Goal: Task Accomplishment & Management: Use online tool/utility

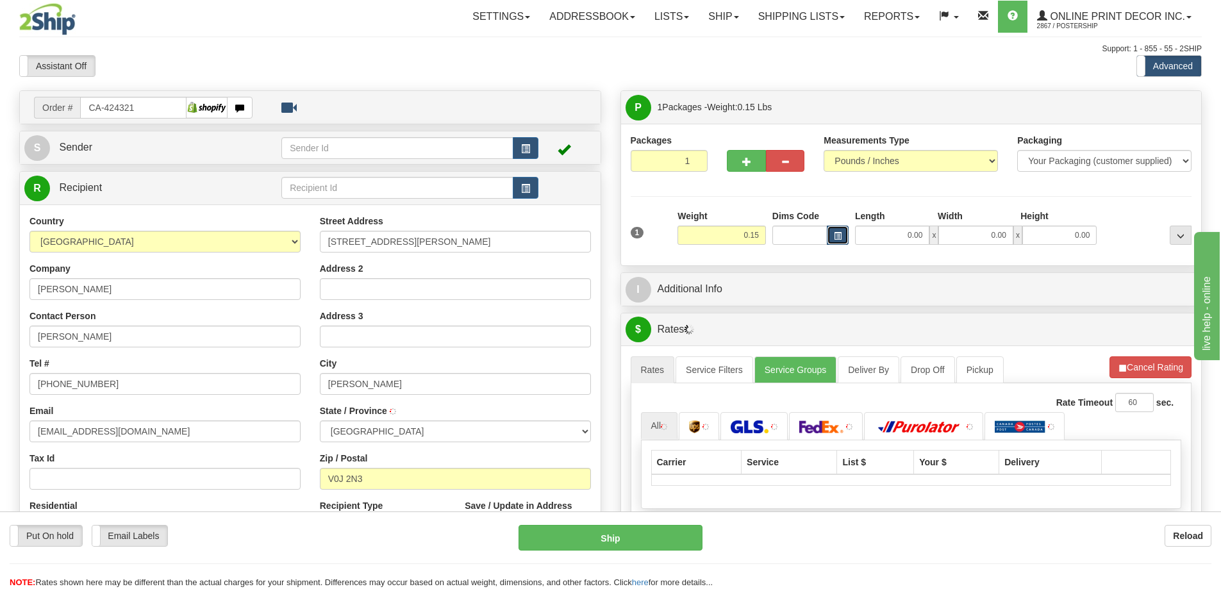
click at [846, 228] on button "button" at bounding box center [838, 235] width 22 height 19
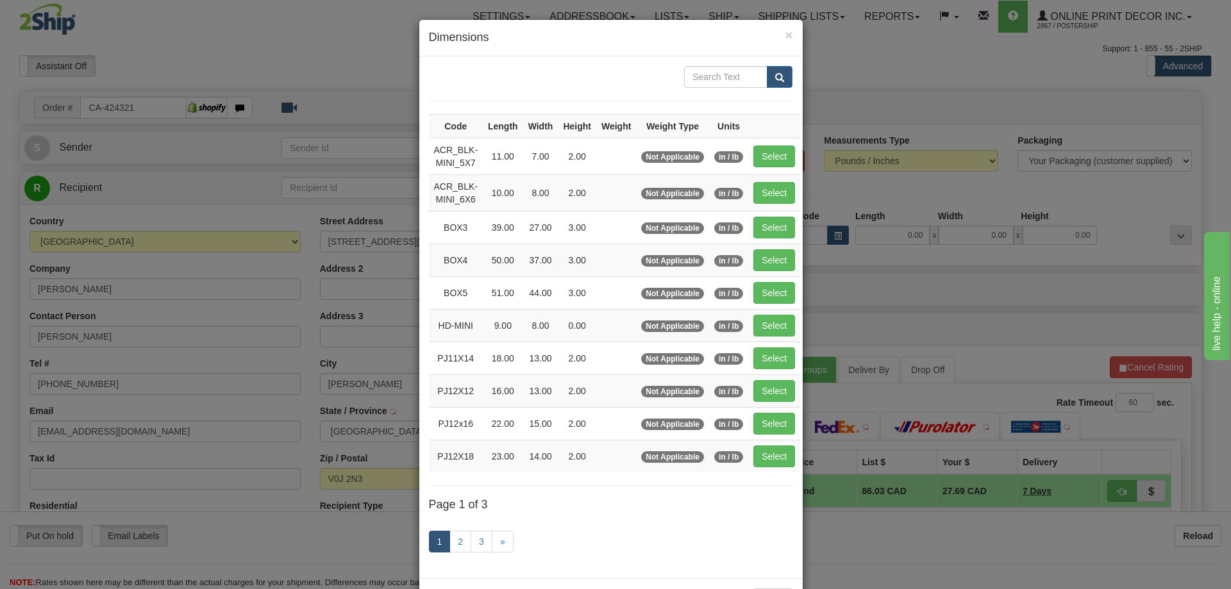
type input "SMITHERS"
click at [479, 535] on link "3" at bounding box center [482, 542] width 22 height 22
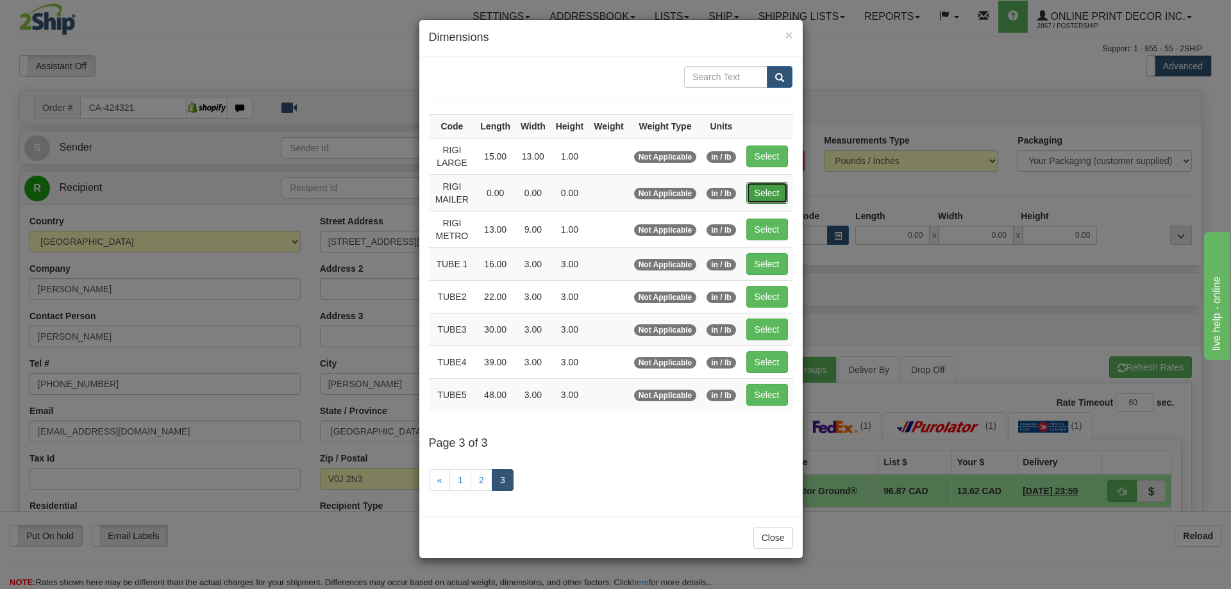
click at [771, 190] on button "Select" at bounding box center [767, 193] width 42 height 22
type input "RIGI MAILER"
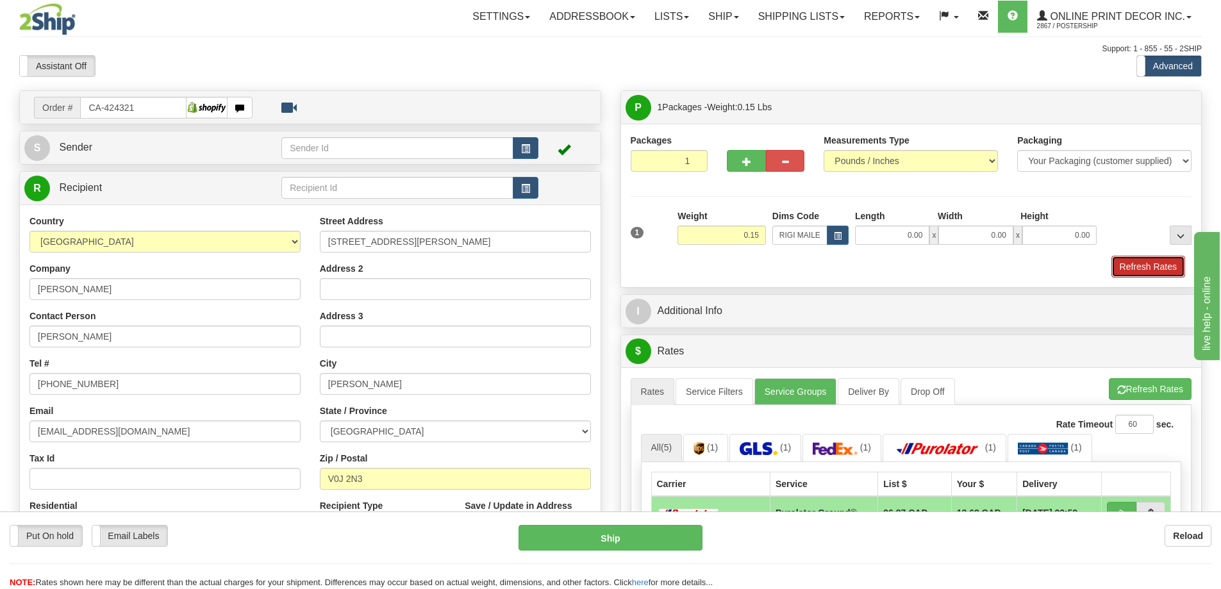
click at [1154, 265] on button "Refresh Rates" at bounding box center [1149, 267] width 74 height 22
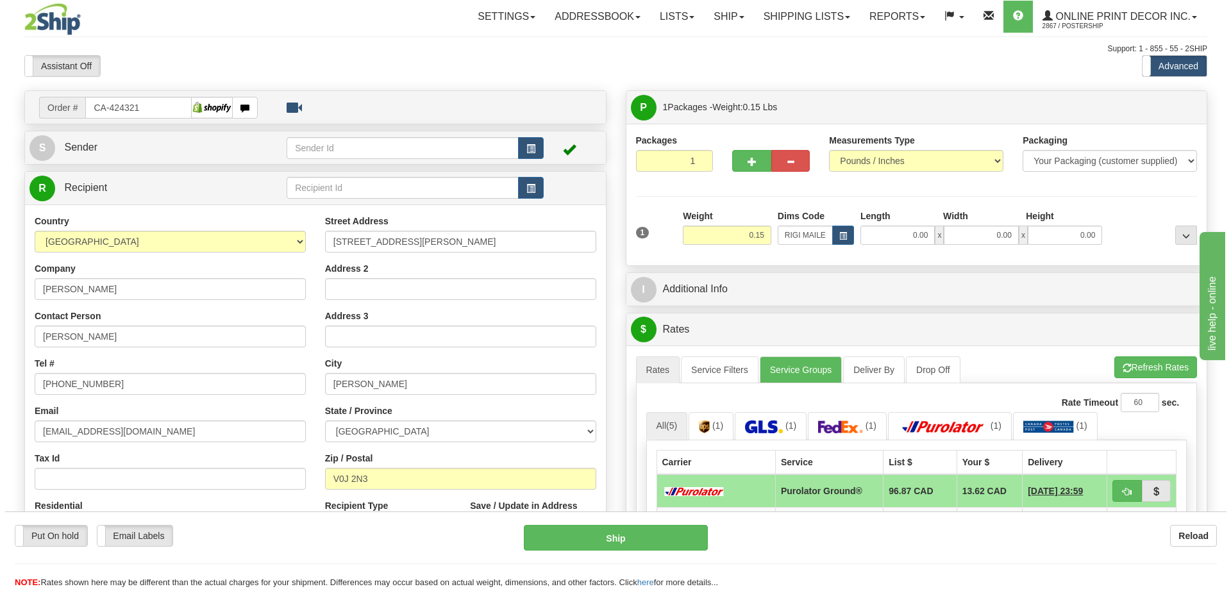
scroll to position [128, 0]
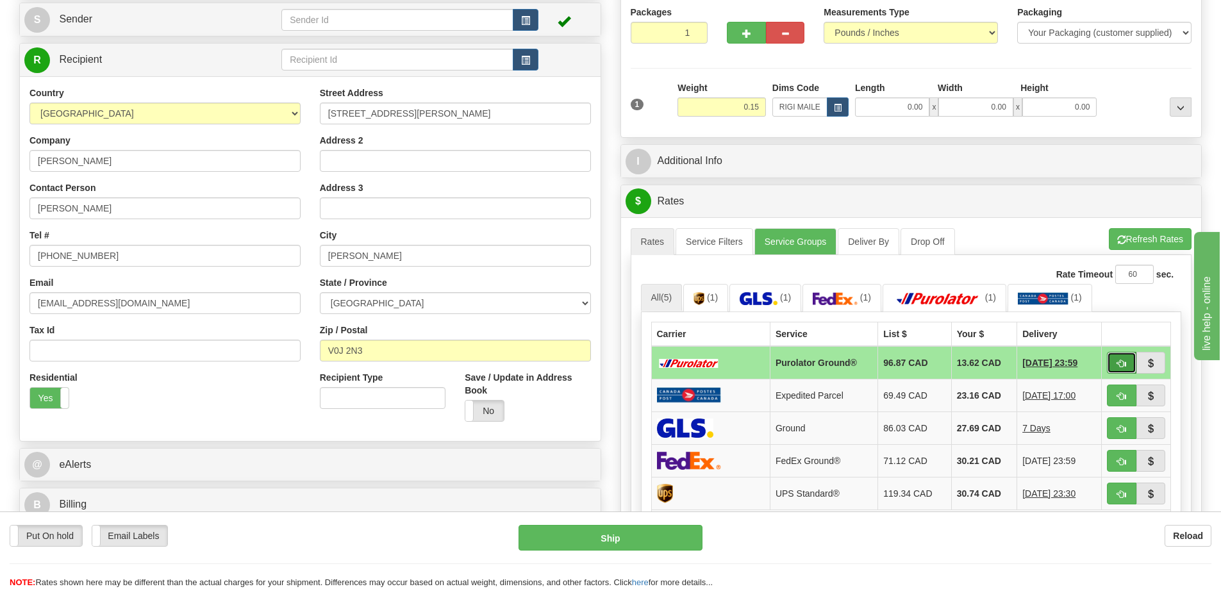
click at [1123, 362] on span "button" at bounding box center [1121, 364] width 9 height 8
type input "260"
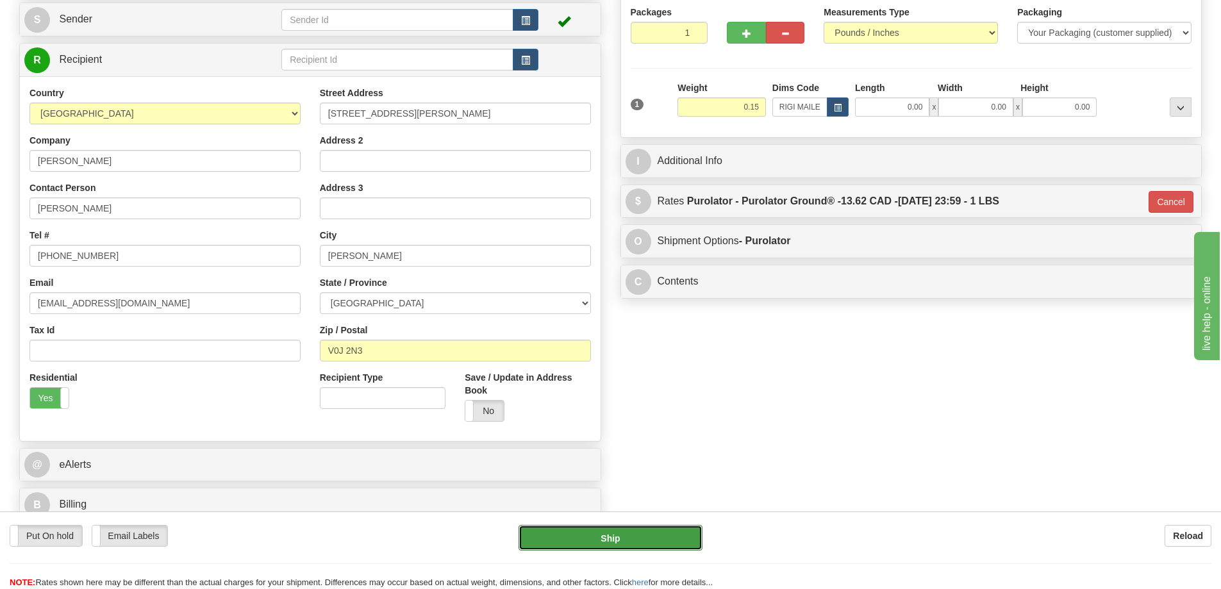
click at [665, 539] on button "Ship" at bounding box center [611, 538] width 184 height 26
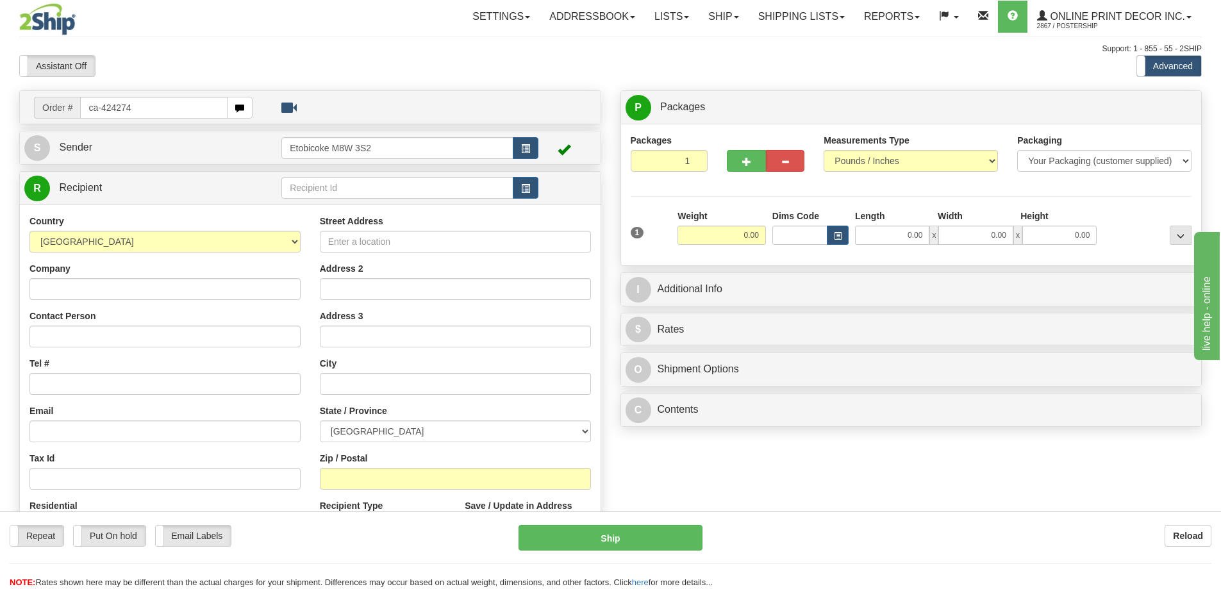
type input "ca-424274"
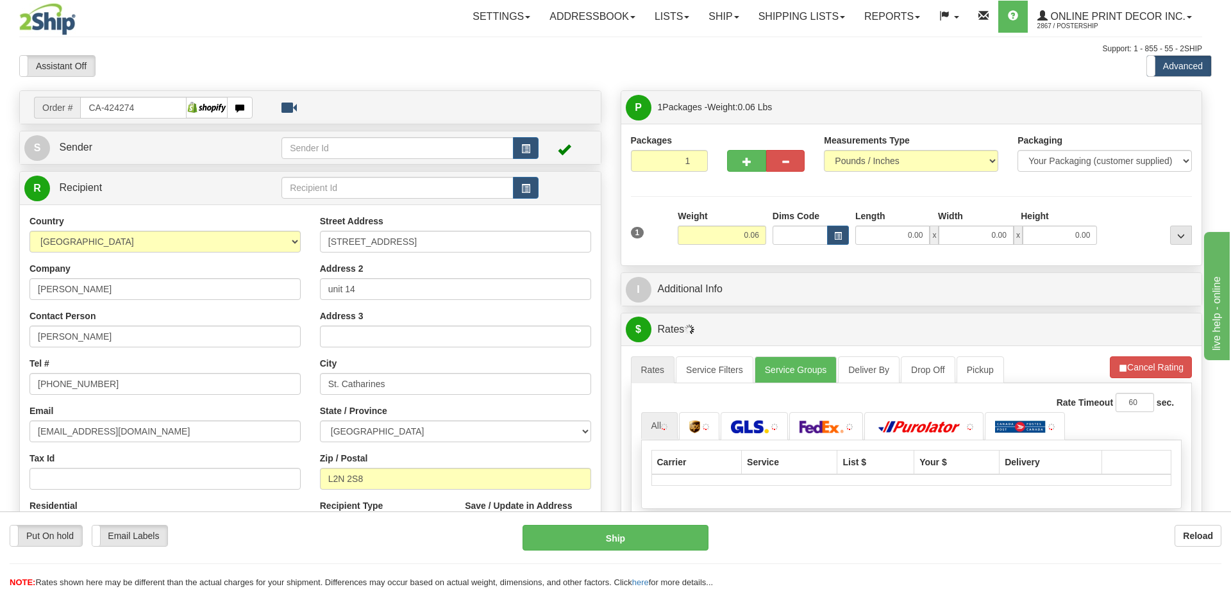
type input "ST CATHARINES"
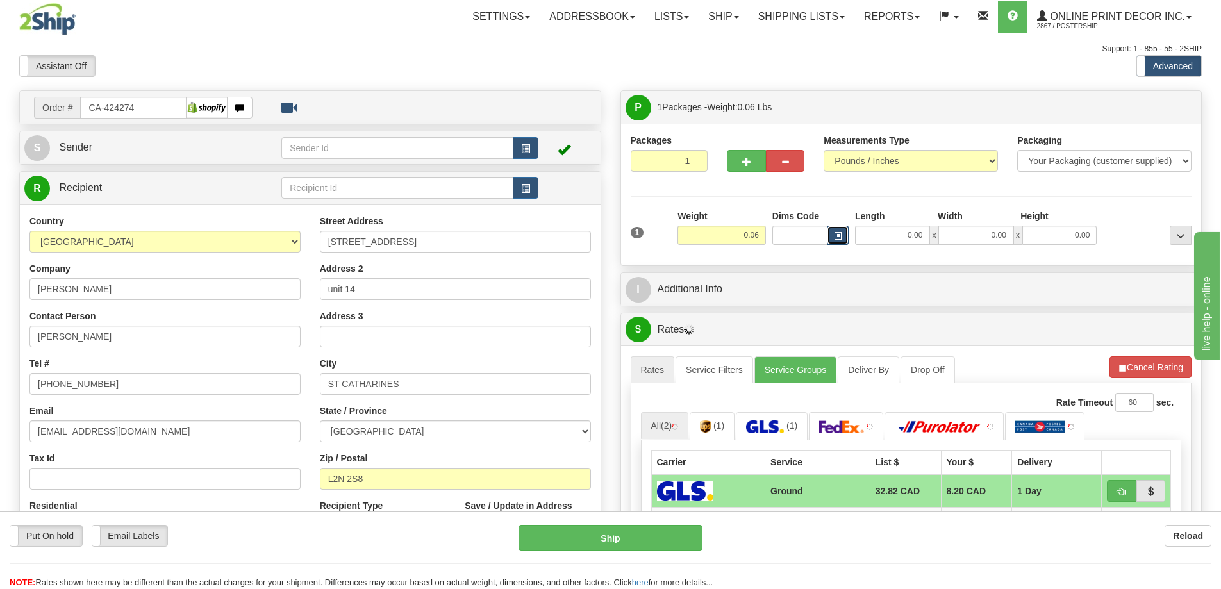
click at [840, 237] on span "button" at bounding box center [838, 236] width 8 height 7
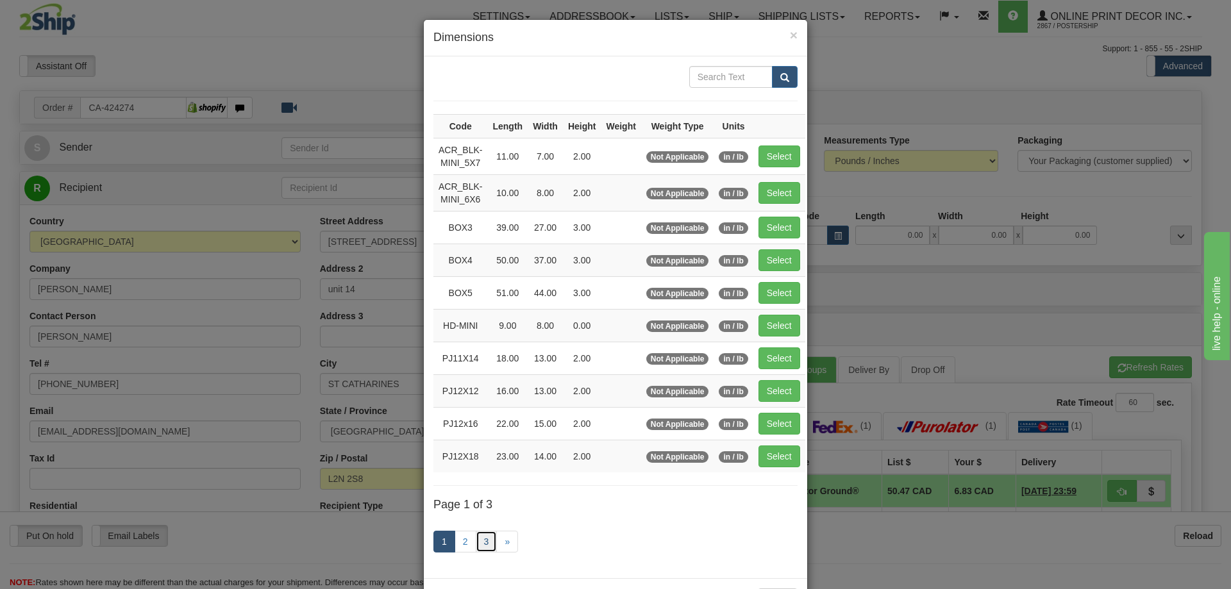
click at [483, 538] on link "3" at bounding box center [487, 542] width 22 height 22
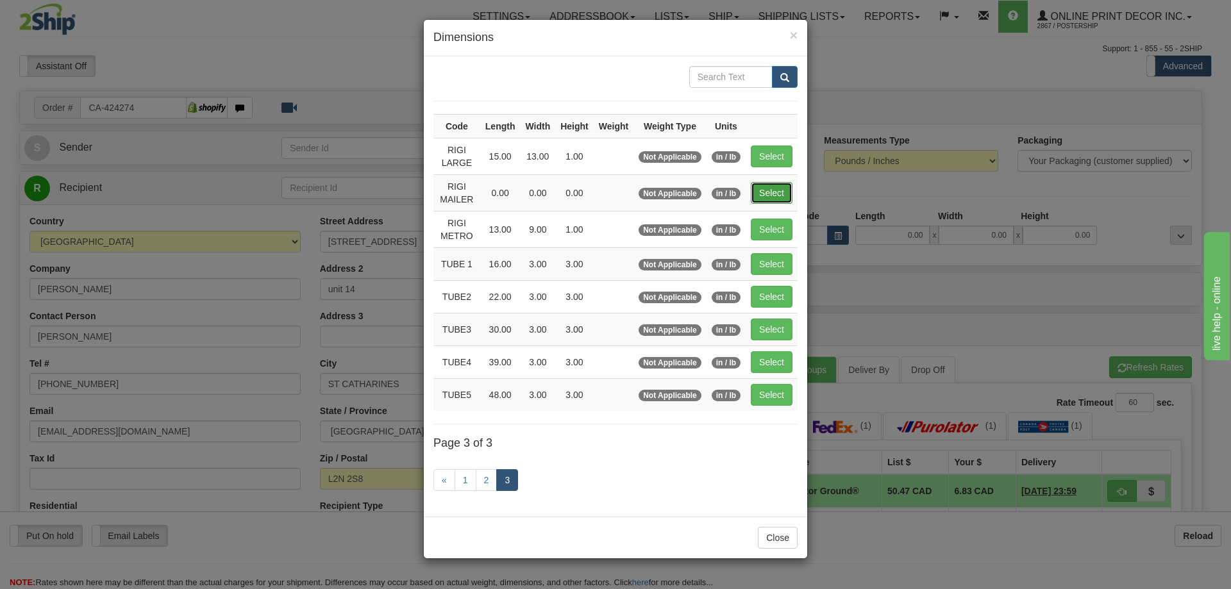
click at [776, 188] on button "Select" at bounding box center [772, 193] width 42 height 22
type input "RIGI MAILER"
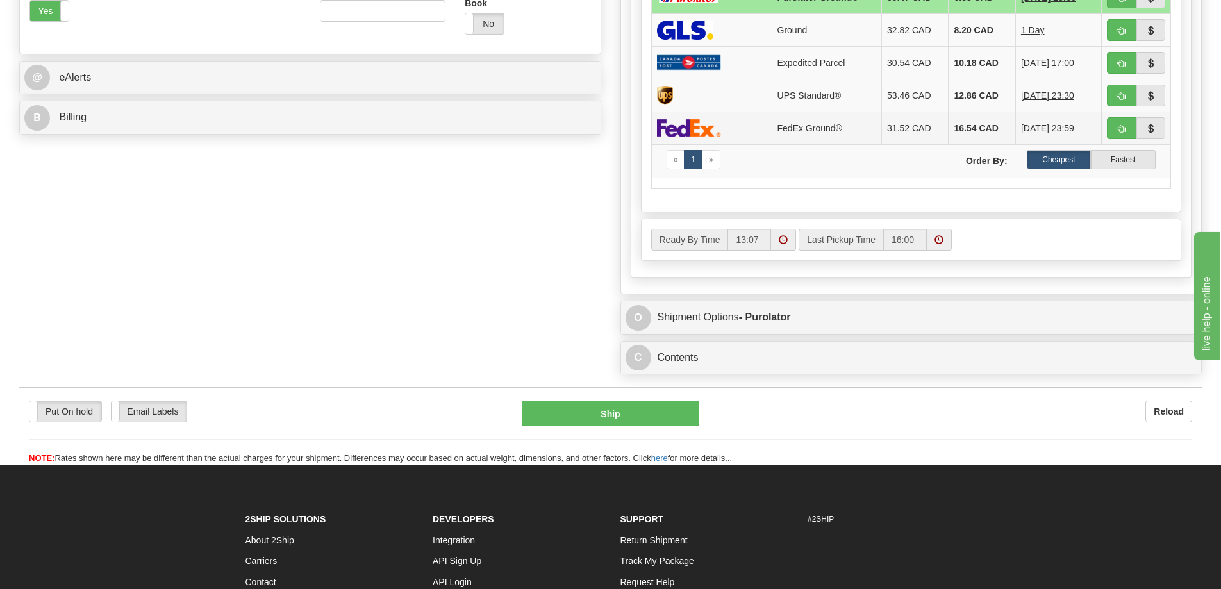
scroll to position [387, 0]
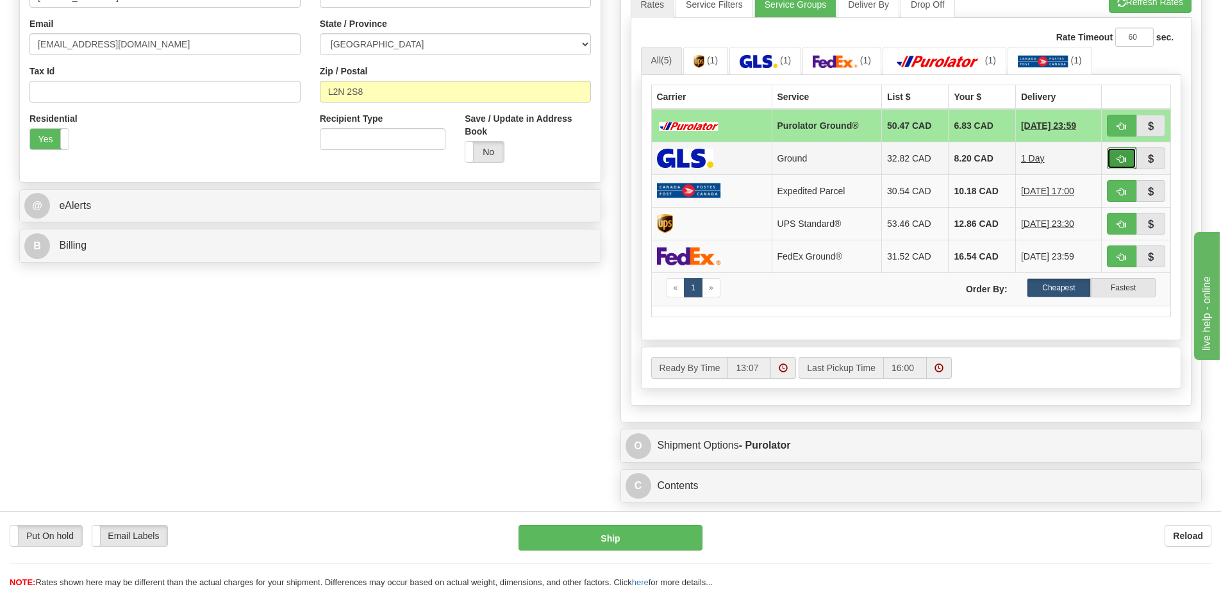
click at [1124, 159] on span "button" at bounding box center [1121, 159] width 9 height 8
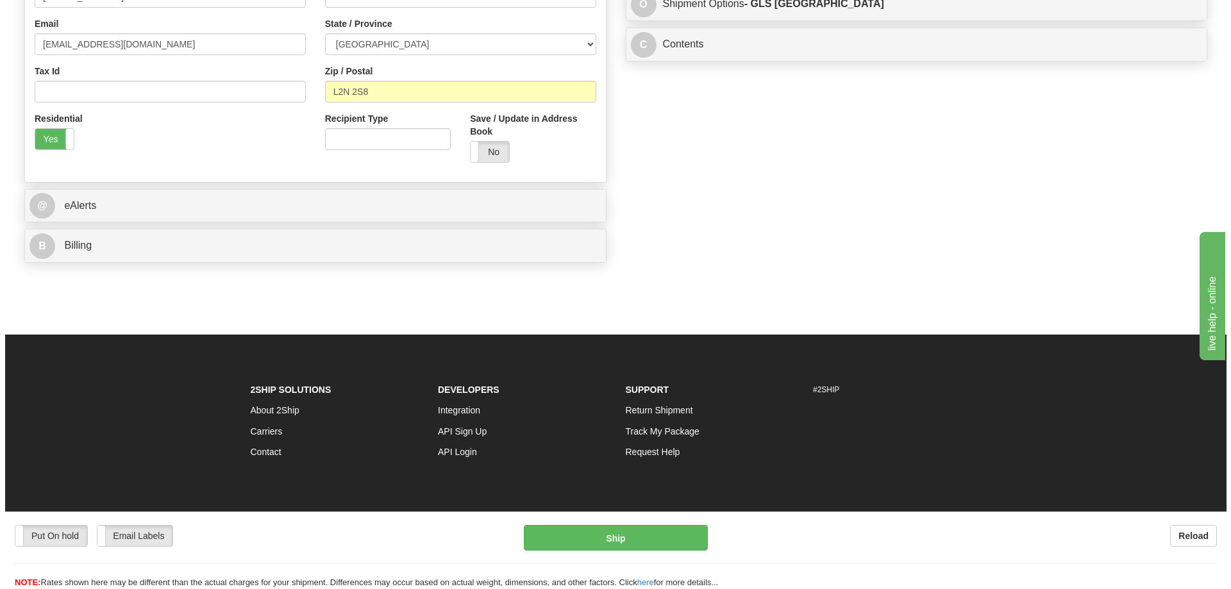
scroll to position [195, 0]
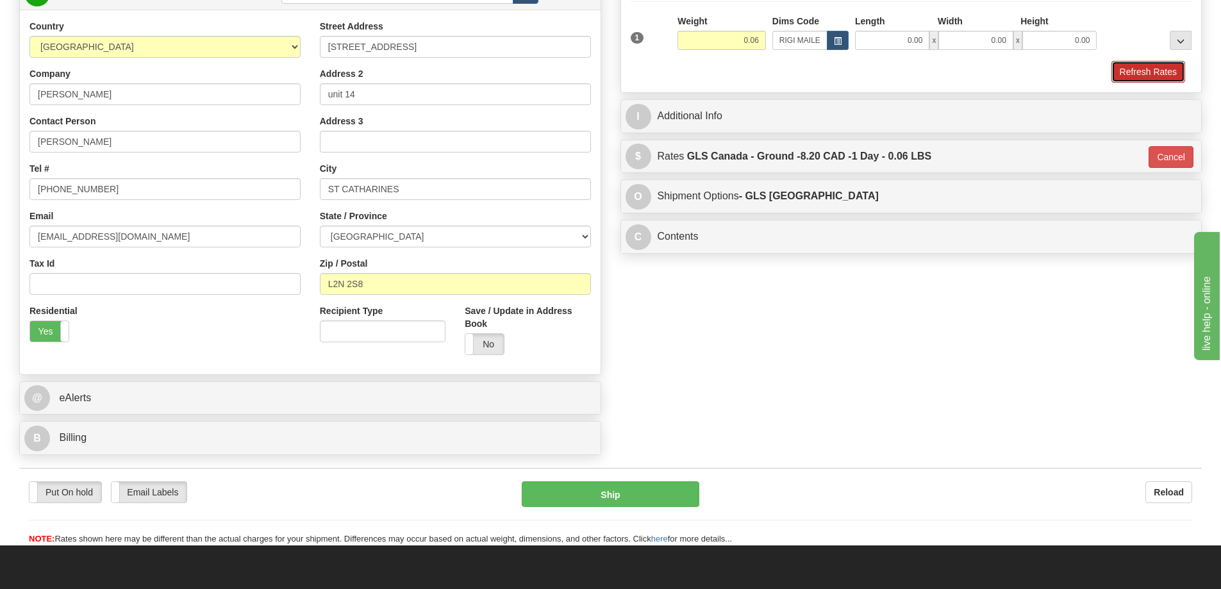
click at [1145, 74] on button "Refresh Rates" at bounding box center [1149, 72] width 74 height 22
type input "1"
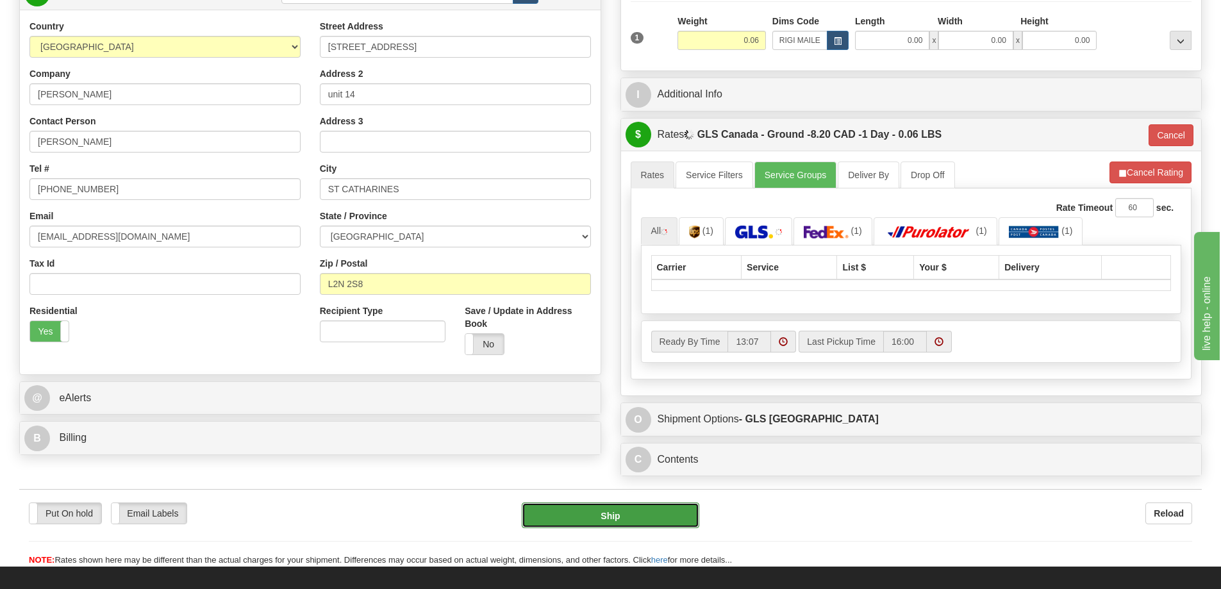
click at [614, 524] on button "Ship" at bounding box center [611, 516] width 178 height 26
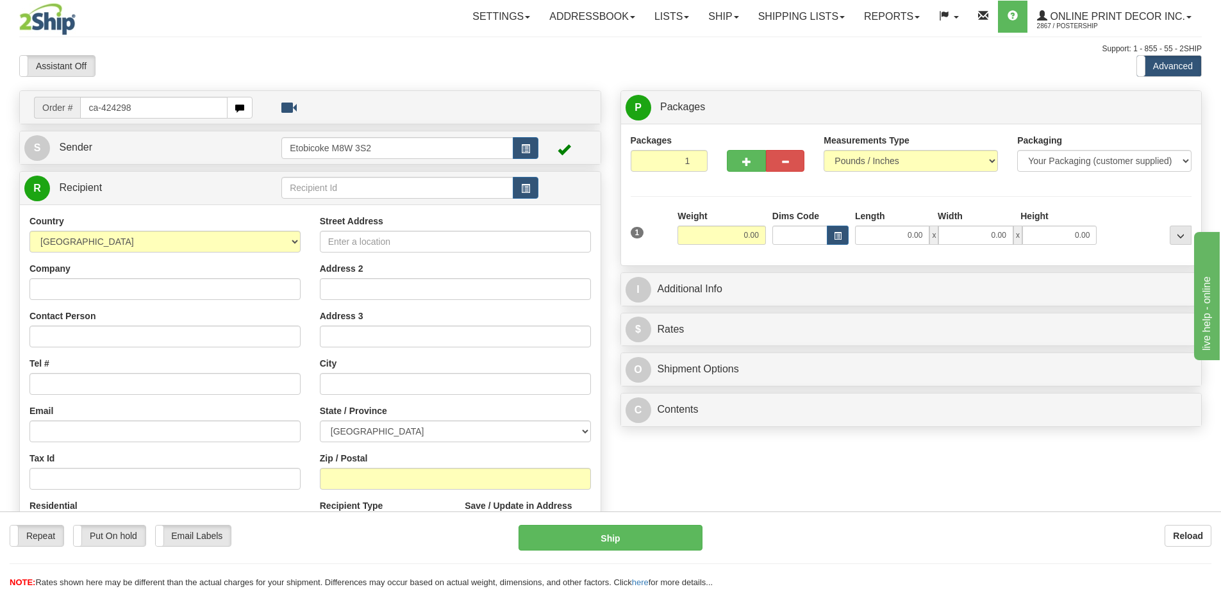
type input "ca-424298"
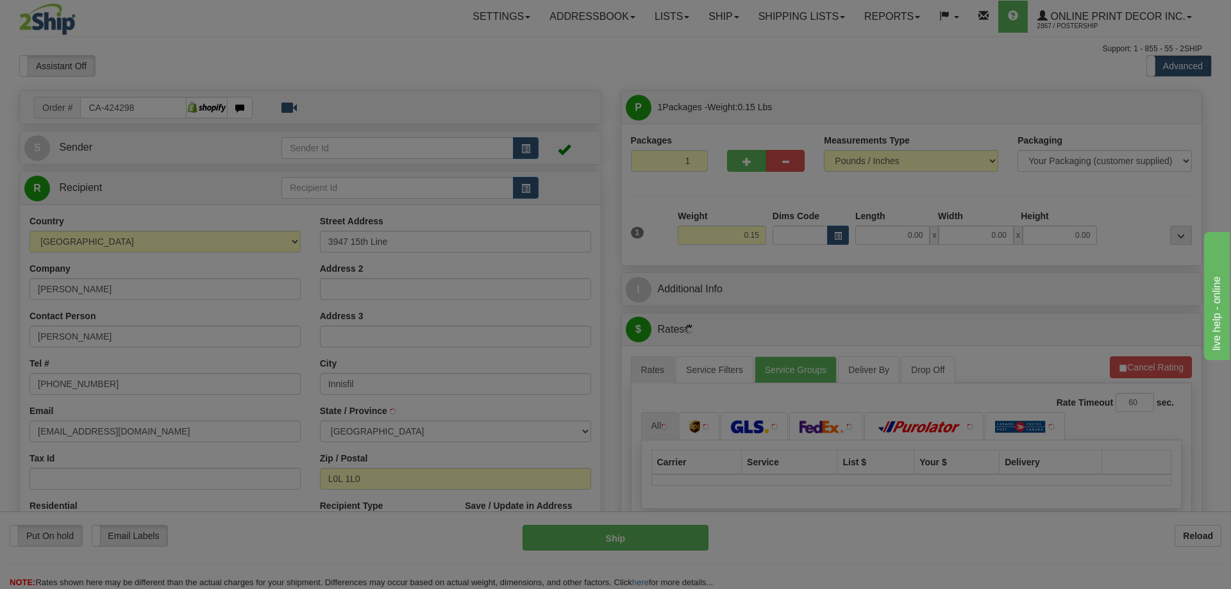
type input "COOKSTOWN"
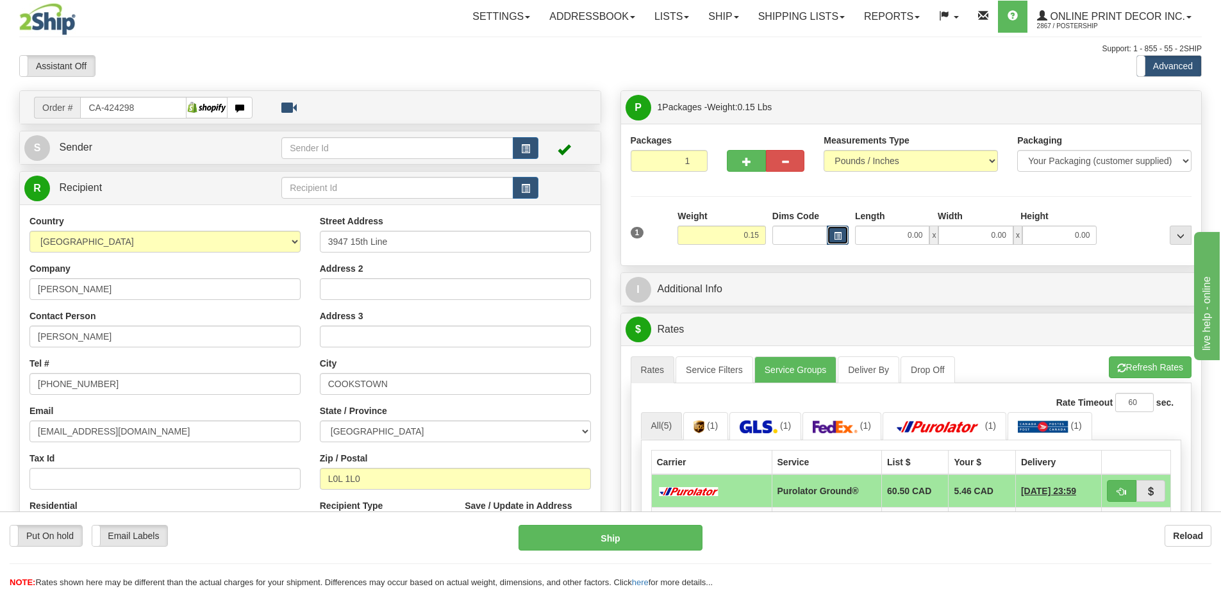
click at [839, 234] on span "button" at bounding box center [838, 236] width 8 height 7
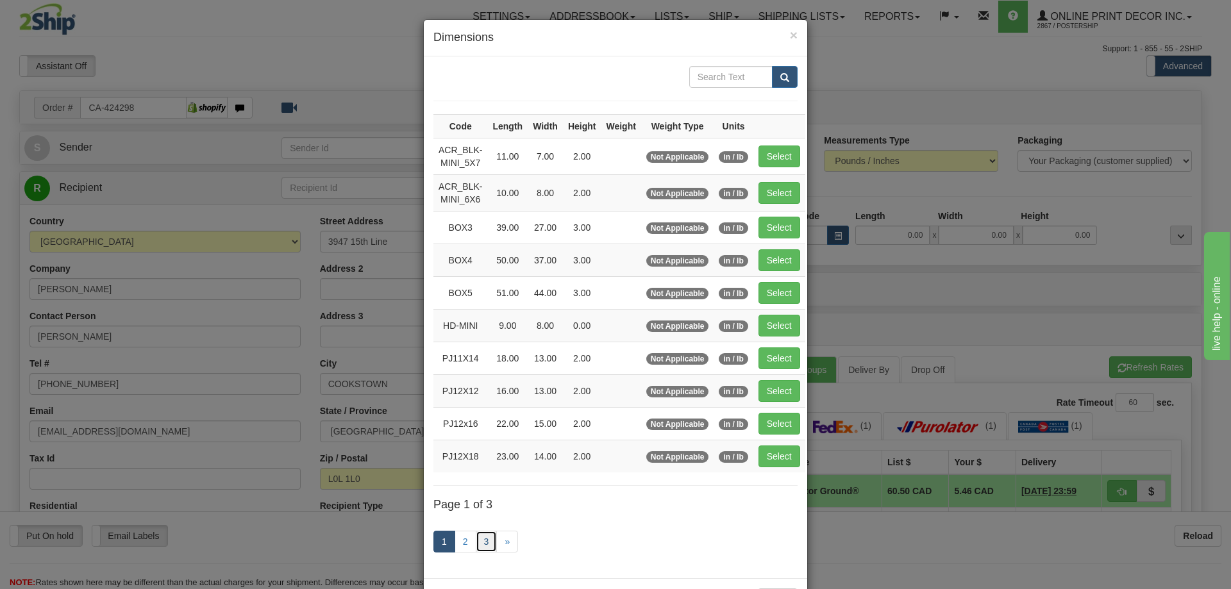
click at [481, 541] on link "3" at bounding box center [487, 542] width 22 height 22
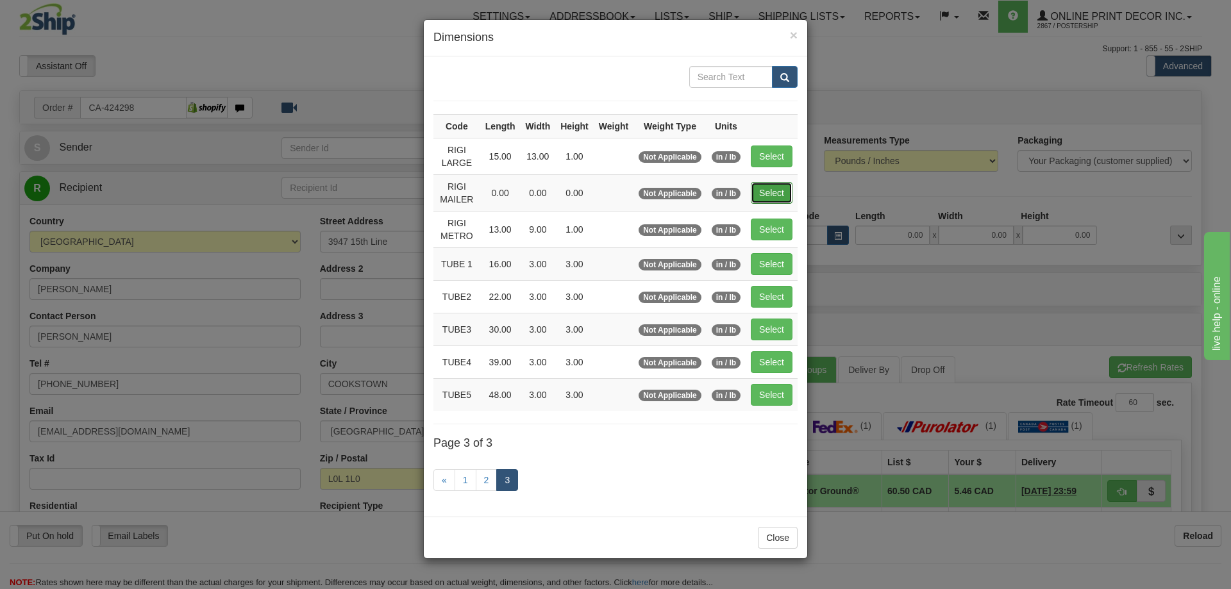
click at [762, 185] on button "Select" at bounding box center [772, 193] width 42 height 22
type input "RIGI MAILER"
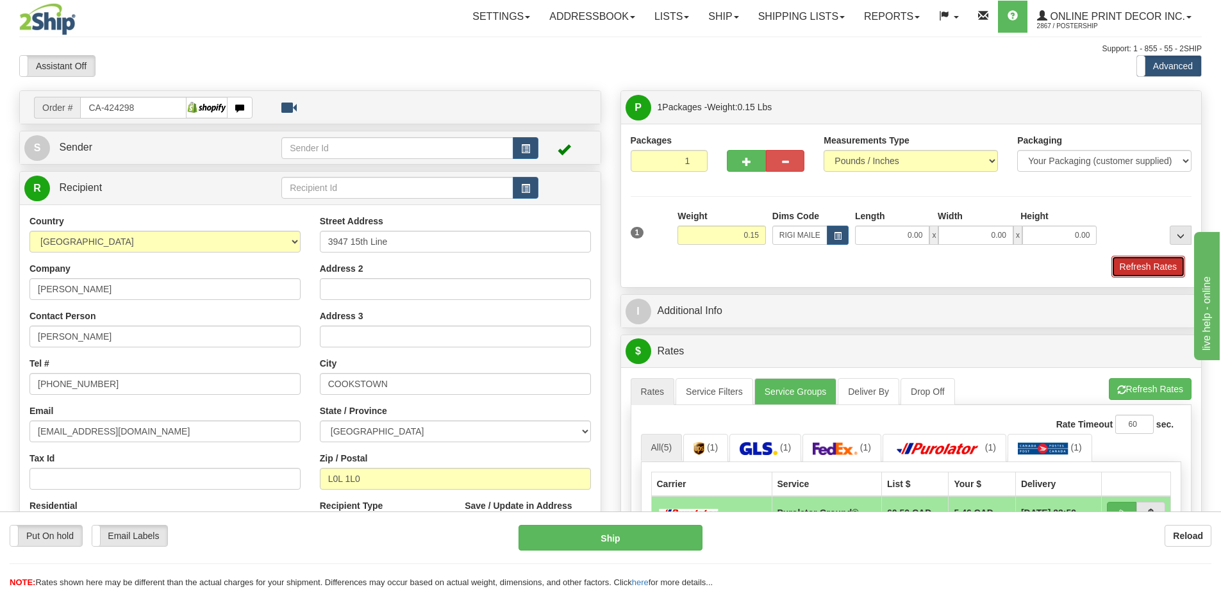
click at [1146, 264] on button "Refresh Rates" at bounding box center [1149, 267] width 74 height 22
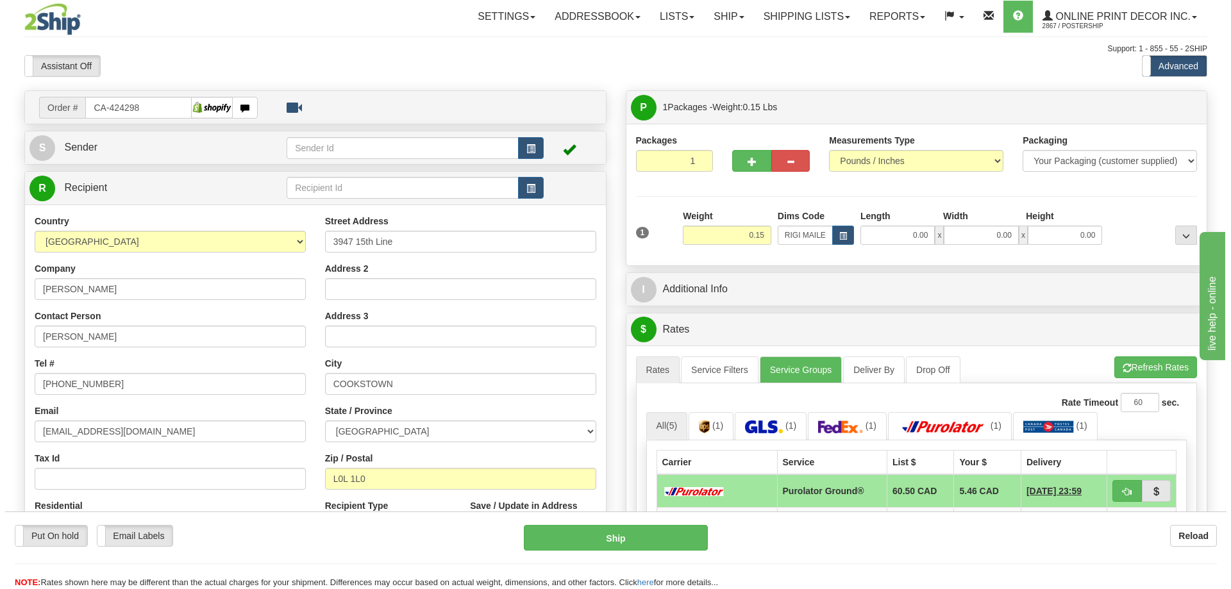
scroll to position [128, 0]
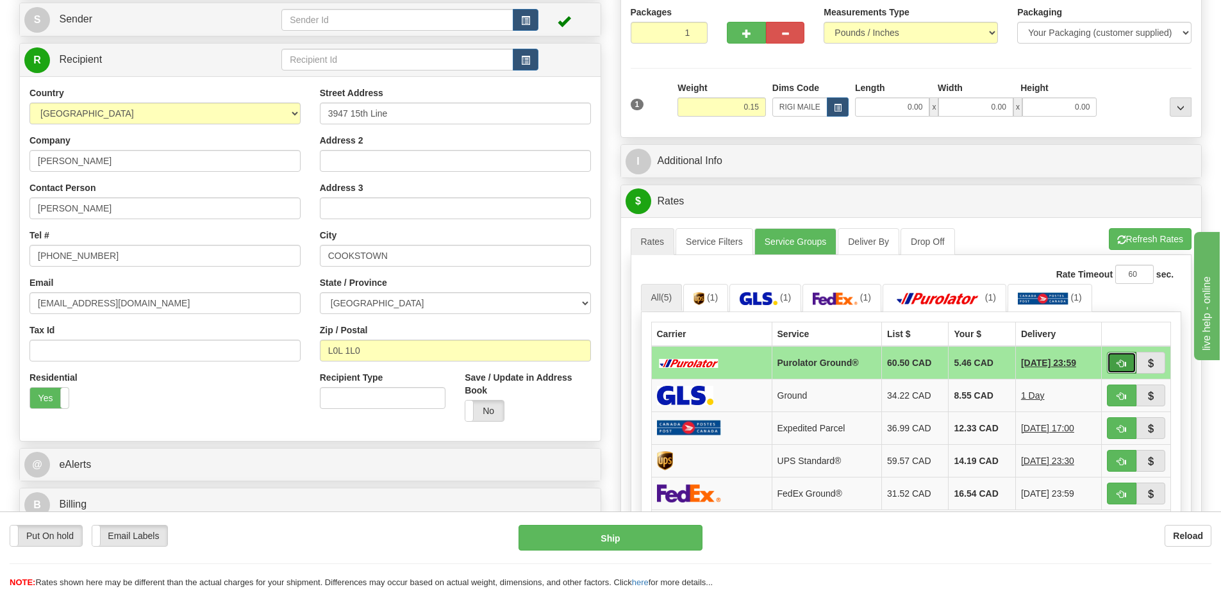
click at [1131, 361] on button "button" at bounding box center [1121, 363] width 29 height 22
type input "260"
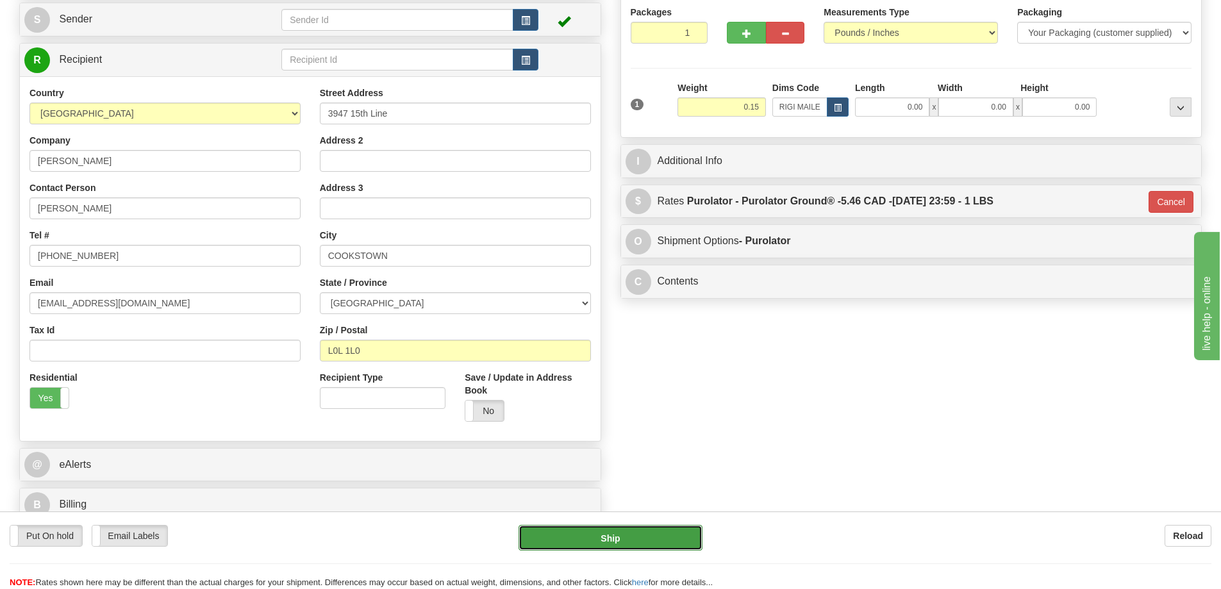
click at [658, 533] on button "Ship" at bounding box center [611, 538] width 184 height 26
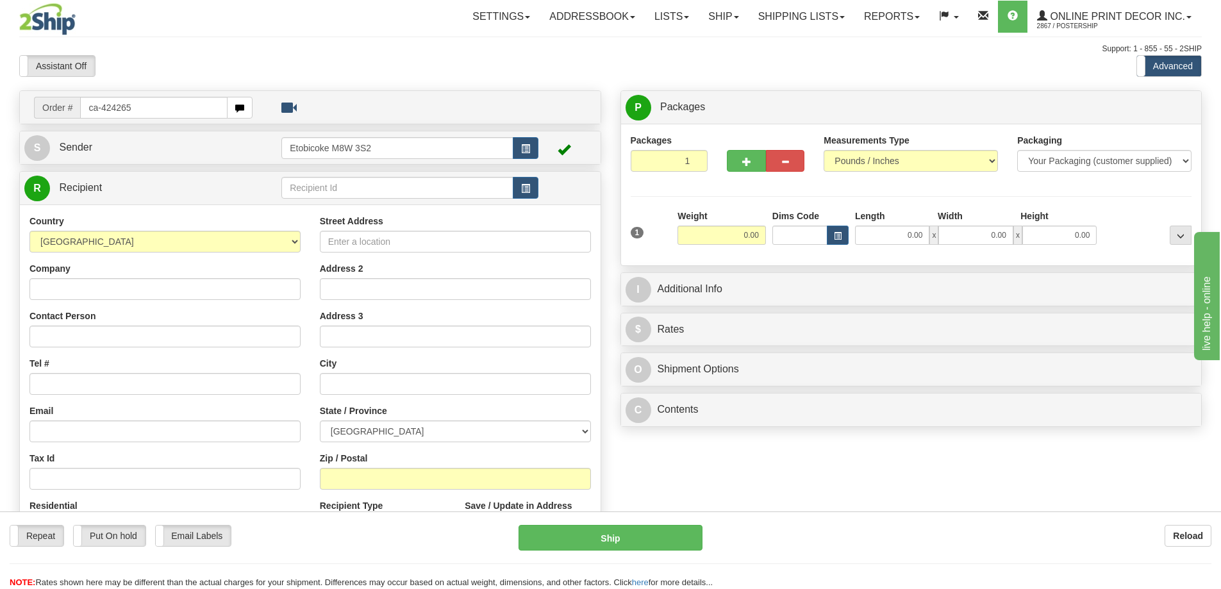
type input "ca-424265"
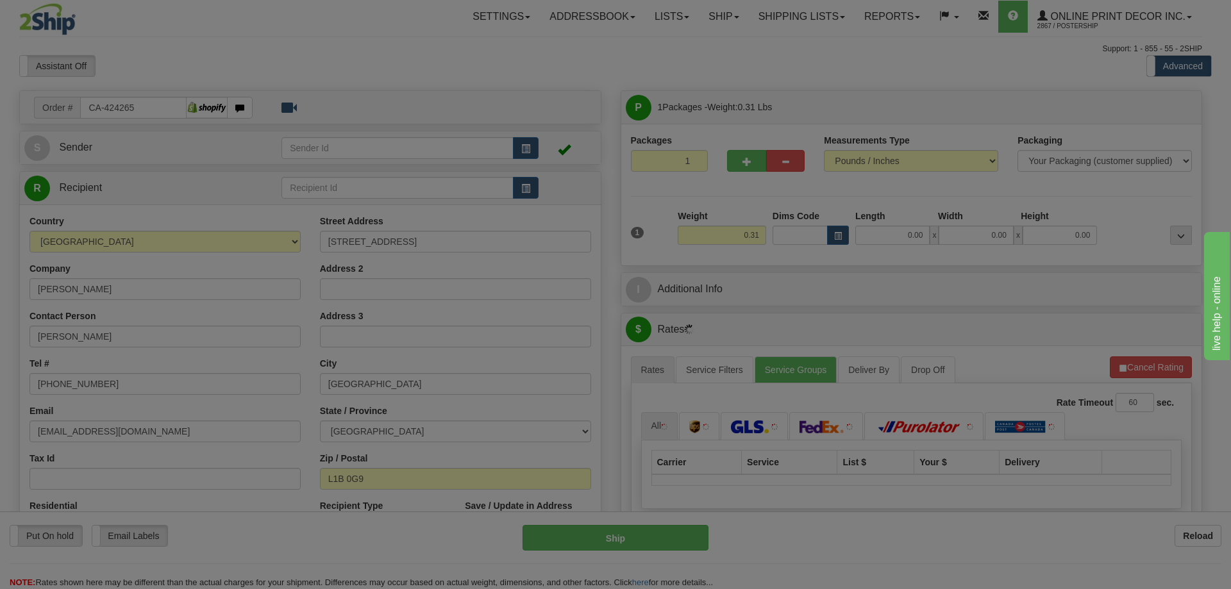
type input "NEWCASTLE"
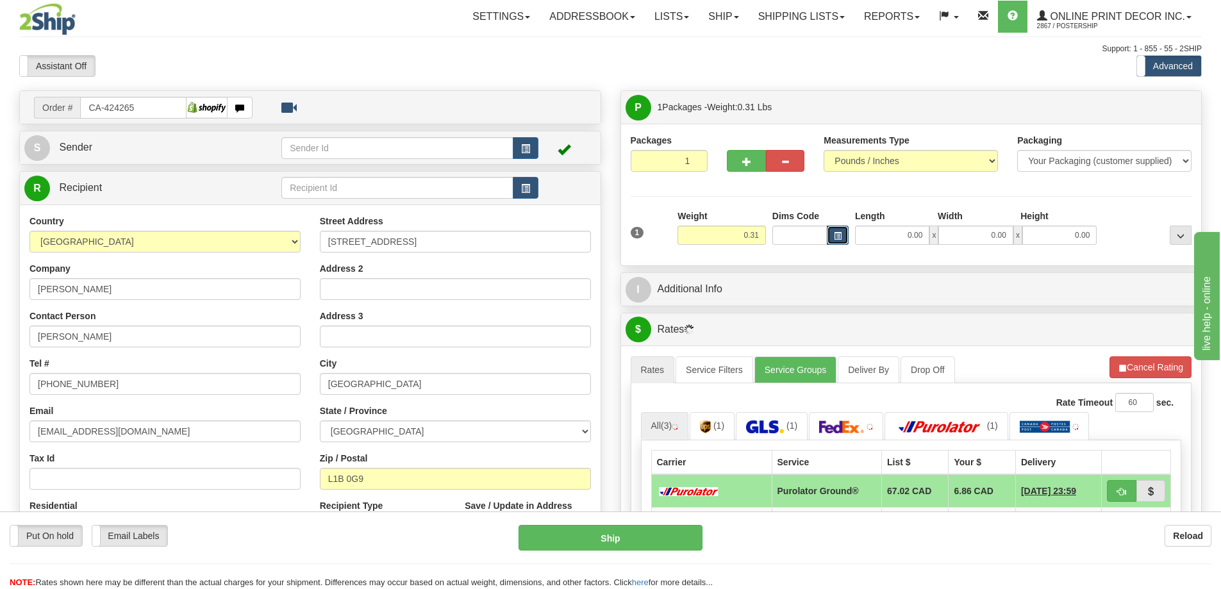
click at [837, 235] on span "button" at bounding box center [838, 236] width 8 height 7
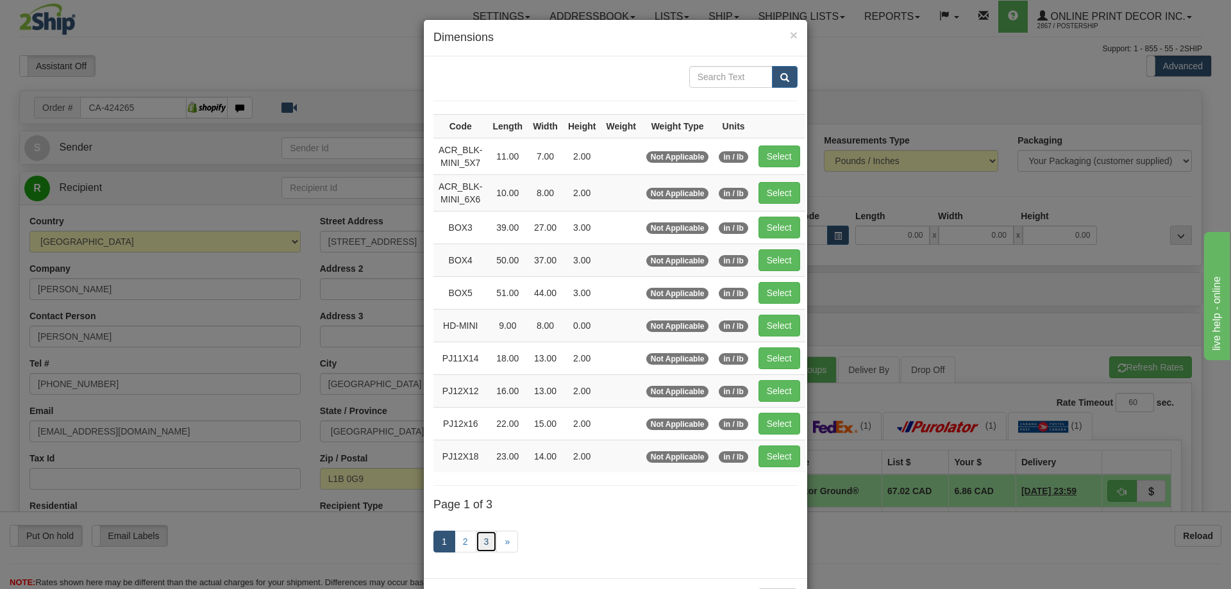
click at [483, 537] on link "3" at bounding box center [487, 542] width 22 height 22
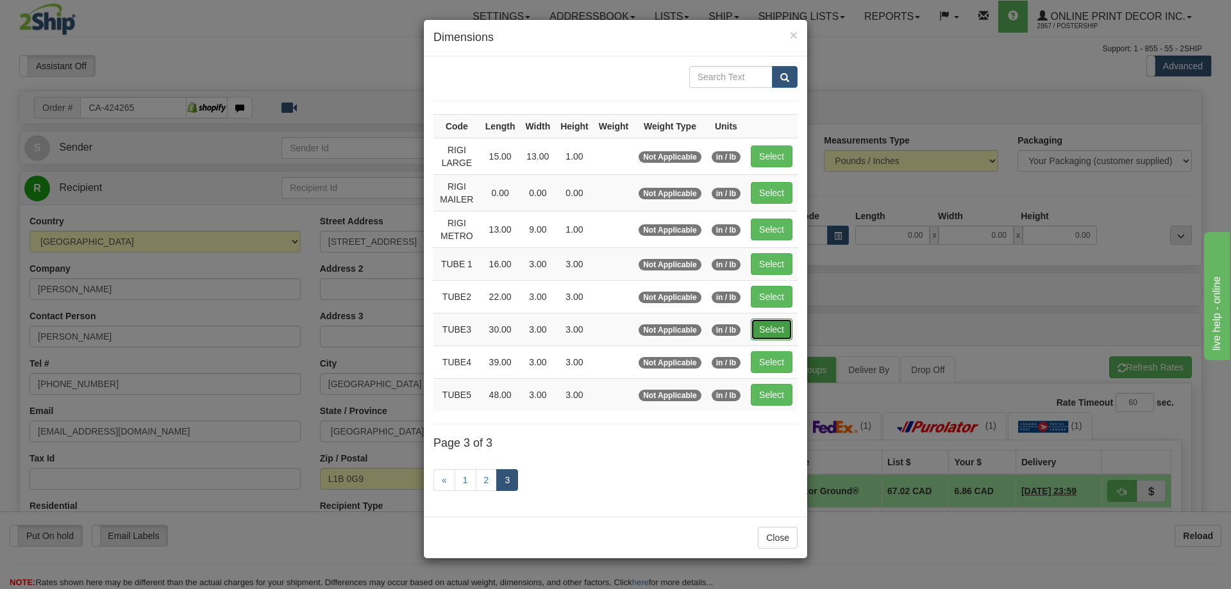
click at [776, 330] on button "Select" at bounding box center [772, 330] width 42 height 22
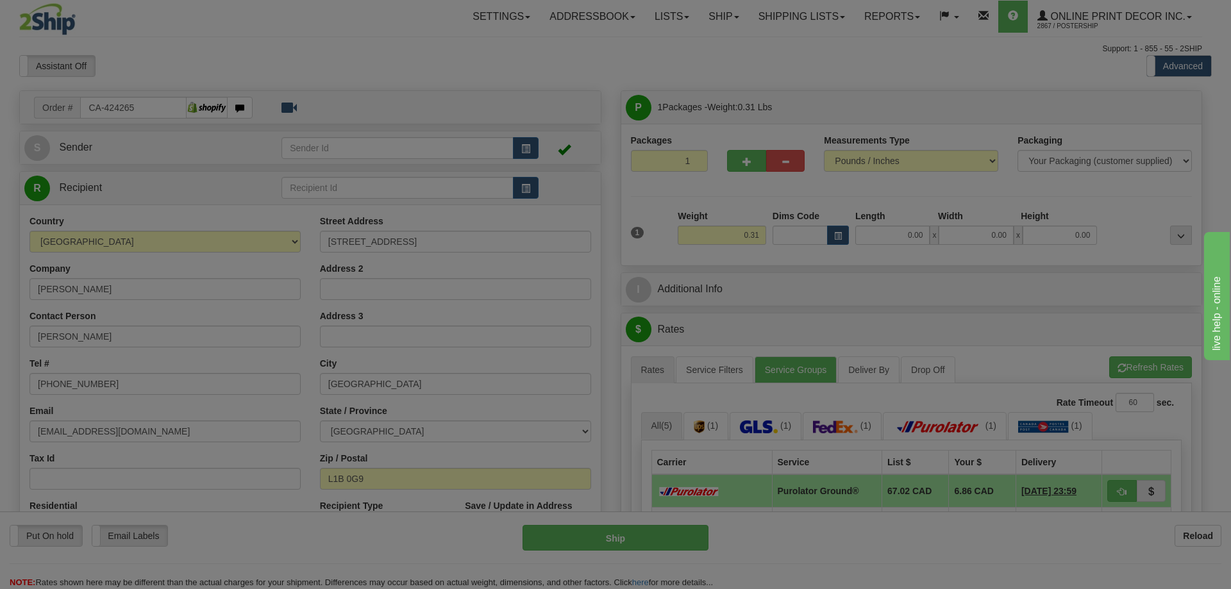
type input "TUBE3"
type input "30.00"
type input "3.00"
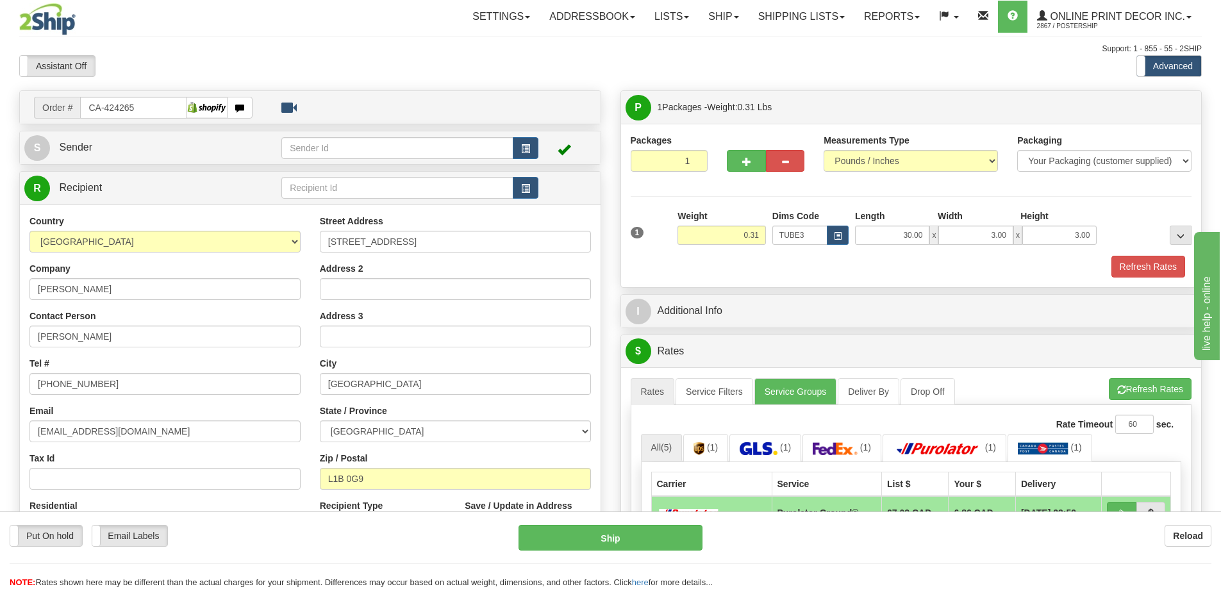
click at [1142, 256] on div "Packaging Your Packaging (customer supplied) Envelope (carrier supplied) Pack (…" at bounding box center [934, 255] width 521 height 1
click at [1146, 262] on button "Refresh Rates" at bounding box center [1149, 267] width 74 height 22
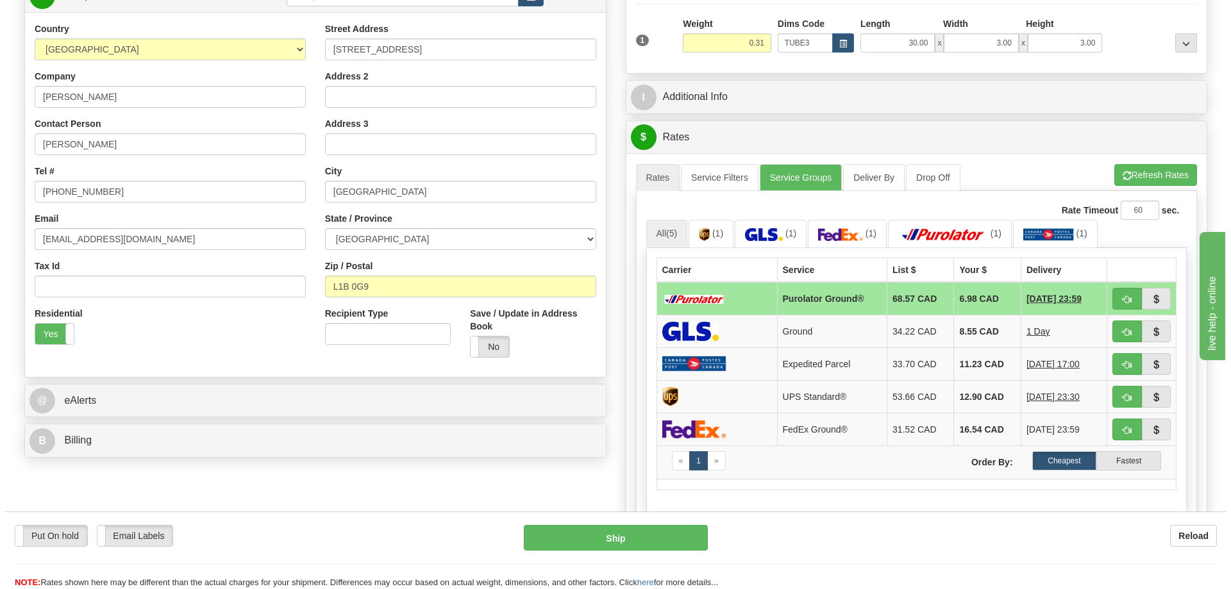
scroll to position [256, 0]
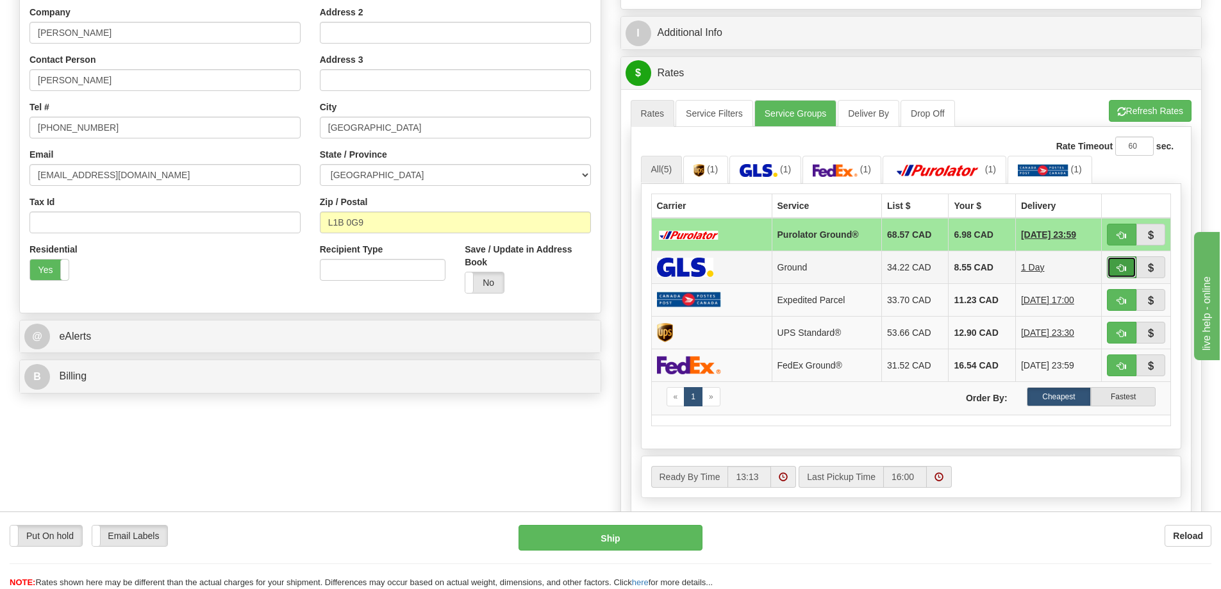
click at [1114, 268] on button "button" at bounding box center [1121, 267] width 29 height 22
type input "1"
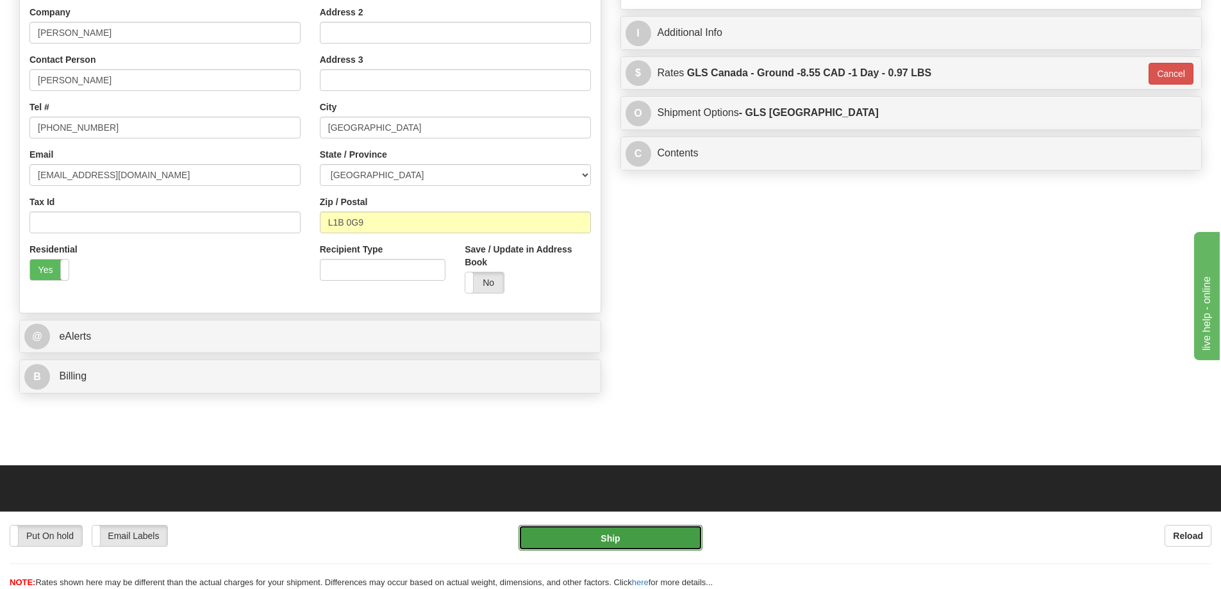
click at [653, 540] on button "Ship" at bounding box center [611, 538] width 184 height 26
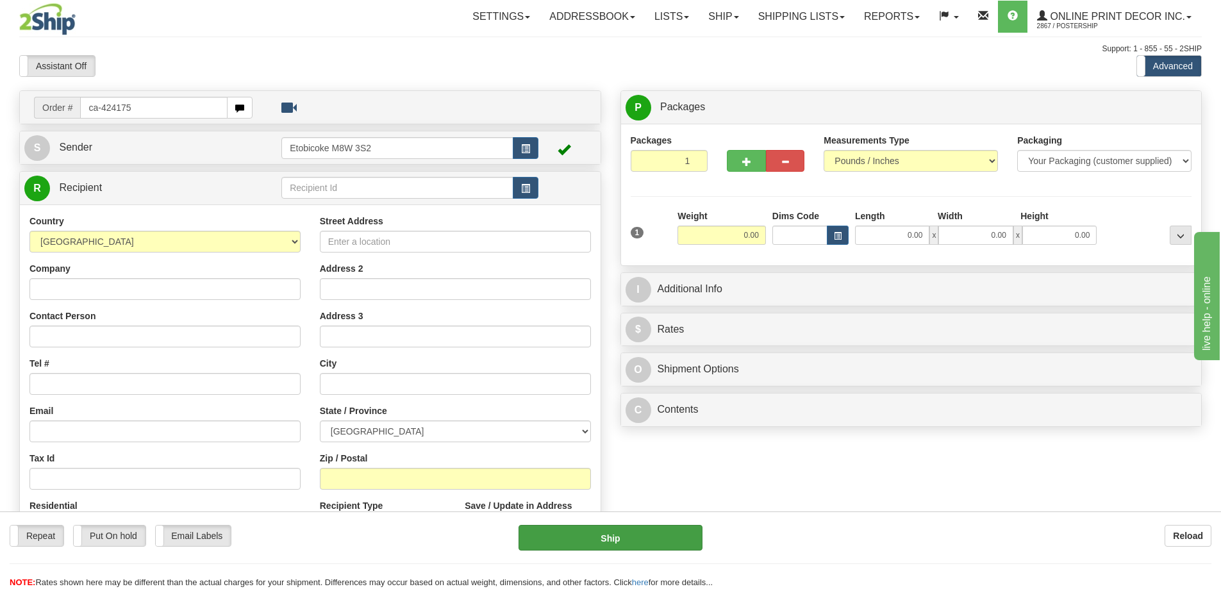
type input "ca-424175"
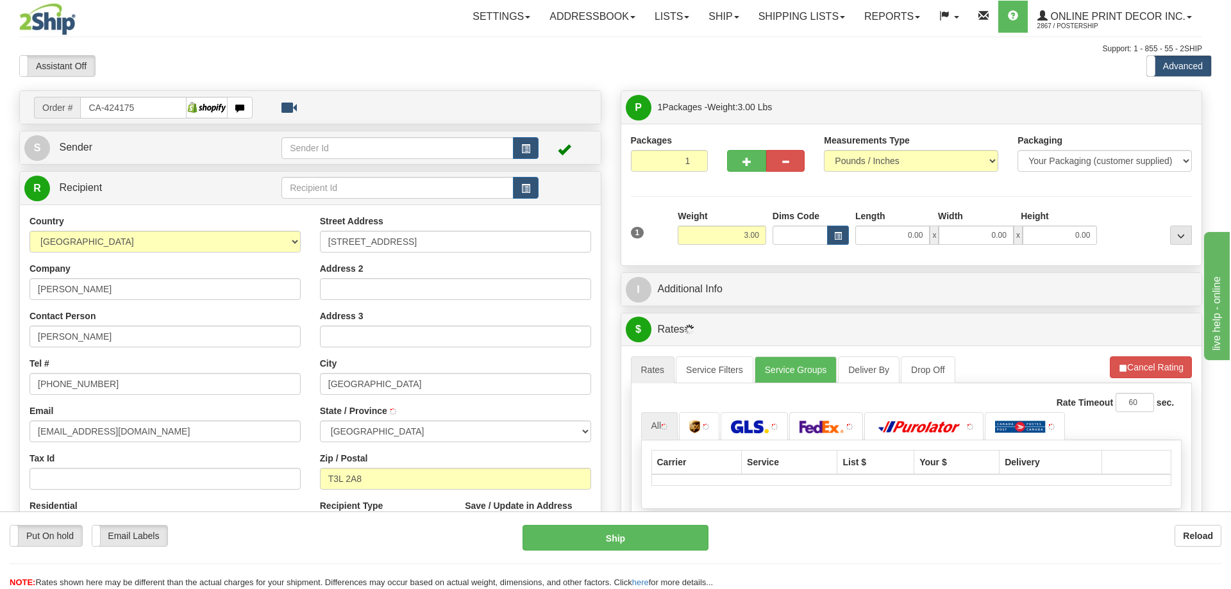
type input "CALGARY"
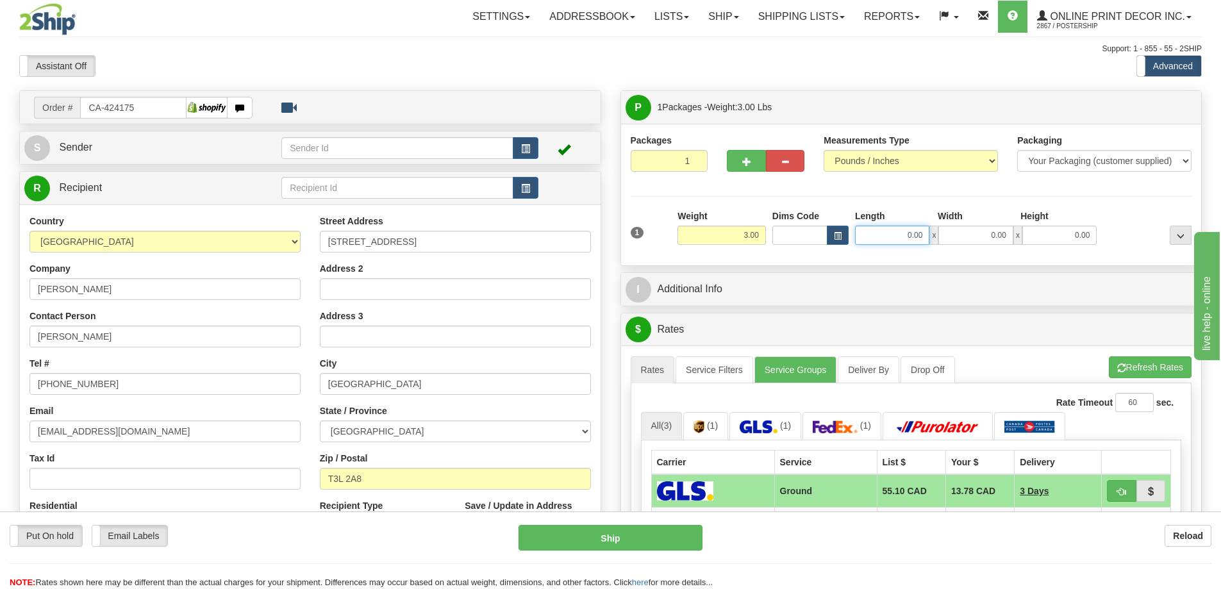
click at [912, 231] on input "0.00" at bounding box center [892, 235] width 74 height 19
type input "15.00"
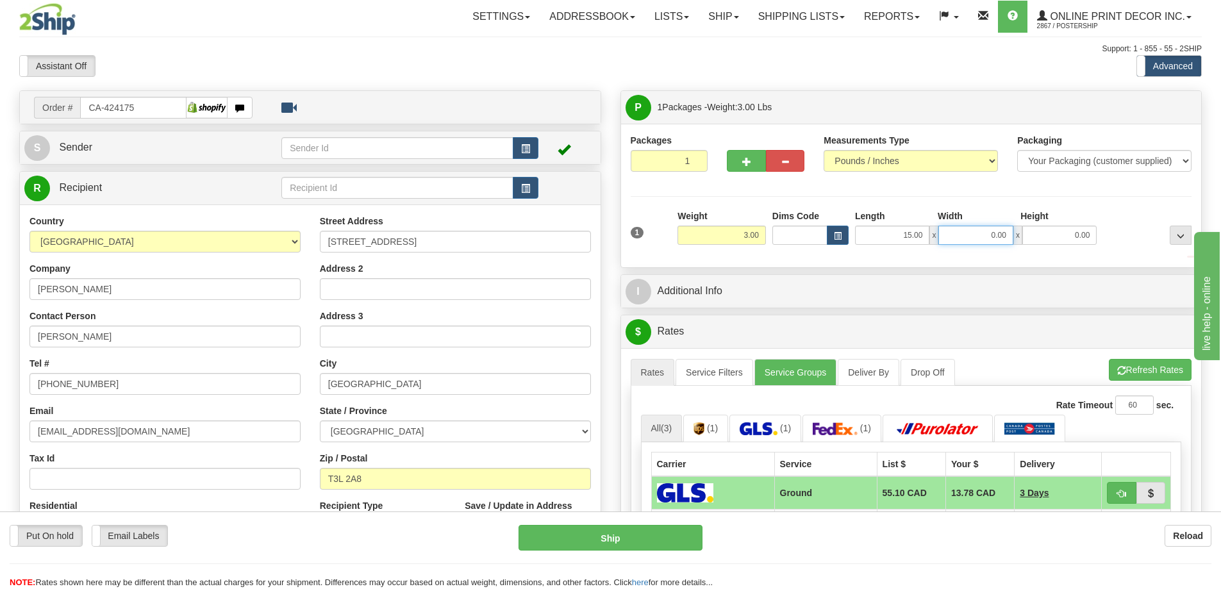
click at [996, 234] on input "0.00" at bounding box center [976, 235] width 74 height 19
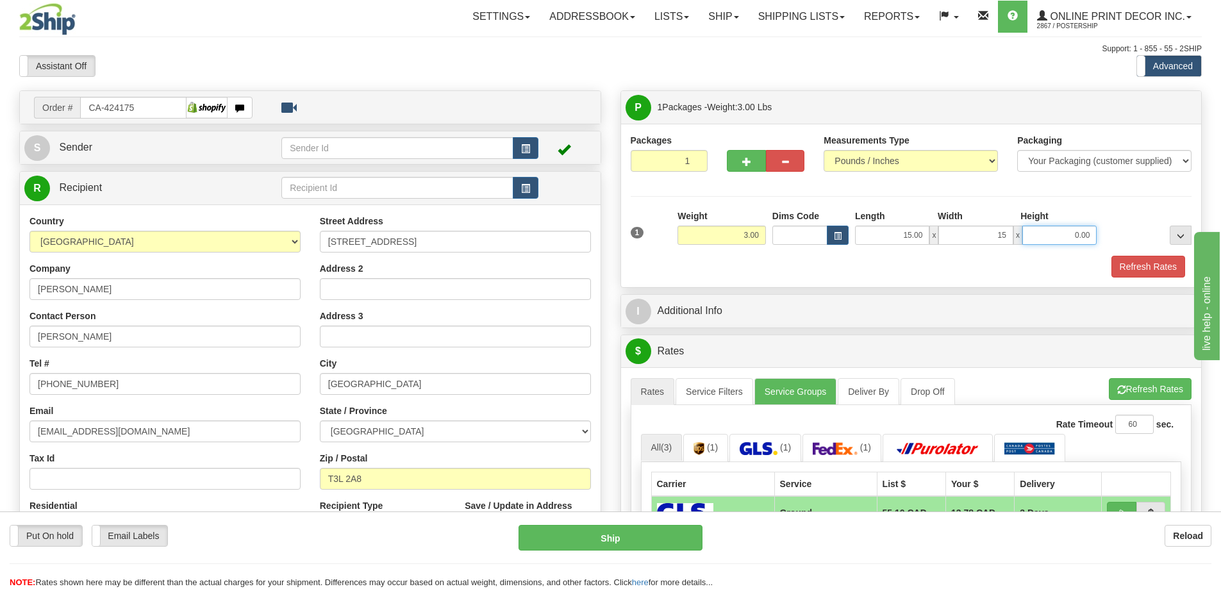
type input "15.00"
click at [1077, 232] on input "0.00" at bounding box center [1060, 235] width 74 height 19
type input "2.50"
click at [848, 233] on button "button" at bounding box center [838, 235] width 22 height 19
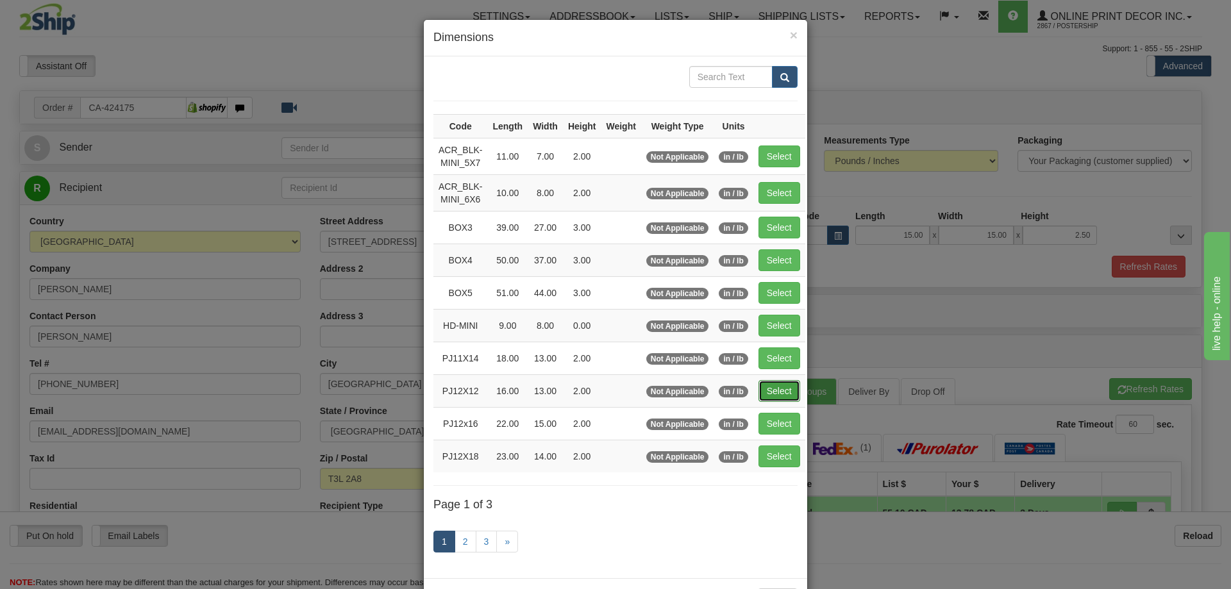
click at [780, 385] on button "Select" at bounding box center [779, 391] width 42 height 22
type input "PJ12X12"
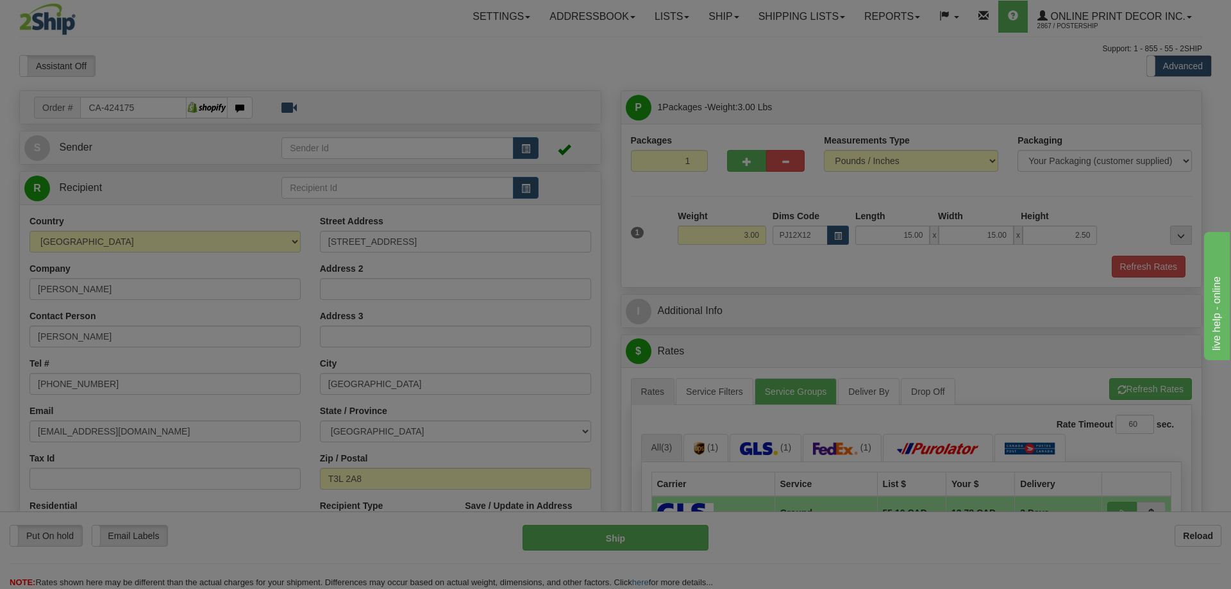
type input "16.00"
type input "13.00"
type input "2.00"
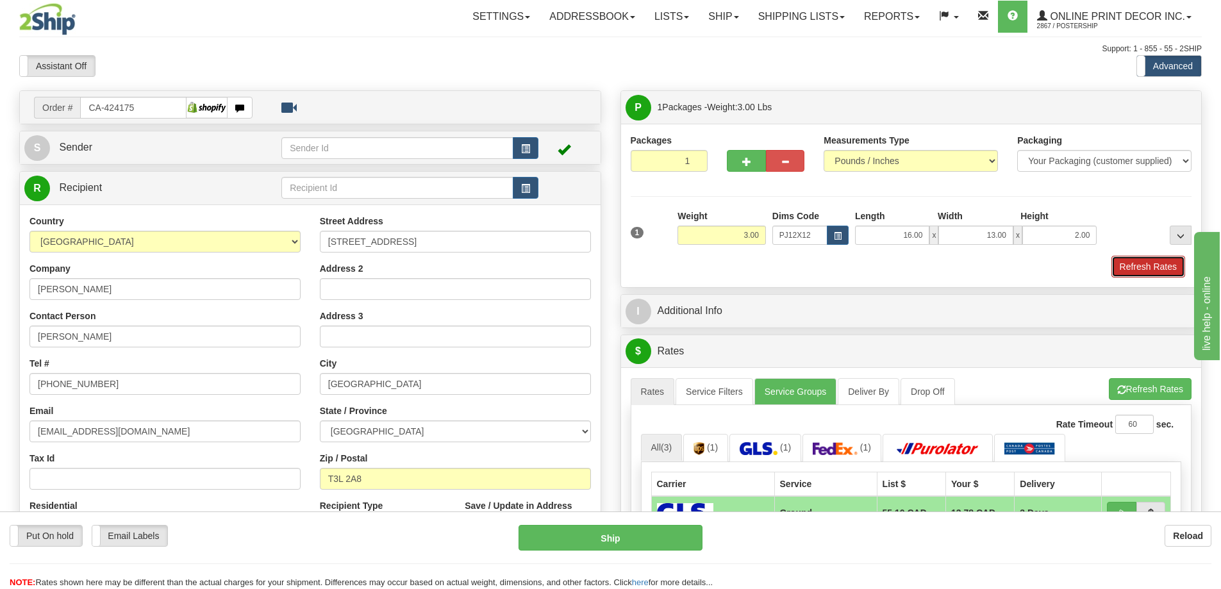
click at [1159, 266] on button "Refresh Rates" at bounding box center [1149, 267] width 74 height 22
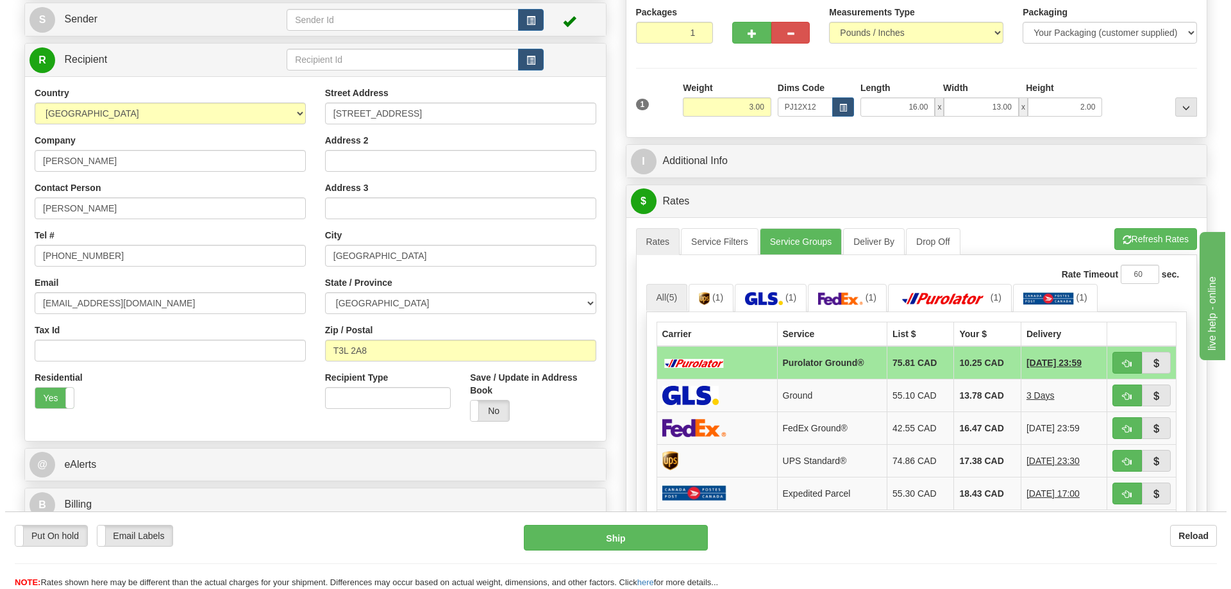
scroll to position [192, 0]
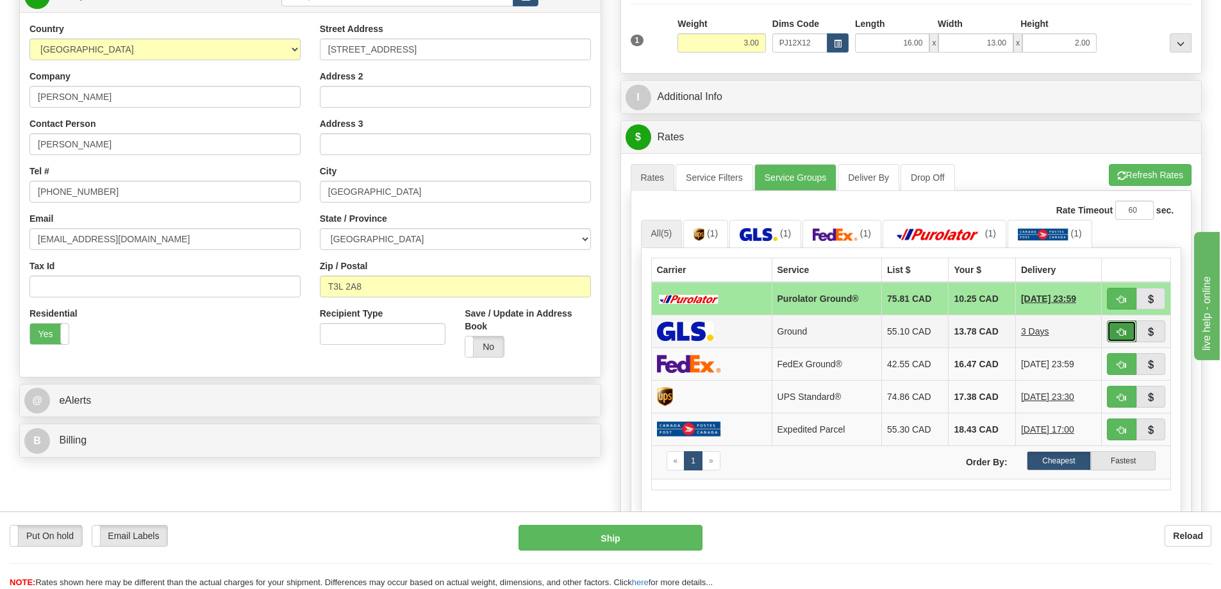
click at [1116, 332] on button "button" at bounding box center [1121, 332] width 29 height 22
type input "1"
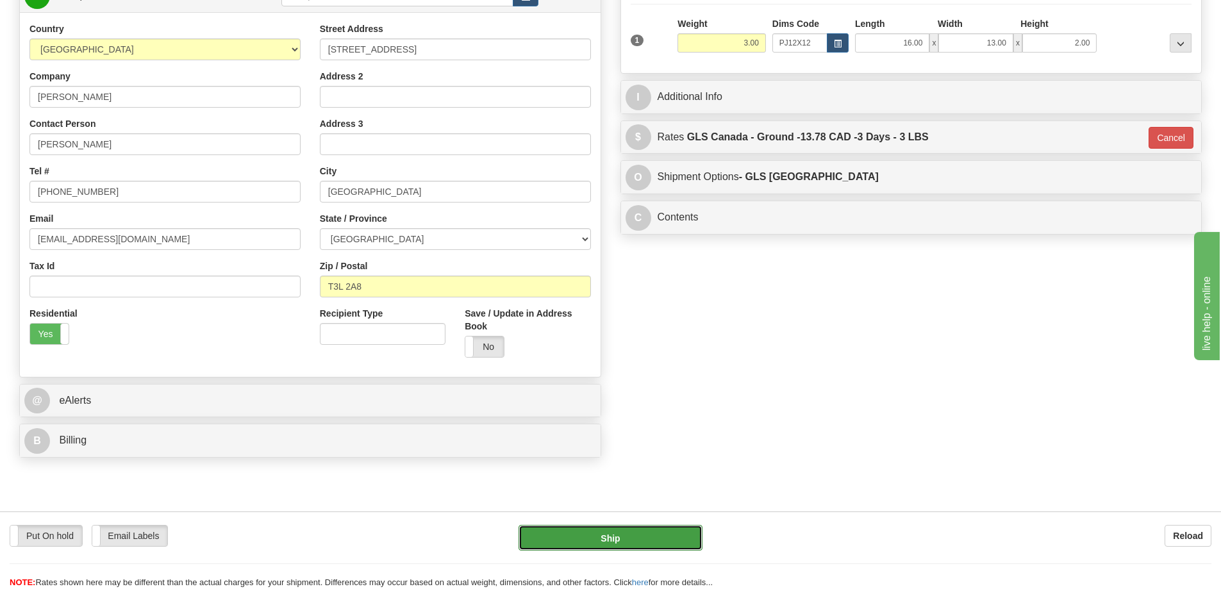
click at [663, 534] on button "Ship" at bounding box center [611, 538] width 184 height 26
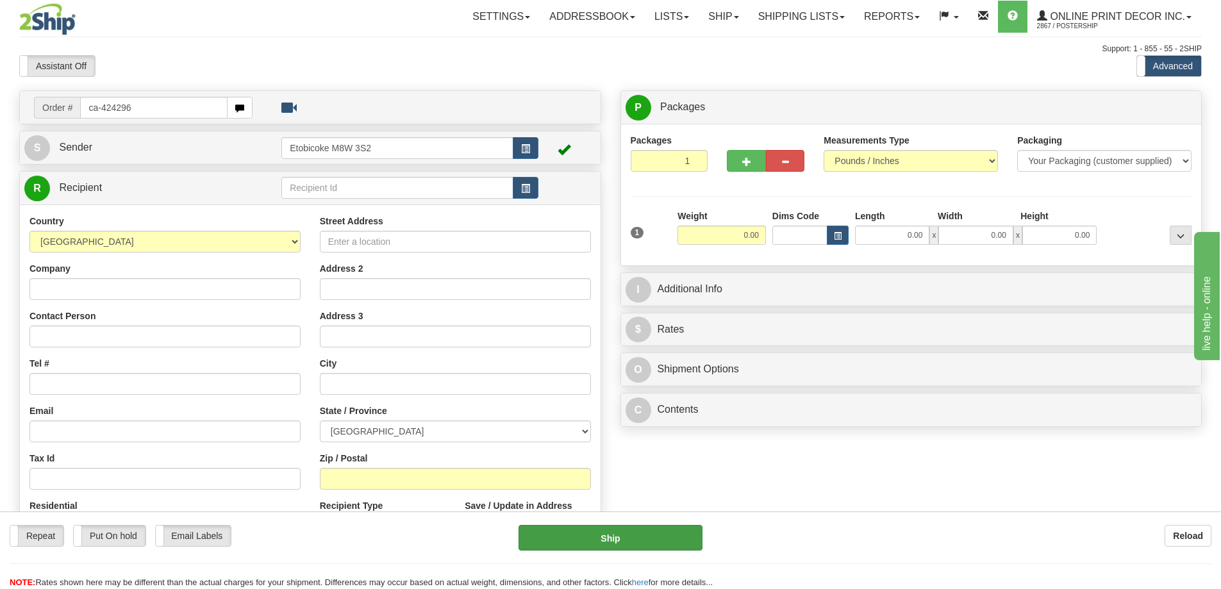
type input "ca-424296"
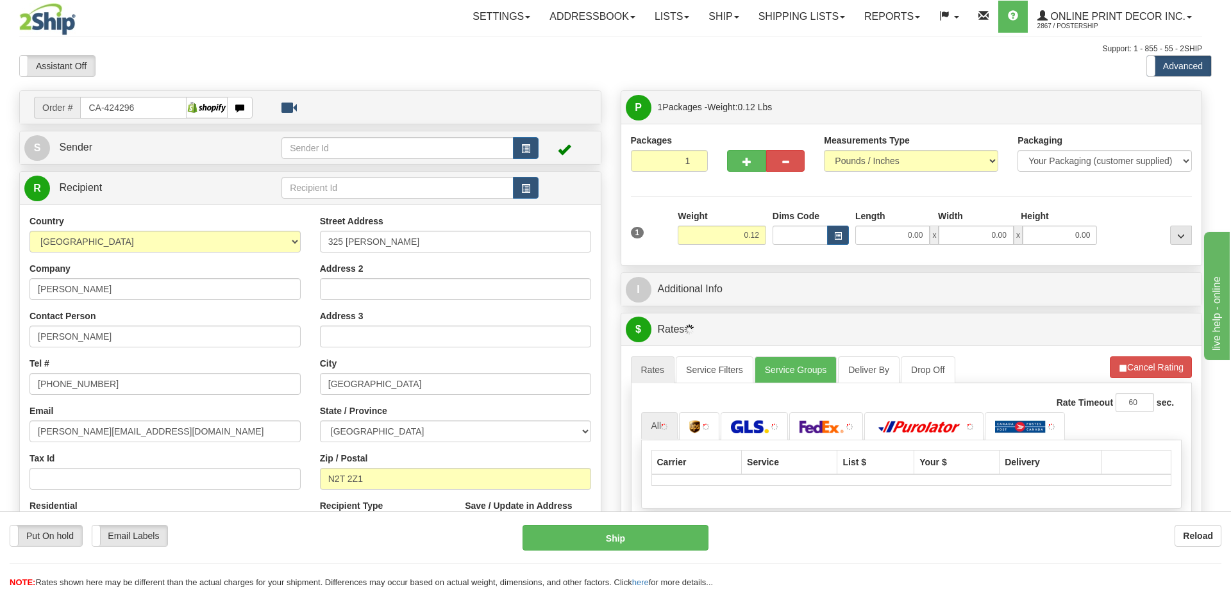
type input "WATERLOO"
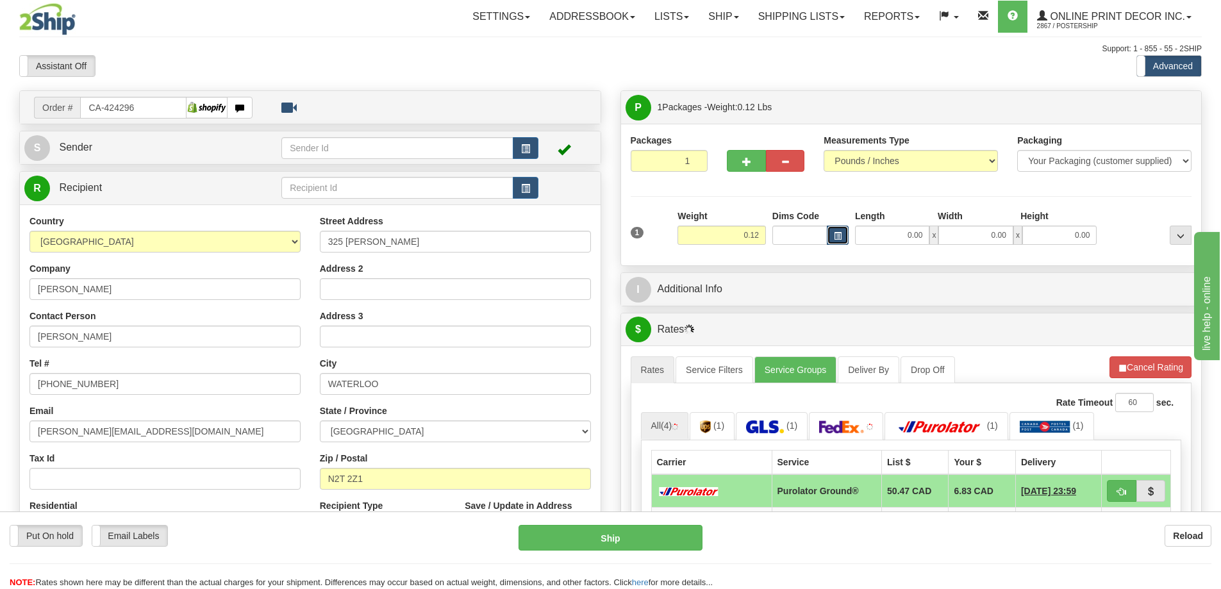
click at [842, 235] on button "button" at bounding box center [838, 235] width 22 height 19
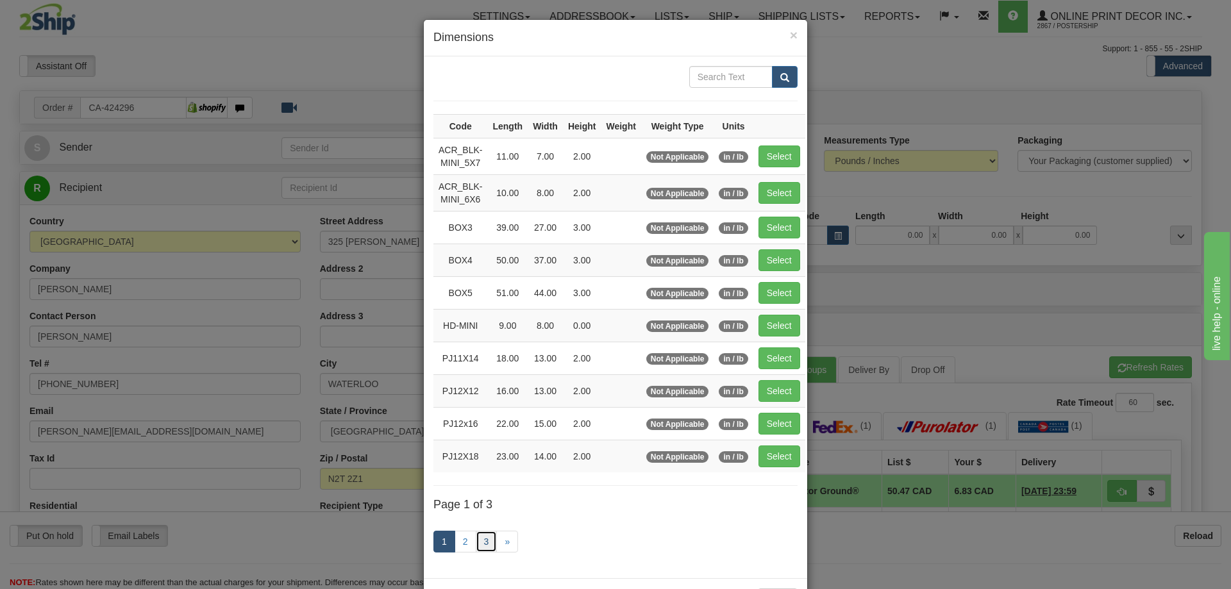
click at [483, 540] on link "3" at bounding box center [487, 542] width 22 height 22
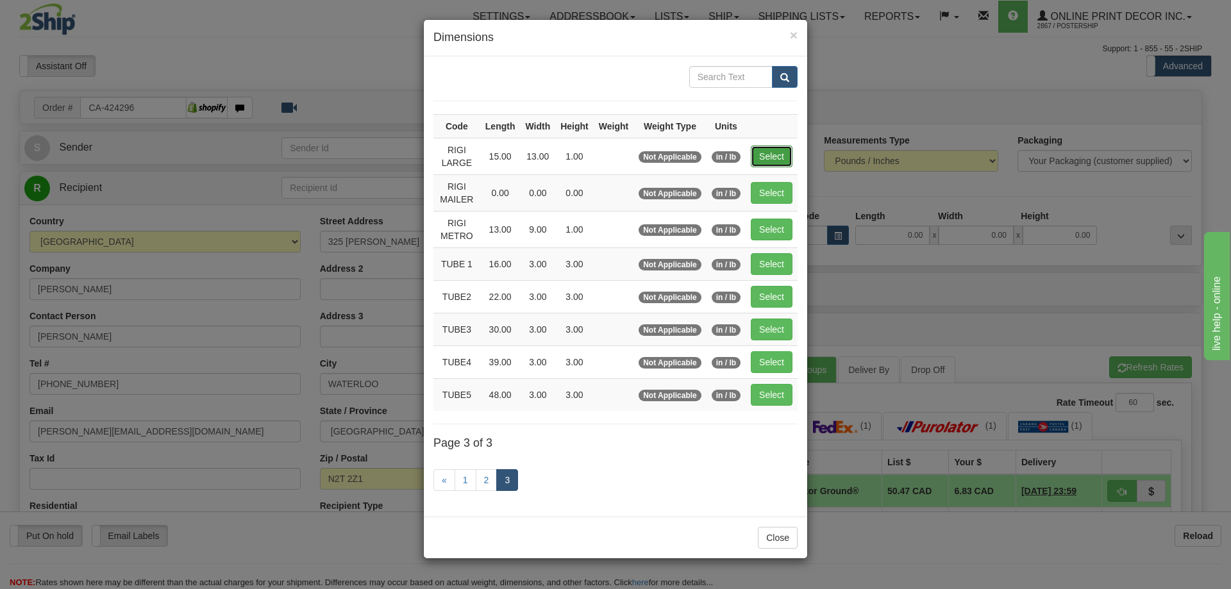
click at [775, 151] on button "Select" at bounding box center [772, 157] width 42 height 22
type input "RIGI LARGE"
type input "15.00"
type input "13.00"
type input "1.00"
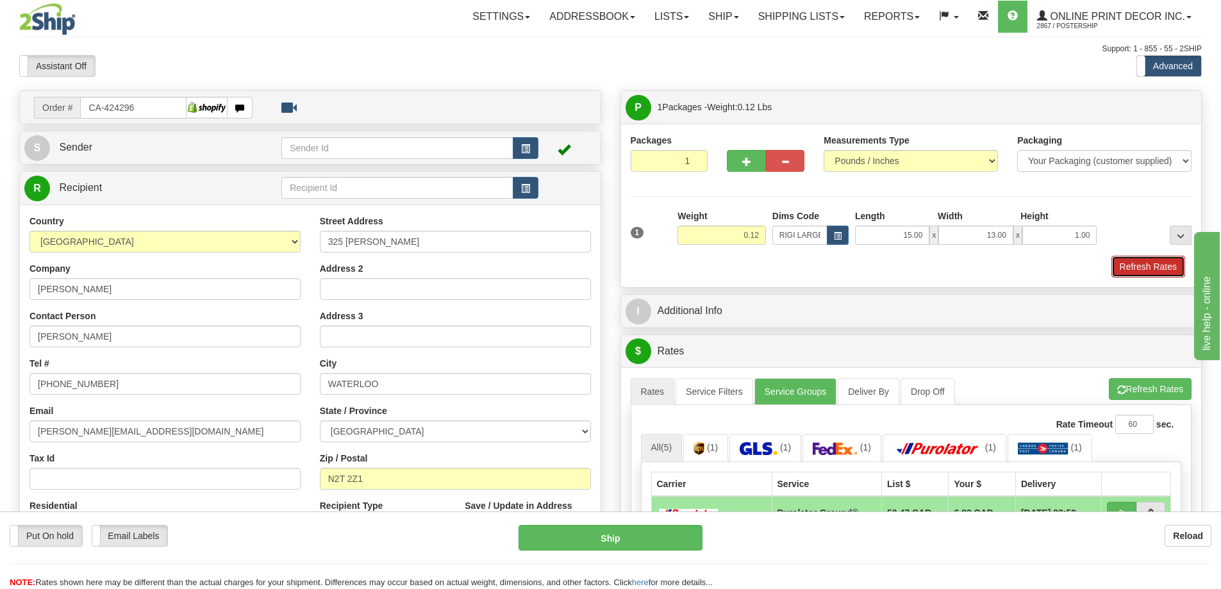
click at [1155, 262] on button "Refresh Rates" at bounding box center [1149, 267] width 74 height 22
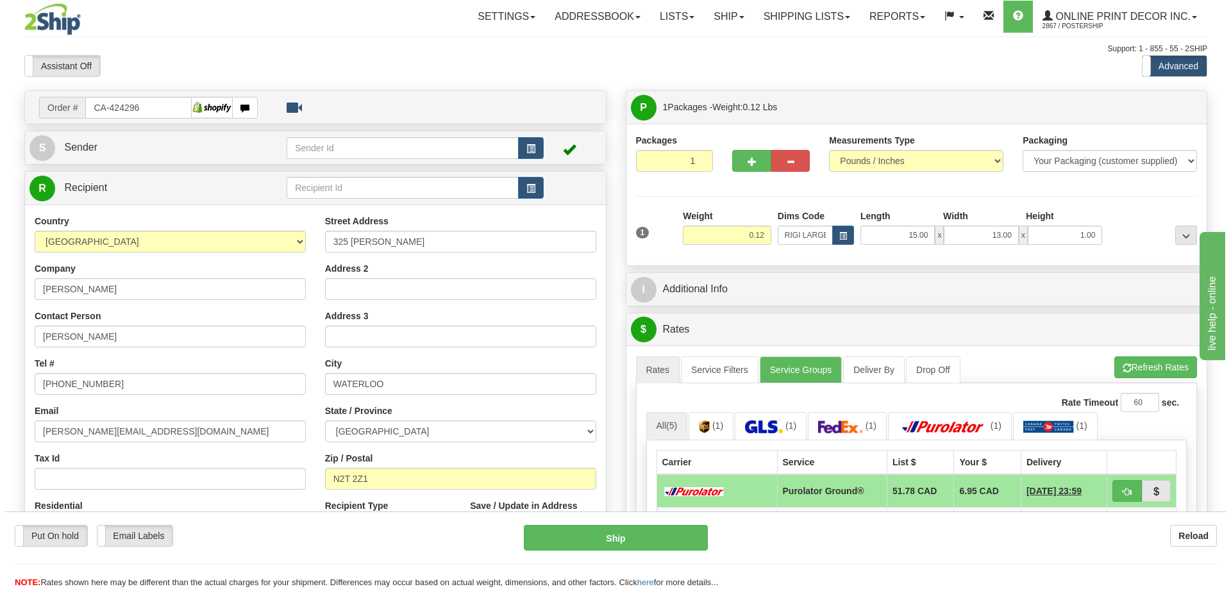
scroll to position [192, 0]
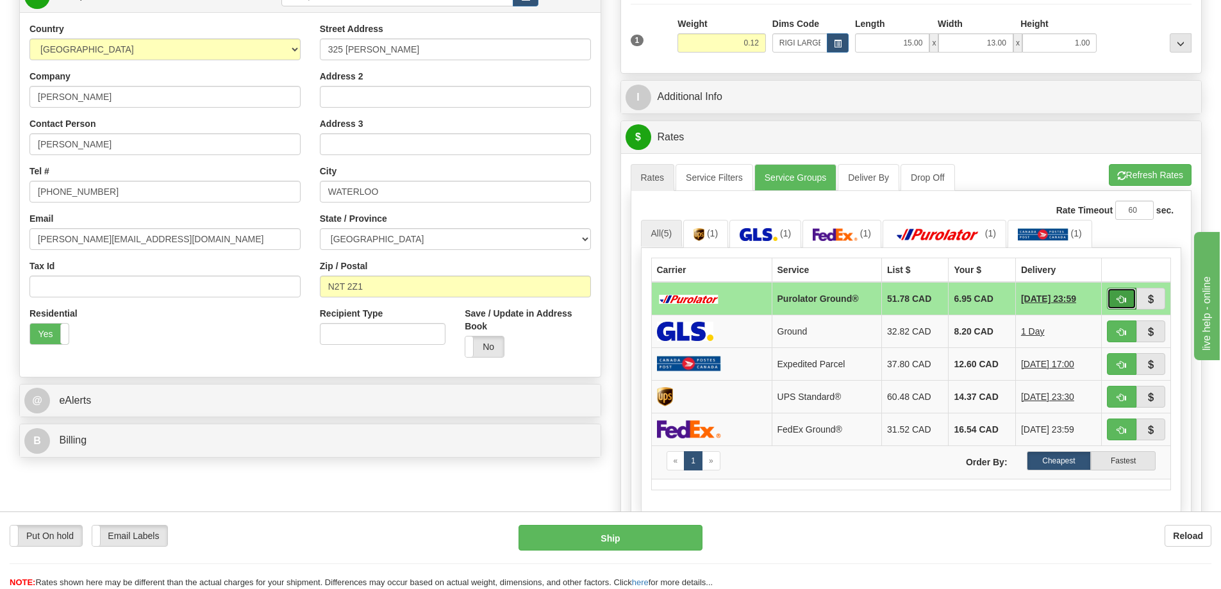
click at [1115, 296] on button "button" at bounding box center [1121, 299] width 29 height 22
type input "260"
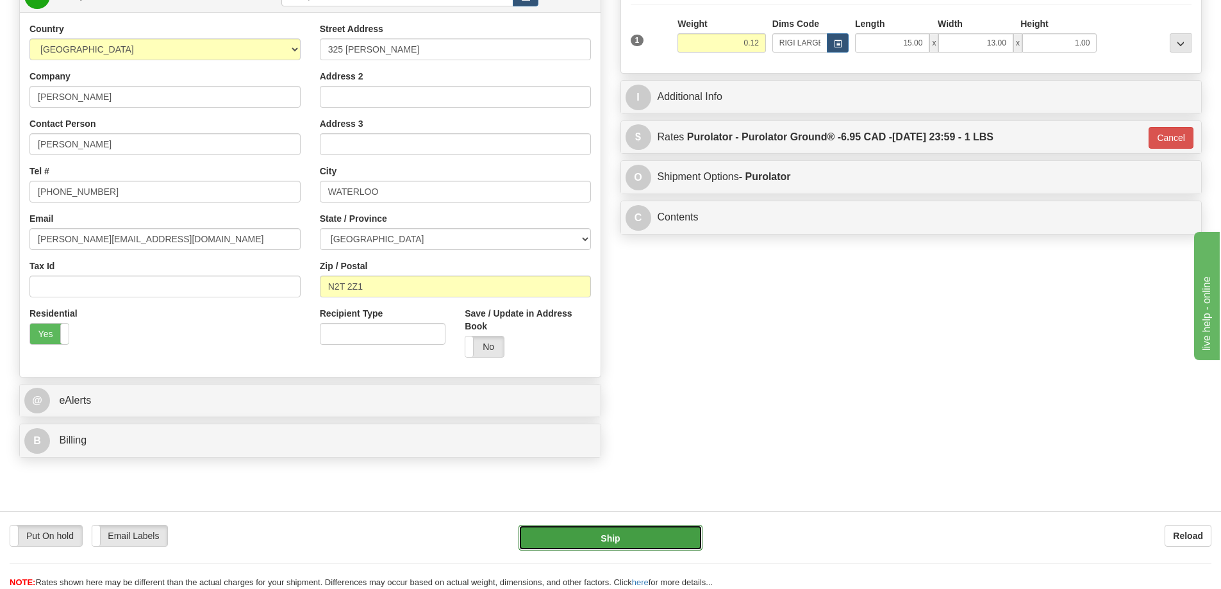
click at [623, 541] on button "Ship" at bounding box center [611, 538] width 184 height 26
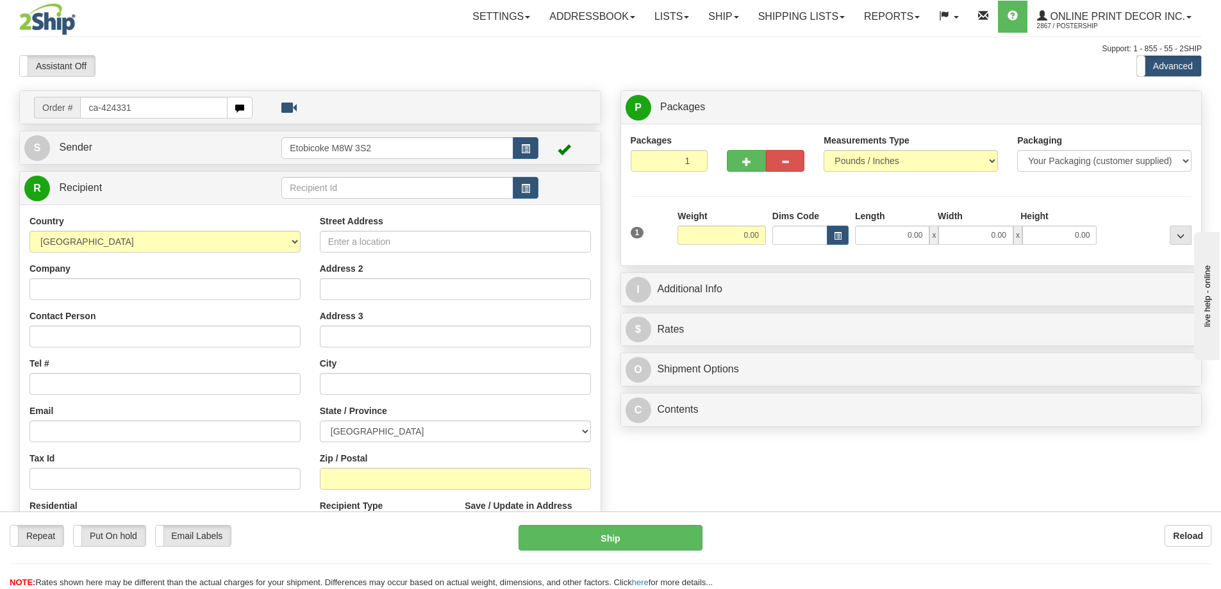
type input "ca-424331"
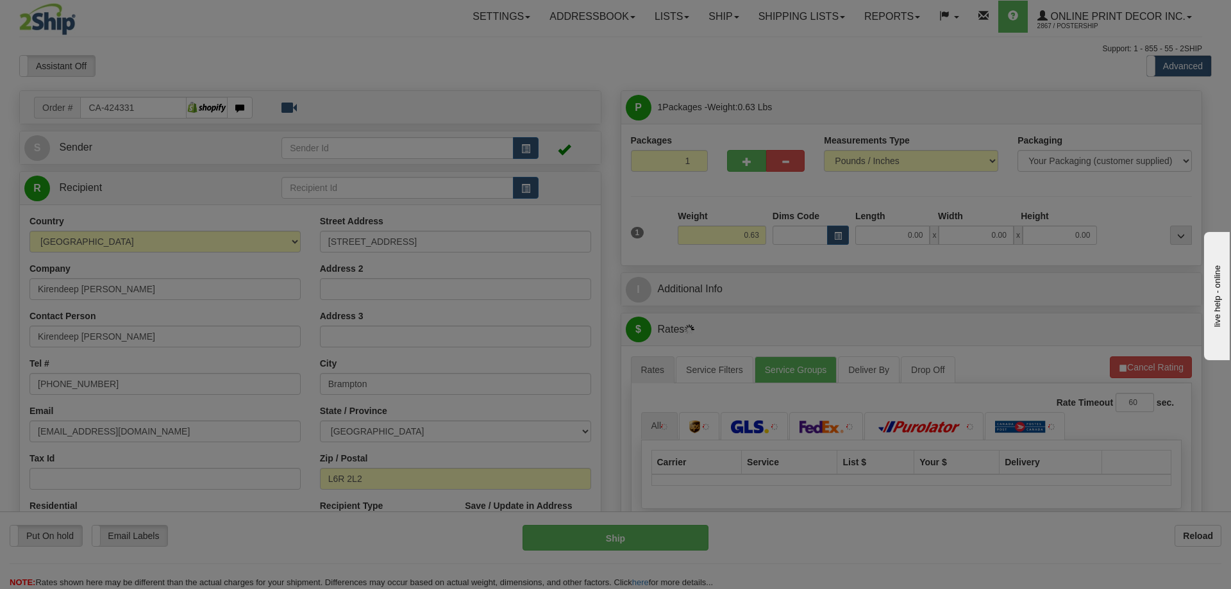
type input "BRAMPTON"
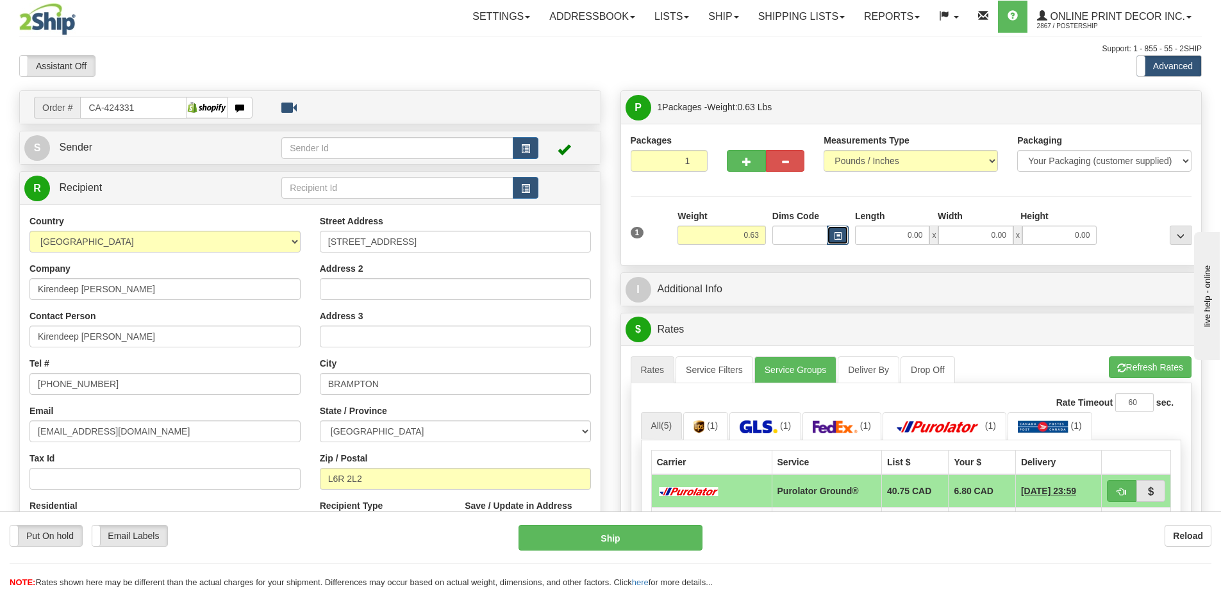
click at [836, 229] on button "button" at bounding box center [838, 235] width 22 height 19
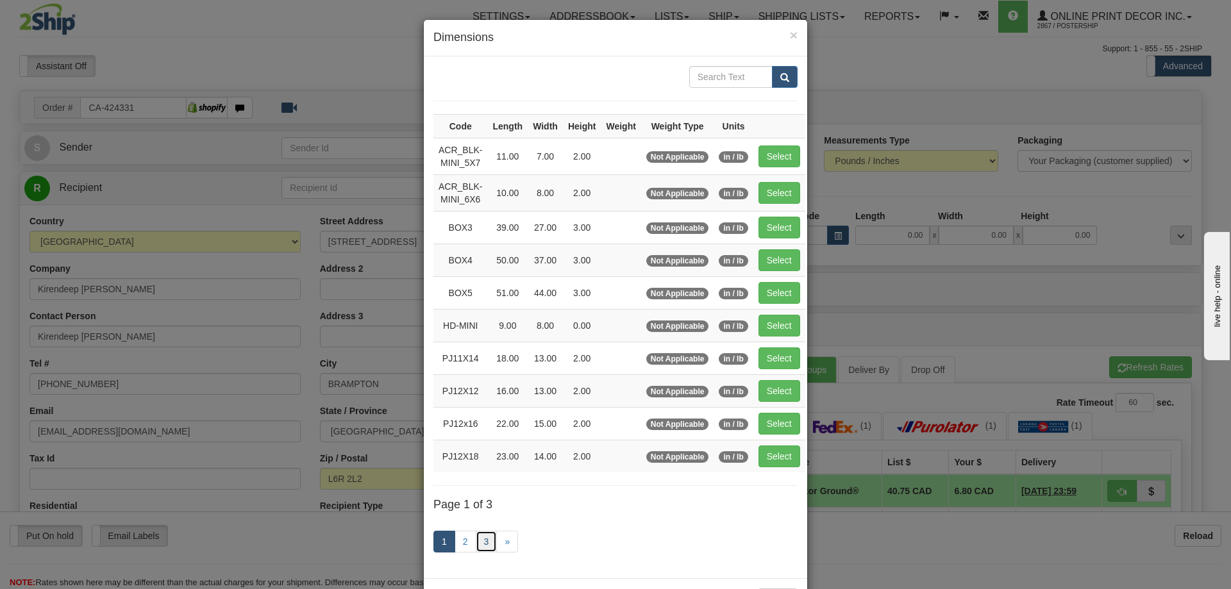
click at [477, 539] on link "3" at bounding box center [487, 542] width 22 height 22
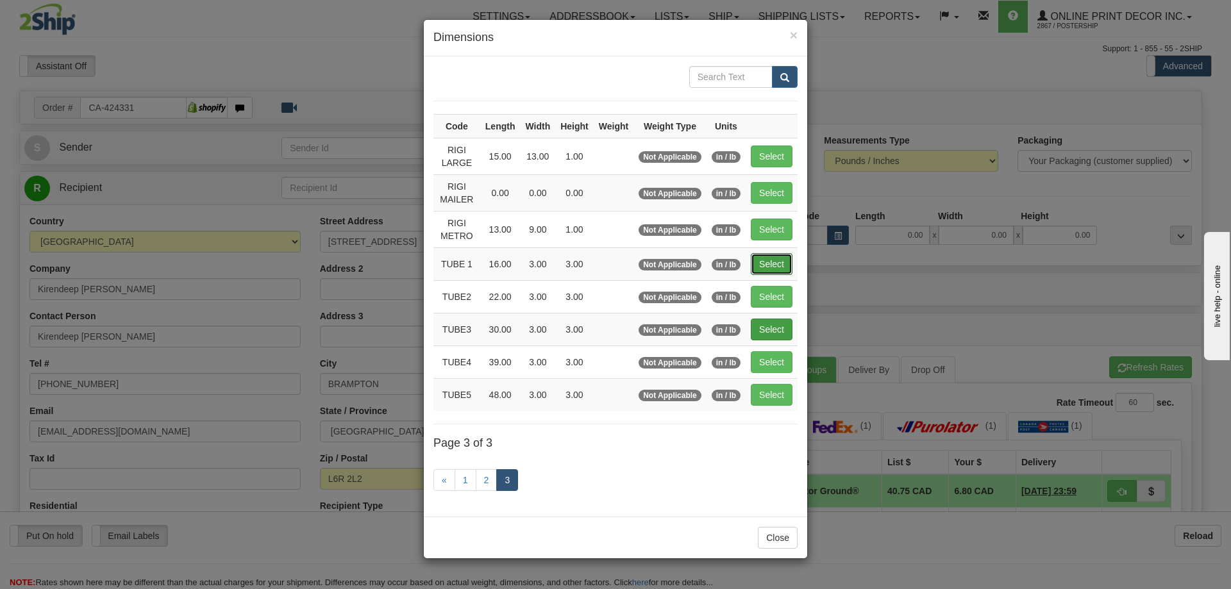
drag, startPoint x: 759, startPoint y: 259, endPoint x: 771, endPoint y: 265, distance: 12.9
click at [761, 260] on button "Select" at bounding box center [772, 264] width 42 height 22
type input "TUBE 1"
type input "16.00"
type input "3.00"
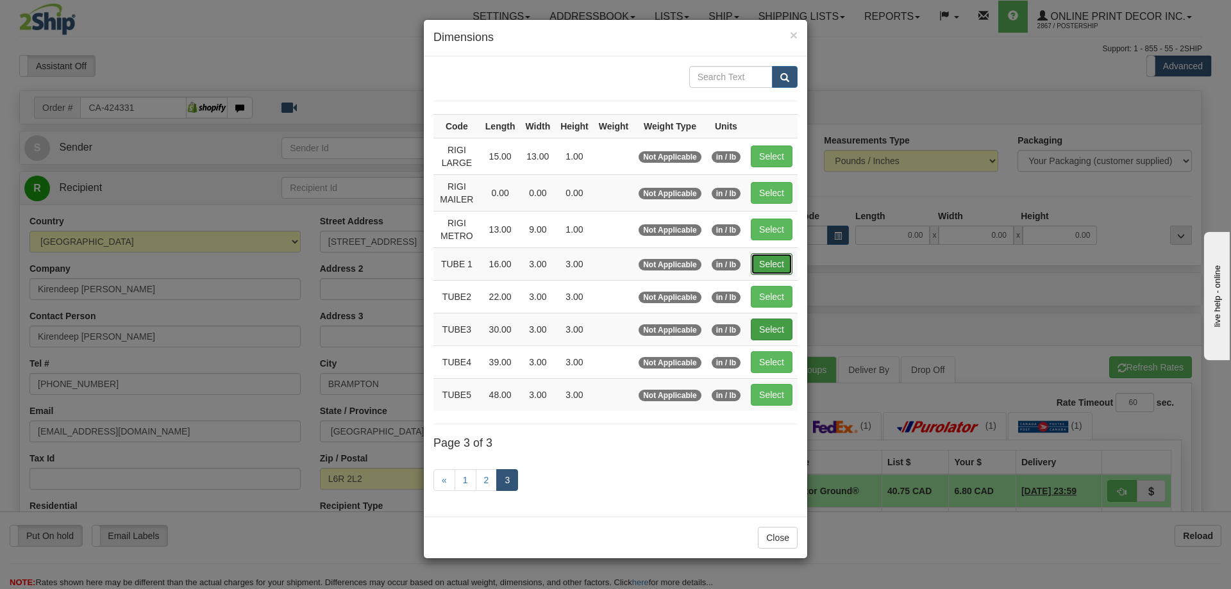
type input "3.00"
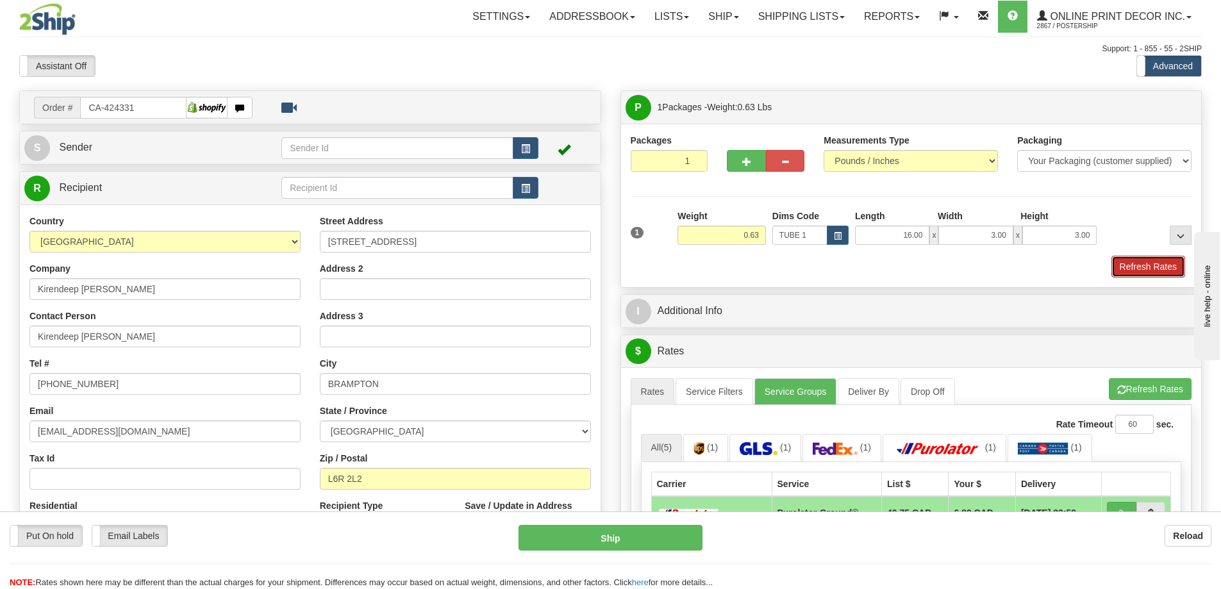
click at [1142, 258] on button "Refresh Rates" at bounding box center [1149, 267] width 74 height 22
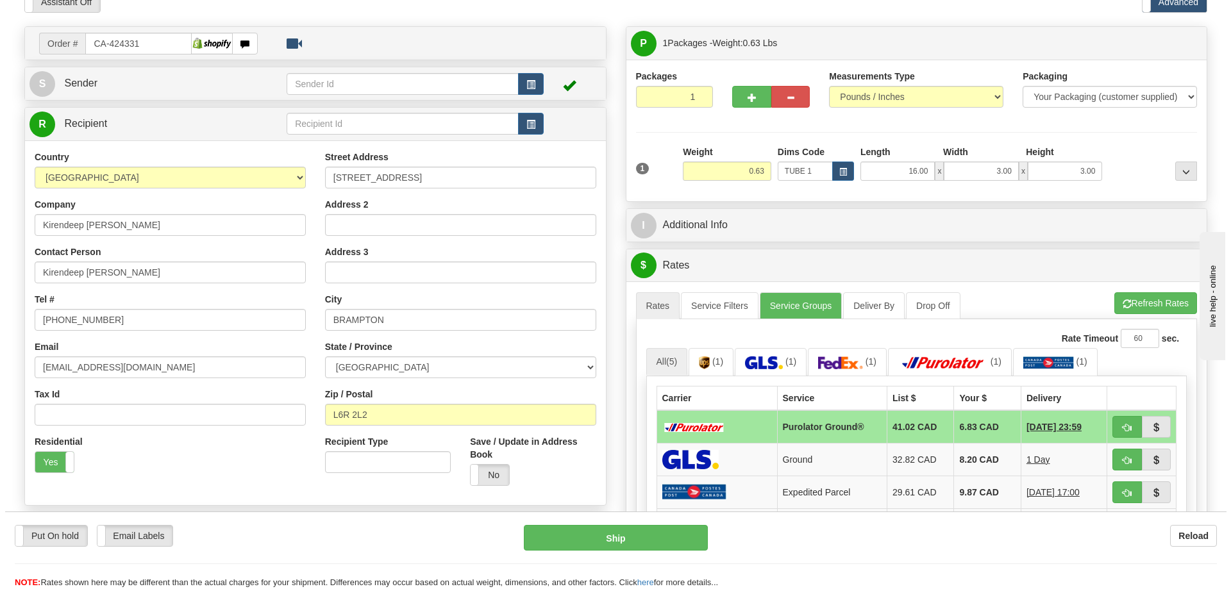
scroll to position [192, 0]
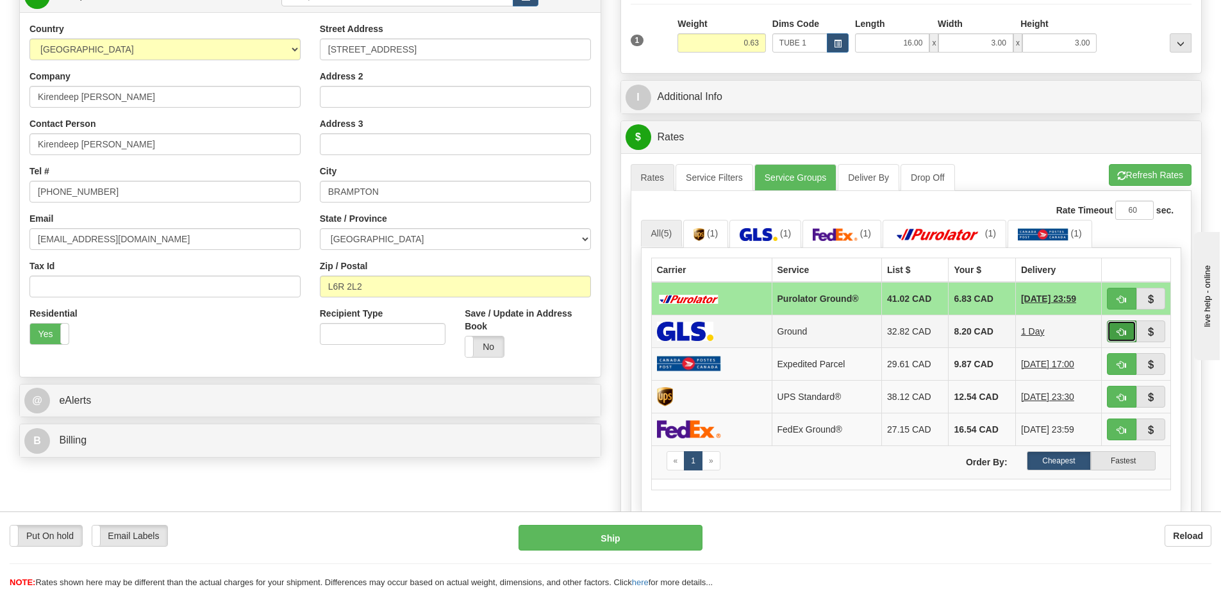
click at [1117, 337] on span "button" at bounding box center [1121, 332] width 9 height 8
type input "1"
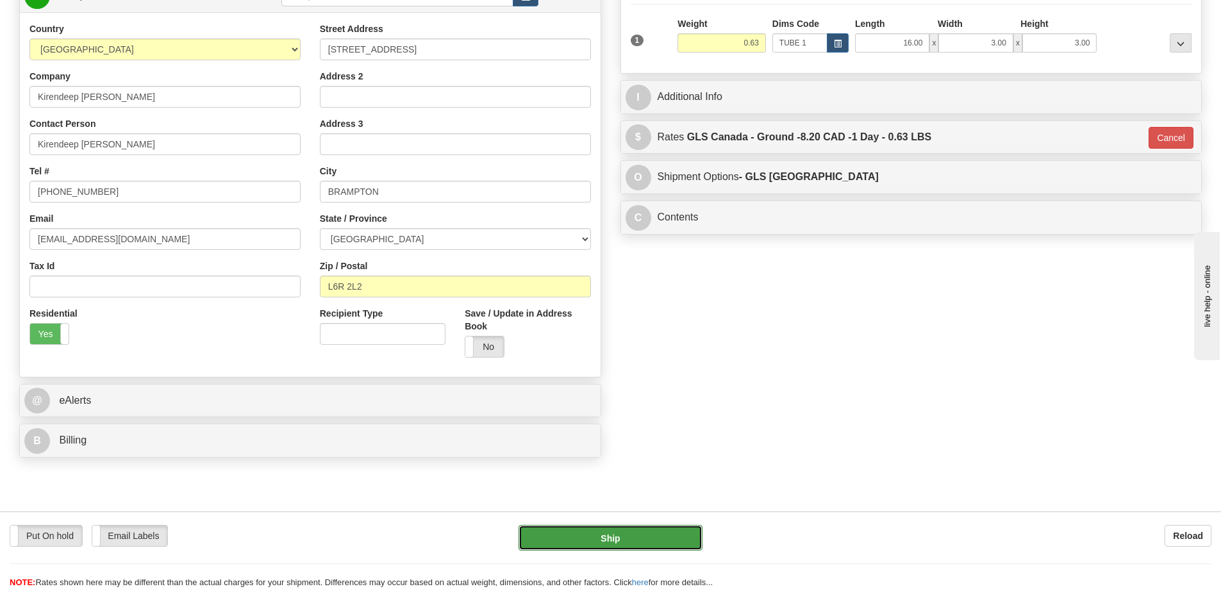
click at [655, 538] on button "Ship" at bounding box center [611, 538] width 184 height 26
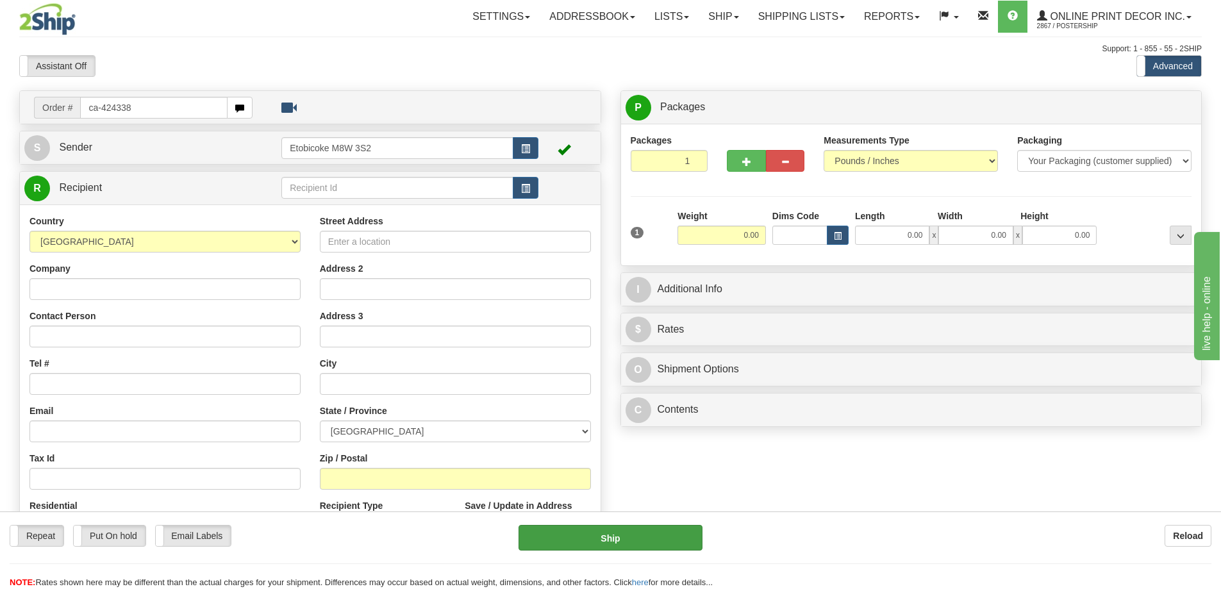
type input "ca-424338"
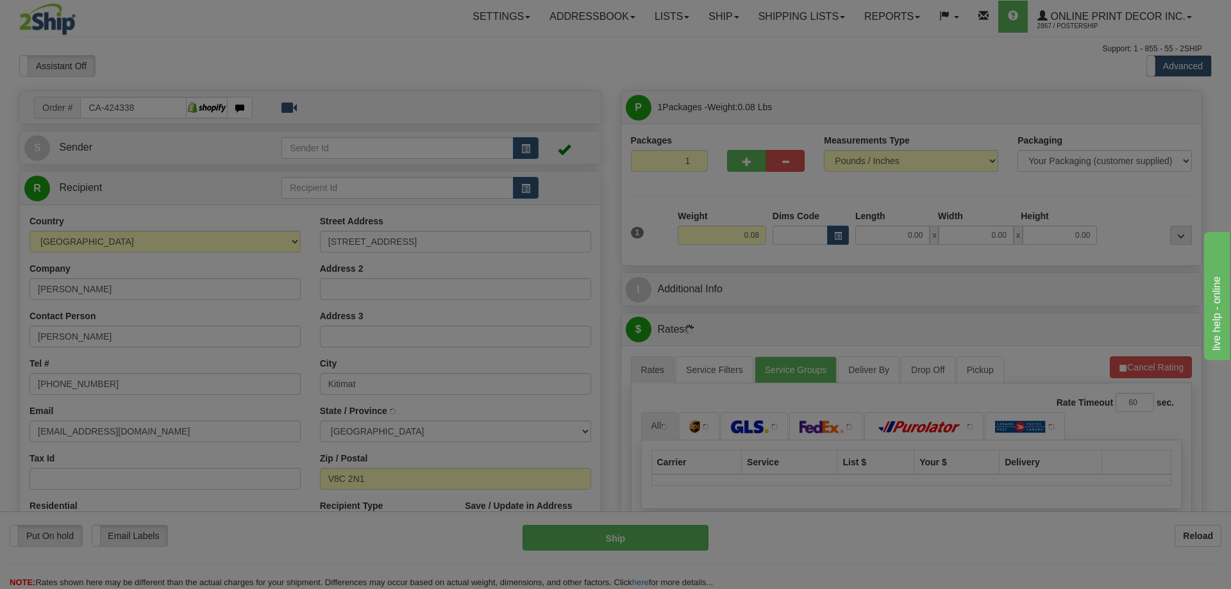
type input "KITIMAT"
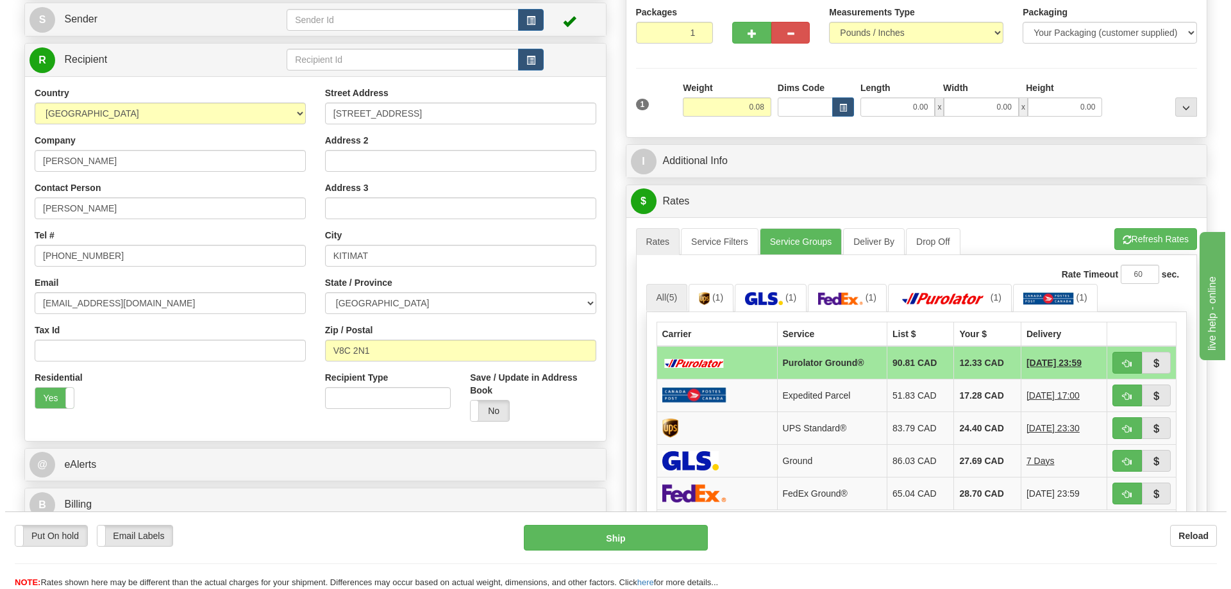
scroll to position [192, 0]
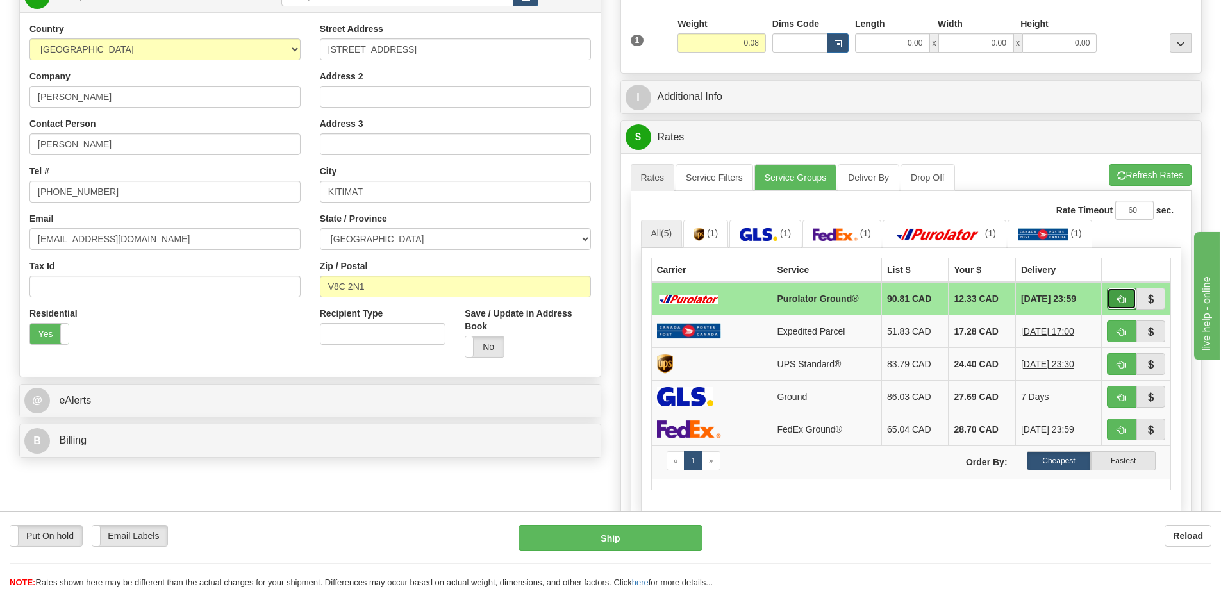
click at [1121, 297] on span "button" at bounding box center [1121, 300] width 9 height 8
type input "260"
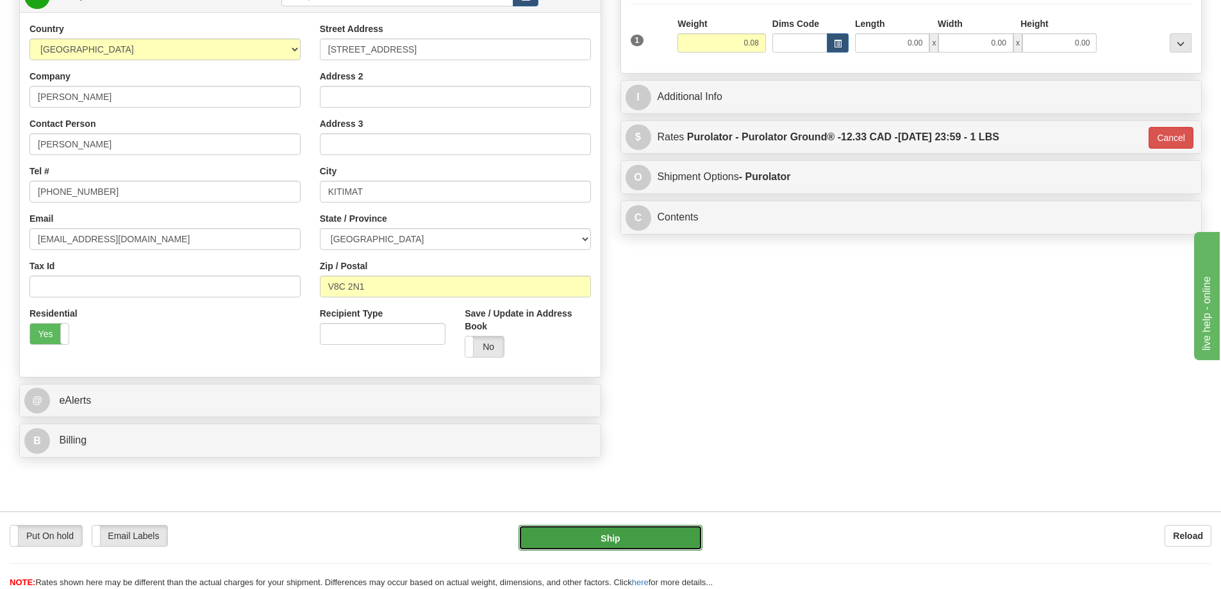
click at [650, 533] on button "Ship" at bounding box center [611, 538] width 184 height 26
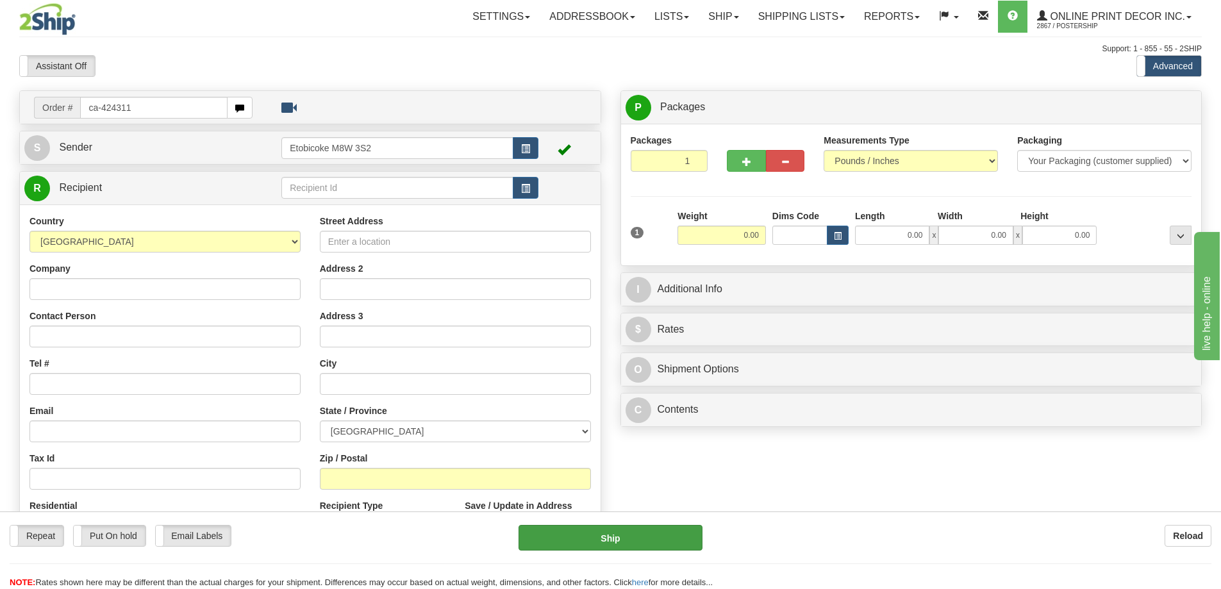
type input "ca-424311"
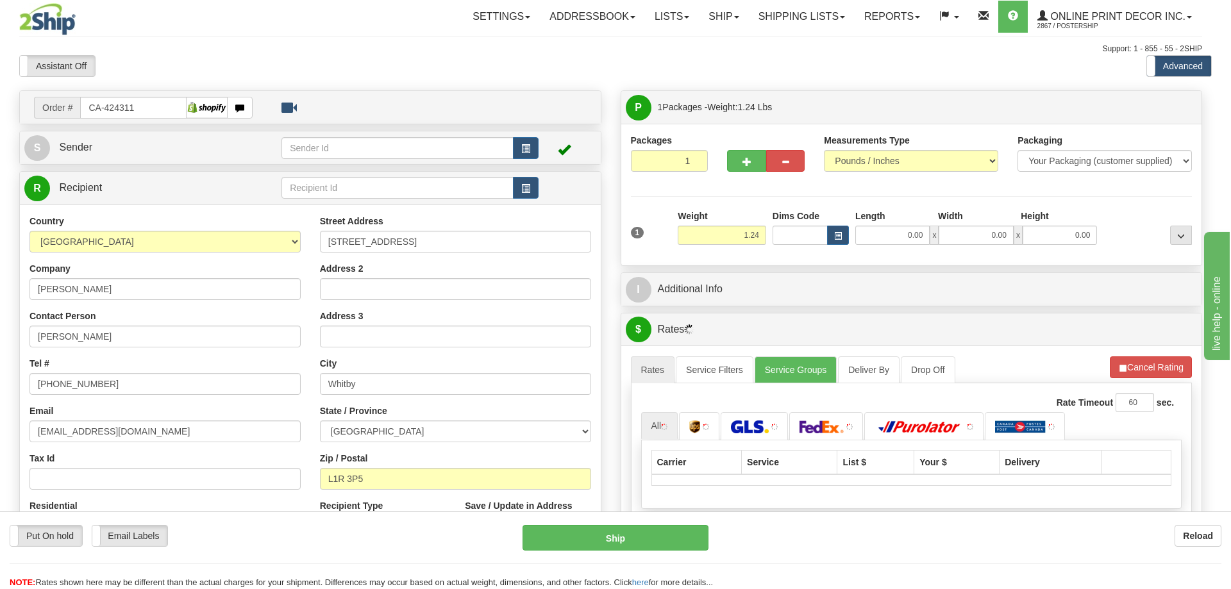
type input "WHITBY"
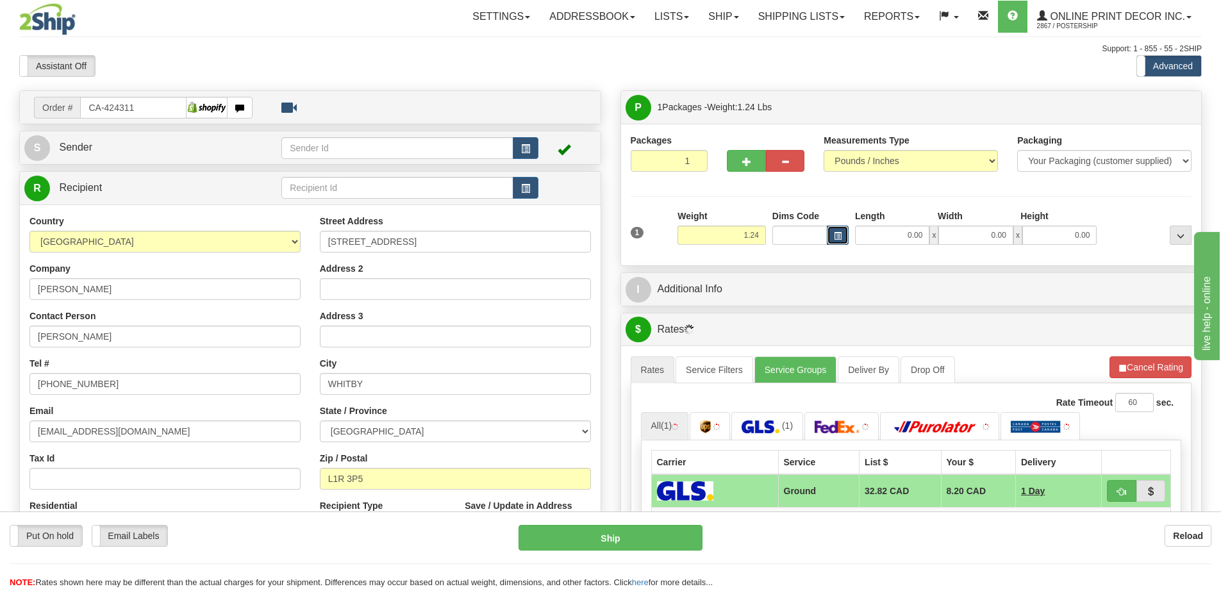
click at [839, 231] on button "button" at bounding box center [838, 235] width 22 height 19
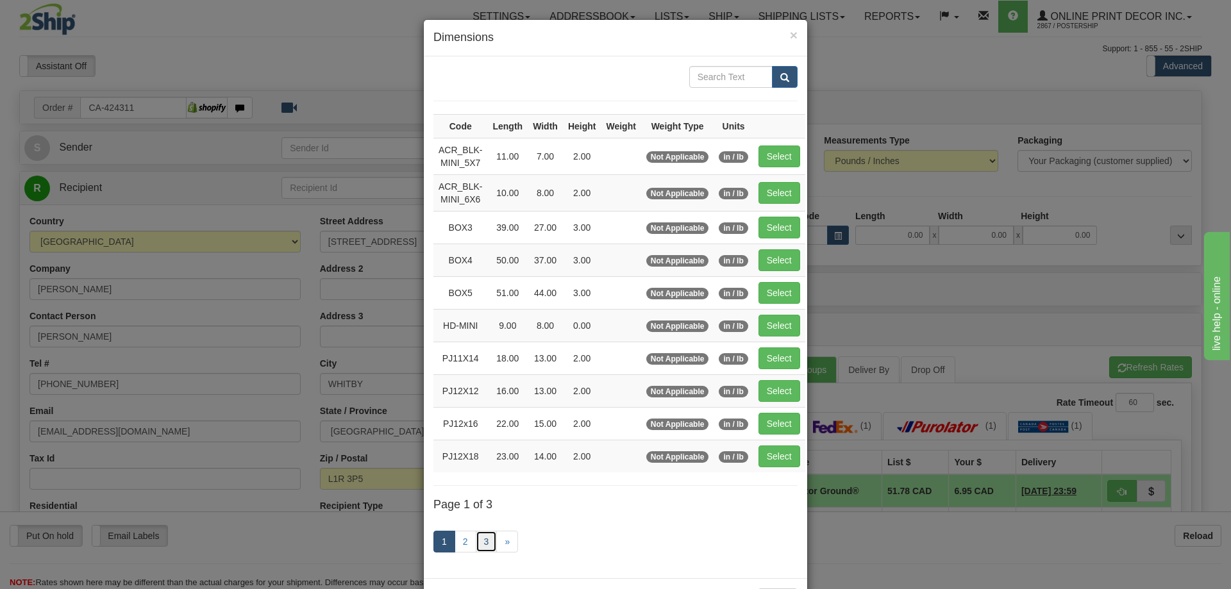
click at [491, 537] on link "3" at bounding box center [487, 542] width 22 height 22
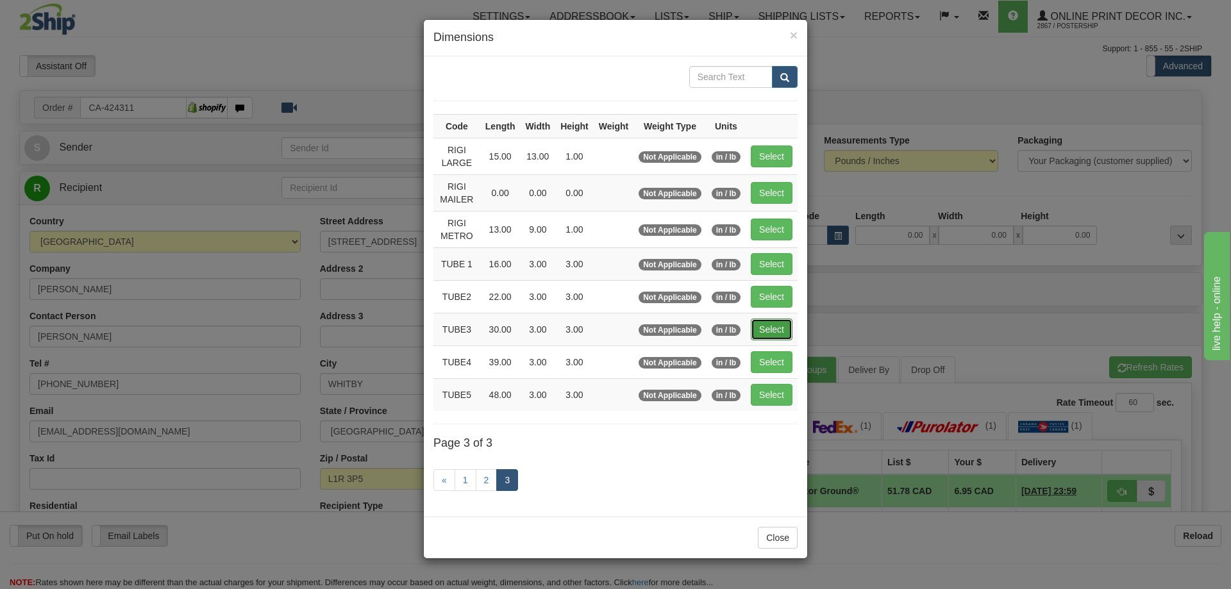
click at [769, 323] on button "Select" at bounding box center [772, 330] width 42 height 22
type input "TUBE3"
type input "30.00"
type input "3.00"
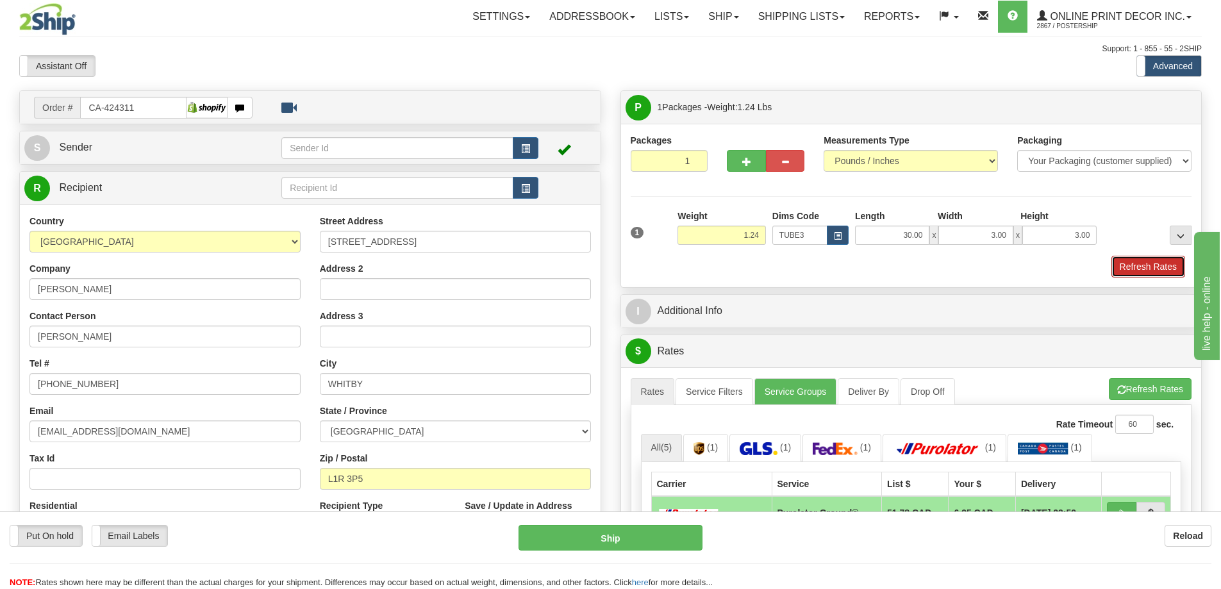
click at [1143, 258] on button "Refresh Rates" at bounding box center [1149, 267] width 74 height 22
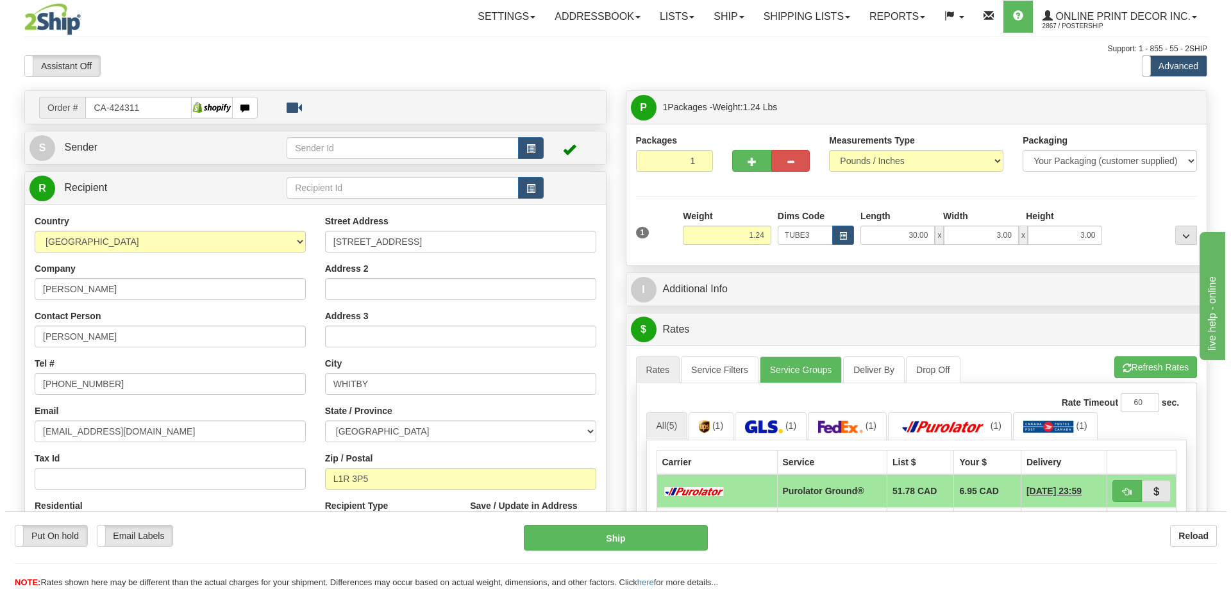
scroll to position [192, 0]
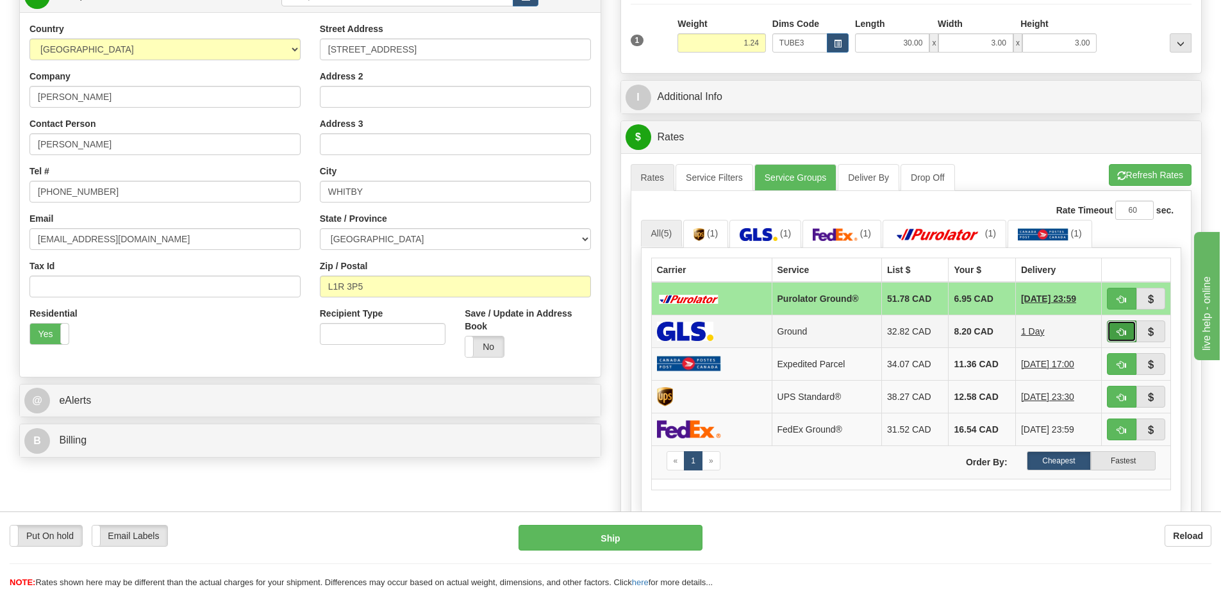
click at [1124, 340] on button "button" at bounding box center [1121, 332] width 29 height 22
type input "1"
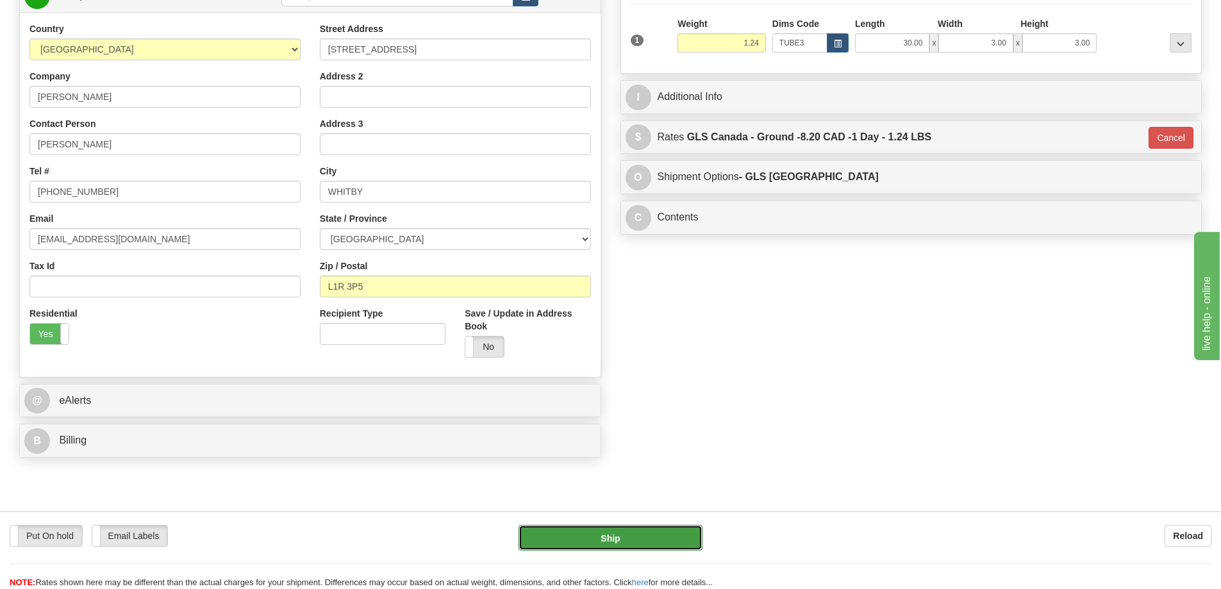
click at [678, 530] on button "Ship" at bounding box center [611, 538] width 184 height 26
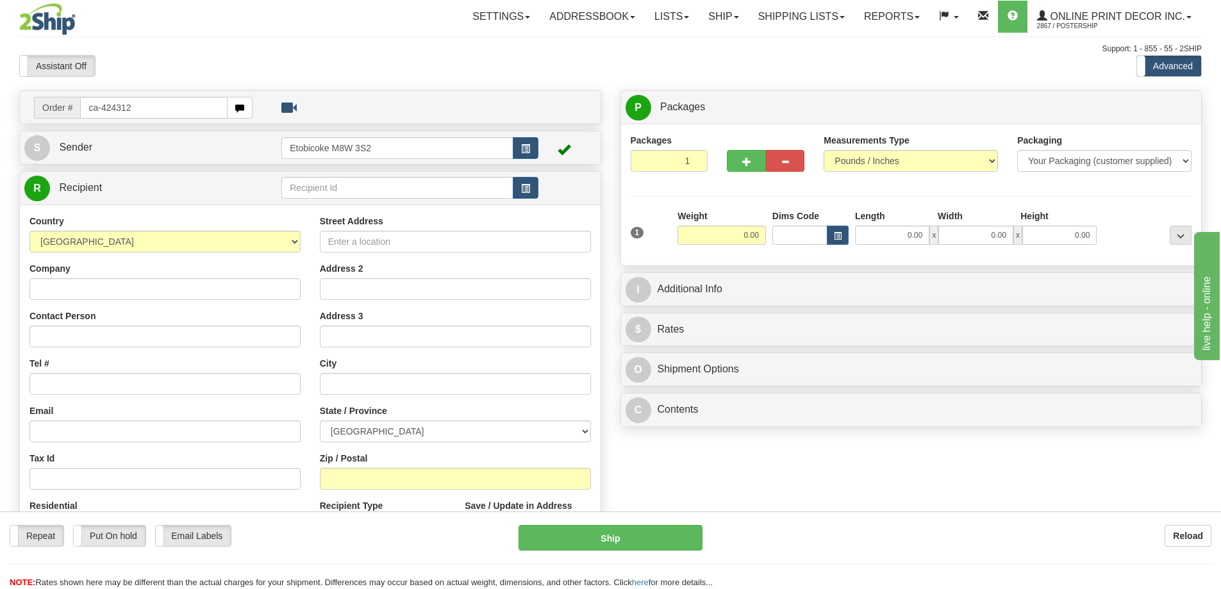
type input "ca-424312"
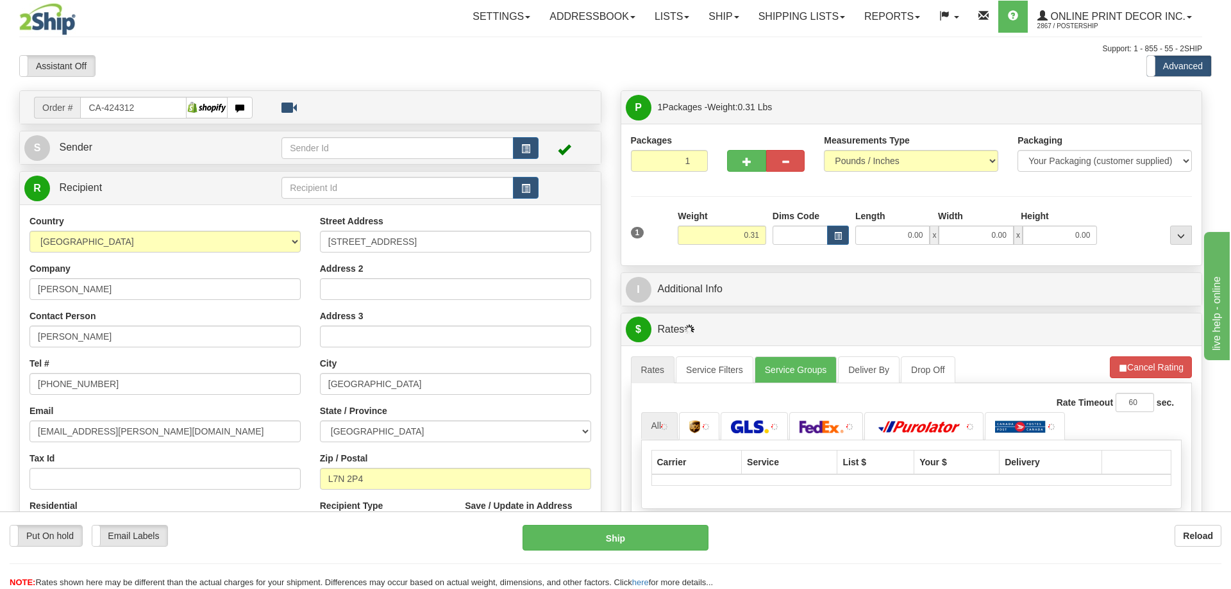
type input "[GEOGRAPHIC_DATA]"
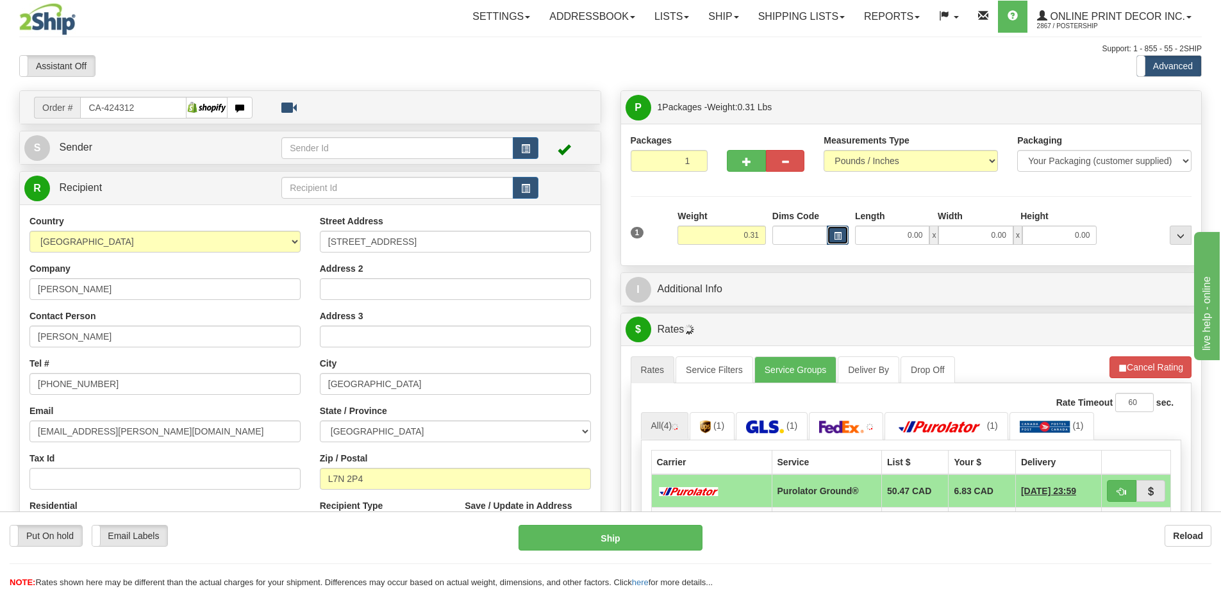
click at [834, 233] on span "button" at bounding box center [838, 236] width 8 height 7
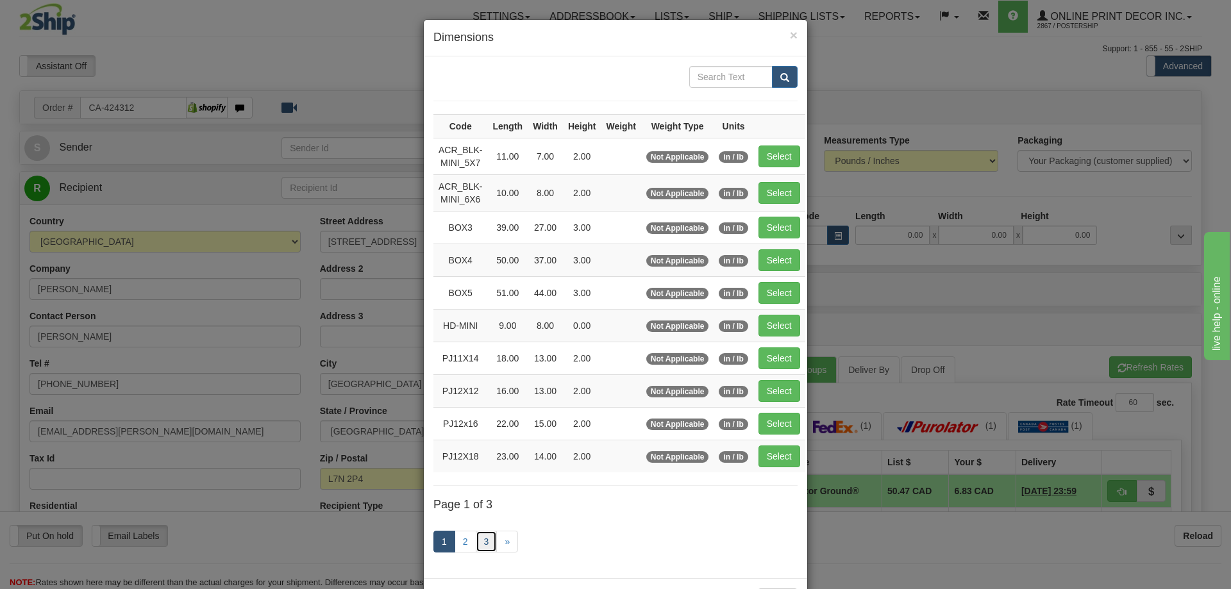
click at [481, 541] on link "3" at bounding box center [487, 542] width 22 height 22
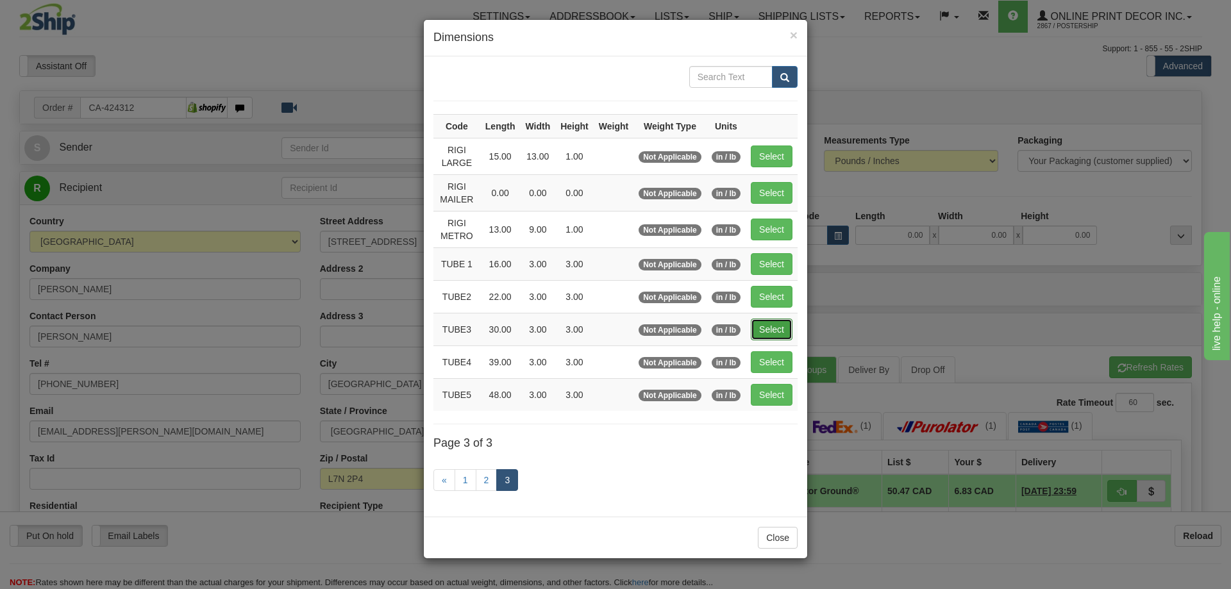
click at [765, 325] on button "Select" at bounding box center [772, 330] width 42 height 22
type input "TUBE3"
type input "30.00"
type input "3.00"
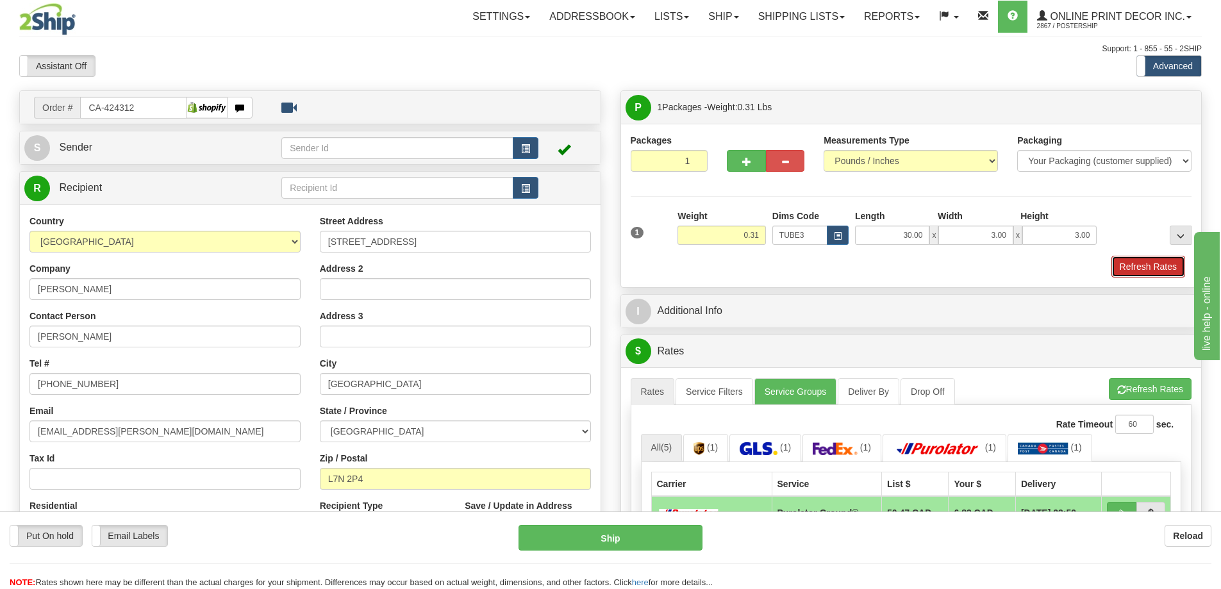
click at [1139, 265] on button "Refresh Rates" at bounding box center [1149, 267] width 74 height 22
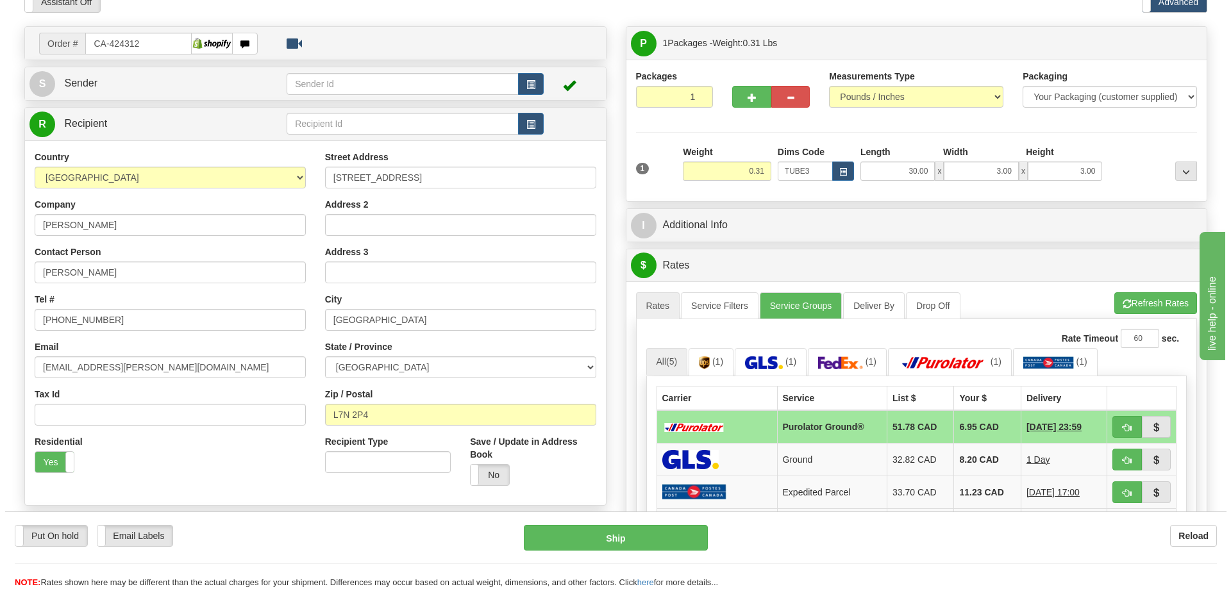
scroll to position [192, 0]
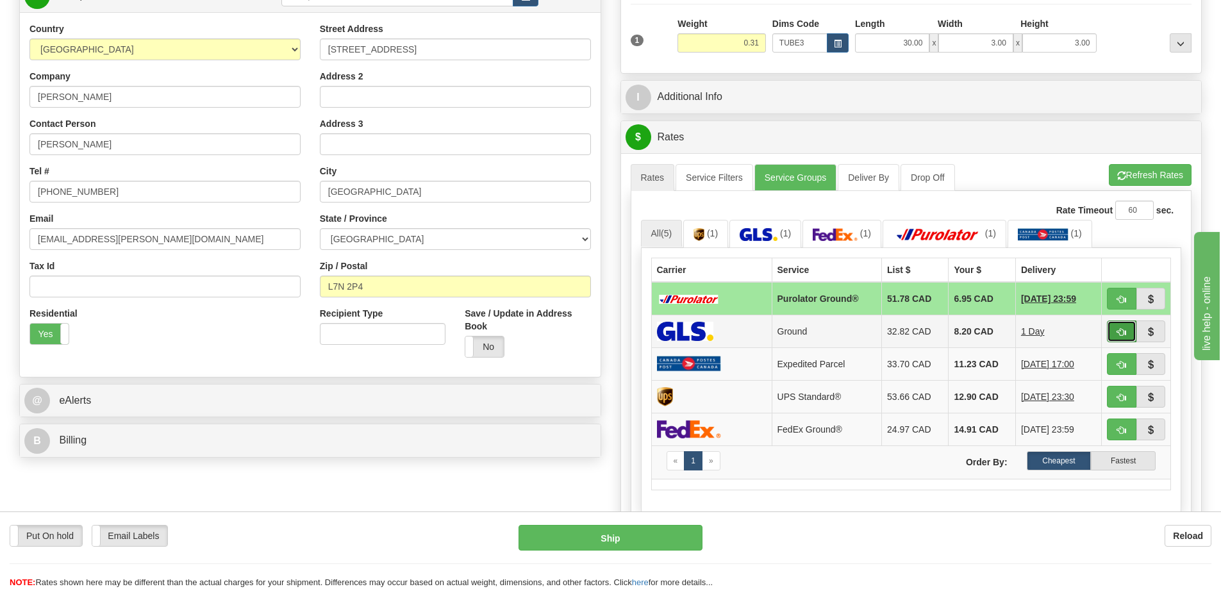
click at [1117, 331] on button "button" at bounding box center [1121, 332] width 29 height 22
type input "1"
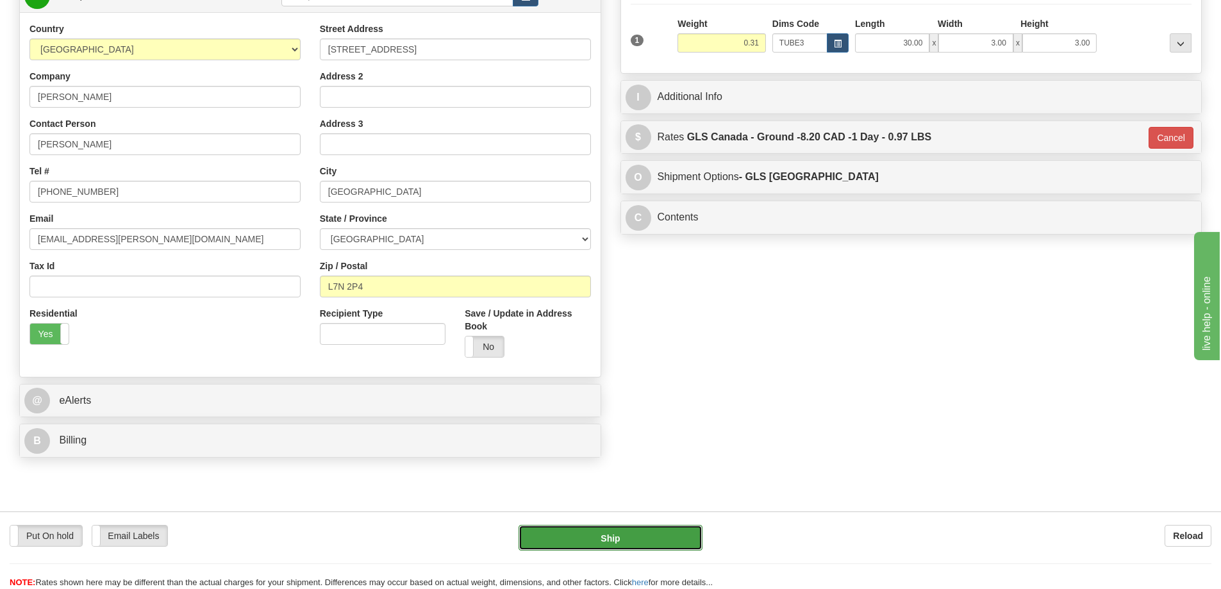
click at [685, 544] on button "Ship" at bounding box center [611, 538] width 184 height 26
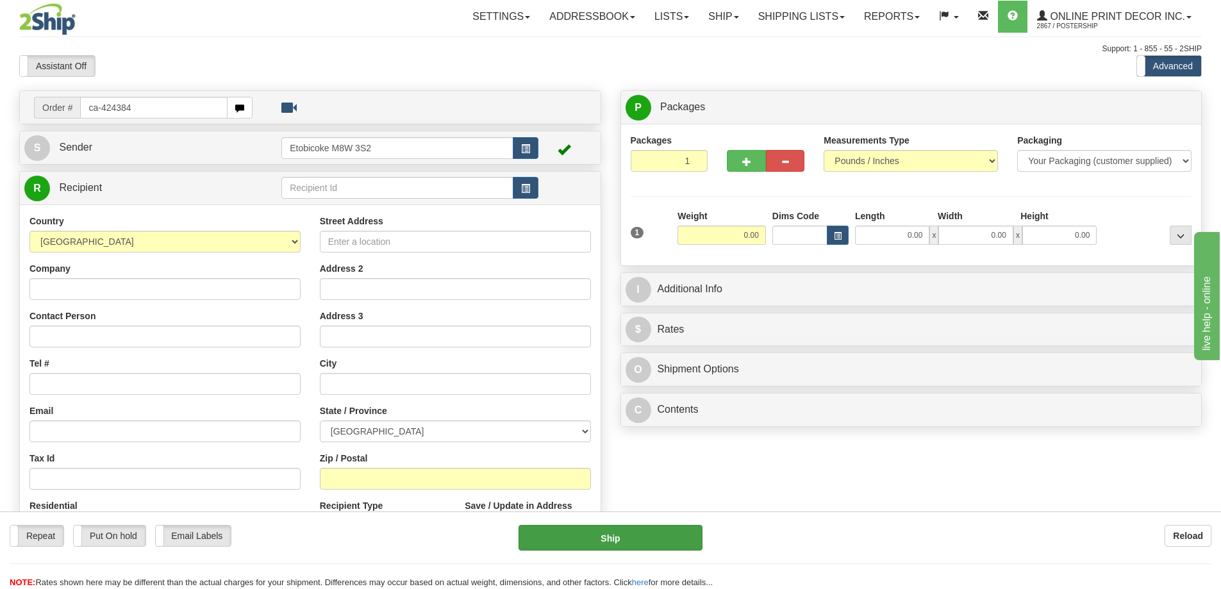
type input "ca-424384"
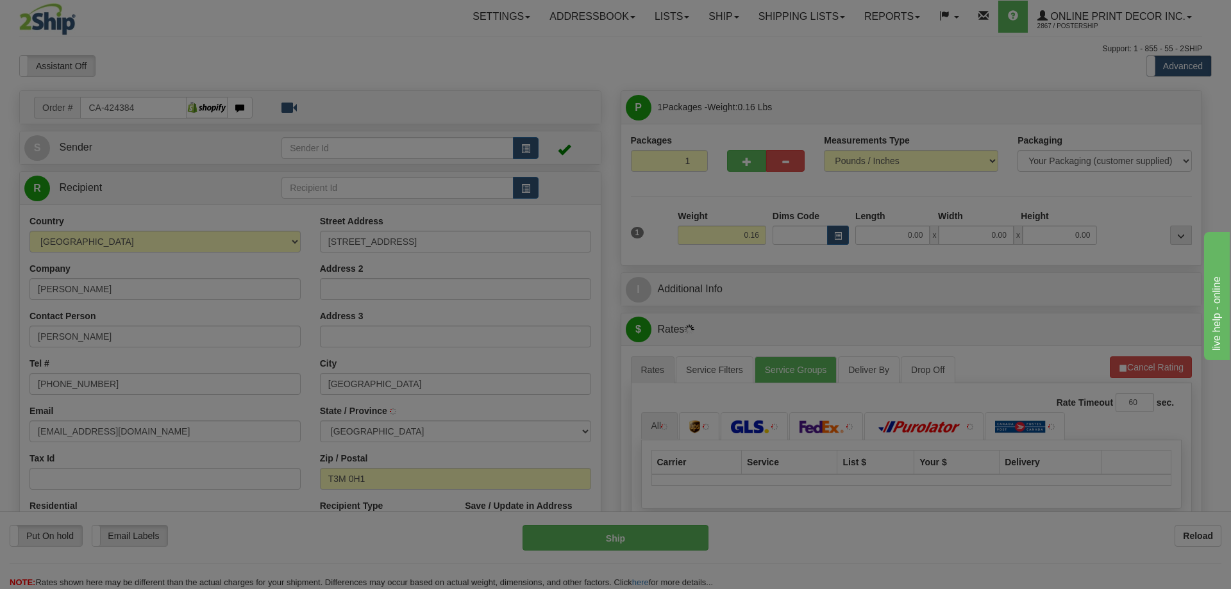
type input "[GEOGRAPHIC_DATA]"
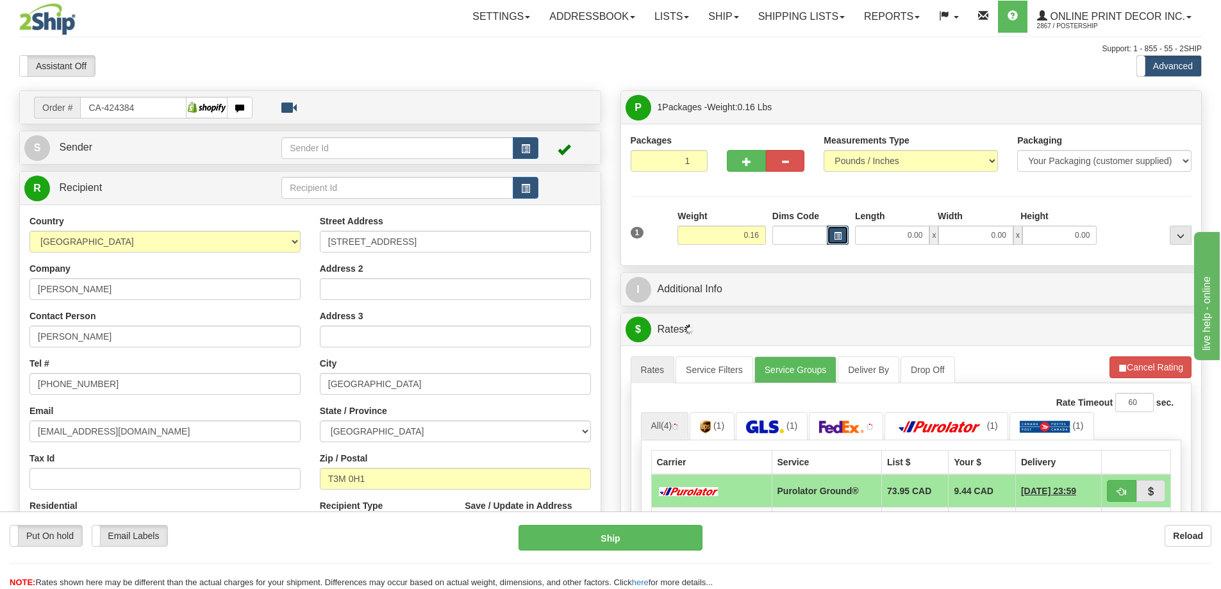
click at [830, 232] on button "button" at bounding box center [838, 235] width 22 height 19
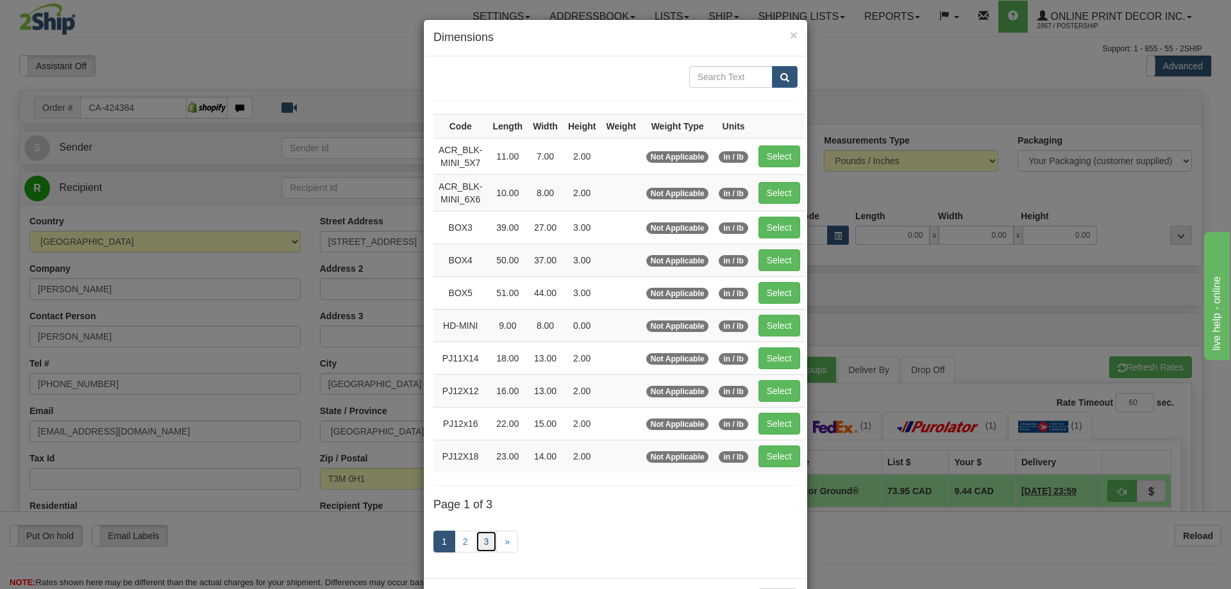
click at [478, 537] on link "3" at bounding box center [487, 542] width 22 height 22
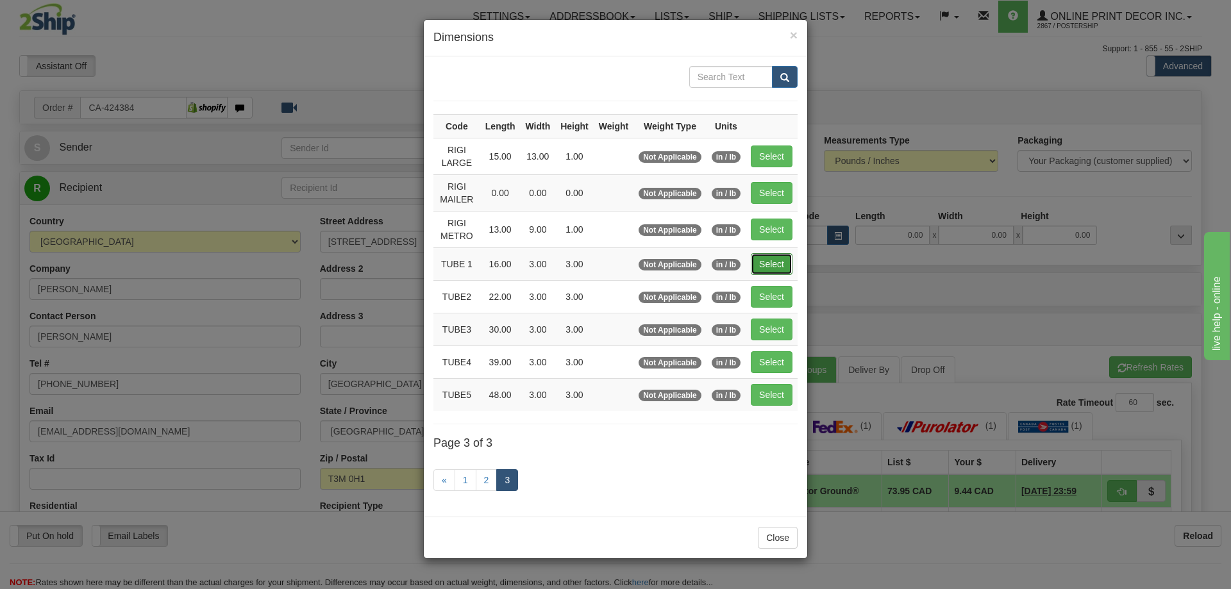
click at [785, 260] on button "Select" at bounding box center [772, 264] width 42 height 22
type input "TUBE 1"
type input "16.00"
type input "3.00"
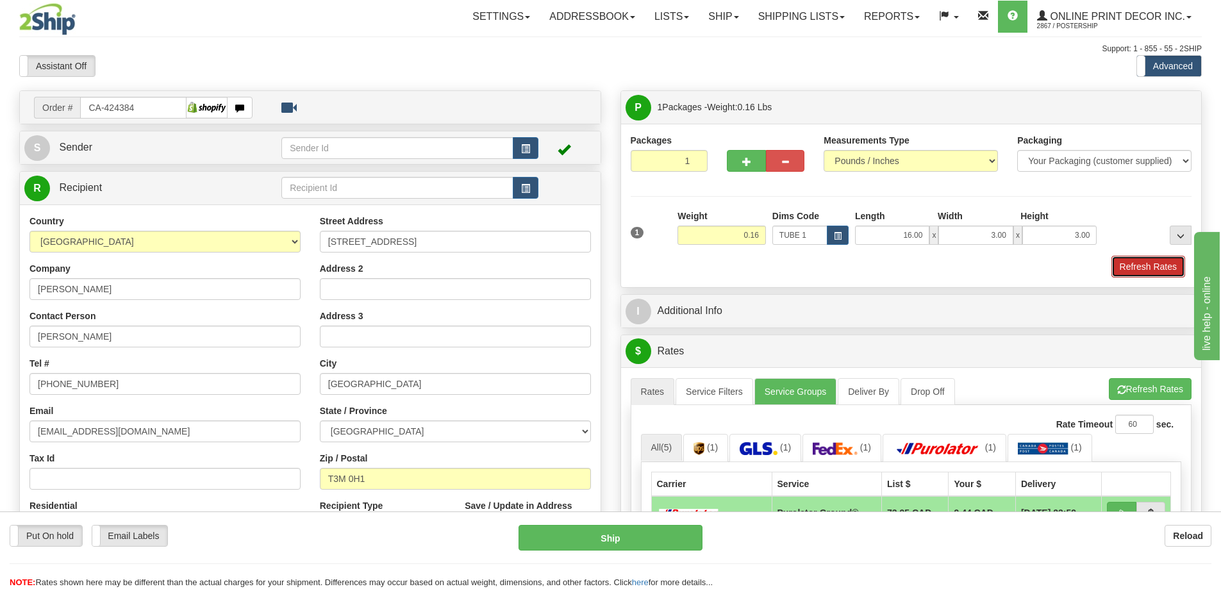
click at [1142, 261] on button "Refresh Rates" at bounding box center [1149, 267] width 74 height 22
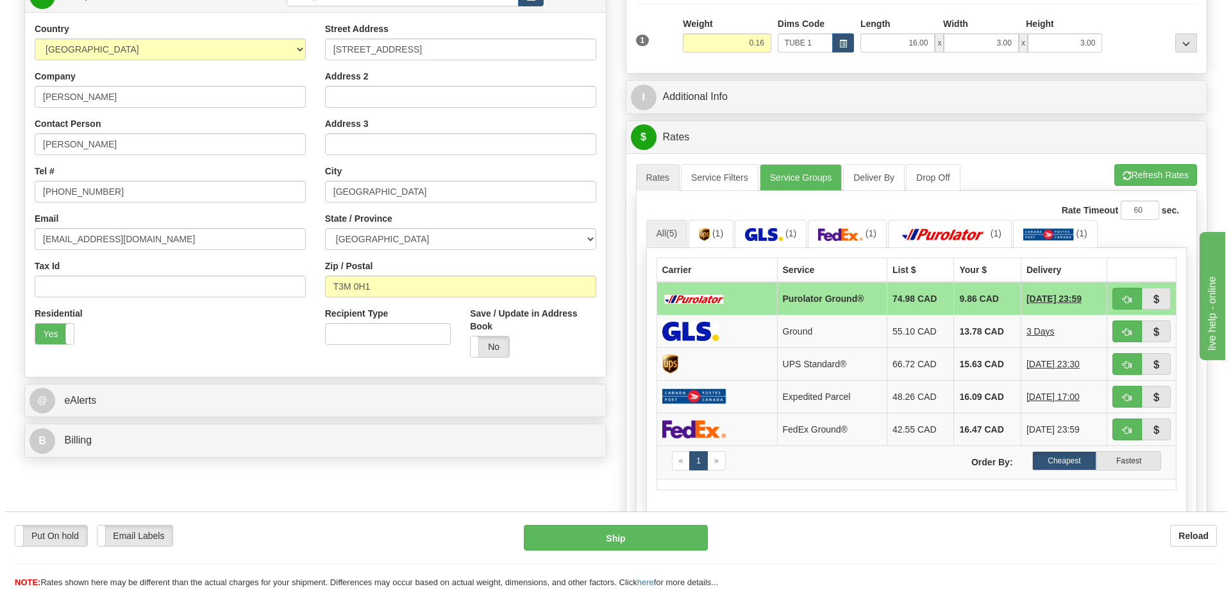
scroll to position [256, 0]
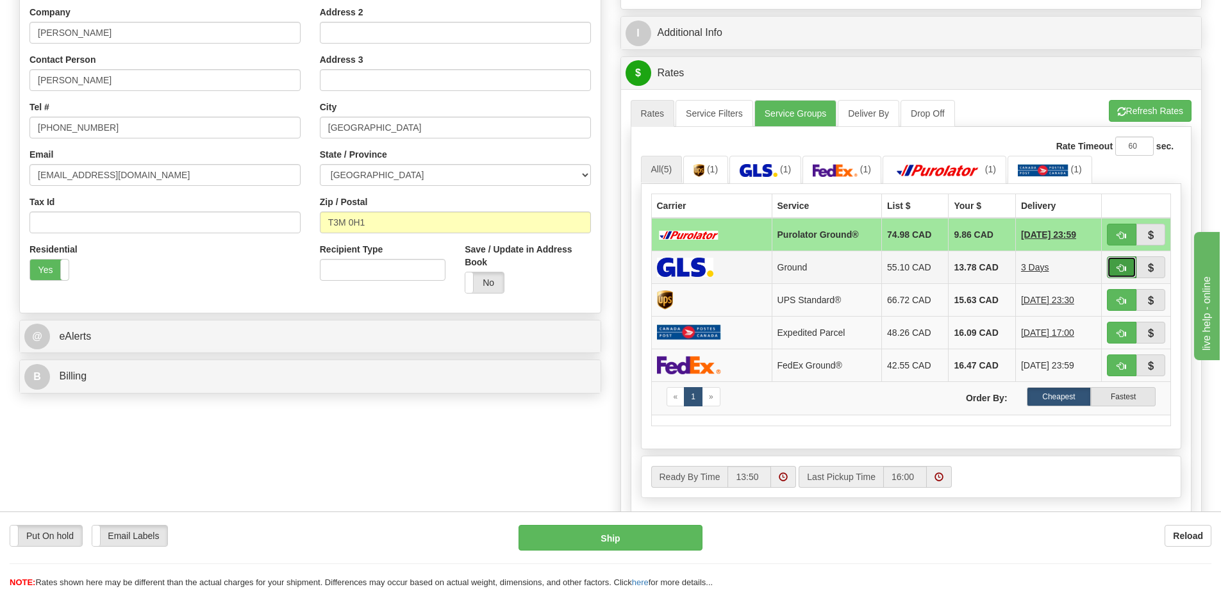
click at [1118, 269] on span "button" at bounding box center [1121, 268] width 9 height 8
type input "1"
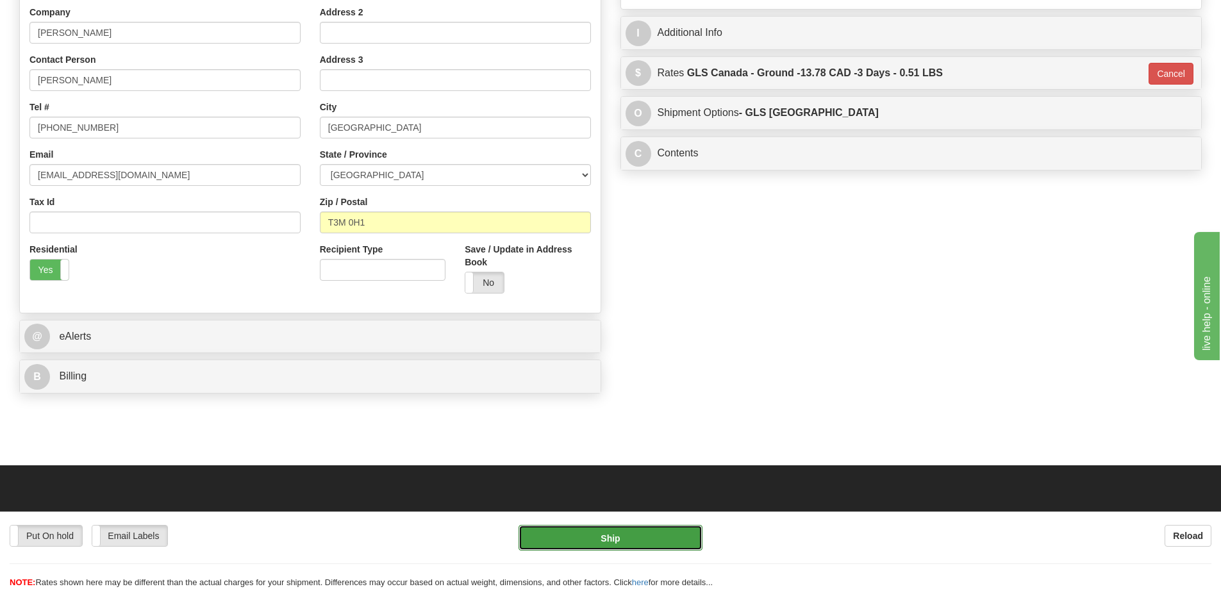
click at [650, 544] on button "Ship" at bounding box center [611, 538] width 184 height 26
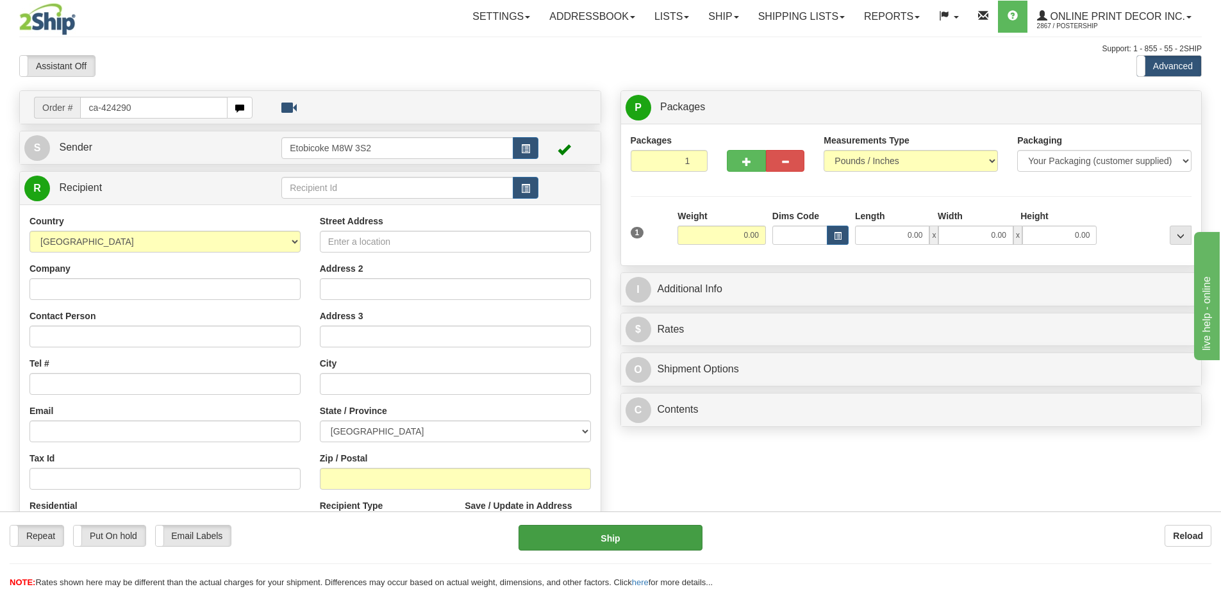
type input "ca-424290"
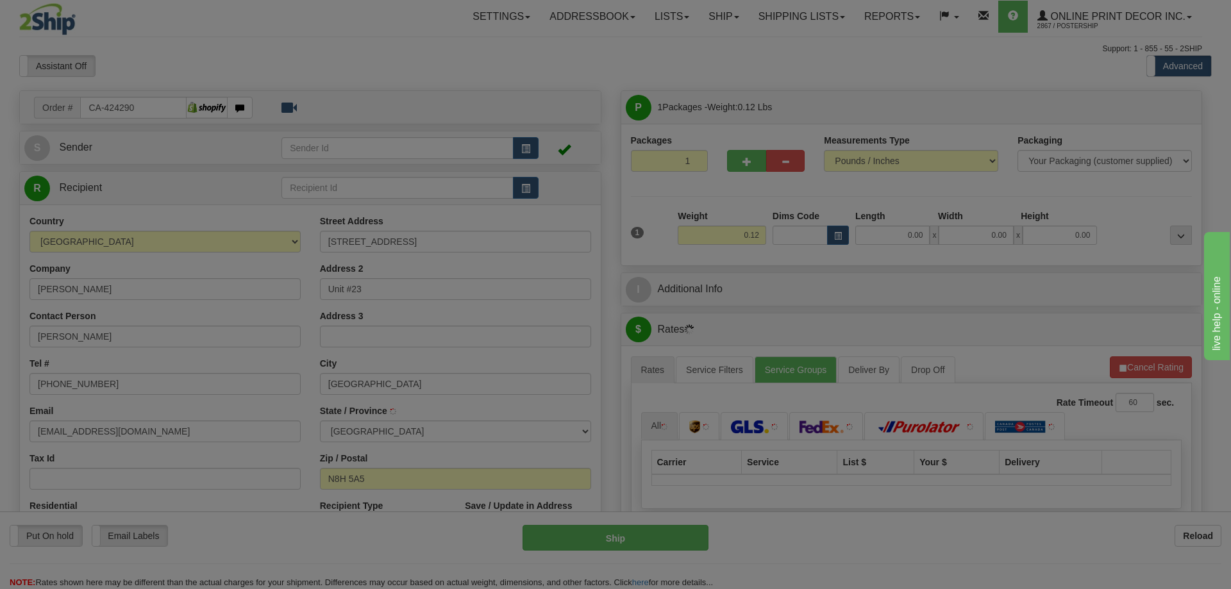
type input "LEAMINGTON"
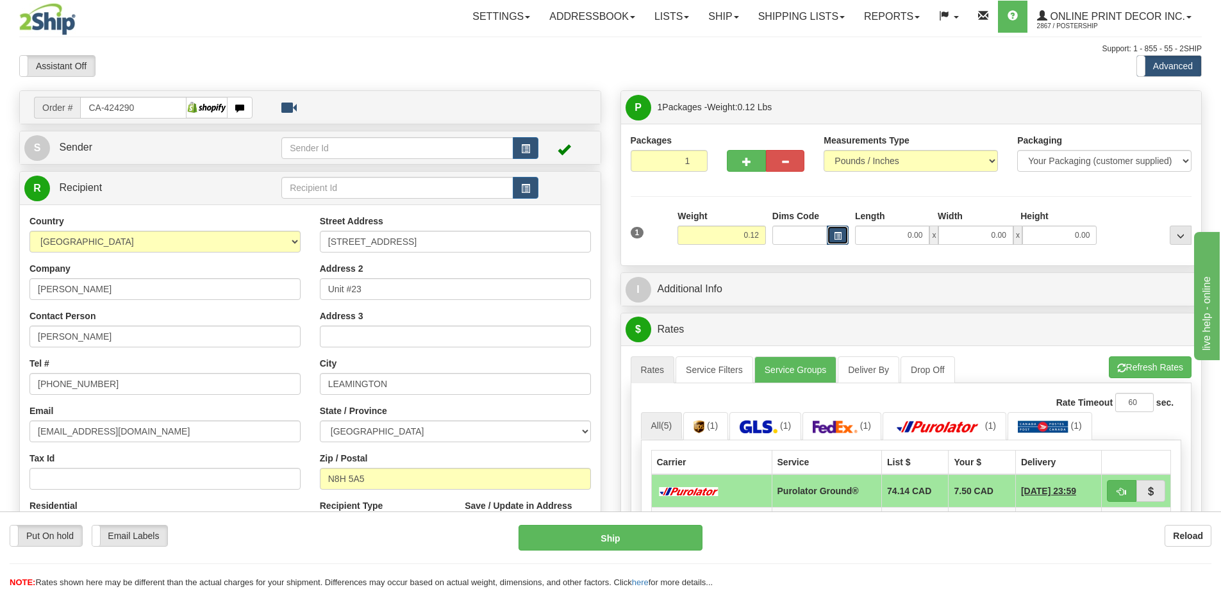
click at [844, 234] on button "button" at bounding box center [838, 235] width 22 height 19
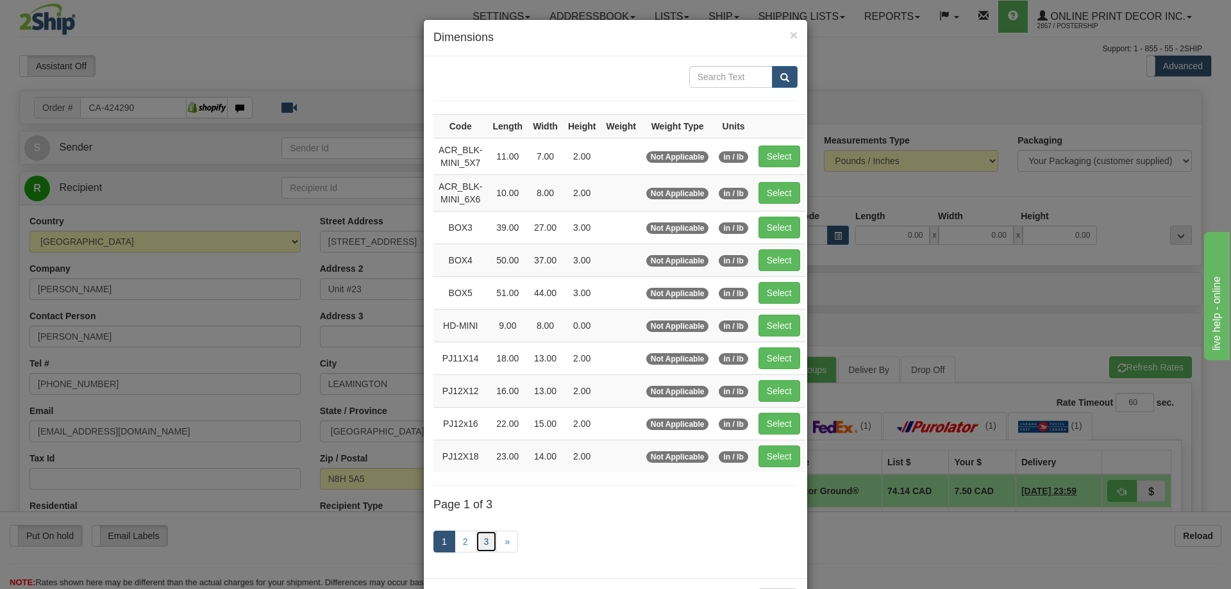
click at [483, 536] on link "3" at bounding box center [487, 542] width 22 height 22
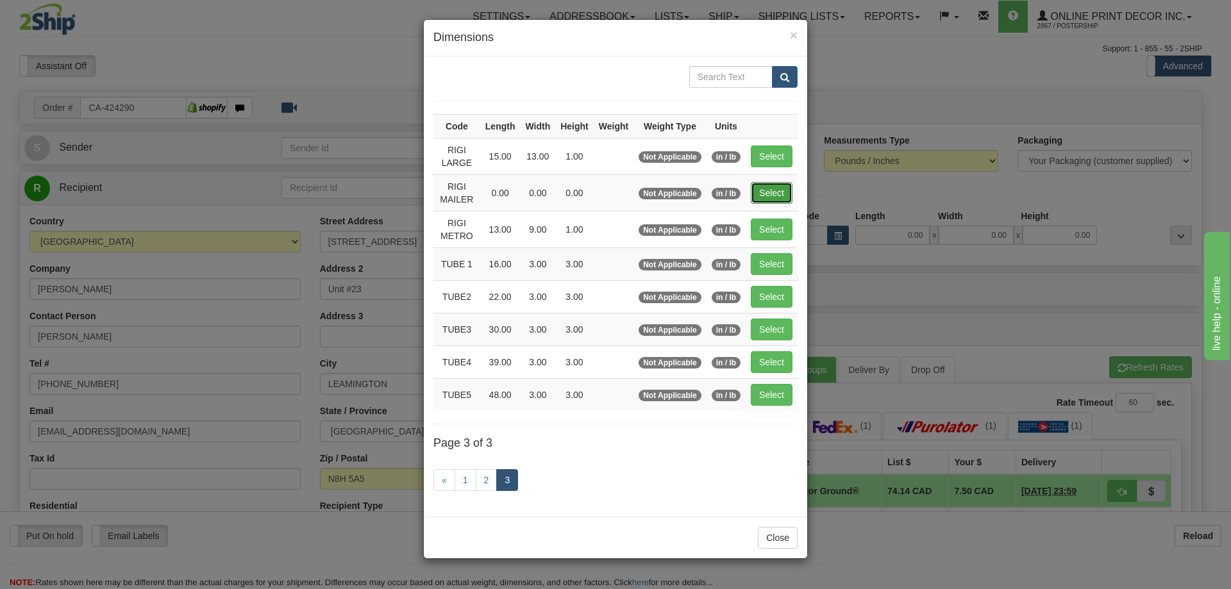
click at [783, 195] on button "Select" at bounding box center [772, 193] width 42 height 22
type input "RIGI MAILER"
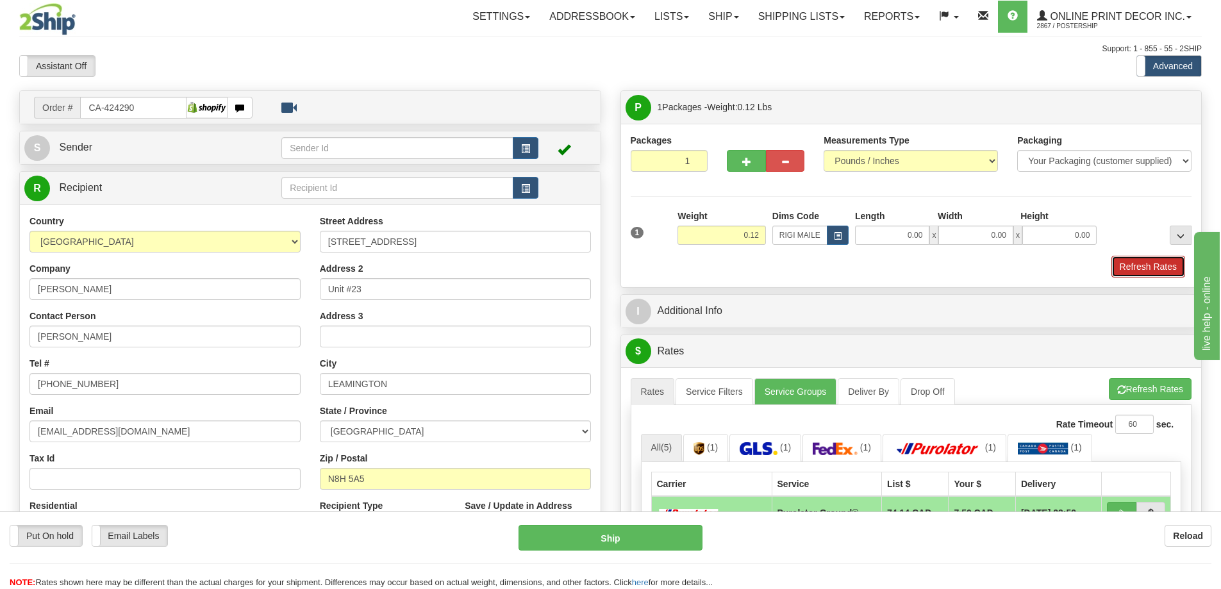
click at [1137, 272] on button "Refresh Rates" at bounding box center [1149, 267] width 74 height 22
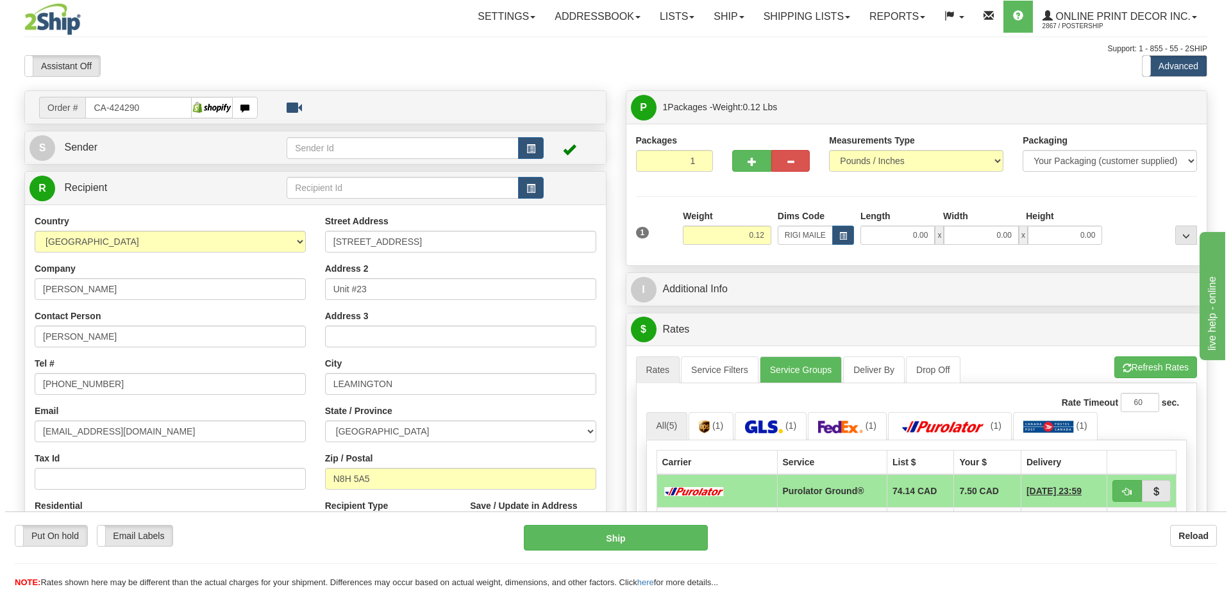
scroll to position [64, 0]
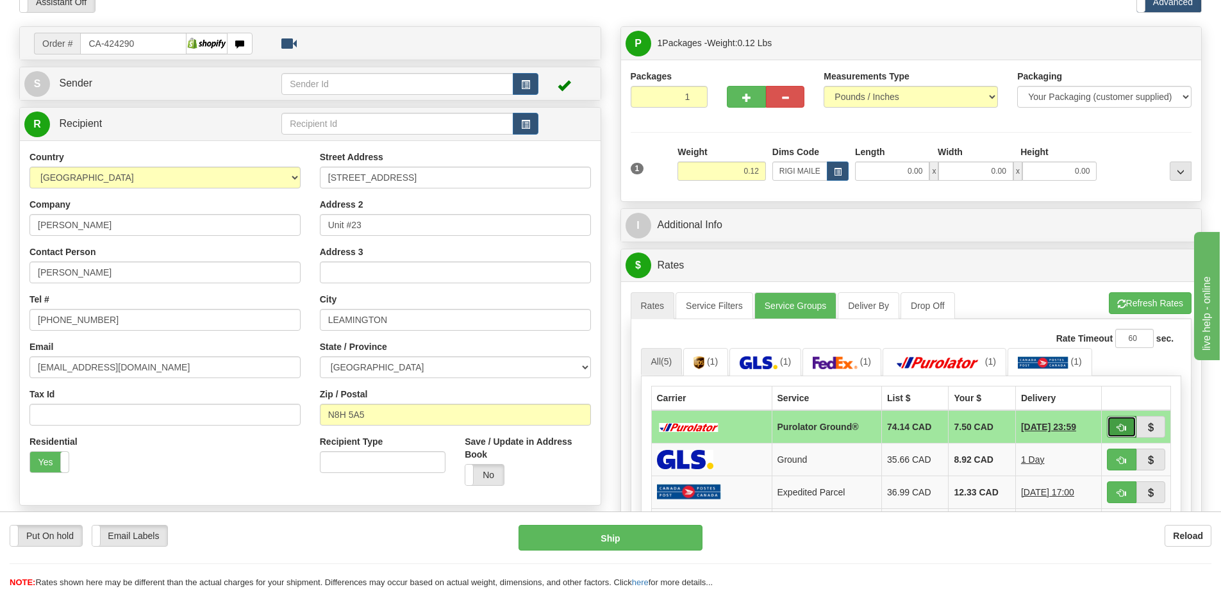
click at [1119, 427] on span "button" at bounding box center [1121, 428] width 9 height 8
type input "260"
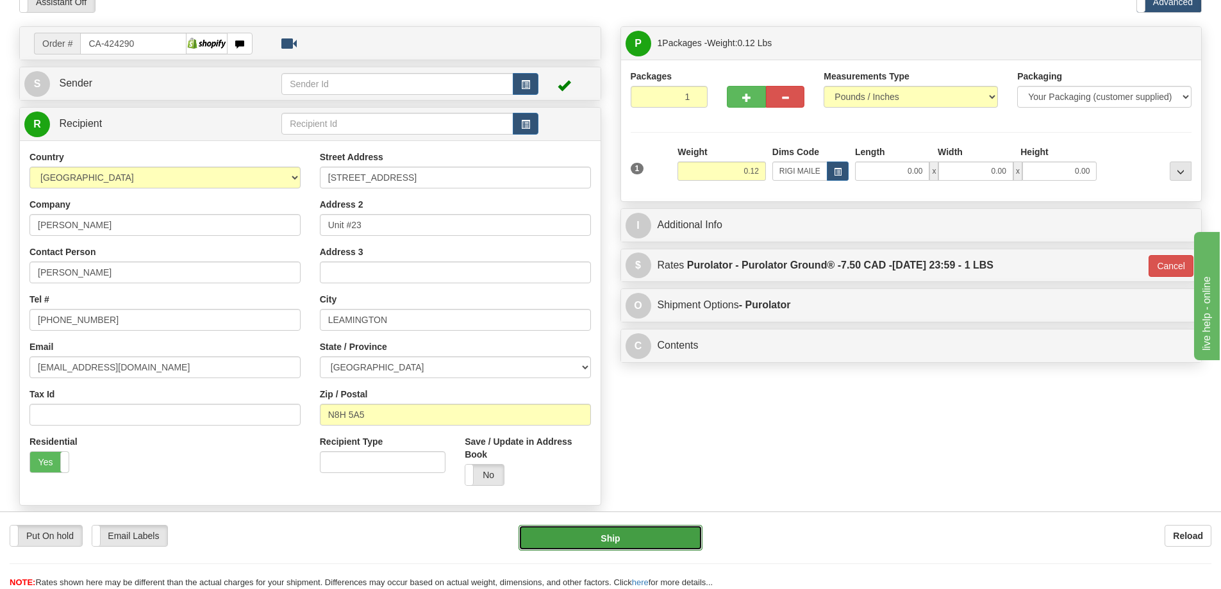
click at [662, 533] on button "Ship" at bounding box center [611, 538] width 184 height 26
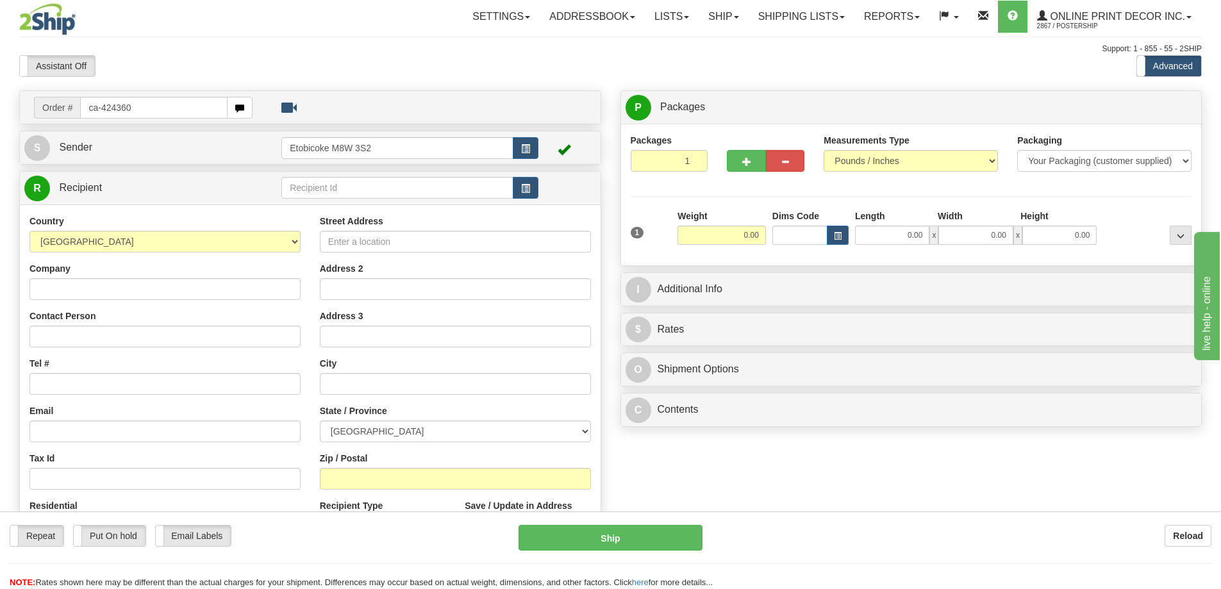
type input "ca-424360"
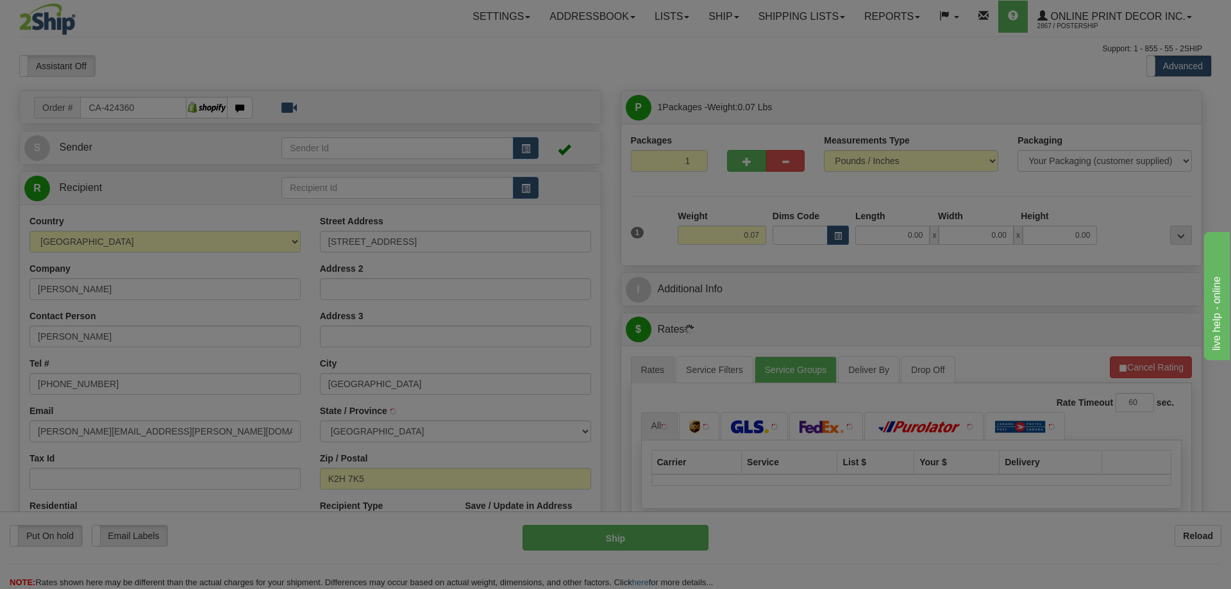
type input "NEPEAN"
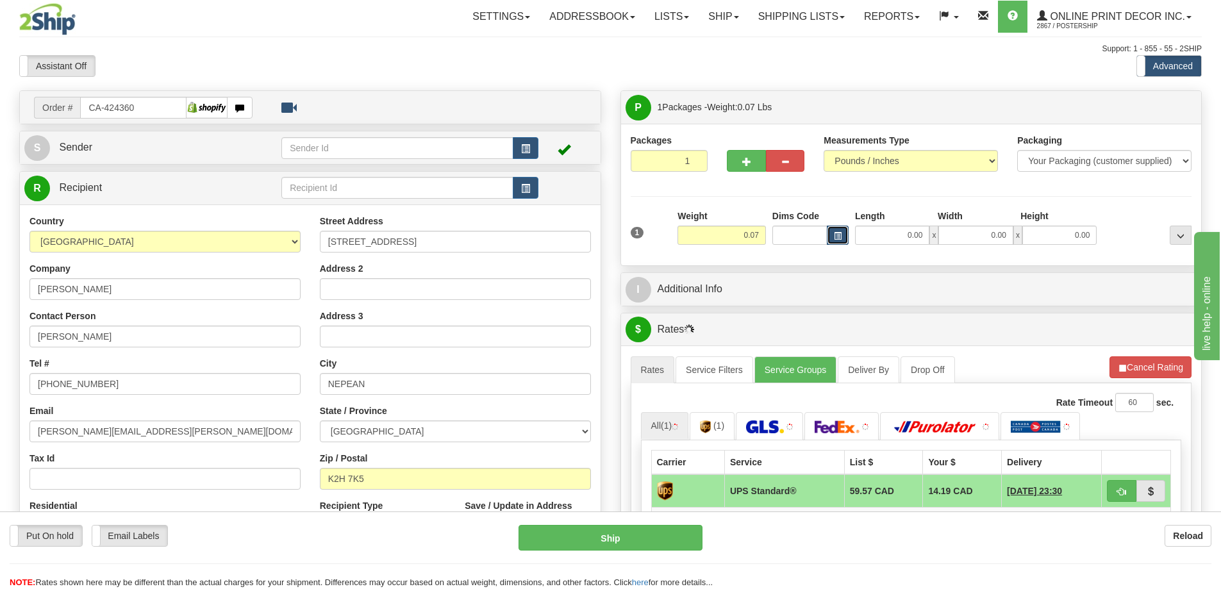
click at [841, 231] on button "button" at bounding box center [838, 235] width 22 height 19
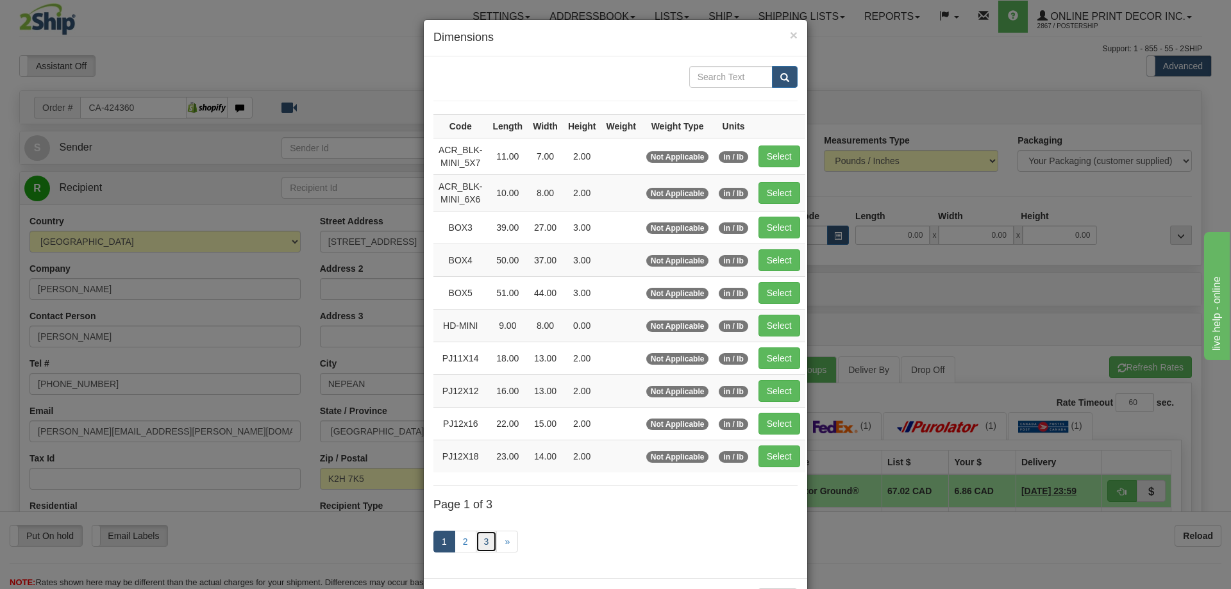
click at [479, 543] on link "3" at bounding box center [487, 542] width 22 height 22
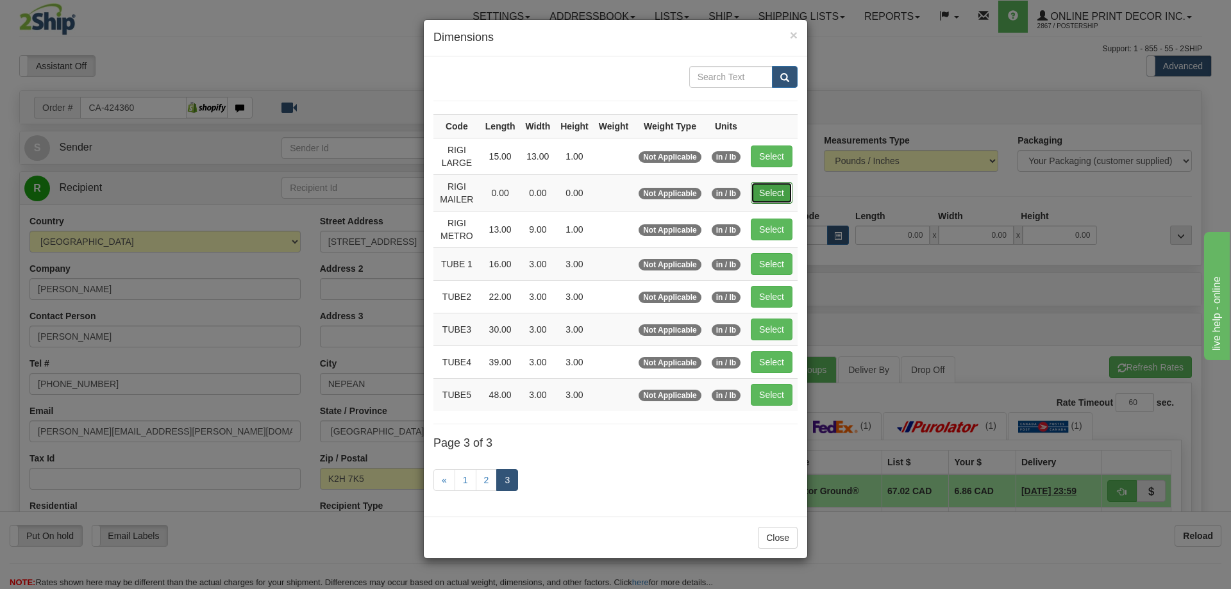
click at [771, 186] on button "Select" at bounding box center [772, 193] width 42 height 22
type input "RIGI MAILER"
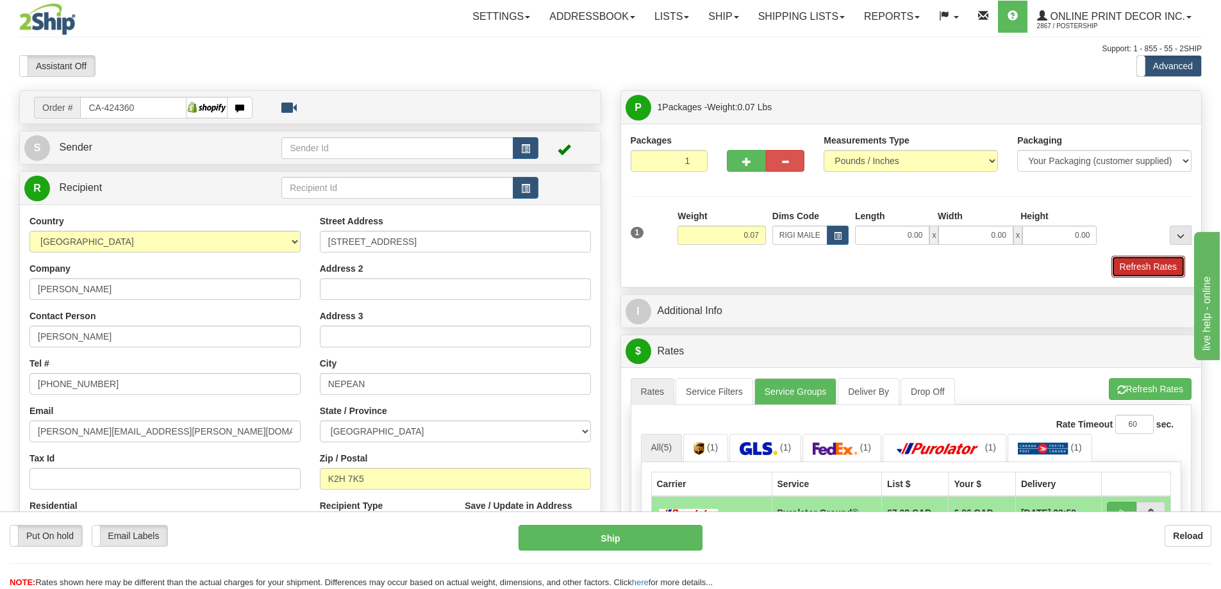
click at [1128, 272] on button "Refresh Rates" at bounding box center [1149, 267] width 74 height 22
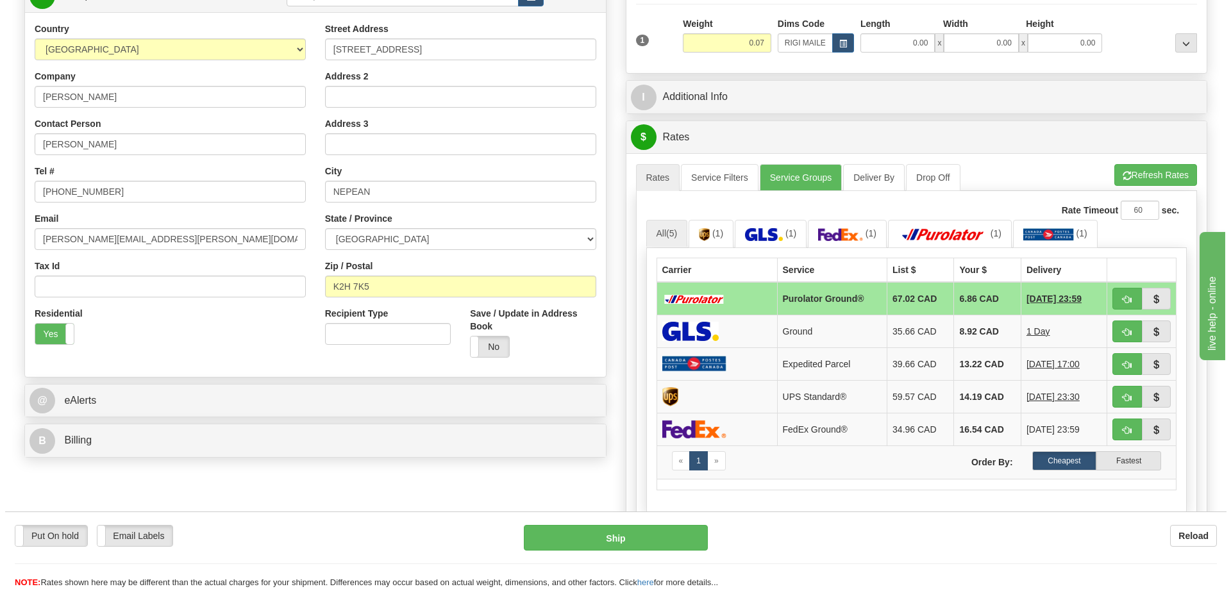
scroll to position [256, 0]
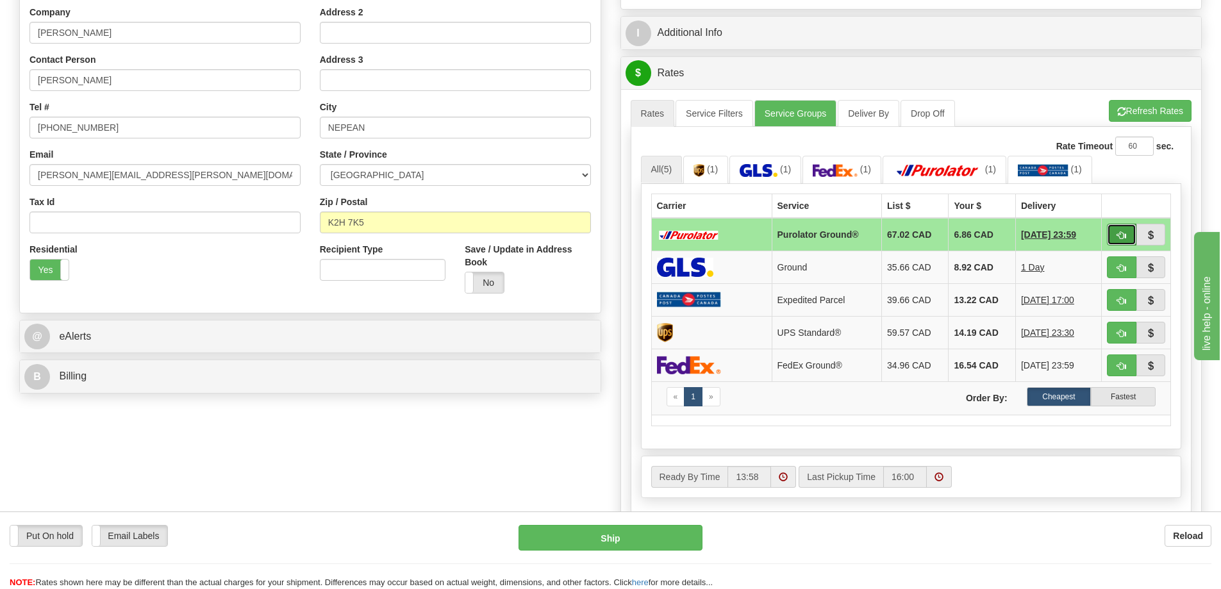
click at [1119, 236] on span "button" at bounding box center [1121, 235] width 9 height 8
type input "260"
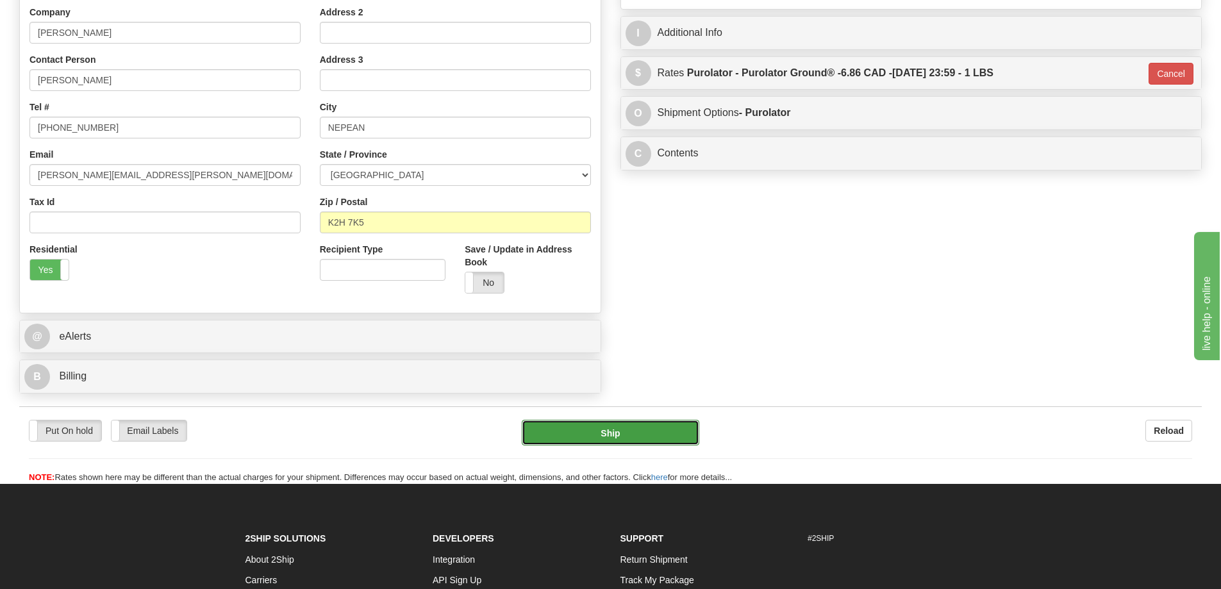
click at [617, 434] on button "Ship" at bounding box center [611, 433] width 178 height 26
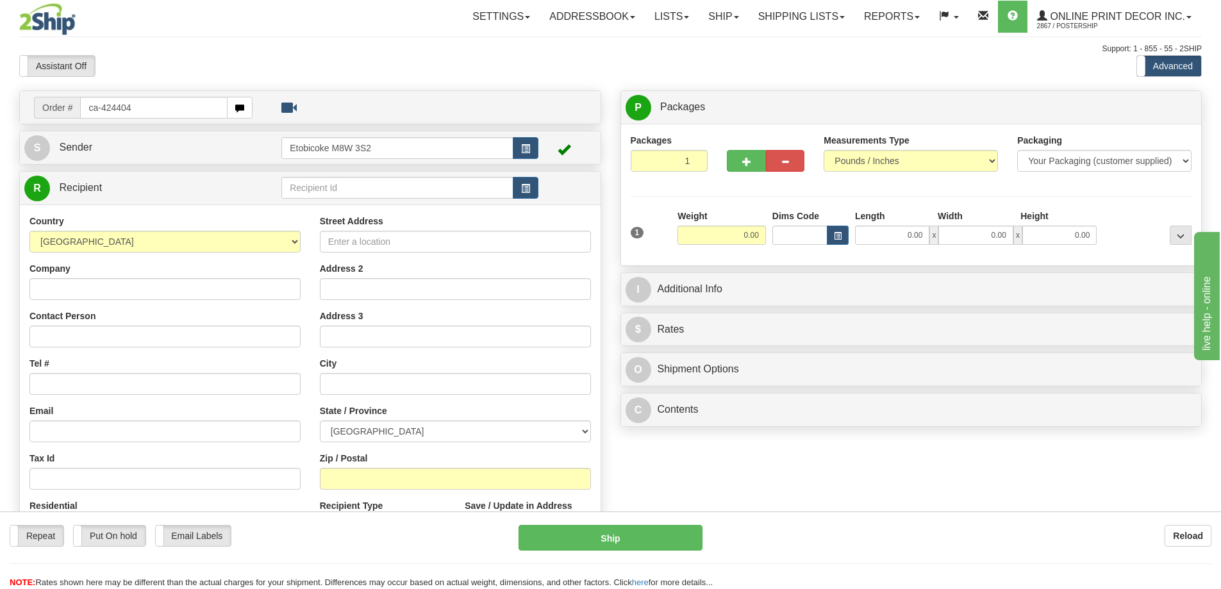
type input "ca-424404"
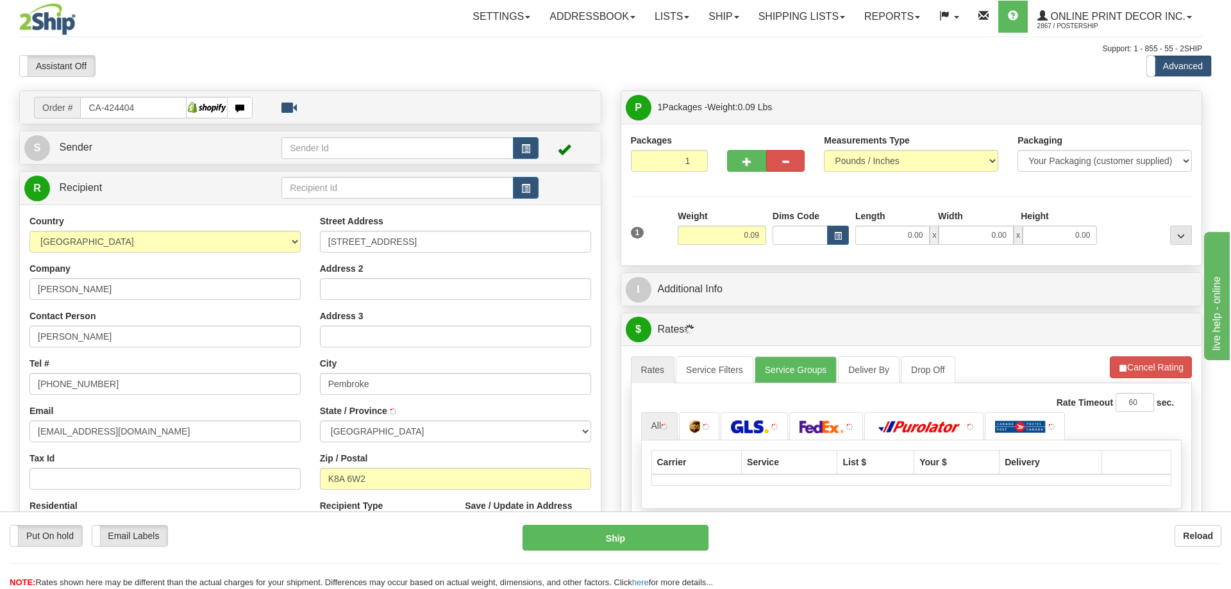
type input "PEMBROKE"
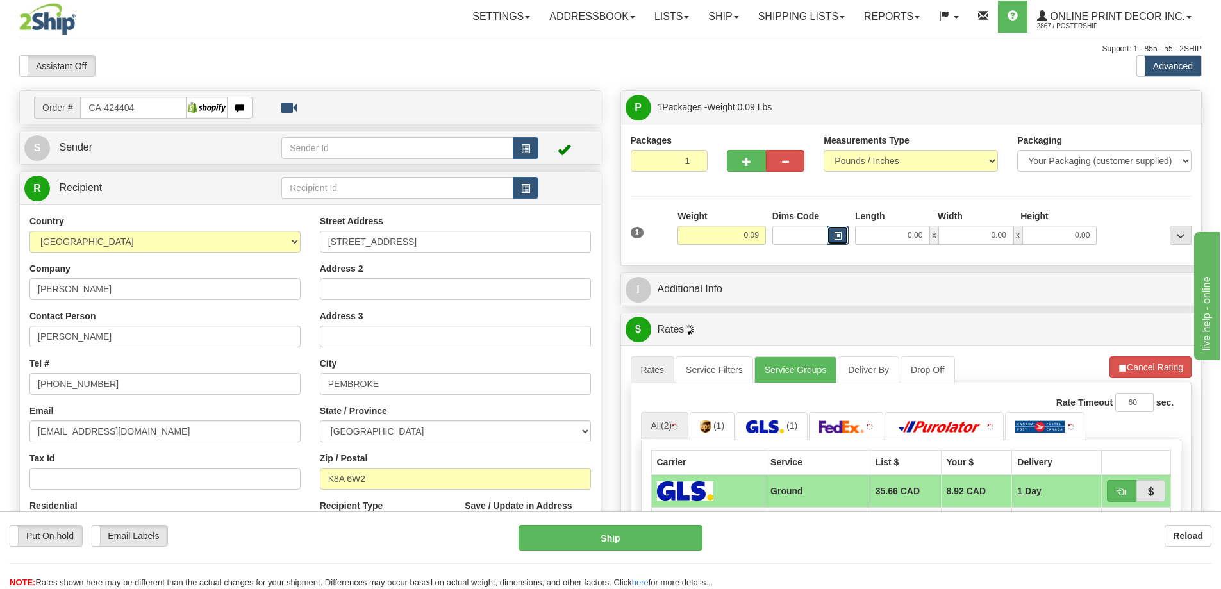
click at [836, 235] on span "button" at bounding box center [838, 236] width 8 height 7
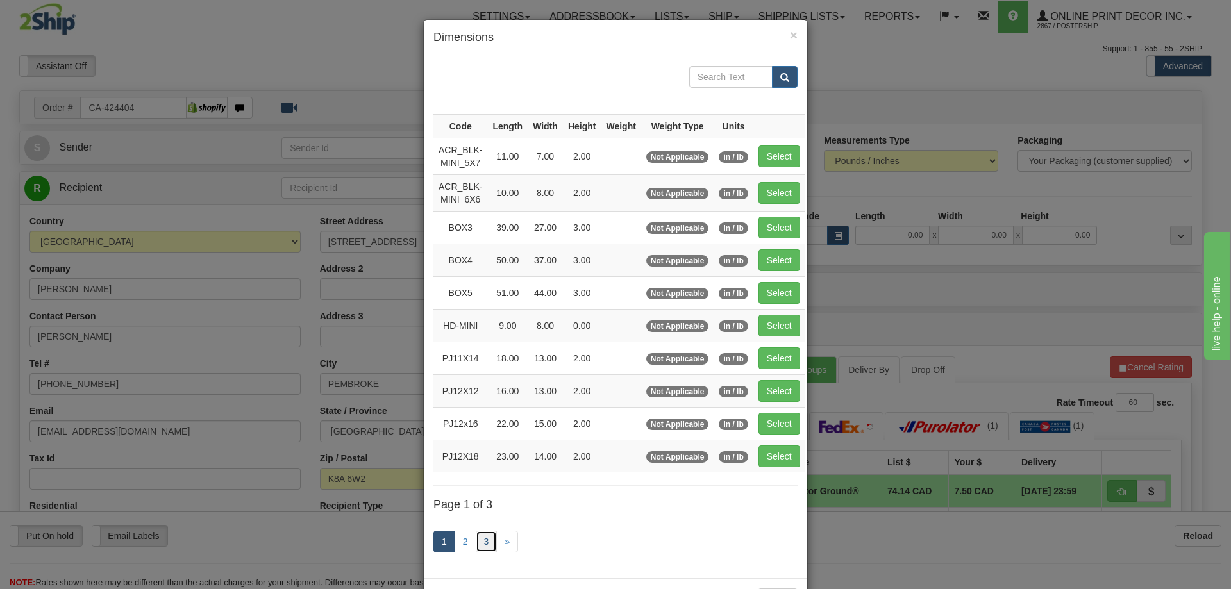
click at [479, 533] on link "3" at bounding box center [487, 542] width 22 height 22
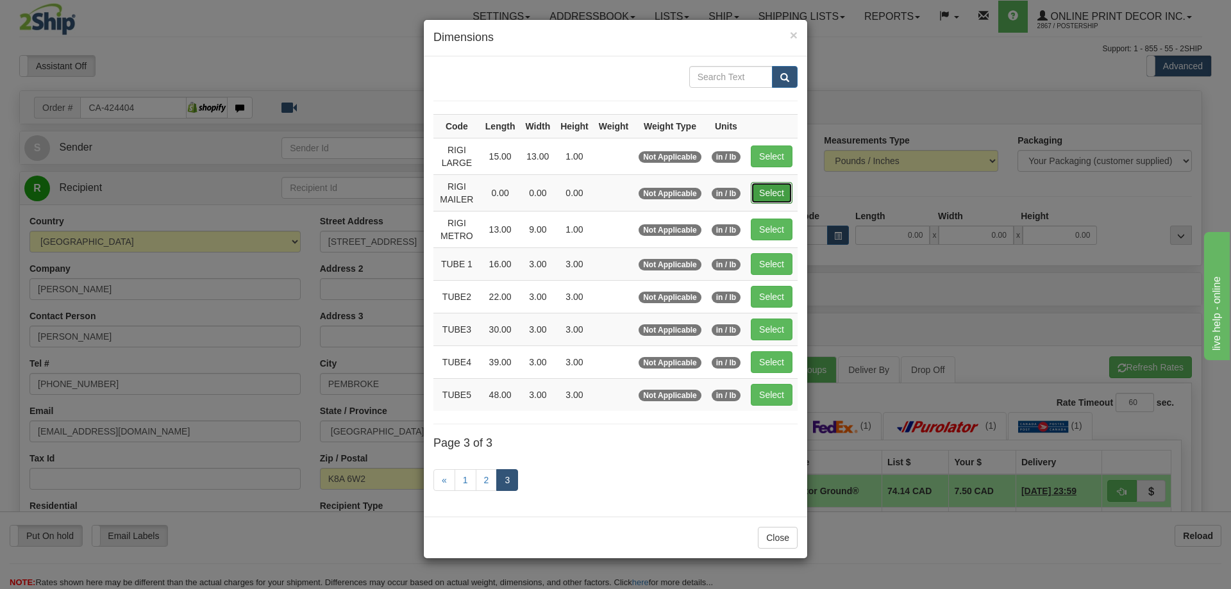
click at [768, 197] on button "Select" at bounding box center [772, 193] width 42 height 22
type input "RIGI MAILER"
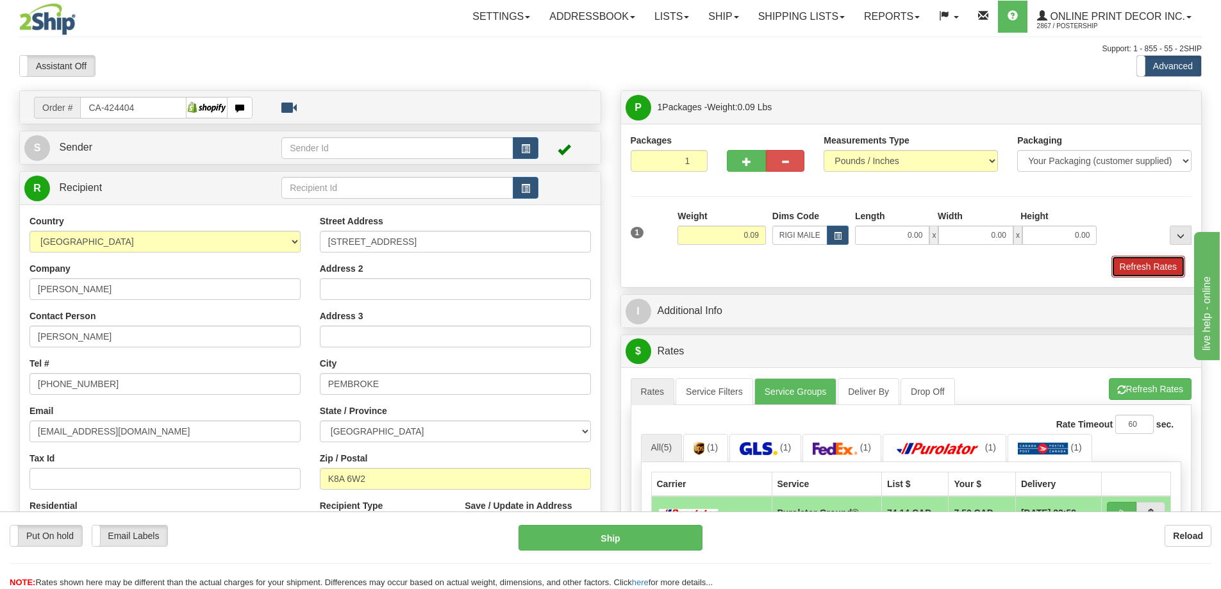
click at [1136, 263] on button "Refresh Rates" at bounding box center [1149, 267] width 74 height 22
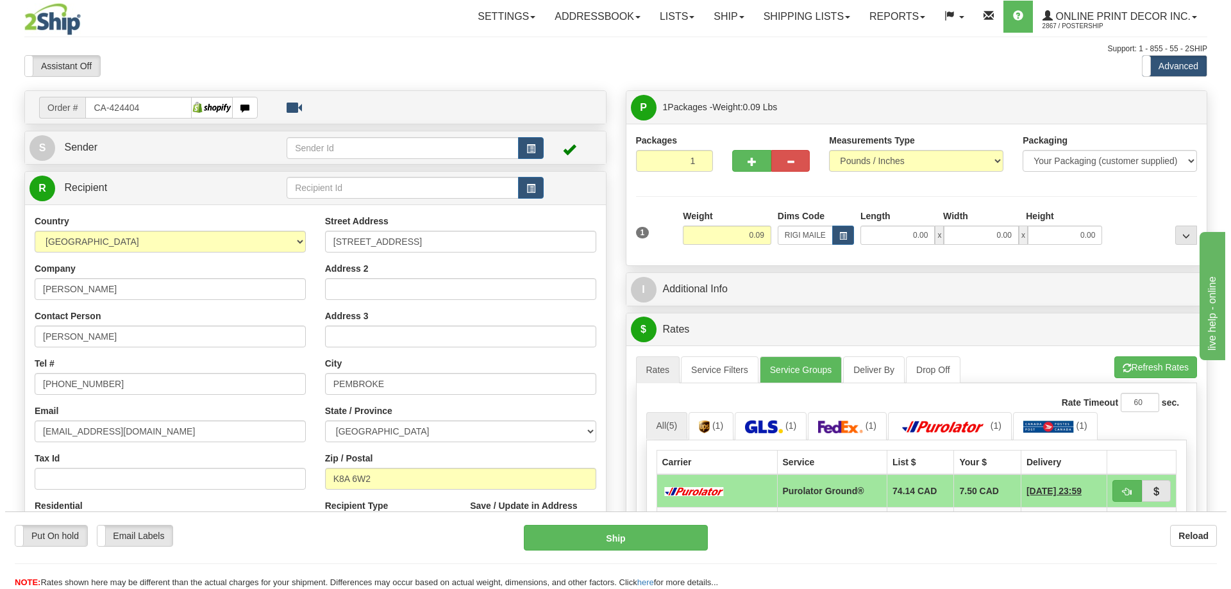
scroll to position [192, 0]
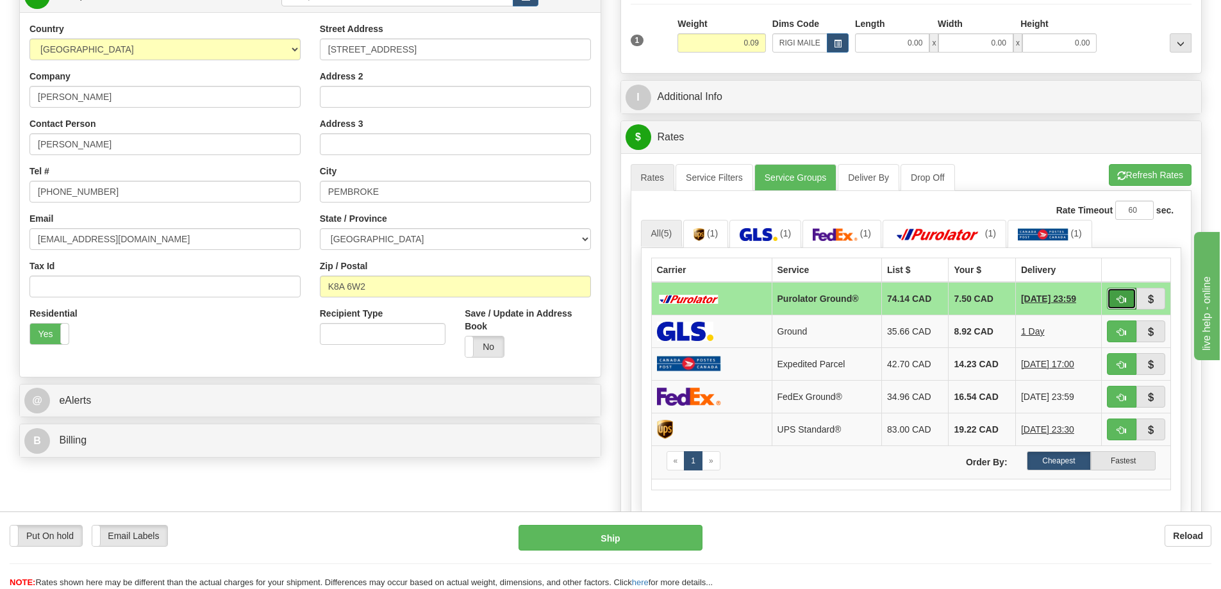
click at [1124, 300] on span "button" at bounding box center [1121, 300] width 9 height 8
type input "260"
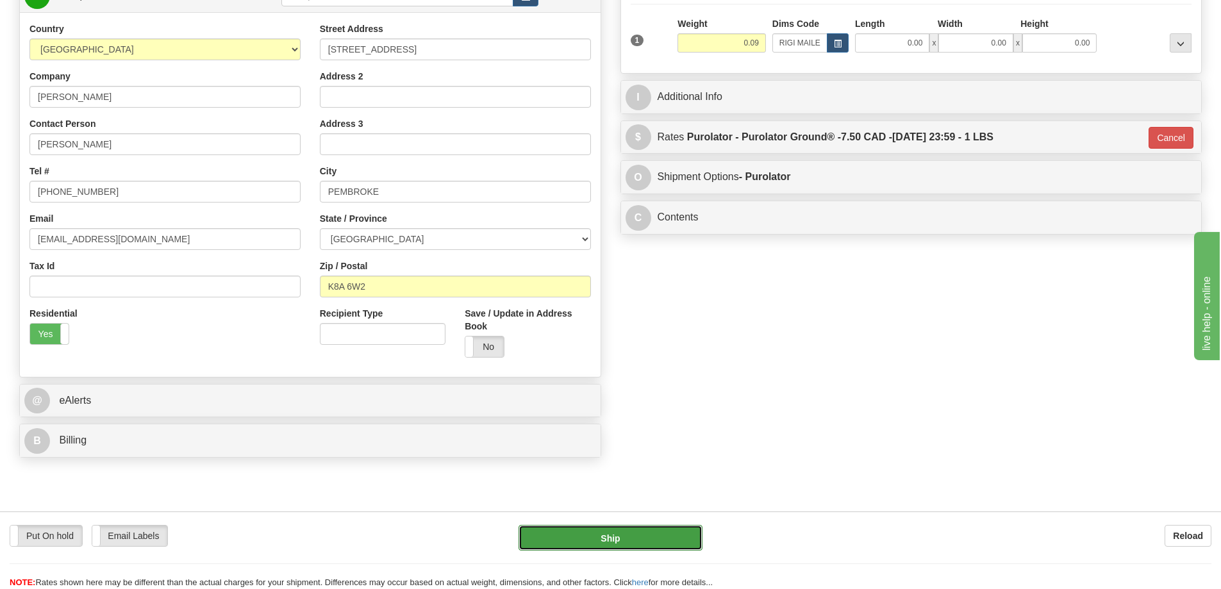
click at [639, 533] on button "Ship" at bounding box center [611, 538] width 184 height 26
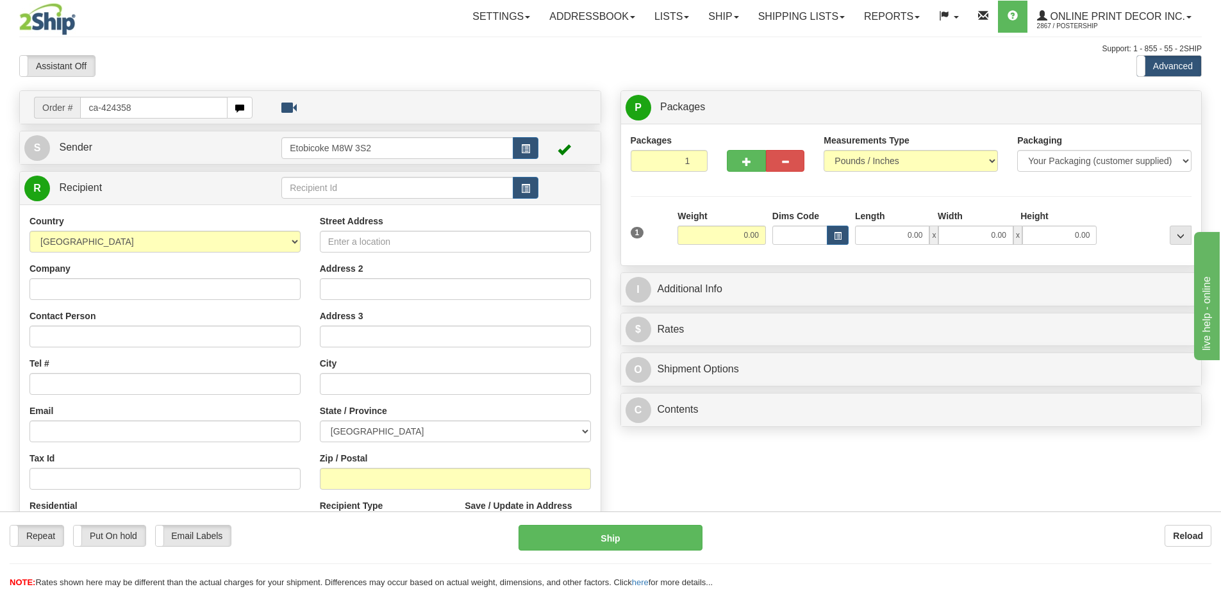
type input "ca-424358"
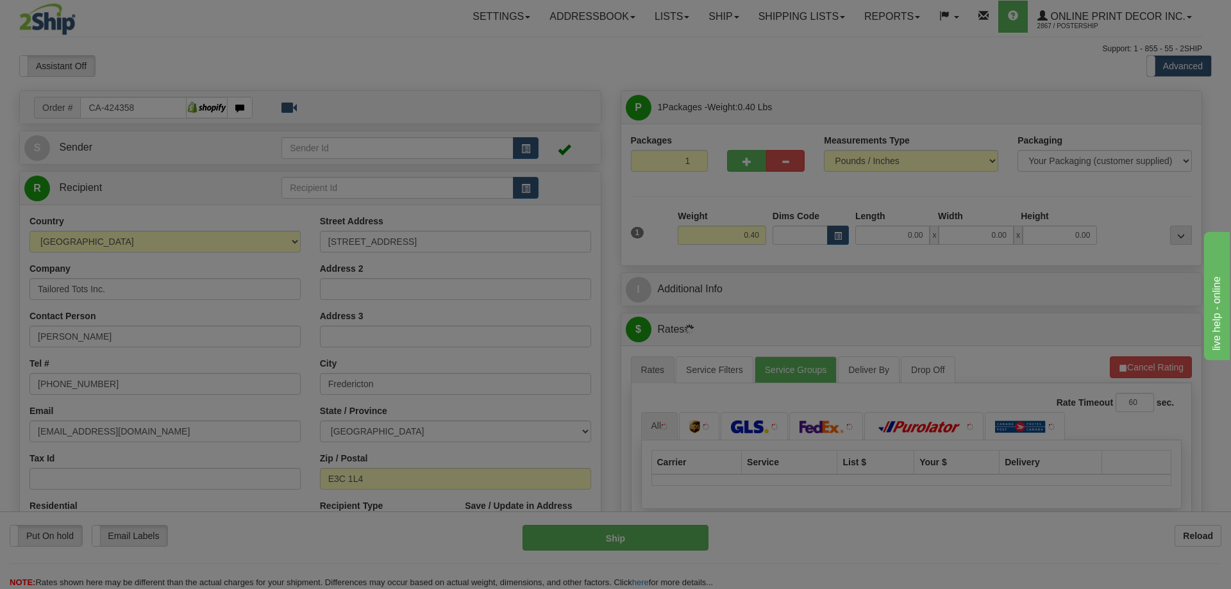
type input "FREDERICTON"
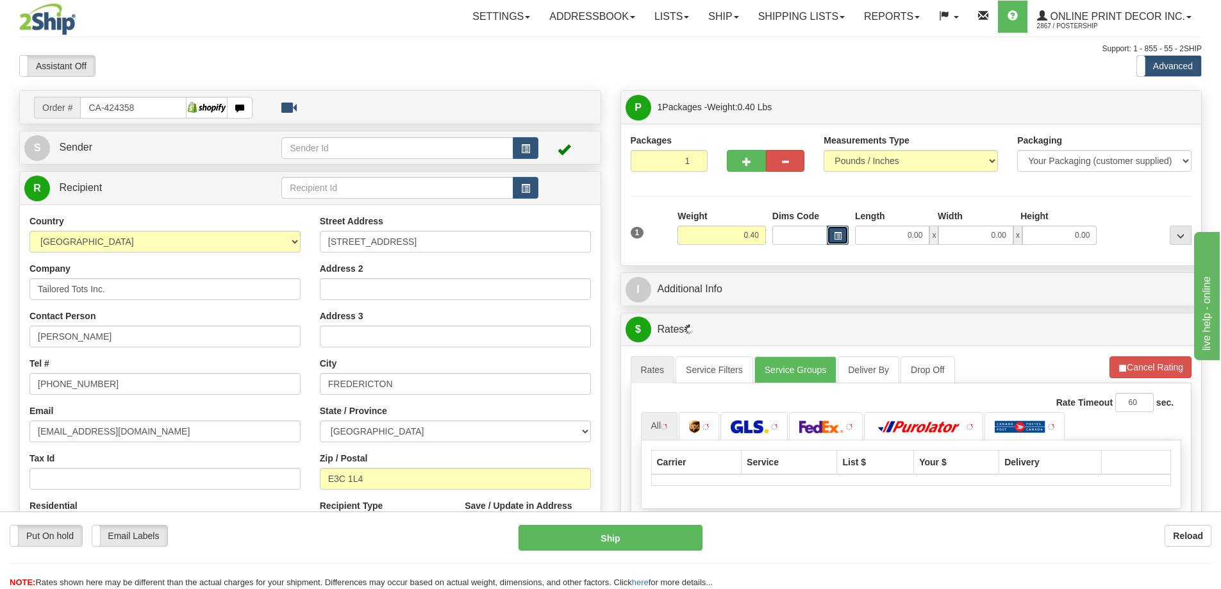
click at [830, 235] on button "button" at bounding box center [838, 235] width 22 height 19
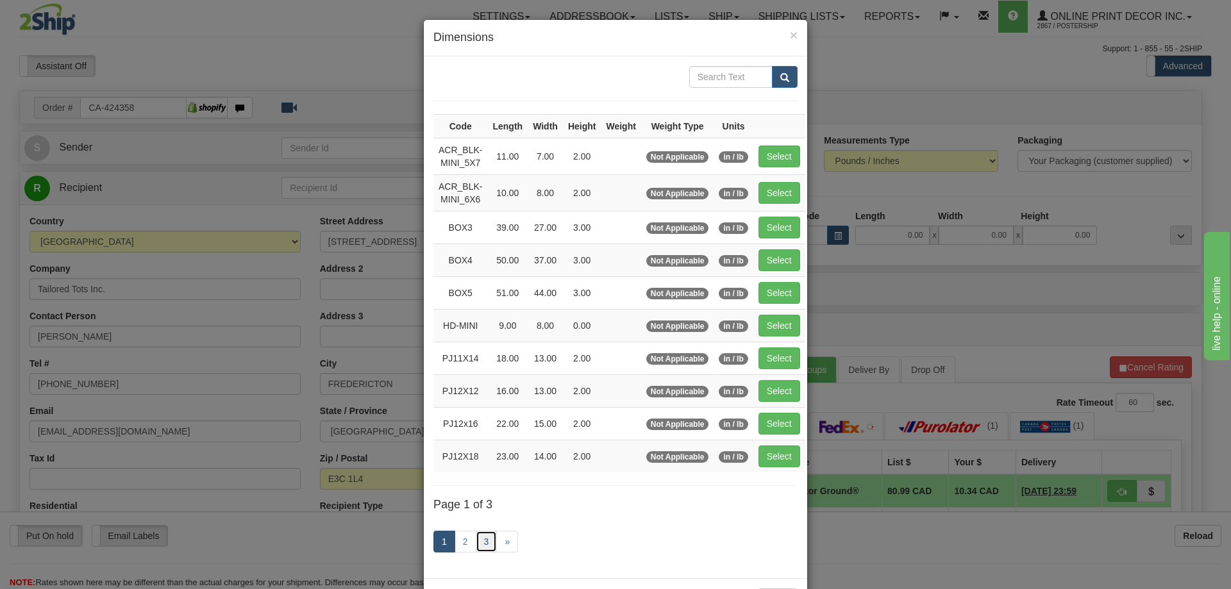
click at [481, 539] on link "3" at bounding box center [487, 542] width 22 height 22
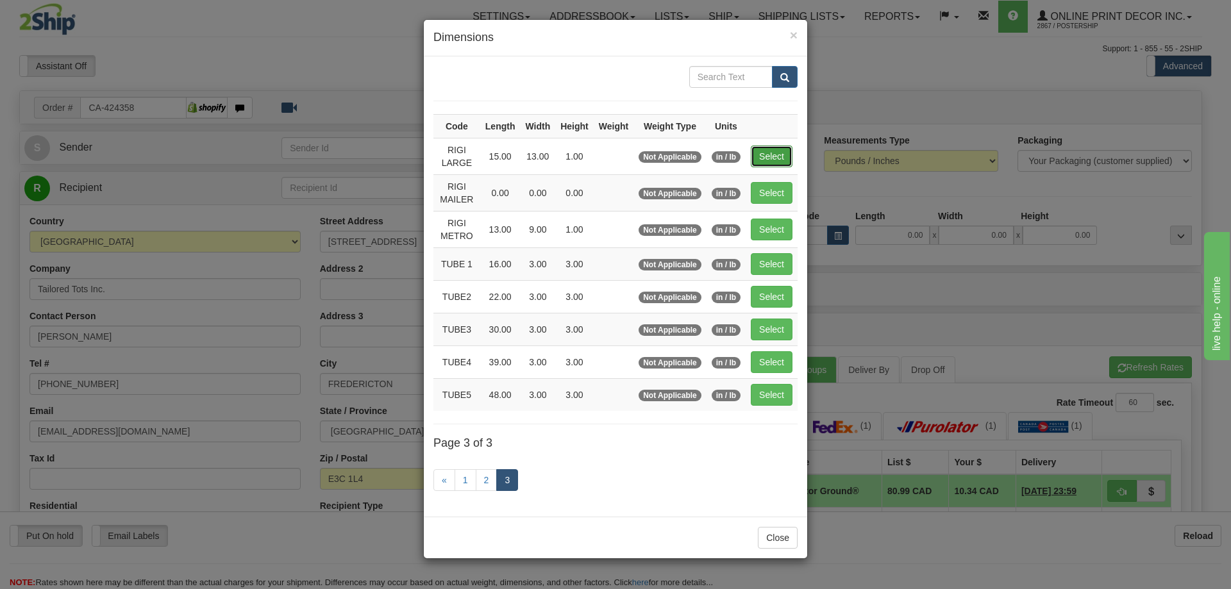
click at [776, 151] on button "Select" at bounding box center [772, 157] width 42 height 22
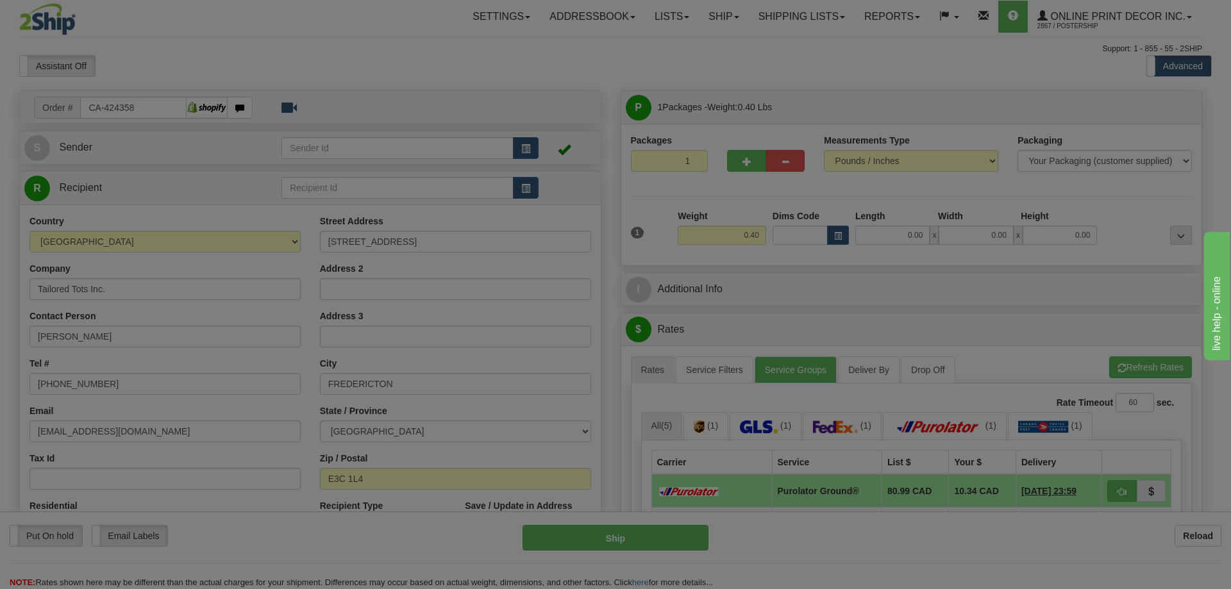
type input "RIGI LARGE"
type input "15.00"
type input "13.00"
type input "1.00"
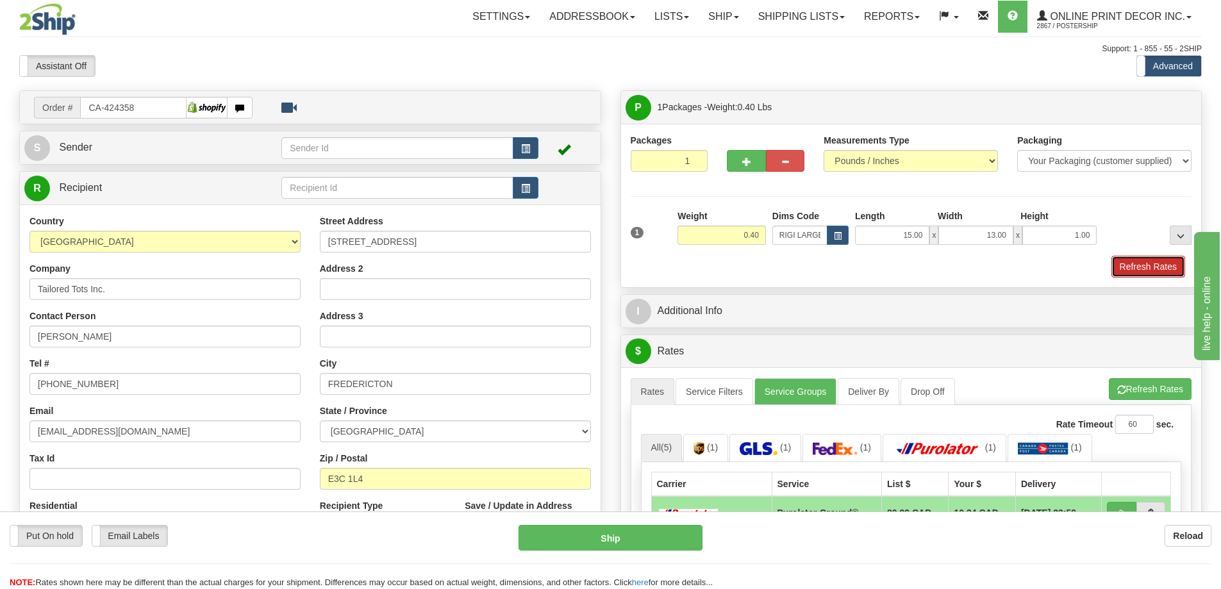
click at [1146, 270] on button "Refresh Rates" at bounding box center [1149, 267] width 74 height 22
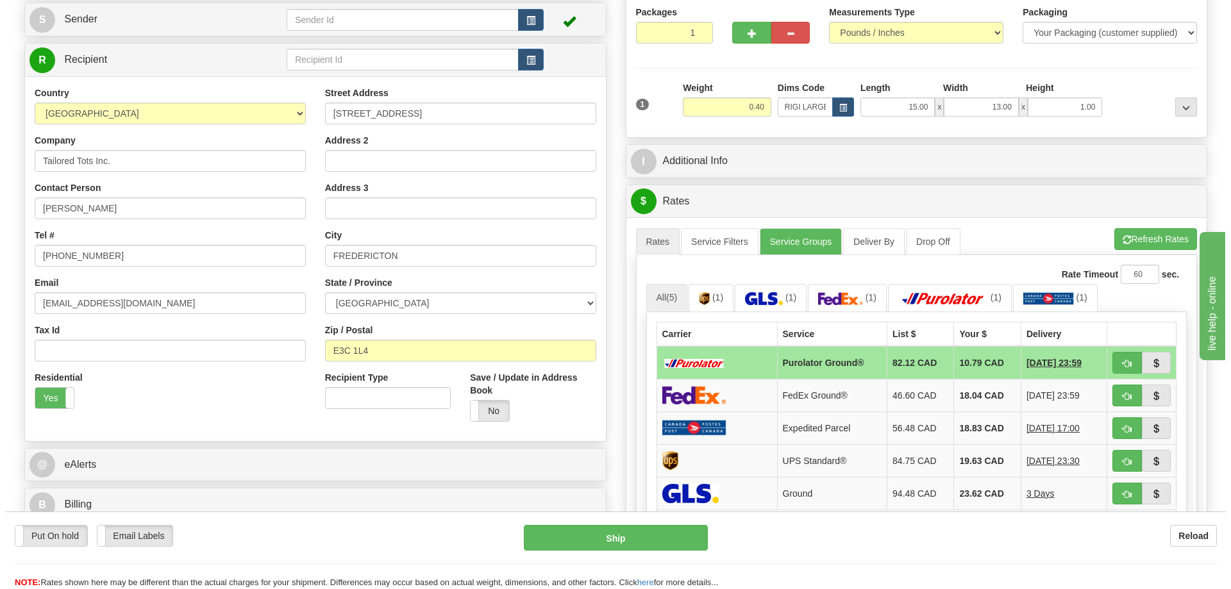
scroll to position [192, 0]
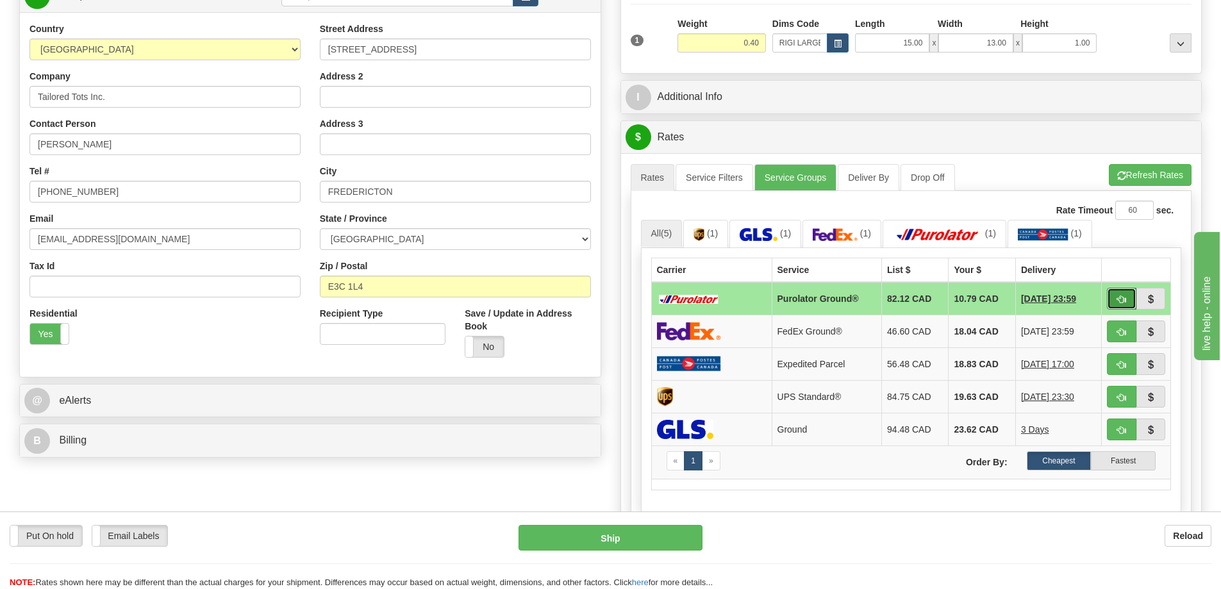
click at [1114, 294] on button "button" at bounding box center [1121, 299] width 29 height 22
type input "260"
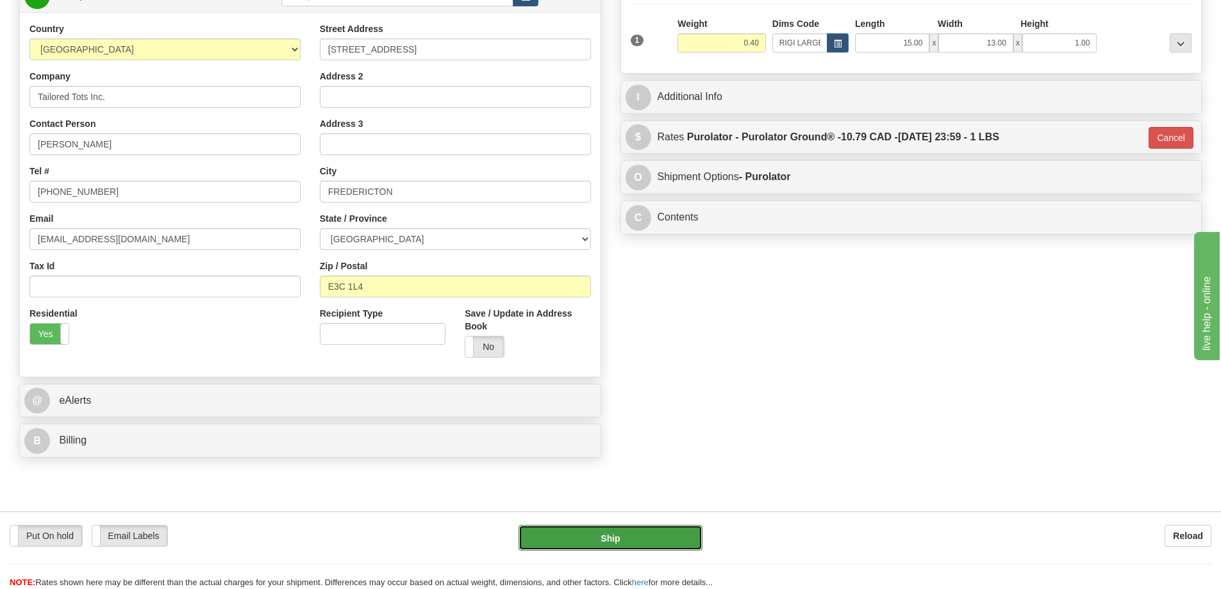
click at [596, 547] on button "Ship" at bounding box center [611, 538] width 184 height 26
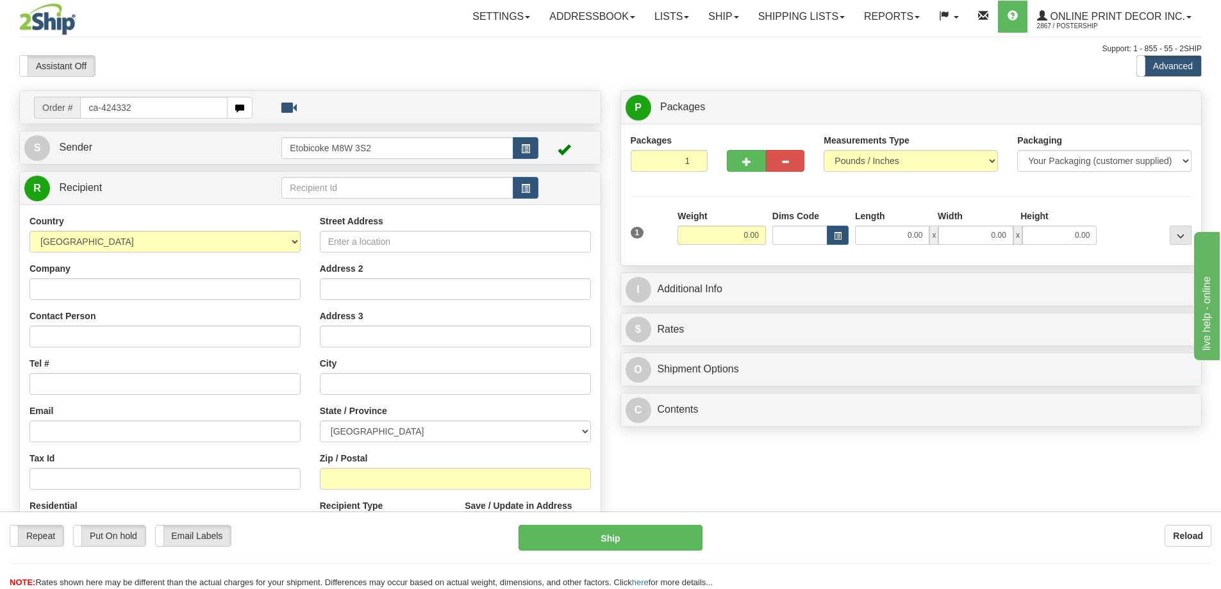
type input "ca-424332"
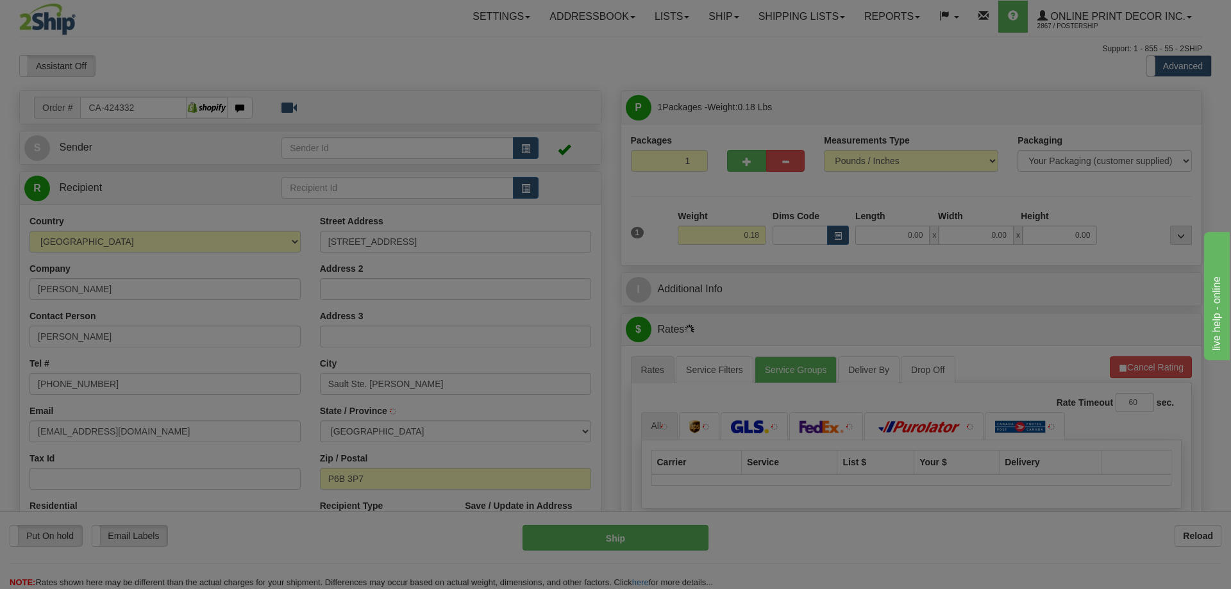
type input "SAULT STE. MARIE"
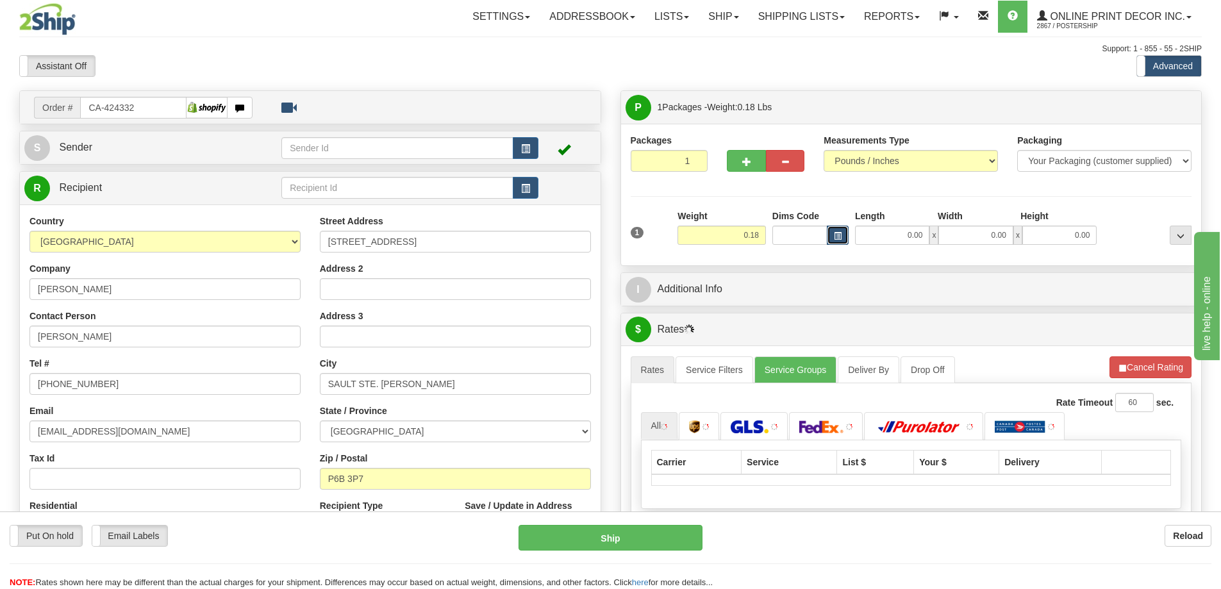
click at [838, 231] on button "button" at bounding box center [838, 235] width 22 height 19
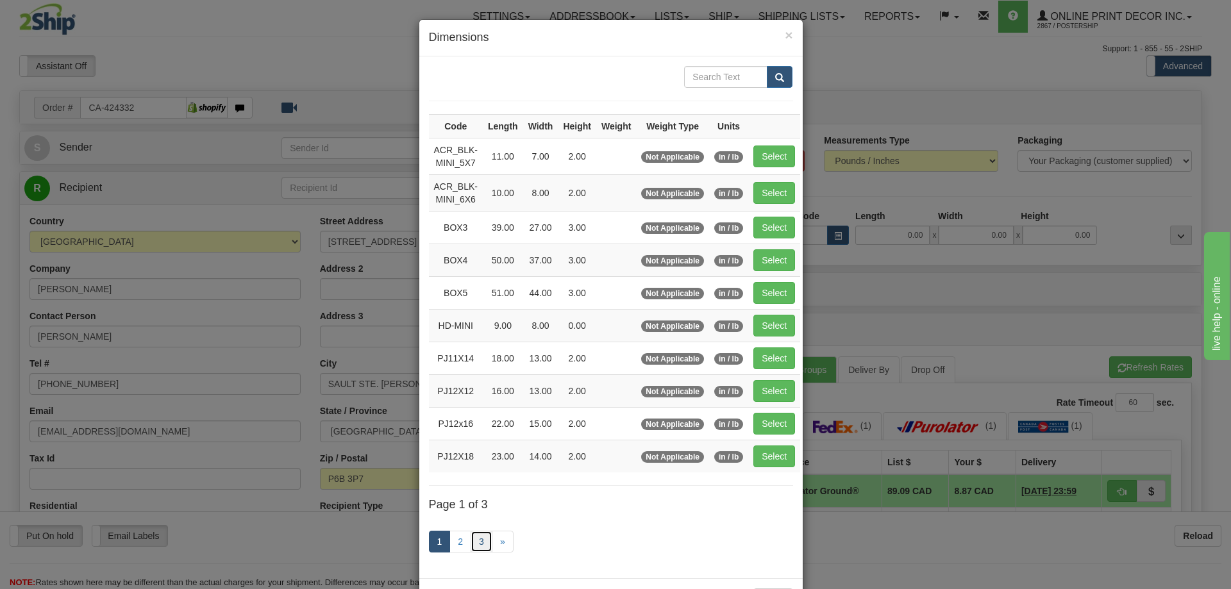
click at [471, 537] on link "3" at bounding box center [482, 542] width 22 height 22
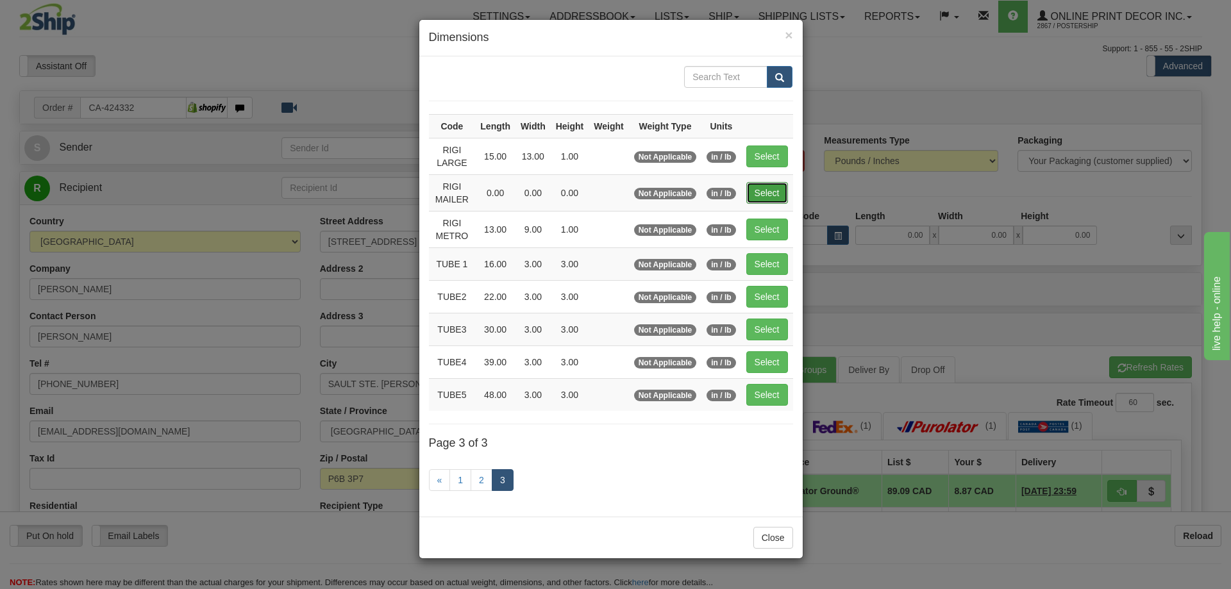
click at [778, 191] on button "Select" at bounding box center [767, 193] width 42 height 22
type input "RIGI MAILER"
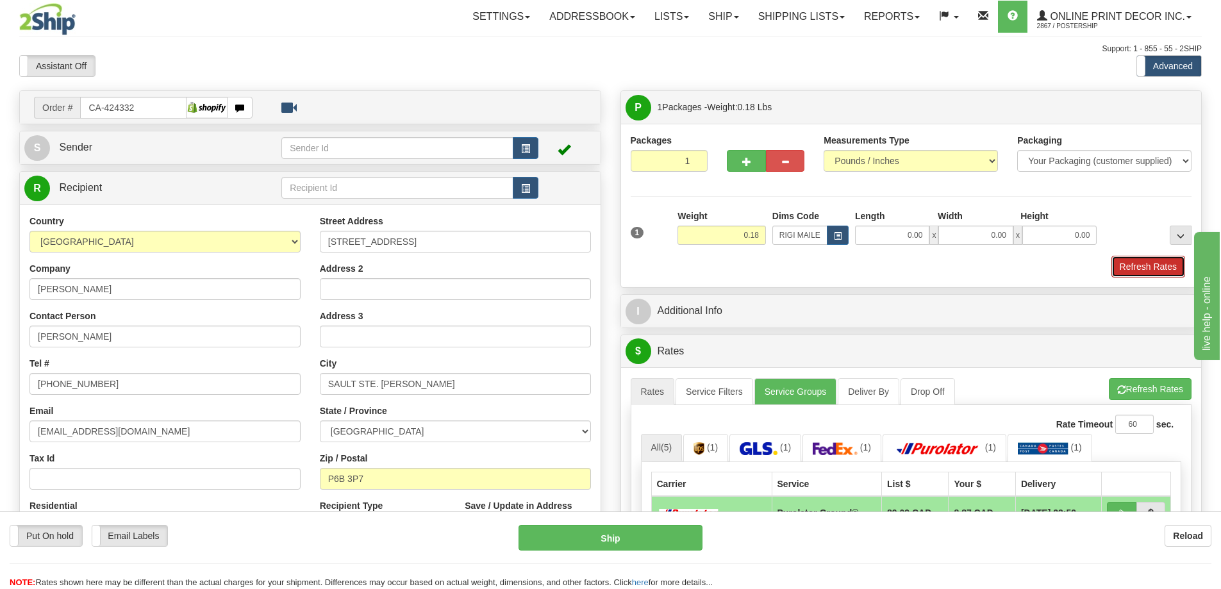
click at [1151, 260] on button "Refresh Rates" at bounding box center [1149, 267] width 74 height 22
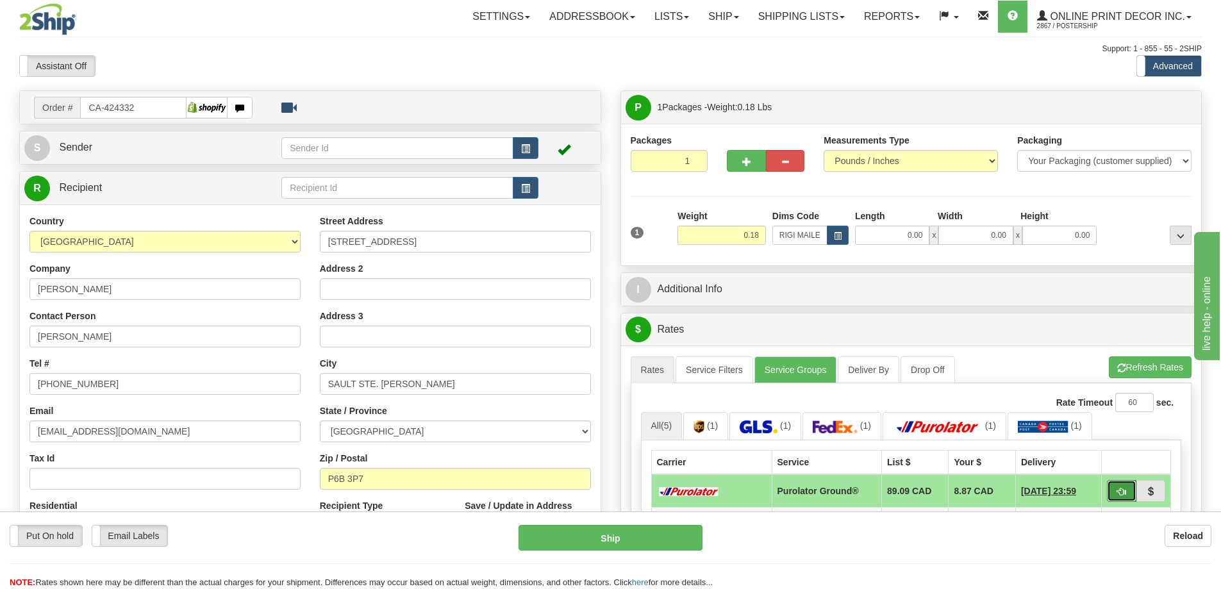
click at [1123, 491] on span "button" at bounding box center [1121, 492] width 9 height 8
type input "260"
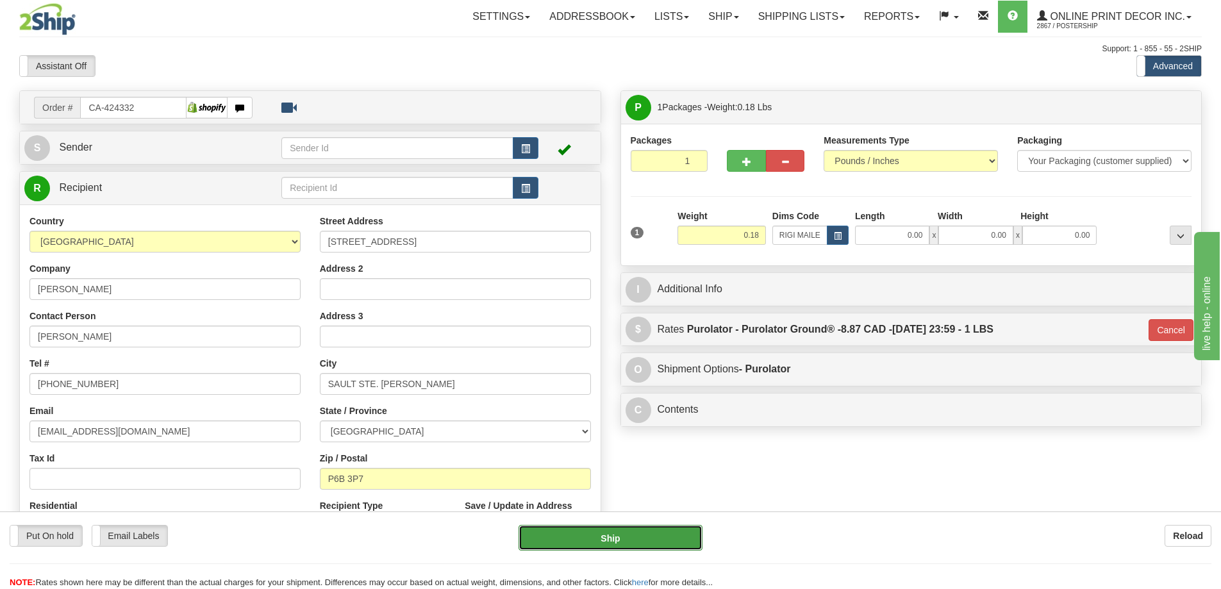
click at [664, 536] on button "Ship" at bounding box center [611, 538] width 184 height 26
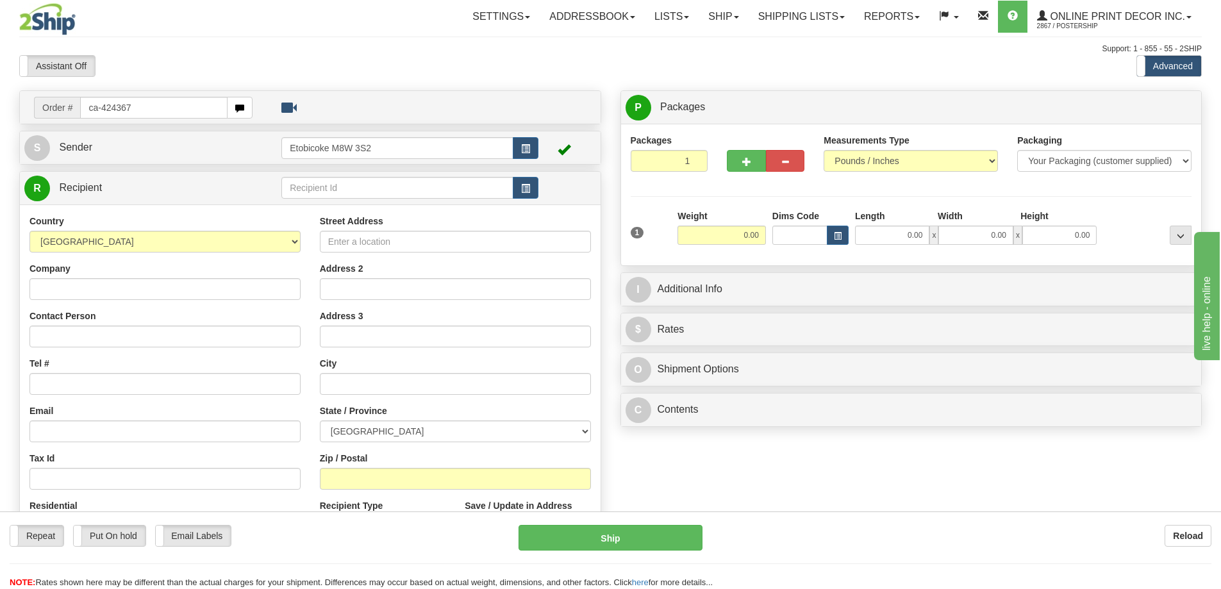
type input "ca-424367"
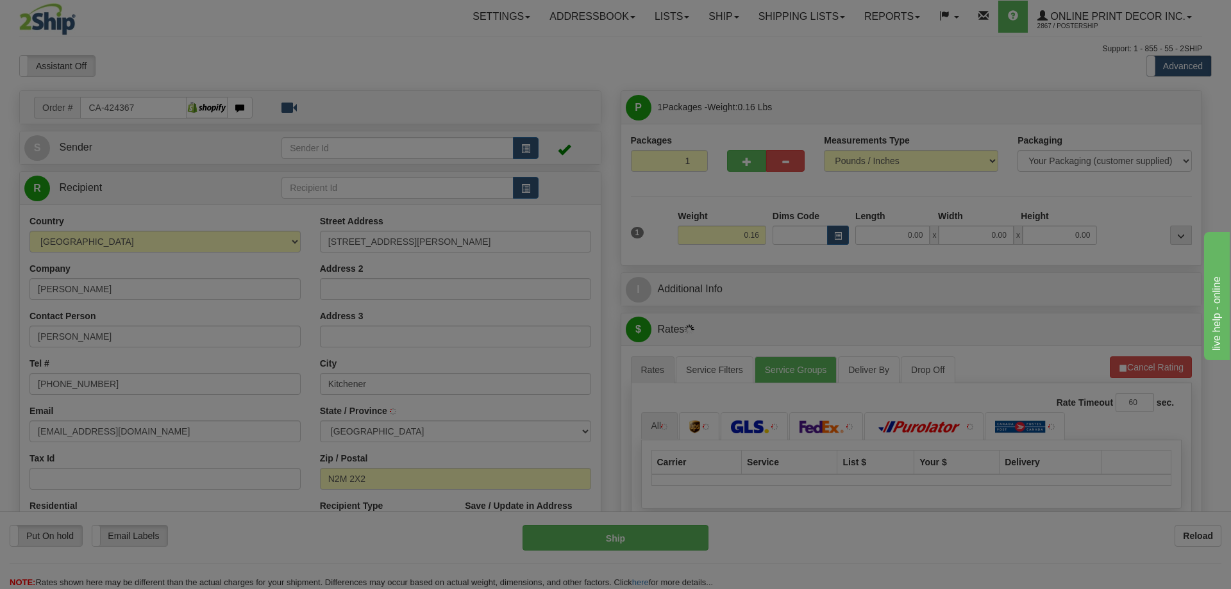
type input "KITCHENER"
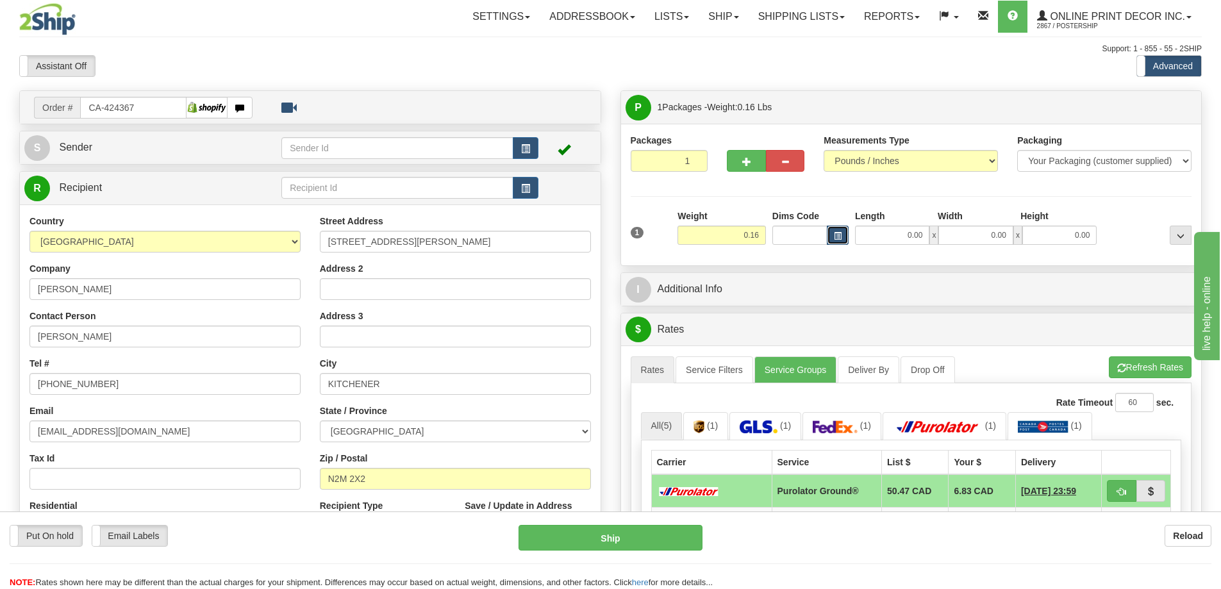
click at [840, 231] on button "button" at bounding box center [838, 235] width 22 height 19
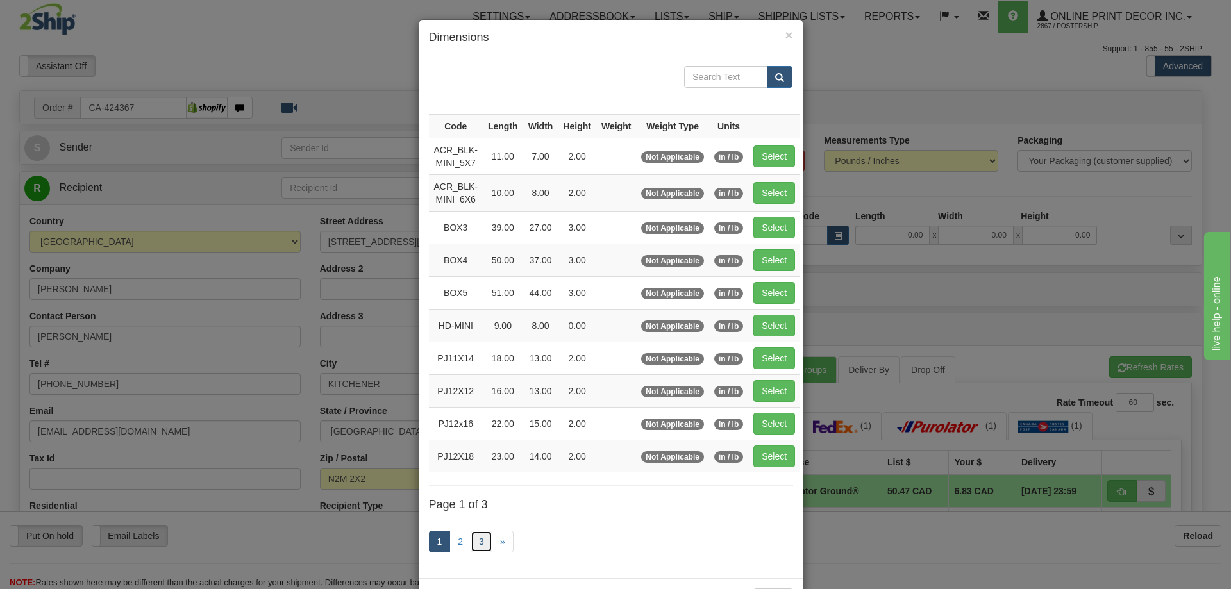
click at [481, 539] on link "3" at bounding box center [482, 542] width 22 height 22
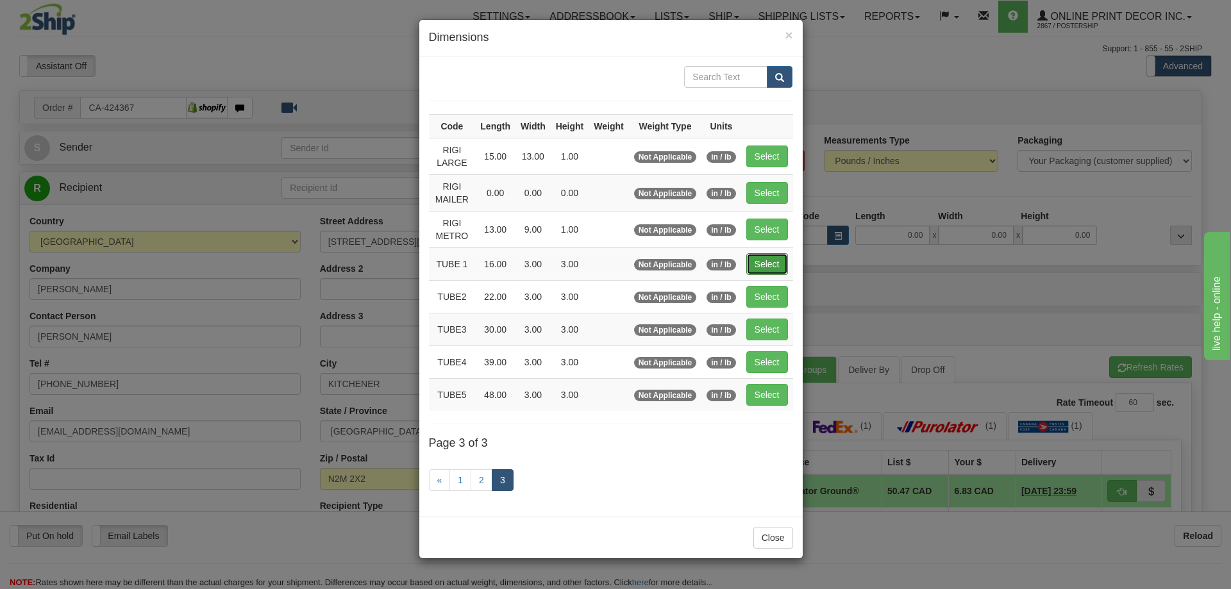
click at [759, 256] on button "Select" at bounding box center [767, 264] width 42 height 22
type input "TUBE 1"
type input "16.00"
type input "3.00"
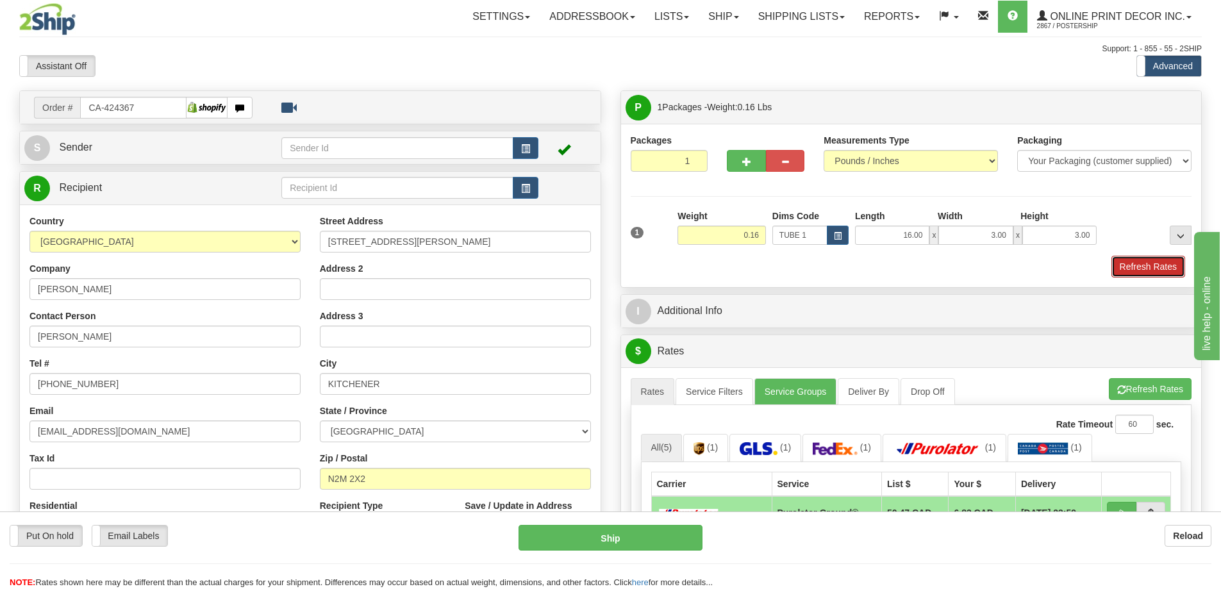
click at [1151, 270] on button "Refresh Rates" at bounding box center [1149, 267] width 74 height 22
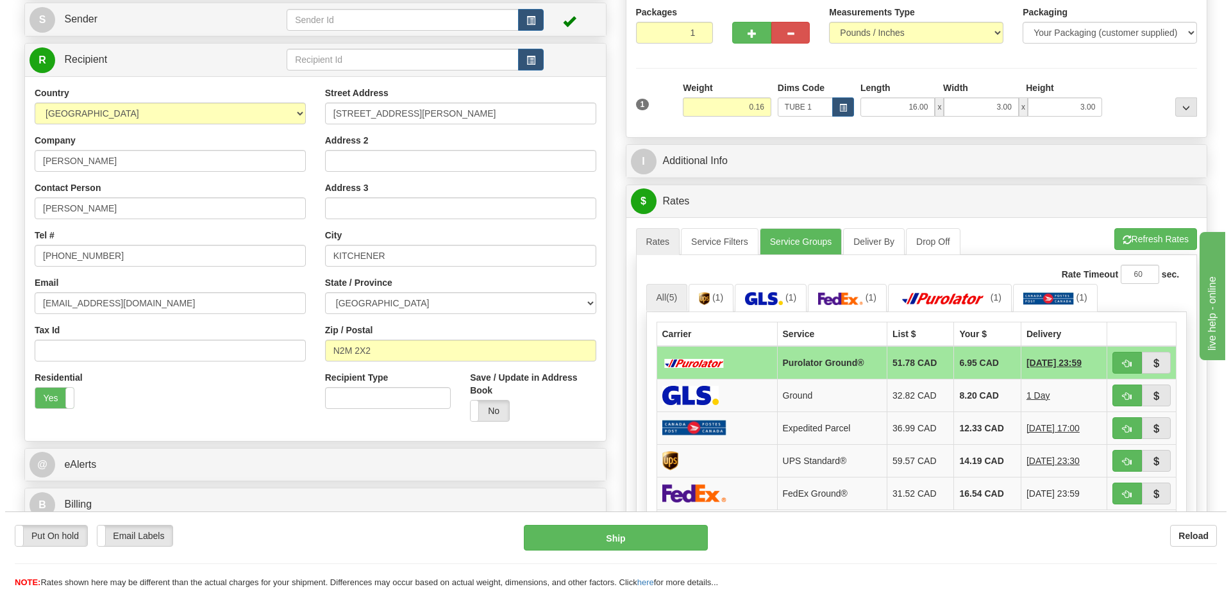
scroll to position [192, 0]
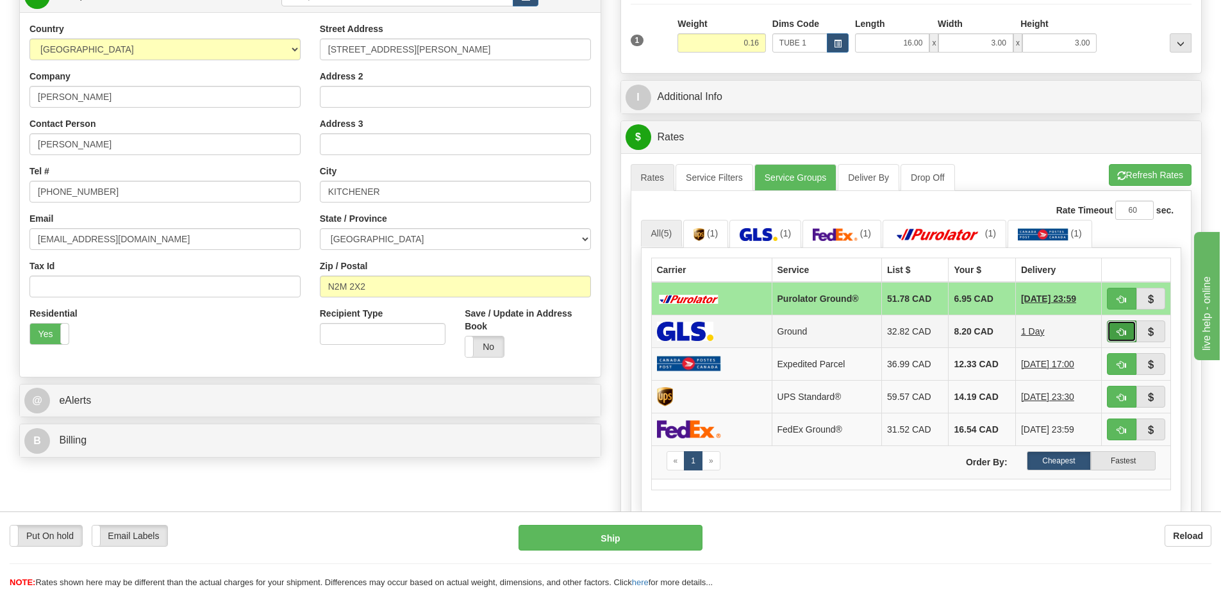
click at [1124, 332] on span "button" at bounding box center [1121, 332] width 9 height 8
type input "1"
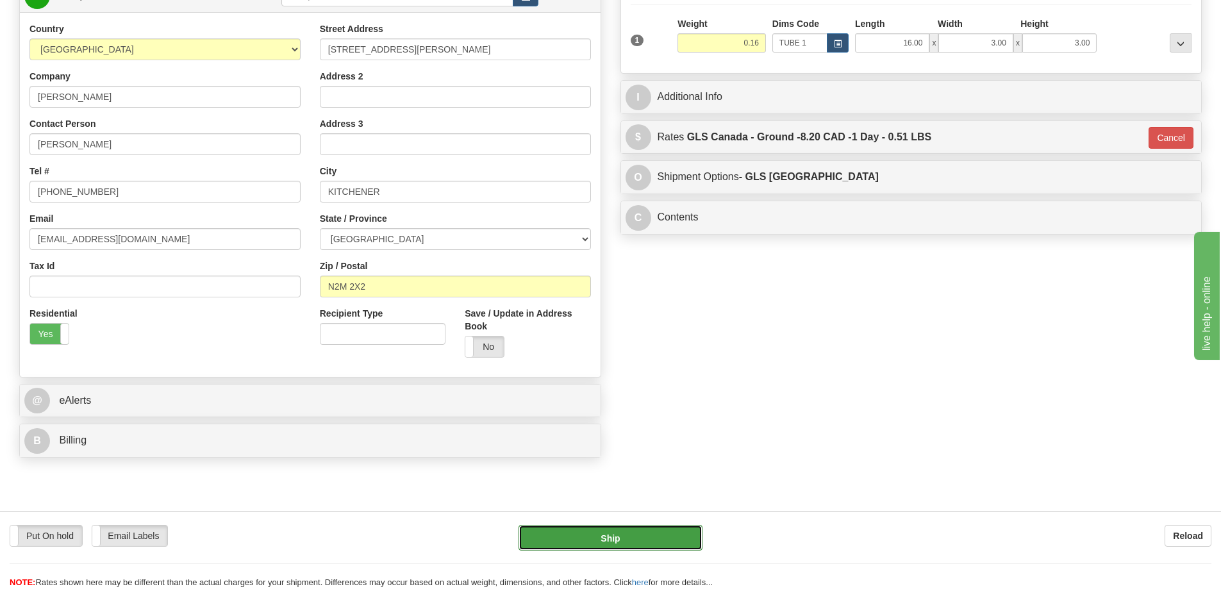
click at [653, 544] on button "Ship" at bounding box center [611, 538] width 184 height 26
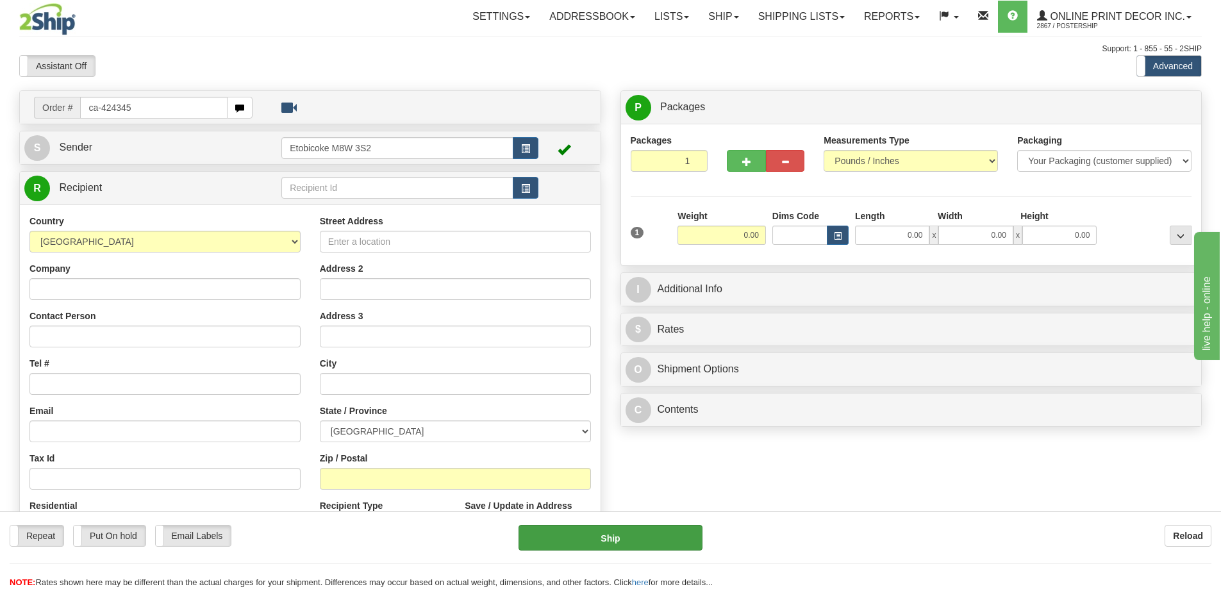
type input "ca-424345"
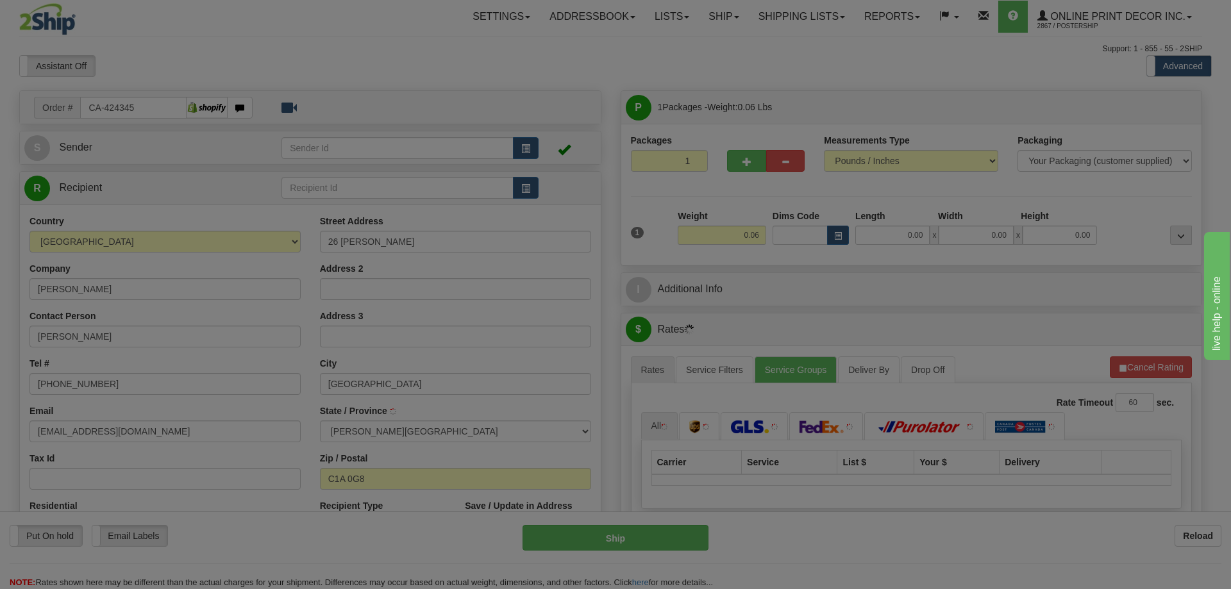
type input "[GEOGRAPHIC_DATA]"
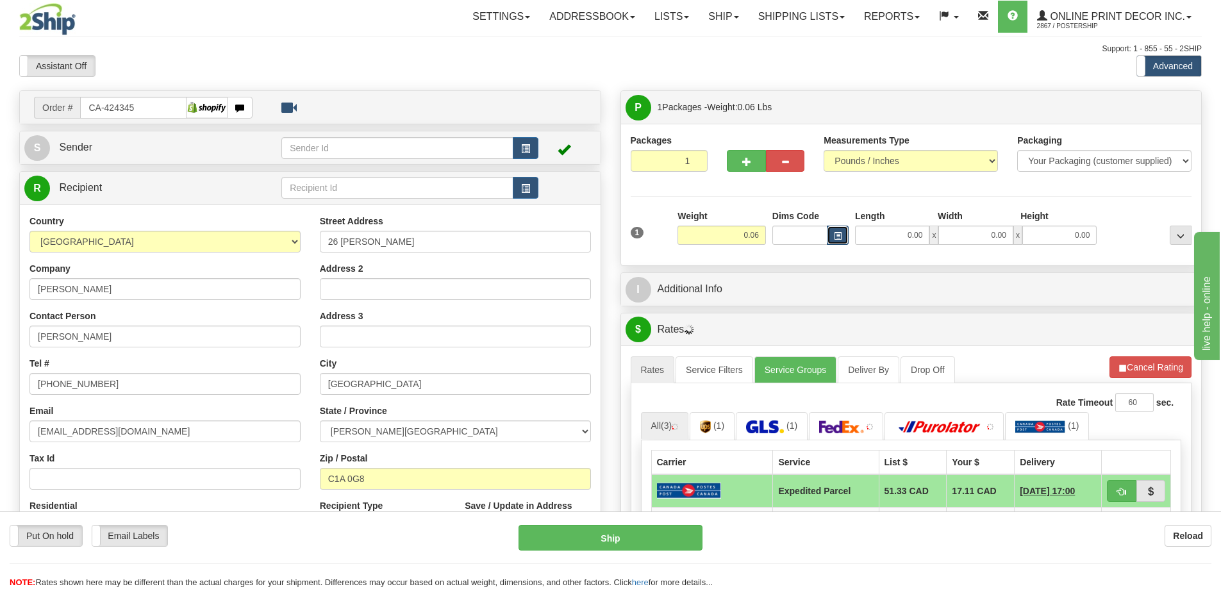
click at [833, 235] on button "button" at bounding box center [838, 235] width 22 height 19
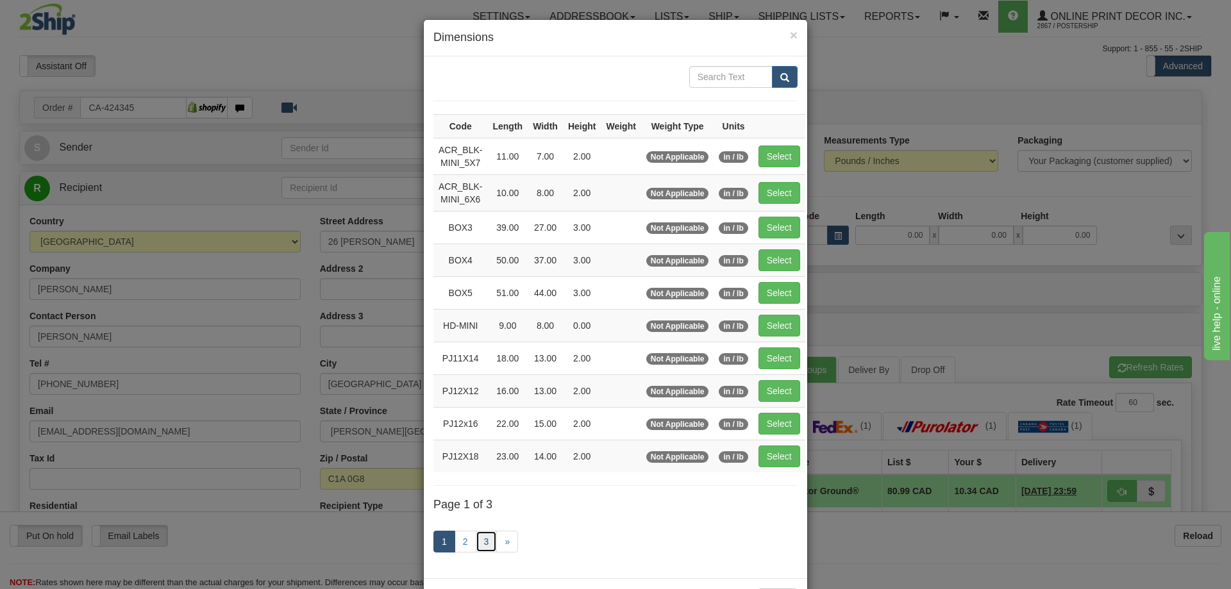
click at [476, 540] on link "3" at bounding box center [487, 542] width 22 height 22
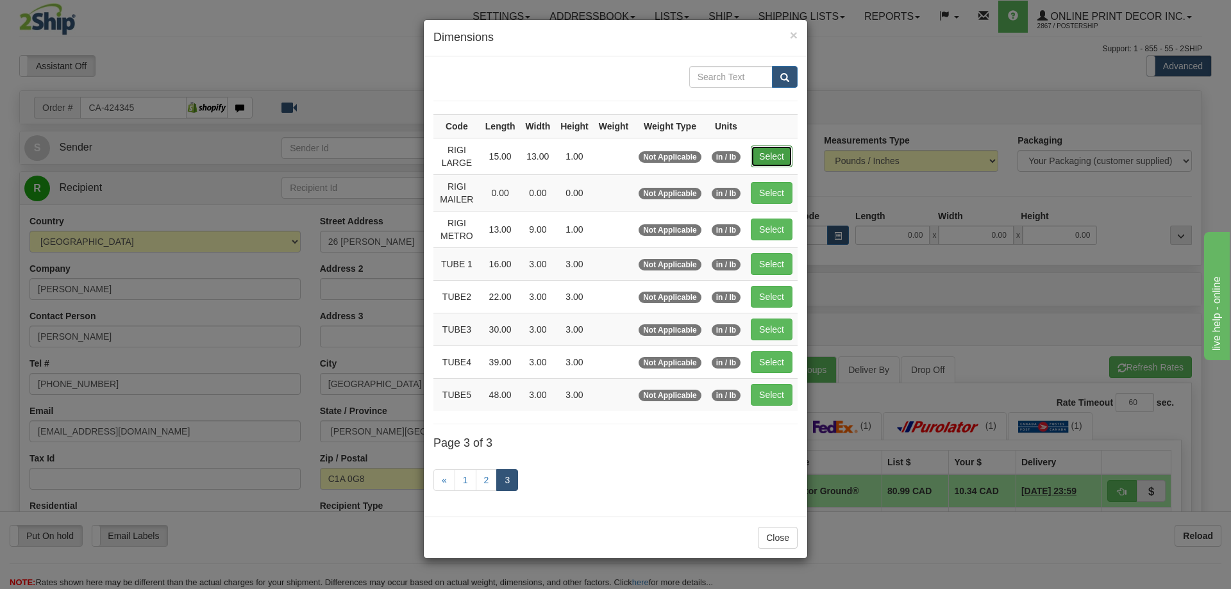
click at [778, 155] on button "Select" at bounding box center [772, 157] width 42 height 22
type input "RIGI LARGE"
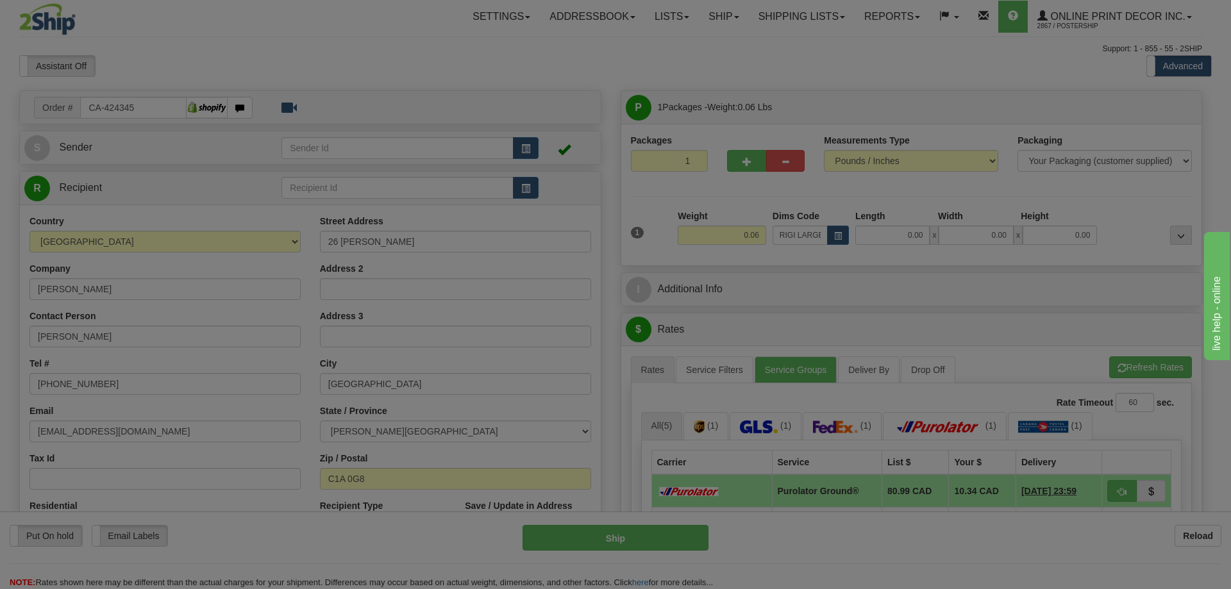
type input "15.00"
type input "13.00"
type input "1.00"
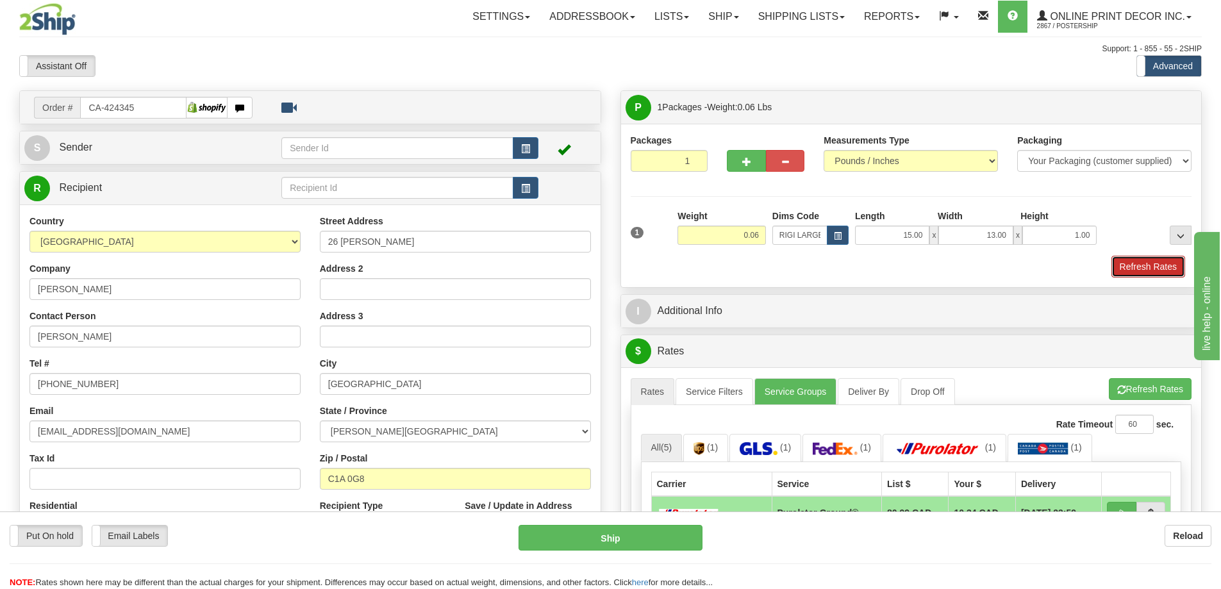
click at [1154, 266] on button "Refresh Rates" at bounding box center [1149, 267] width 74 height 22
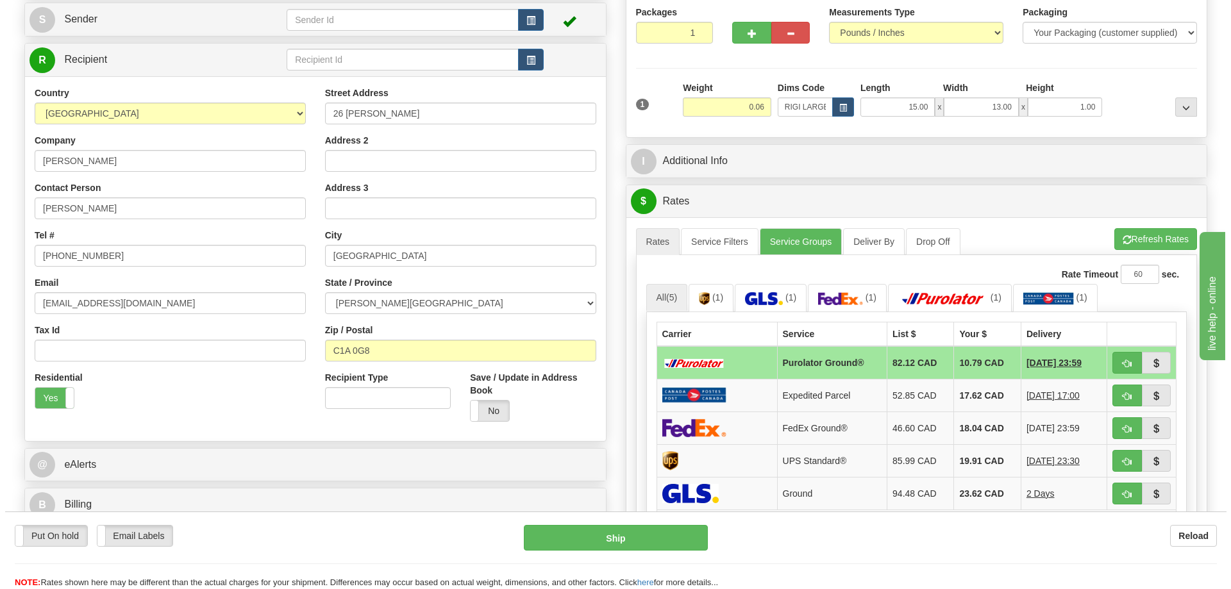
scroll to position [192, 0]
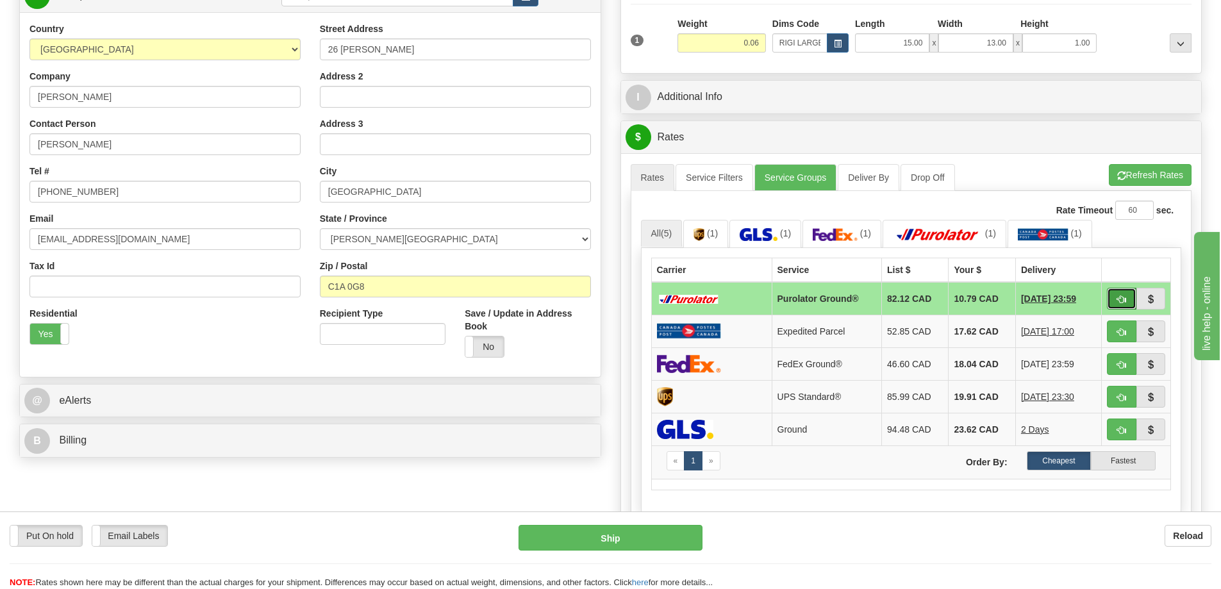
click at [1122, 292] on button "button" at bounding box center [1121, 299] width 29 height 22
type input "260"
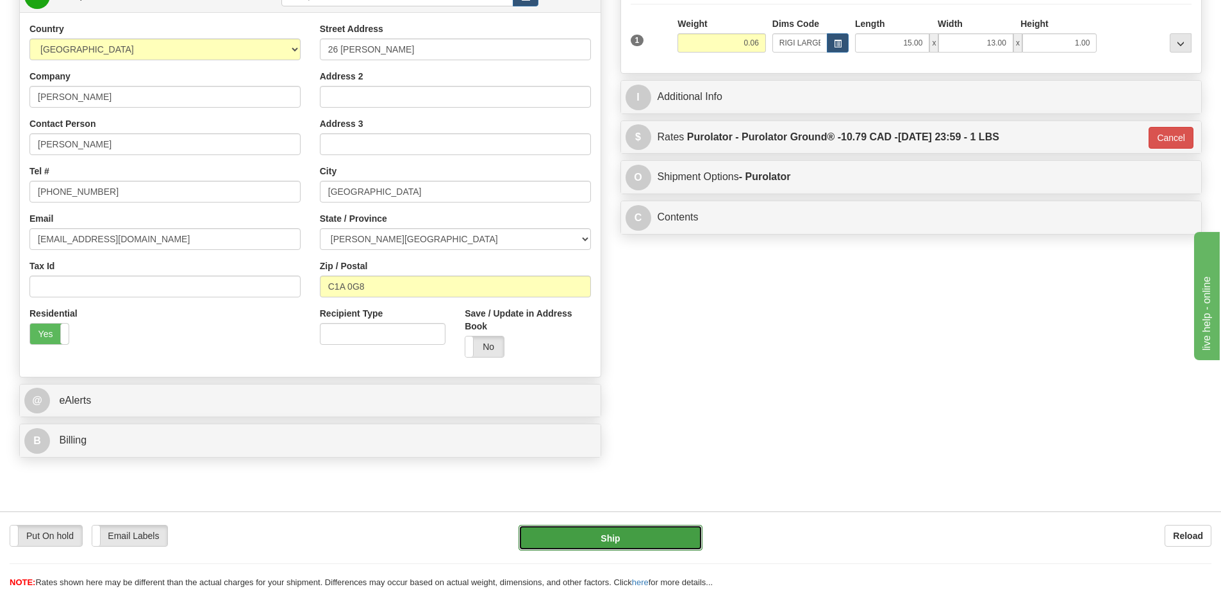
click at [594, 531] on button "Ship" at bounding box center [611, 538] width 184 height 26
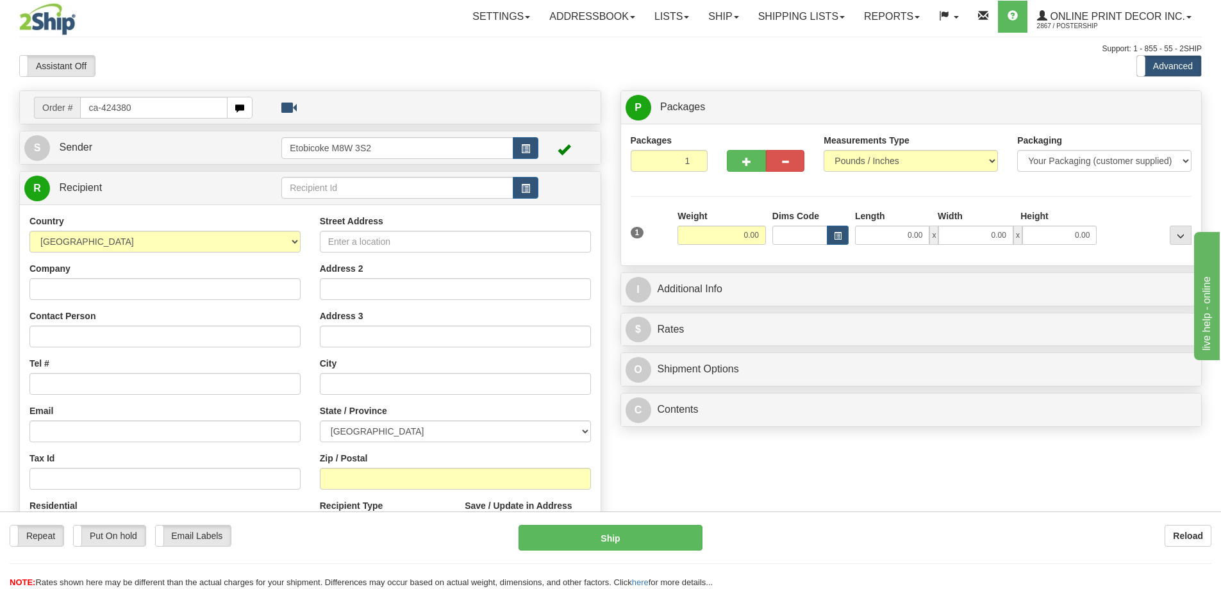
type input "ca-424380"
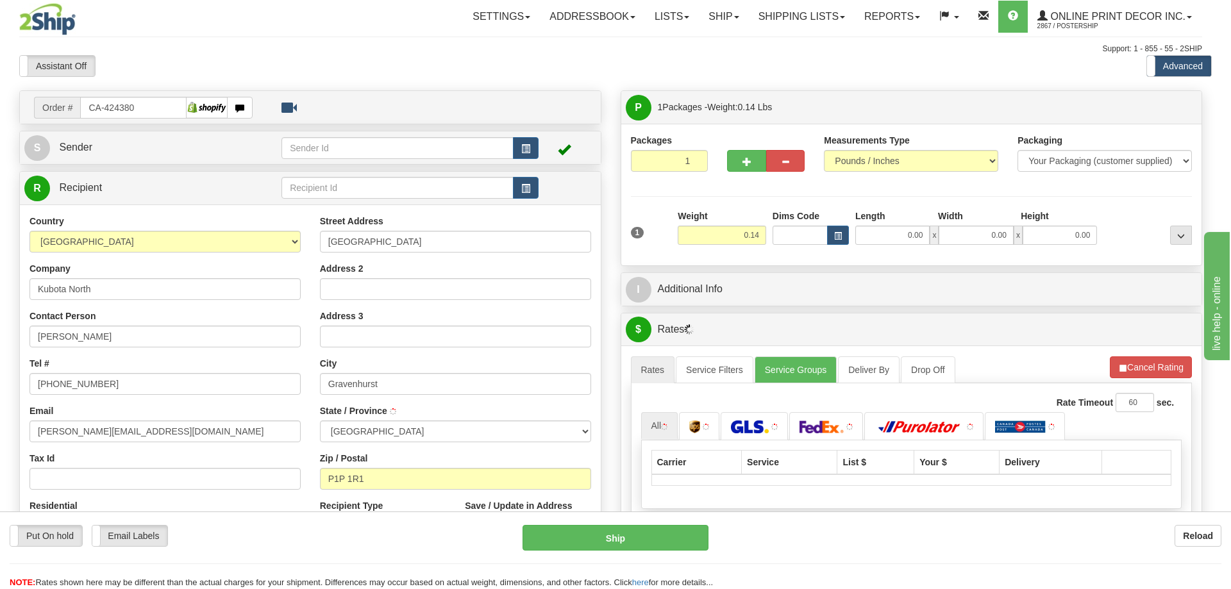
type input "GRAVENHURST"
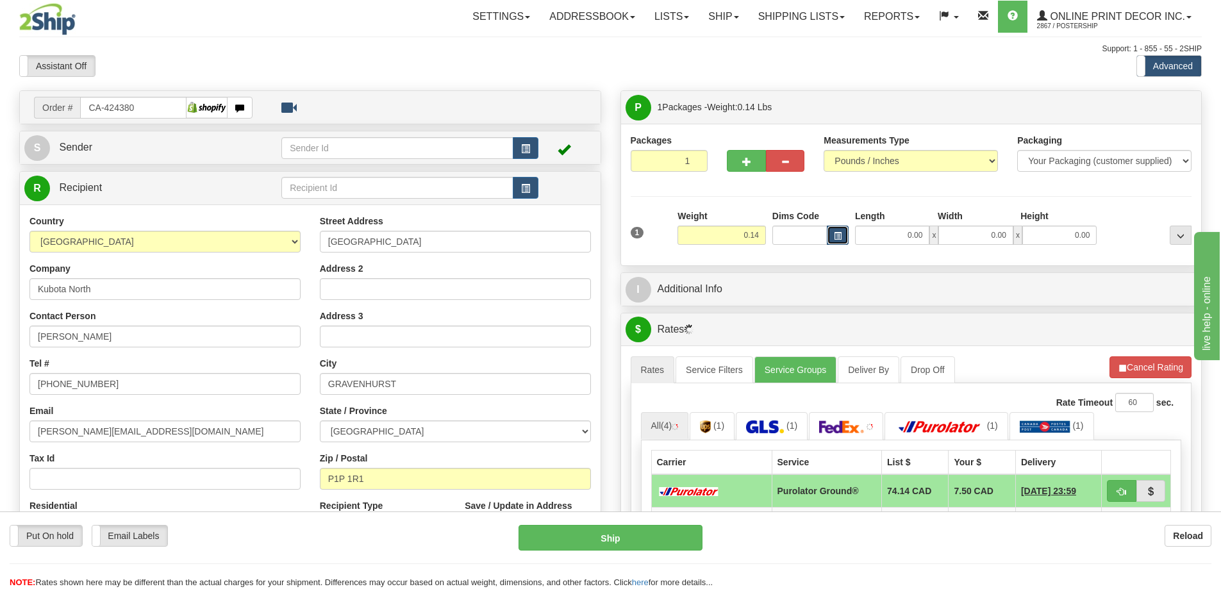
click at [837, 235] on span "button" at bounding box center [838, 236] width 8 height 7
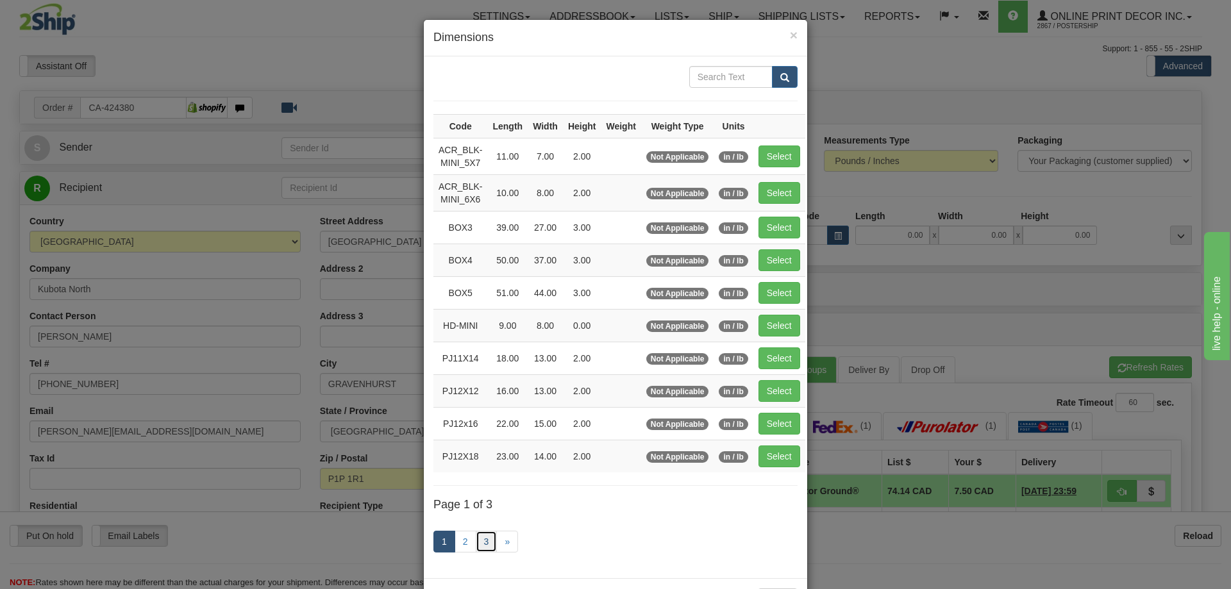
drag, startPoint x: 474, startPoint y: 541, endPoint x: 481, endPoint y: 529, distance: 14.1
click at [476, 540] on link "3" at bounding box center [487, 542] width 22 height 22
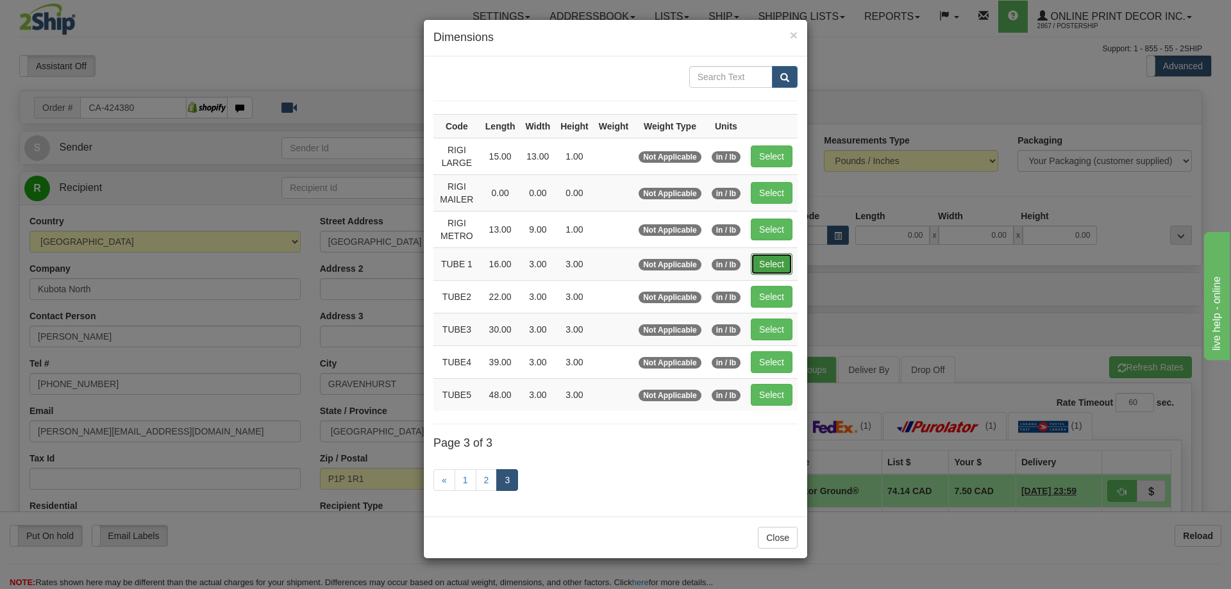
click at [780, 258] on button "Select" at bounding box center [772, 264] width 42 height 22
type input "TUBE 1"
type input "16.00"
type input "3.00"
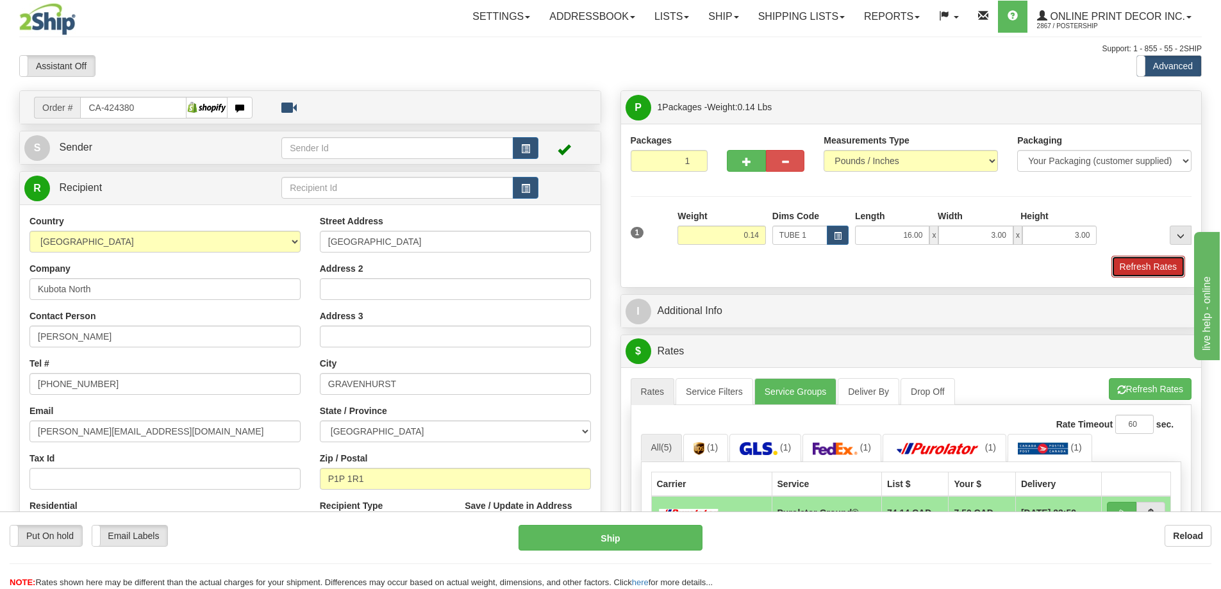
click at [1160, 261] on button "Refresh Rates" at bounding box center [1149, 267] width 74 height 22
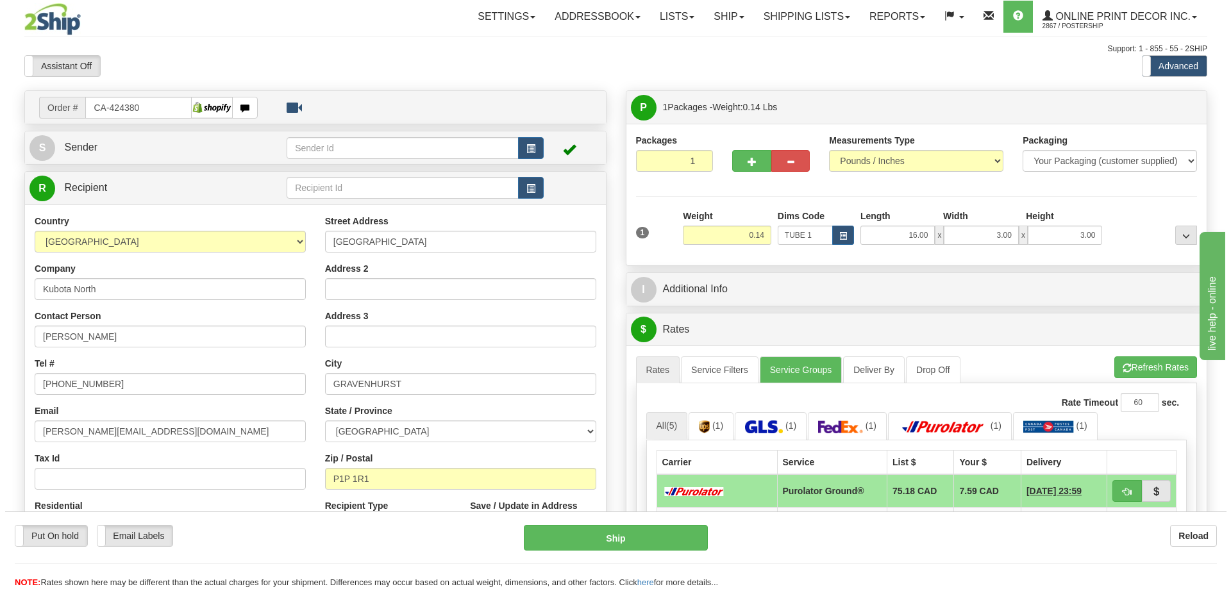
scroll to position [192, 0]
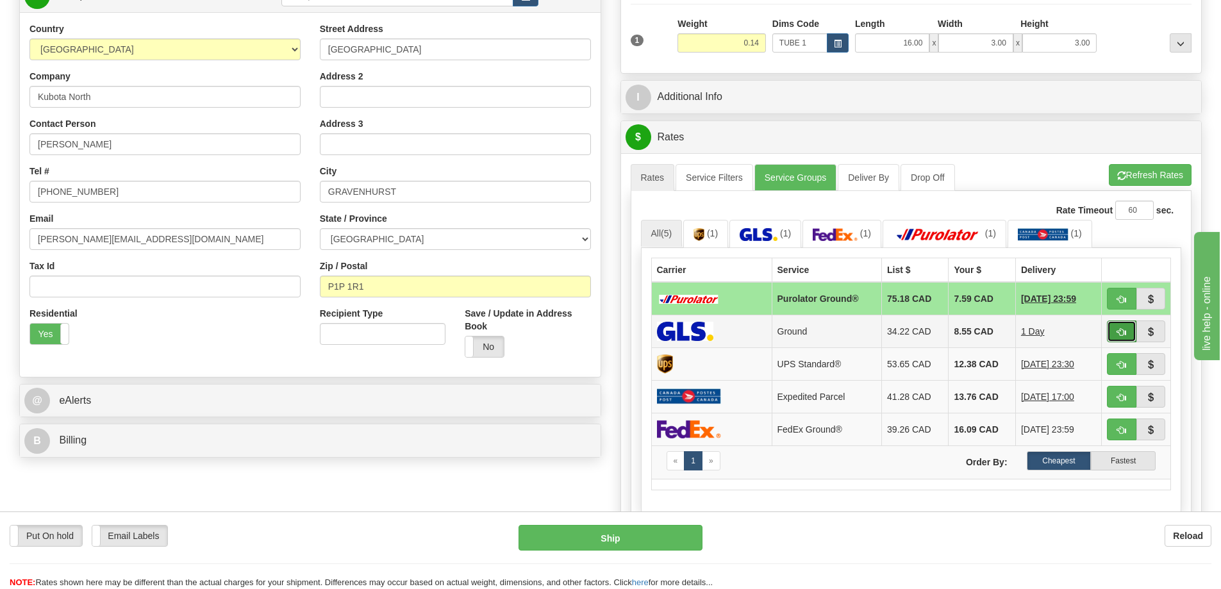
click at [1120, 322] on button "button" at bounding box center [1121, 332] width 29 height 22
type input "1"
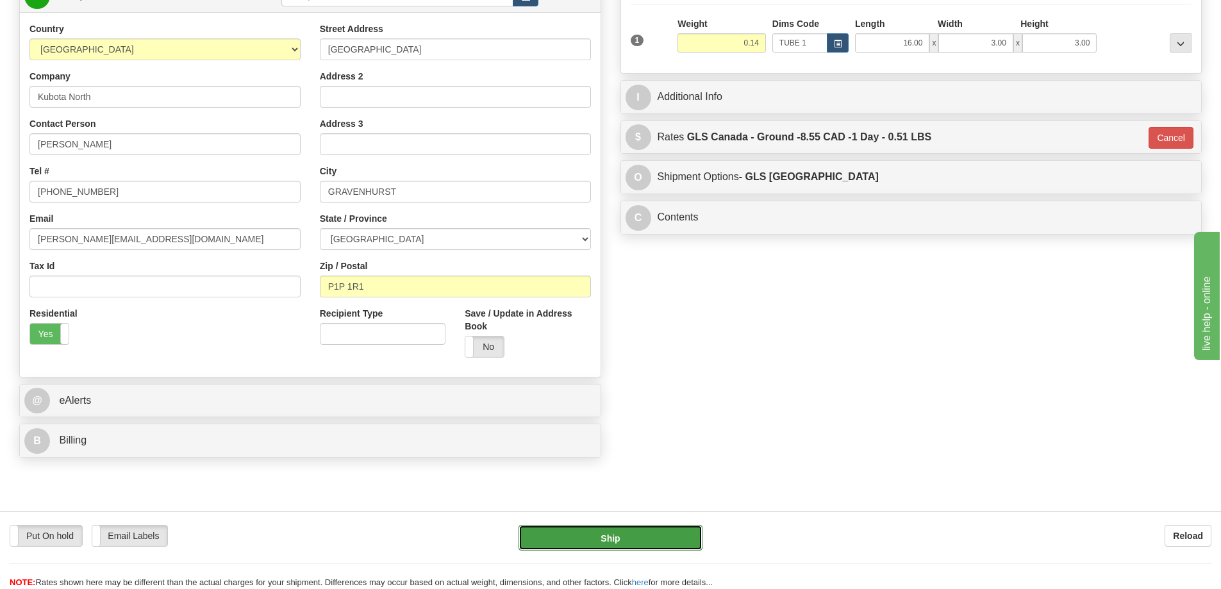
click at [626, 531] on button "Ship" at bounding box center [611, 538] width 184 height 26
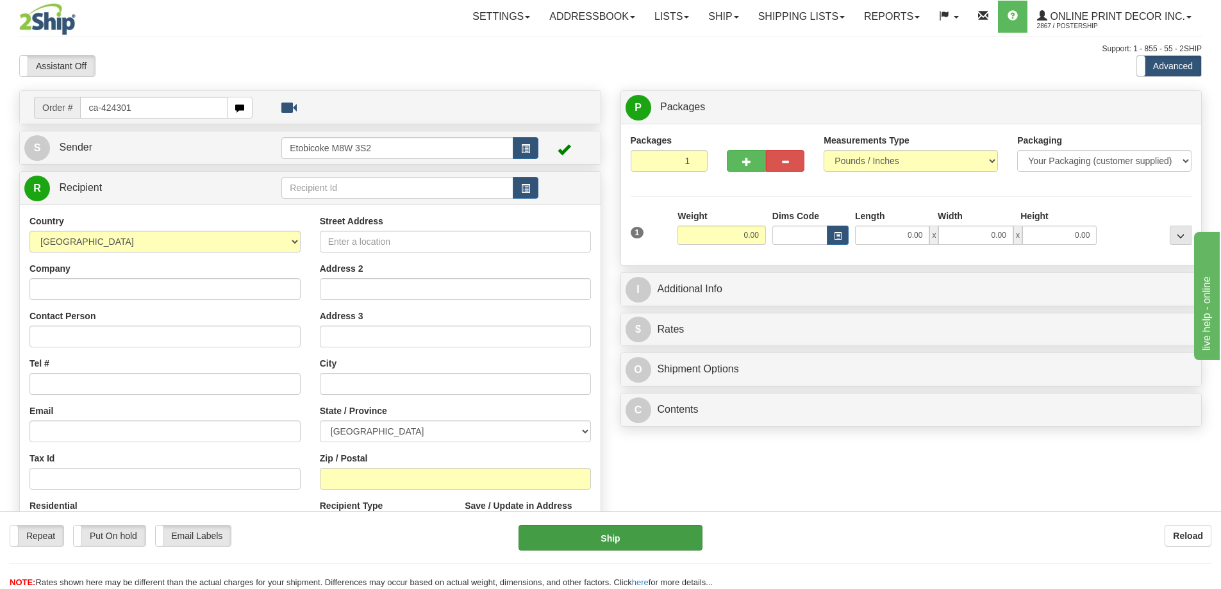
type input "ca-424301"
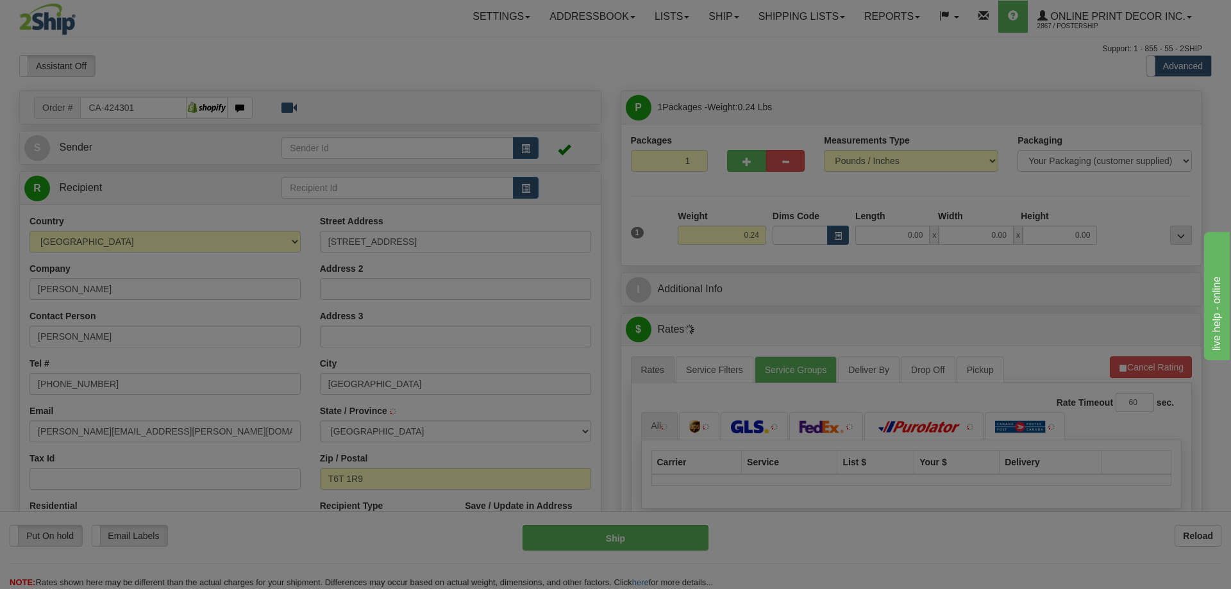
type input "EDMONTON"
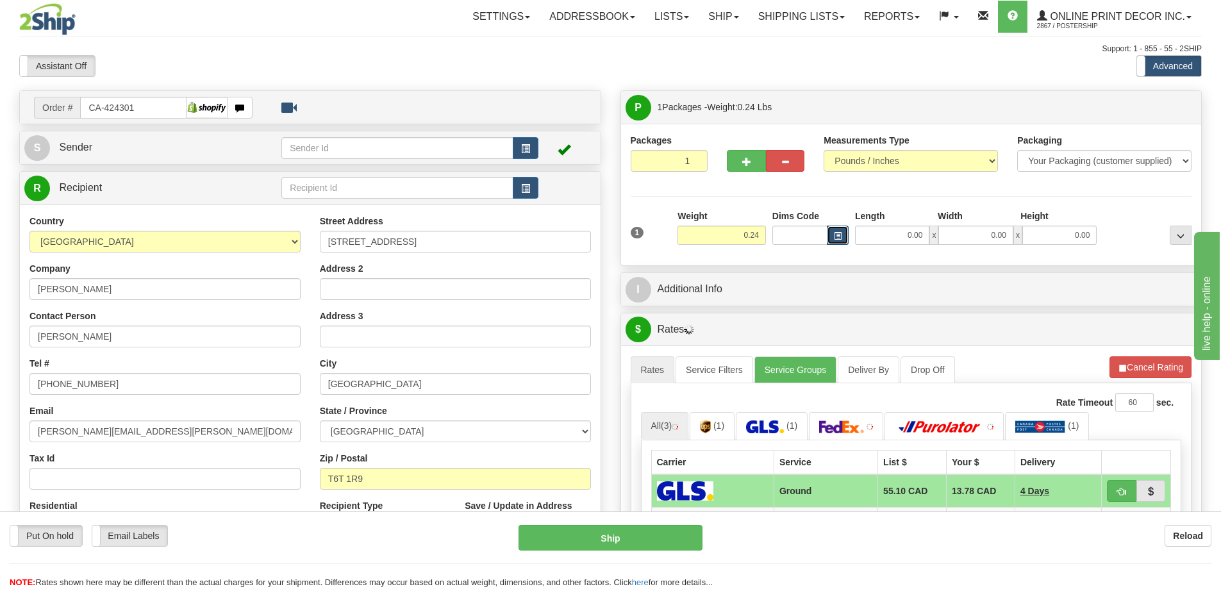
click at [839, 233] on span "button" at bounding box center [838, 236] width 8 height 7
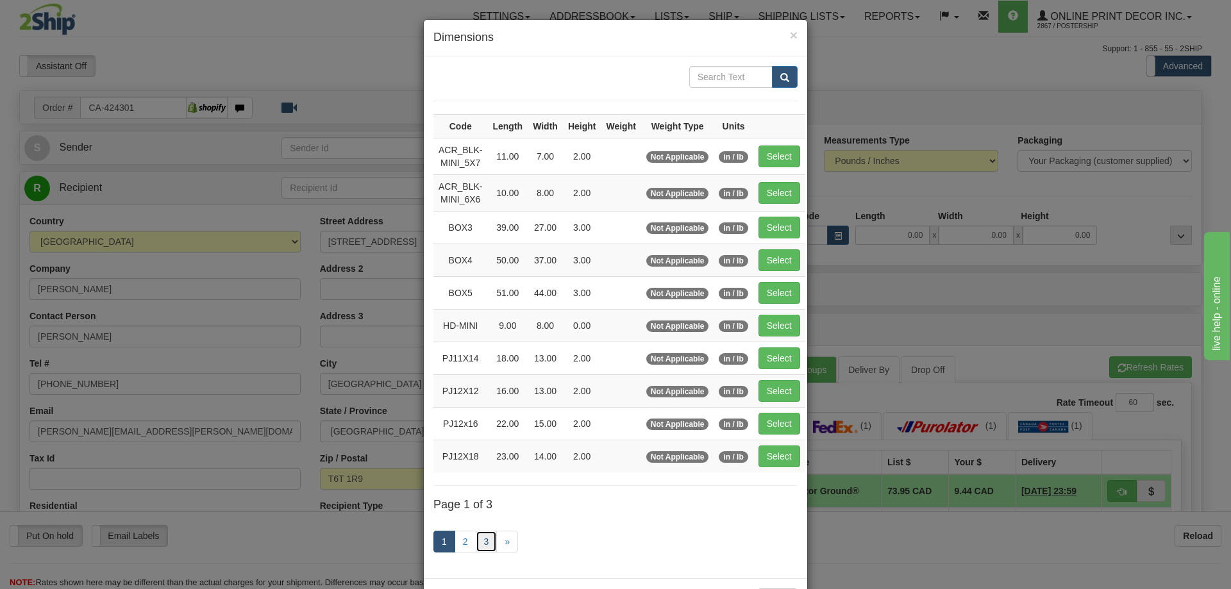
click at [478, 540] on link "3" at bounding box center [487, 542] width 22 height 22
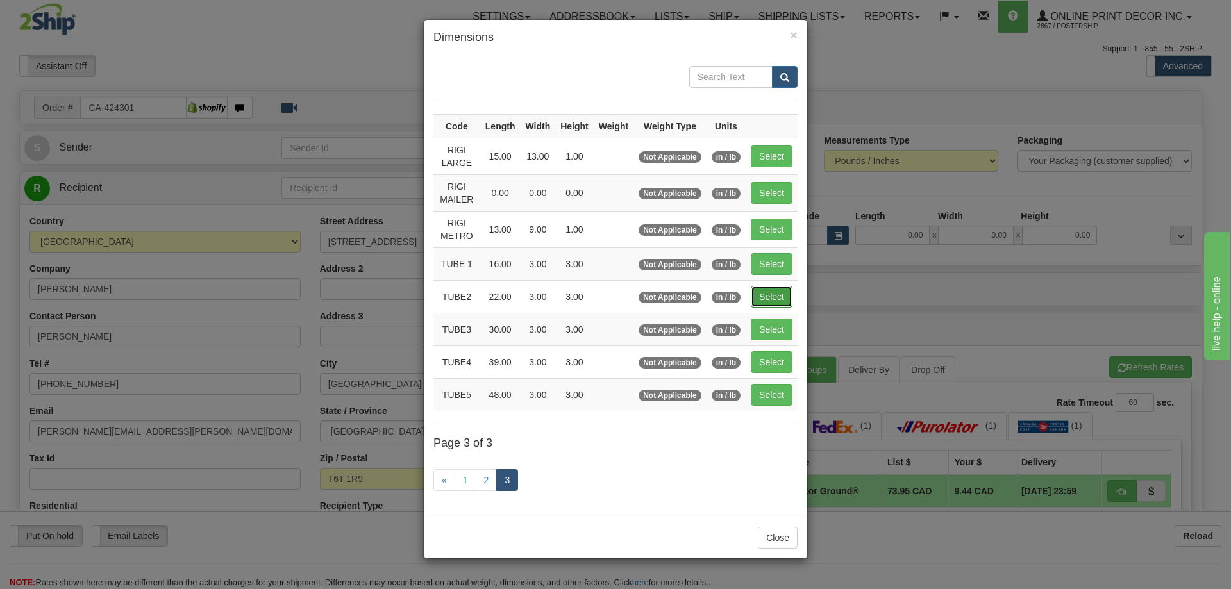
click at [765, 298] on button "Select" at bounding box center [772, 297] width 42 height 22
type input "TUBE2"
type input "22.00"
type input "3.00"
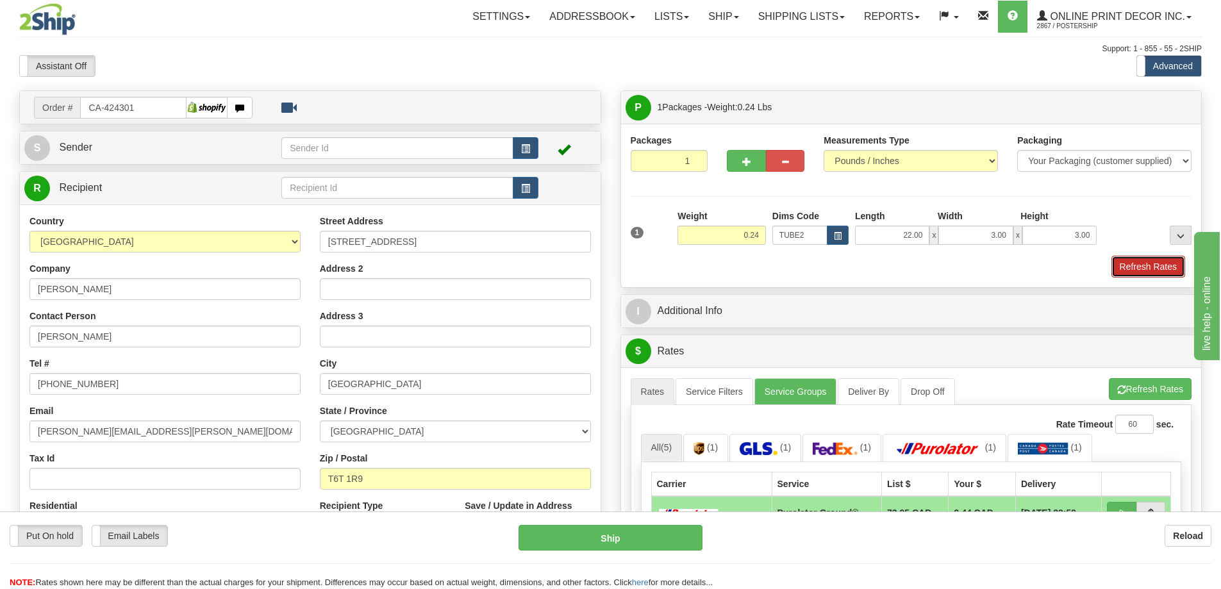
click at [1134, 274] on button "Refresh Rates" at bounding box center [1149, 267] width 74 height 22
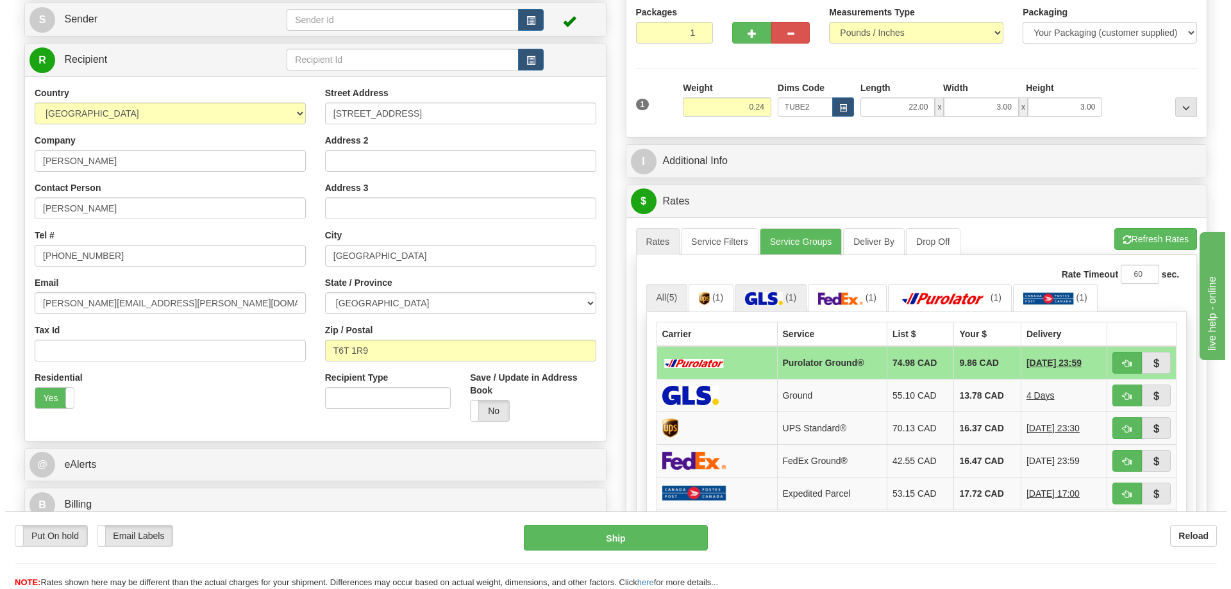
scroll to position [256, 0]
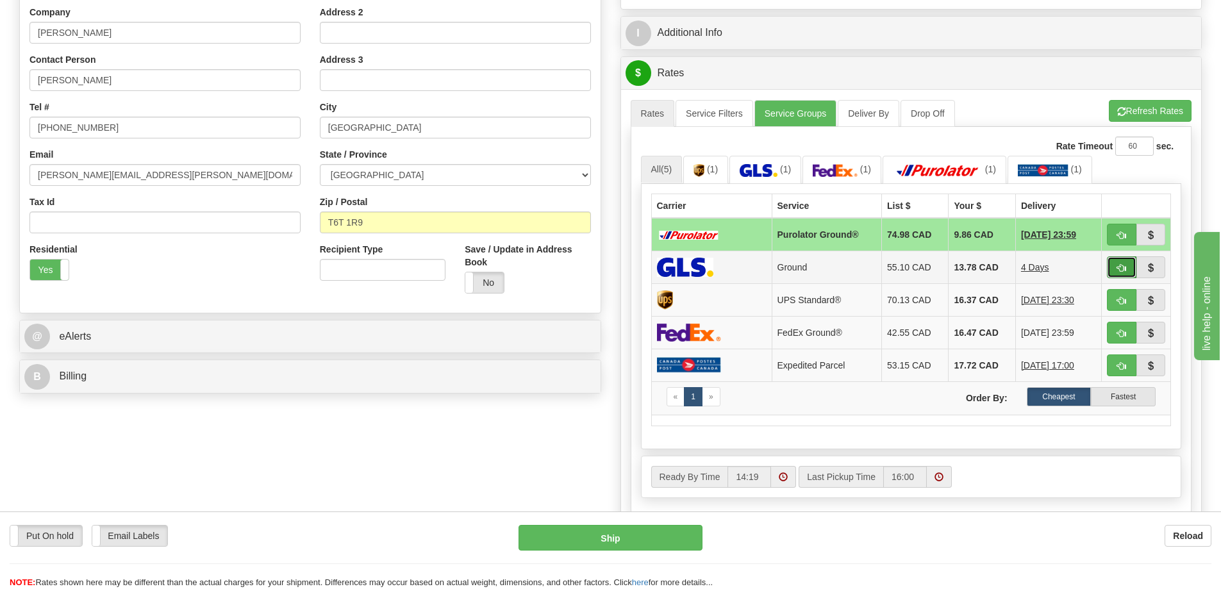
click at [1117, 262] on button "button" at bounding box center [1121, 267] width 29 height 22
type input "1"
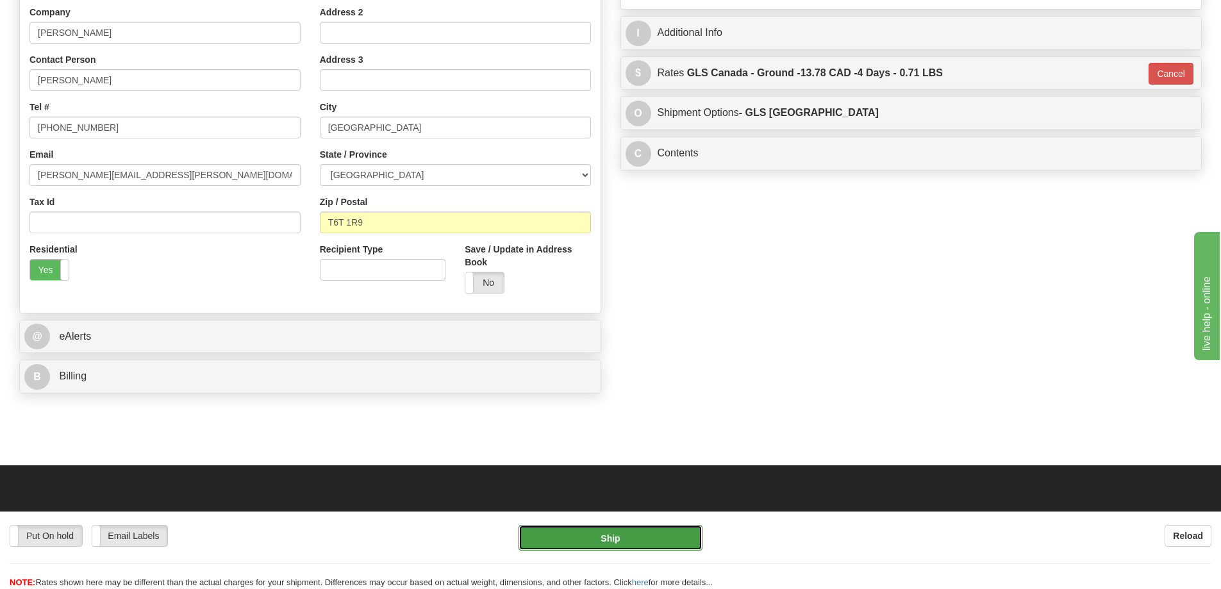
click at [618, 537] on button "Ship" at bounding box center [611, 538] width 184 height 26
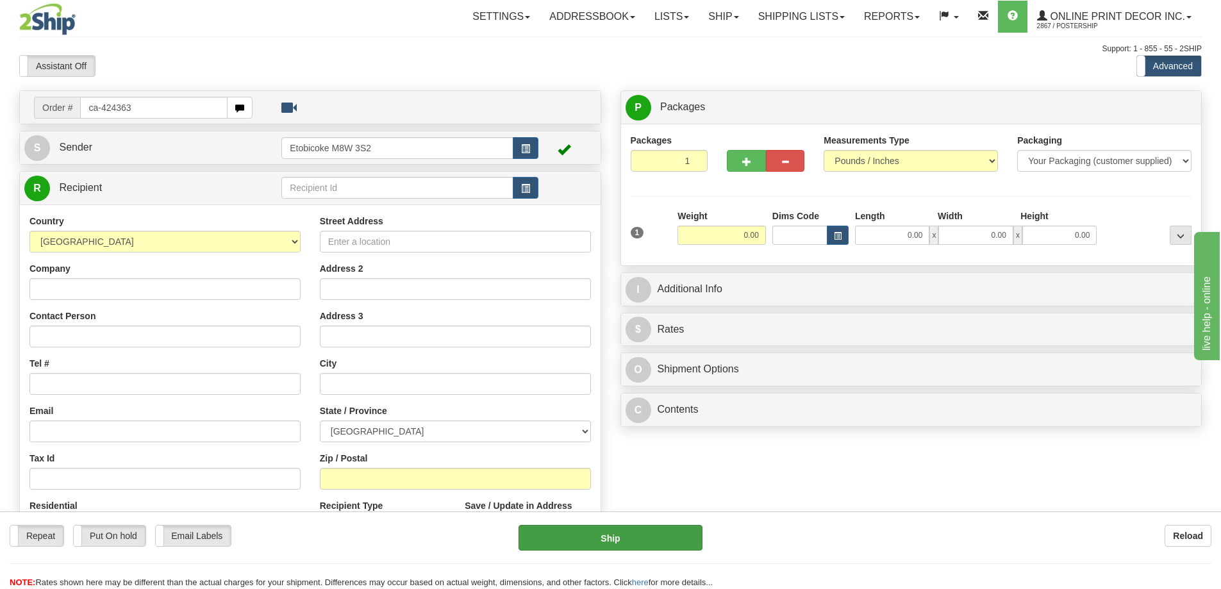
type input "ca-424363"
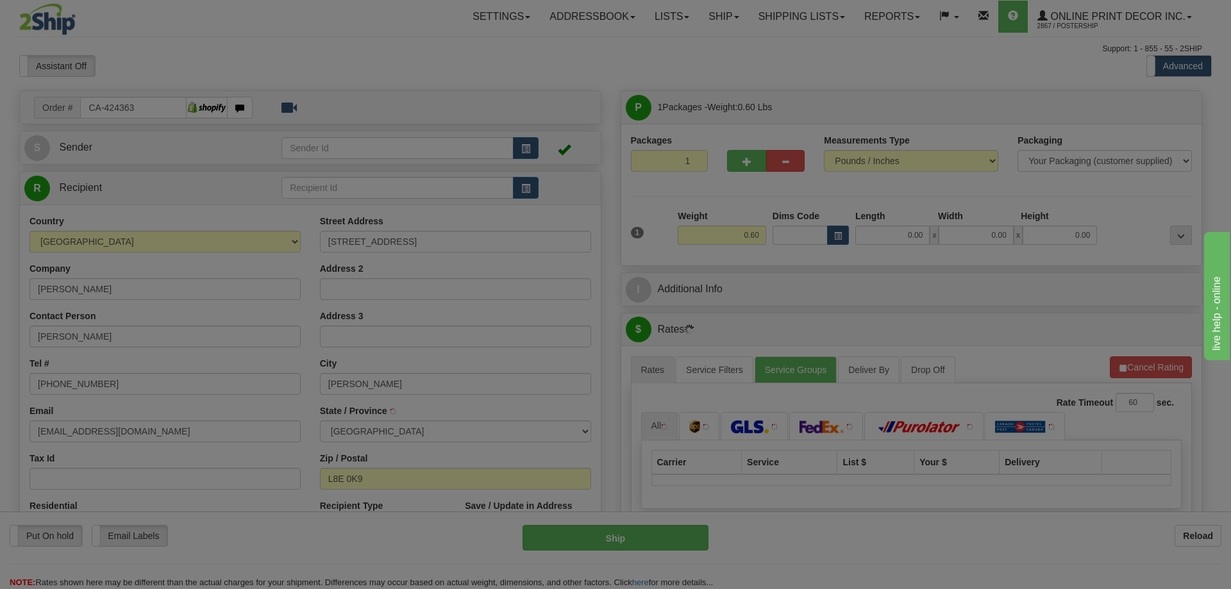
type input "[GEOGRAPHIC_DATA]"
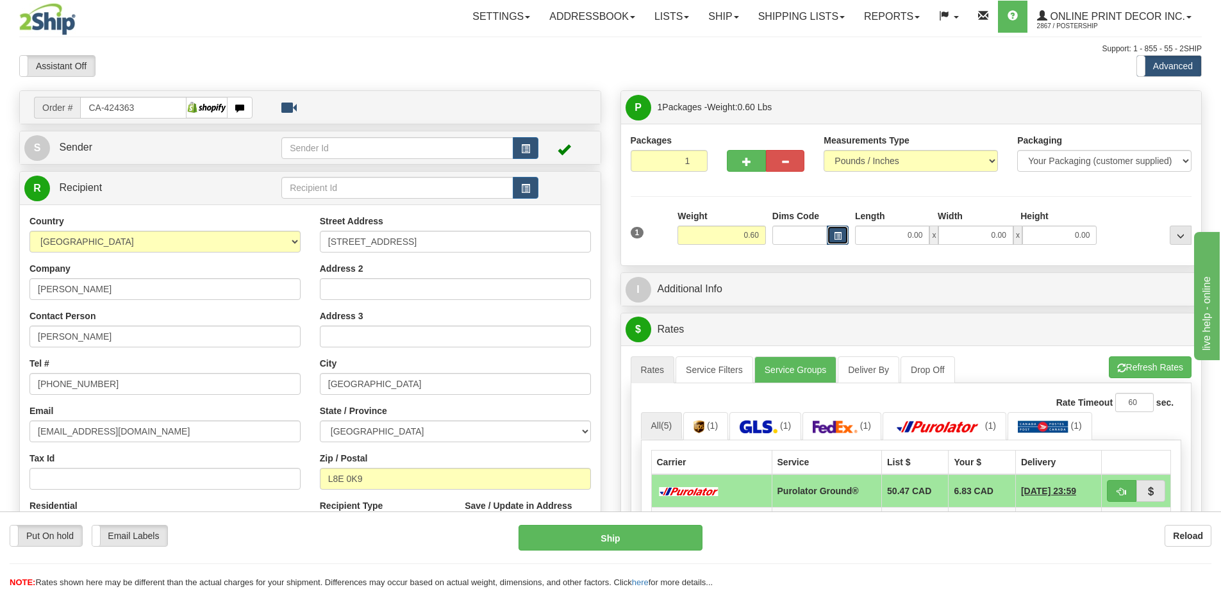
click at [835, 237] on span "button" at bounding box center [838, 236] width 8 height 7
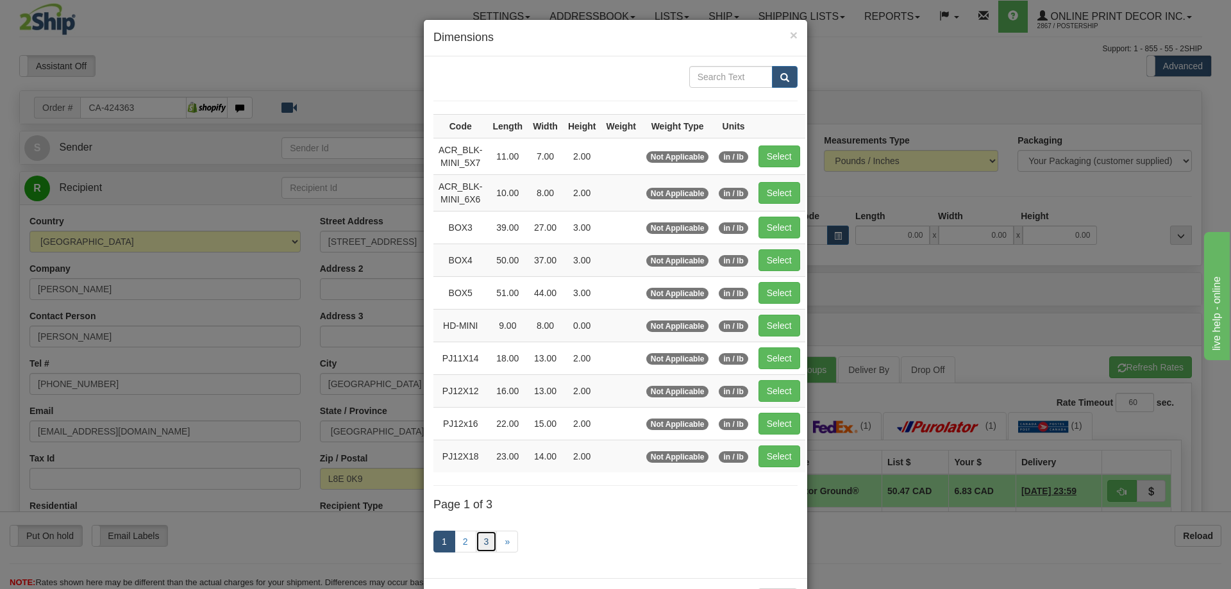
click at [481, 538] on link "3" at bounding box center [487, 542] width 22 height 22
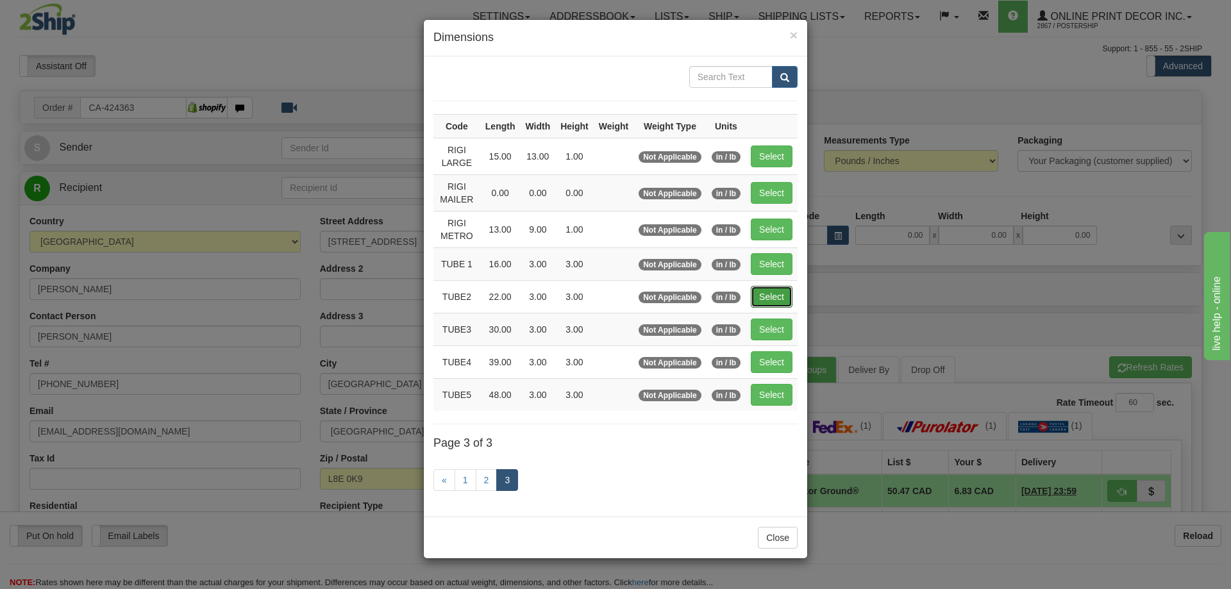
click at [771, 297] on button "Select" at bounding box center [772, 297] width 42 height 22
type input "TUBE2"
type input "22.00"
type input "3.00"
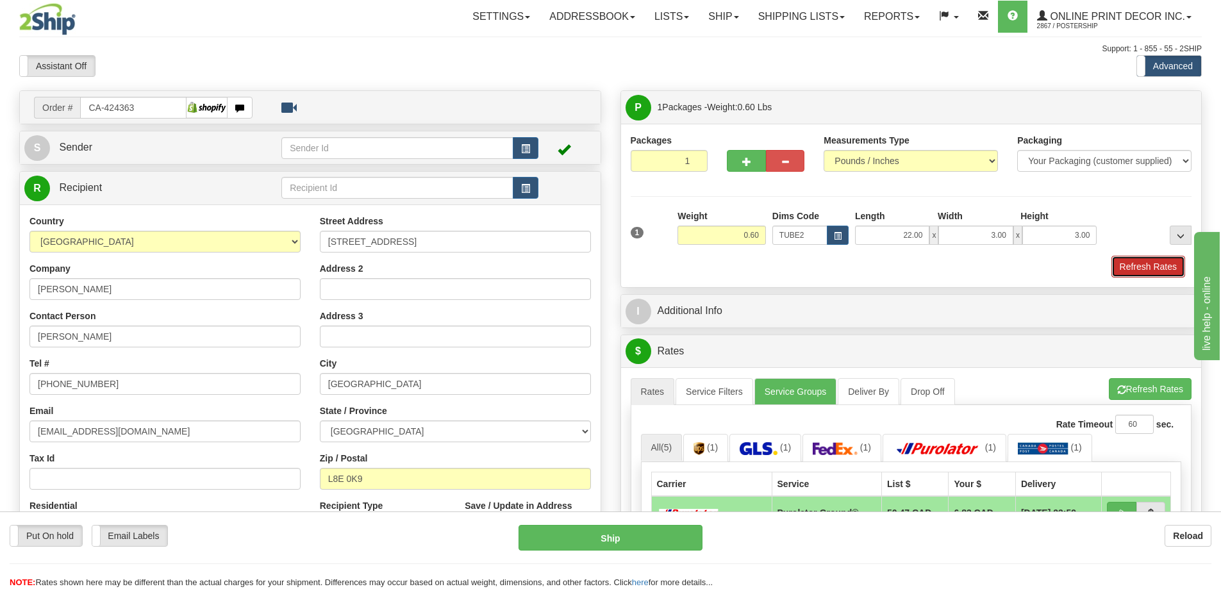
click at [1154, 265] on button "Refresh Rates" at bounding box center [1149, 267] width 74 height 22
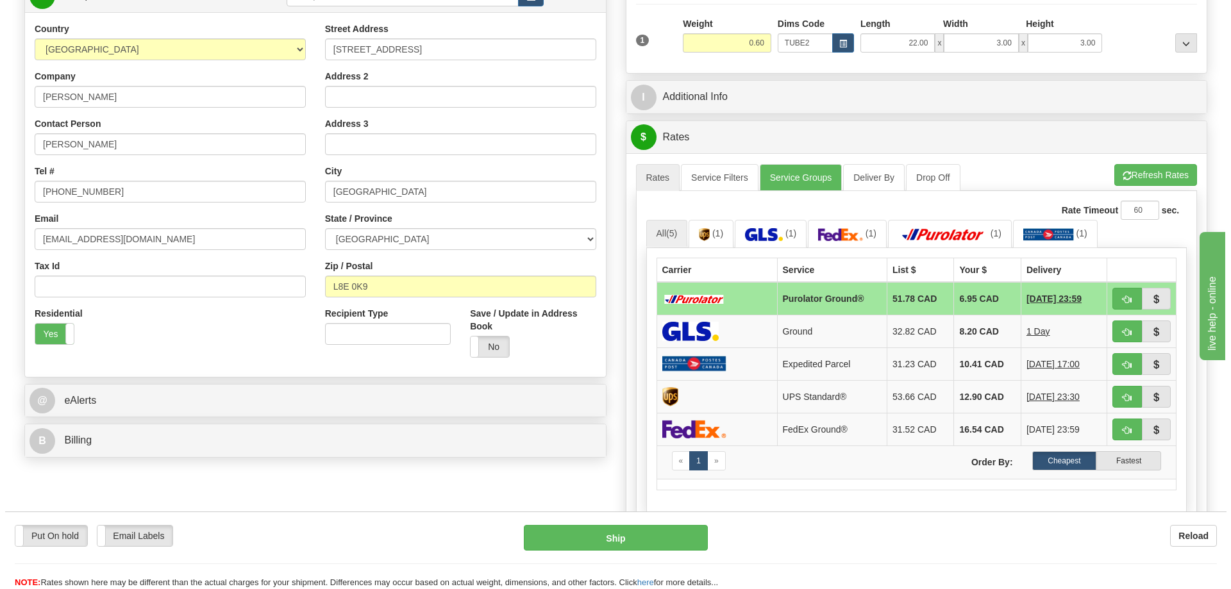
scroll to position [256, 0]
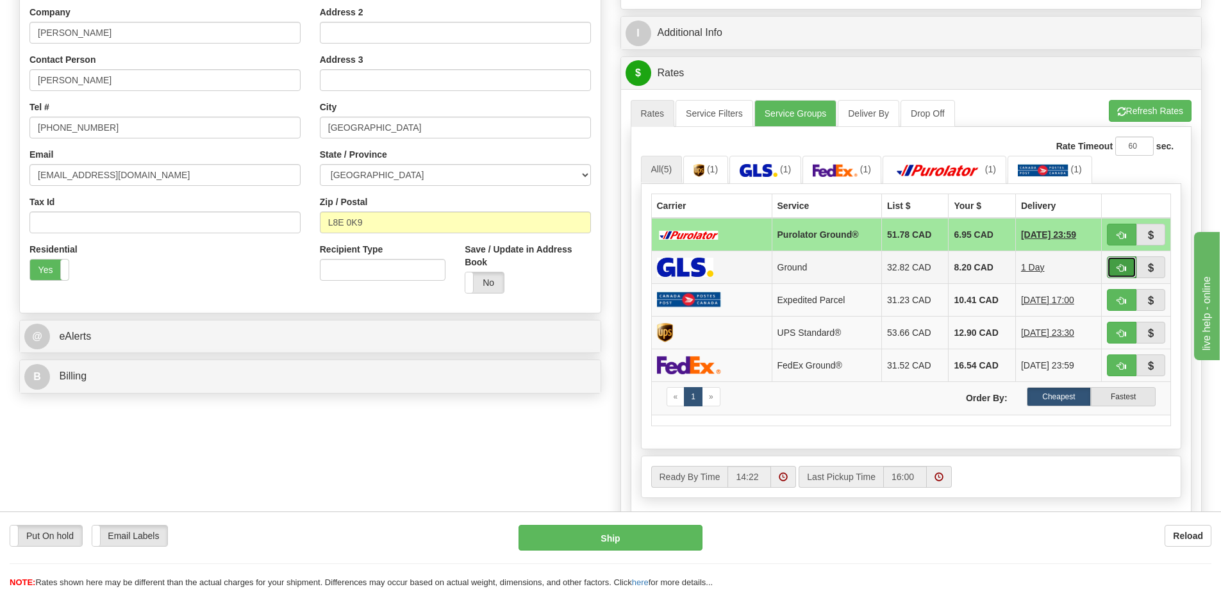
click at [1116, 269] on button "button" at bounding box center [1121, 267] width 29 height 22
type input "1"
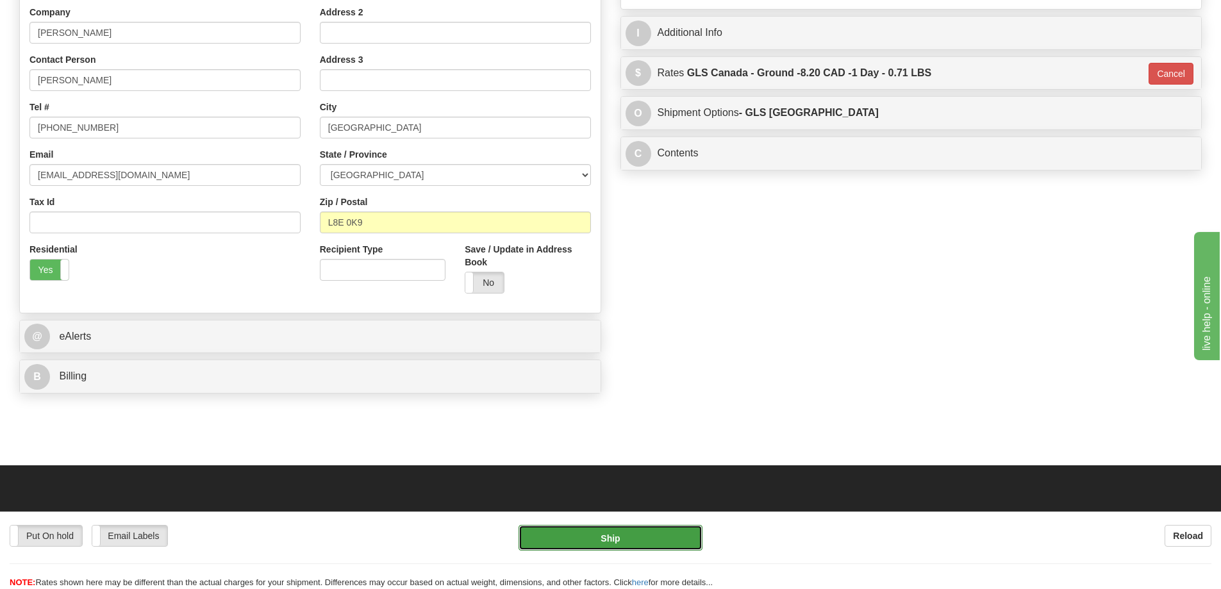
click at [649, 533] on button "Ship" at bounding box center [611, 538] width 184 height 26
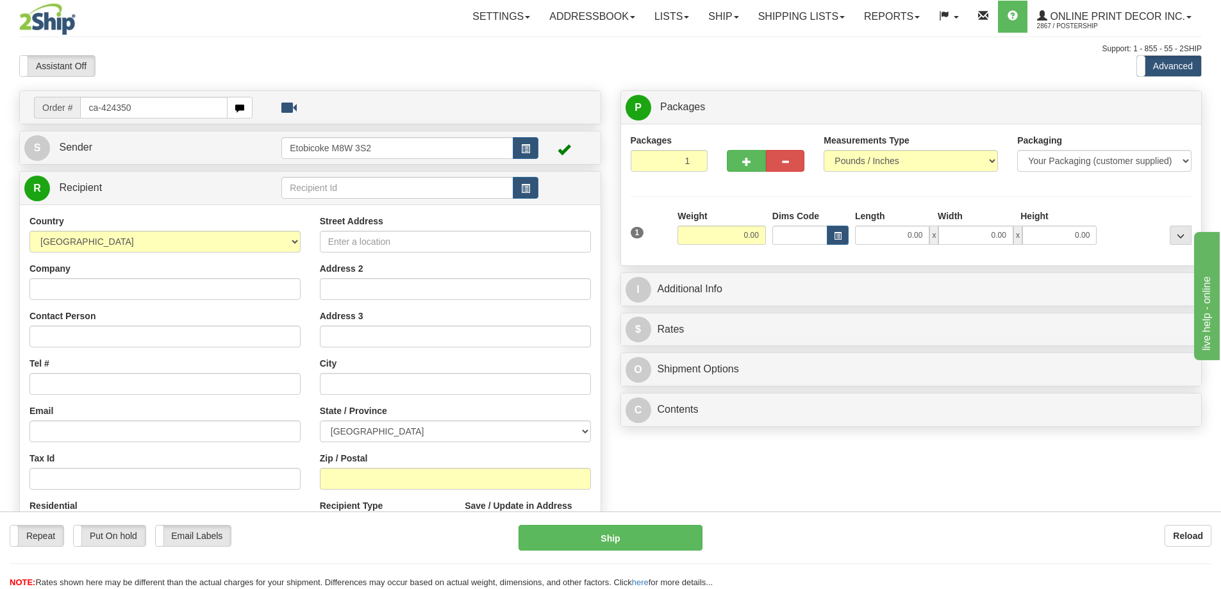
type input "ca-424350"
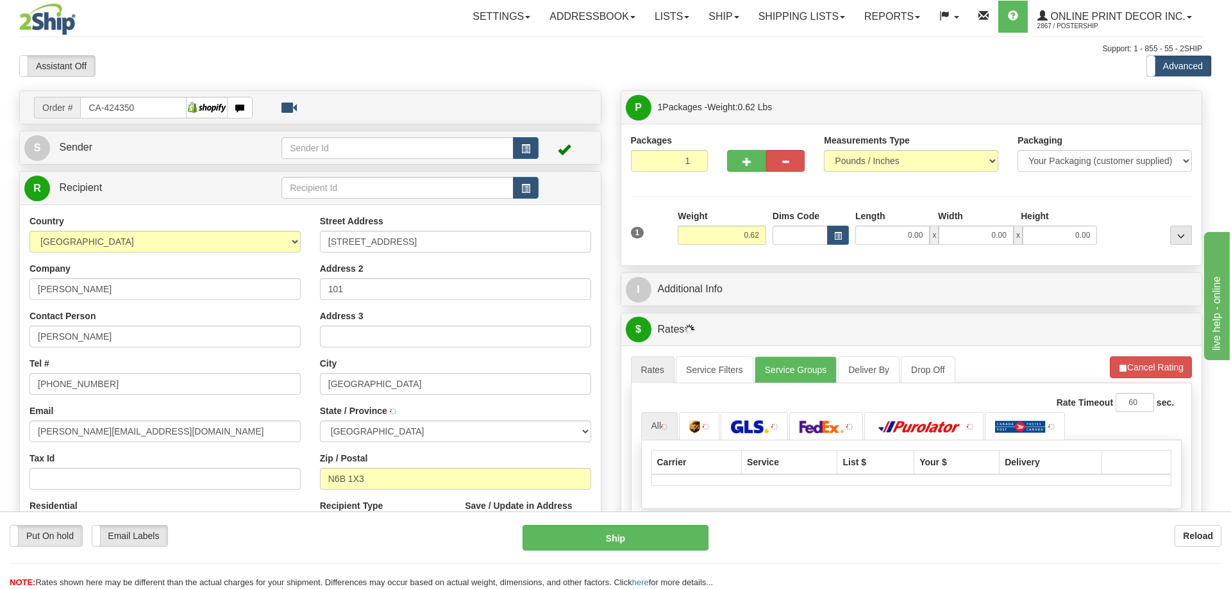
type input "[GEOGRAPHIC_DATA]"
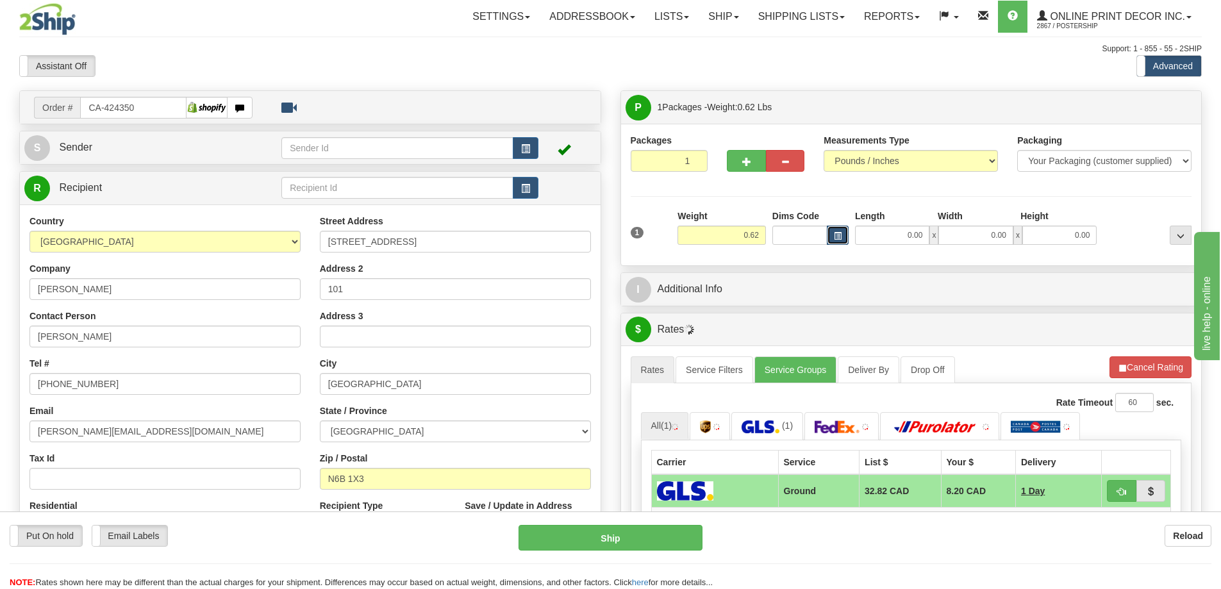
click at [832, 235] on button "button" at bounding box center [838, 235] width 22 height 19
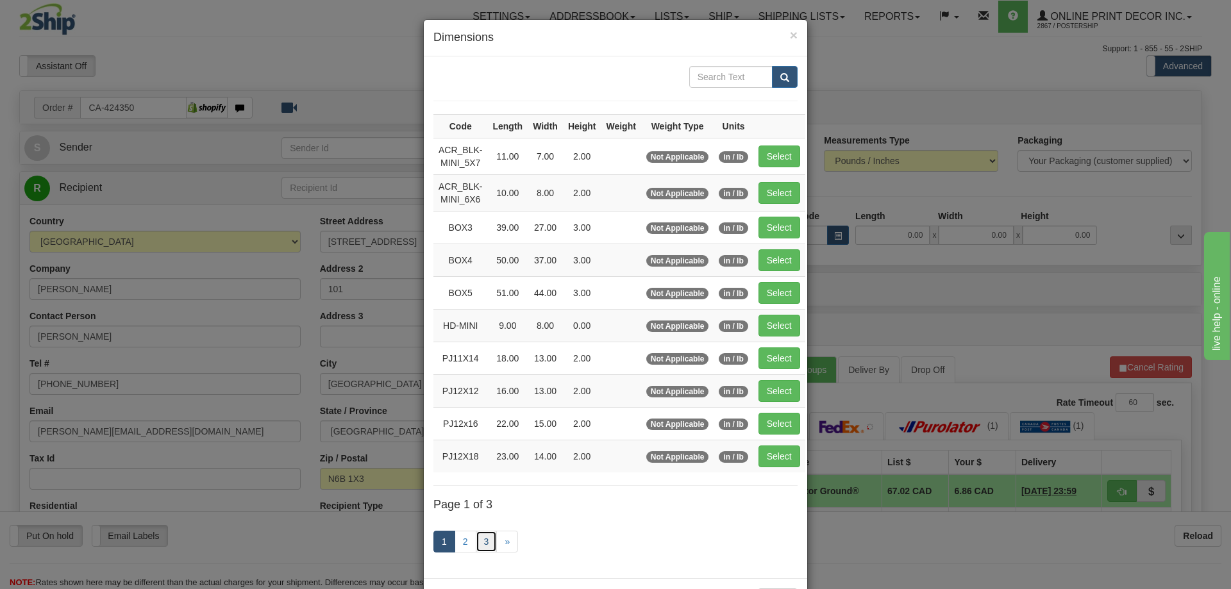
click at [485, 542] on link "3" at bounding box center [487, 542] width 22 height 22
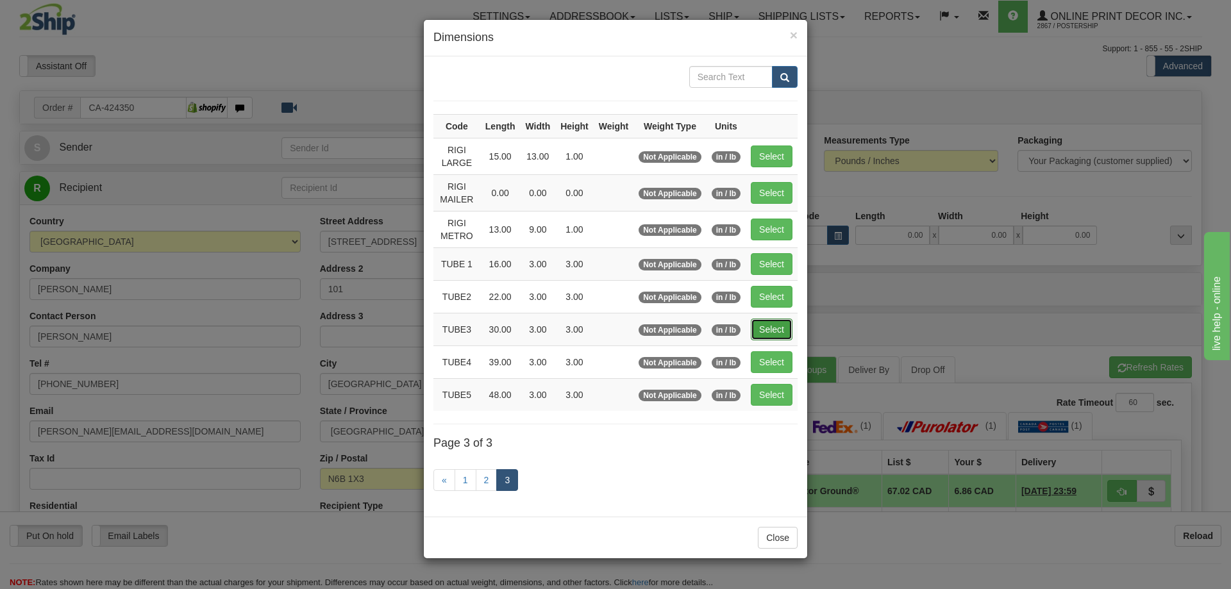
click at [781, 323] on button "Select" at bounding box center [772, 330] width 42 height 22
type input "TUBE3"
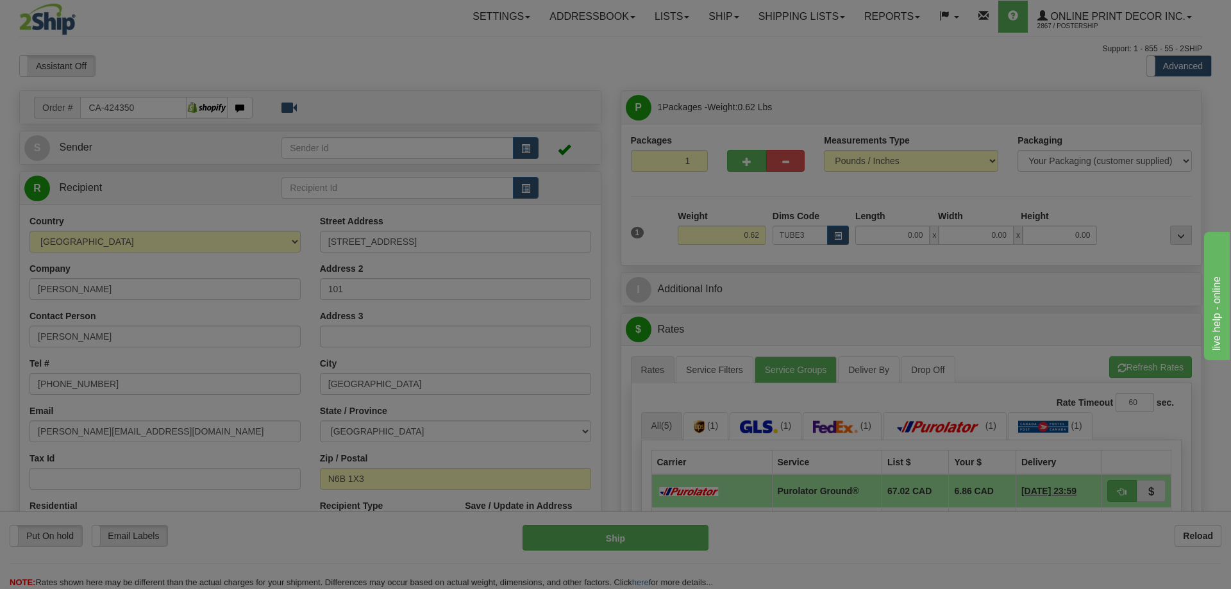
type input "30.00"
type input "3.00"
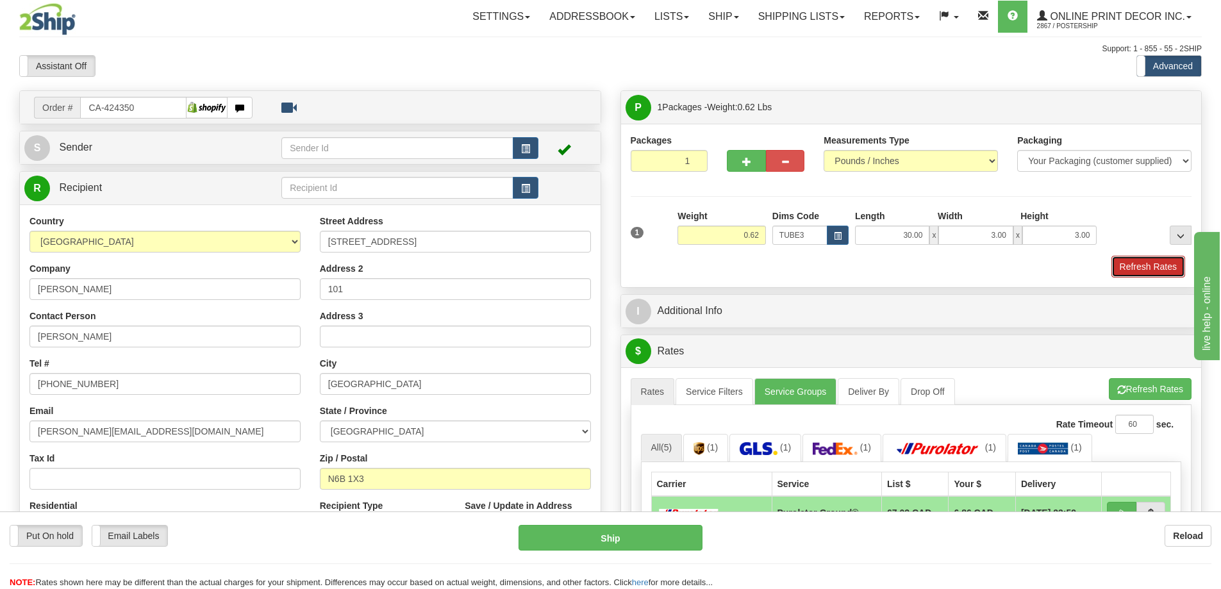
click at [1135, 264] on button "Refresh Rates" at bounding box center [1149, 267] width 74 height 22
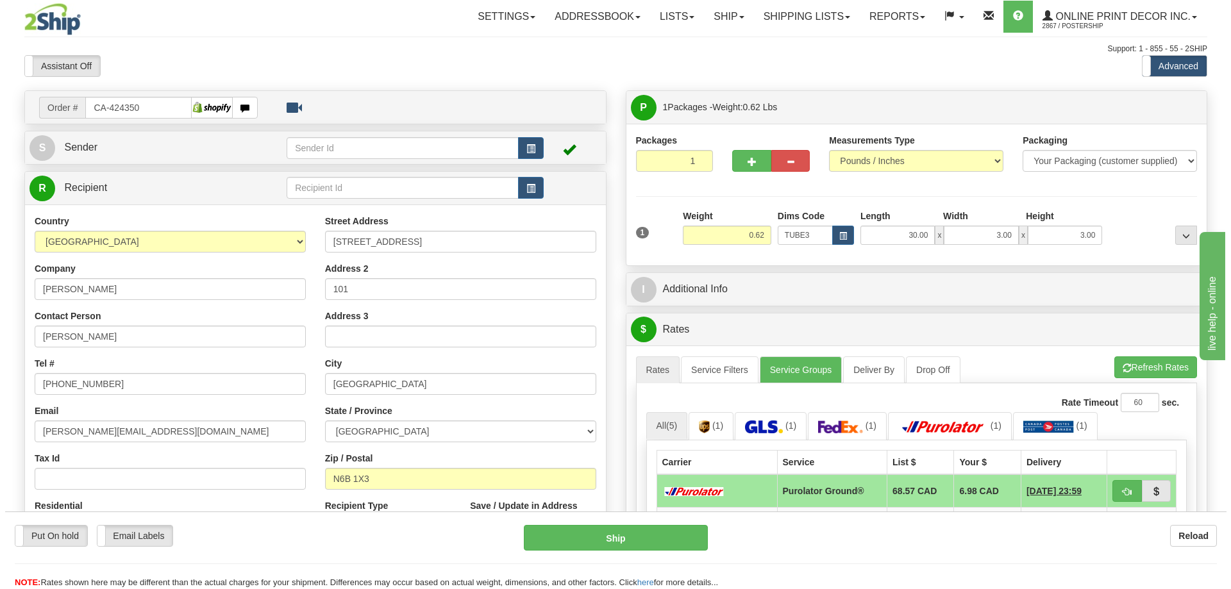
scroll to position [128, 0]
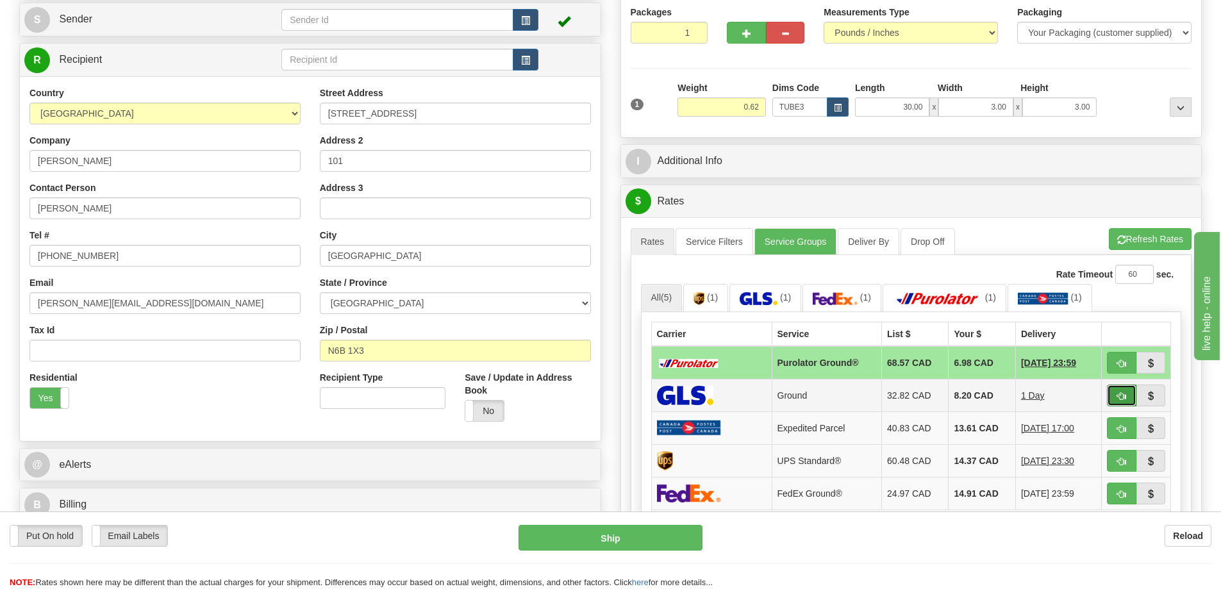
click at [1111, 390] on button "button" at bounding box center [1121, 396] width 29 height 22
type input "1"
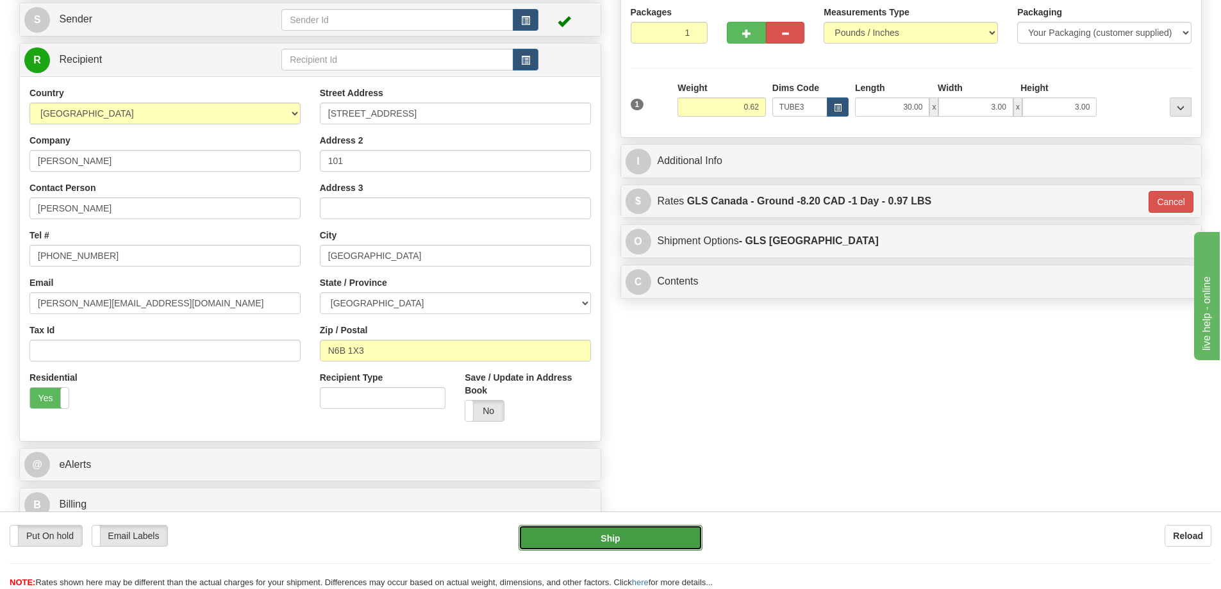
click at [606, 537] on button "Ship" at bounding box center [611, 538] width 184 height 26
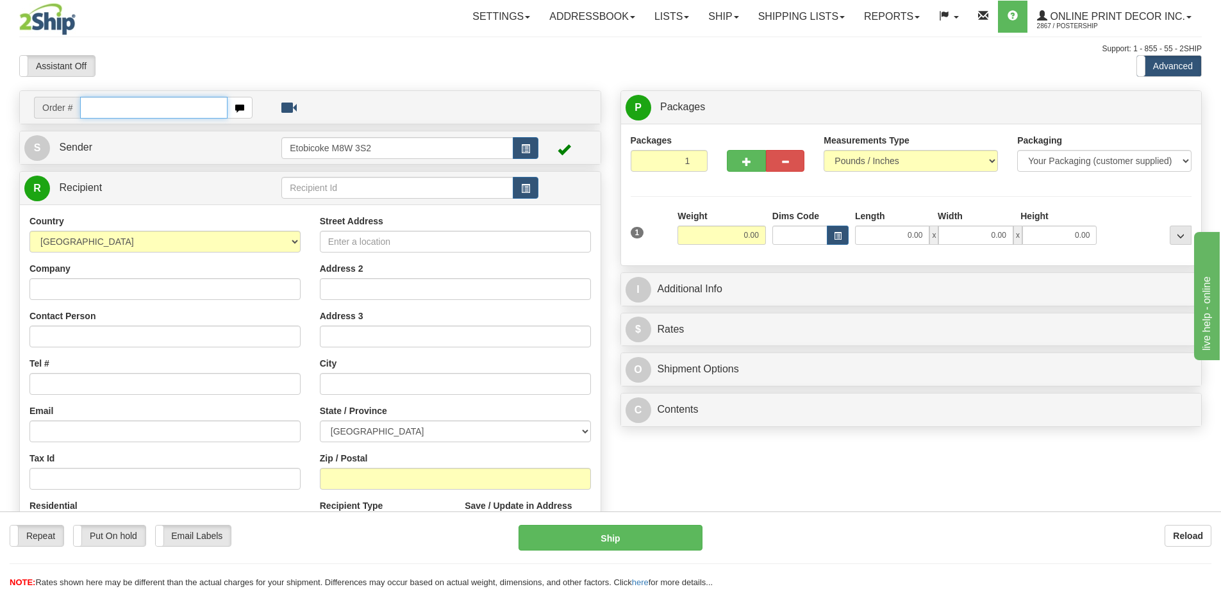
click at [112, 107] on input "text" at bounding box center [153, 108] width 147 height 22
type input "ca-424362"
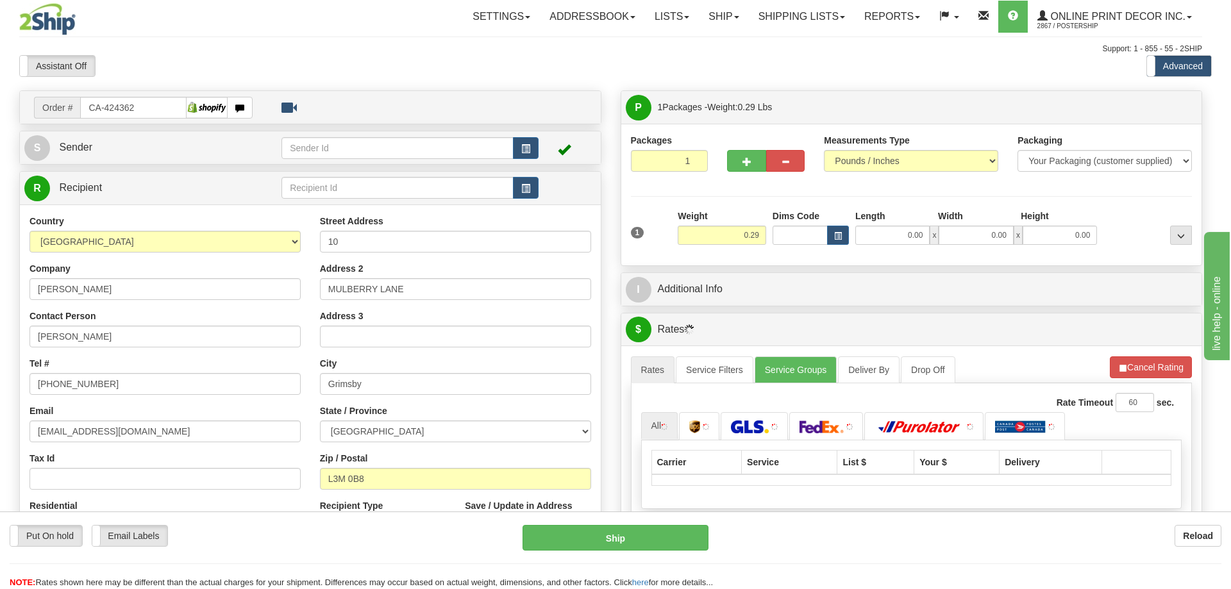
type input "GRIMSBY"
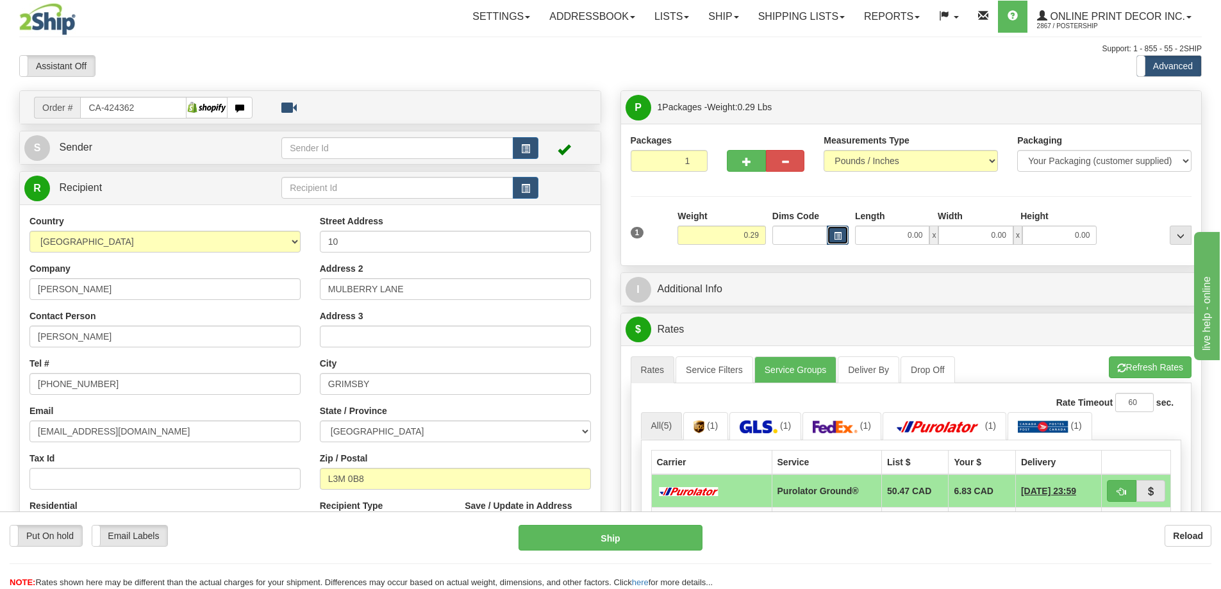
click at [840, 231] on button "button" at bounding box center [838, 235] width 22 height 19
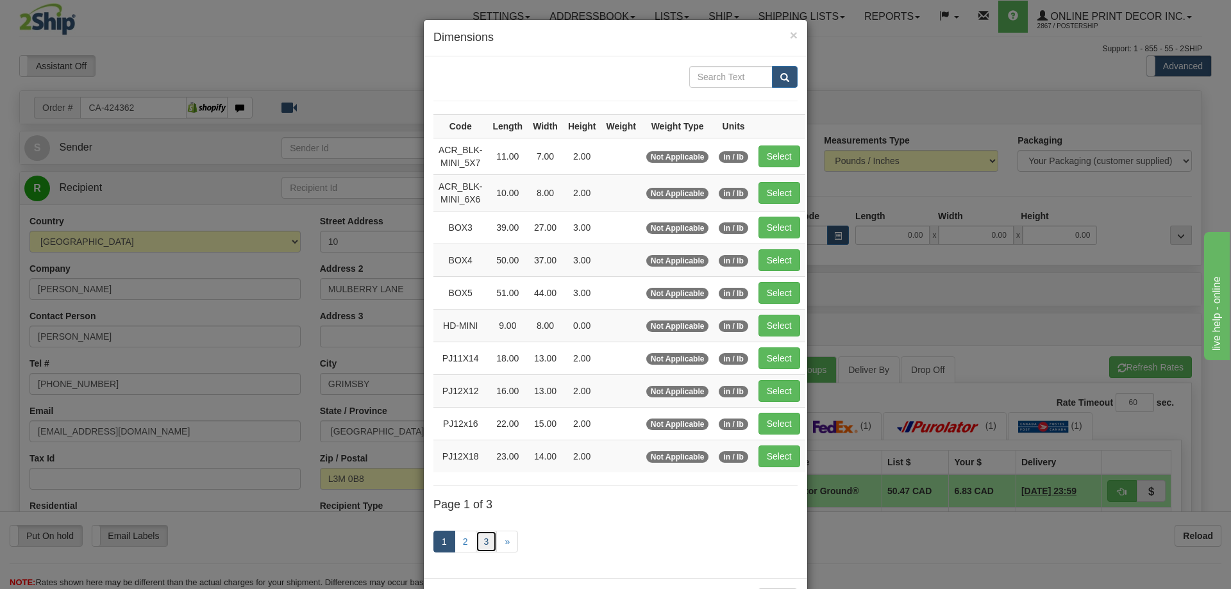
click at [483, 537] on link "3" at bounding box center [487, 542] width 22 height 22
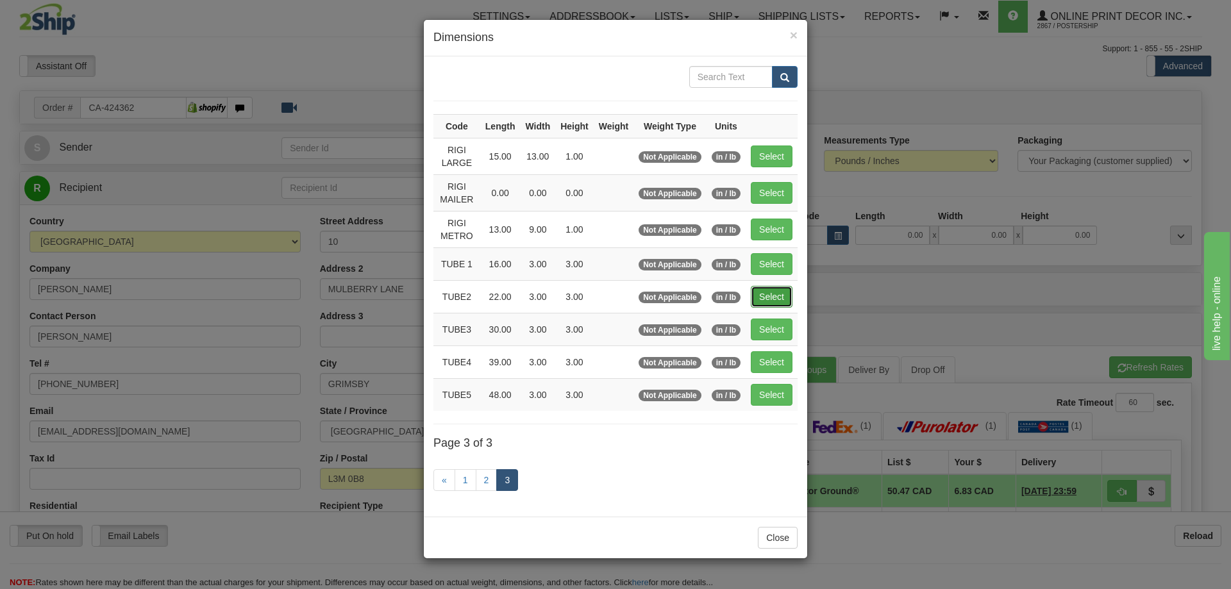
click at [780, 298] on button "Select" at bounding box center [772, 297] width 42 height 22
type input "TUBE2"
type input "22.00"
type input "3.00"
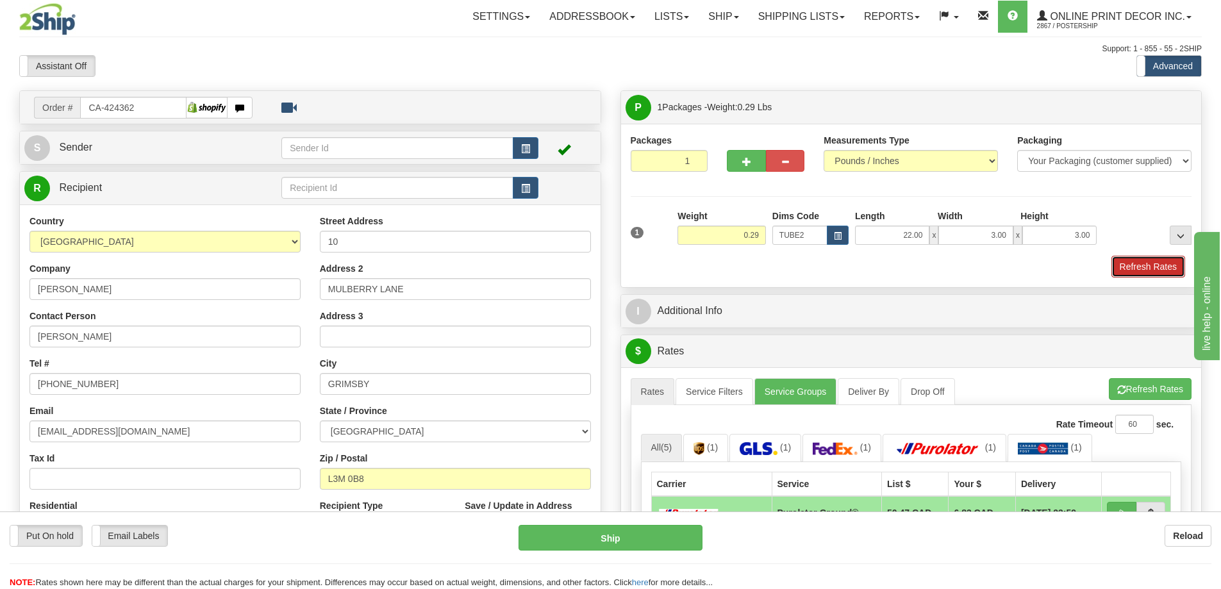
click at [1135, 265] on button "Refresh Rates" at bounding box center [1149, 267] width 74 height 22
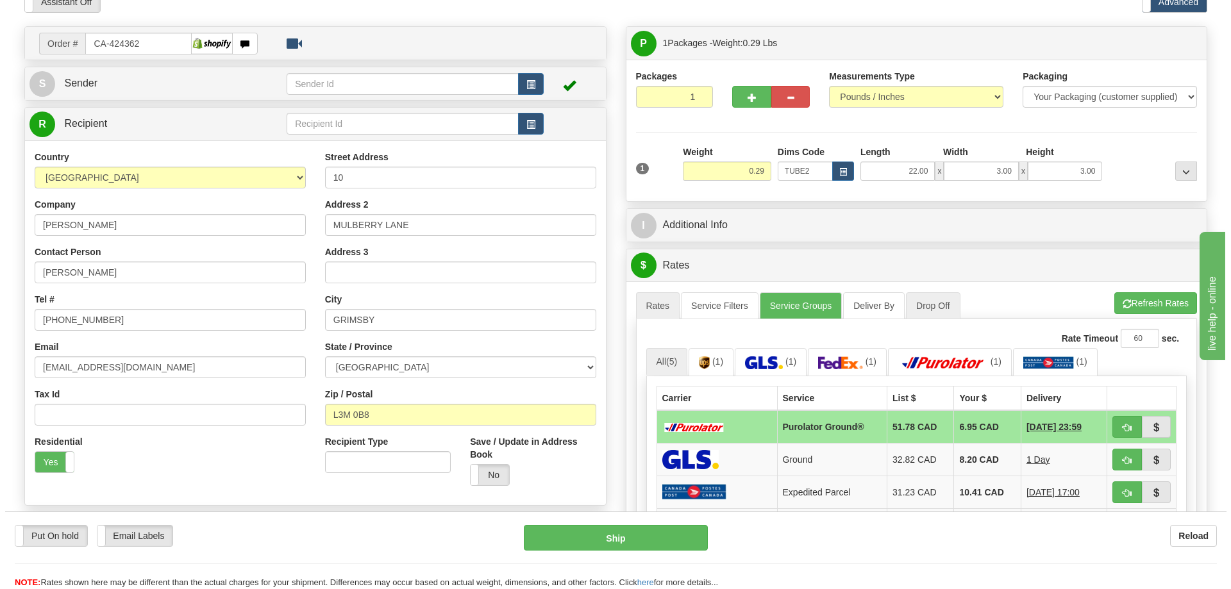
scroll to position [192, 0]
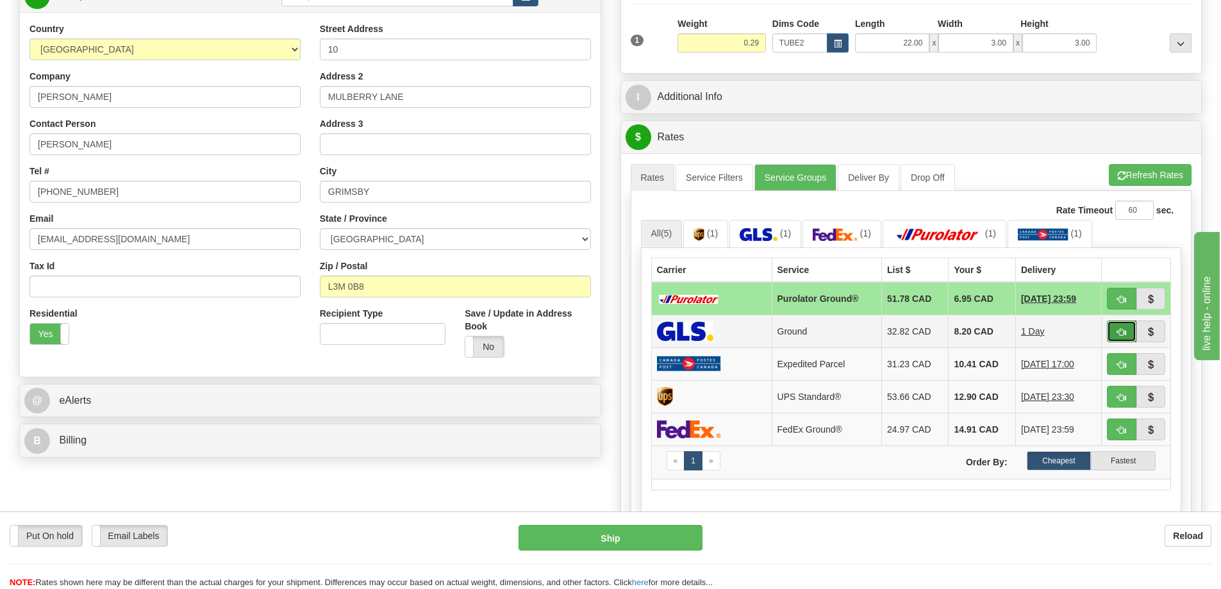
click at [1118, 328] on button "button" at bounding box center [1121, 332] width 29 height 22
type input "1"
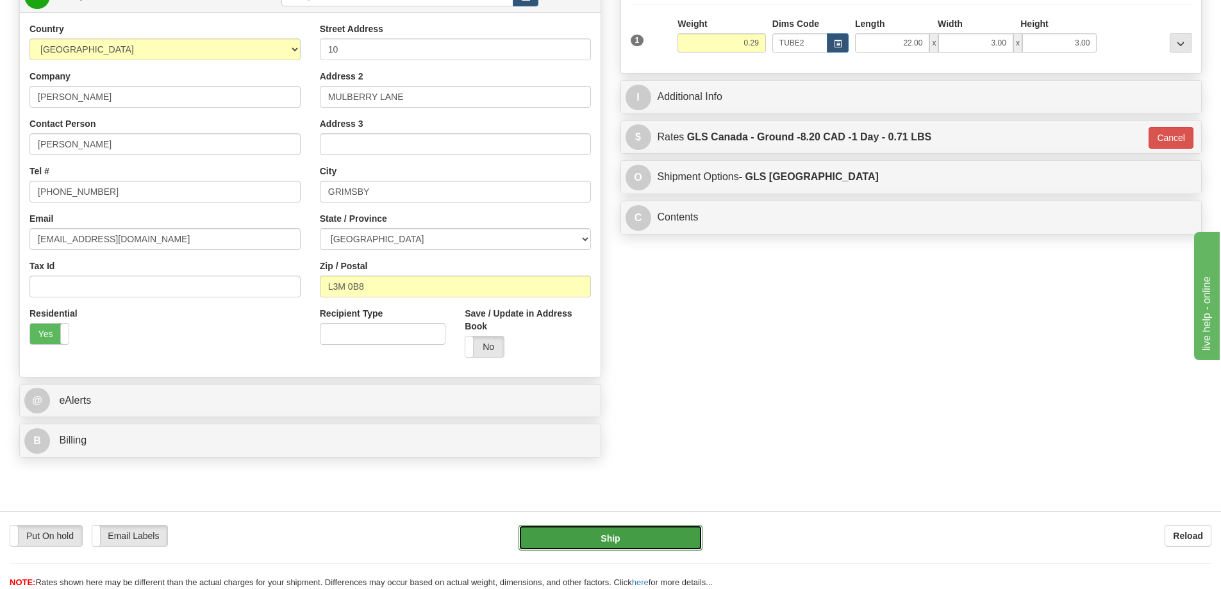
click at [664, 535] on button "Ship" at bounding box center [611, 538] width 184 height 26
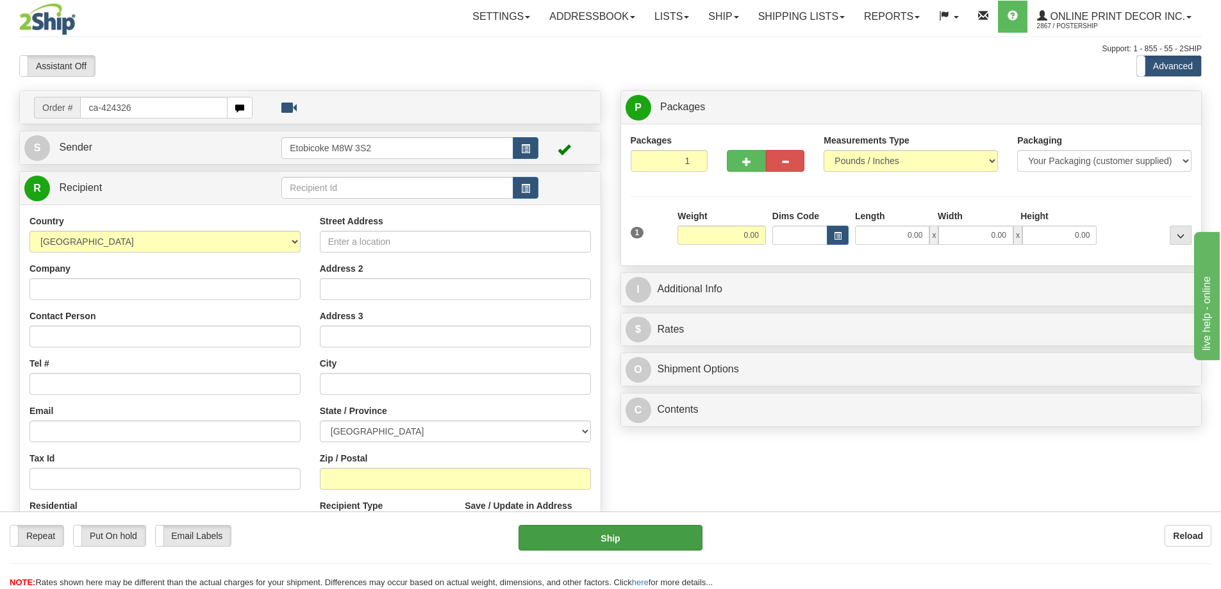
type input "ca-424326"
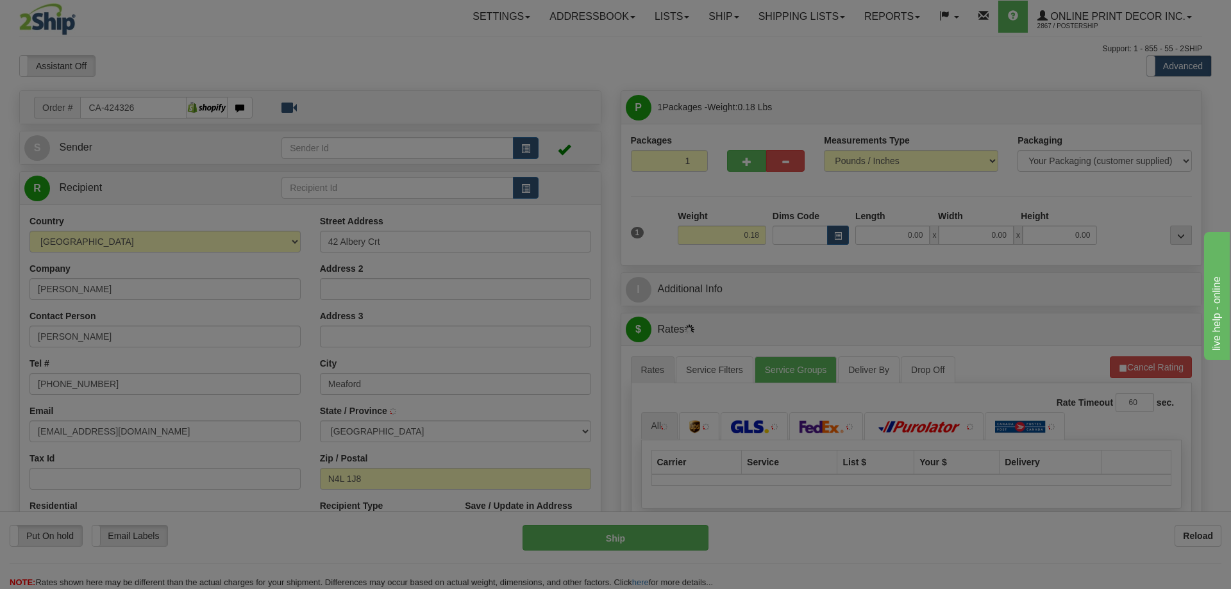
type input "MEAFORD"
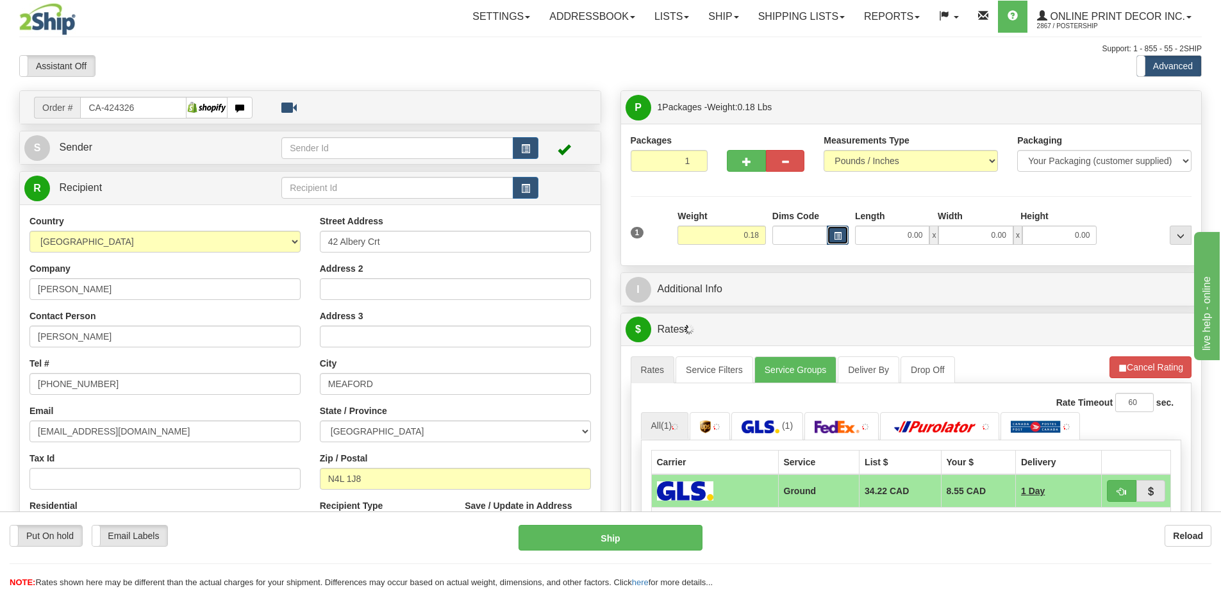
click at [828, 236] on button "button" at bounding box center [838, 235] width 22 height 19
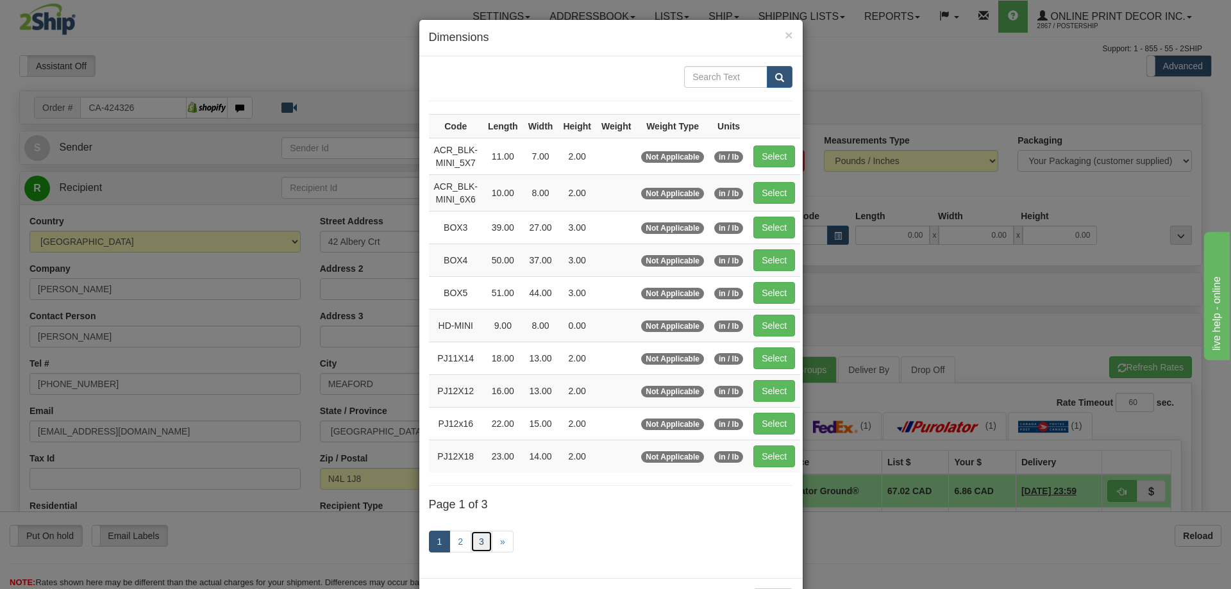
click at [471, 533] on link "3" at bounding box center [482, 542] width 22 height 22
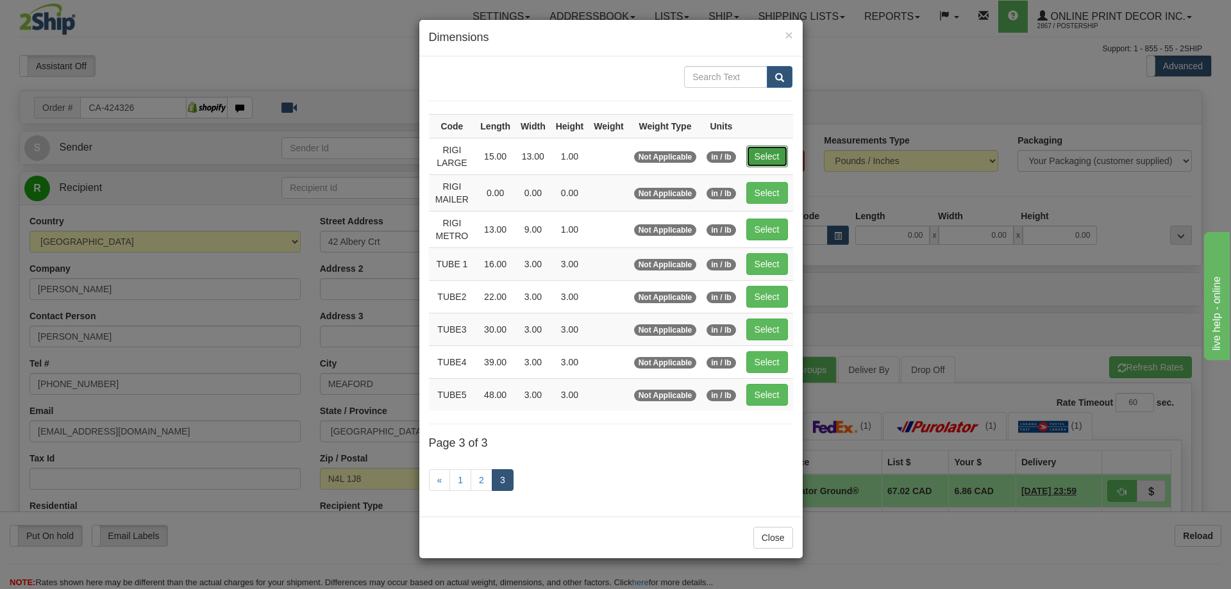
click at [776, 151] on button "Select" at bounding box center [767, 157] width 42 height 22
type input "RIGI LARGE"
type input "15.00"
type input "13.00"
type input "1.00"
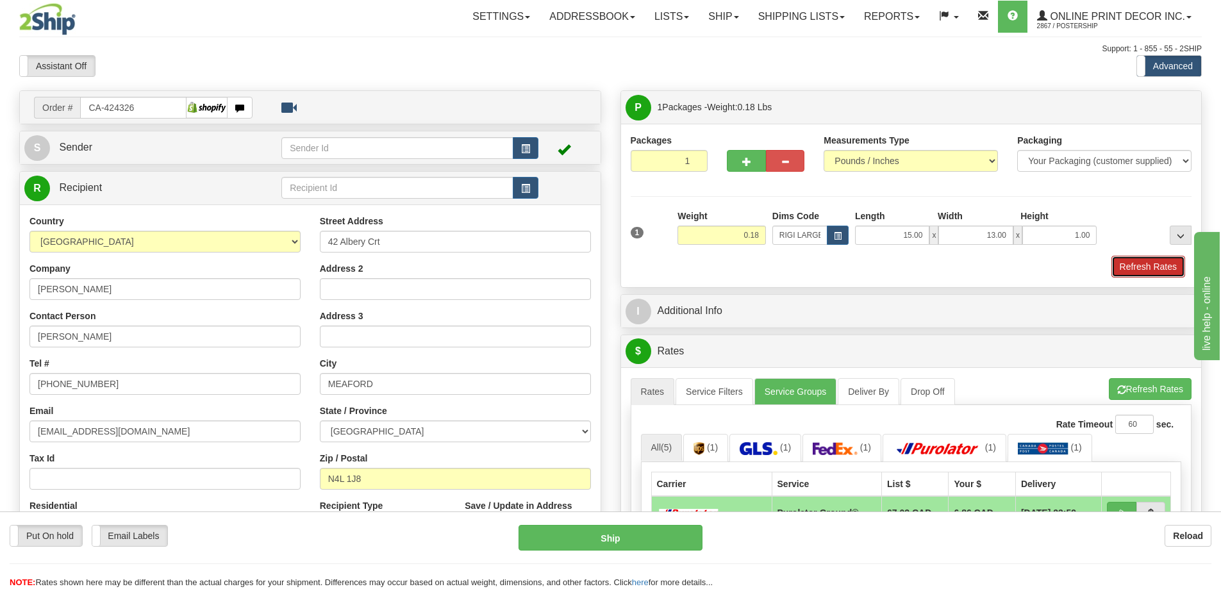
click at [1142, 269] on button "Refresh Rates" at bounding box center [1149, 267] width 74 height 22
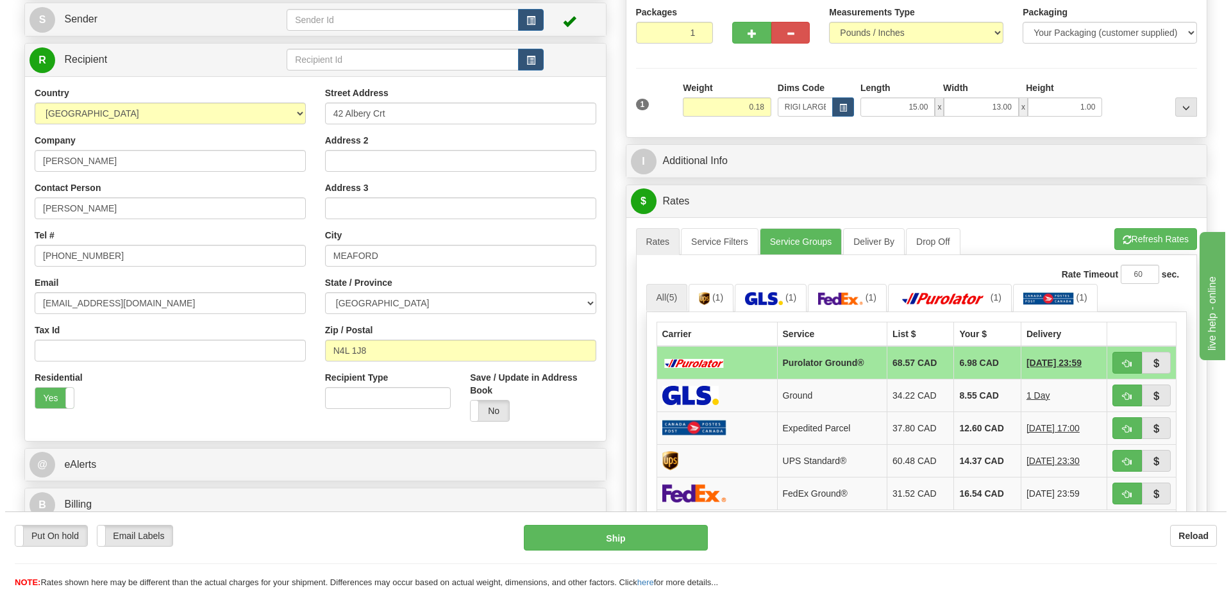
scroll to position [192, 0]
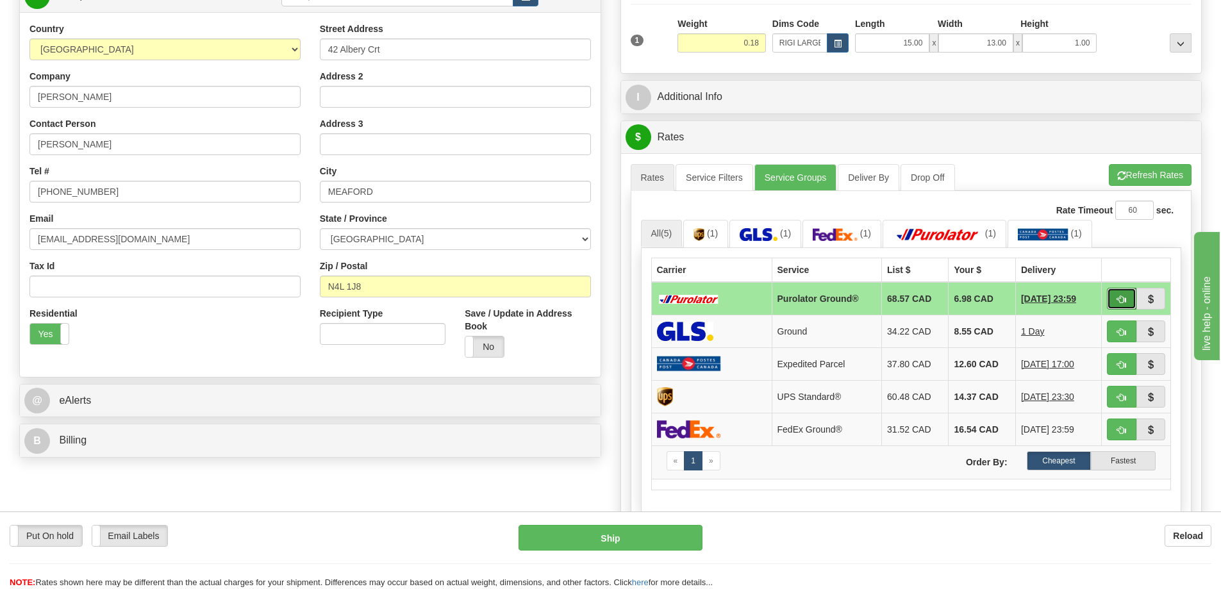
click at [1114, 296] on button "button" at bounding box center [1121, 299] width 29 height 22
type input "260"
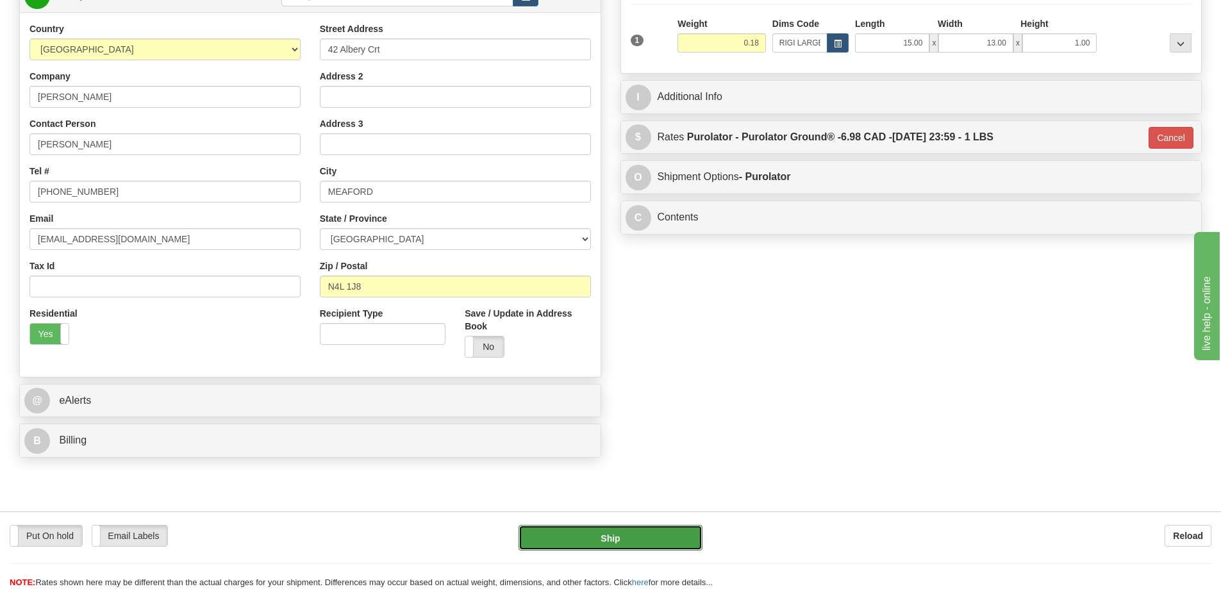
click at [640, 533] on button "Ship" at bounding box center [611, 538] width 184 height 26
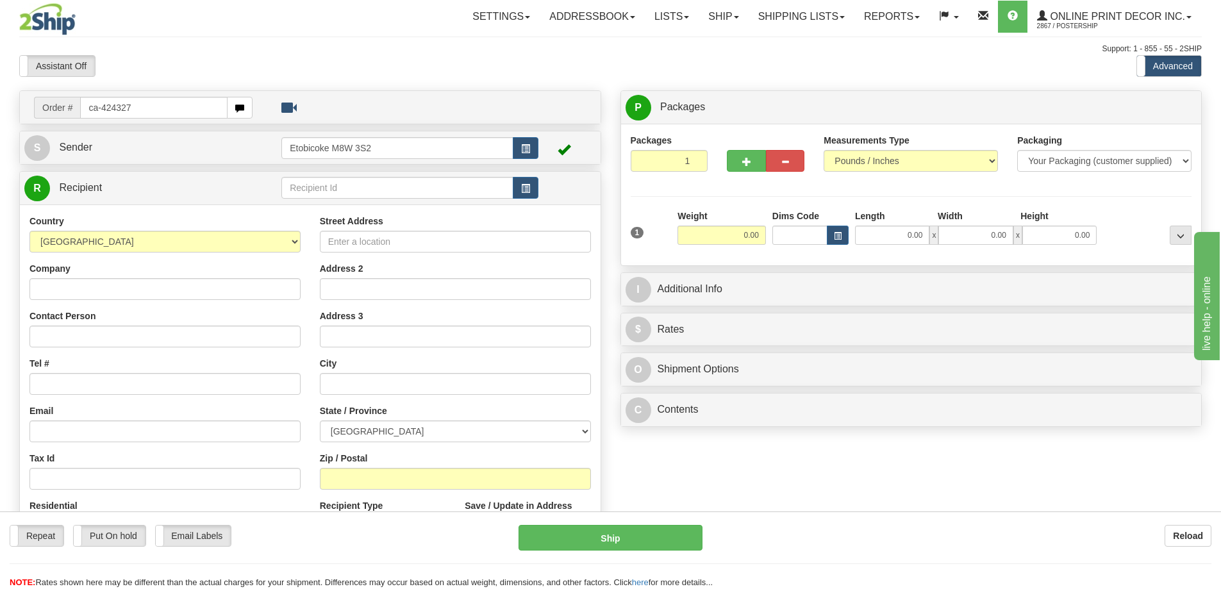
type input "ca-424327"
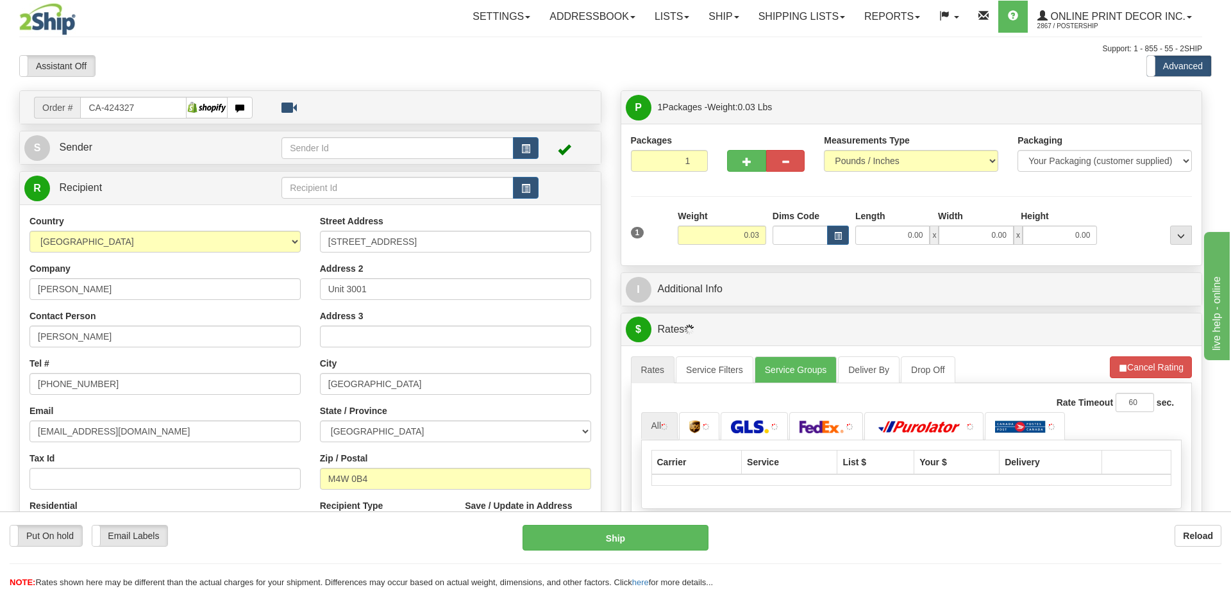
type input "[GEOGRAPHIC_DATA]"
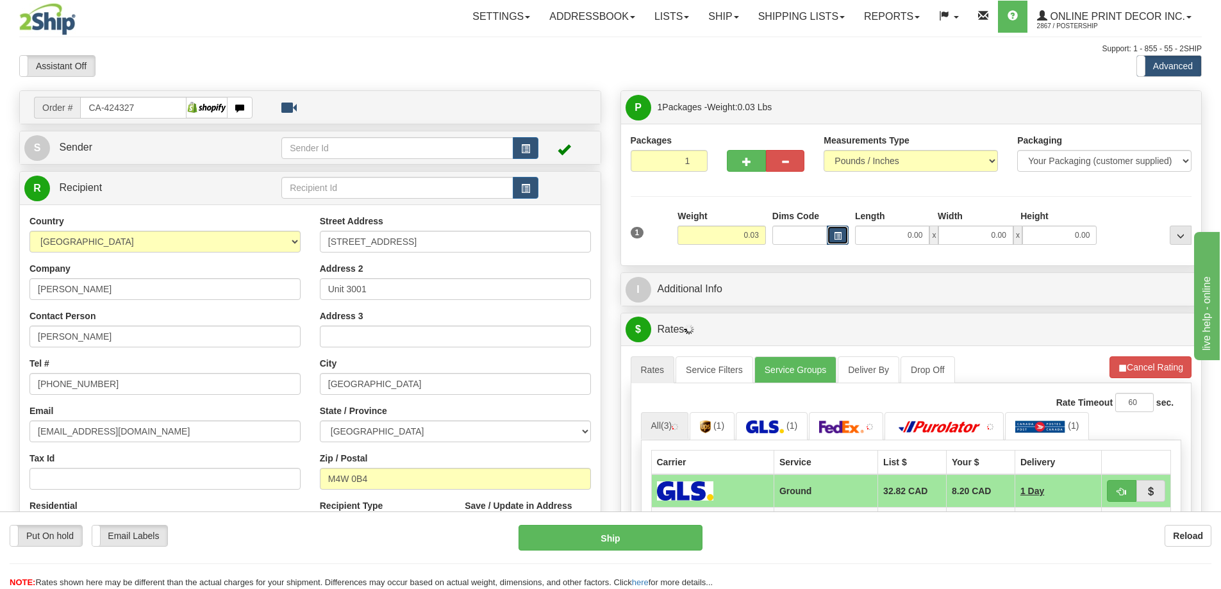
click at [831, 234] on button "button" at bounding box center [838, 235] width 22 height 19
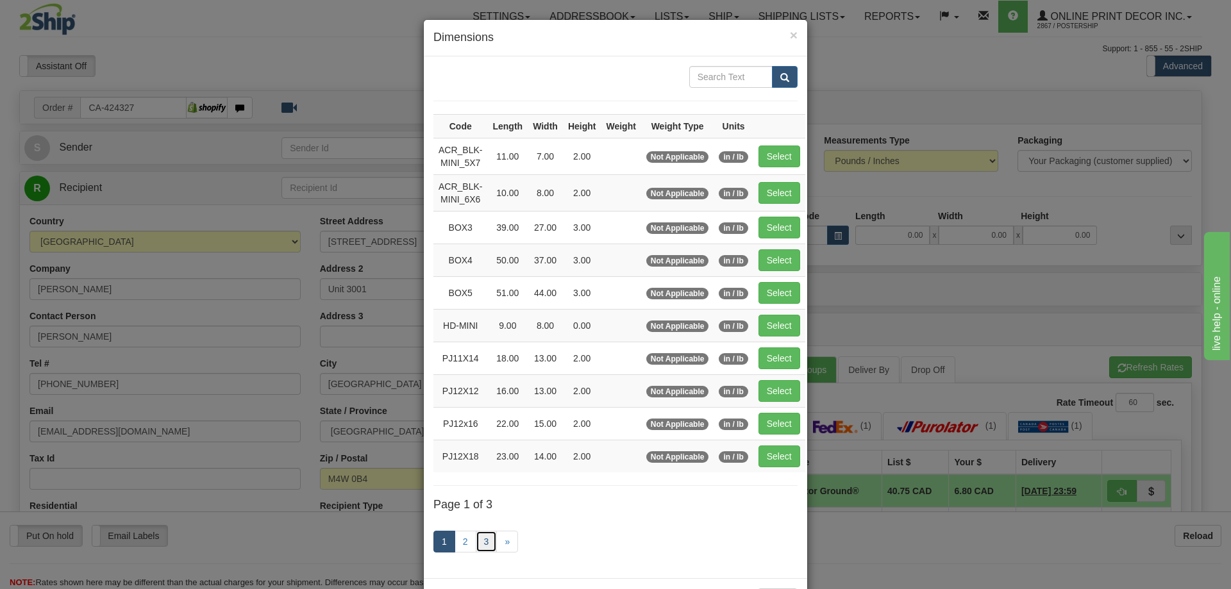
click at [489, 539] on link "3" at bounding box center [487, 542] width 22 height 22
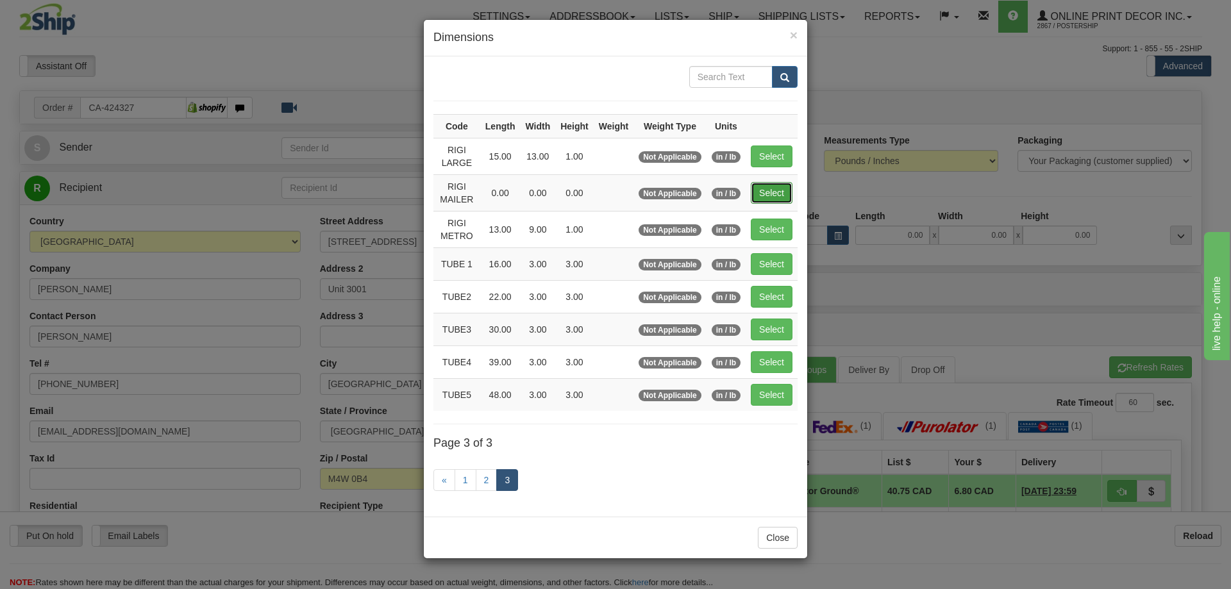
click at [790, 186] on button "Select" at bounding box center [772, 193] width 42 height 22
type input "RIGI MAILER"
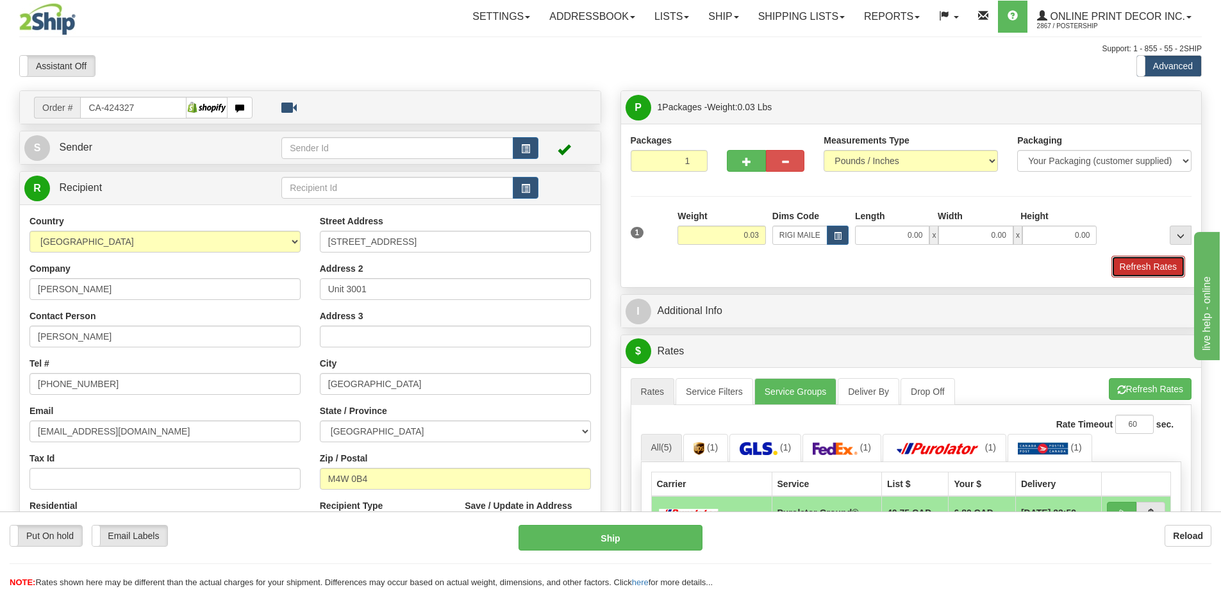
click at [1146, 266] on button "Refresh Rates" at bounding box center [1149, 267] width 74 height 22
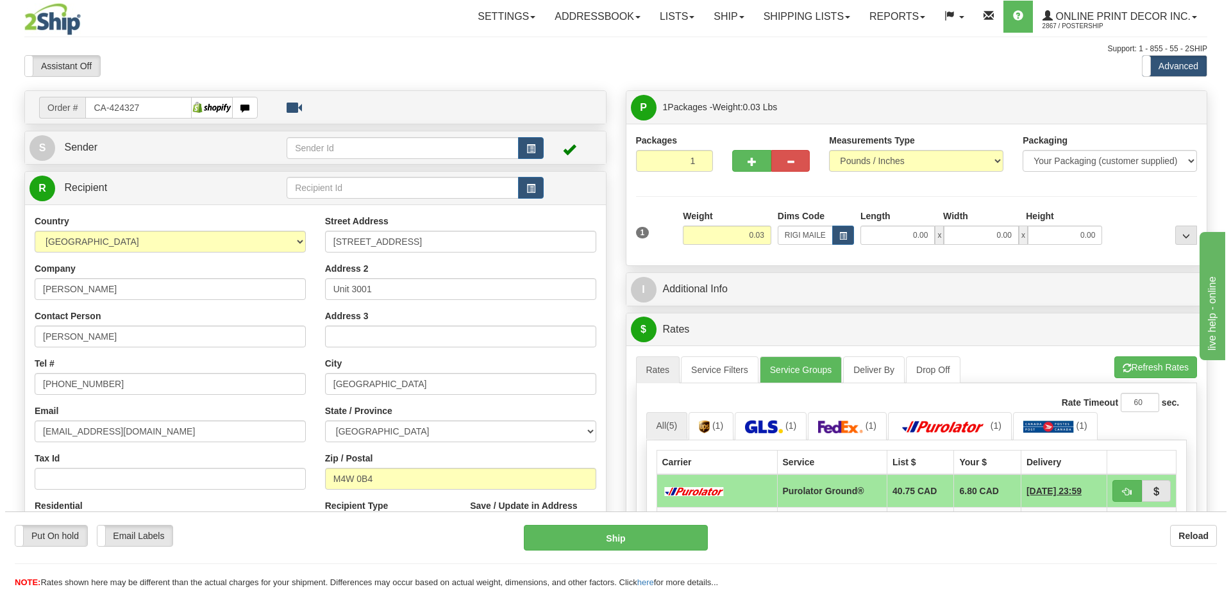
scroll to position [192, 0]
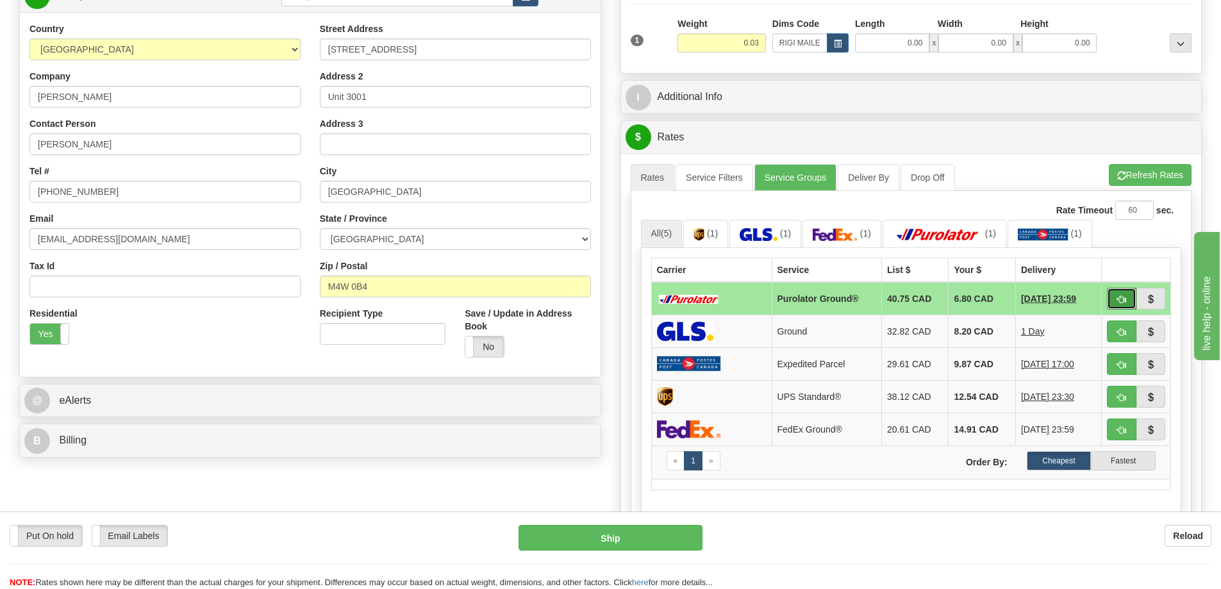
click at [1121, 297] on span "button" at bounding box center [1121, 300] width 9 height 8
type input "260"
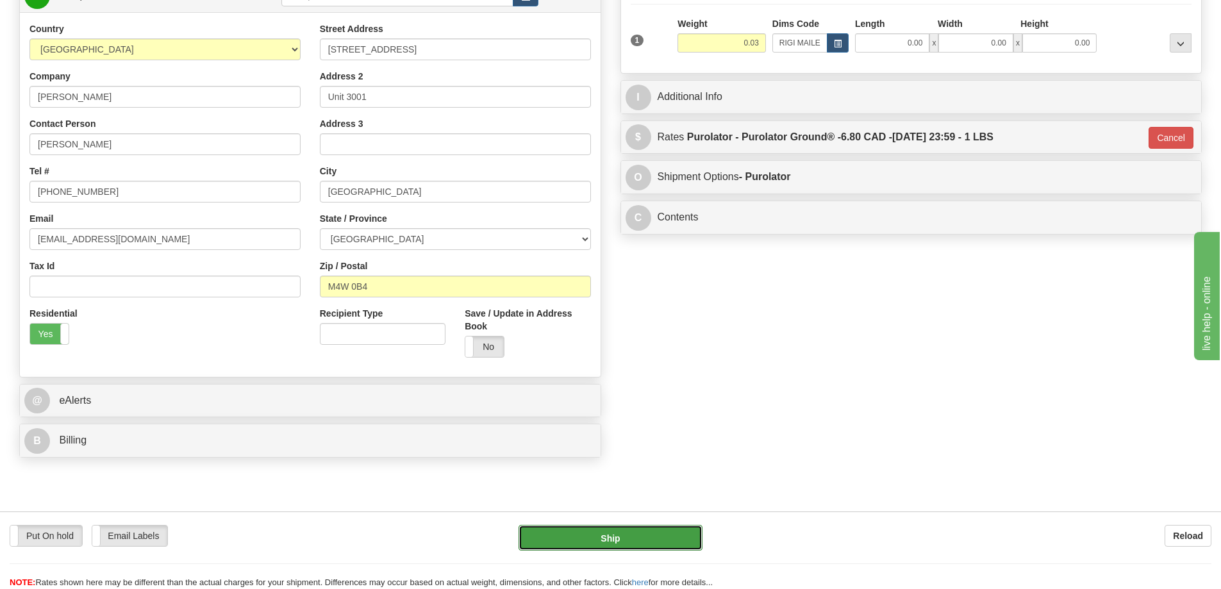
click at [629, 534] on button "Ship" at bounding box center [611, 538] width 184 height 26
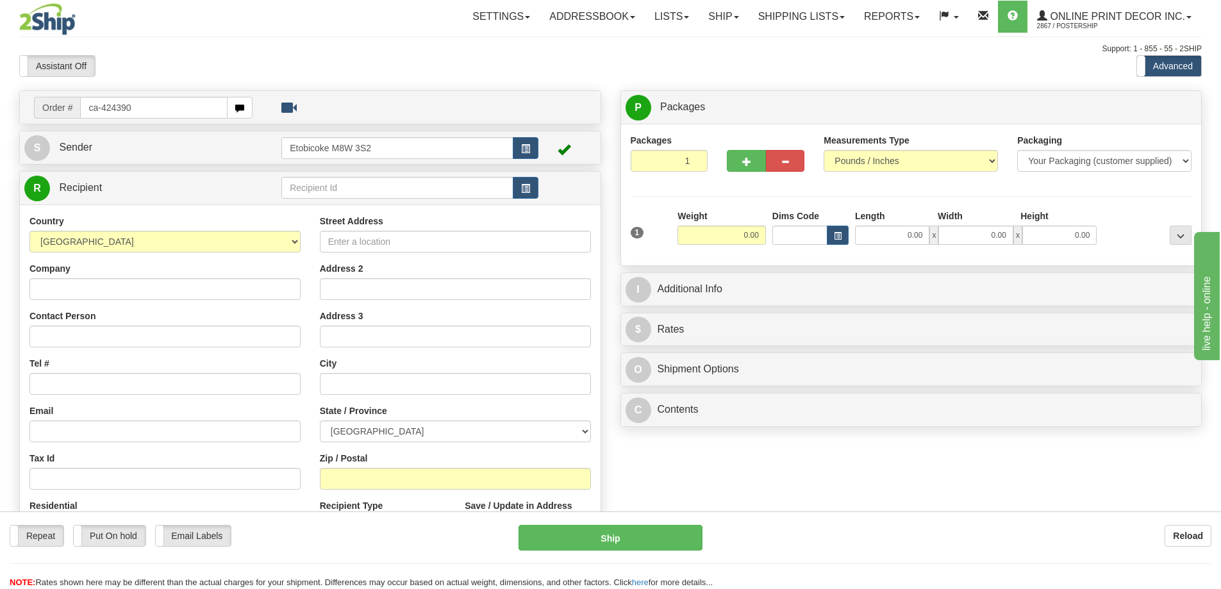
type input "ca-424390"
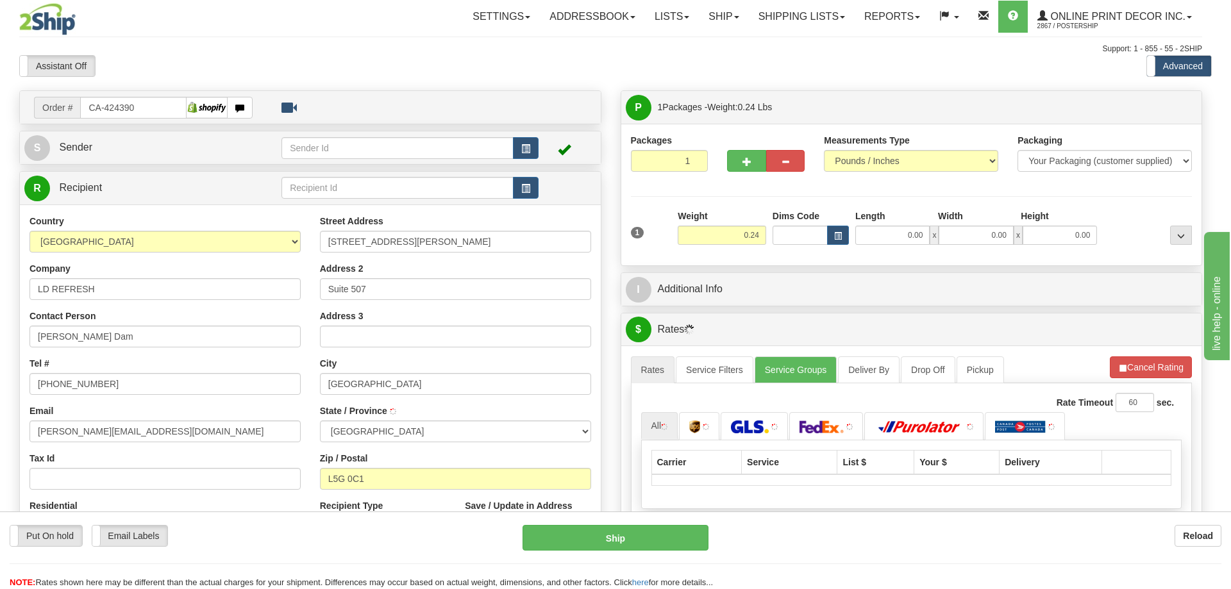
type input "[GEOGRAPHIC_DATA]"
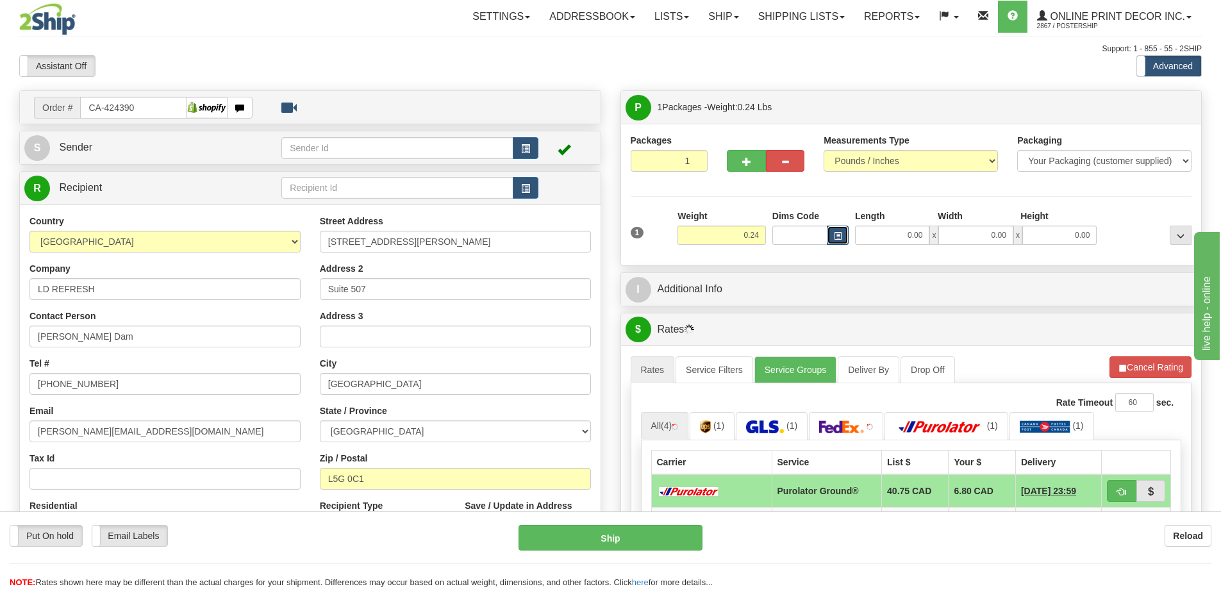
click at [837, 238] on span "button" at bounding box center [838, 236] width 8 height 7
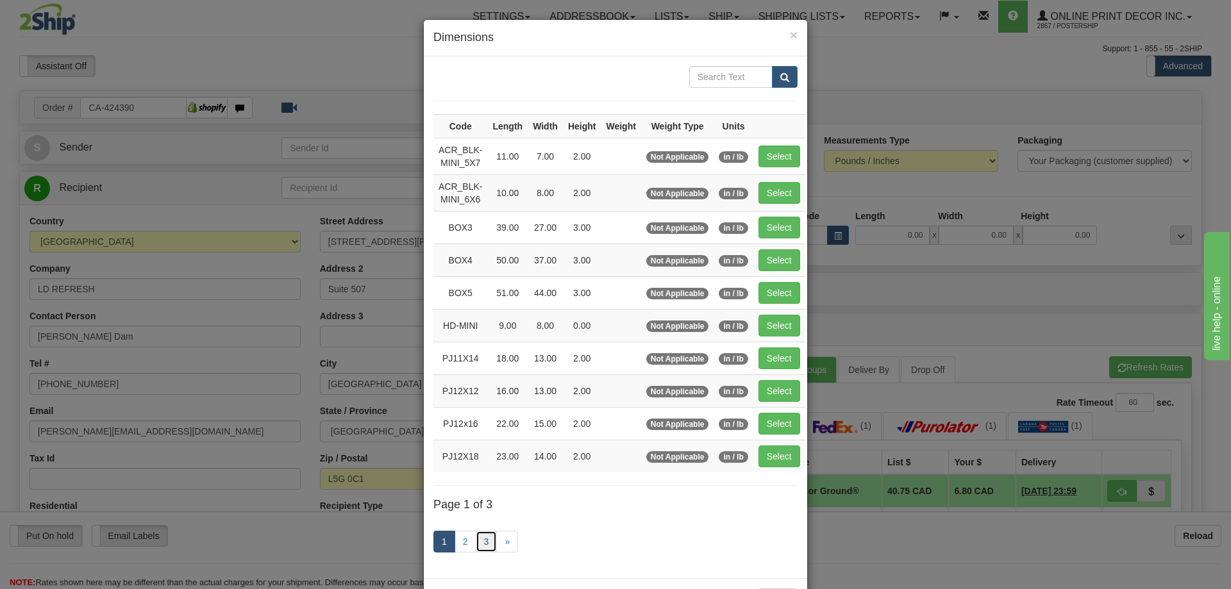
click at [480, 540] on link "3" at bounding box center [487, 542] width 22 height 22
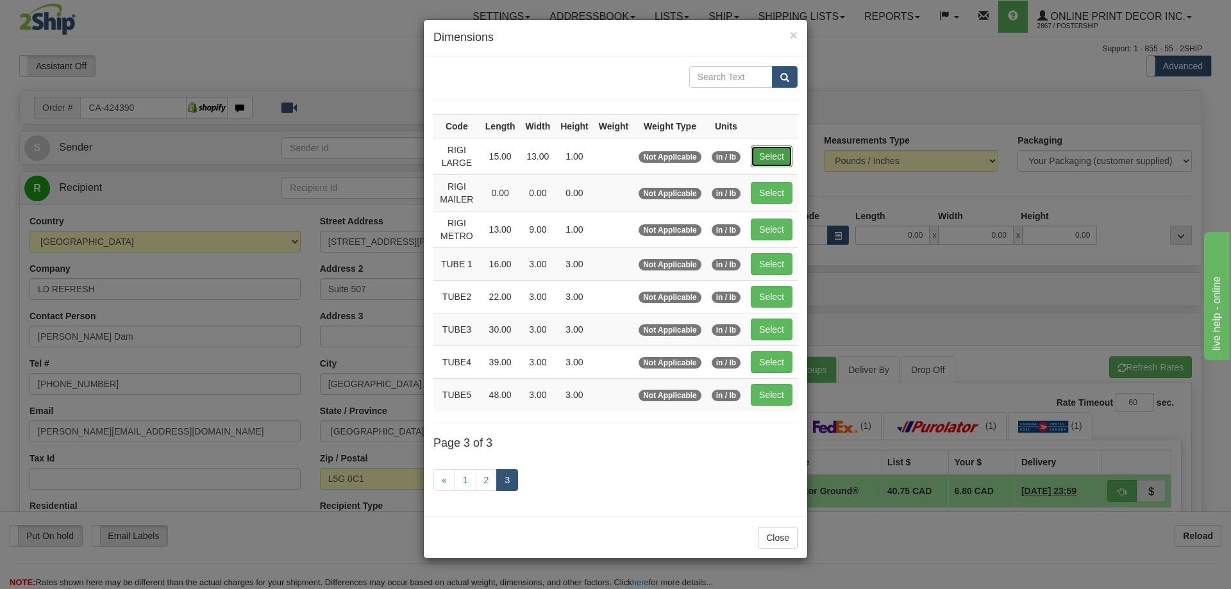
click at [768, 149] on button "Select" at bounding box center [772, 157] width 42 height 22
type input "RIGI LARGE"
type input "15.00"
type input "13.00"
type input "1.00"
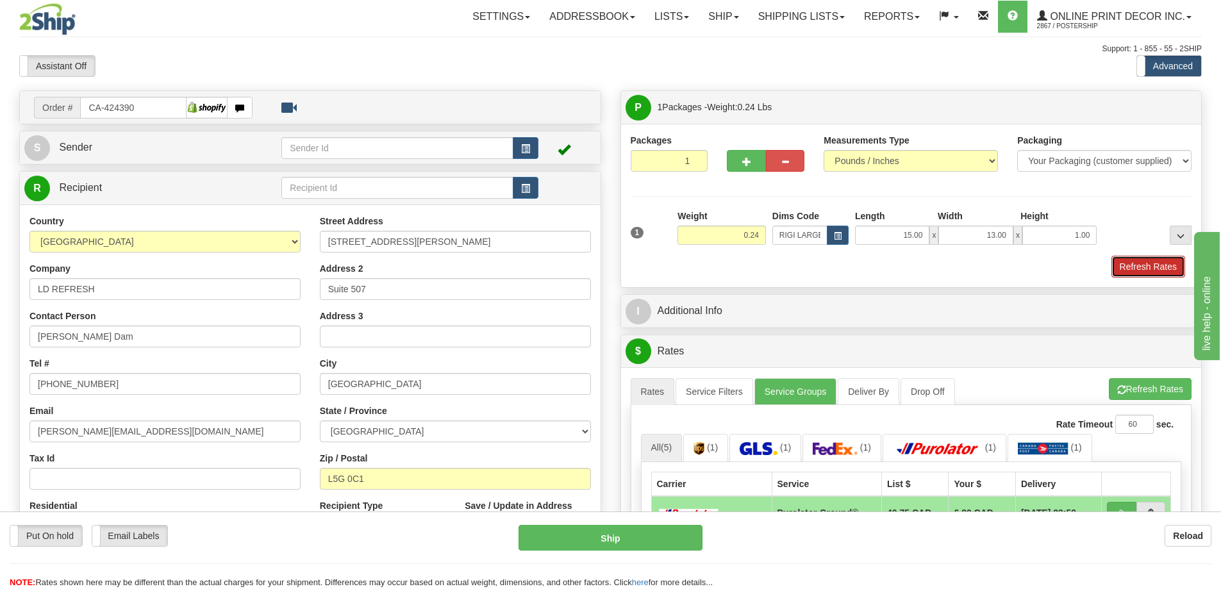
click at [1135, 271] on button "Refresh Rates" at bounding box center [1149, 267] width 74 height 22
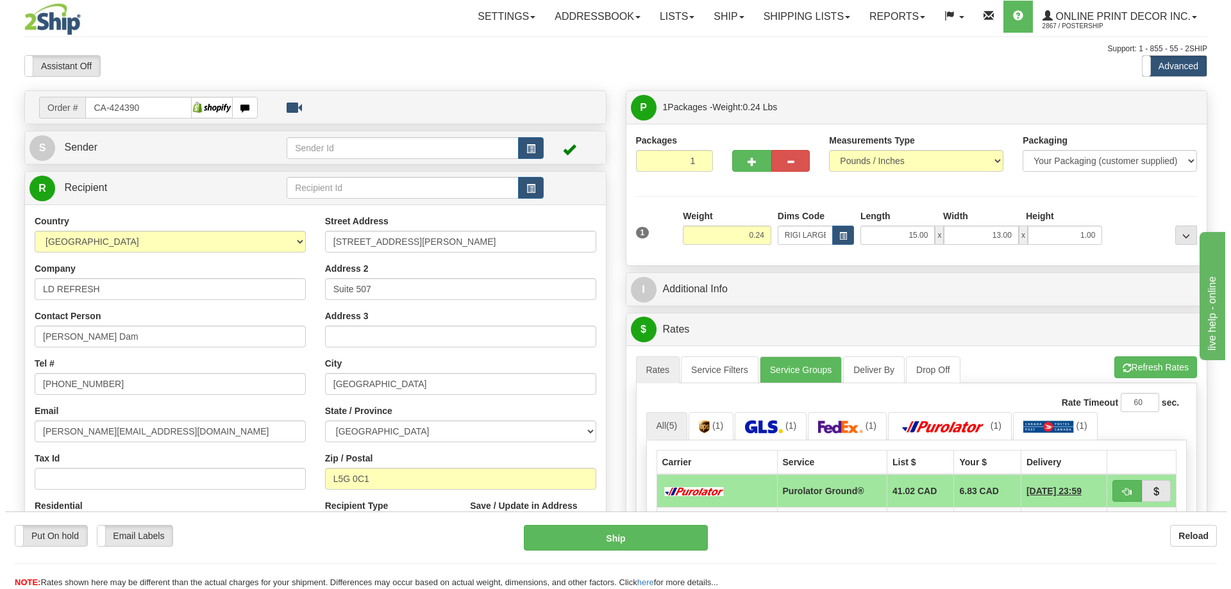
scroll to position [192, 0]
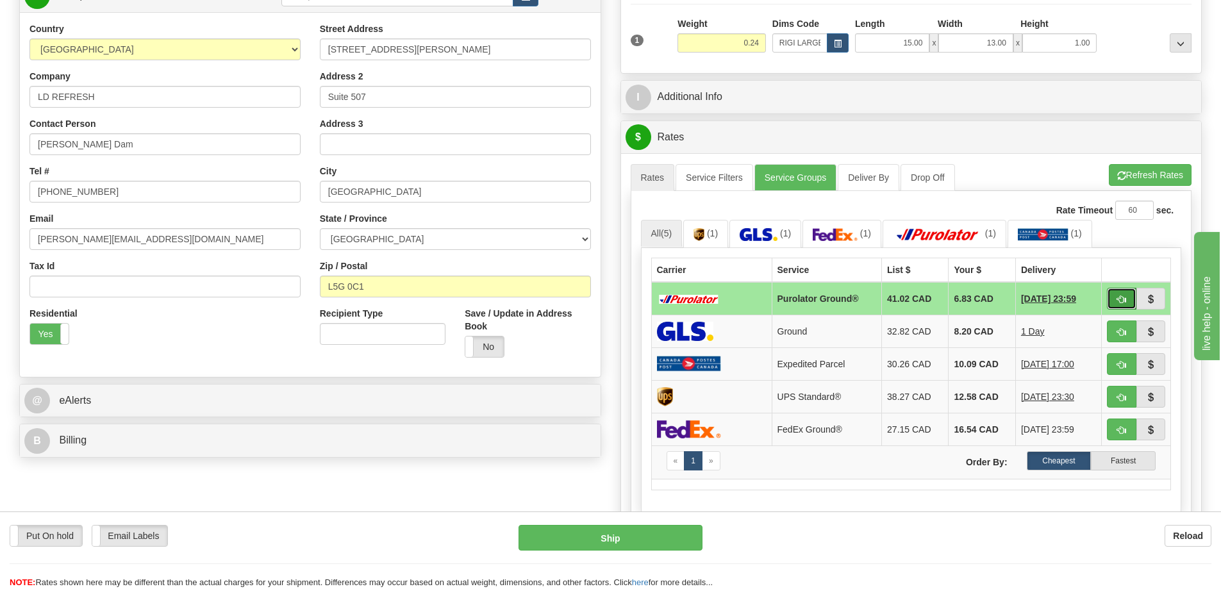
click at [1119, 299] on span "button" at bounding box center [1121, 300] width 9 height 8
type input "260"
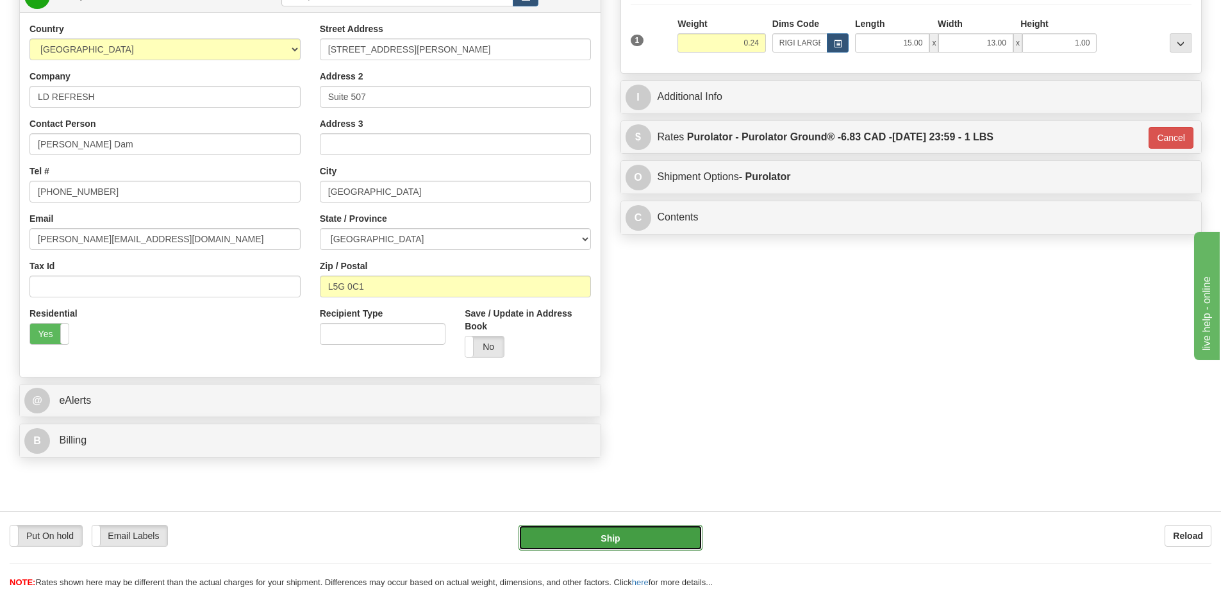
click at [637, 537] on button "Ship" at bounding box center [611, 538] width 184 height 26
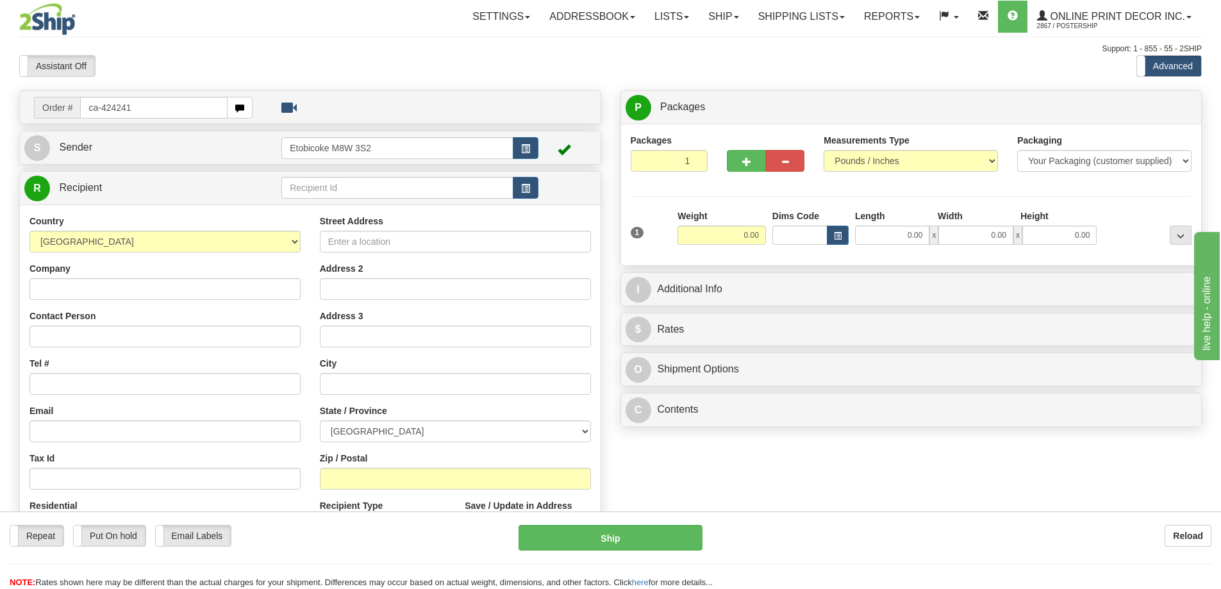
type input "ca-424241"
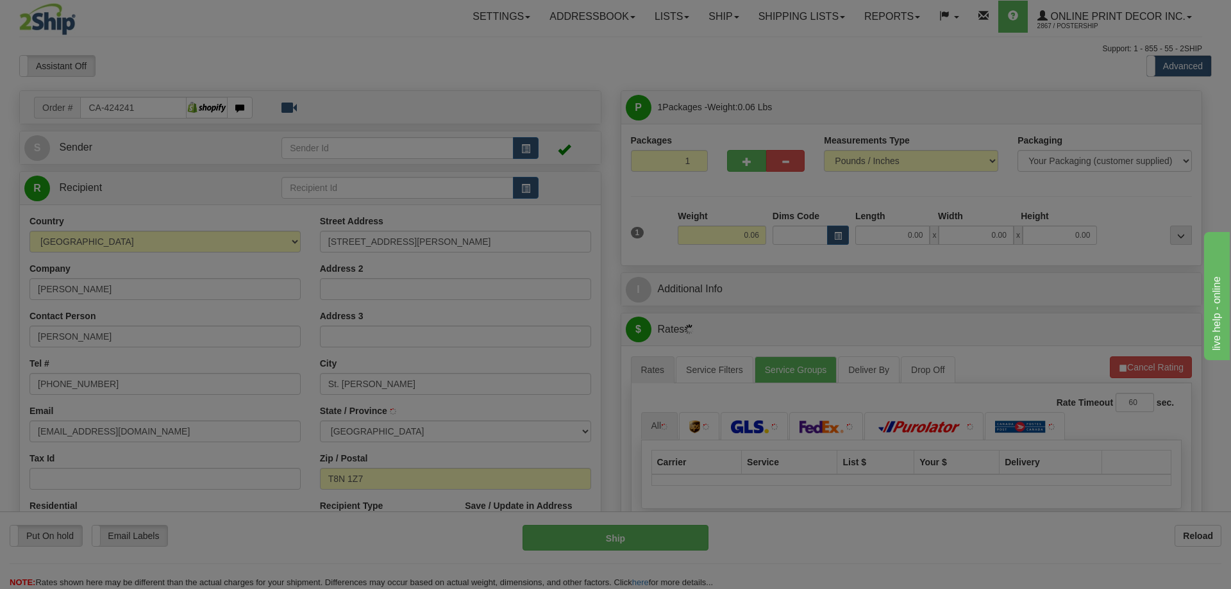
type input "ST. [PERSON_NAME]"
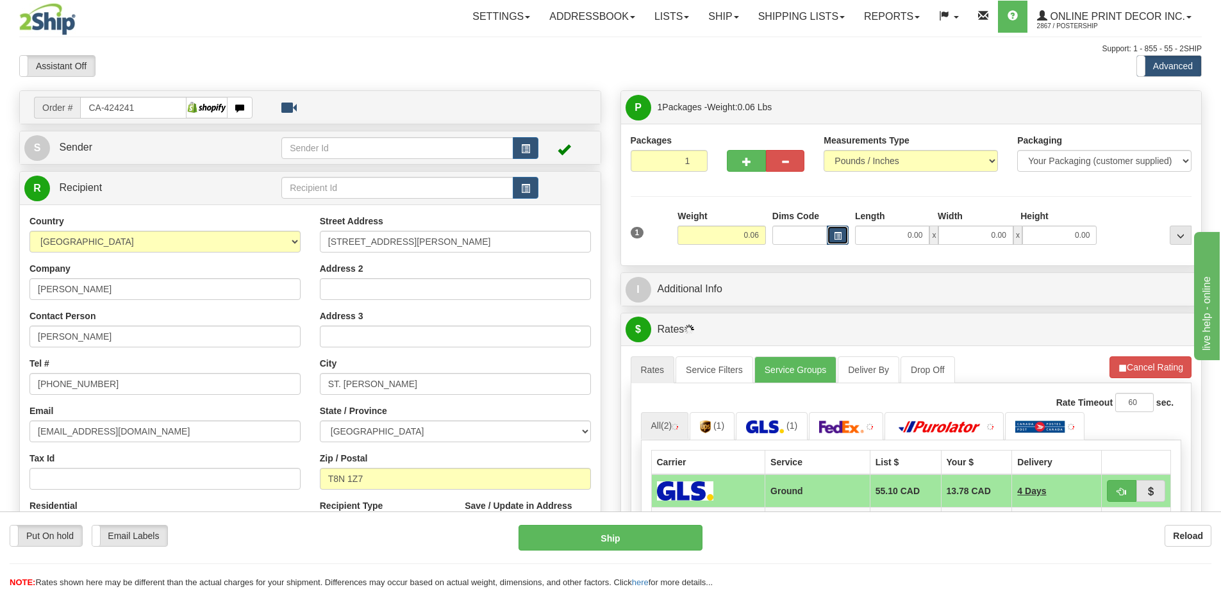
click at [842, 233] on button "button" at bounding box center [838, 235] width 22 height 19
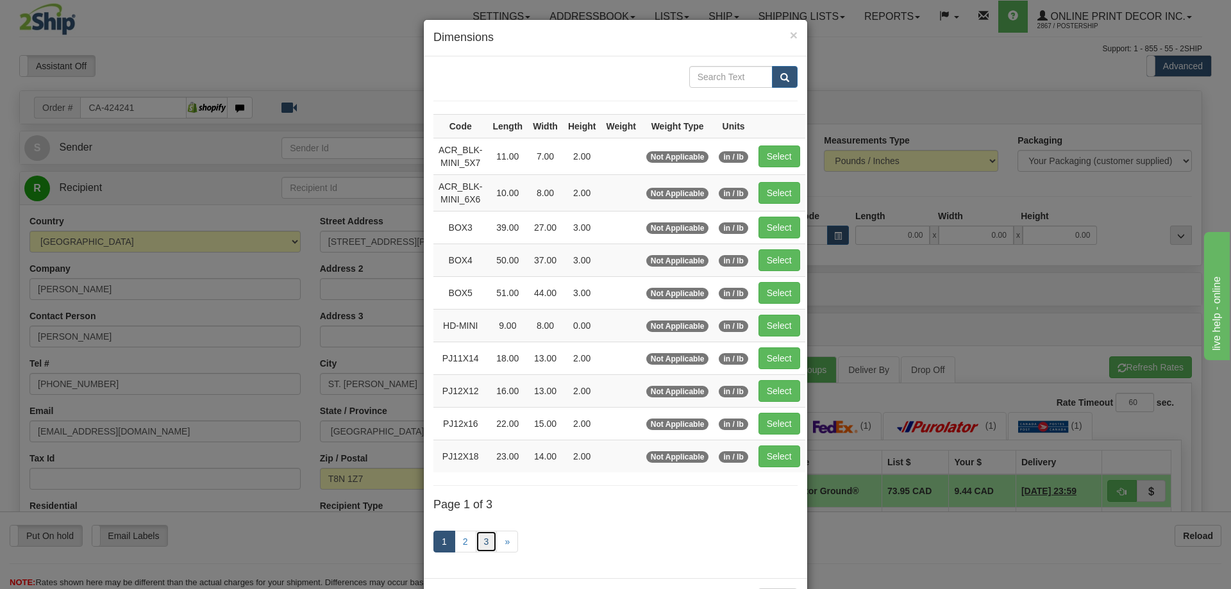
click at [480, 542] on link "3" at bounding box center [487, 542] width 22 height 22
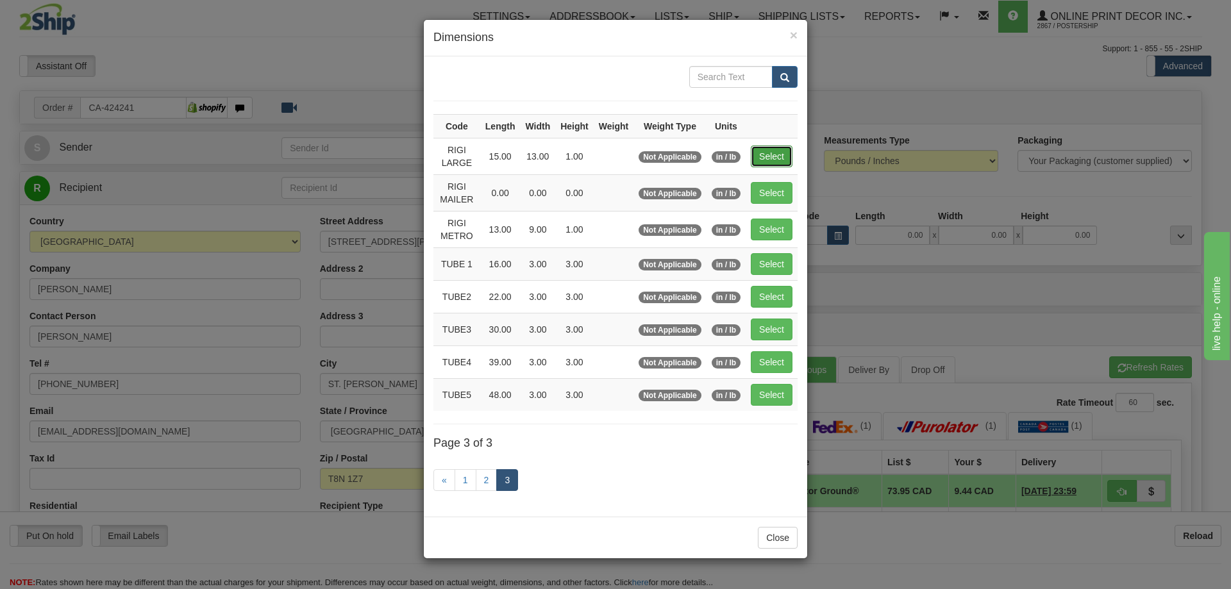
click at [777, 156] on button "Select" at bounding box center [772, 157] width 42 height 22
type input "RIGI LARGE"
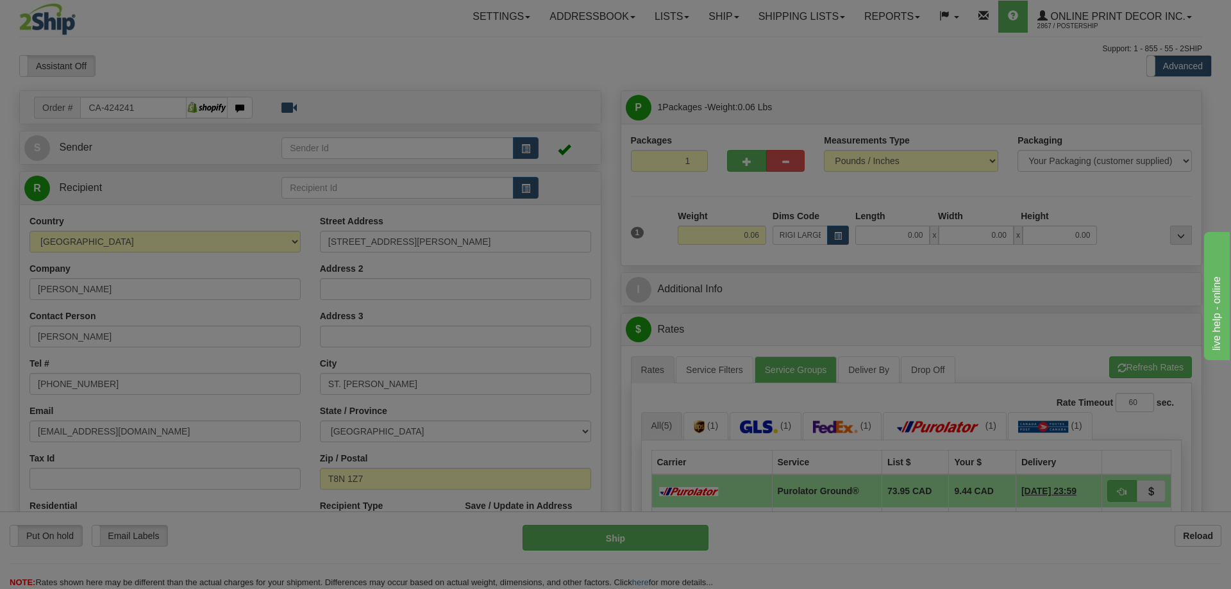
type input "15.00"
type input "13.00"
type input "1.00"
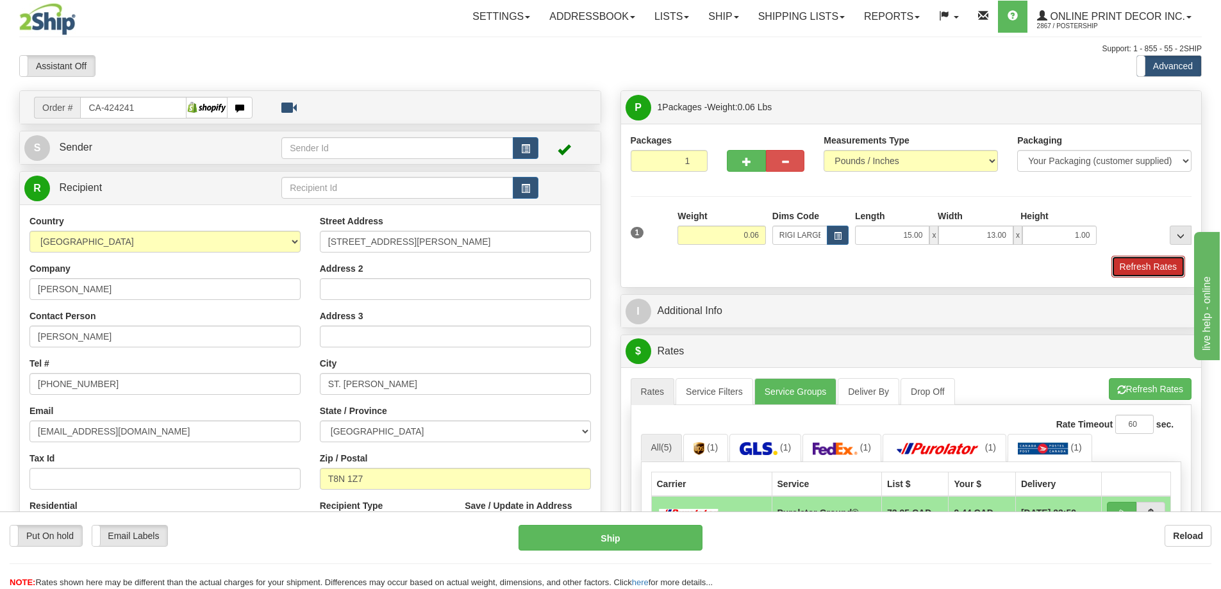
click at [1134, 267] on button "Refresh Rates" at bounding box center [1149, 267] width 74 height 22
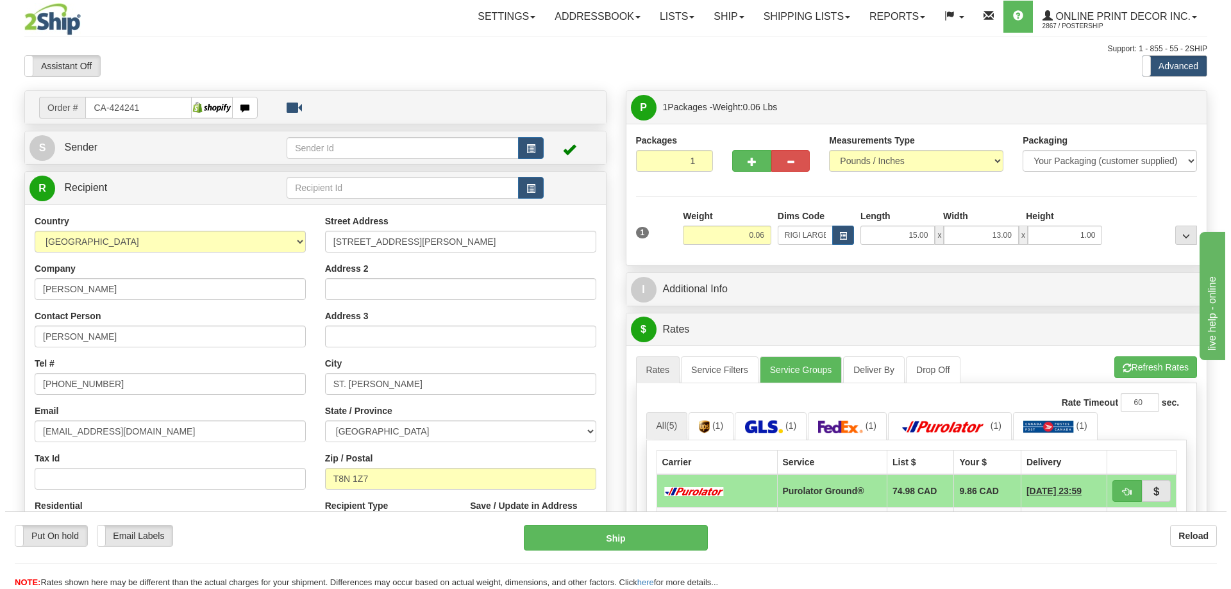
scroll to position [128, 0]
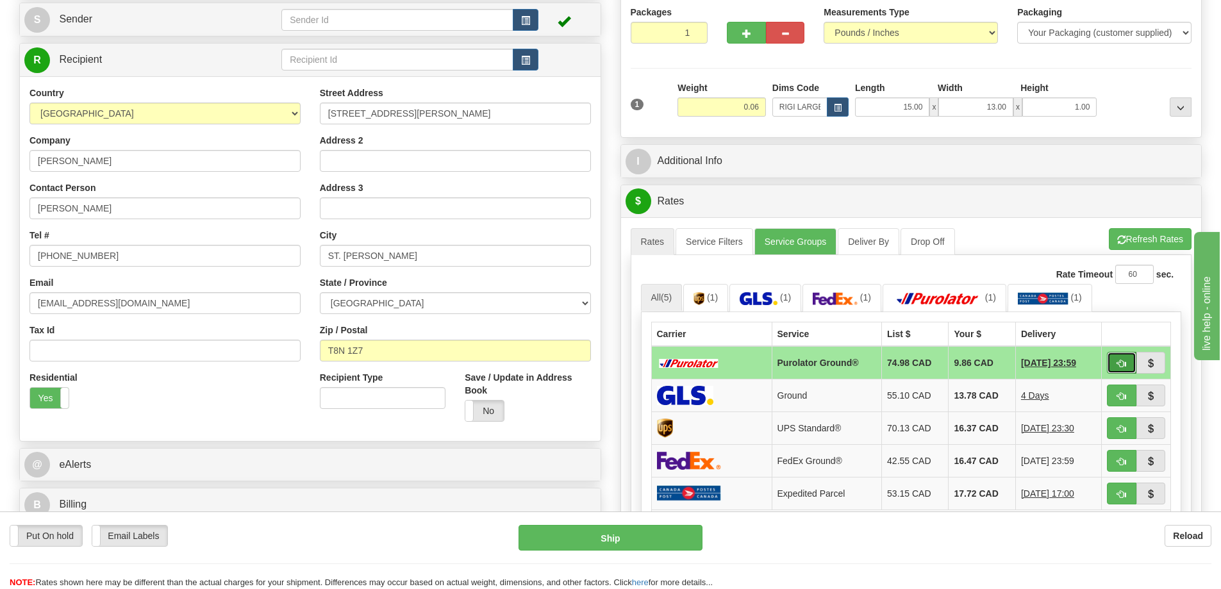
click at [1126, 362] on span "button" at bounding box center [1121, 364] width 9 height 8
type input "260"
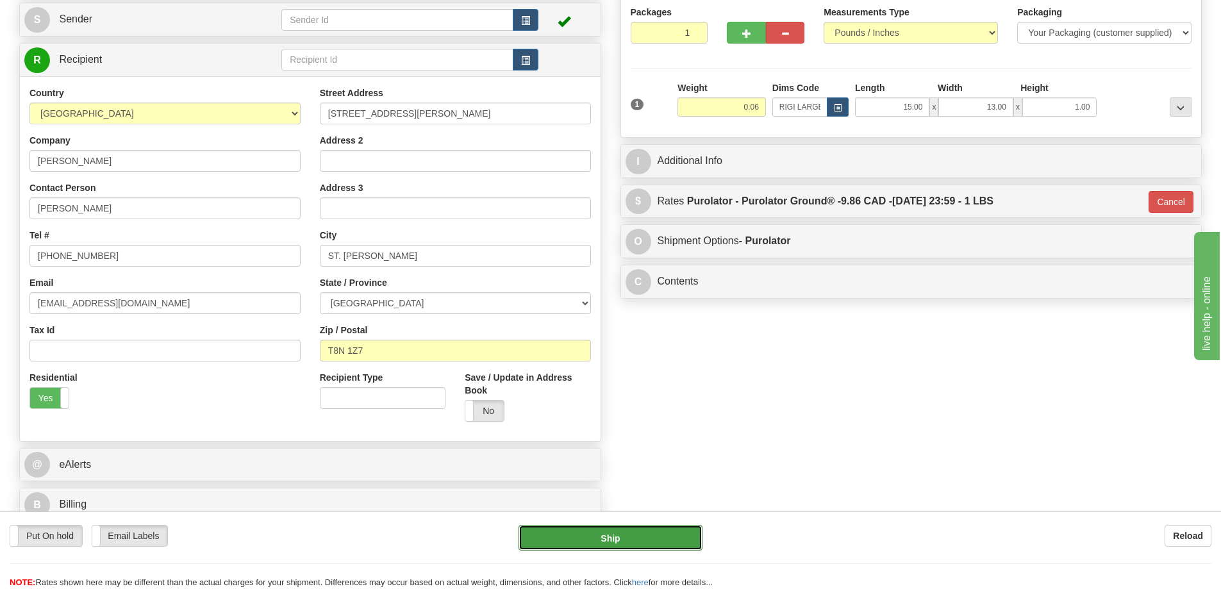
click at [657, 530] on button "Ship" at bounding box center [611, 538] width 184 height 26
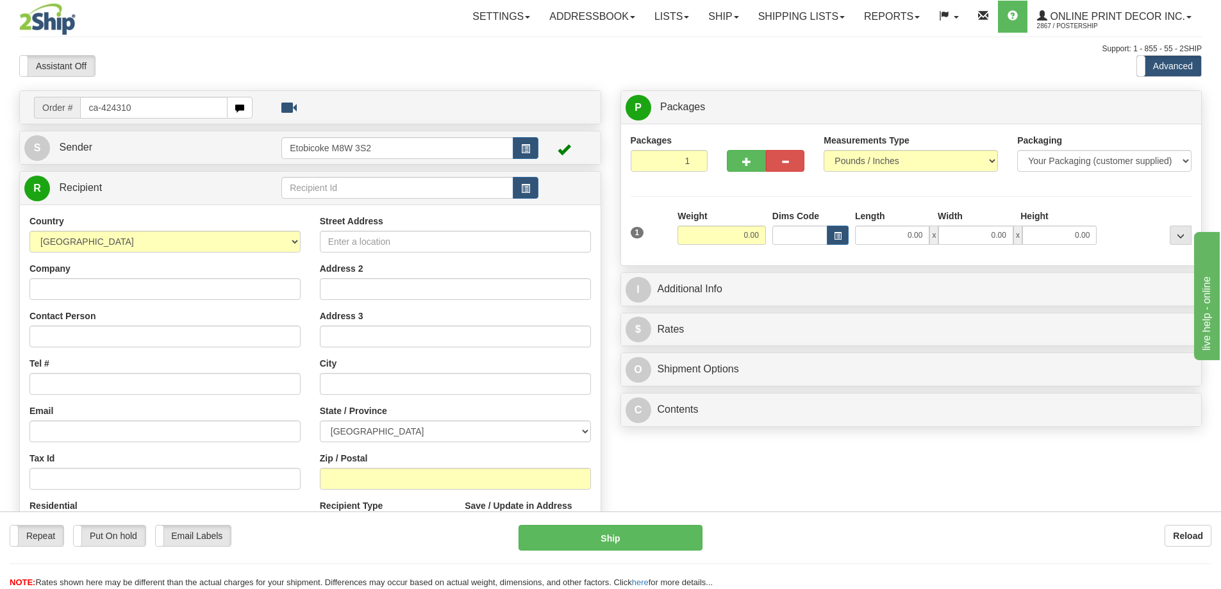
type input "ca-424310"
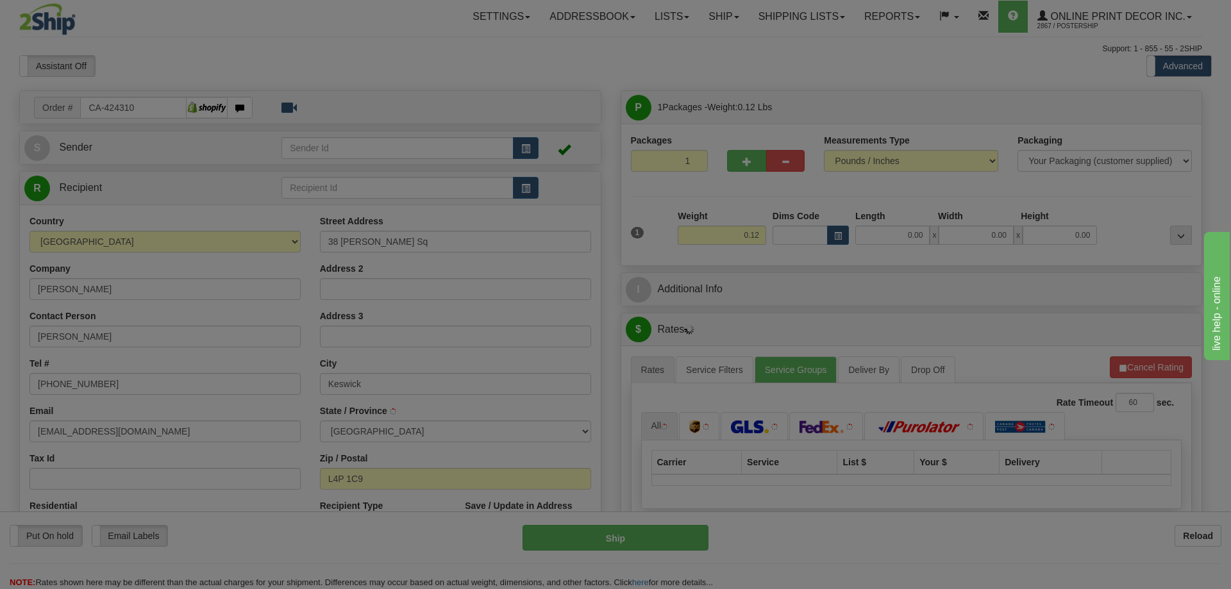
type input "KESWICK"
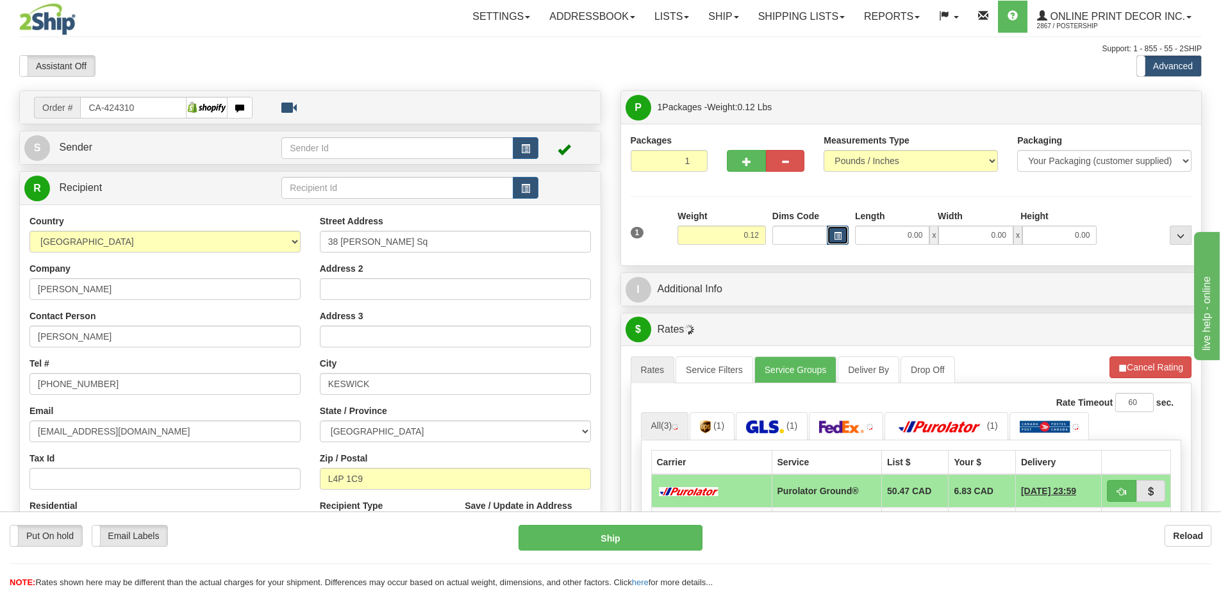
click at [841, 236] on span "button" at bounding box center [838, 236] width 8 height 7
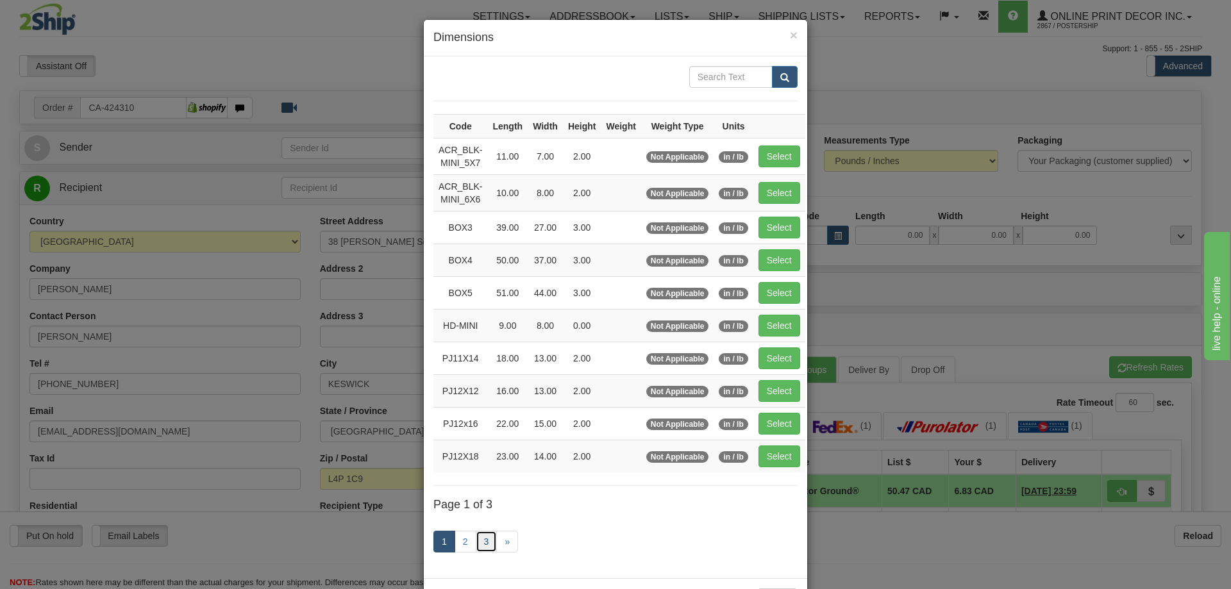
click at [481, 535] on link "3" at bounding box center [487, 542] width 22 height 22
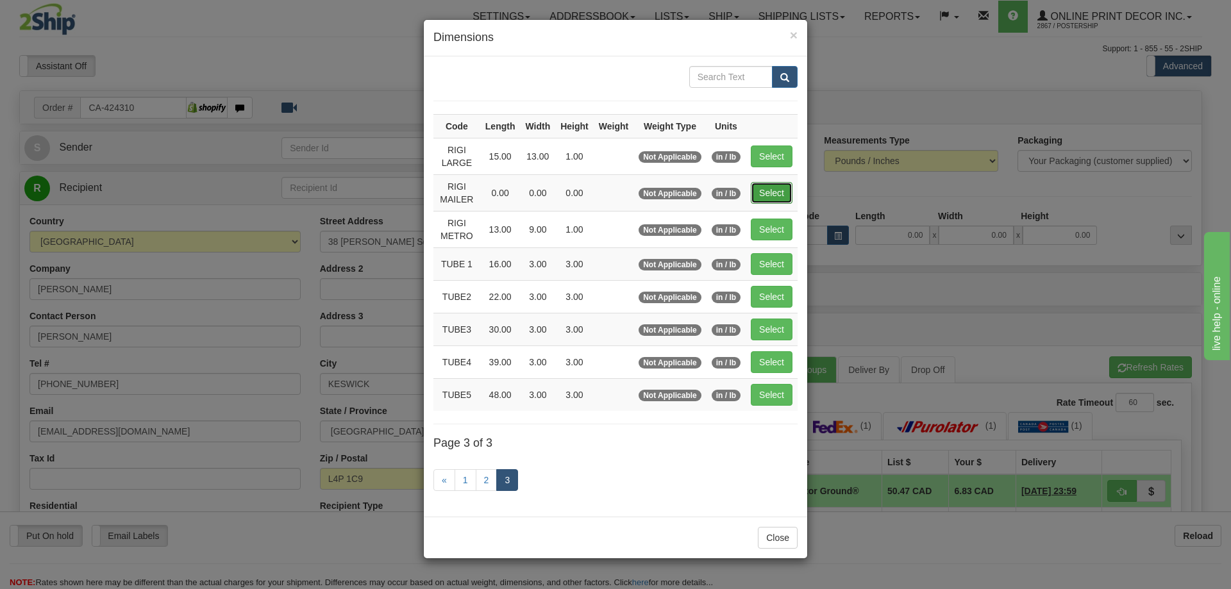
click at [767, 188] on button "Select" at bounding box center [772, 193] width 42 height 22
type input "RIGI MAILER"
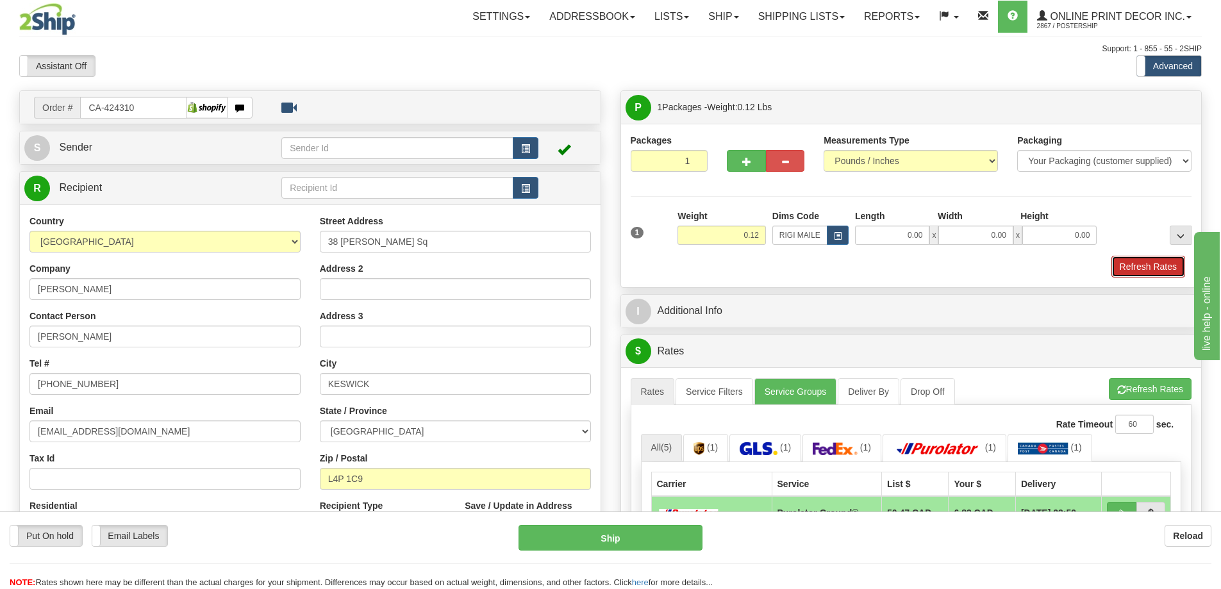
click at [1151, 273] on button "Refresh Rates" at bounding box center [1149, 267] width 74 height 22
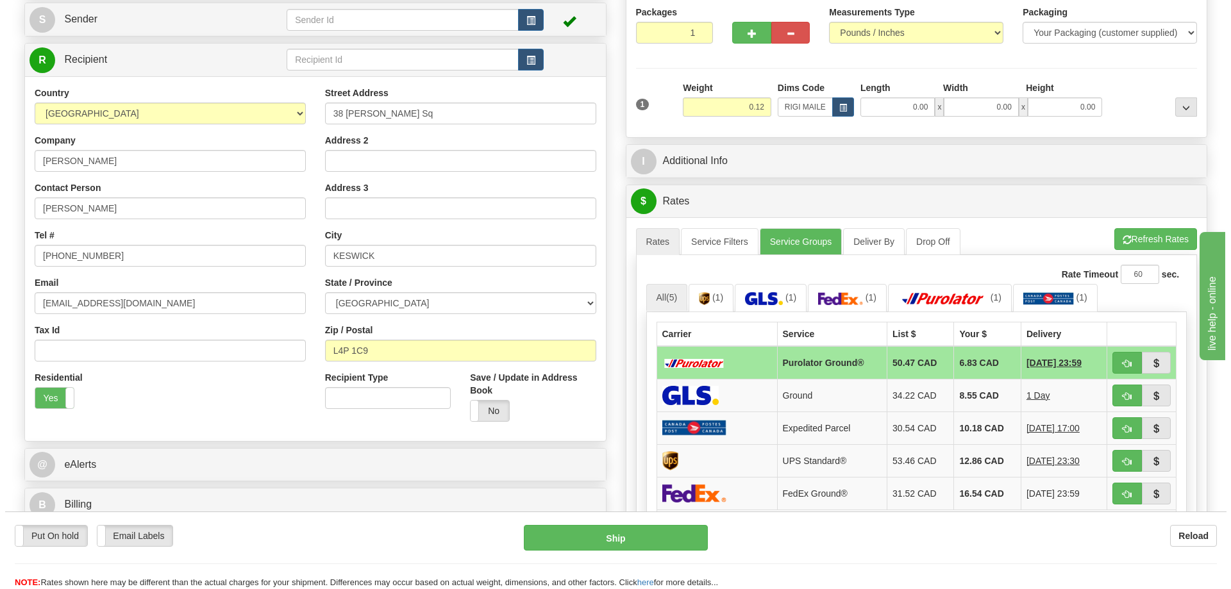
scroll to position [192, 0]
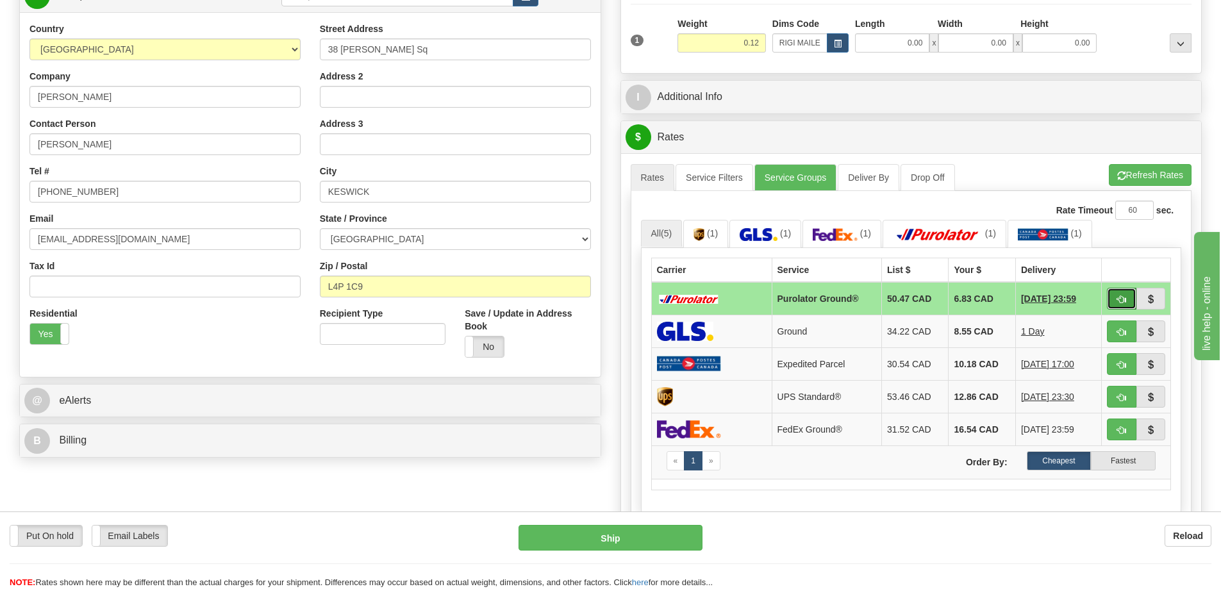
click at [1112, 301] on button "button" at bounding box center [1121, 299] width 29 height 22
type input "260"
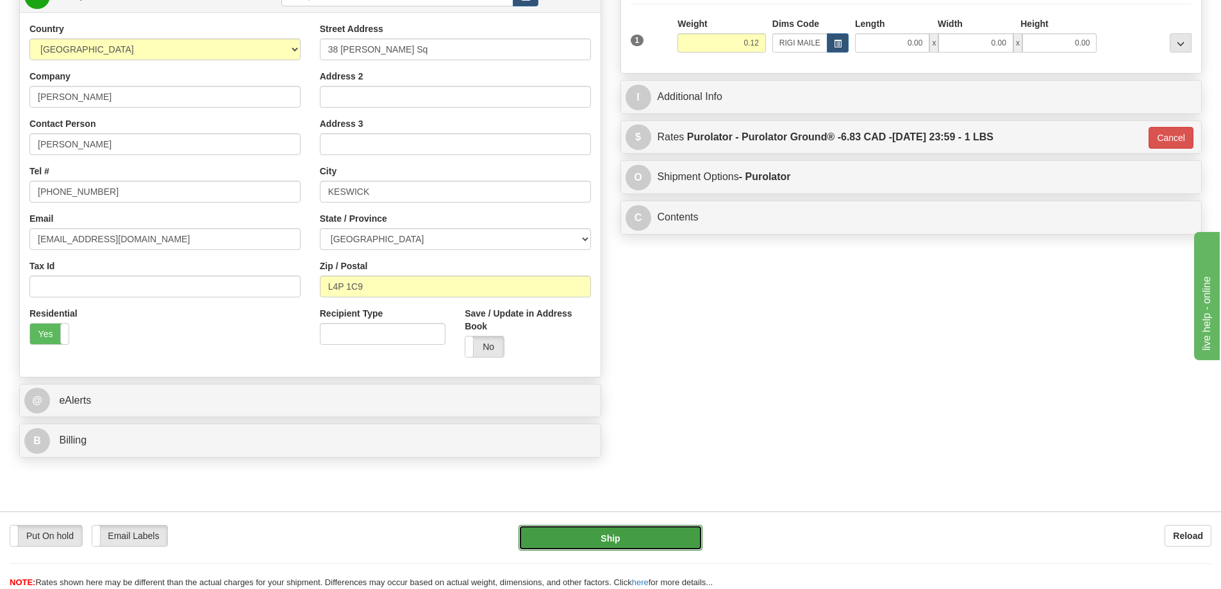
drag, startPoint x: 660, startPoint y: 539, endPoint x: 662, endPoint y: 528, distance: 11.1
click at [662, 528] on button "Ship" at bounding box center [611, 538] width 184 height 26
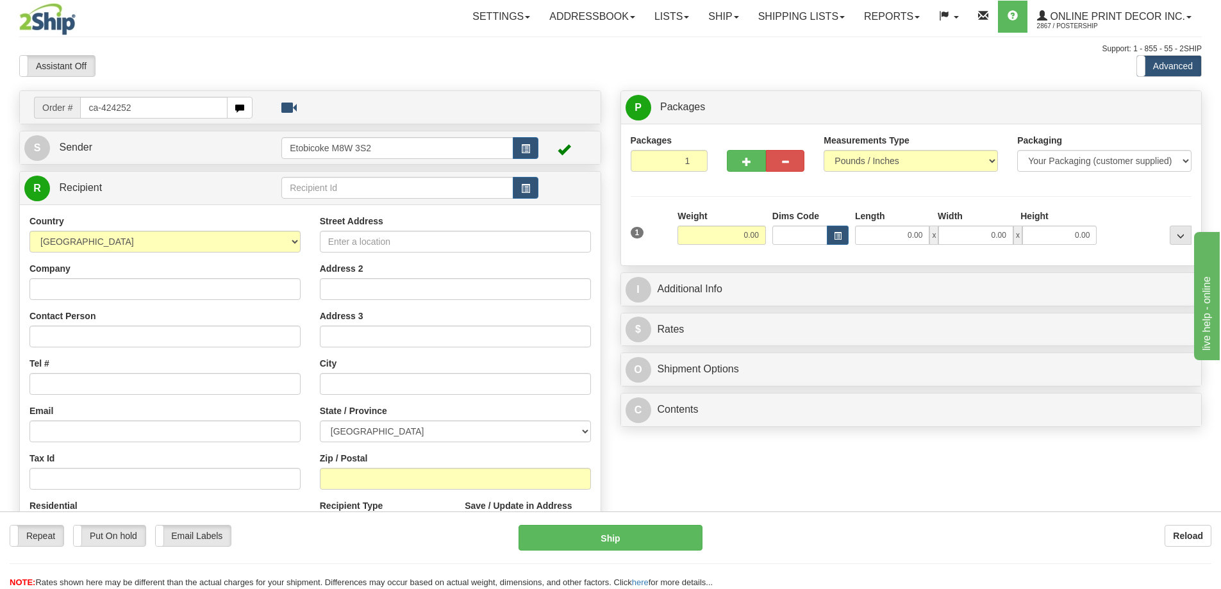
type input "ca-424252"
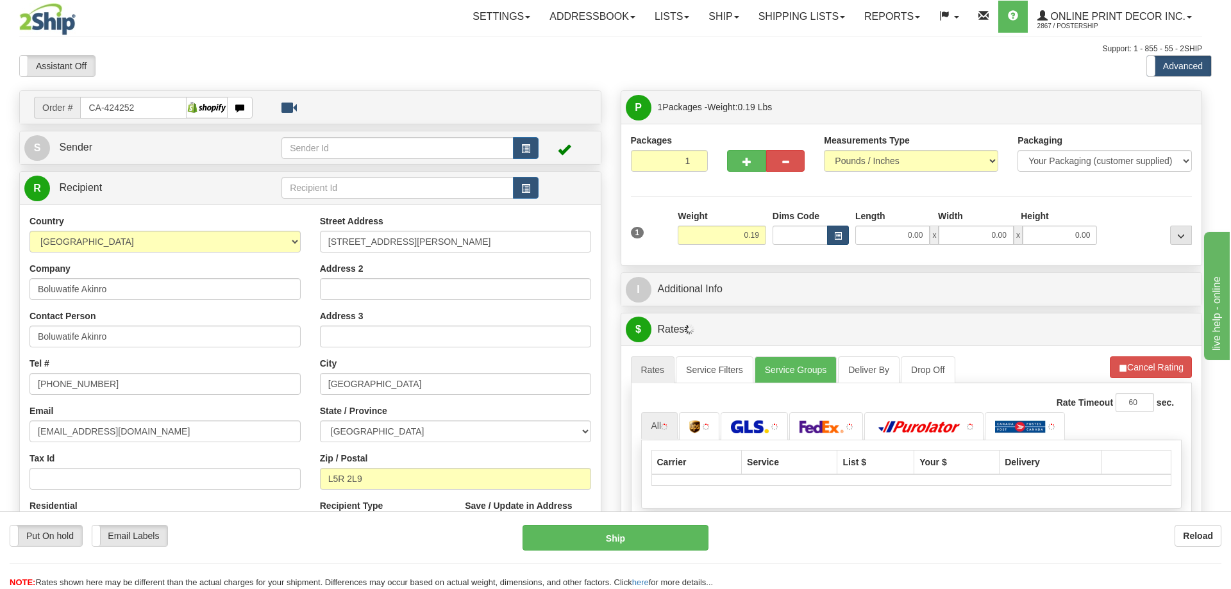
type input "MISSISSAUGA"
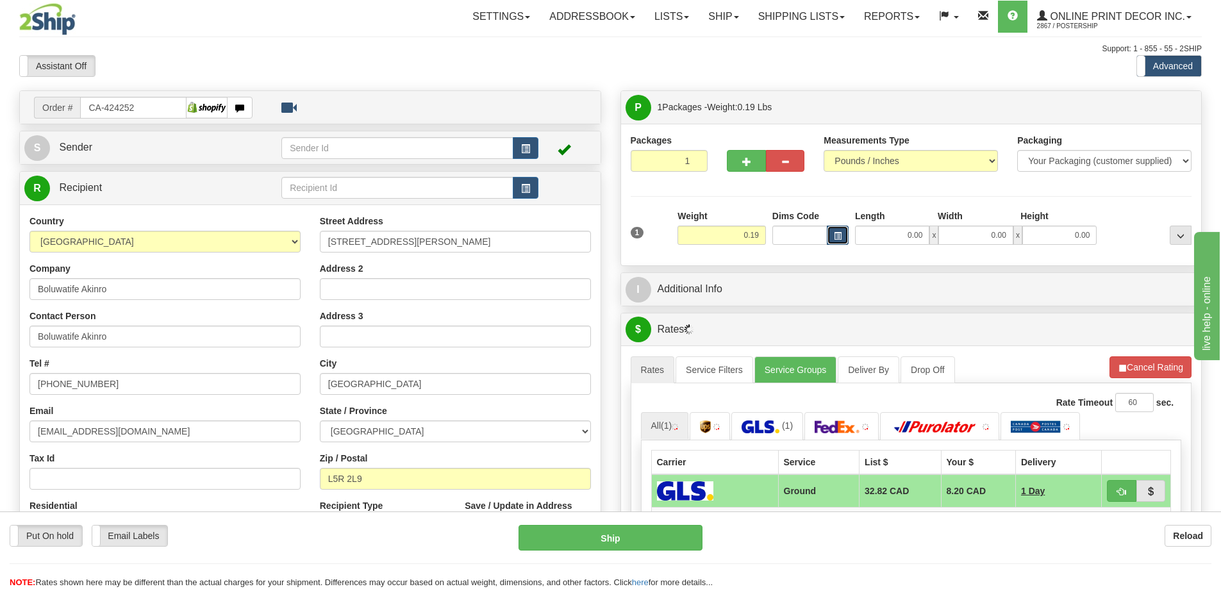
click at [835, 235] on span "button" at bounding box center [838, 236] width 8 height 7
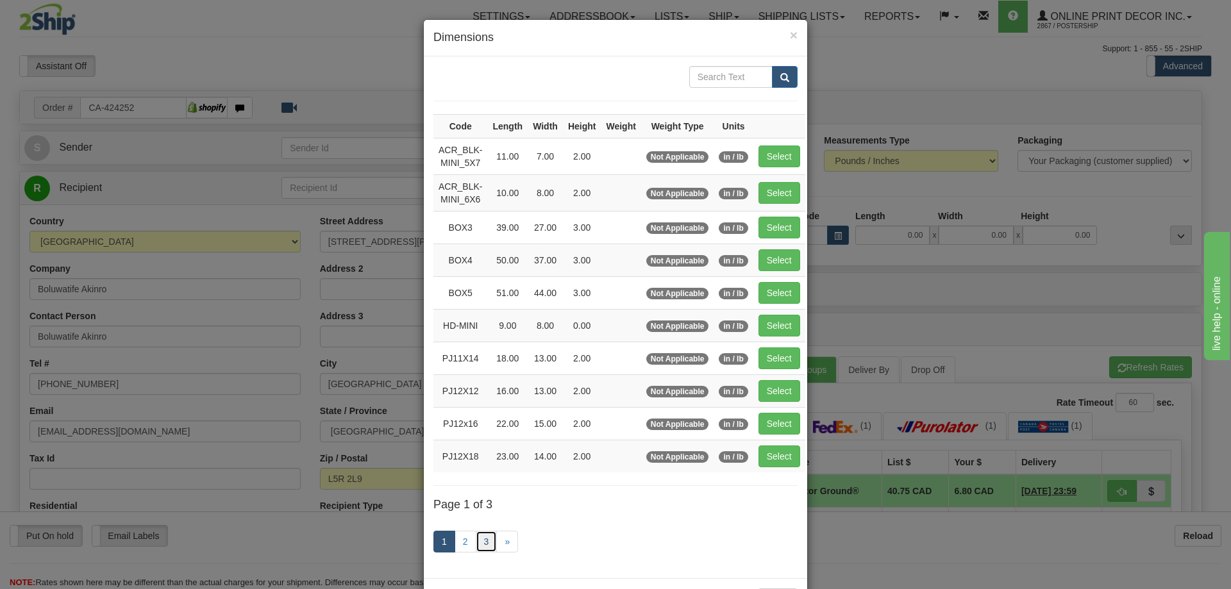
click at [478, 534] on link "3" at bounding box center [487, 542] width 22 height 22
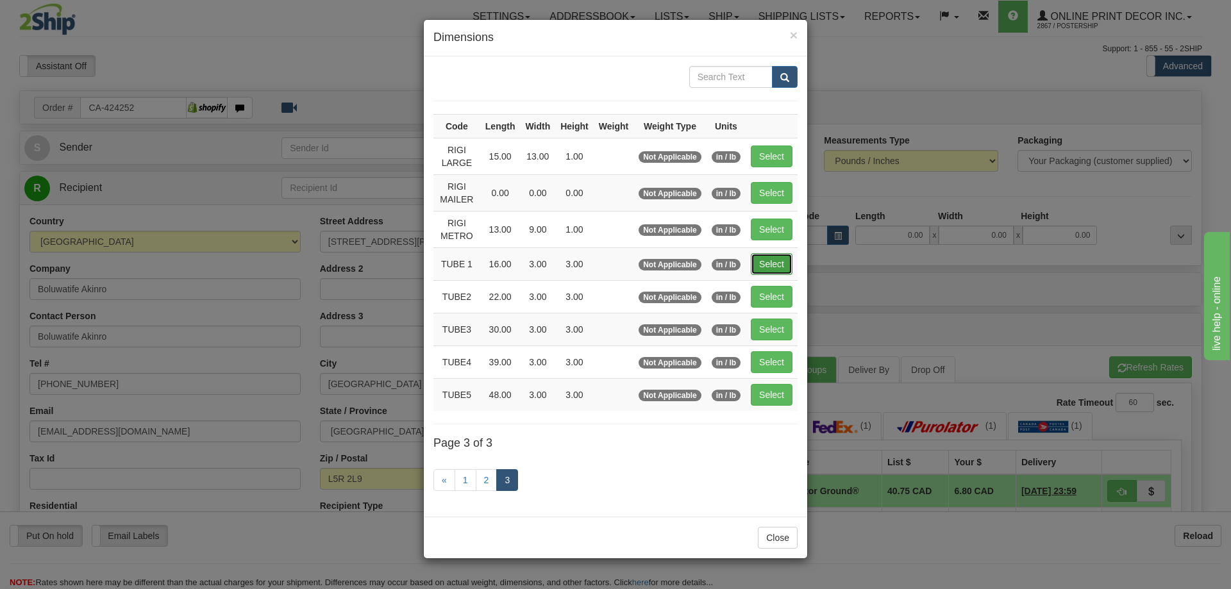
click at [775, 263] on button "Select" at bounding box center [772, 264] width 42 height 22
type input "TUBE 1"
type input "16.00"
type input "3.00"
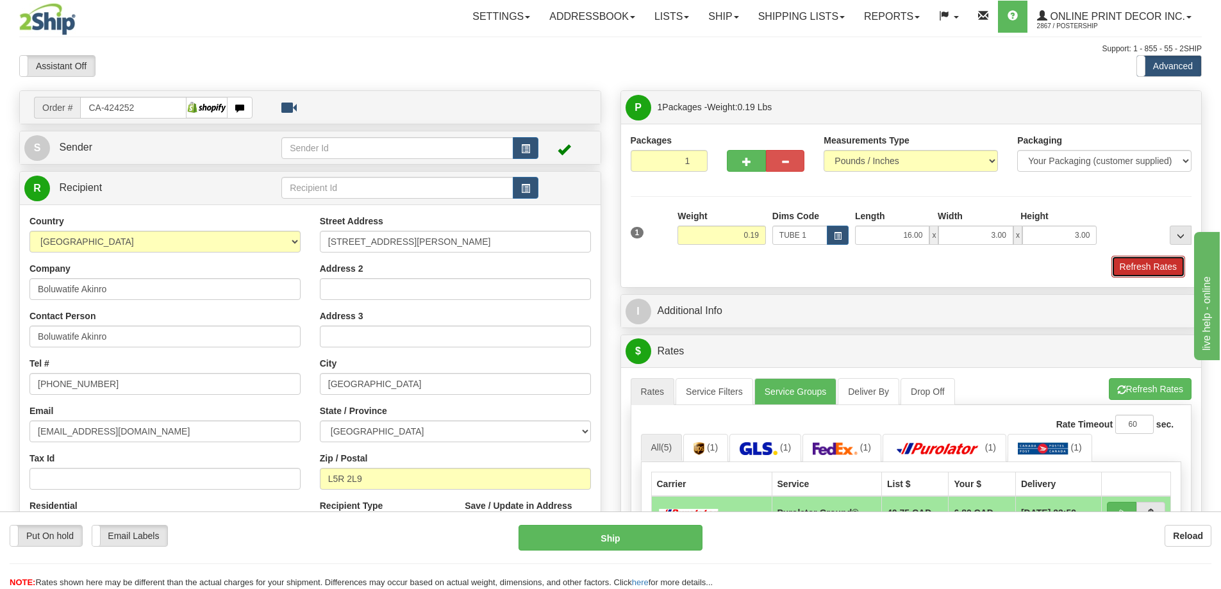
click at [1144, 263] on button "Refresh Rates" at bounding box center [1149, 267] width 74 height 22
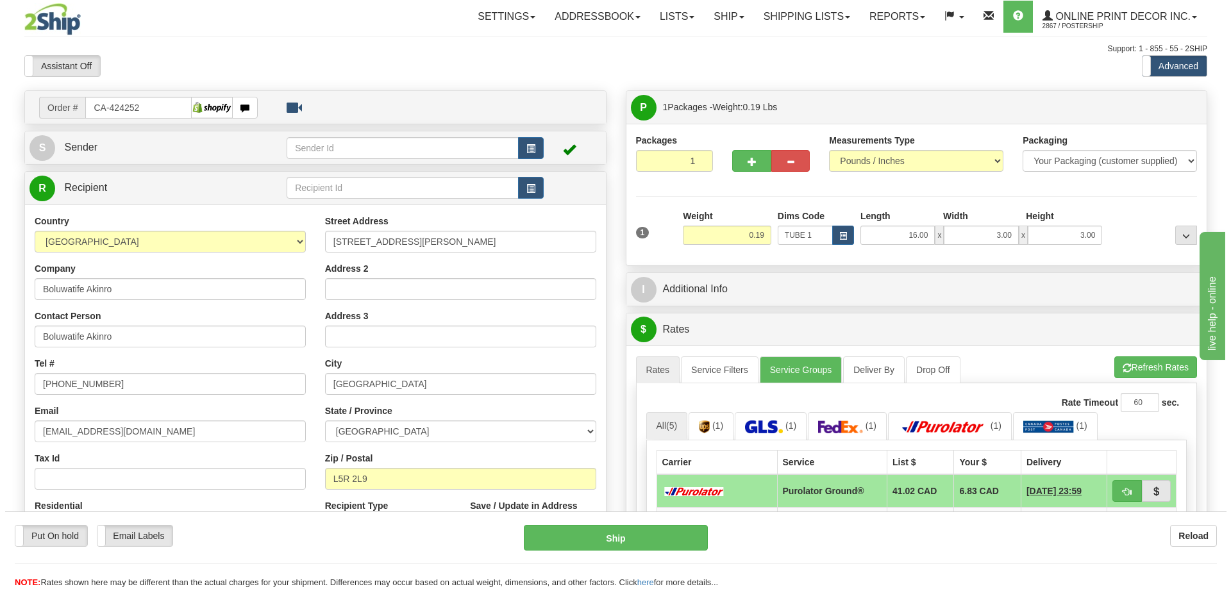
scroll to position [192, 0]
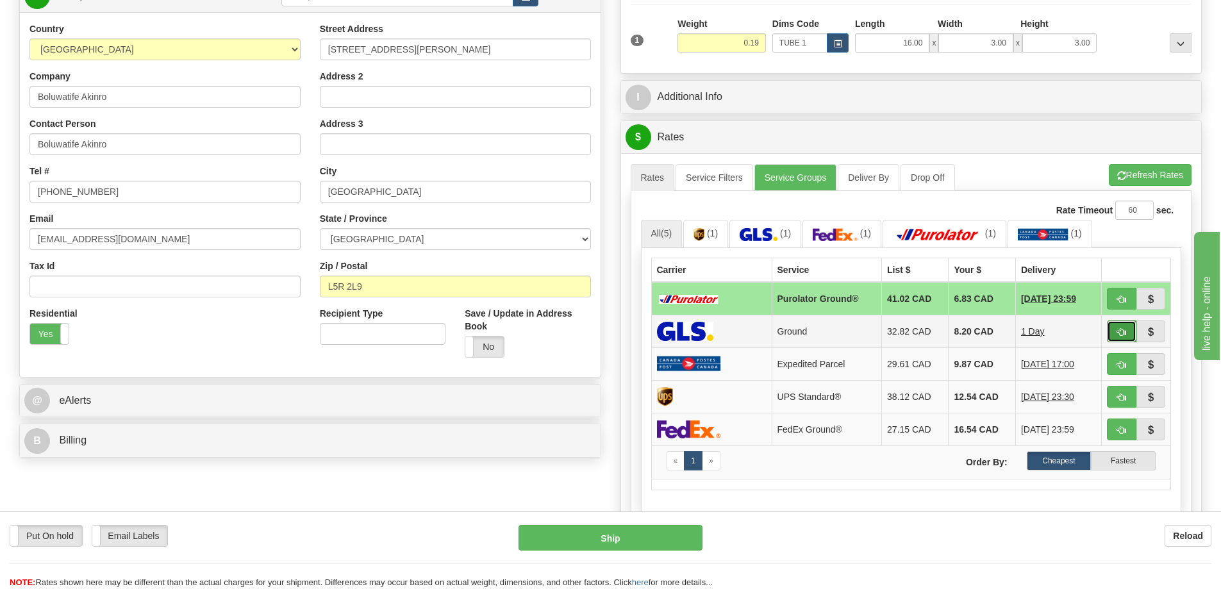
click at [1119, 332] on span "button" at bounding box center [1121, 332] width 9 height 8
type input "1"
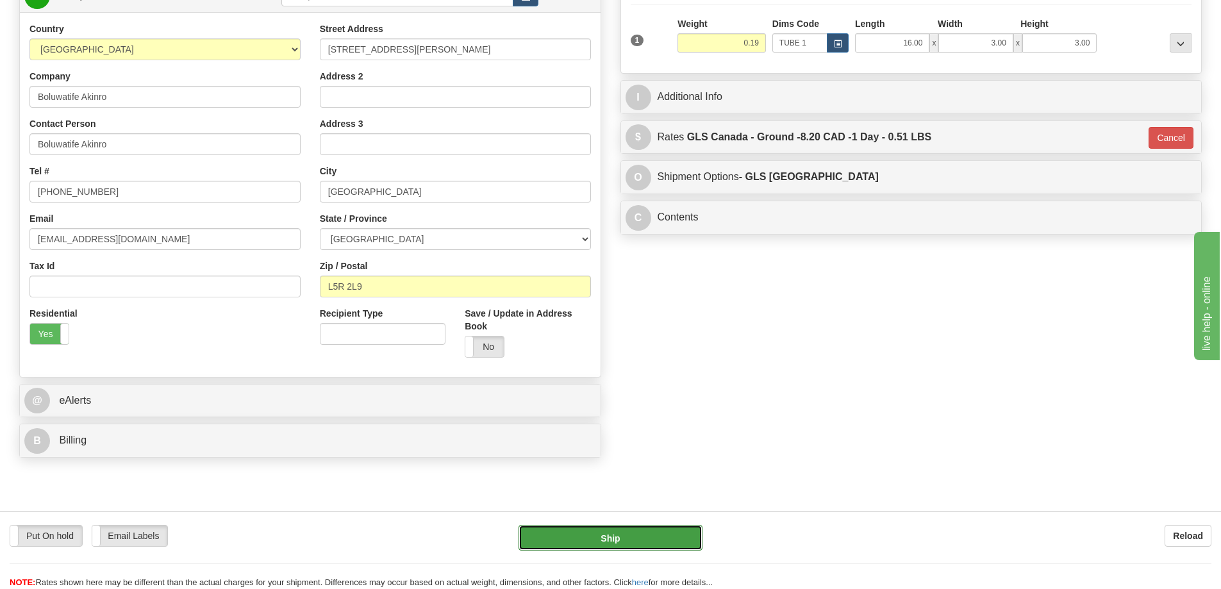
click at [649, 528] on button "Ship" at bounding box center [611, 538] width 184 height 26
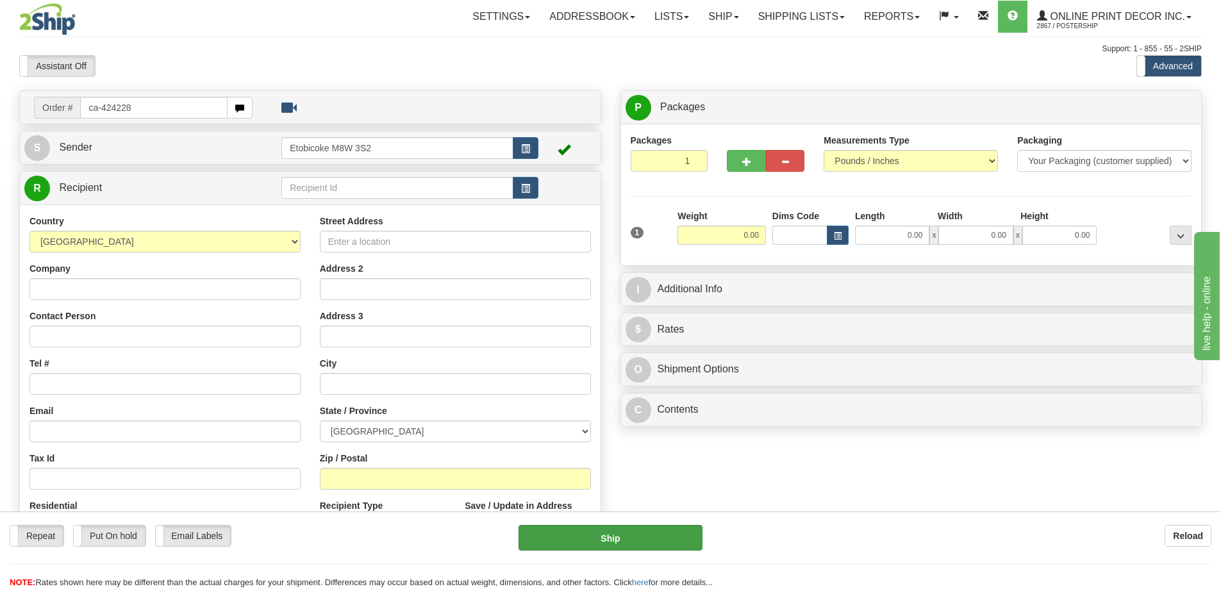
type input "ca-424228"
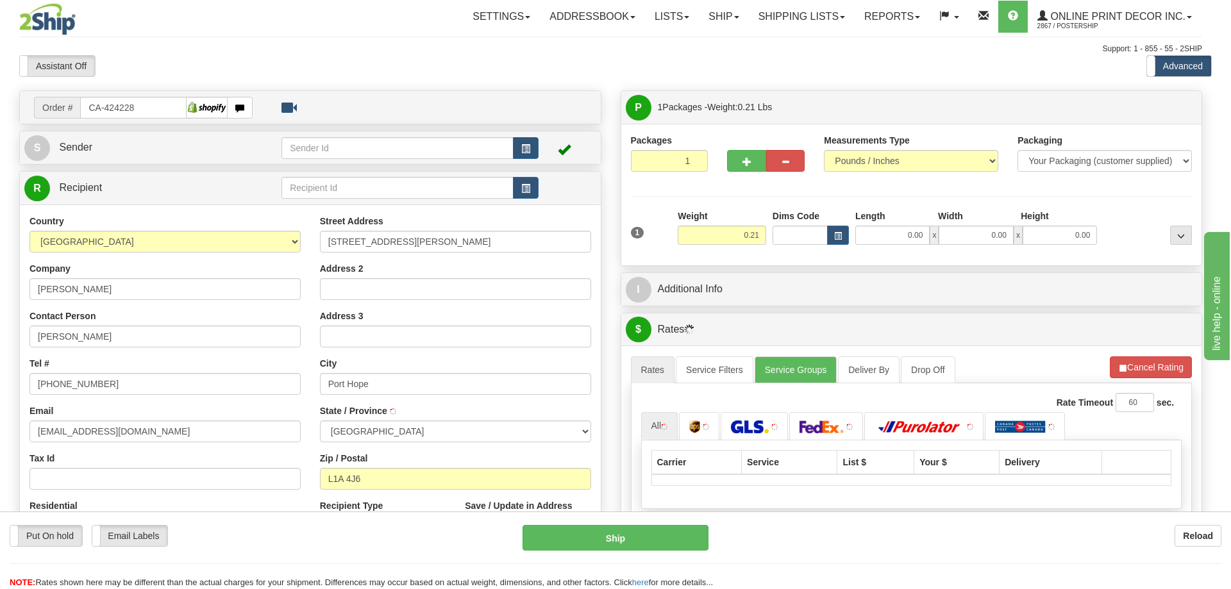
type input "PORT HOPE"
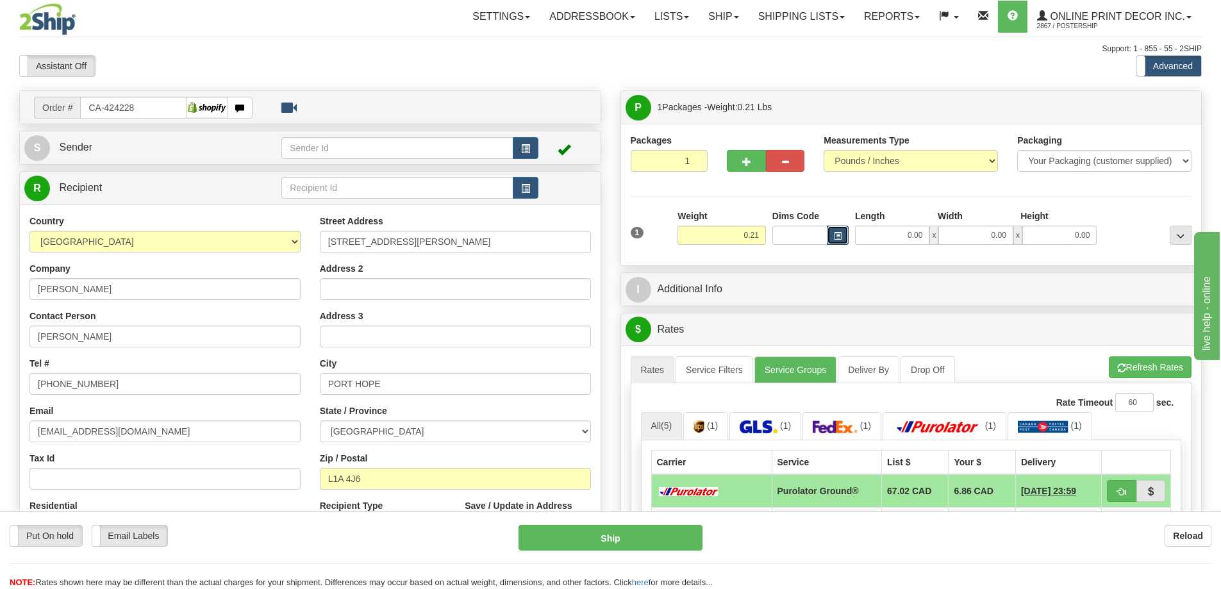
click at [836, 236] on span "button" at bounding box center [838, 236] width 8 height 7
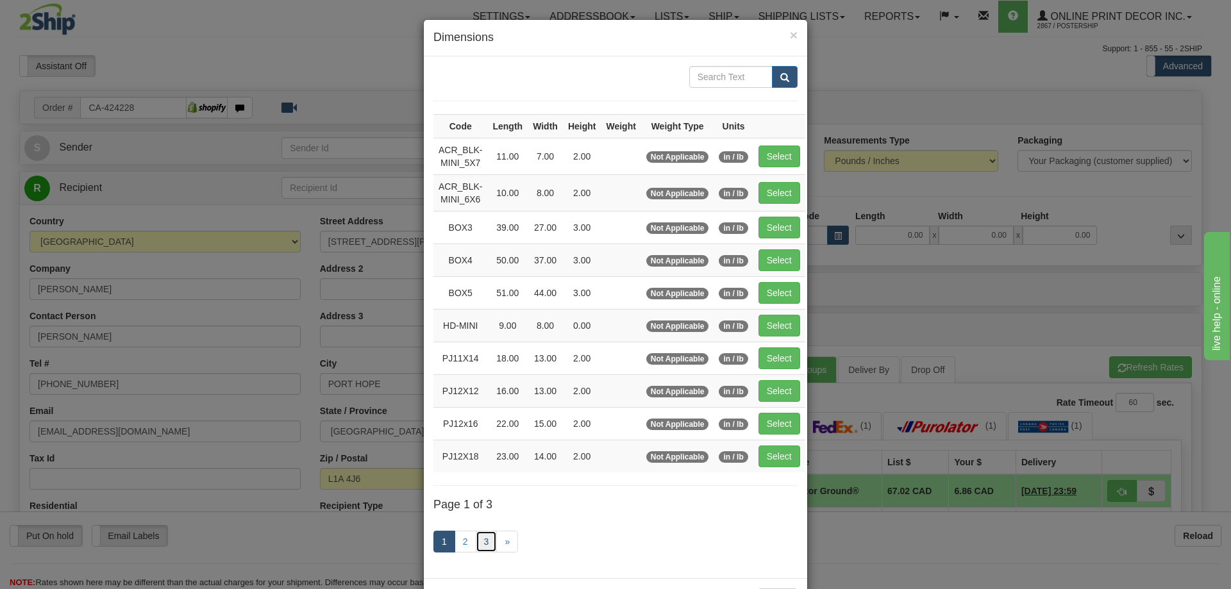
click at [476, 542] on link "3" at bounding box center [487, 542] width 22 height 22
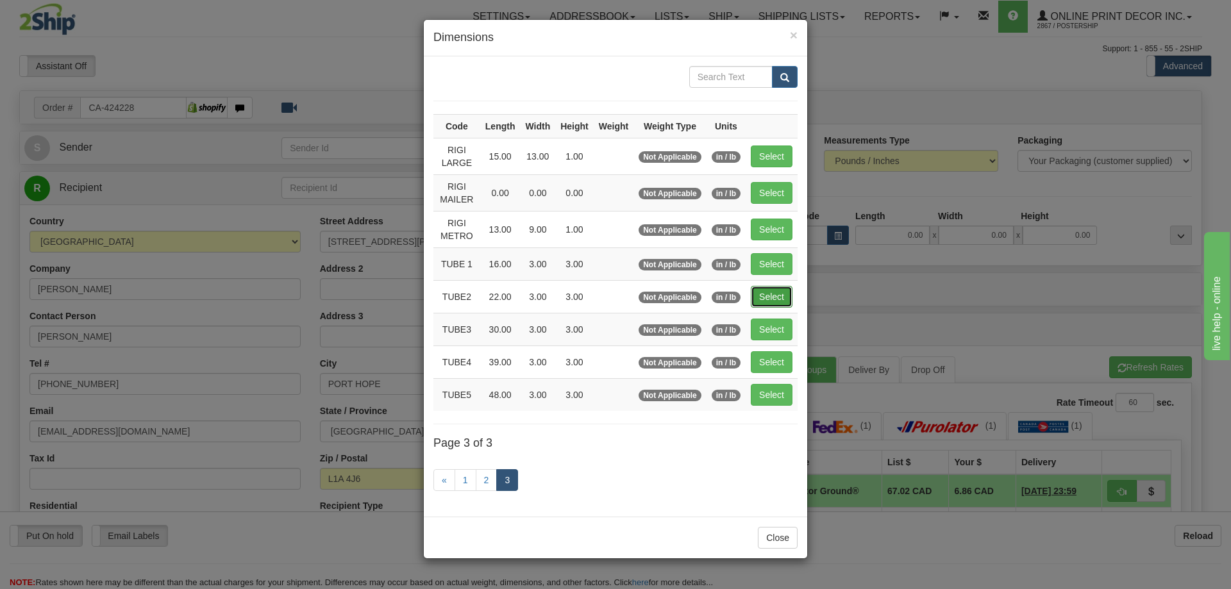
click at [763, 296] on button "Select" at bounding box center [772, 297] width 42 height 22
type input "TUBE2"
type input "22.00"
type input "3.00"
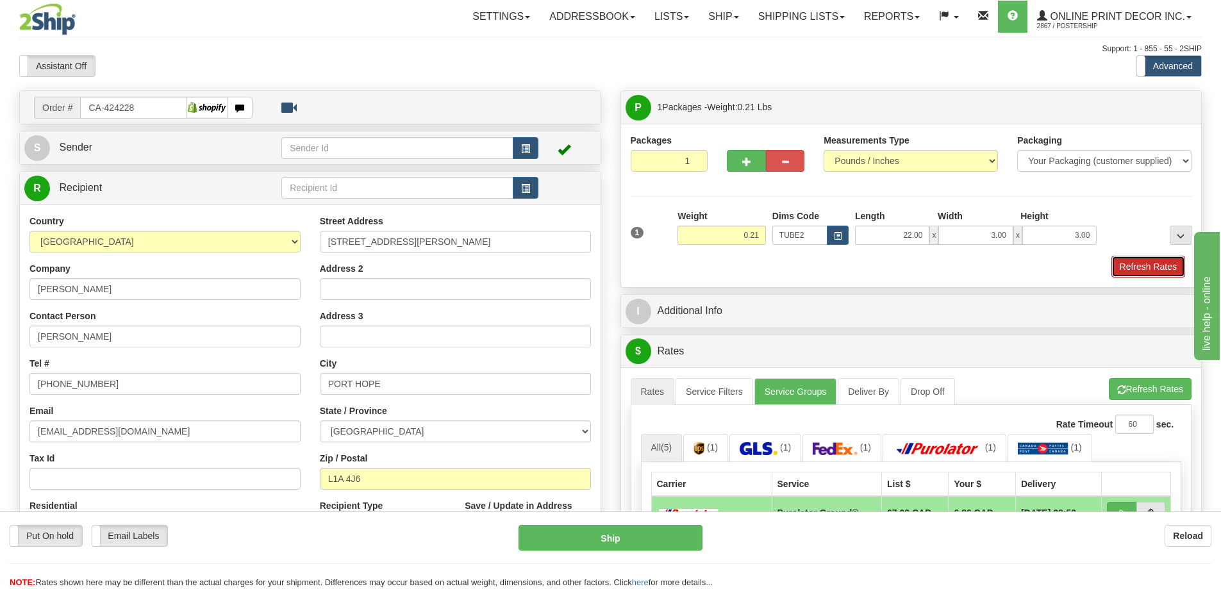
click at [1144, 262] on button "Refresh Rates" at bounding box center [1149, 267] width 74 height 22
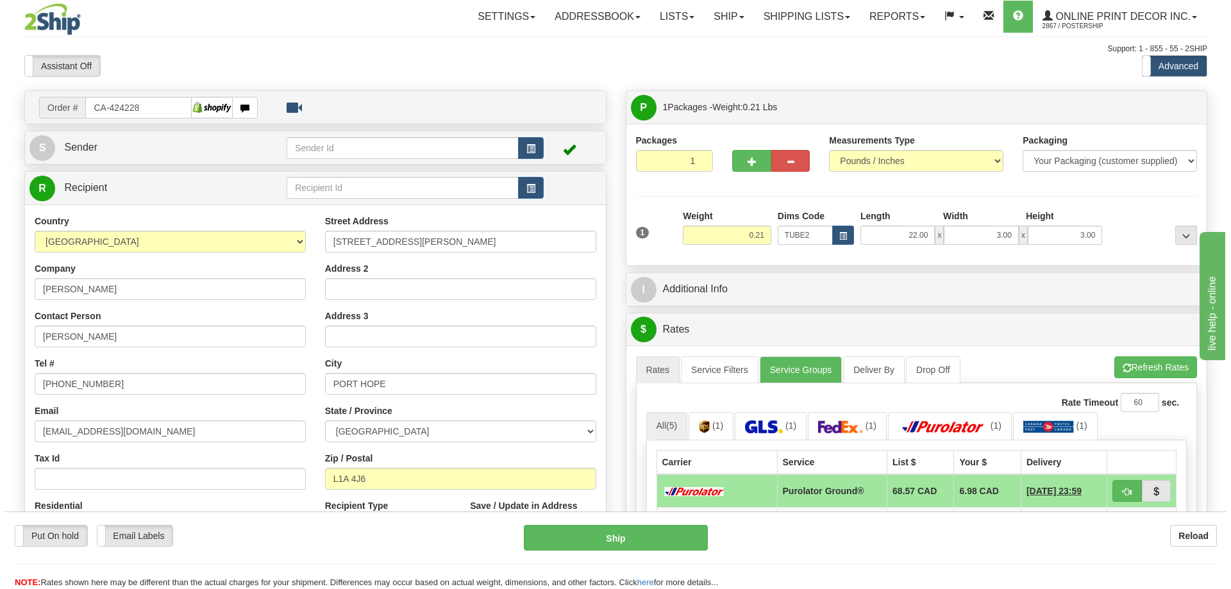
scroll to position [128, 0]
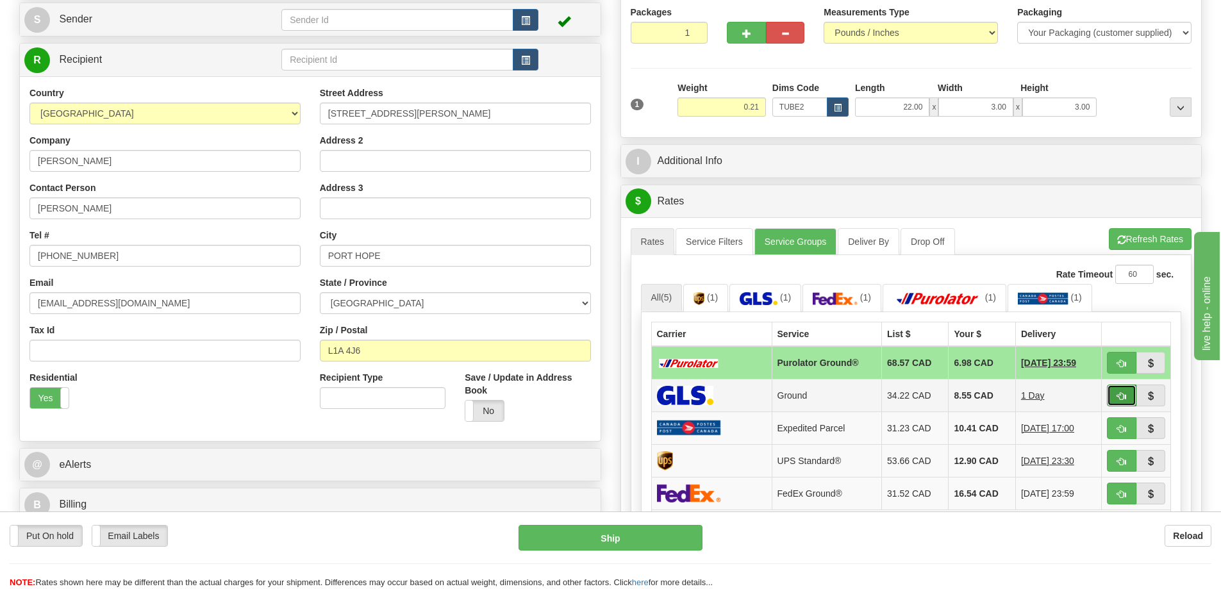
click at [1116, 388] on button "button" at bounding box center [1121, 396] width 29 height 22
type input "1"
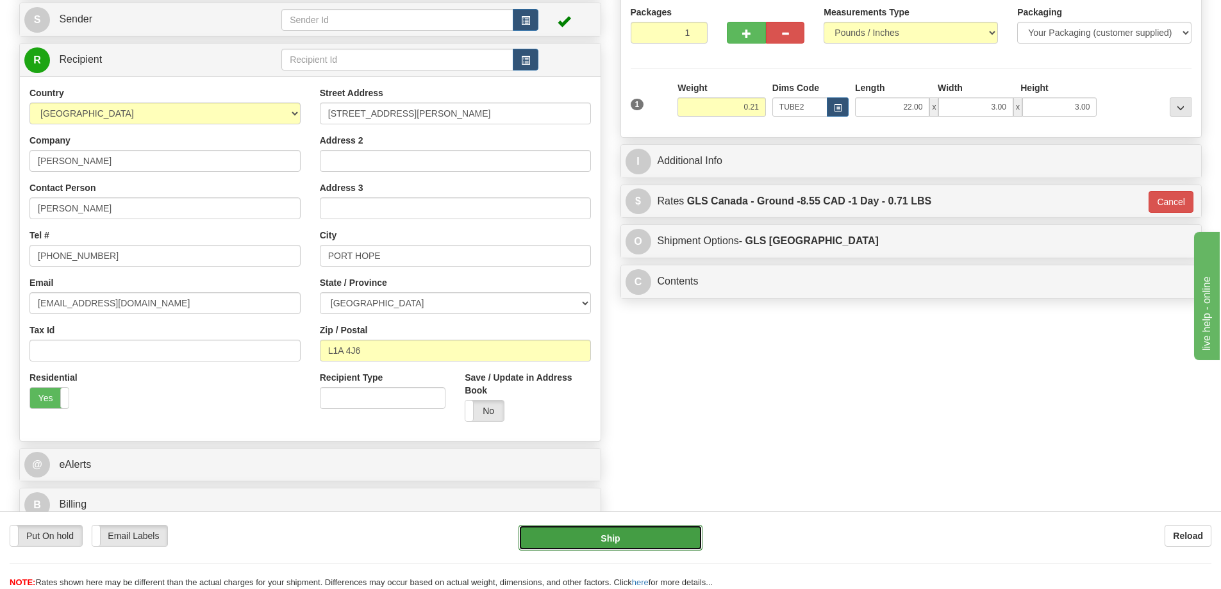
click at [633, 531] on button "Ship" at bounding box center [611, 538] width 184 height 26
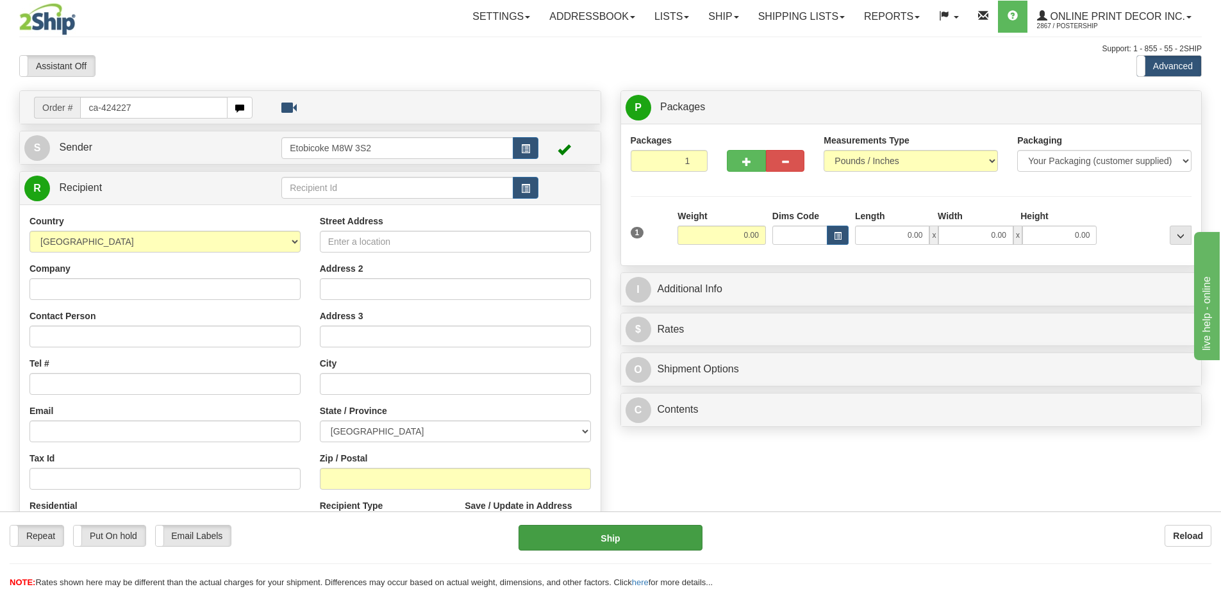
type input "ca-424227"
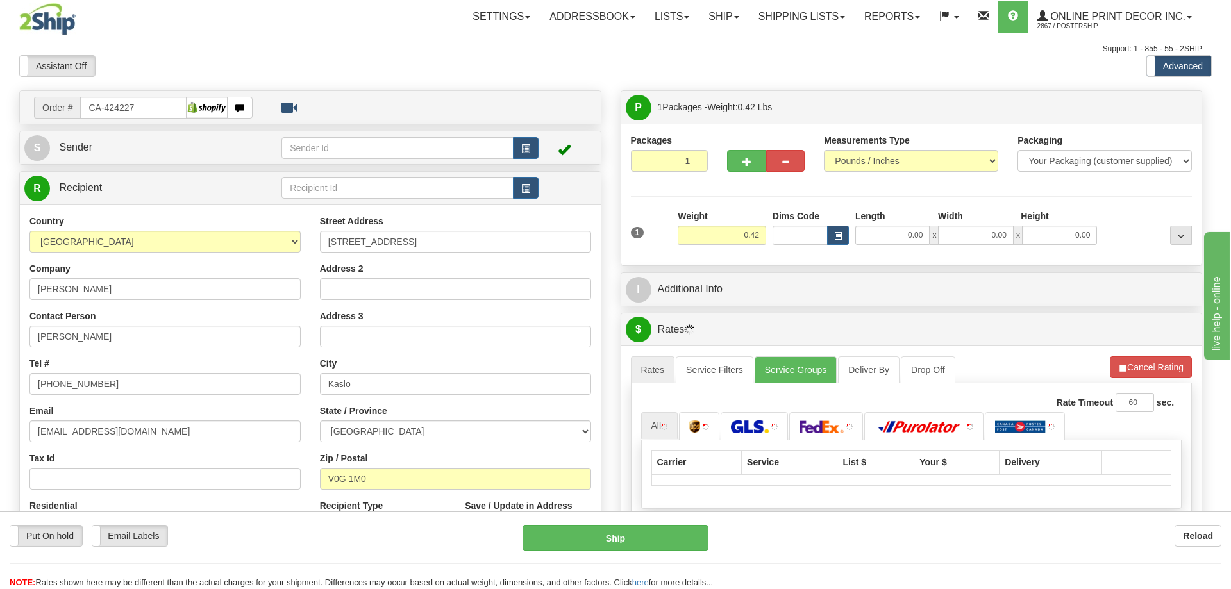
type input "KASLO"
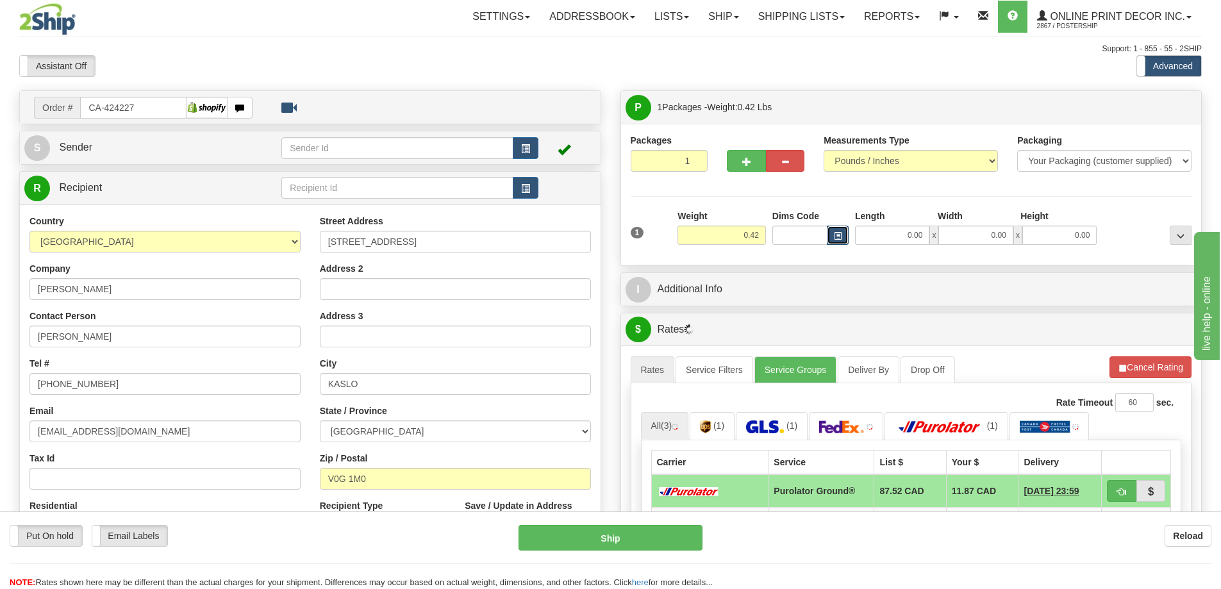
click at [833, 237] on button "button" at bounding box center [838, 235] width 22 height 19
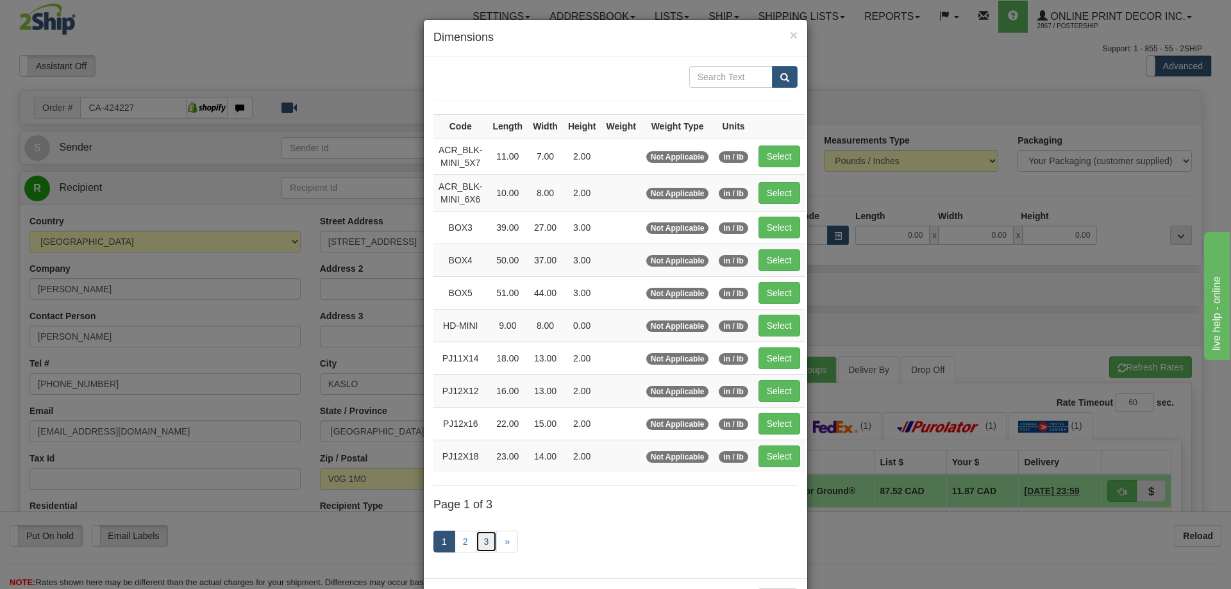
drag, startPoint x: 480, startPoint y: 540, endPoint x: 471, endPoint y: 535, distance: 10.3
click at [480, 540] on link "3" at bounding box center [487, 542] width 22 height 22
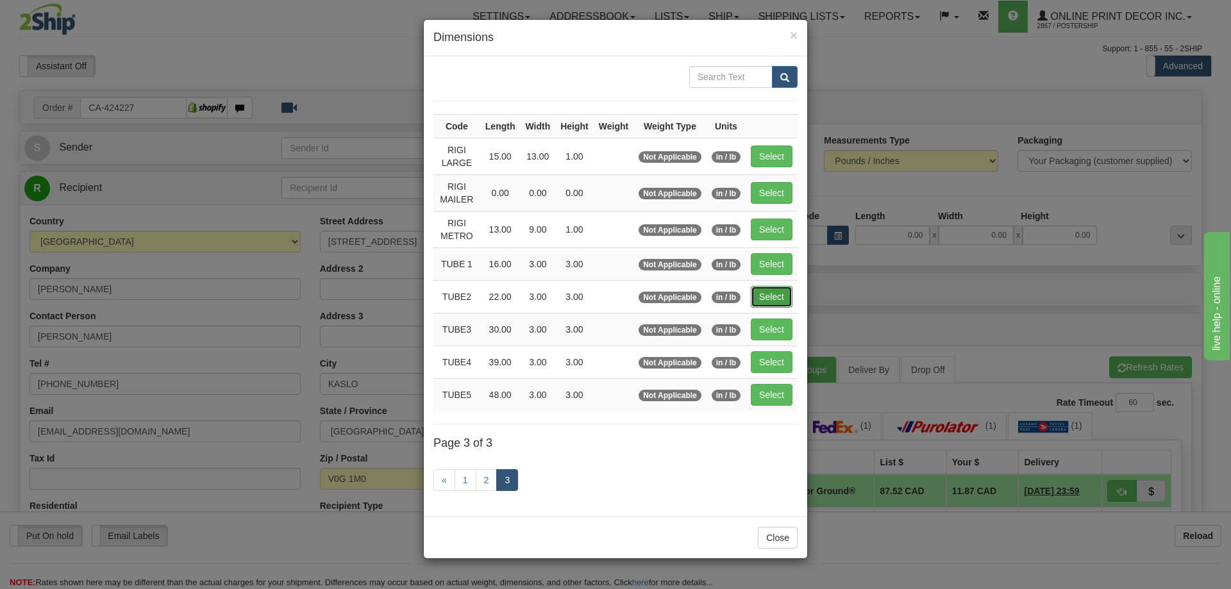
drag, startPoint x: 788, startPoint y: 304, endPoint x: 787, endPoint y: 297, distance: 6.5
click at [787, 298] on button "Select" at bounding box center [772, 297] width 42 height 22
type input "TUBE2"
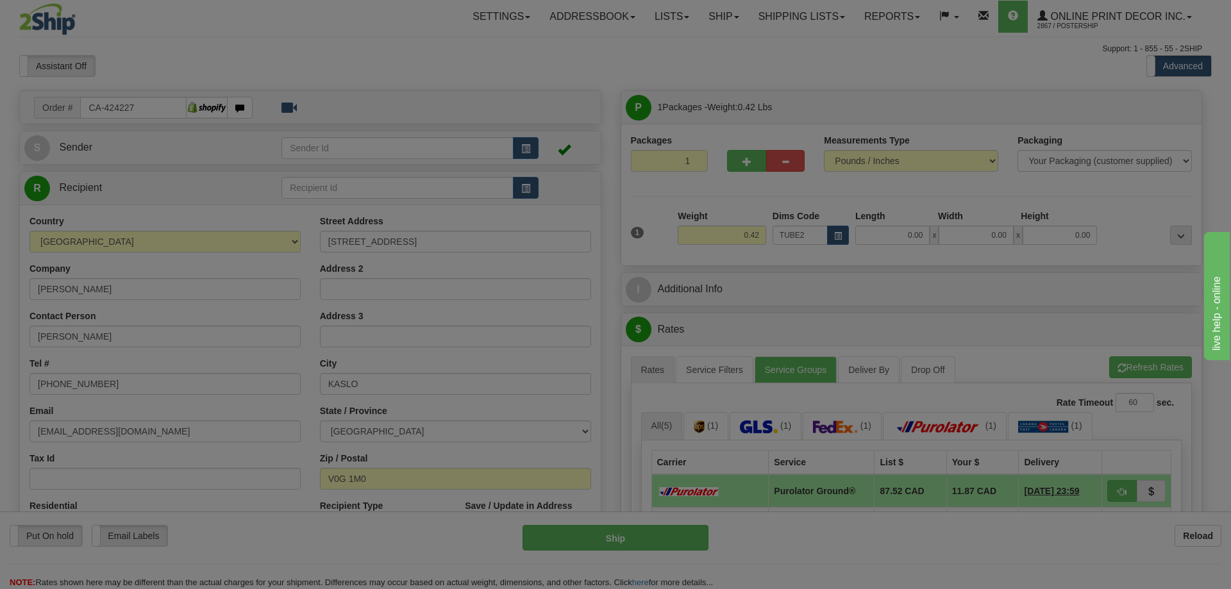
type input "22.00"
type input "3.00"
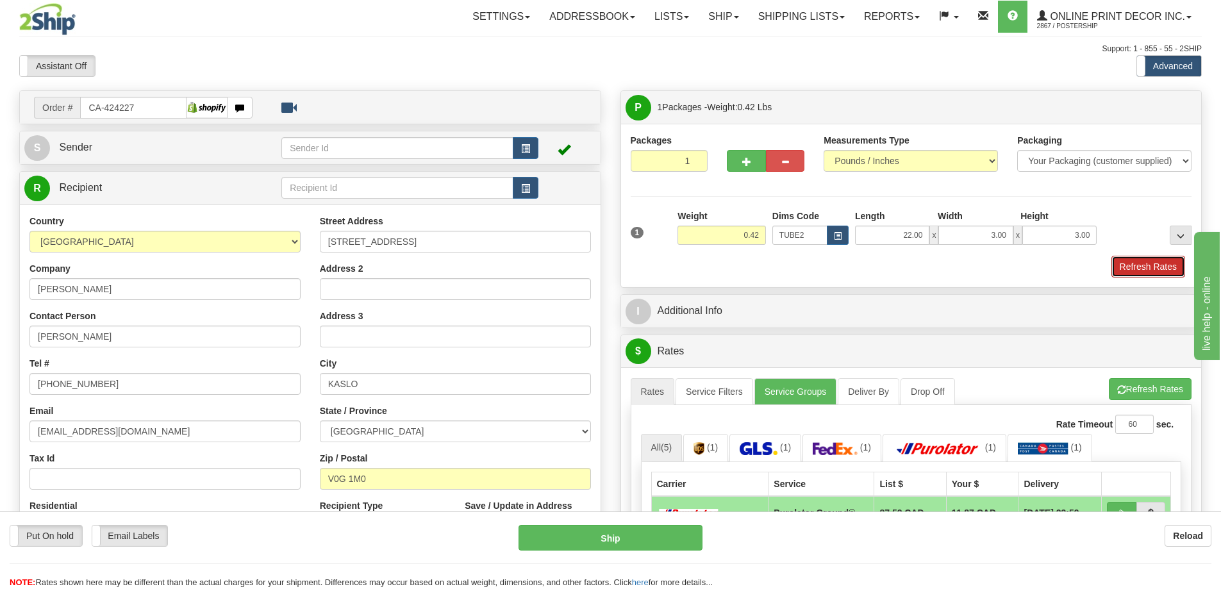
click at [1160, 265] on button "Refresh Rates" at bounding box center [1149, 267] width 74 height 22
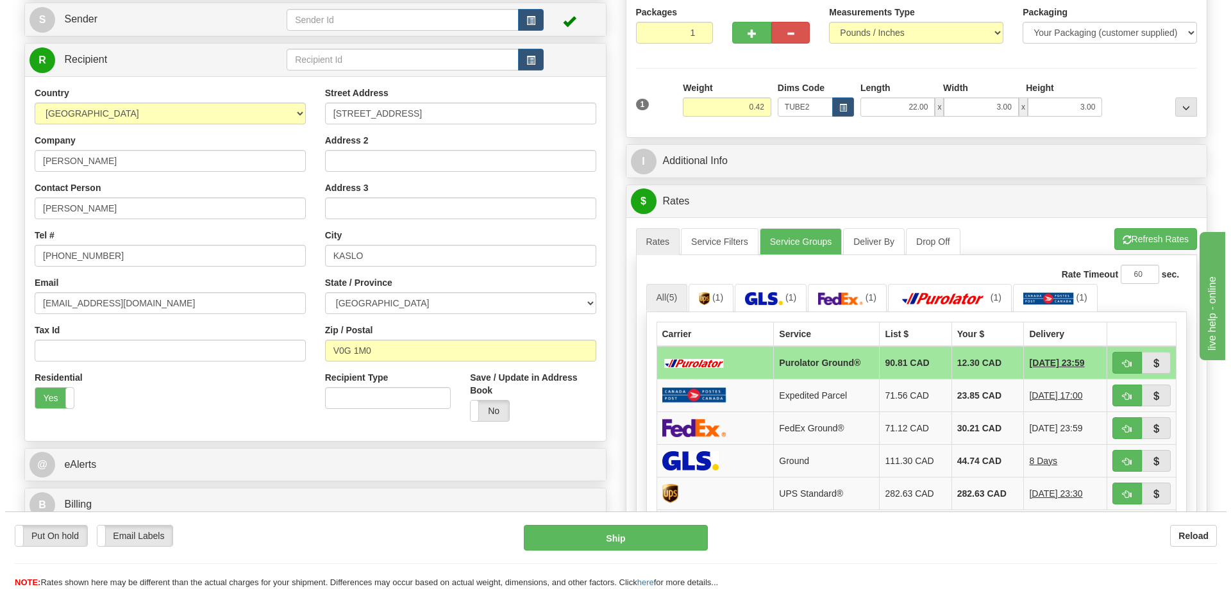
scroll to position [192, 0]
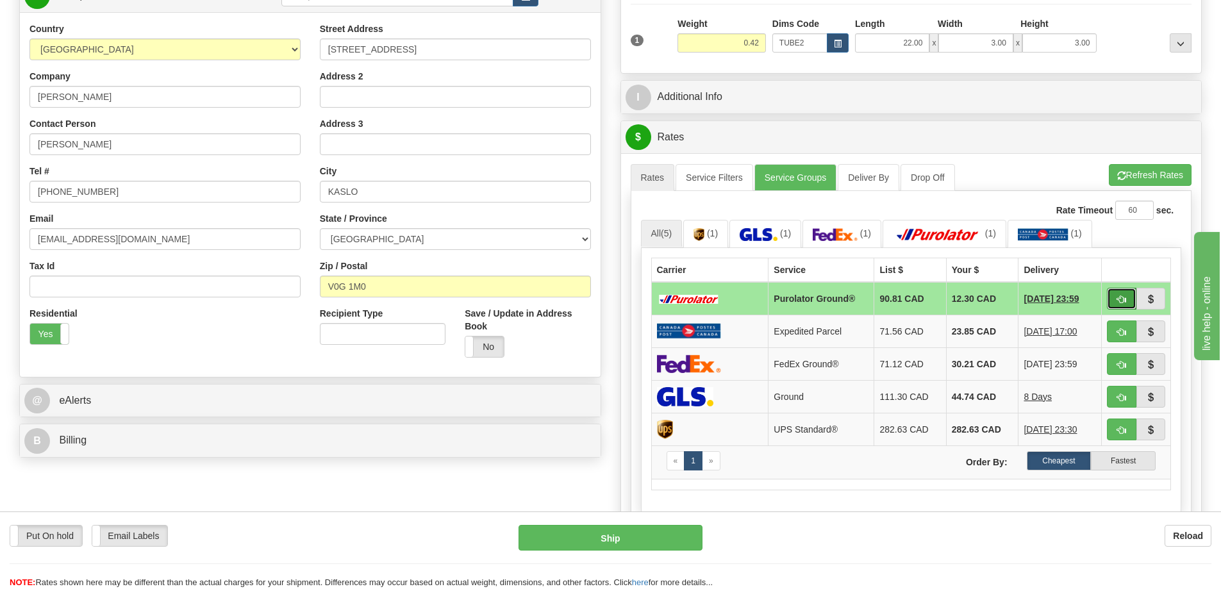
click at [1114, 301] on button "button" at bounding box center [1121, 299] width 29 height 22
type input "260"
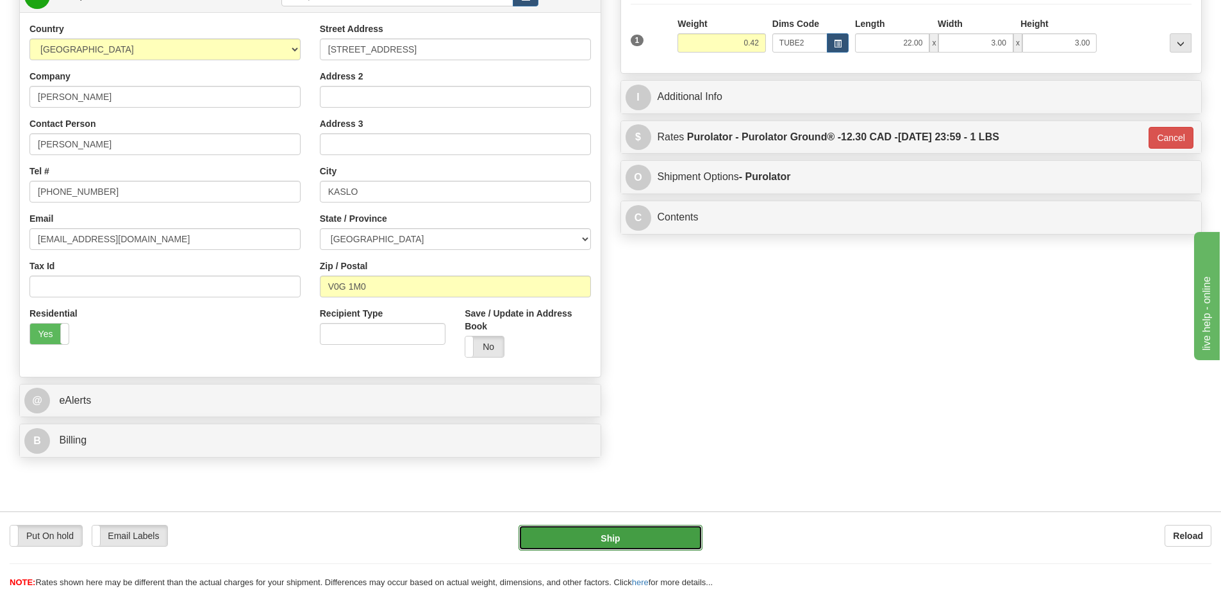
drag, startPoint x: 636, startPoint y: 538, endPoint x: 636, endPoint y: 530, distance: 7.7
click at [636, 530] on button "Ship" at bounding box center [611, 538] width 184 height 26
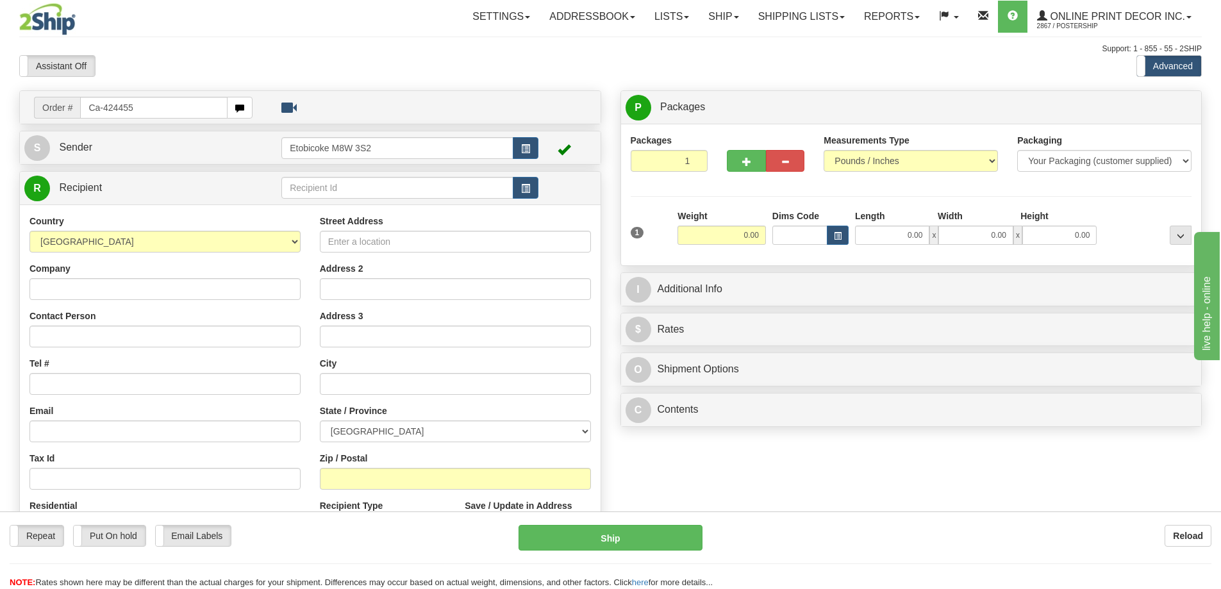
type input "Ca-424455"
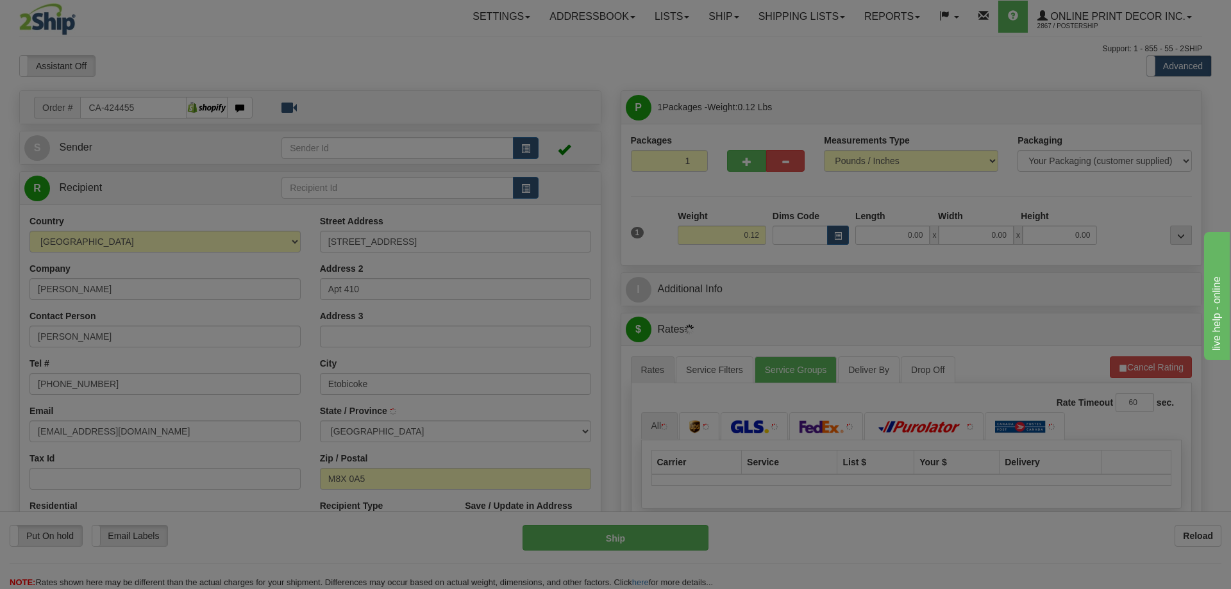
type input "ETOBICOKE"
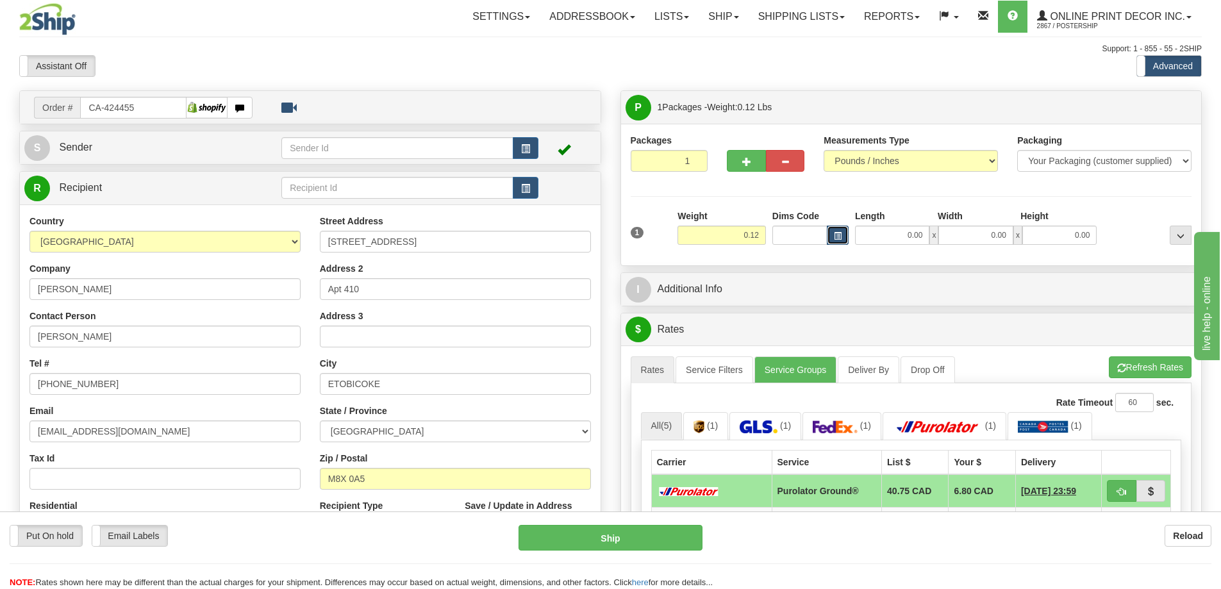
click at [840, 234] on span "button" at bounding box center [838, 236] width 8 height 7
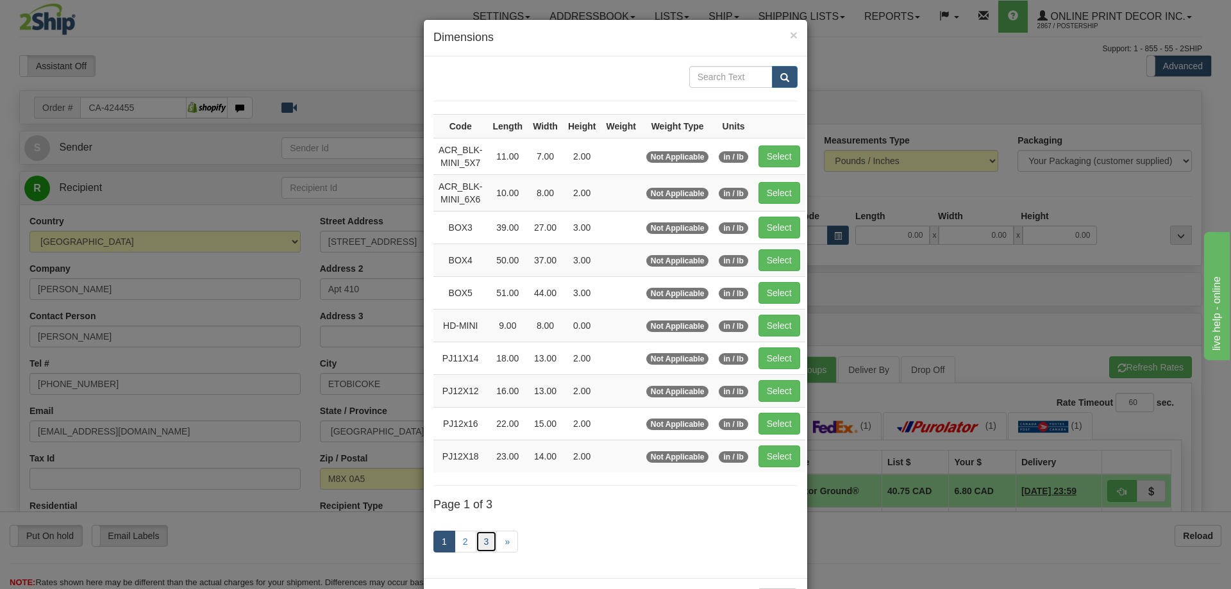
click at [482, 539] on link "3" at bounding box center [487, 542] width 22 height 22
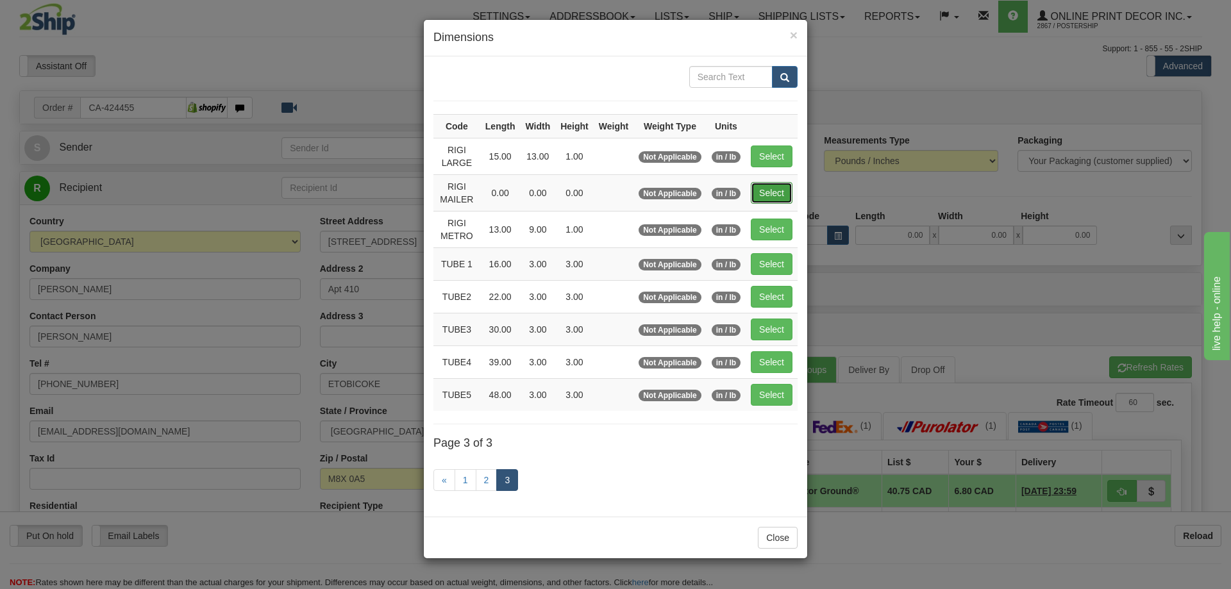
click at [774, 192] on button "Select" at bounding box center [772, 193] width 42 height 22
type input "RIGI MAILER"
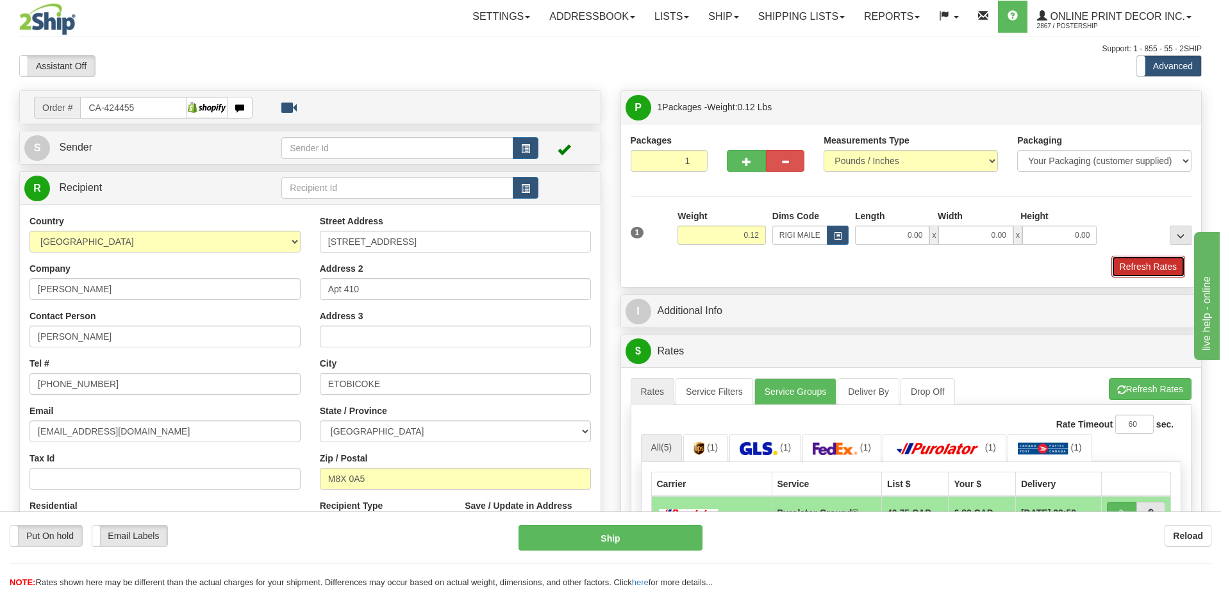
click at [1152, 272] on button "Refresh Rates" at bounding box center [1149, 267] width 74 height 22
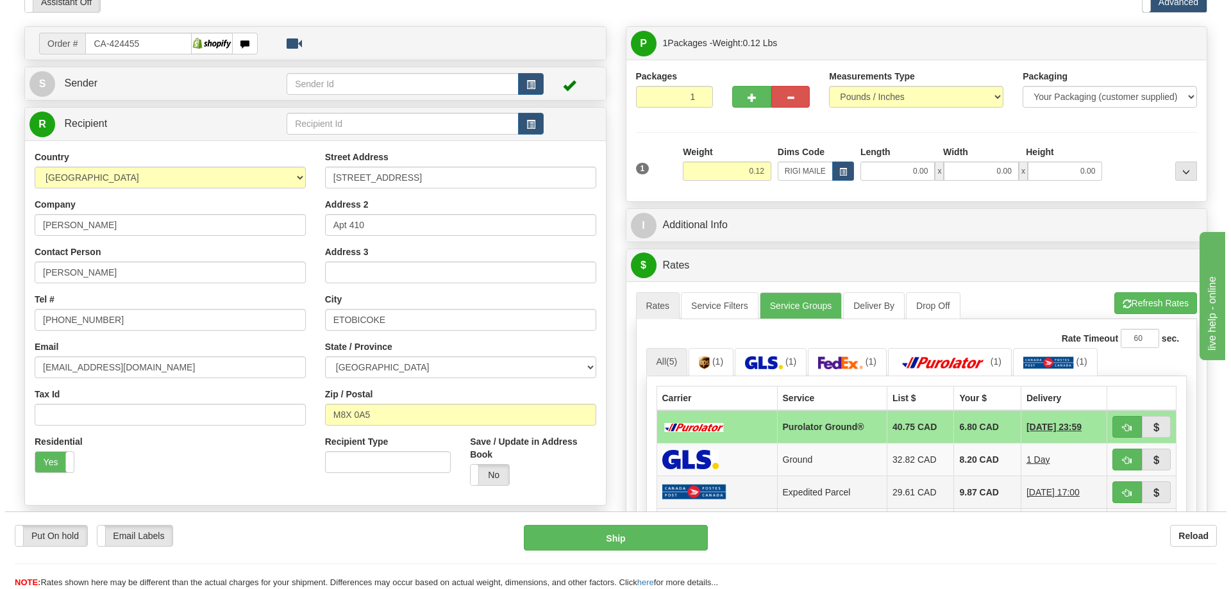
scroll to position [192, 0]
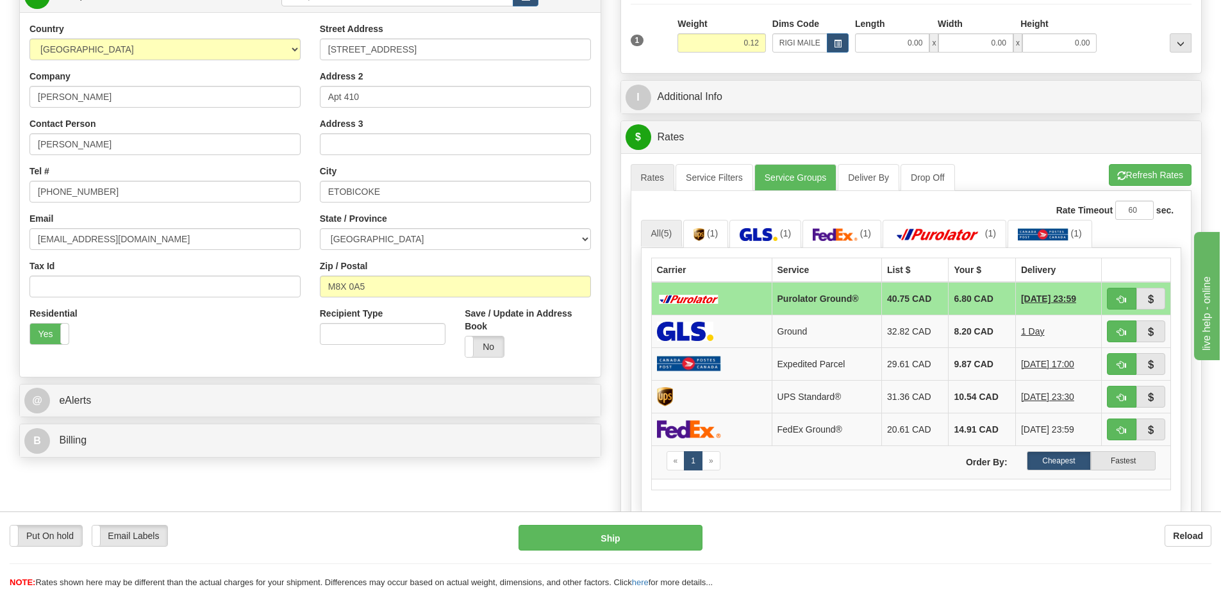
click at [1116, 289] on td at bounding box center [1136, 298] width 69 height 33
click at [1117, 292] on button "button" at bounding box center [1121, 299] width 29 height 22
type input "260"
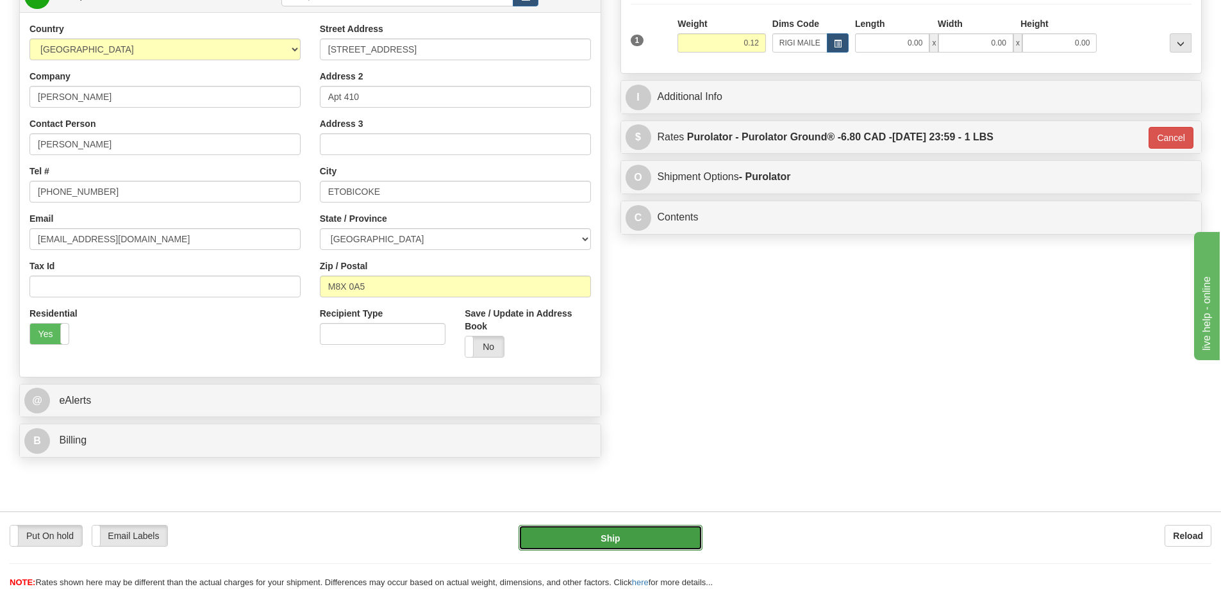
click at [639, 538] on button "Ship" at bounding box center [611, 538] width 184 height 26
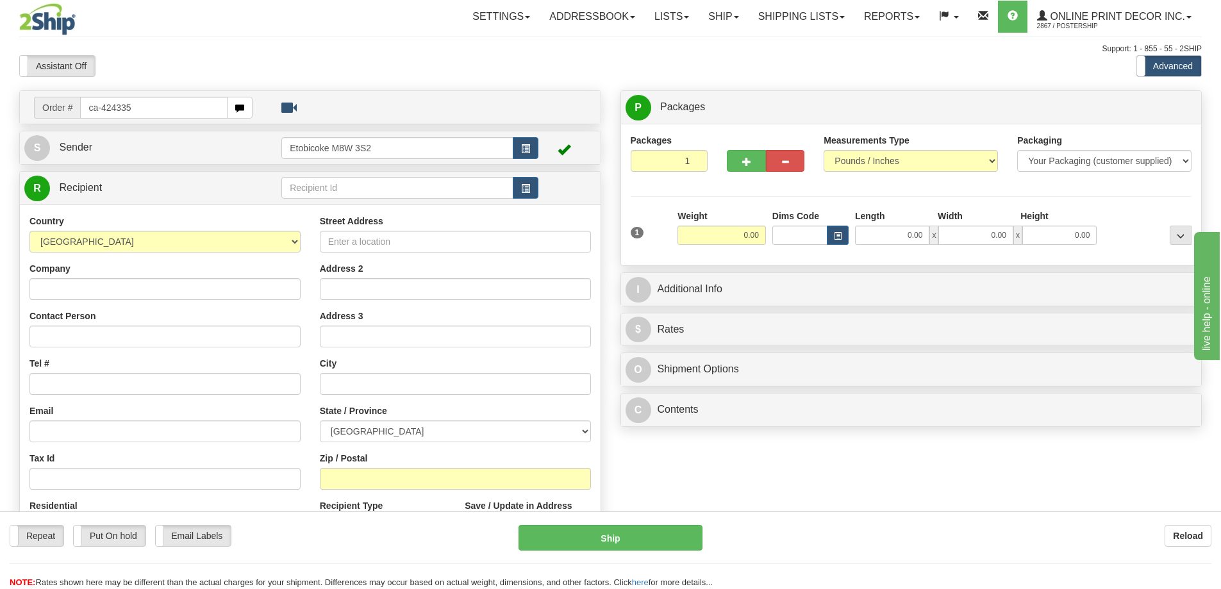
type input "ca-424335"
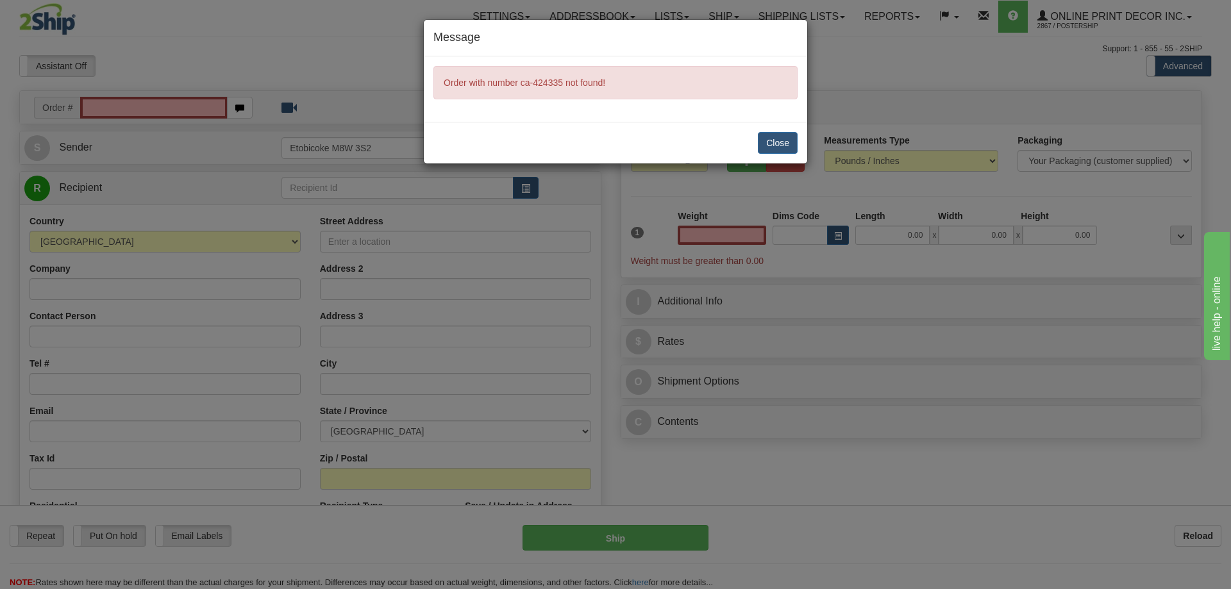
type input "0.00"
click at [777, 145] on button "Close" at bounding box center [778, 143] width 40 height 22
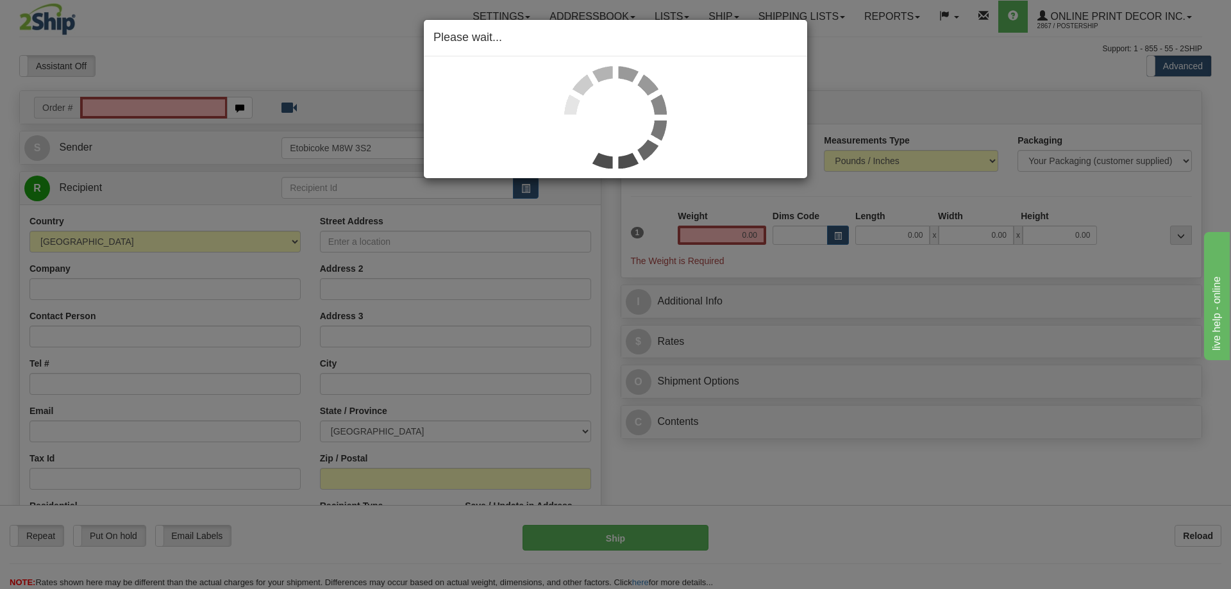
click at [130, 109] on div "Please wait..." at bounding box center [615, 294] width 1231 height 589
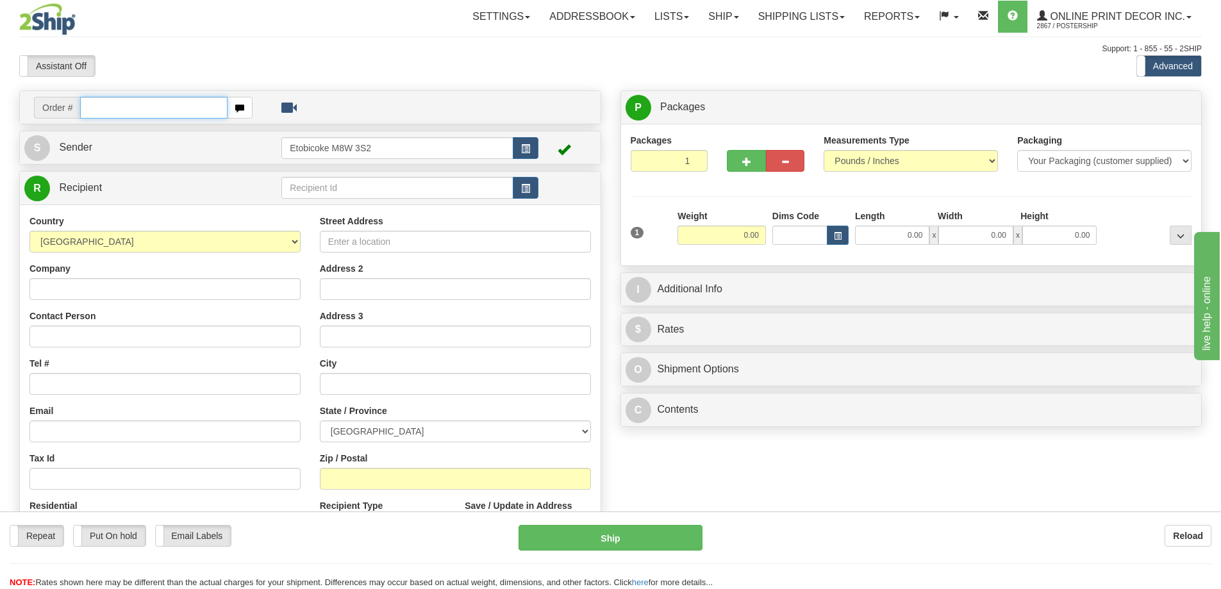
click at [119, 110] on input "text" at bounding box center [153, 108] width 147 height 22
type input "ca-424335"
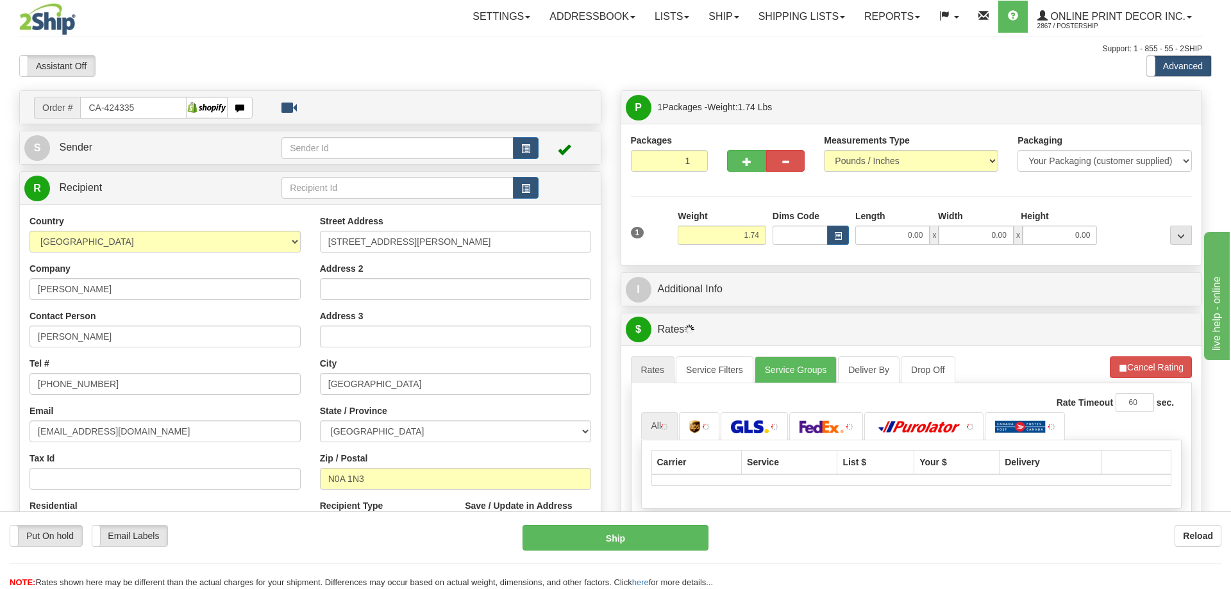
type input "[GEOGRAPHIC_DATA]"
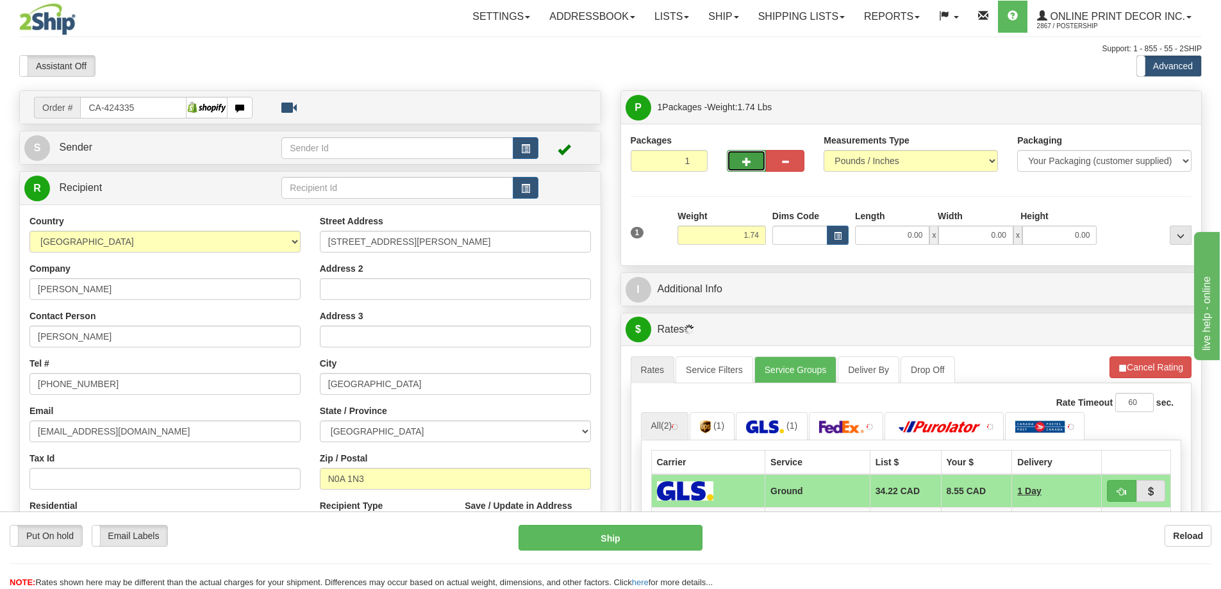
click at [749, 156] on button "button" at bounding box center [746, 161] width 38 height 22
radio input "true"
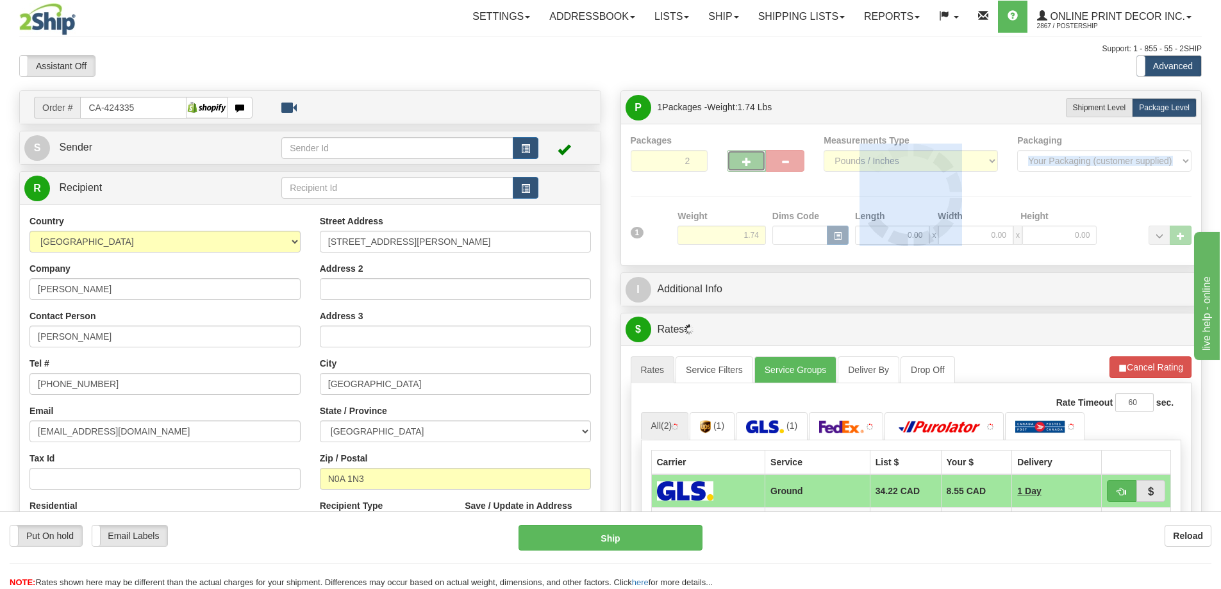
click at [749, 156] on div "Packages 2 1 Measurements Type" at bounding box center [912, 195] width 562 height 122
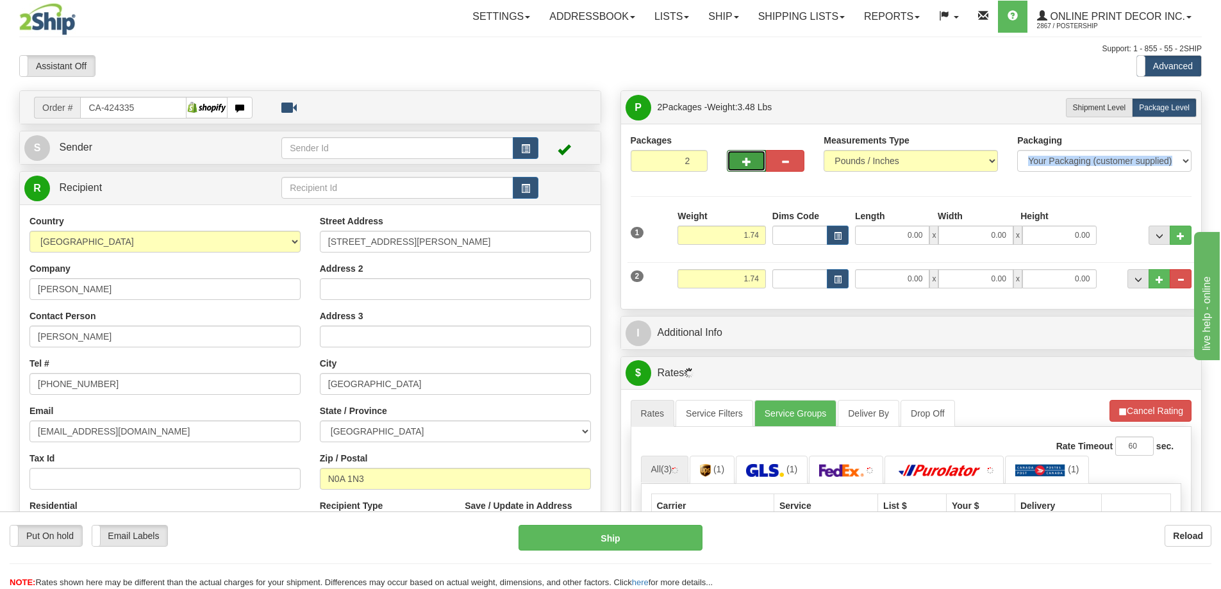
click at [753, 158] on button "button" at bounding box center [746, 161] width 38 height 22
type input "3"
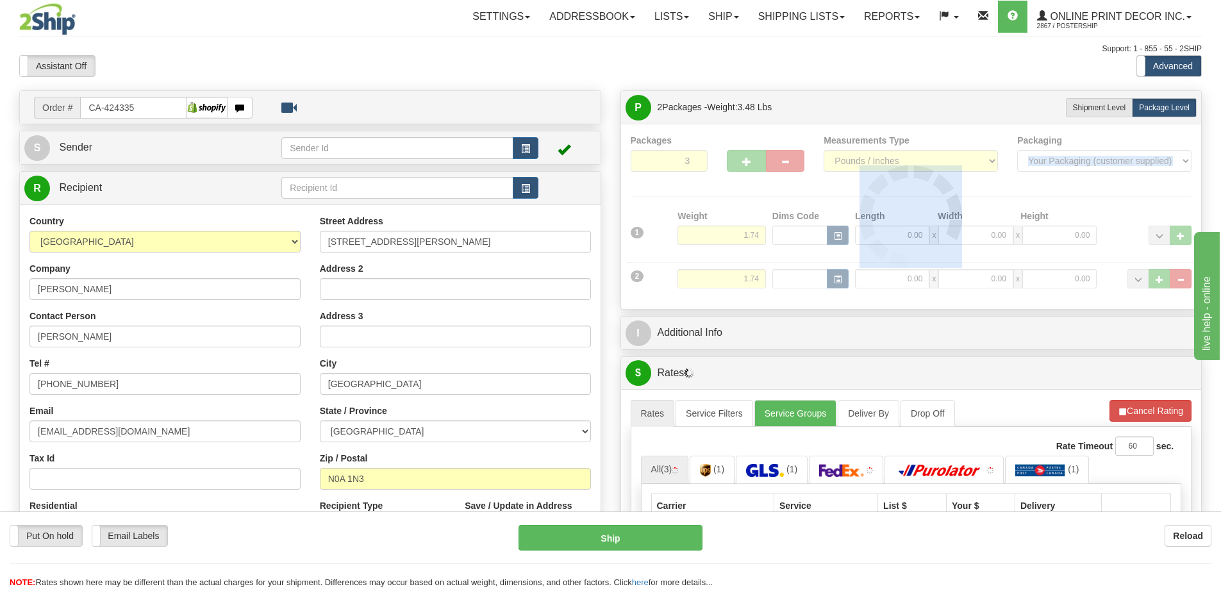
click at [755, 158] on div at bounding box center [912, 216] width 562 height 165
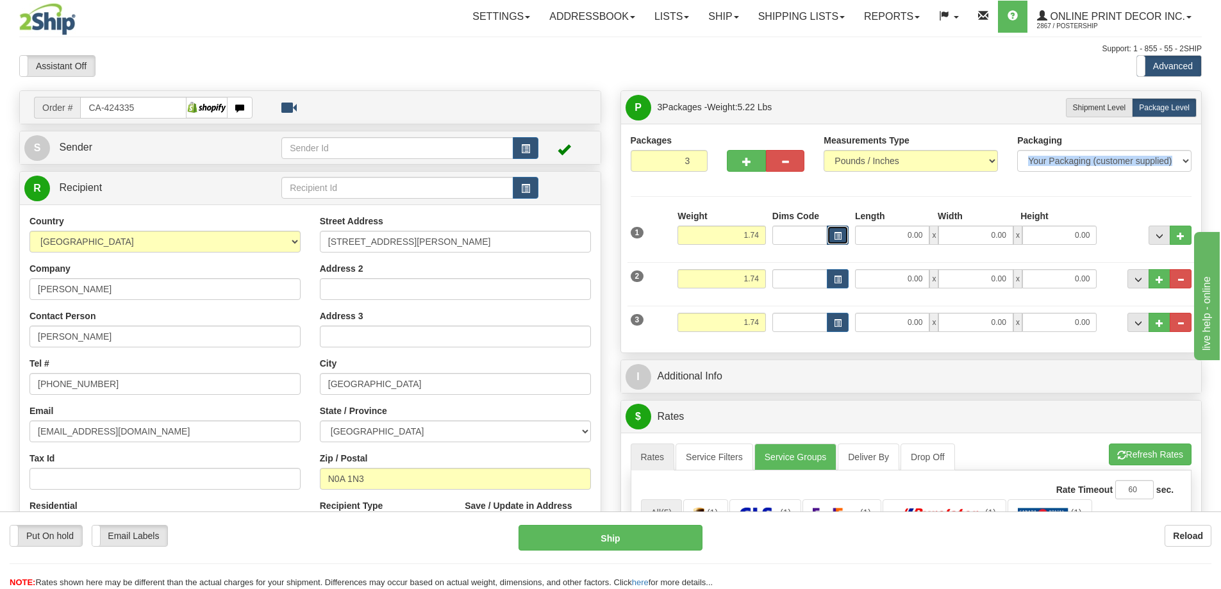
click at [835, 233] on span "button" at bounding box center [838, 236] width 8 height 7
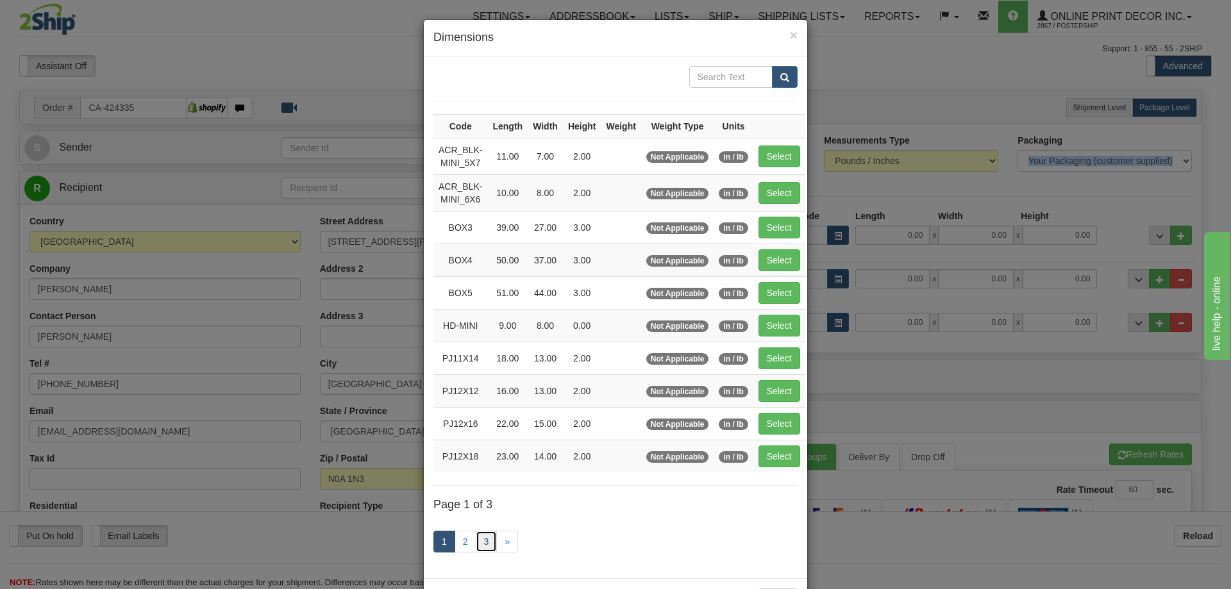
click at [476, 539] on link "3" at bounding box center [487, 542] width 22 height 22
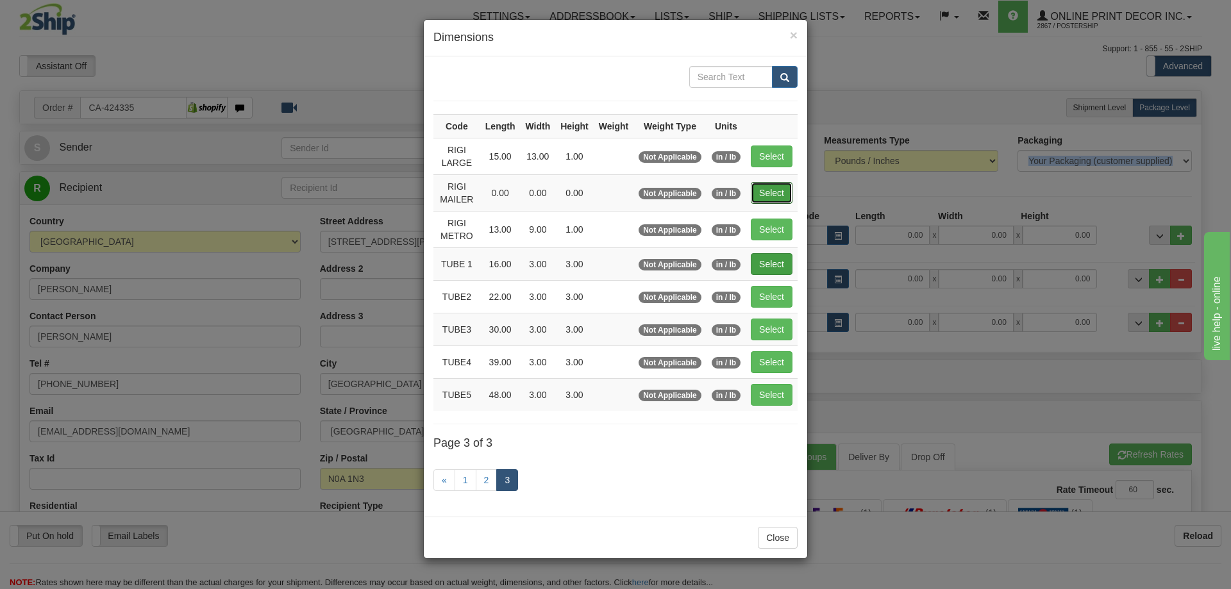
drag, startPoint x: 769, startPoint y: 189, endPoint x: 780, endPoint y: 203, distance: 17.3
click at [769, 188] on button "Select" at bounding box center [772, 193] width 42 height 22
type input "RIGI MAILER"
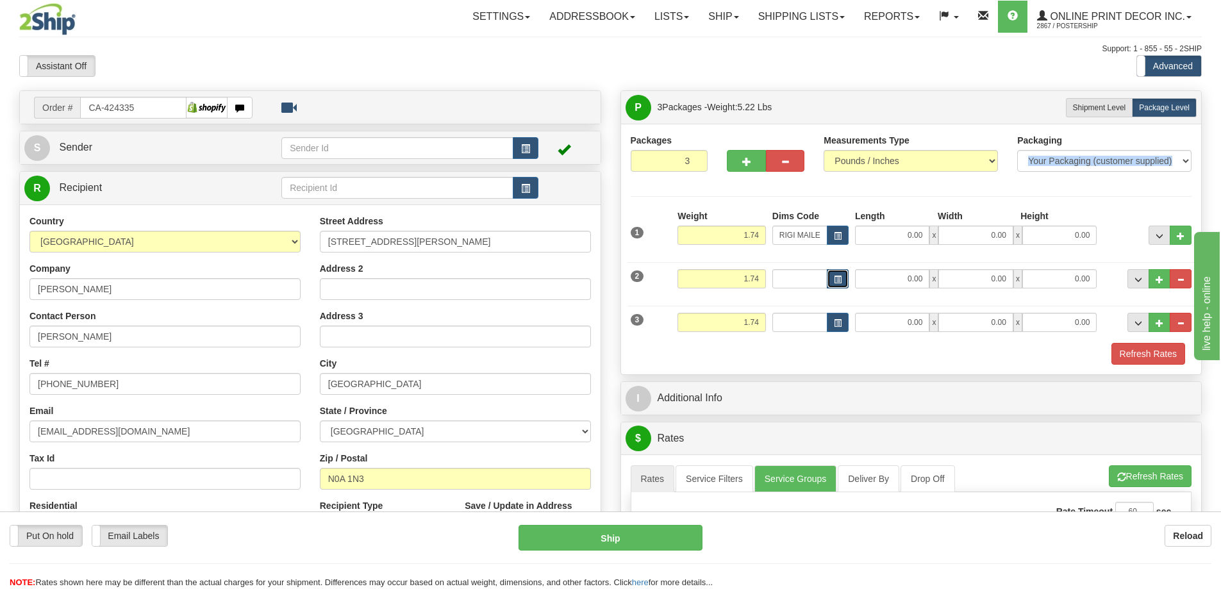
click at [833, 274] on button "button" at bounding box center [838, 278] width 22 height 19
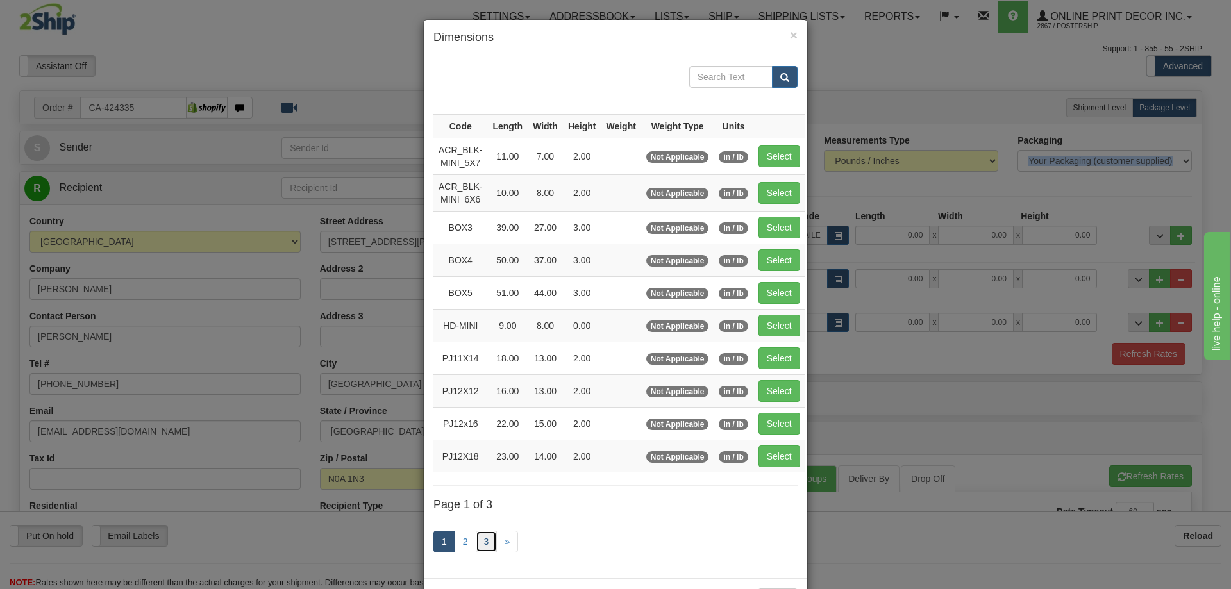
drag, startPoint x: 478, startPoint y: 539, endPoint x: 496, endPoint y: 519, distance: 26.8
click at [478, 538] on link "3" at bounding box center [487, 542] width 22 height 22
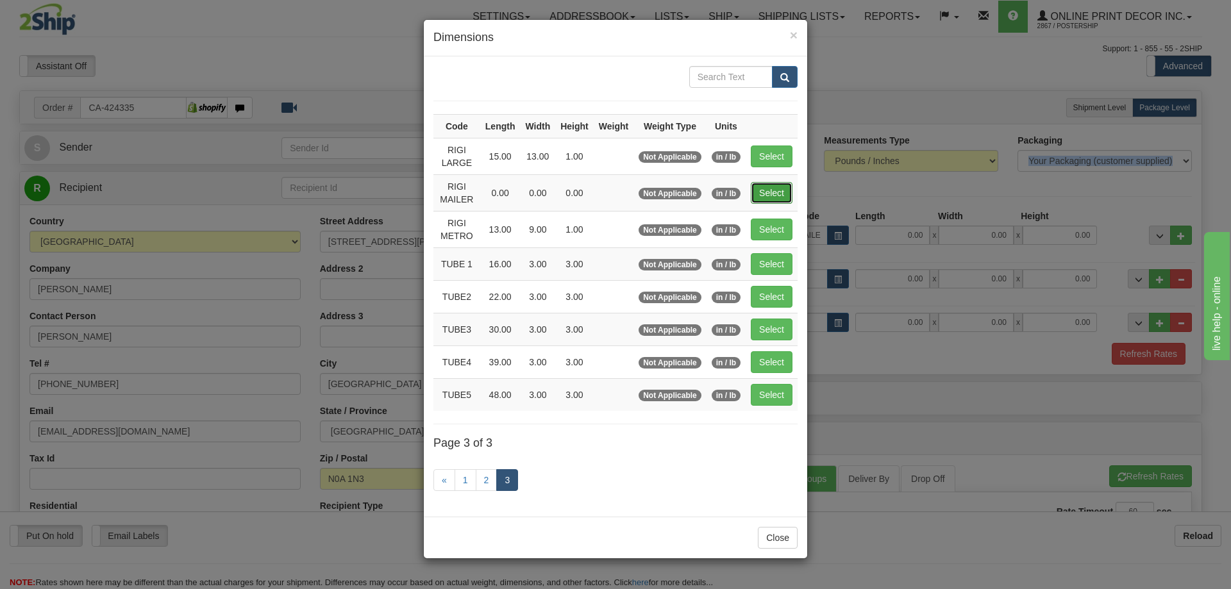
click at [765, 189] on button "Select" at bounding box center [772, 193] width 42 height 22
type input "RIGI MAILER"
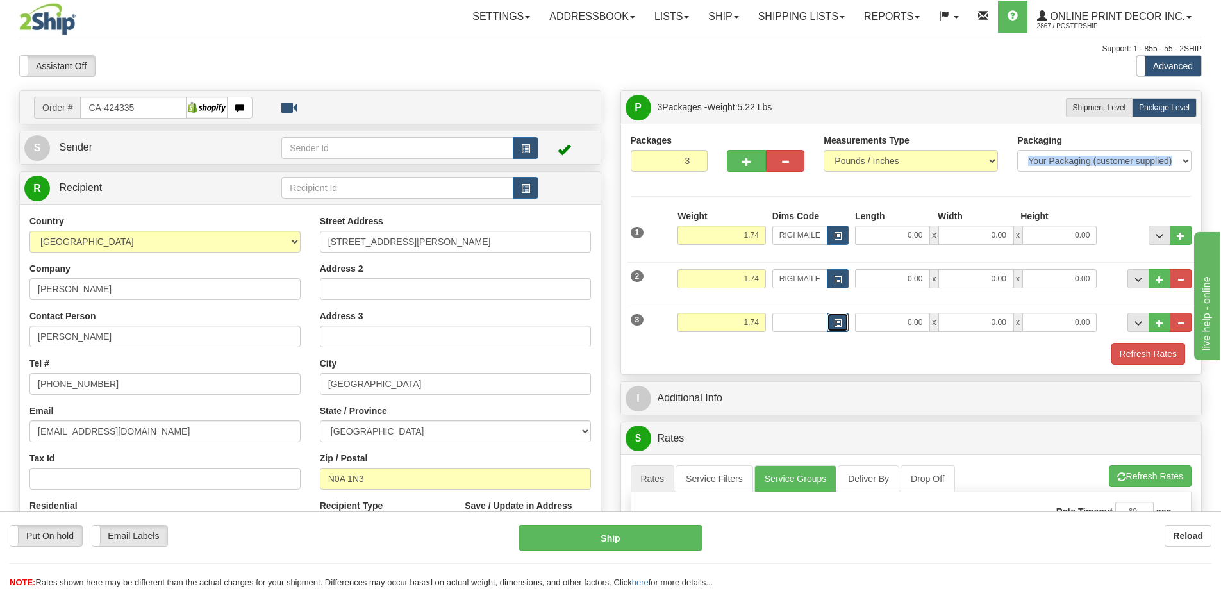
click at [837, 322] on span "button" at bounding box center [838, 323] width 8 height 7
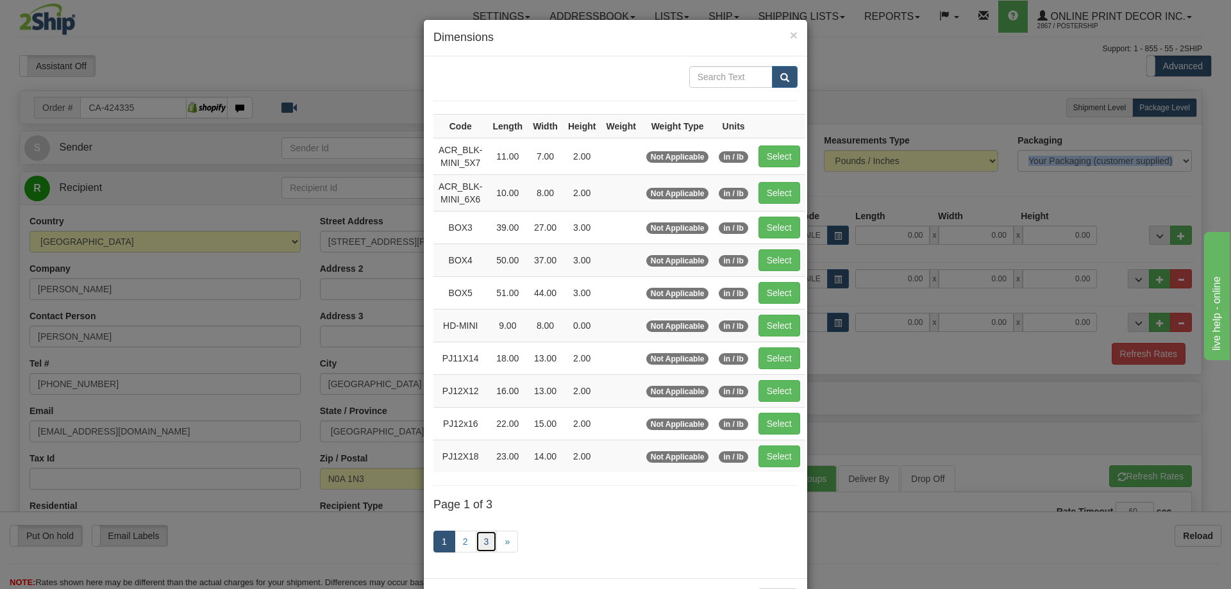
click at [485, 534] on link "3" at bounding box center [487, 542] width 22 height 22
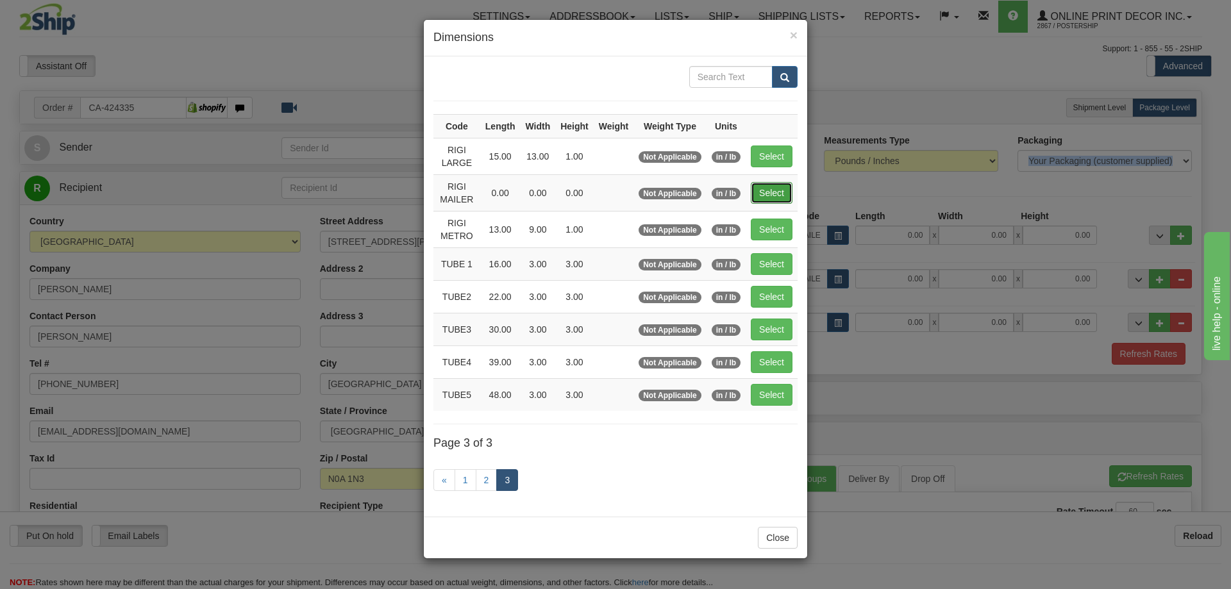
drag, startPoint x: 769, startPoint y: 187, endPoint x: 783, endPoint y: 195, distance: 16.1
click at [781, 195] on button "Select" at bounding box center [772, 193] width 42 height 22
type input "RIGI MAILER"
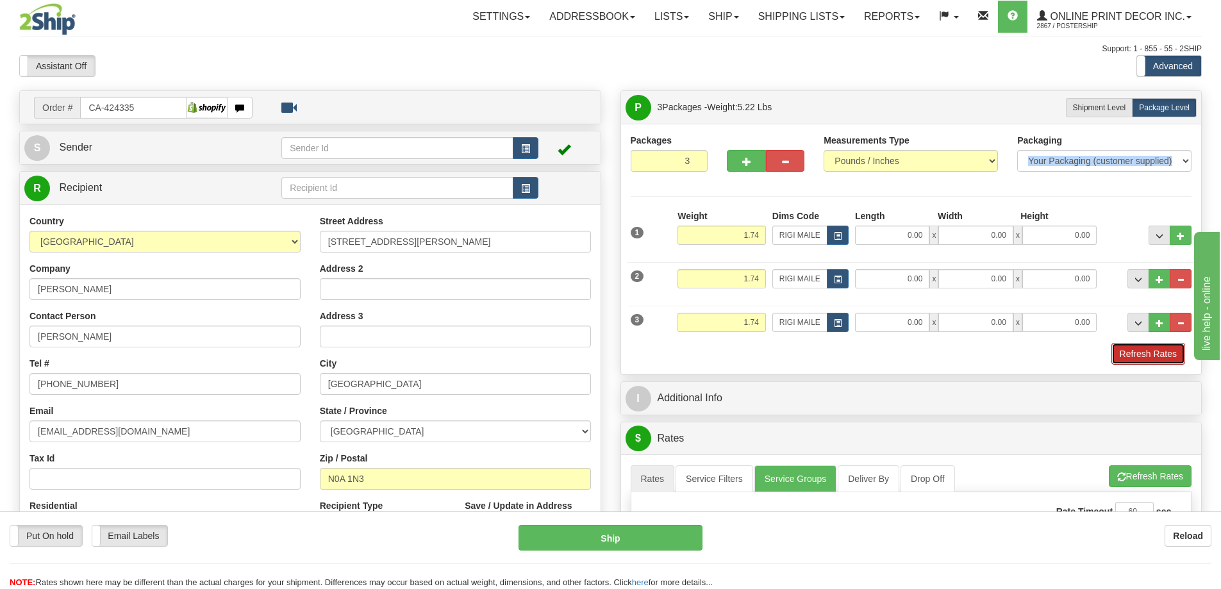
click at [1146, 364] on button "Refresh Rates" at bounding box center [1149, 354] width 74 height 22
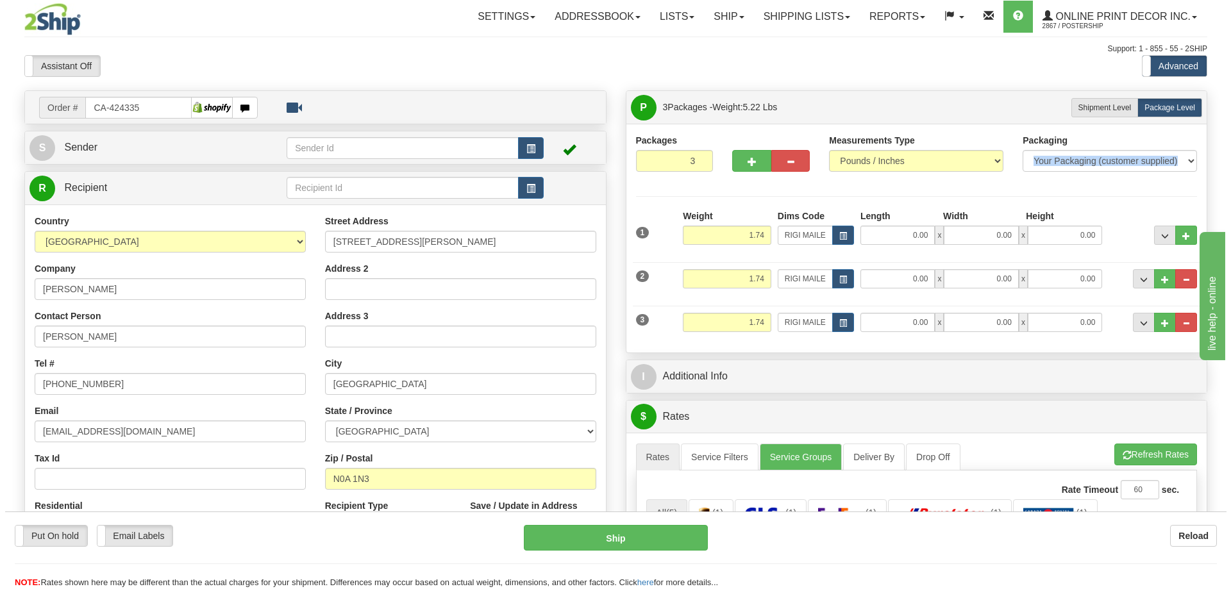
scroll to position [256, 0]
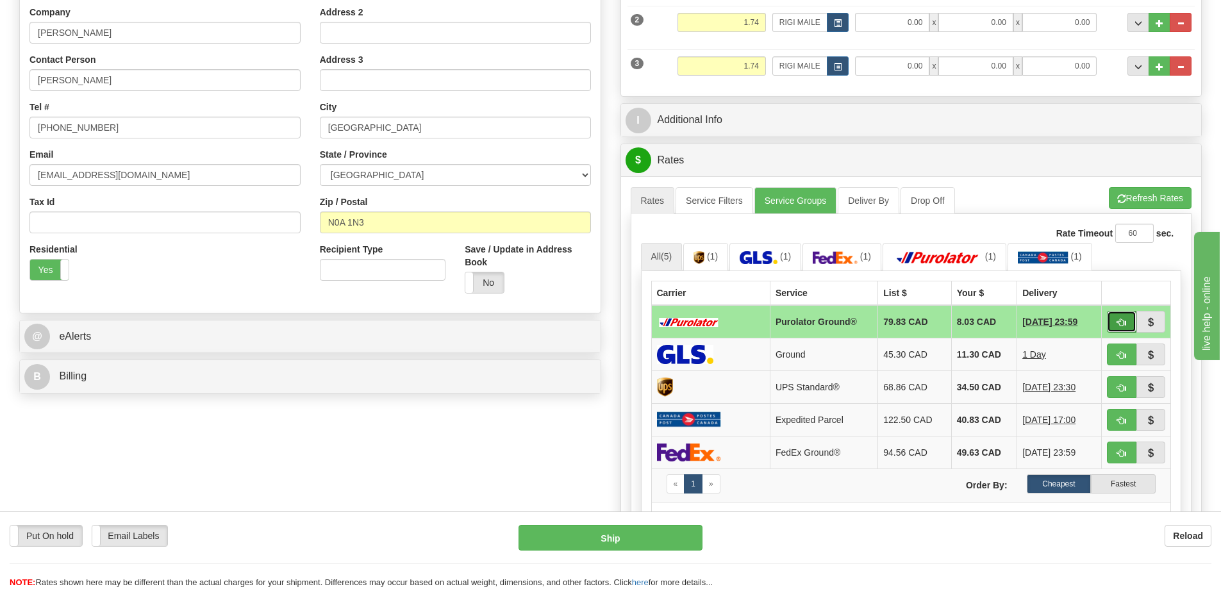
click at [1120, 321] on span "button" at bounding box center [1121, 323] width 9 height 8
type input "260"
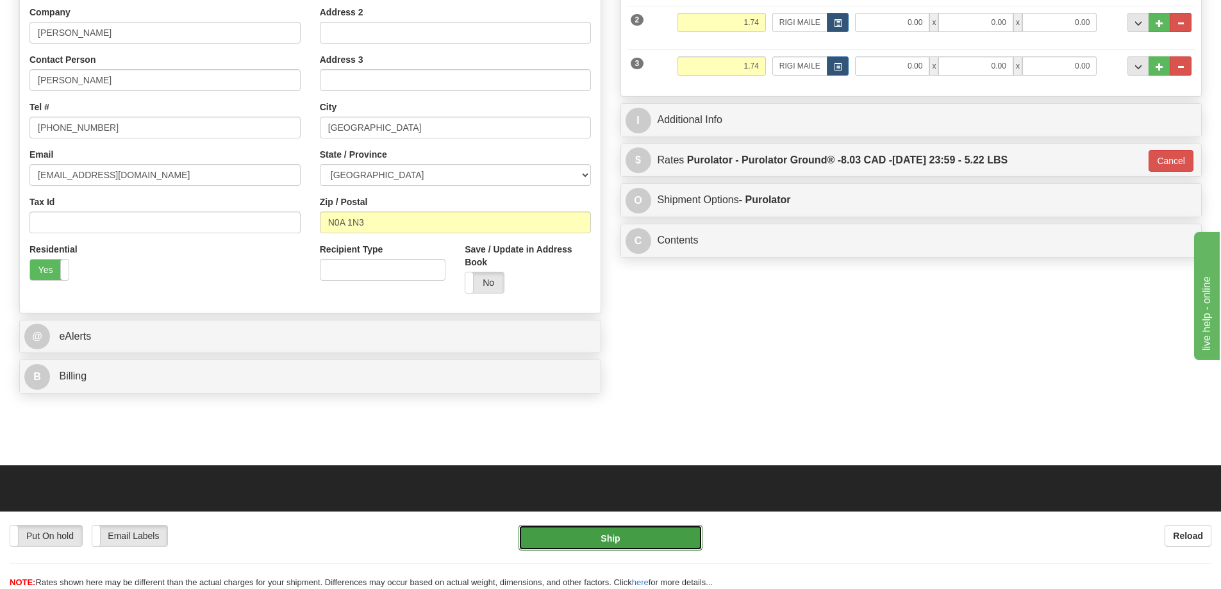
click at [640, 537] on button "Ship" at bounding box center [611, 538] width 184 height 26
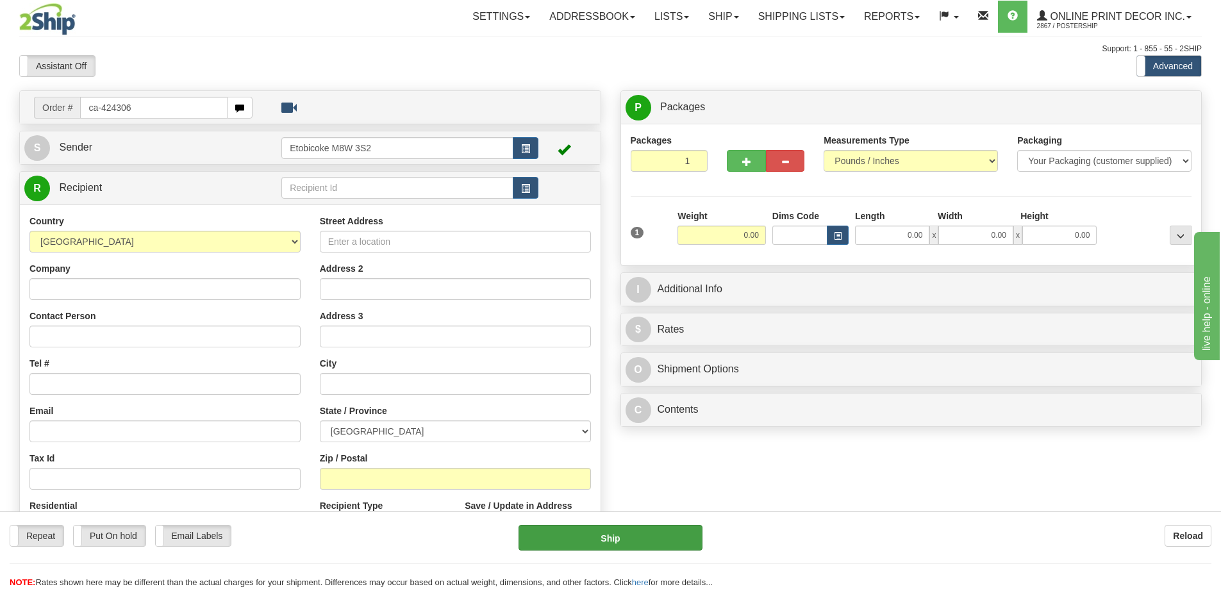
type input "ca-424306"
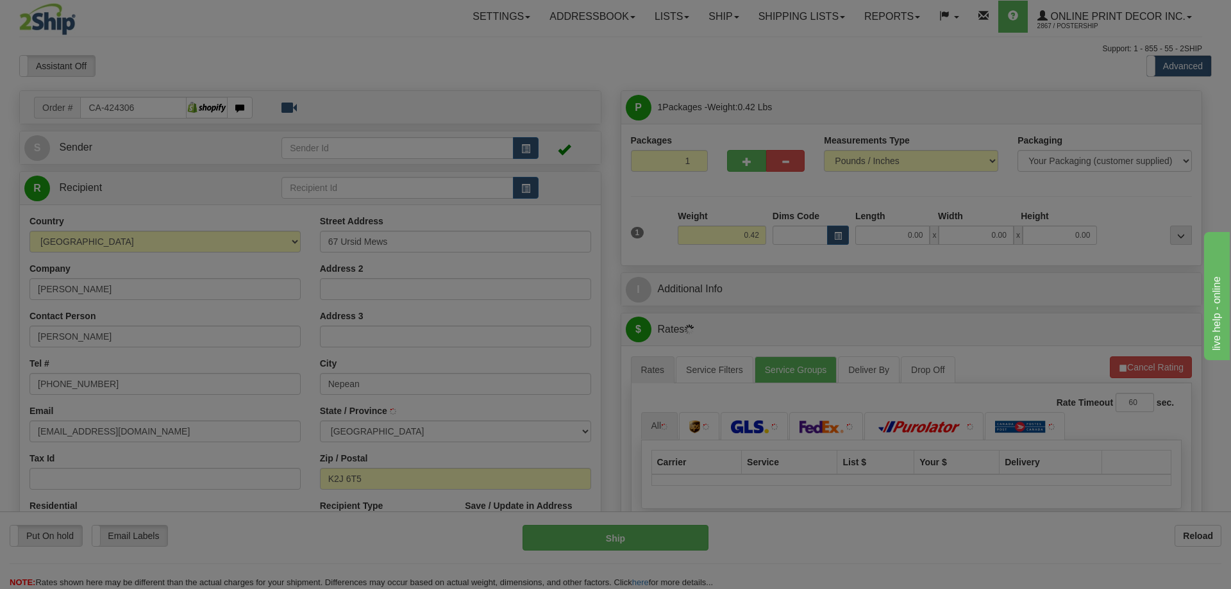
type input "NEPEAN"
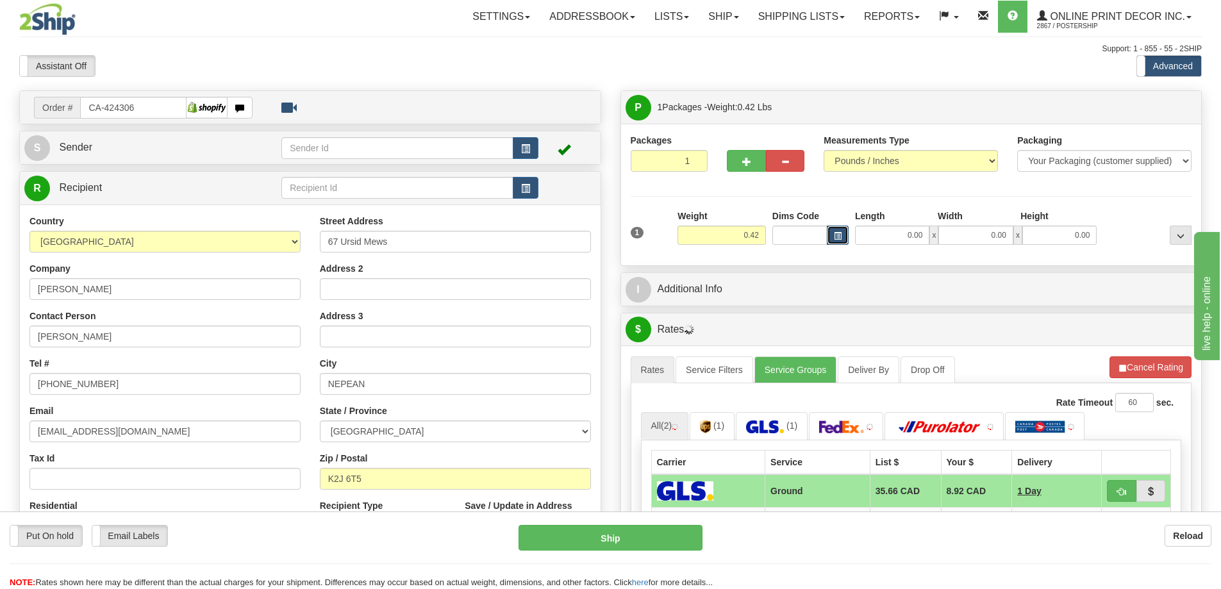
click at [829, 231] on button "button" at bounding box center [838, 235] width 22 height 19
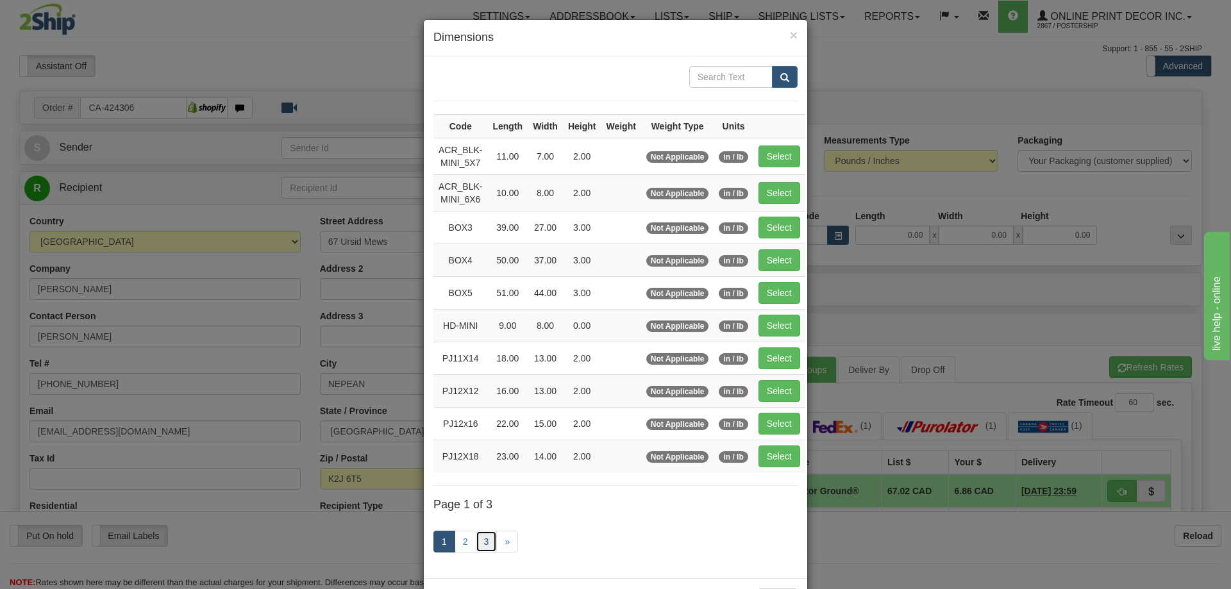
click at [480, 539] on link "3" at bounding box center [487, 542] width 22 height 22
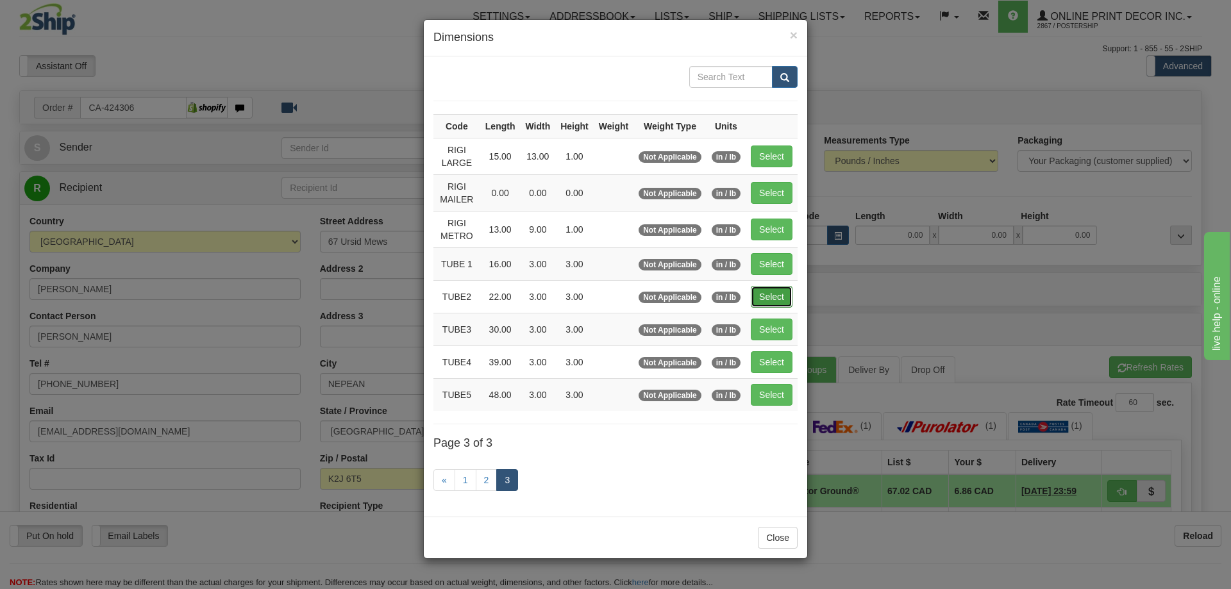
click at [773, 290] on button "Select" at bounding box center [772, 297] width 42 height 22
type input "TUBE2"
type input "22.00"
type input "3.00"
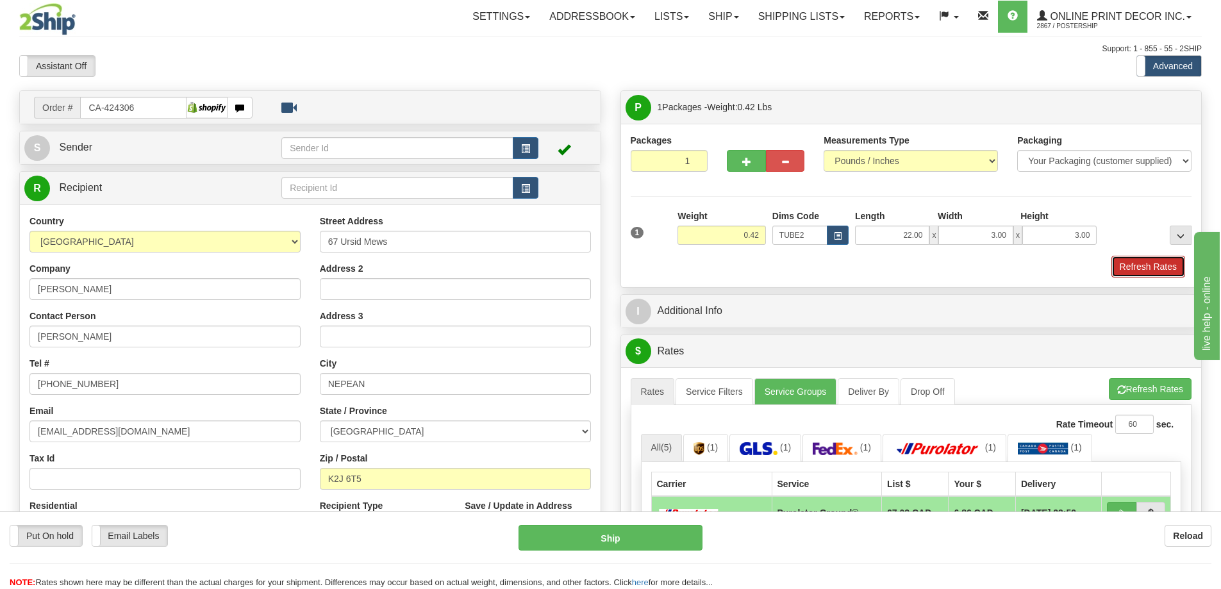
click at [1134, 259] on button "Refresh Rates" at bounding box center [1149, 267] width 74 height 22
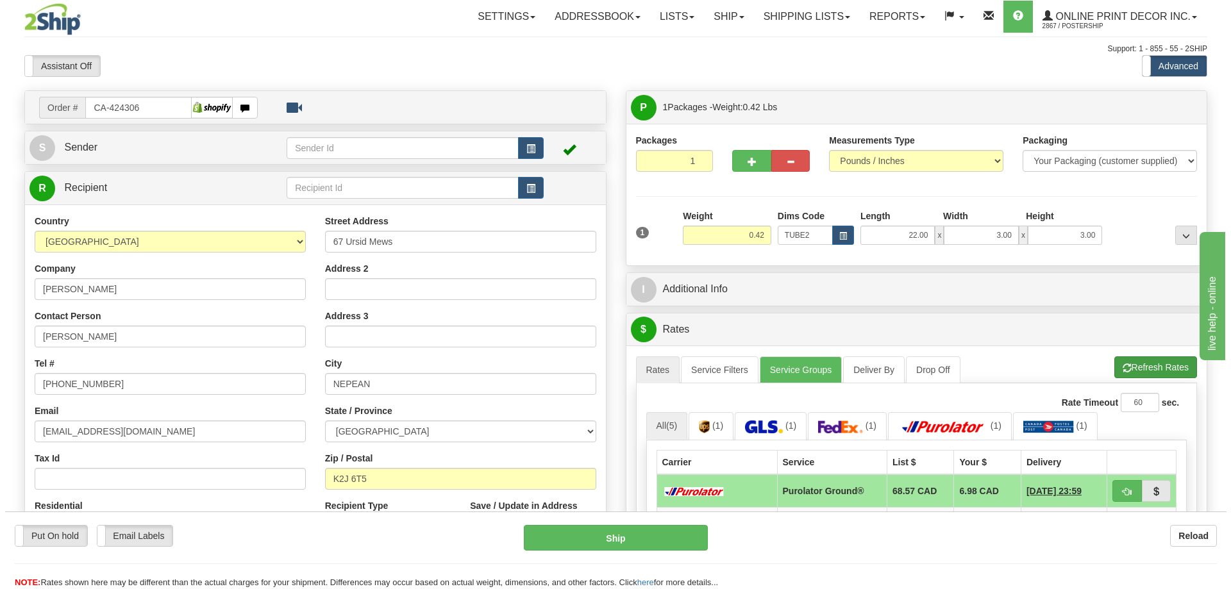
scroll to position [128, 0]
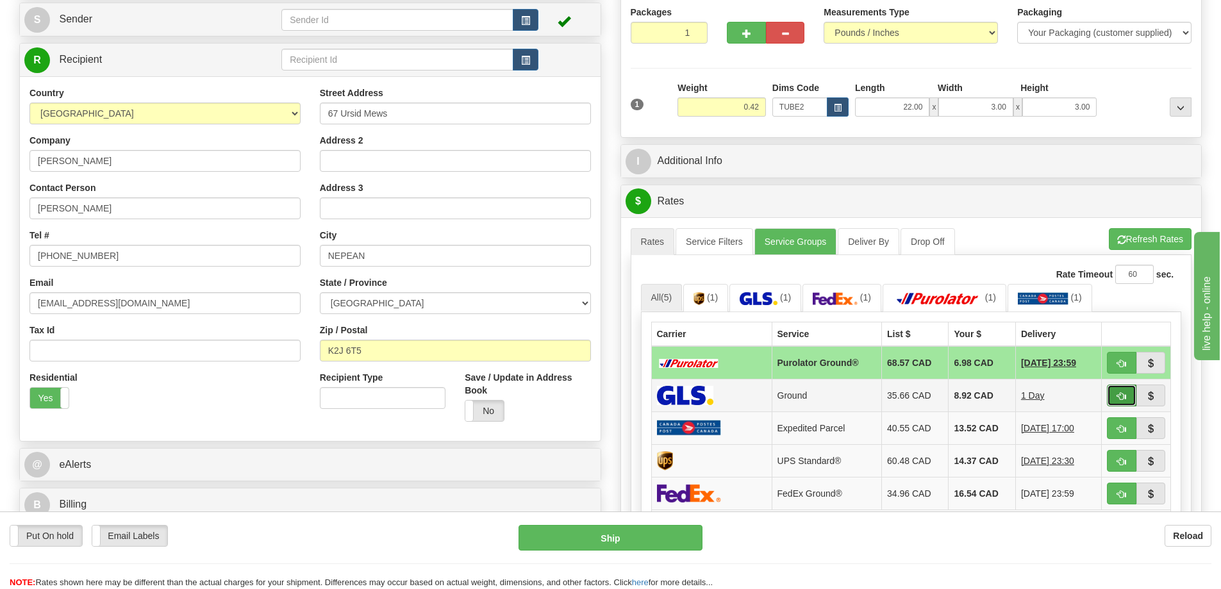
click at [1110, 393] on button "button" at bounding box center [1121, 396] width 29 height 22
type input "1"
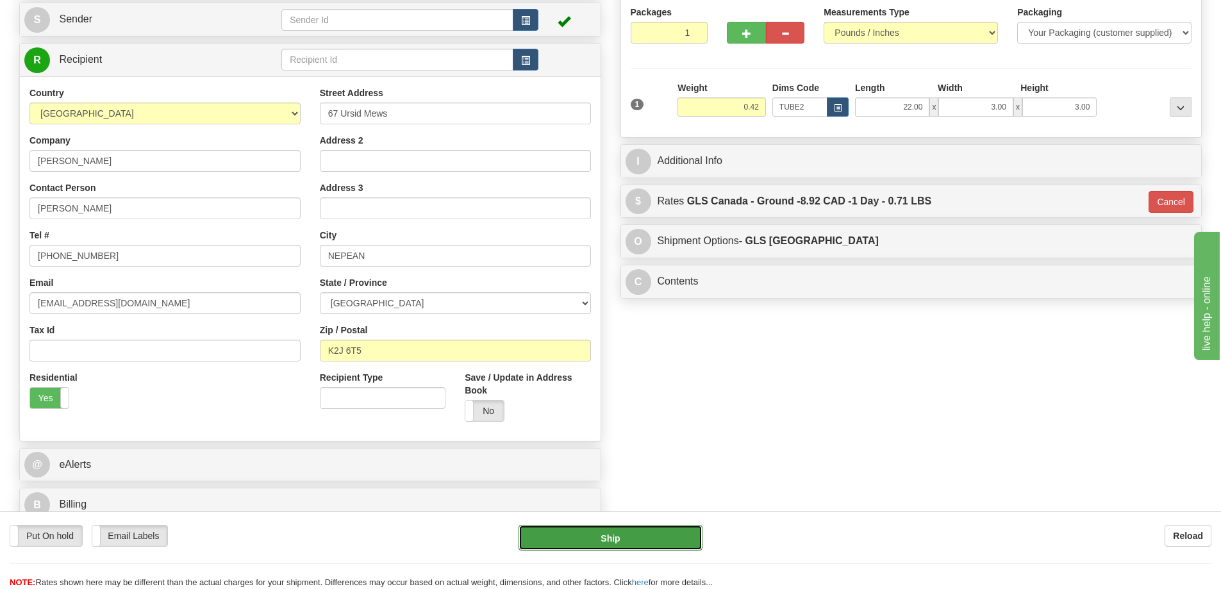
click at [627, 539] on button "Ship" at bounding box center [611, 538] width 184 height 26
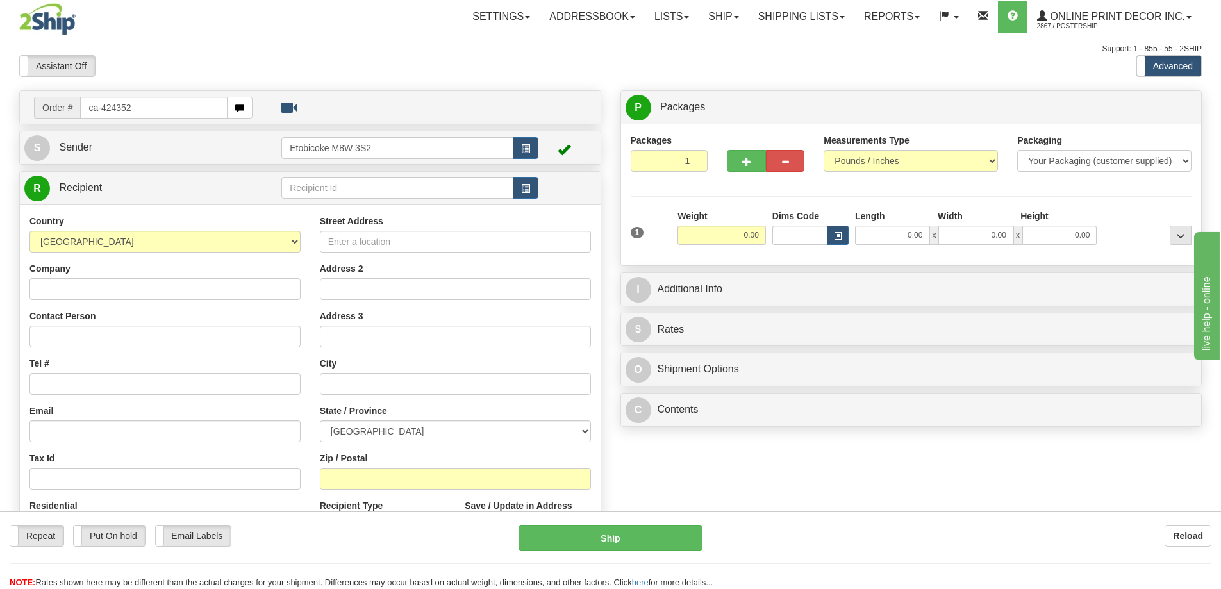
type input "ca-424352"
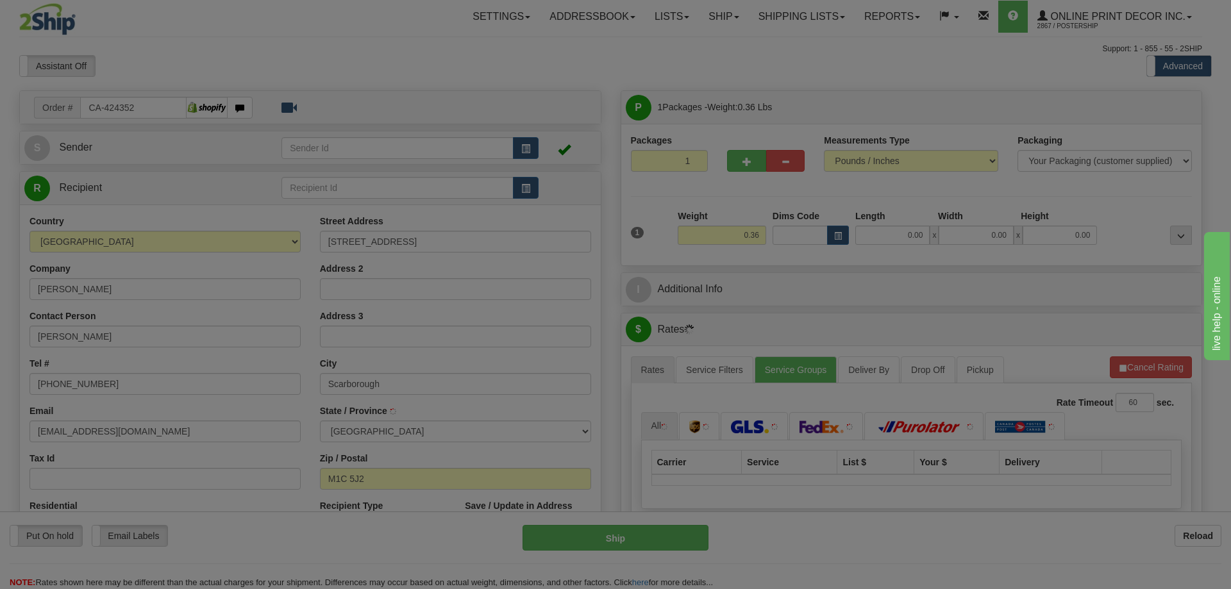
type input "SCARBOROUGH"
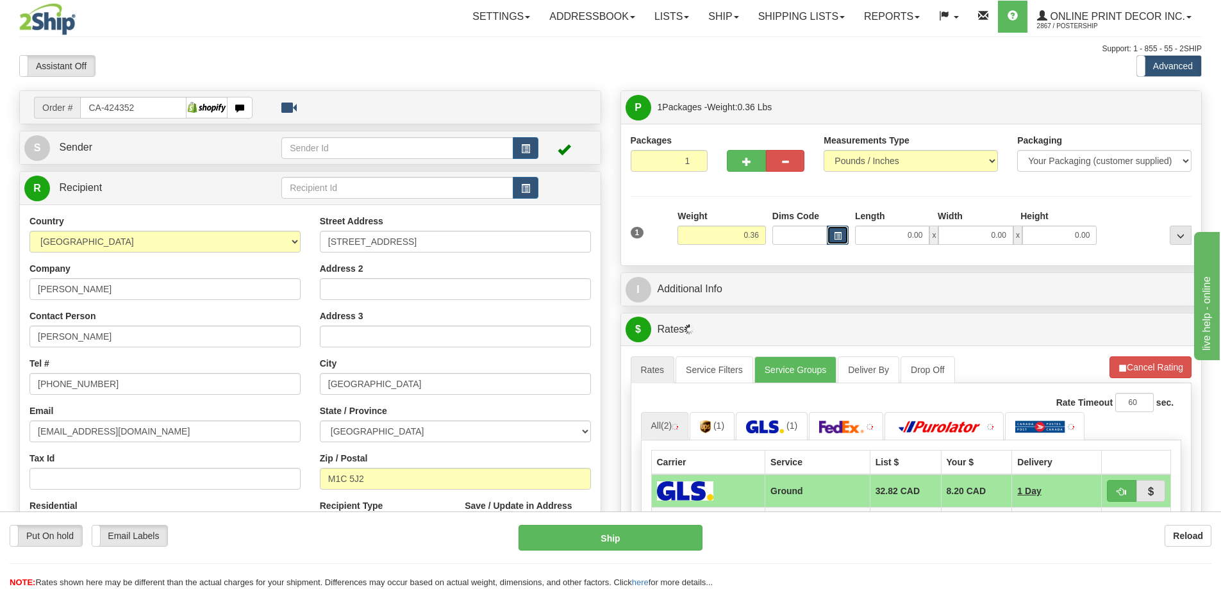
click at [837, 233] on span "button" at bounding box center [838, 236] width 8 height 7
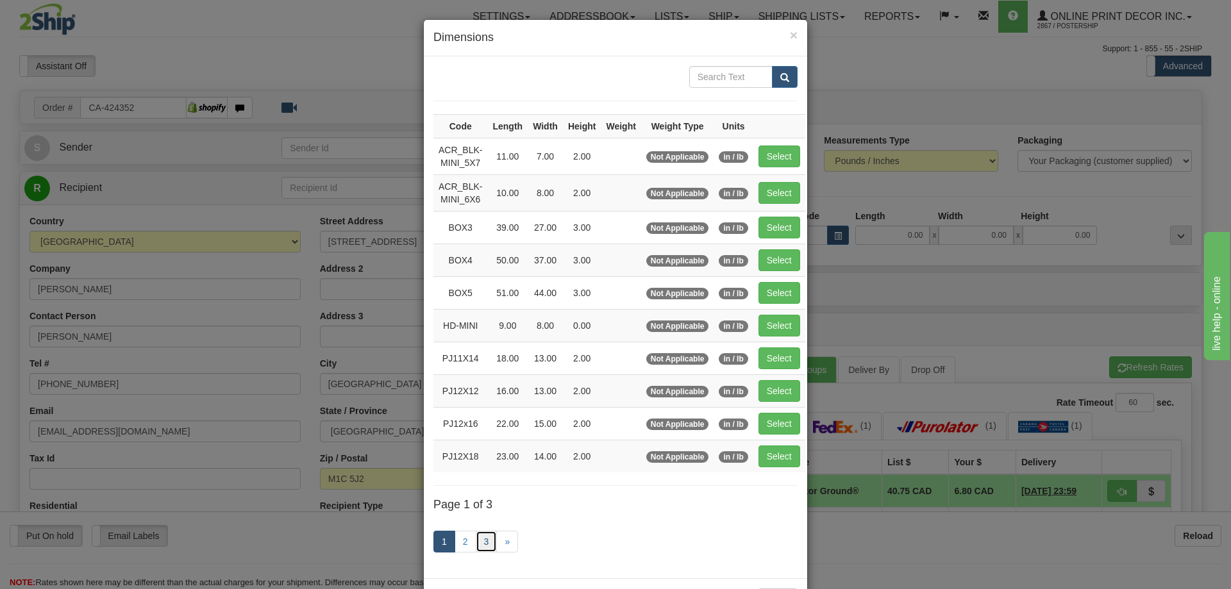
click at [480, 540] on link "3" at bounding box center [487, 542] width 22 height 22
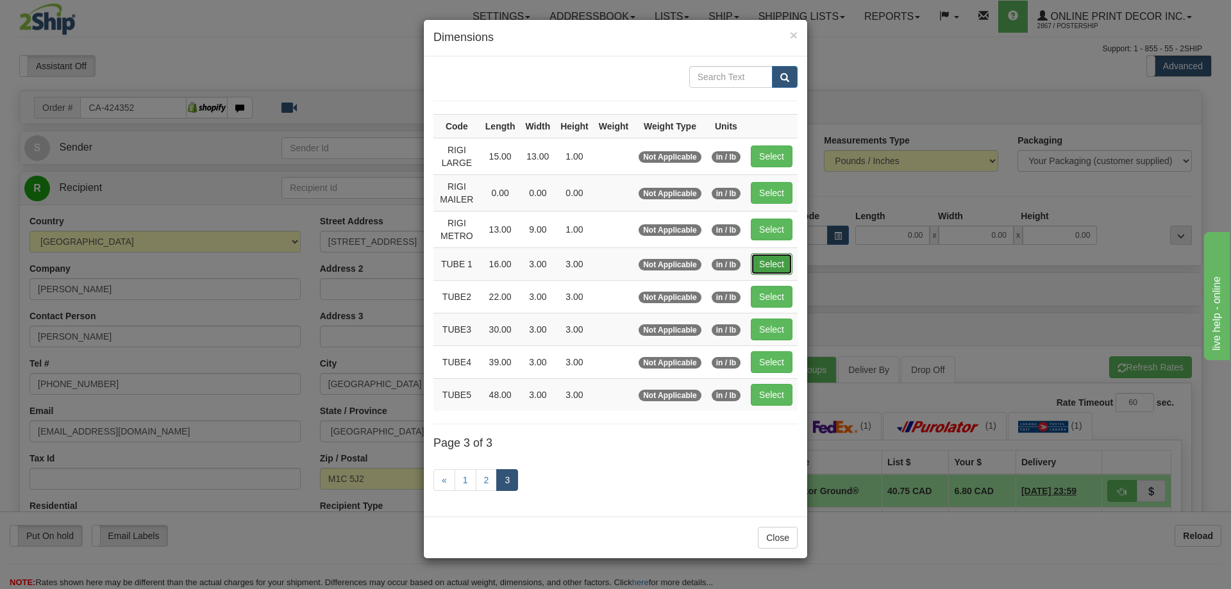
click at [773, 259] on button "Select" at bounding box center [772, 264] width 42 height 22
type input "TUBE 1"
type input "16.00"
type input "3.00"
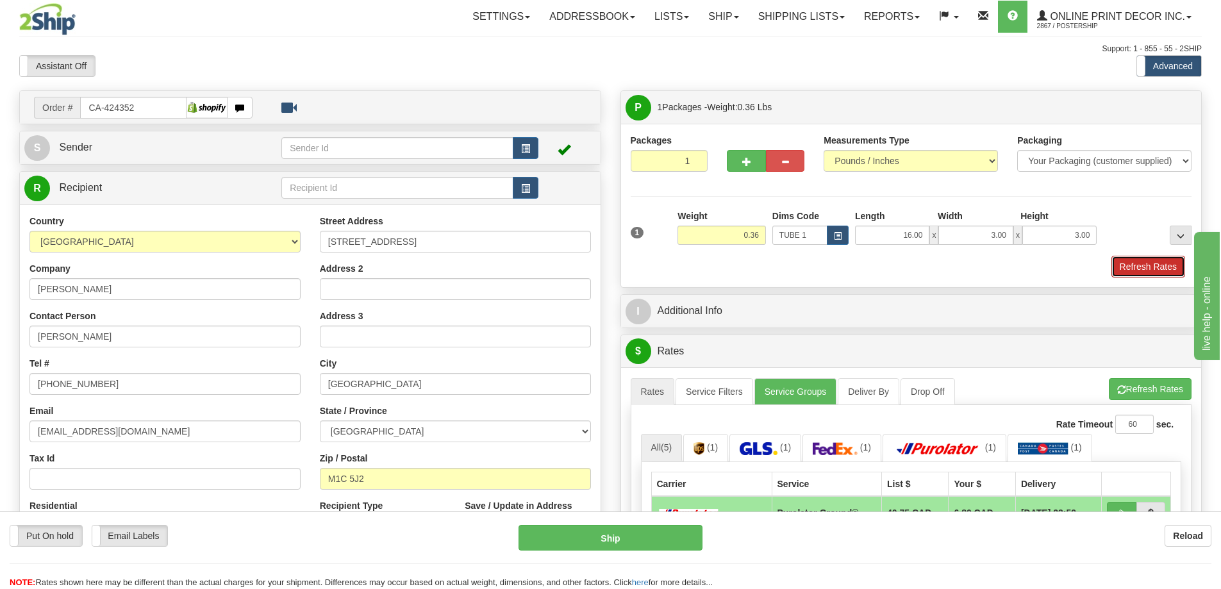
click at [1131, 262] on button "Refresh Rates" at bounding box center [1149, 267] width 74 height 22
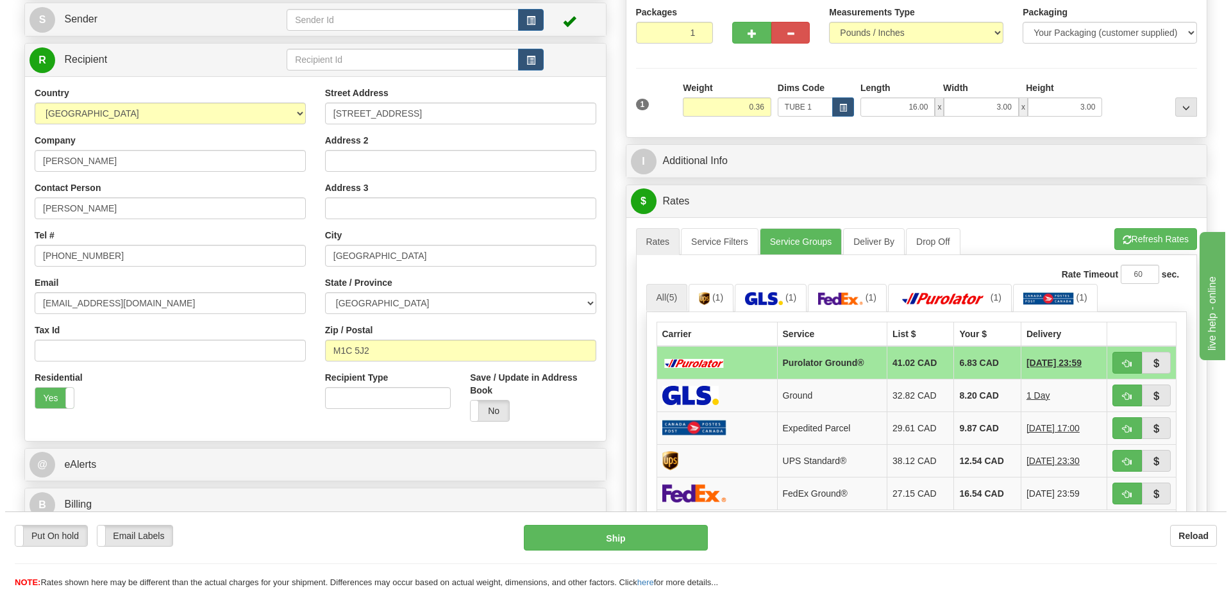
scroll to position [192, 0]
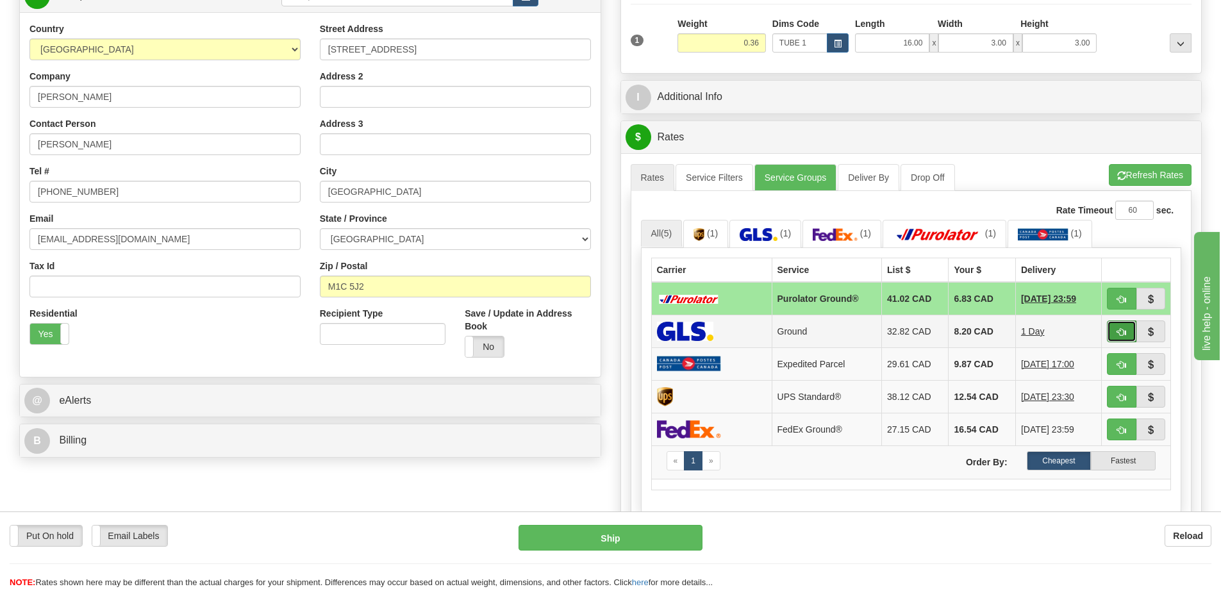
click at [1116, 333] on button "button" at bounding box center [1121, 332] width 29 height 22
type input "1"
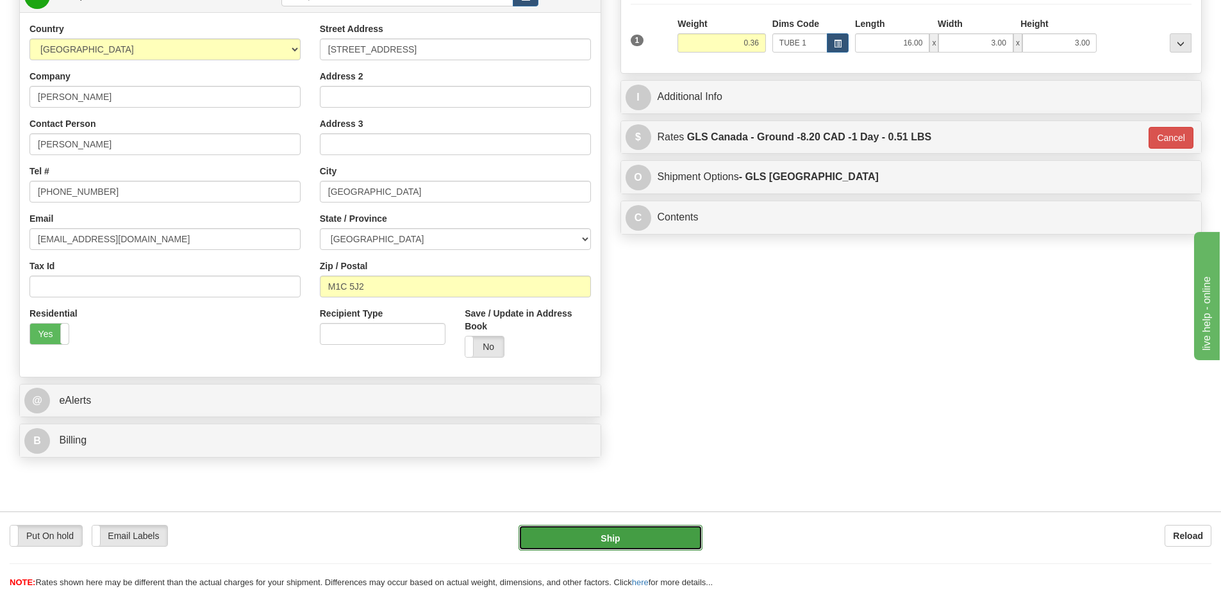
click at [585, 529] on button "Ship" at bounding box center [611, 538] width 184 height 26
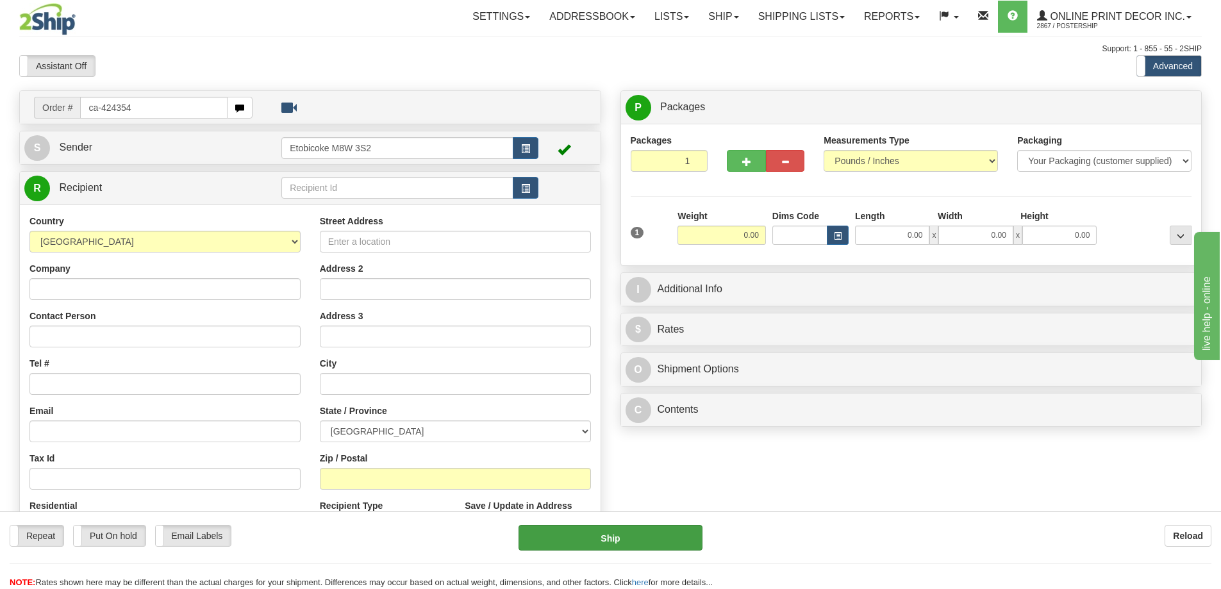
type input "ca-424354"
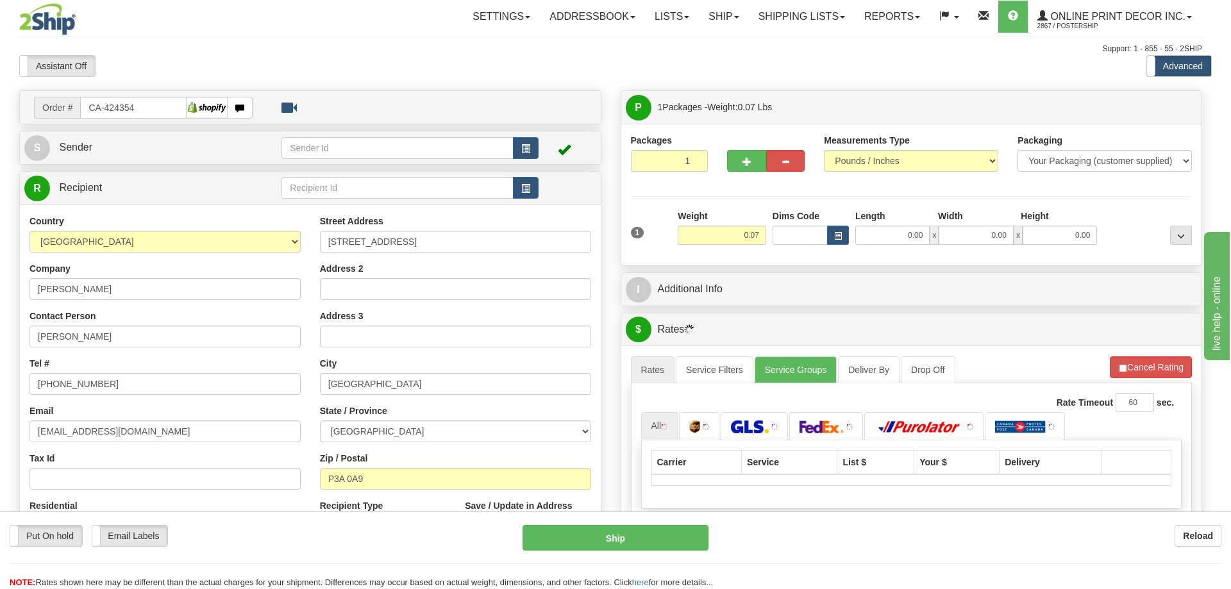
type input "[GEOGRAPHIC_DATA]"
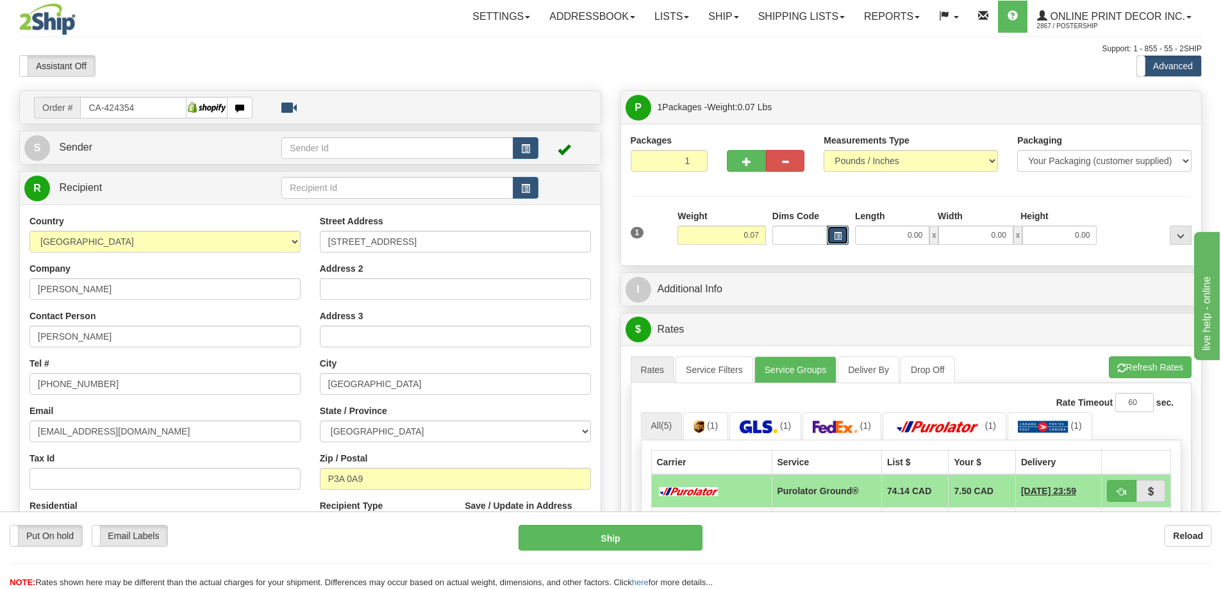
click at [838, 235] on span "button" at bounding box center [838, 236] width 8 height 7
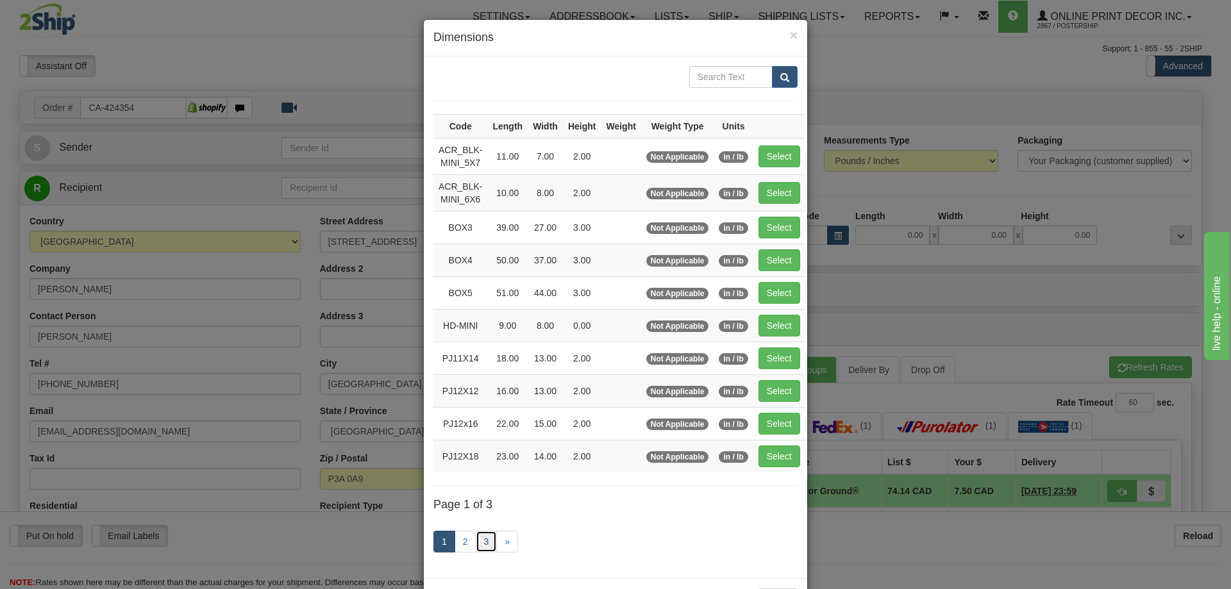
click at [482, 535] on link "3" at bounding box center [487, 542] width 22 height 22
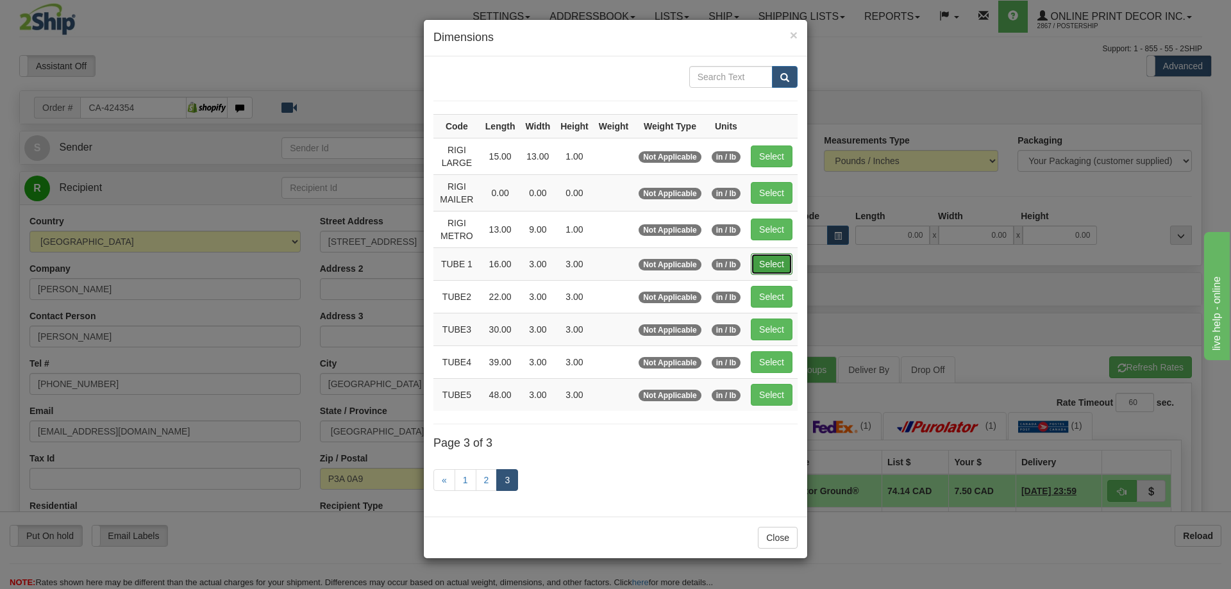
click at [785, 262] on button "Select" at bounding box center [772, 264] width 42 height 22
type input "TUBE 1"
type input "16.00"
type input "3.00"
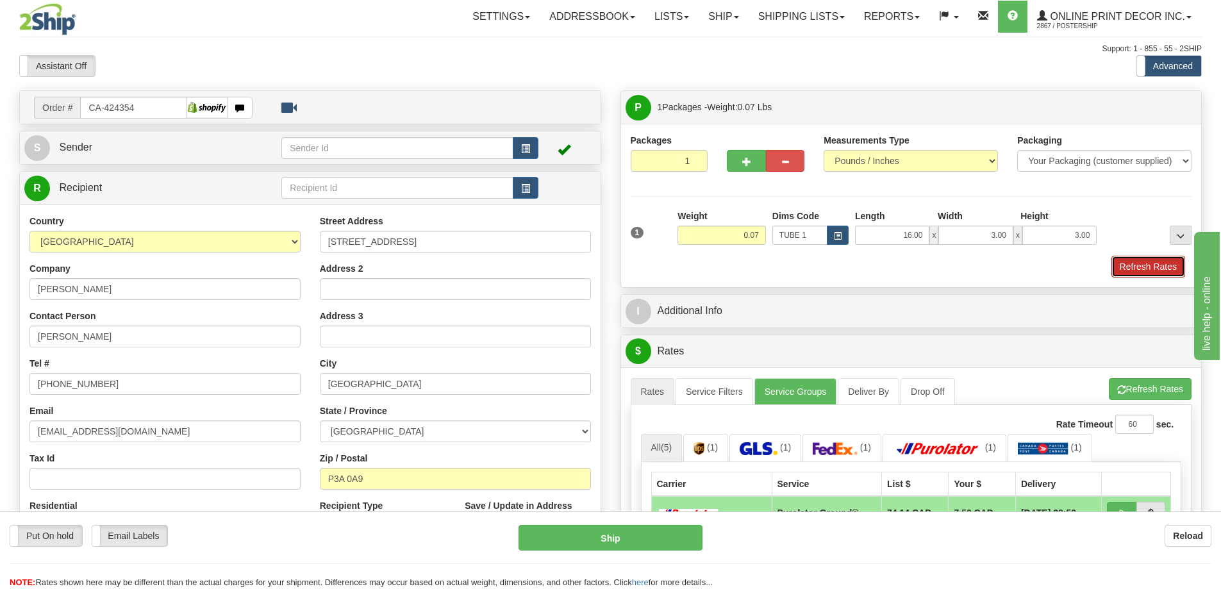
drag, startPoint x: 1158, startPoint y: 269, endPoint x: 1131, endPoint y: 272, distance: 27.2
click at [1155, 271] on button "Refresh Rates" at bounding box center [1149, 267] width 74 height 22
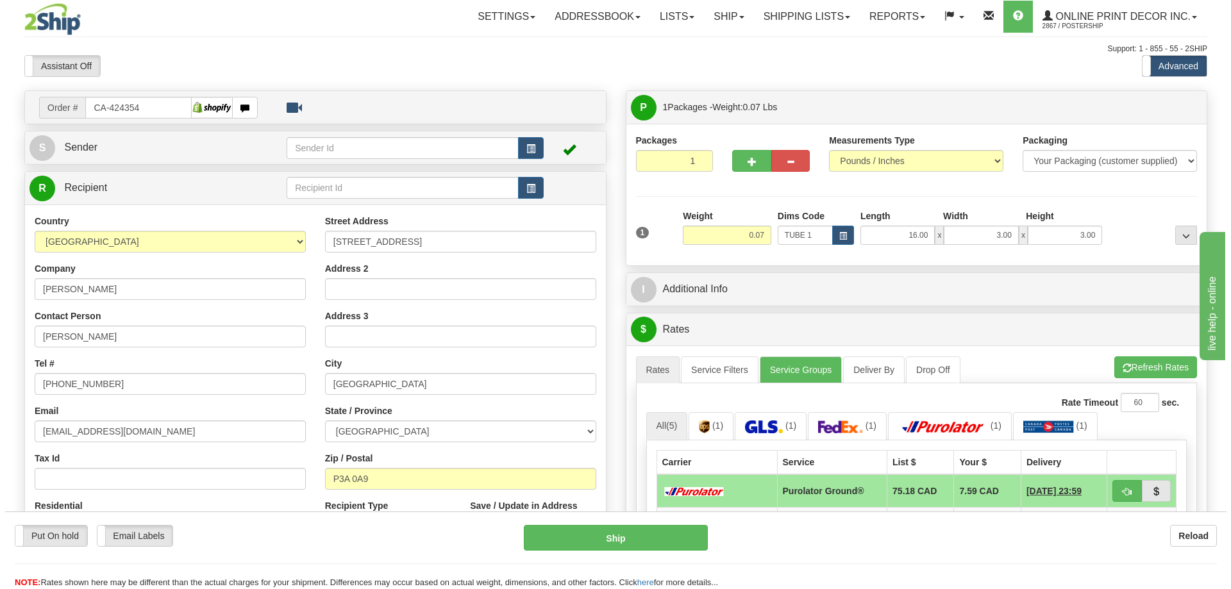
scroll to position [128, 0]
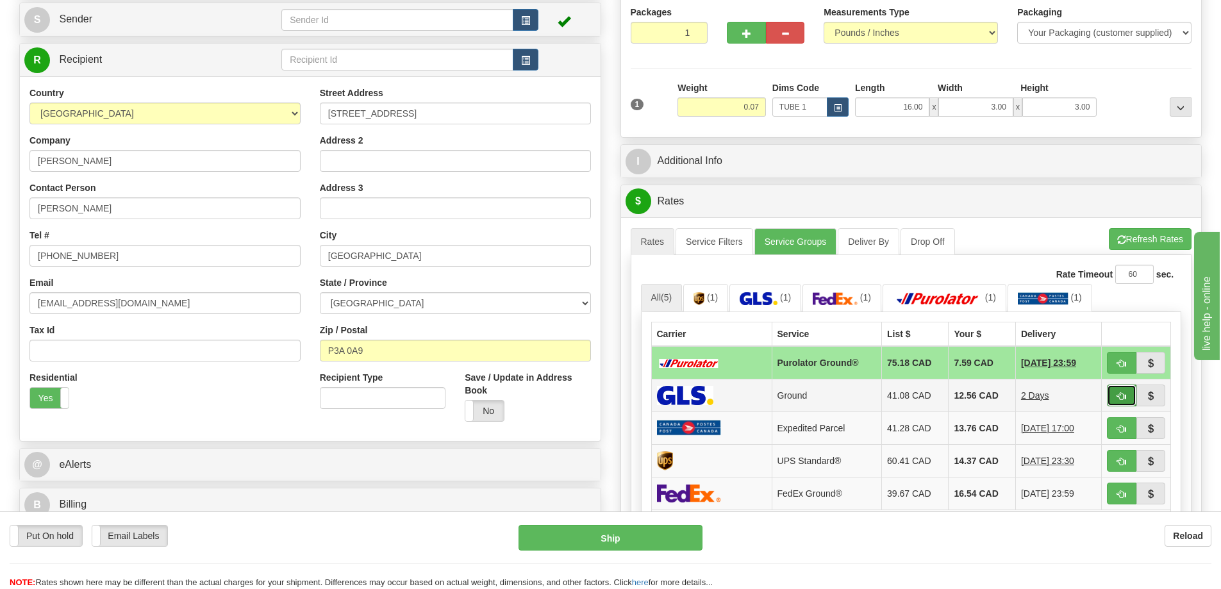
click at [1126, 390] on button "button" at bounding box center [1121, 396] width 29 height 22
type input "1"
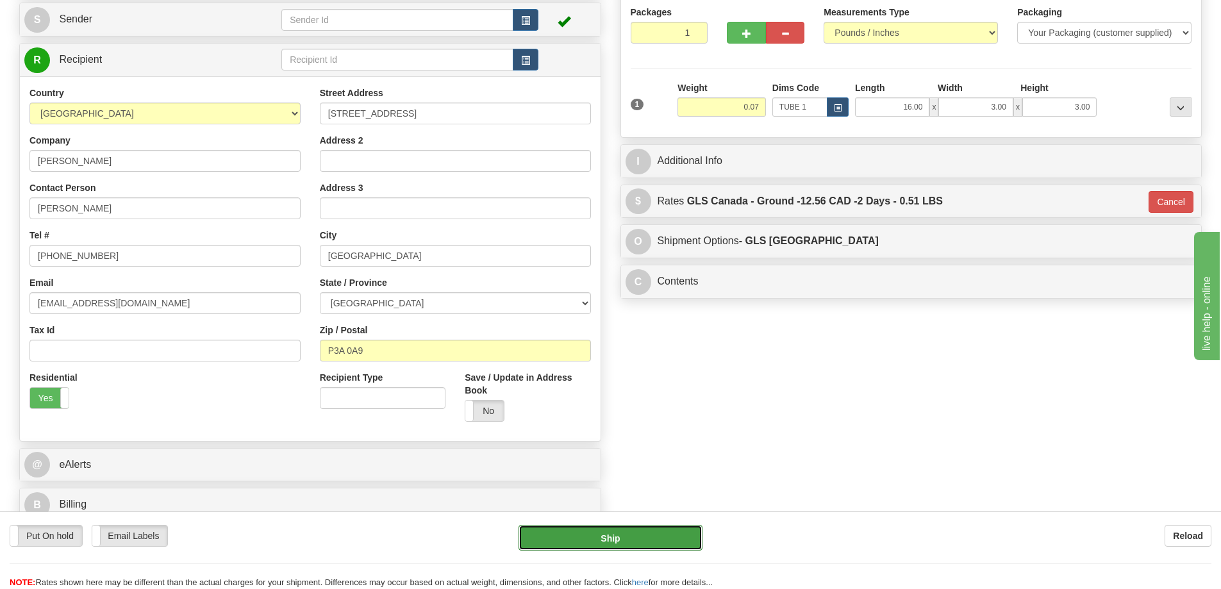
click at [645, 540] on button "Ship" at bounding box center [611, 538] width 184 height 26
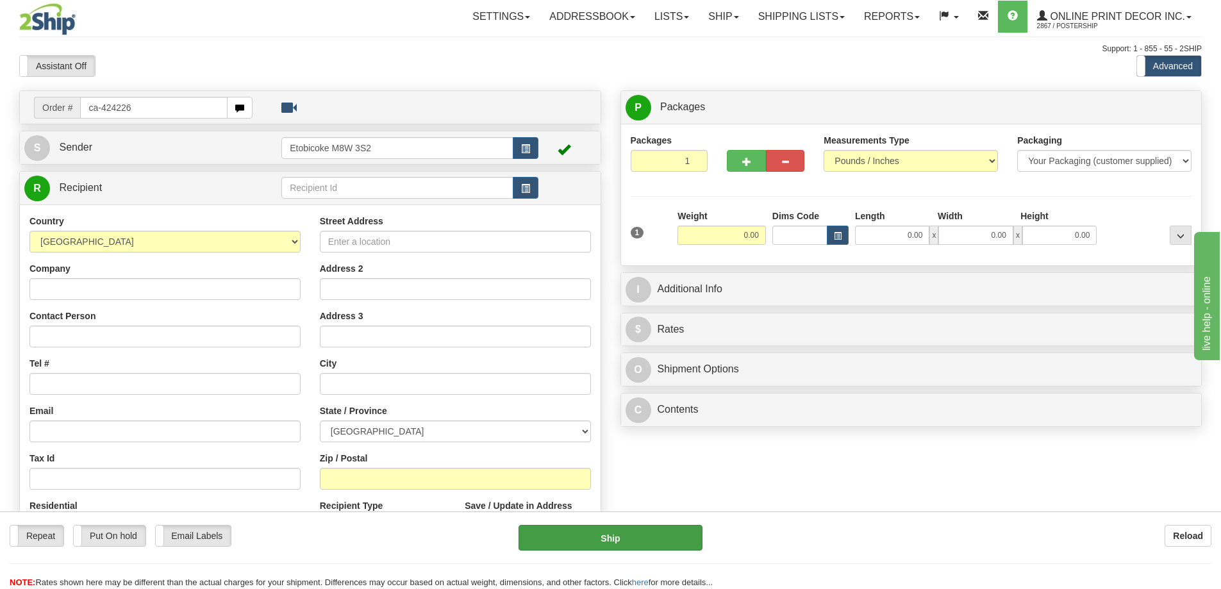
type input "ca-424226"
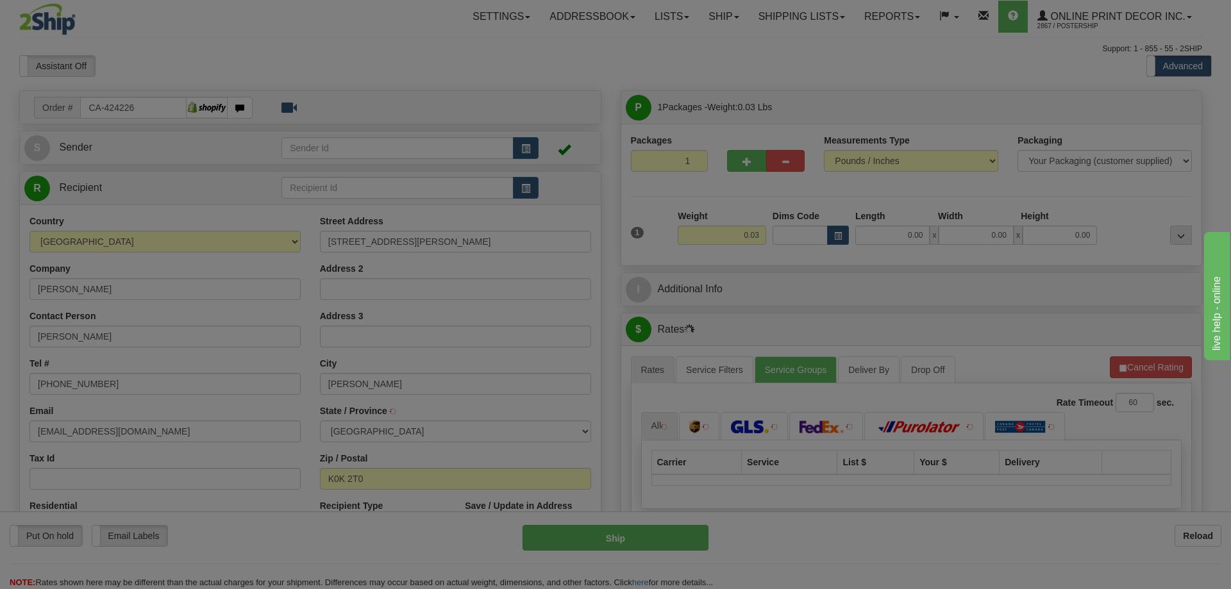
type input "PICTON"
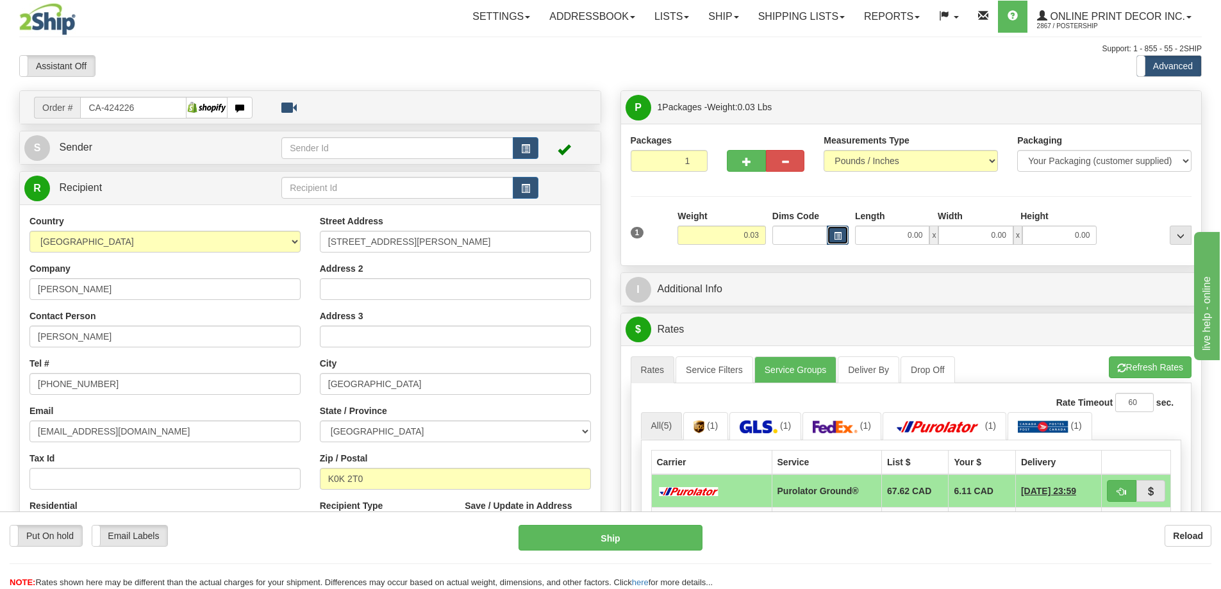
click at [837, 235] on span "button" at bounding box center [838, 236] width 8 height 7
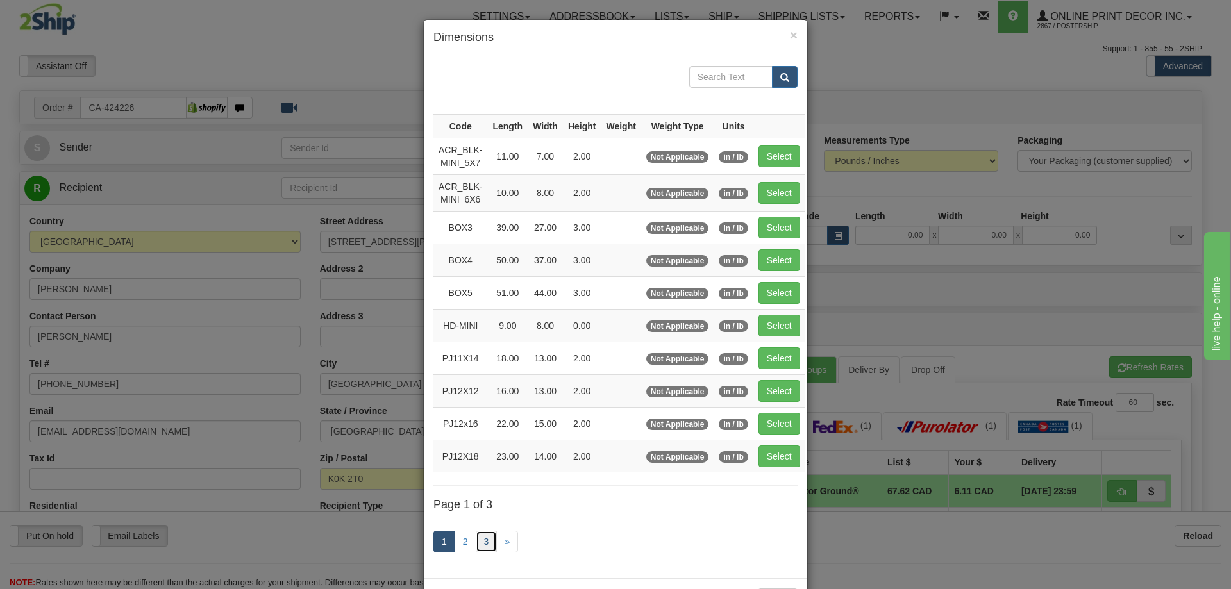
click at [479, 539] on link "3" at bounding box center [487, 542] width 22 height 22
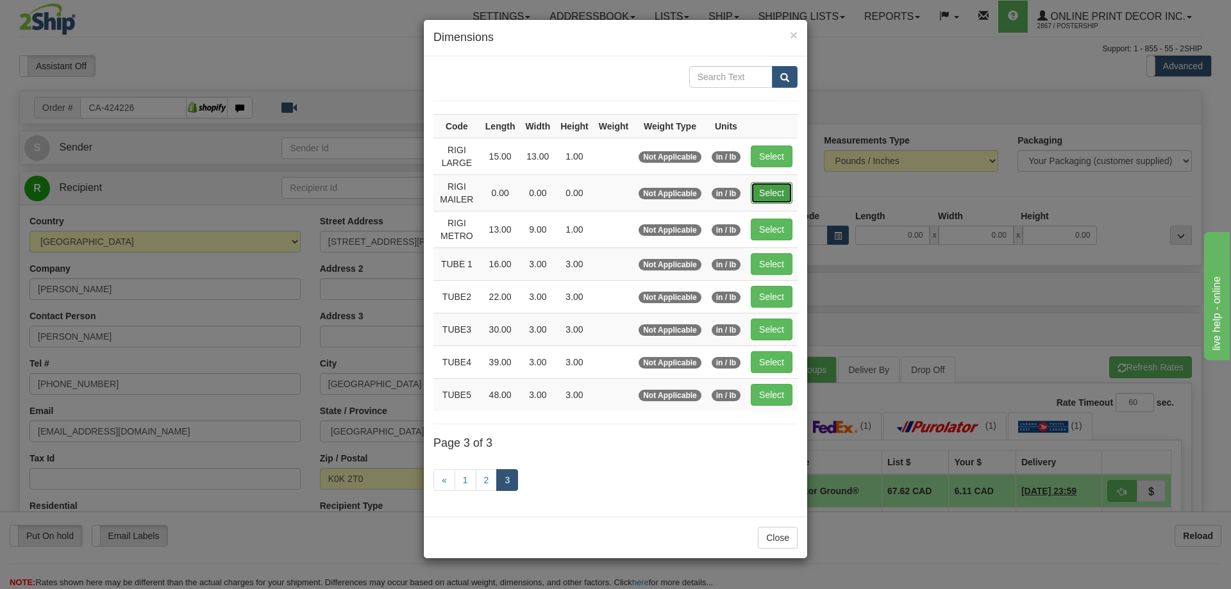
click at [779, 188] on button "Select" at bounding box center [772, 193] width 42 height 22
type input "RIGI MAILER"
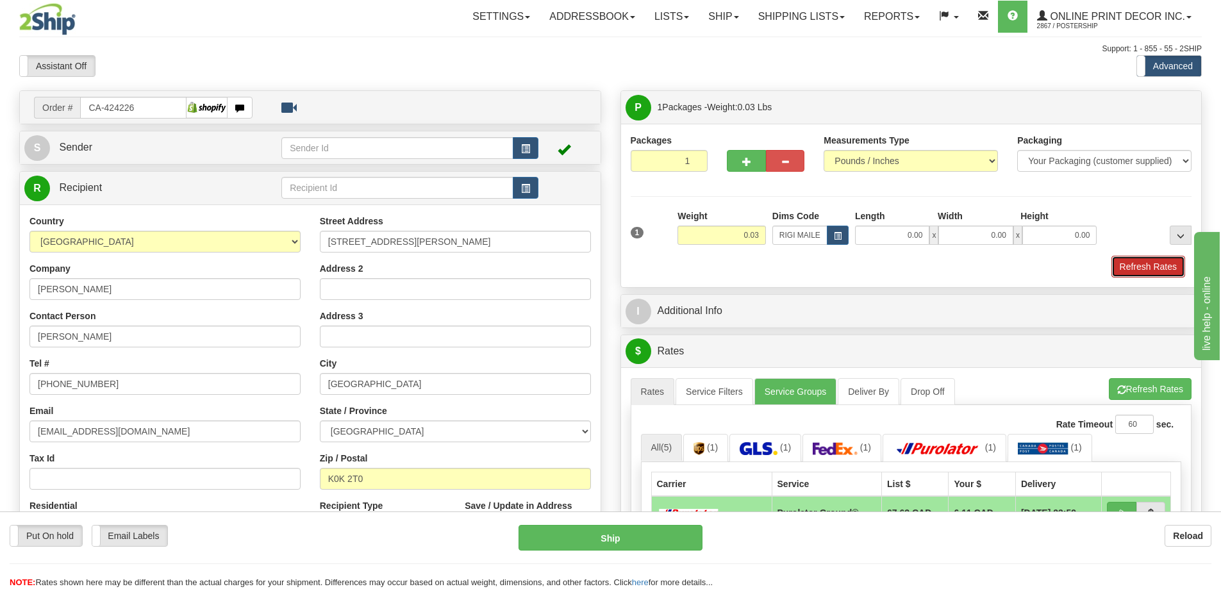
click at [1158, 266] on button "Refresh Rates" at bounding box center [1149, 267] width 74 height 22
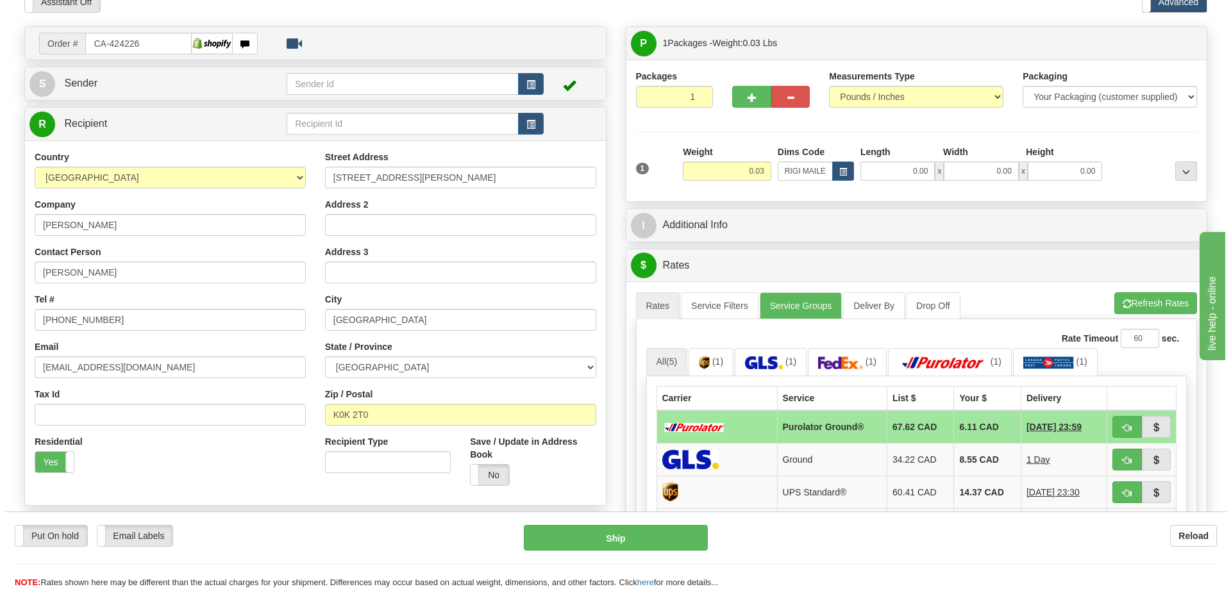
scroll to position [128, 0]
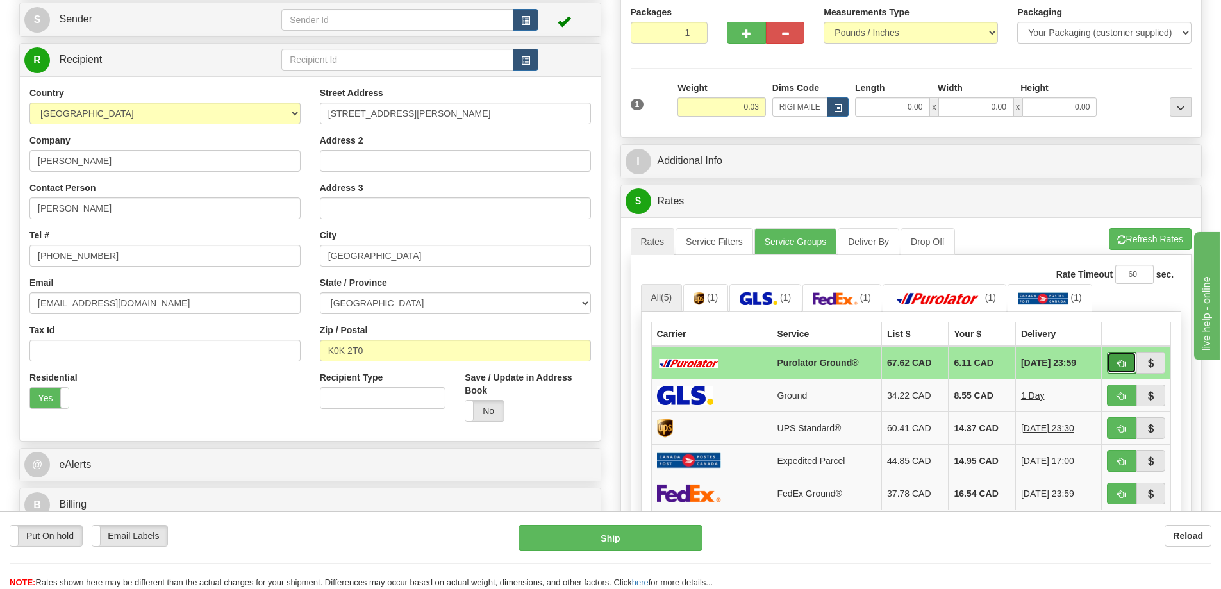
click at [1126, 362] on button "button" at bounding box center [1121, 363] width 29 height 22
type input "260"
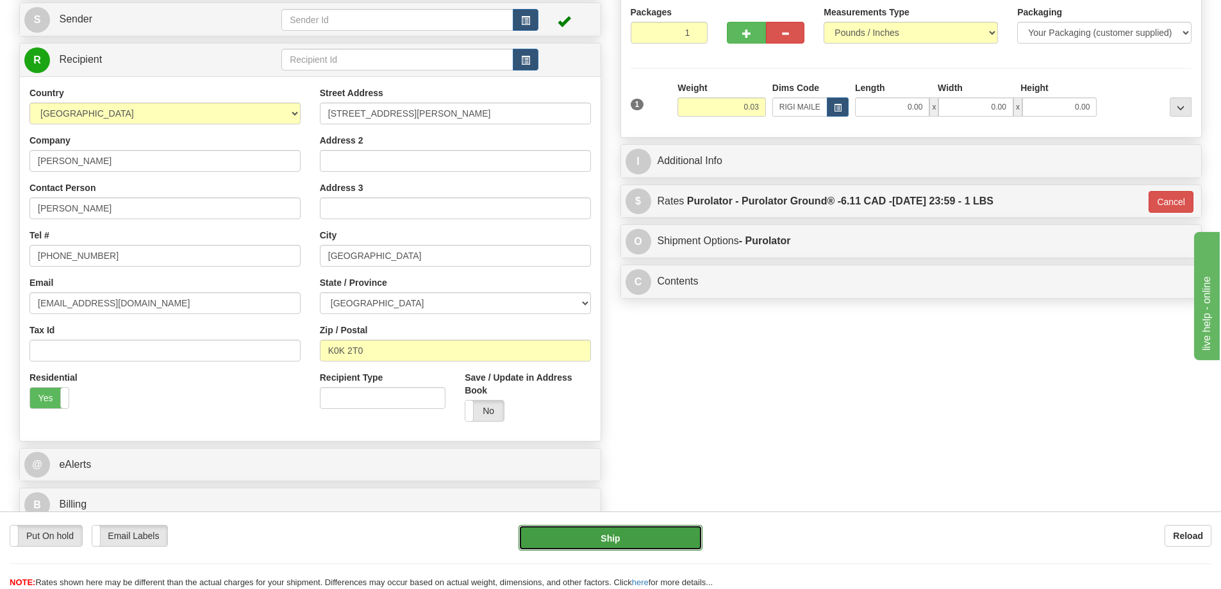
click at [664, 535] on button "Ship" at bounding box center [611, 538] width 184 height 26
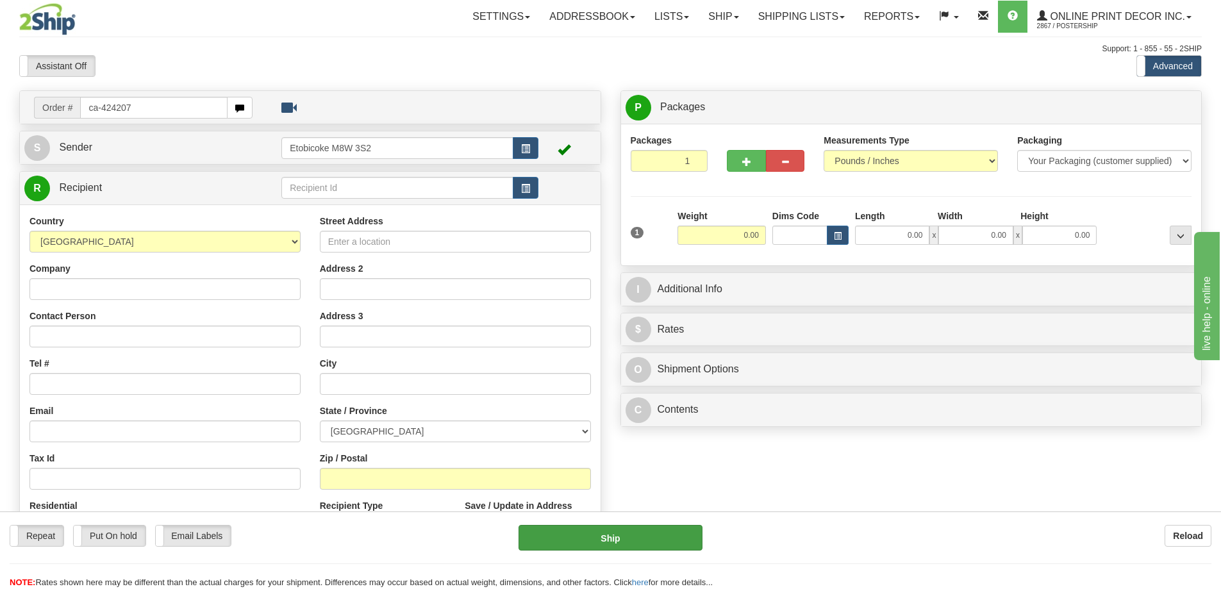
type input "ca-424207"
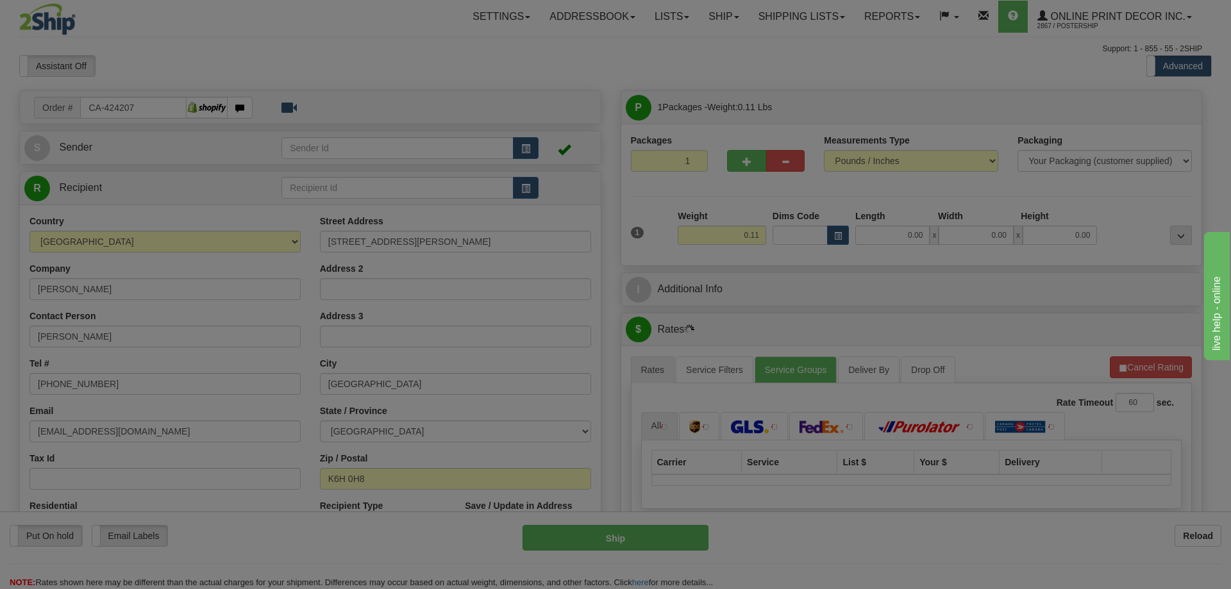
type input "[GEOGRAPHIC_DATA]"
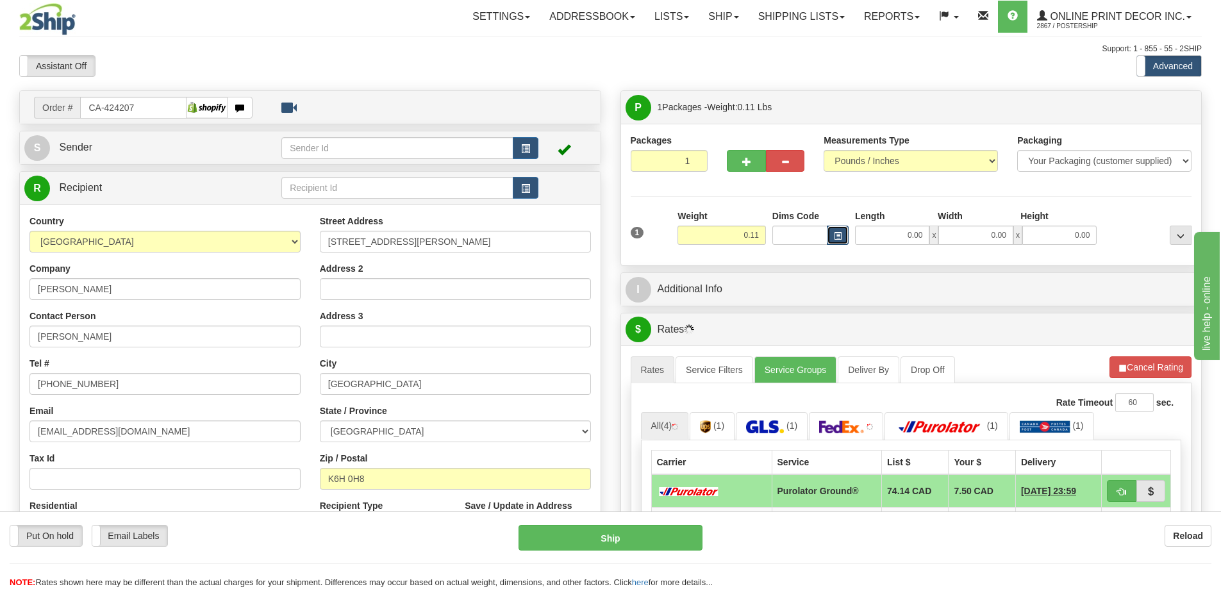
click at [832, 231] on button "button" at bounding box center [838, 235] width 22 height 19
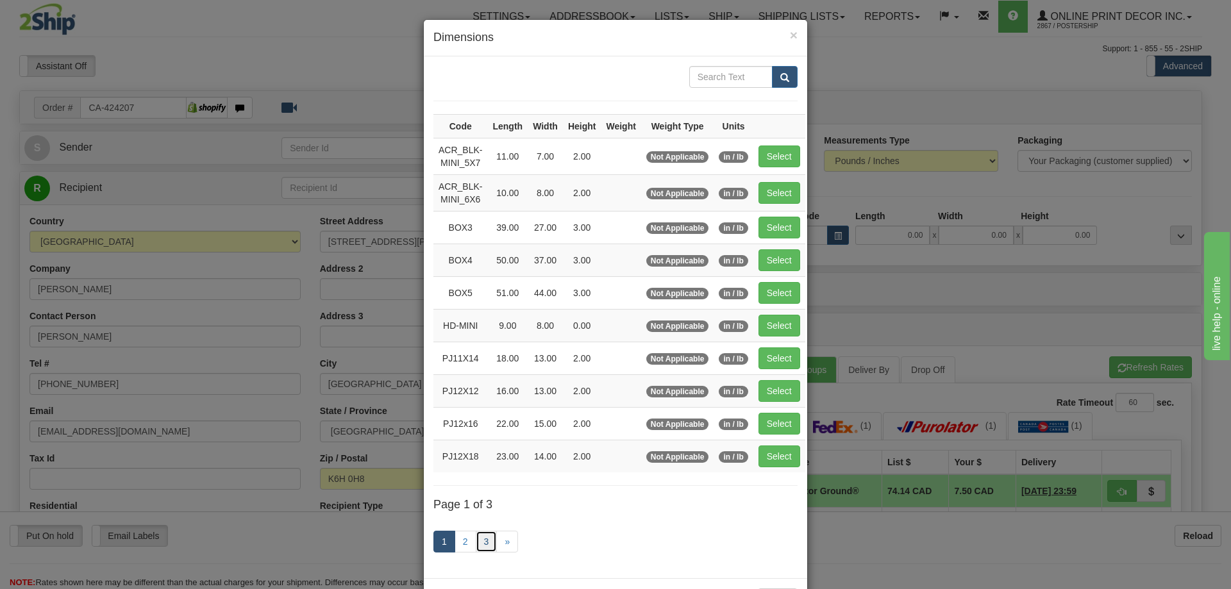
click at [476, 539] on link "3" at bounding box center [487, 542] width 22 height 22
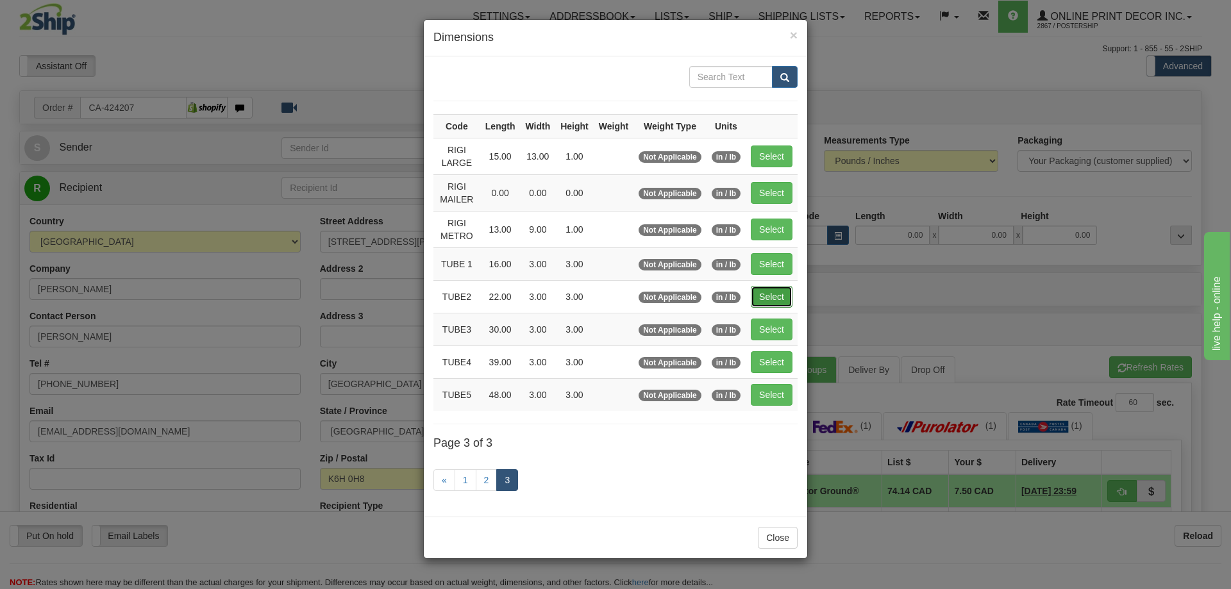
click at [775, 290] on button "Select" at bounding box center [772, 297] width 42 height 22
type input "TUBE2"
type input "22.00"
type input "3.00"
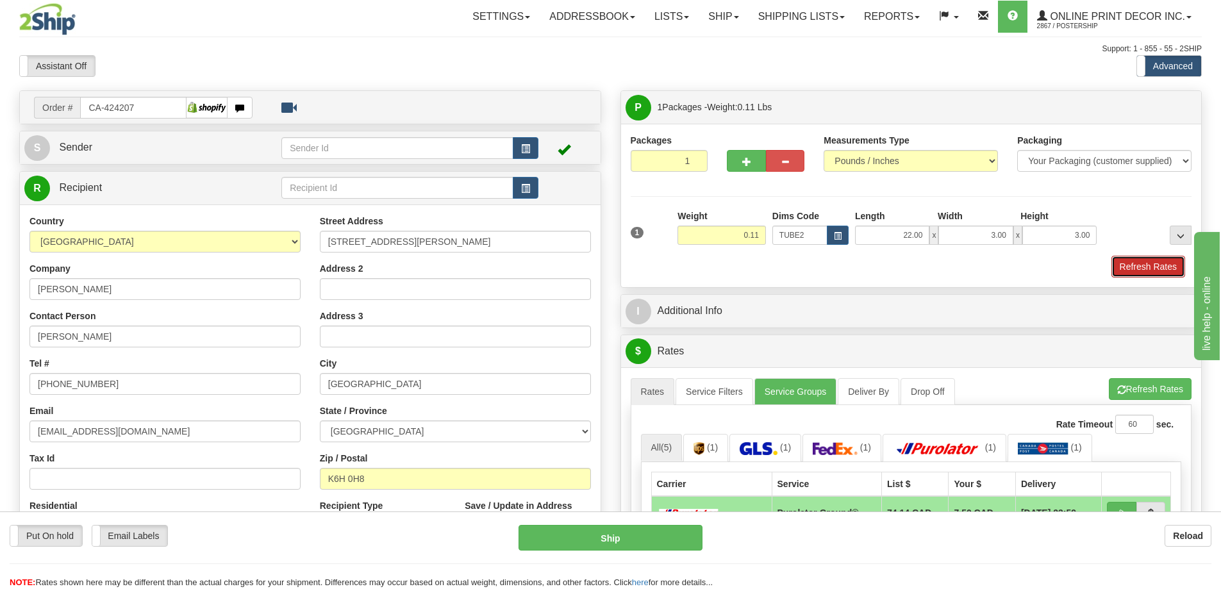
click at [1166, 264] on button "Refresh Rates" at bounding box center [1149, 267] width 74 height 22
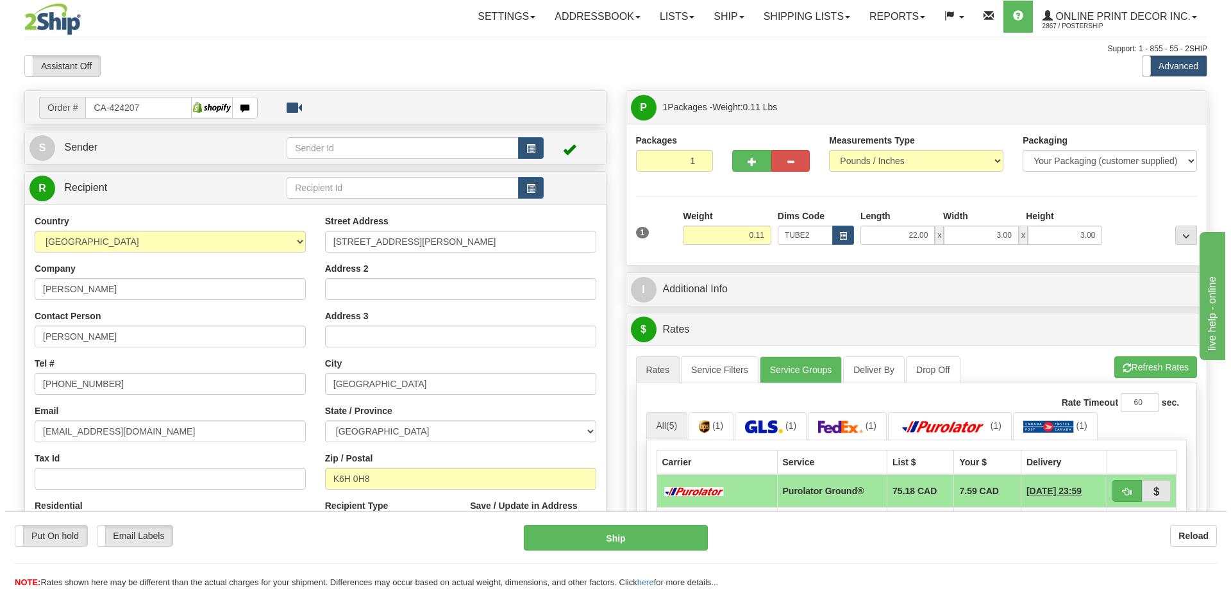
scroll to position [128, 0]
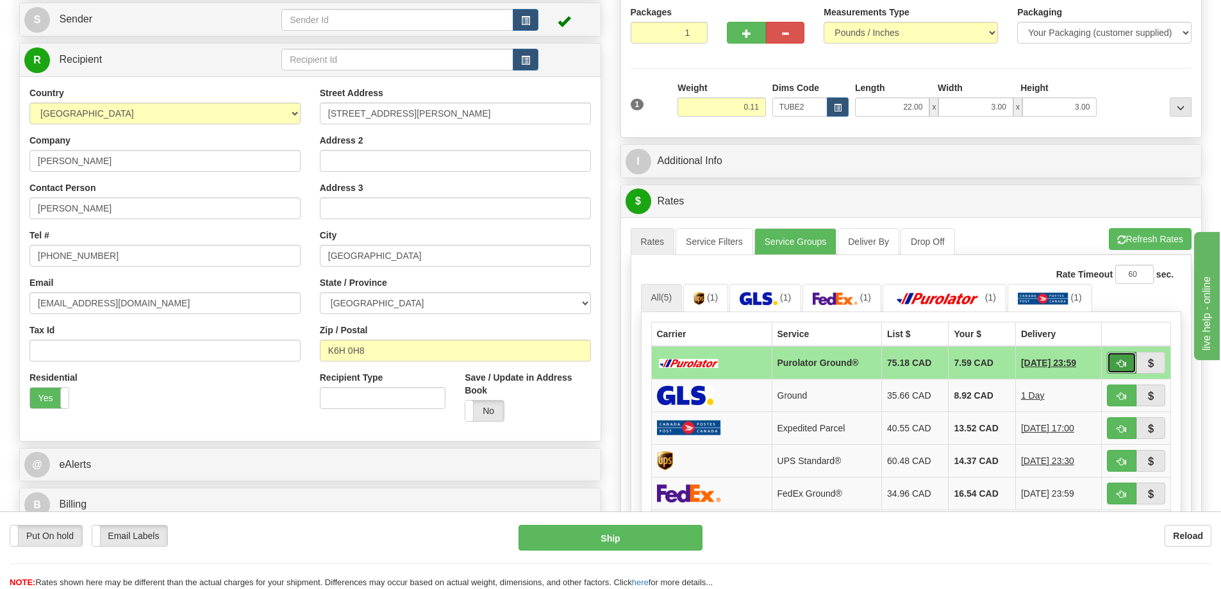
click at [1121, 367] on span "button" at bounding box center [1121, 364] width 9 height 8
type input "260"
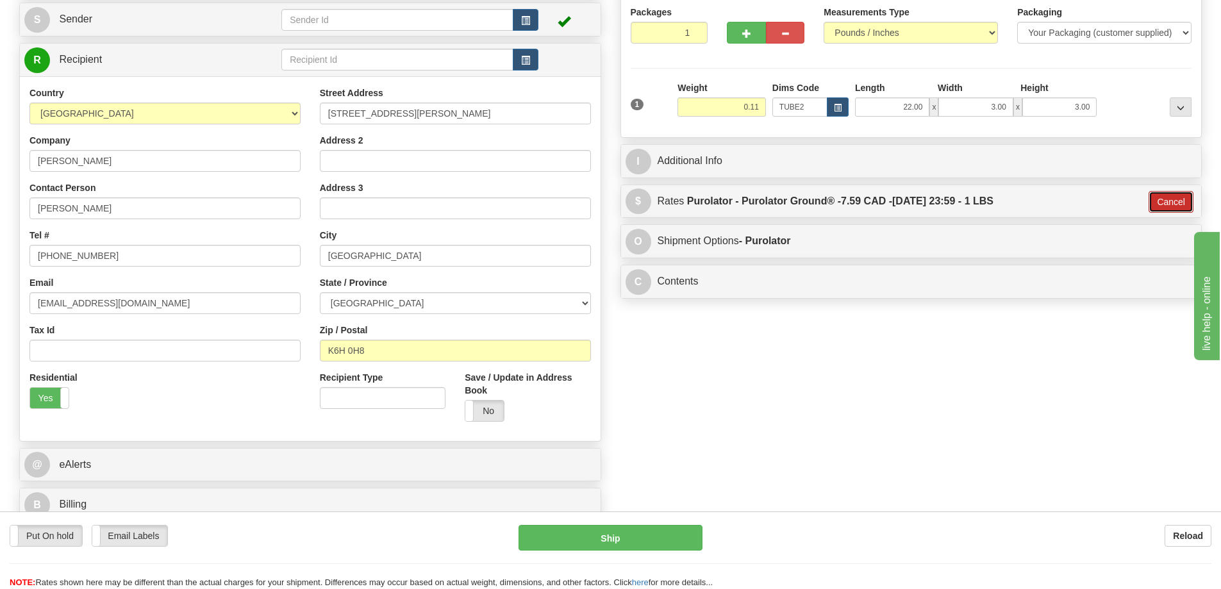
click at [1160, 202] on button "Cancel" at bounding box center [1171, 202] width 45 height 22
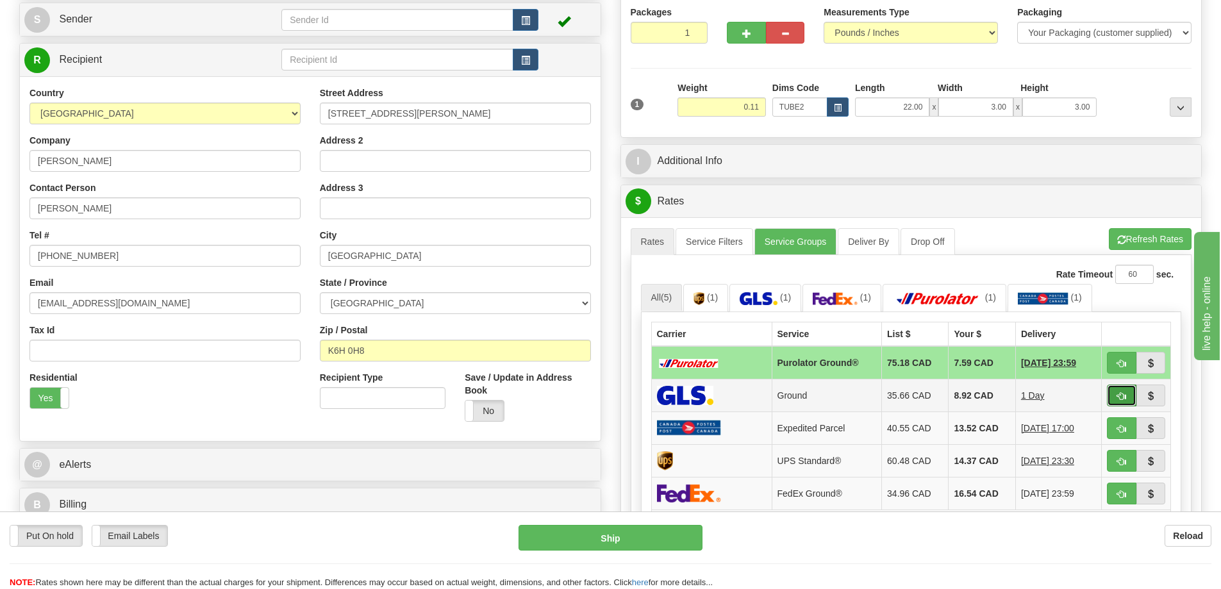
click at [1124, 397] on span "button" at bounding box center [1121, 396] width 9 height 8
type input "1"
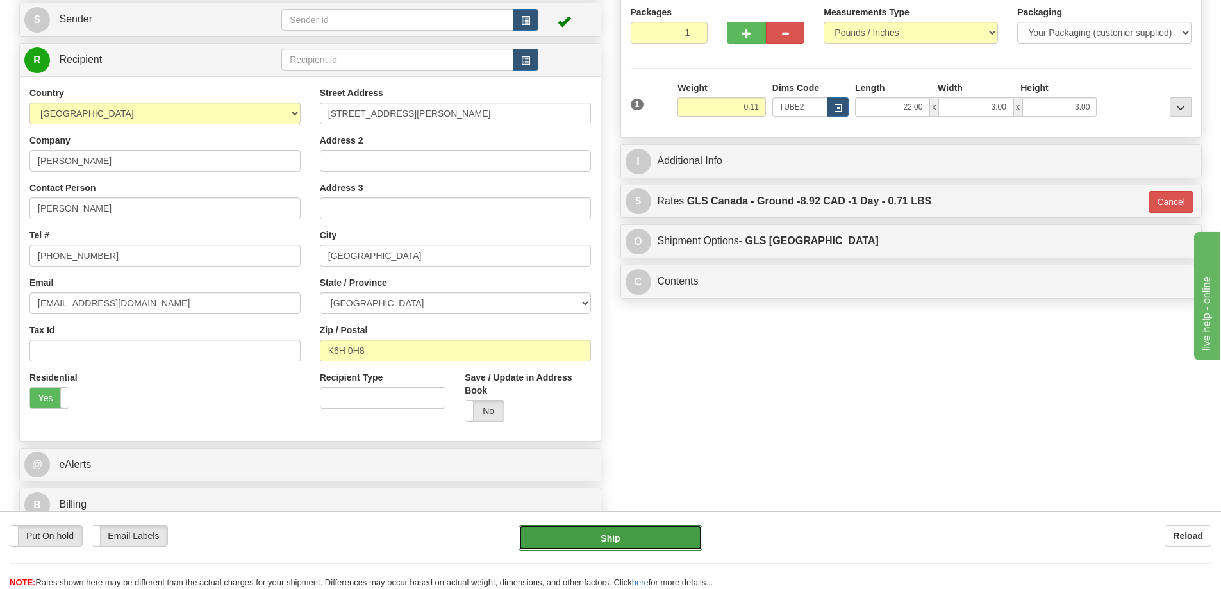
click at [666, 535] on button "Ship" at bounding box center [611, 538] width 184 height 26
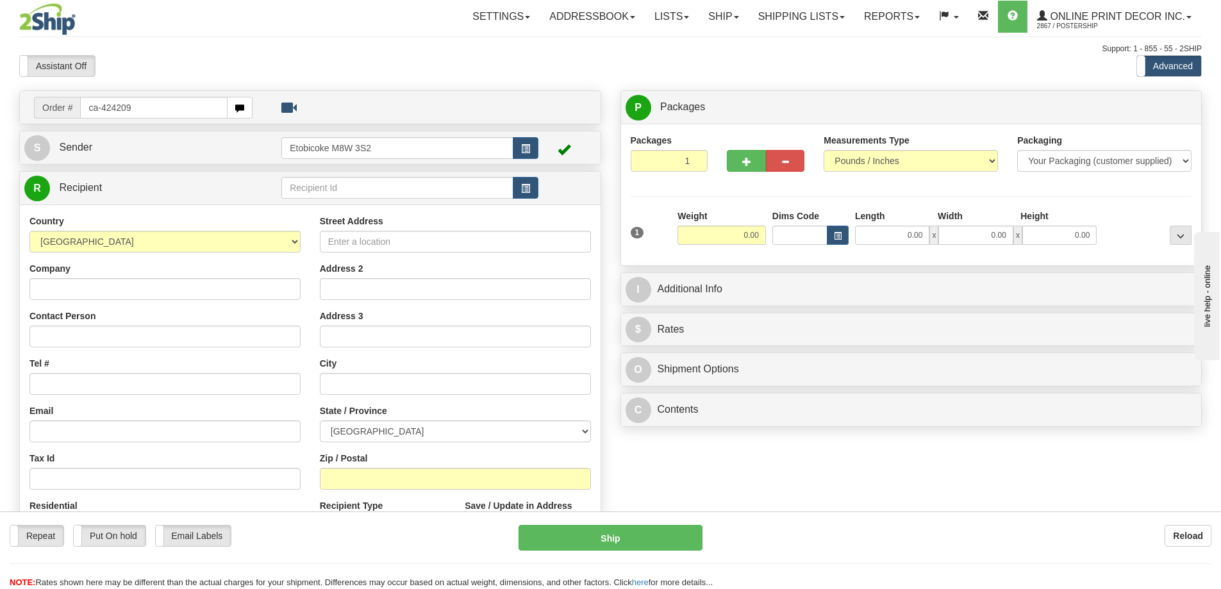
type input "ca-424209"
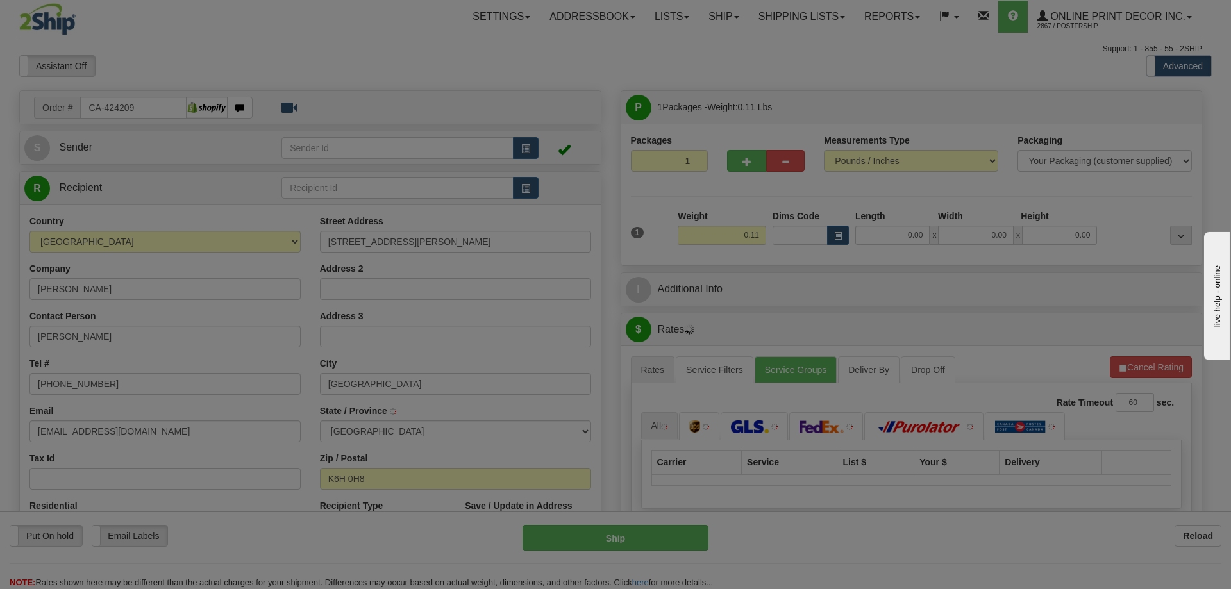
type input "CORNWALL"
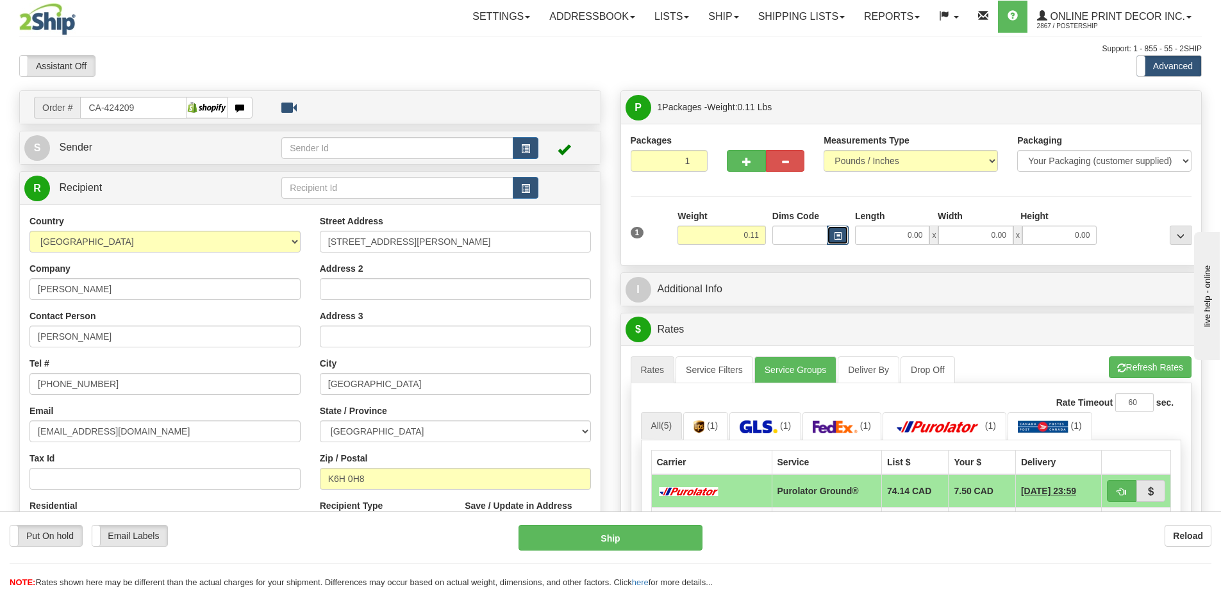
click at [842, 234] on button "button" at bounding box center [838, 235] width 22 height 19
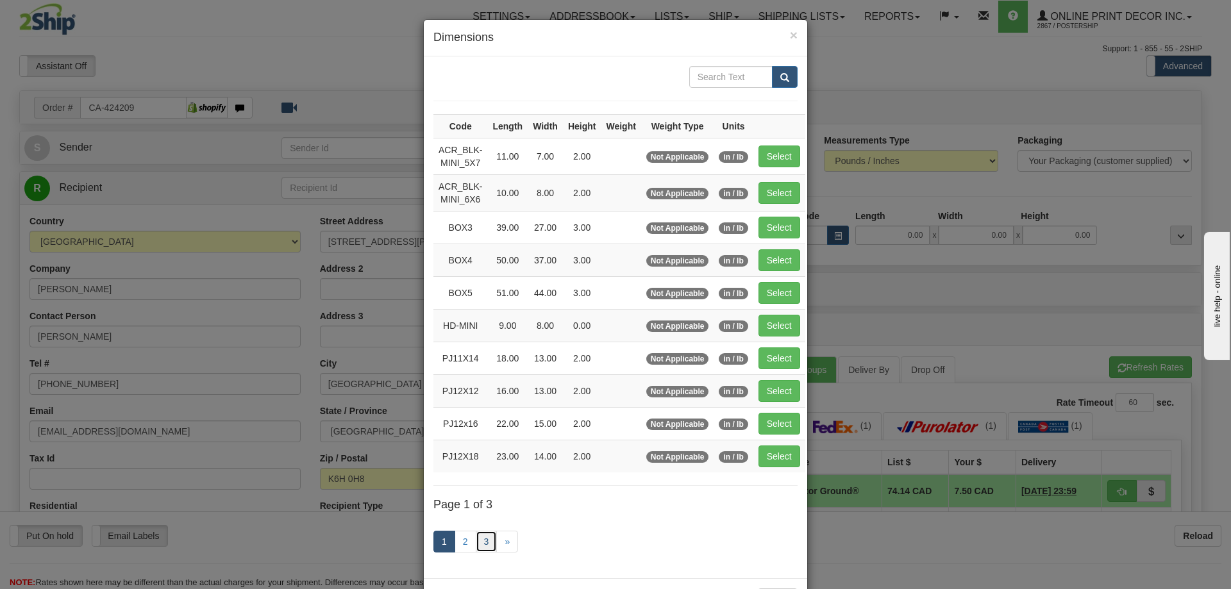
click at [481, 539] on link "3" at bounding box center [487, 542] width 22 height 22
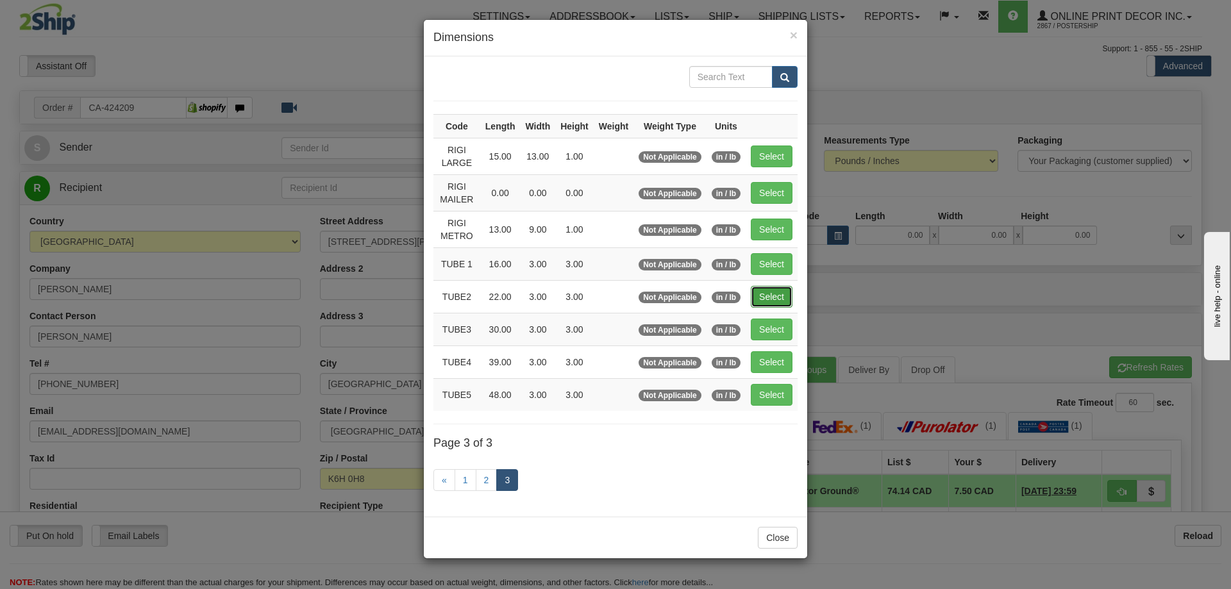
click at [768, 300] on button "Select" at bounding box center [772, 297] width 42 height 22
type input "TUBE2"
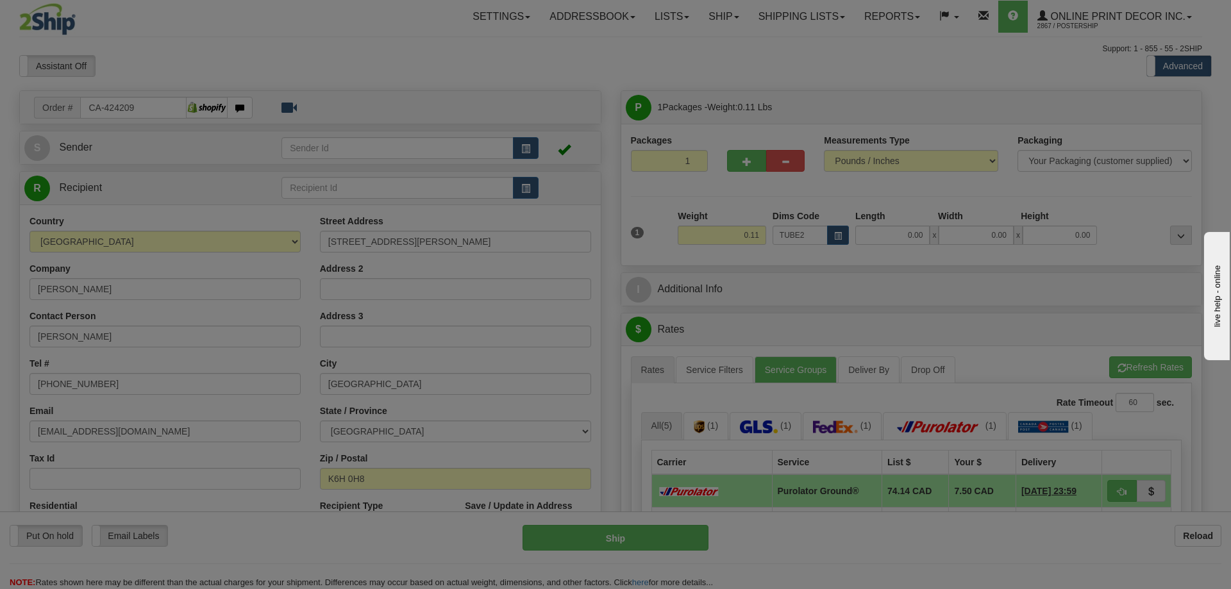
type input "22.00"
type input "3.00"
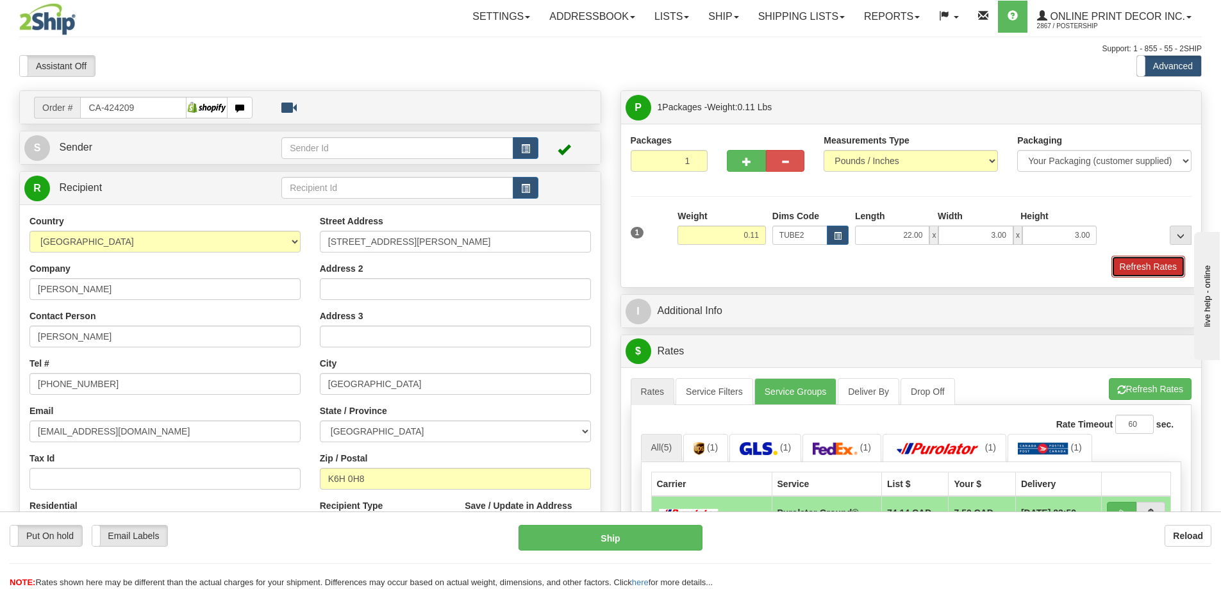
click at [1164, 259] on button "Refresh Rates" at bounding box center [1149, 267] width 74 height 22
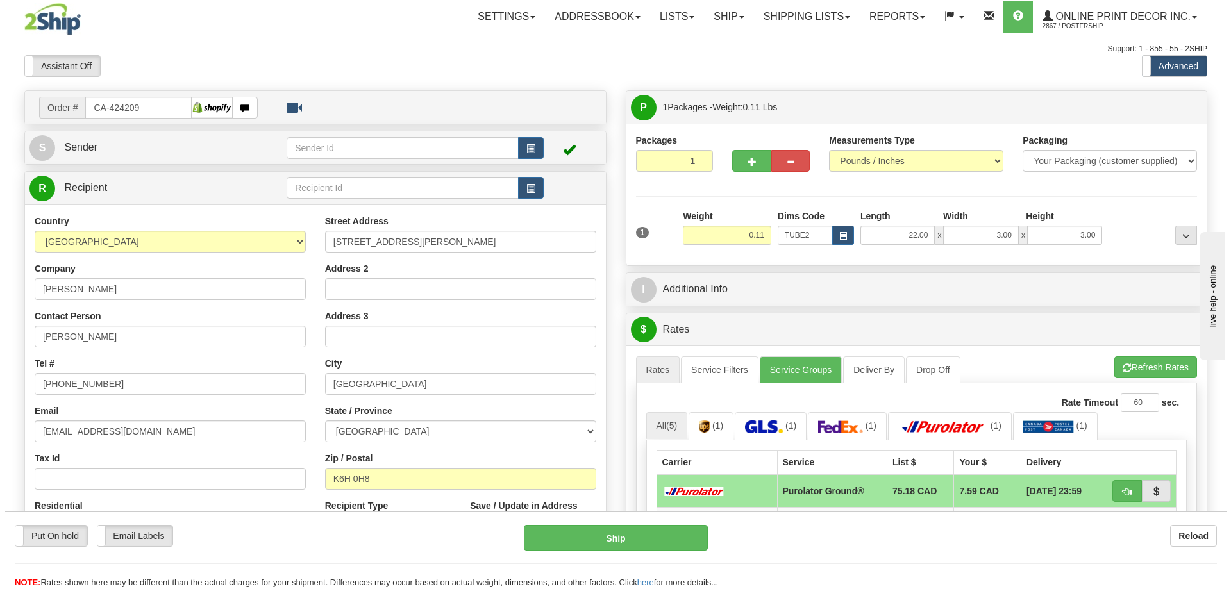
scroll to position [128, 0]
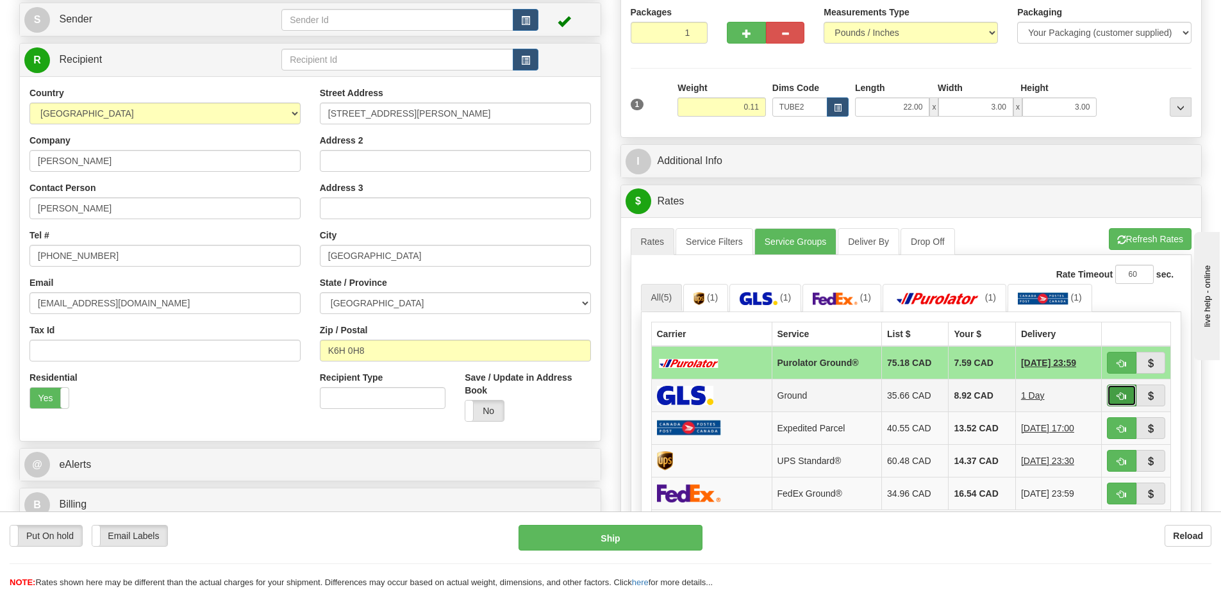
click at [1116, 390] on button "button" at bounding box center [1121, 396] width 29 height 22
type input "1"
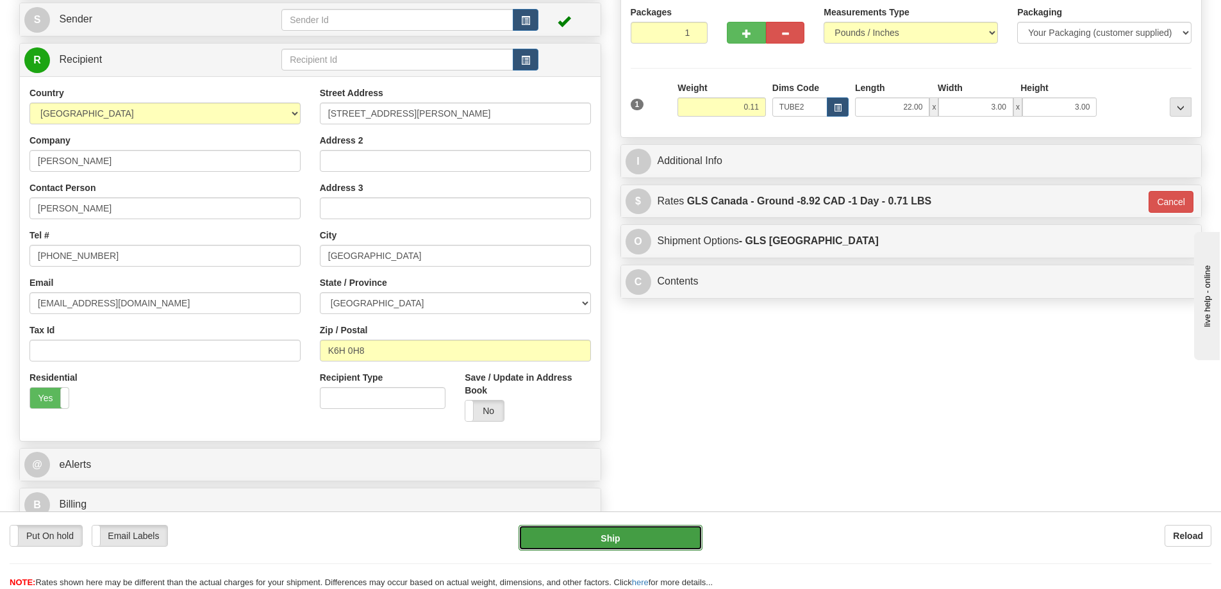
click at [680, 533] on button "Ship" at bounding box center [611, 538] width 184 height 26
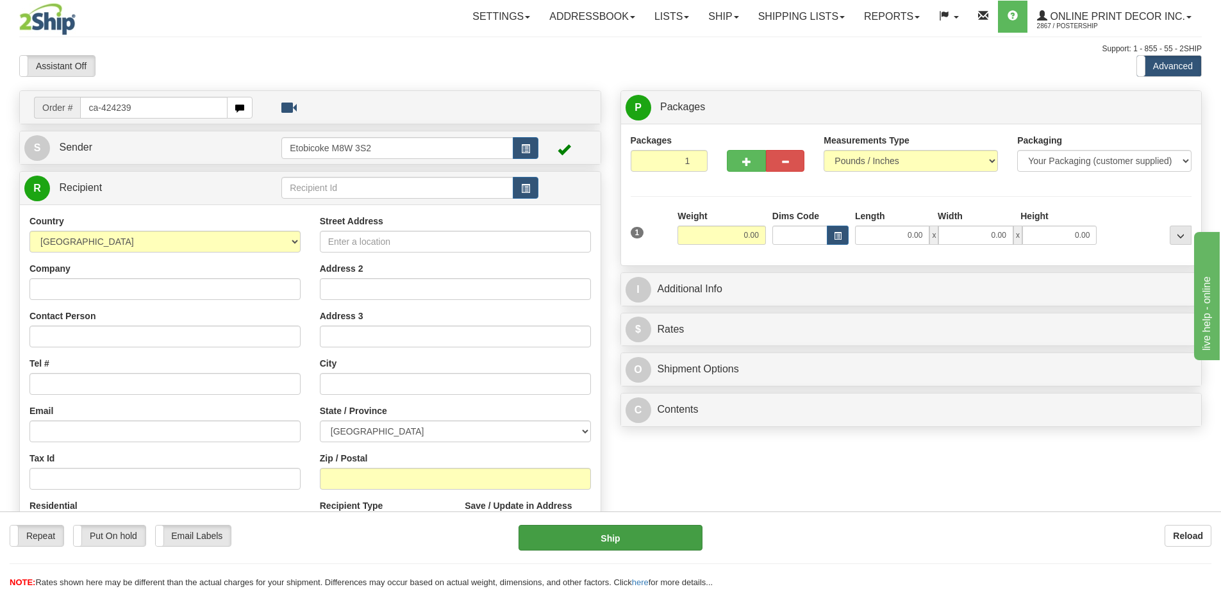
type input "ca-424239"
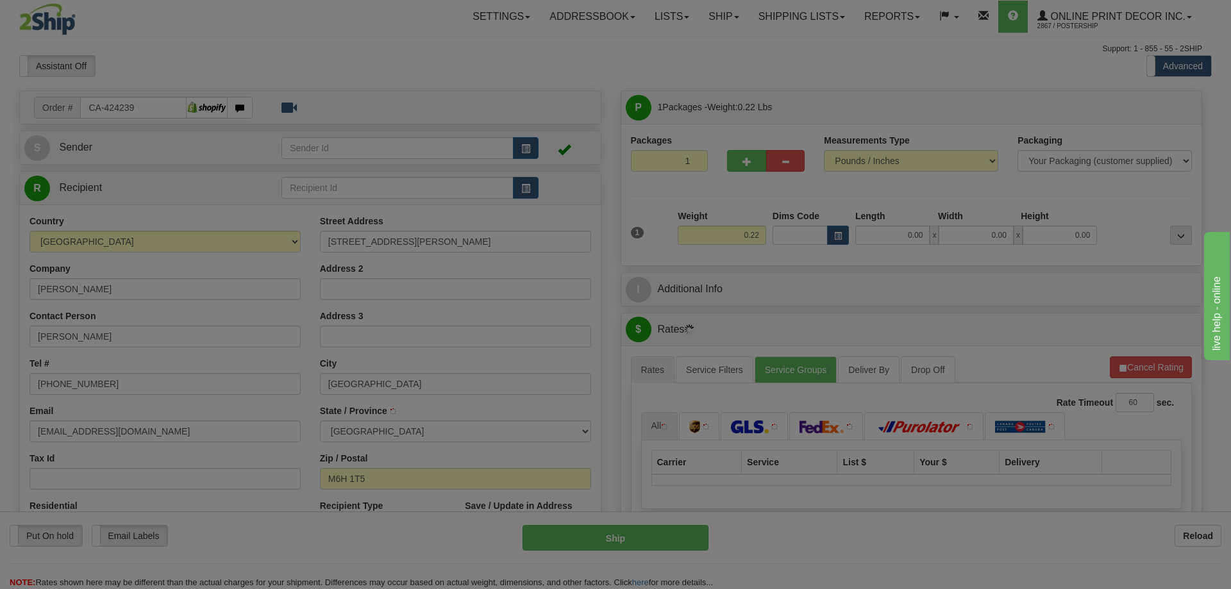
type input "[GEOGRAPHIC_DATA]"
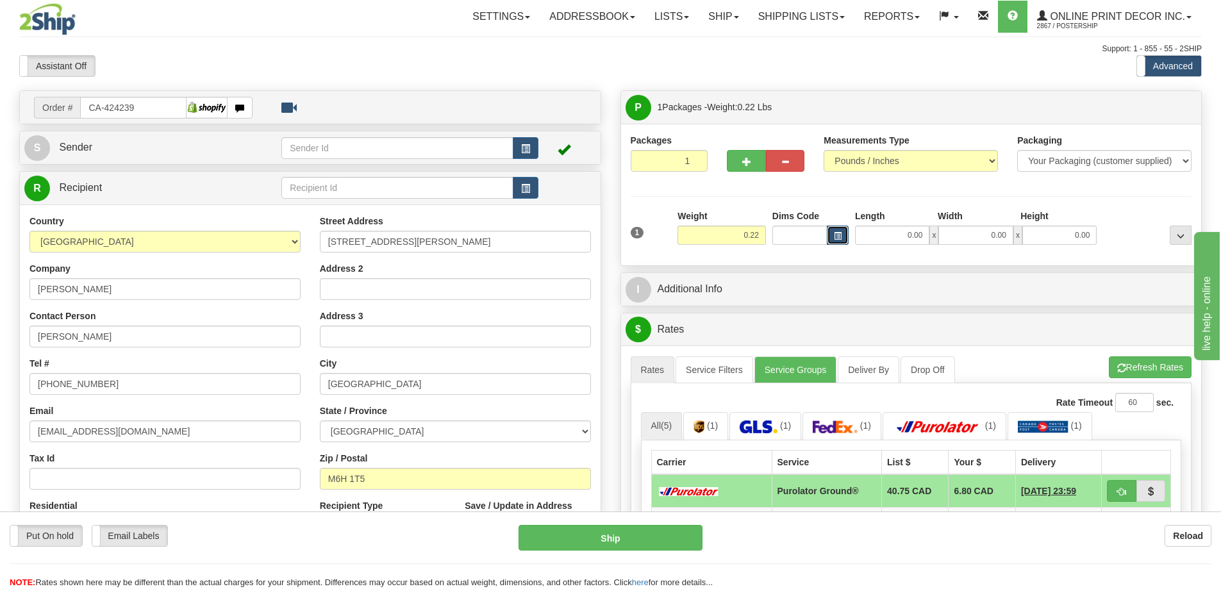
click at [835, 235] on span "button" at bounding box center [838, 236] width 8 height 7
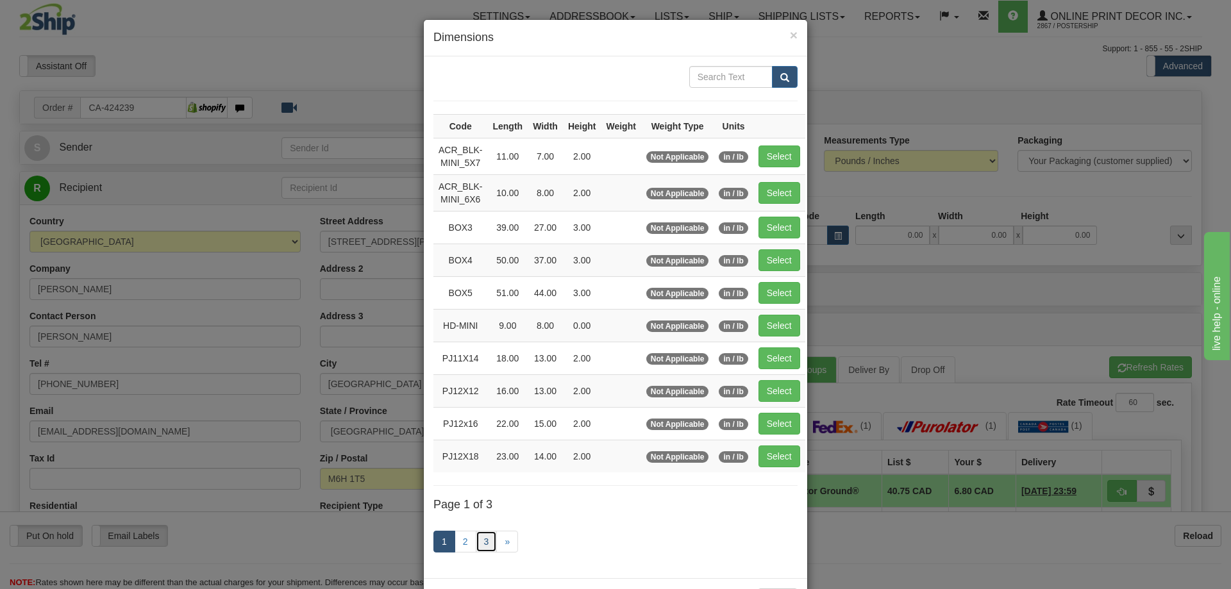
click at [485, 541] on link "3" at bounding box center [487, 542] width 22 height 22
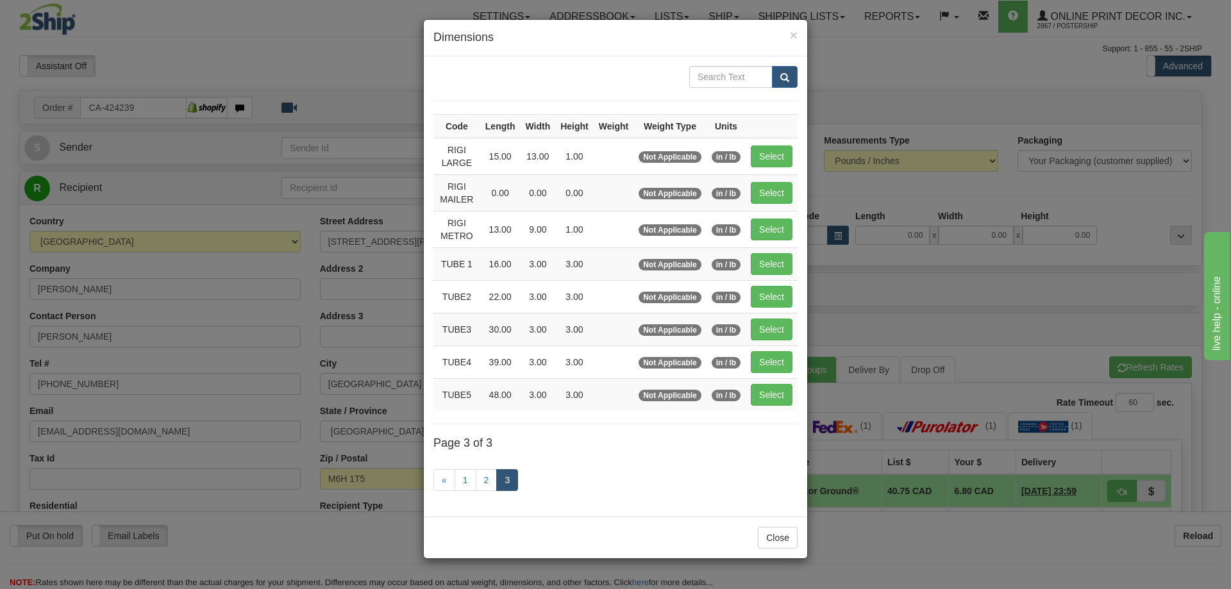
click at [794, 290] on td "Select" at bounding box center [772, 296] width 52 height 33
click at [771, 296] on button "Select" at bounding box center [772, 297] width 42 height 22
type input "TUBE2"
type input "22.00"
type input "3.00"
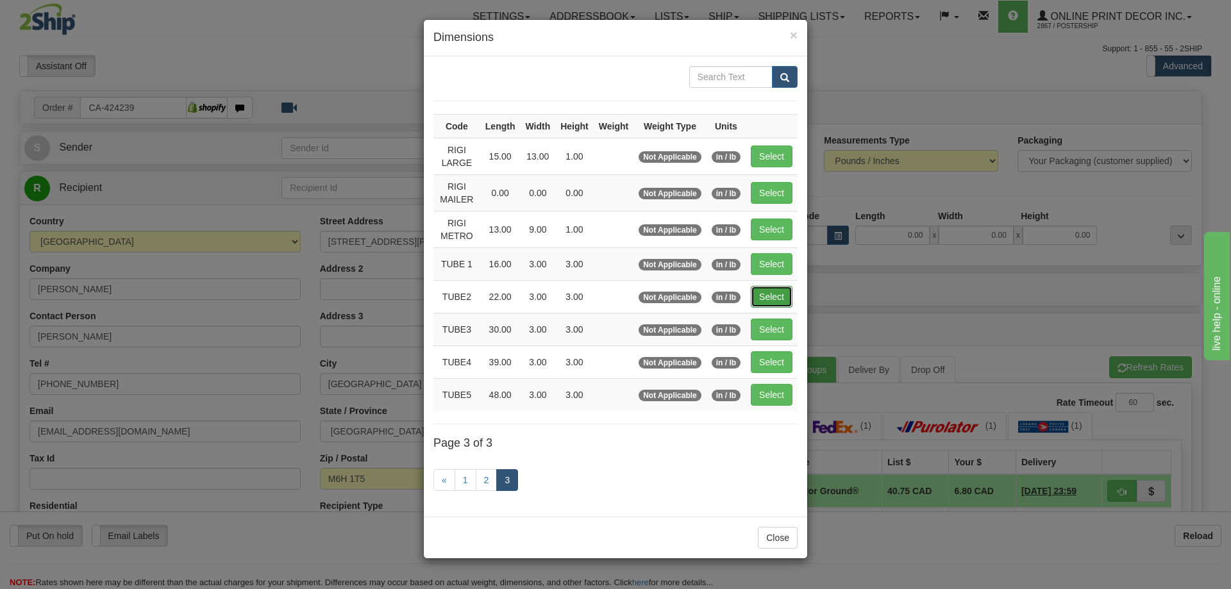
type input "3.00"
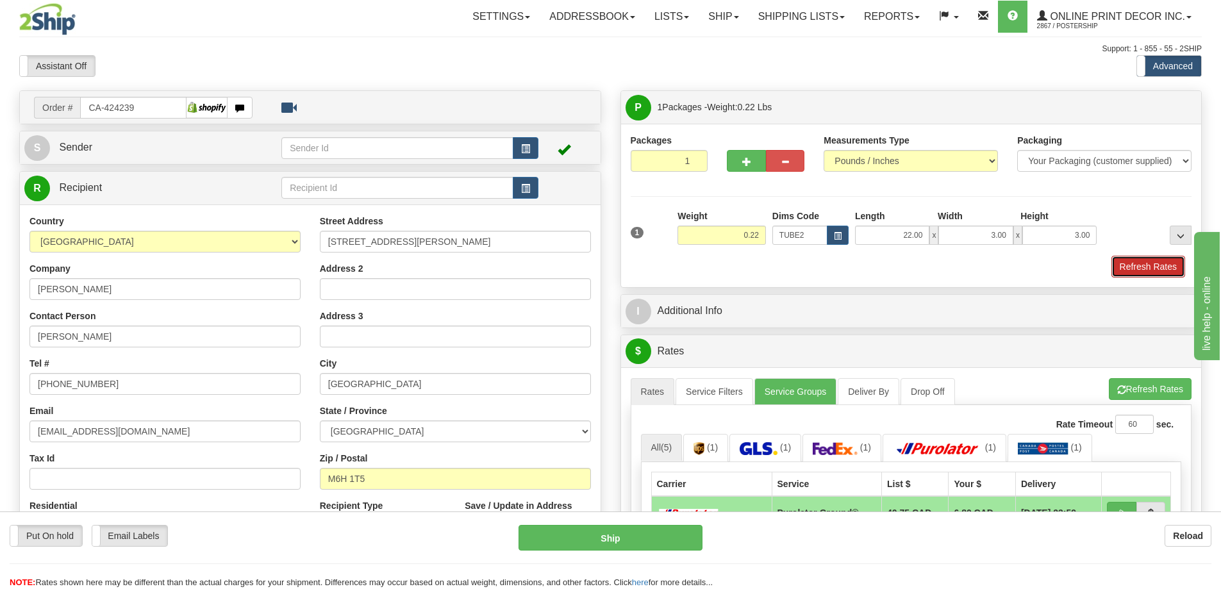
click at [1128, 265] on button "Refresh Rates" at bounding box center [1149, 267] width 74 height 22
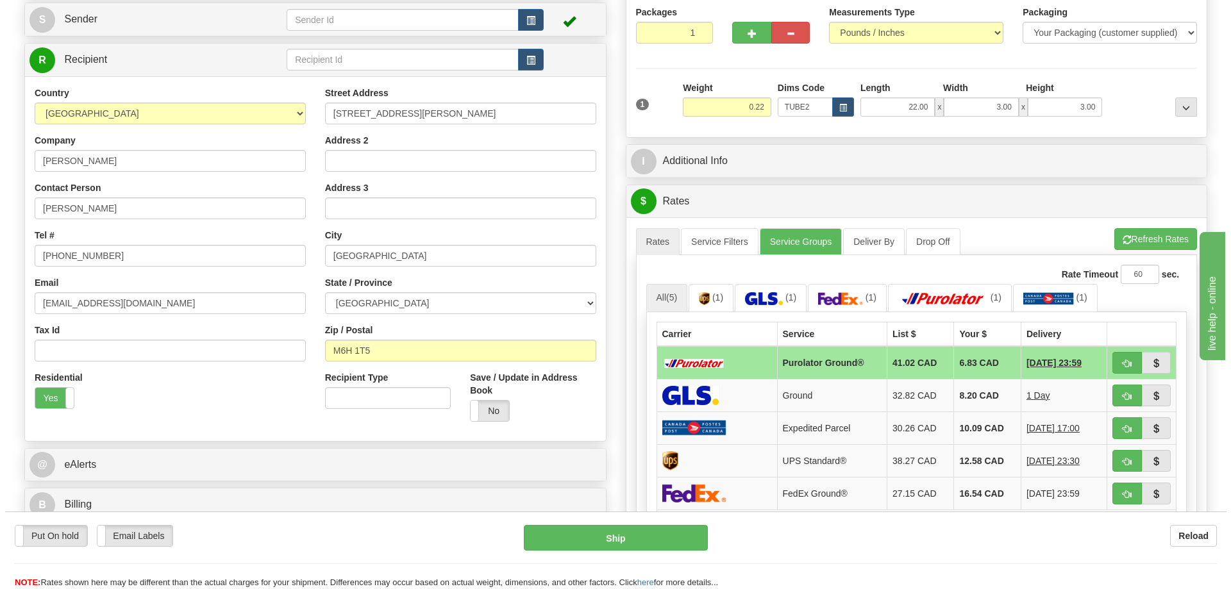
scroll to position [256, 0]
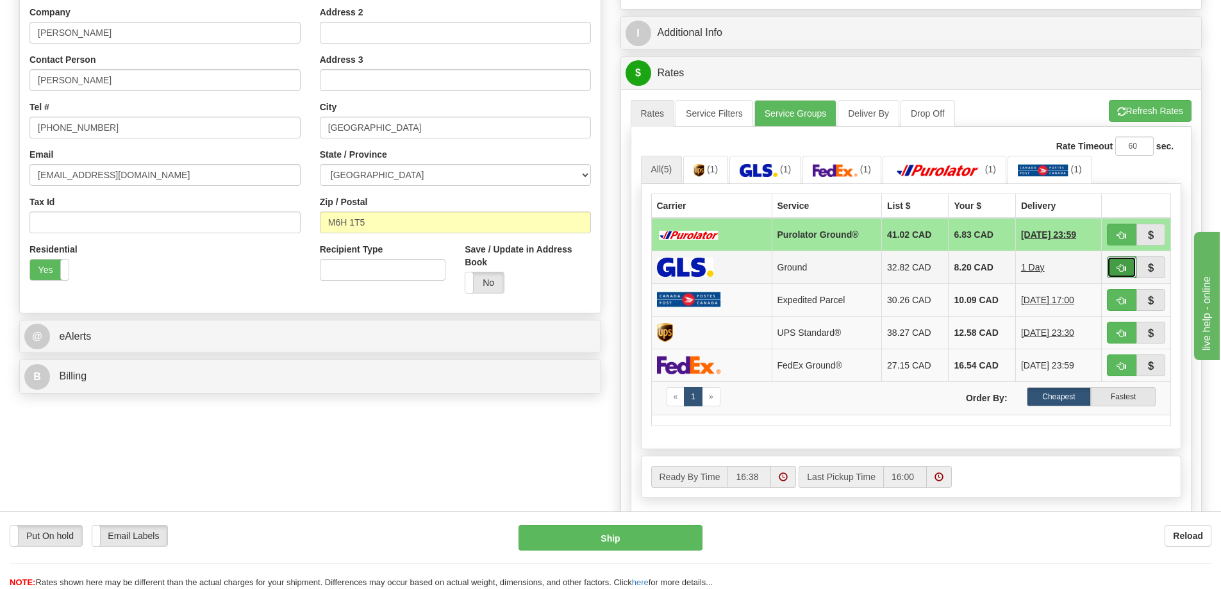
click at [1114, 268] on button "button" at bounding box center [1121, 267] width 29 height 22
type input "1"
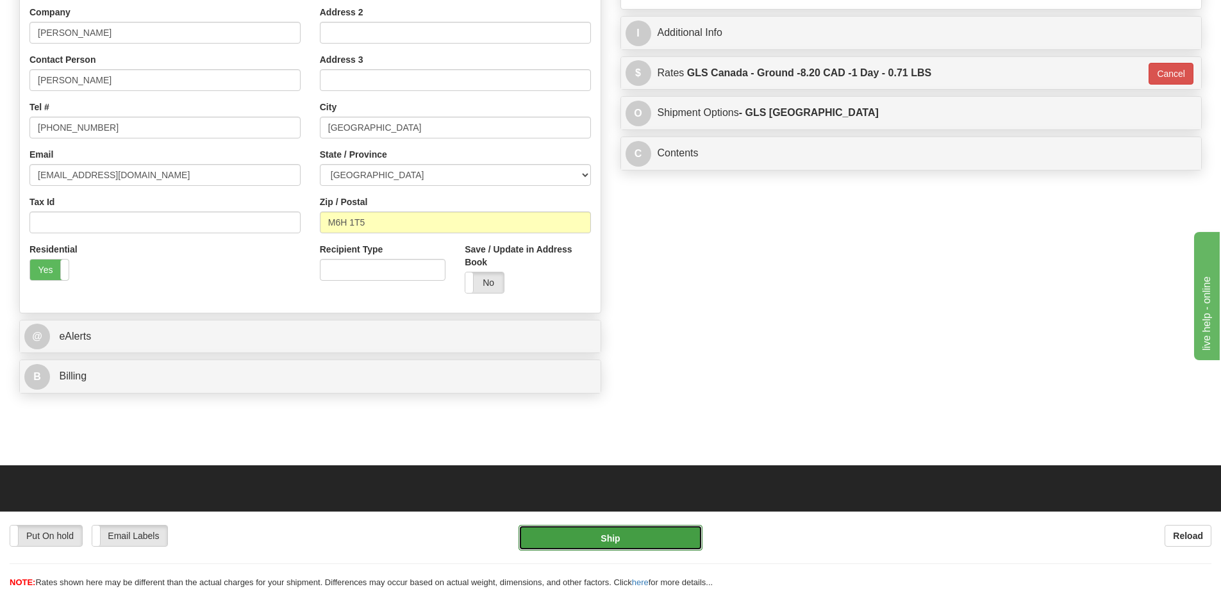
click at [550, 539] on button "Ship" at bounding box center [611, 538] width 184 height 26
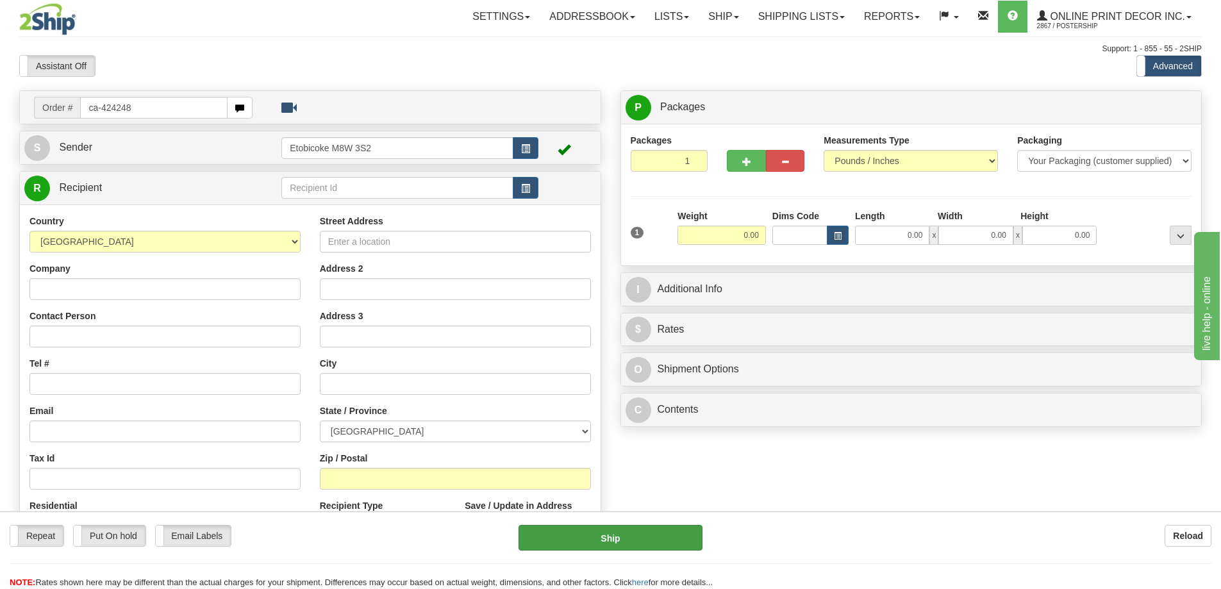
type input "ca-424248"
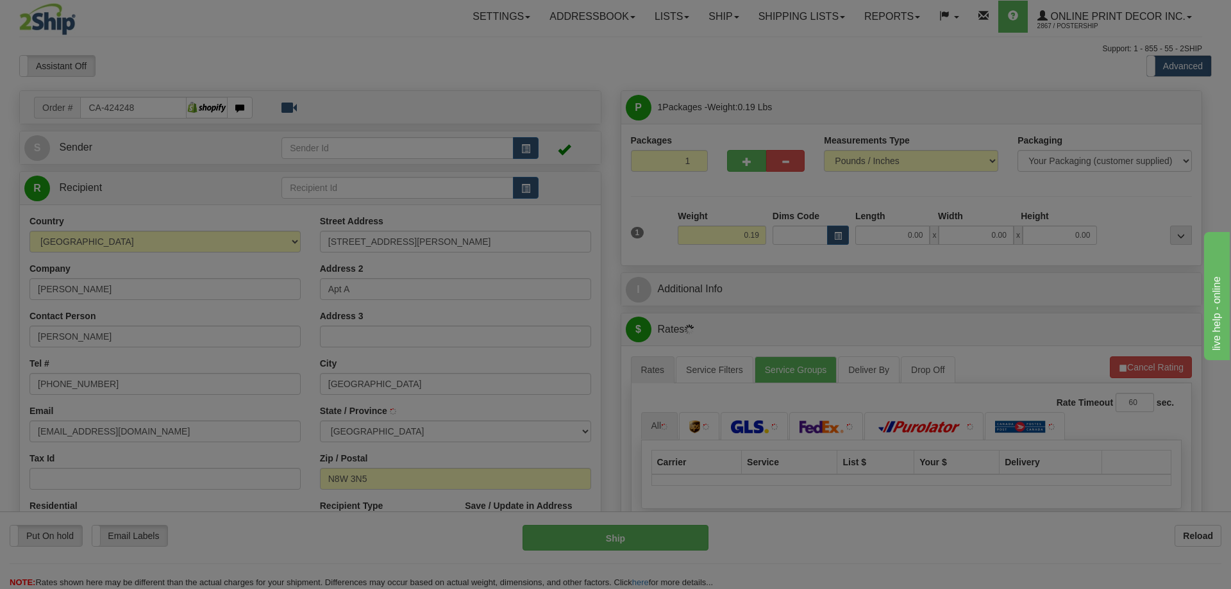
type input "WINDSOR"
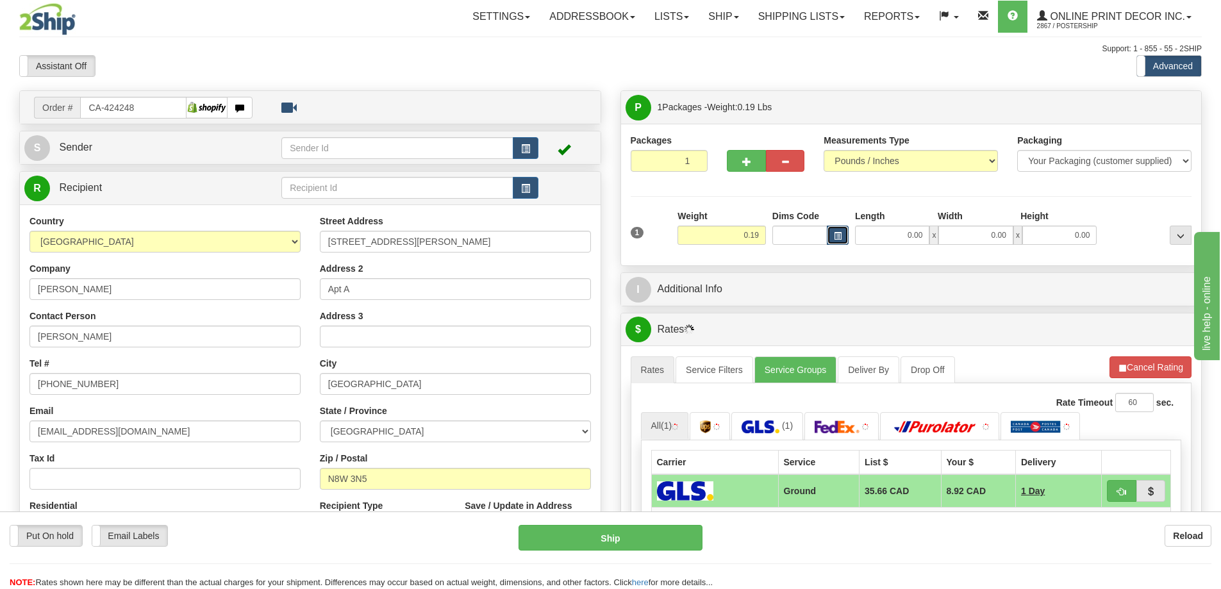
click at [835, 237] on span "button" at bounding box center [838, 236] width 8 height 7
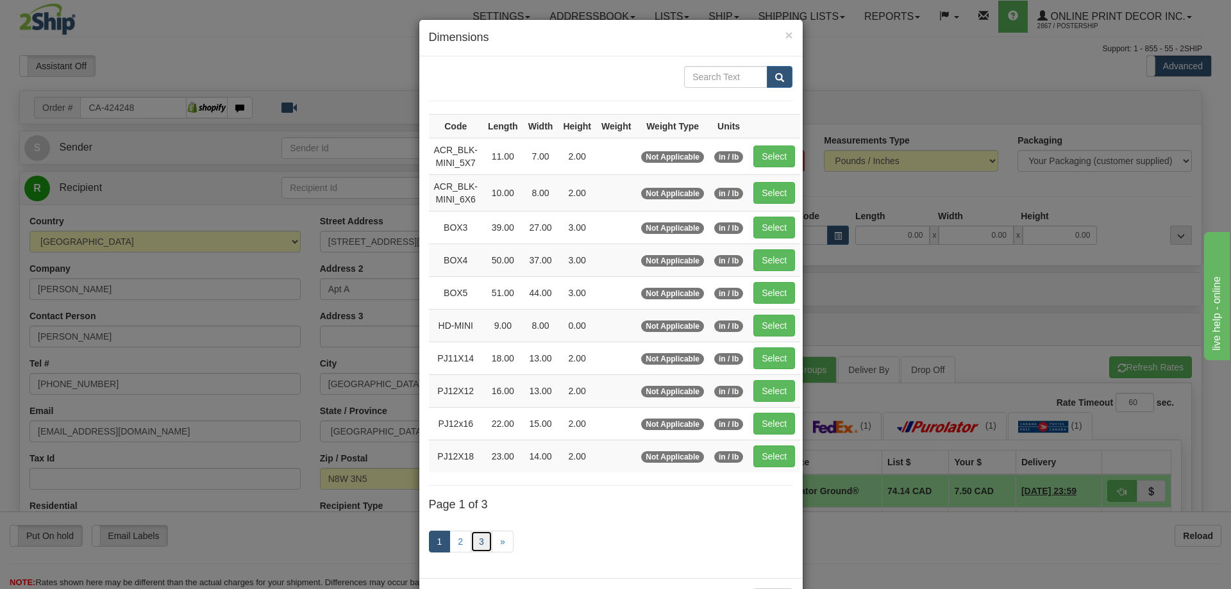
click at [477, 545] on link "3" at bounding box center [482, 542] width 22 height 22
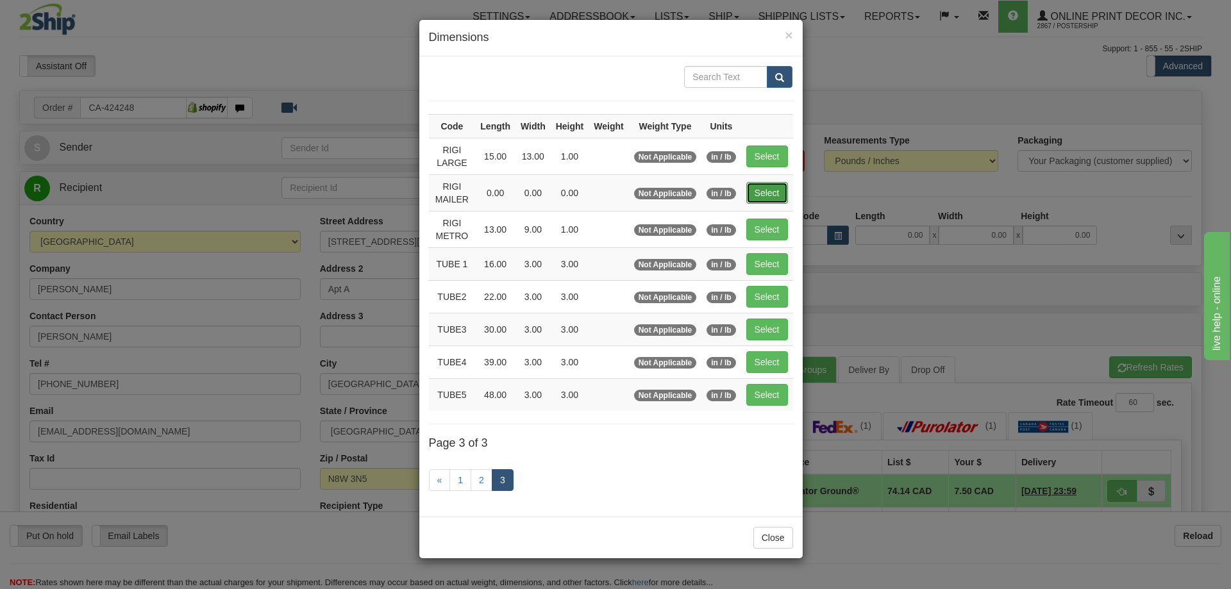
click at [756, 187] on button "Select" at bounding box center [767, 193] width 42 height 22
type input "RIGI MAILER"
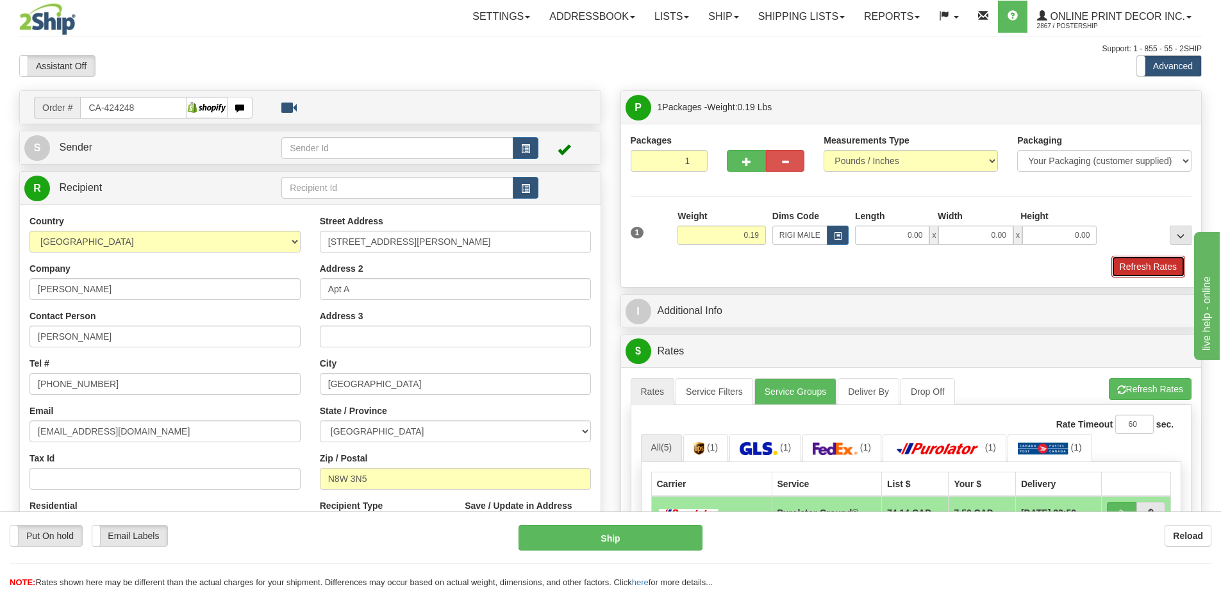
click at [1161, 265] on button "Refresh Rates" at bounding box center [1149, 267] width 74 height 22
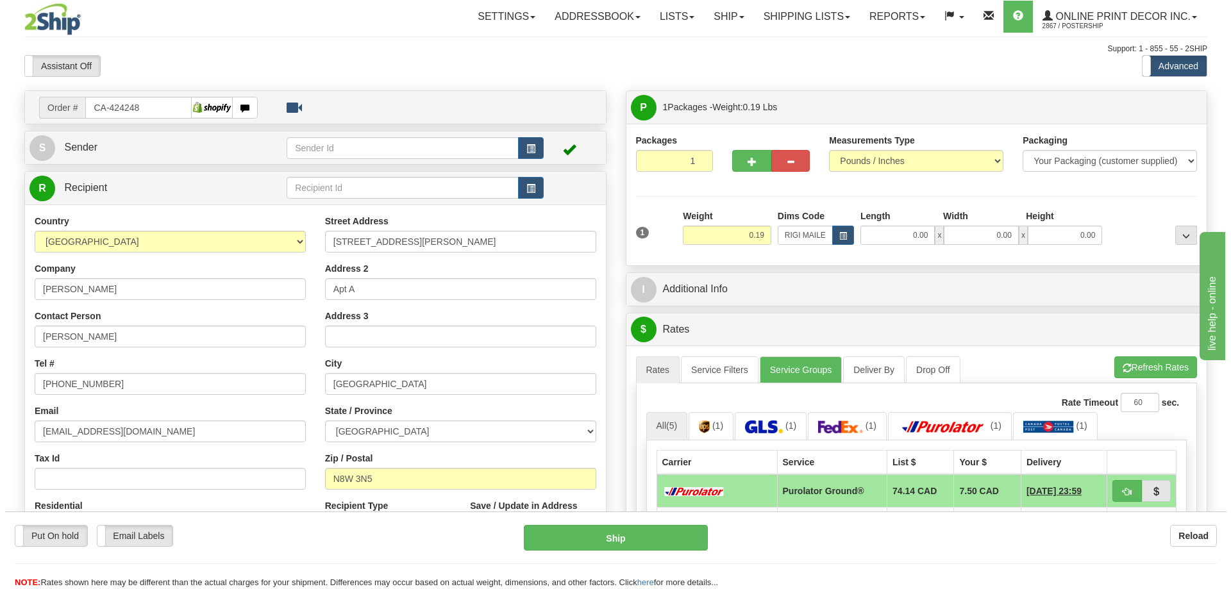
scroll to position [128, 0]
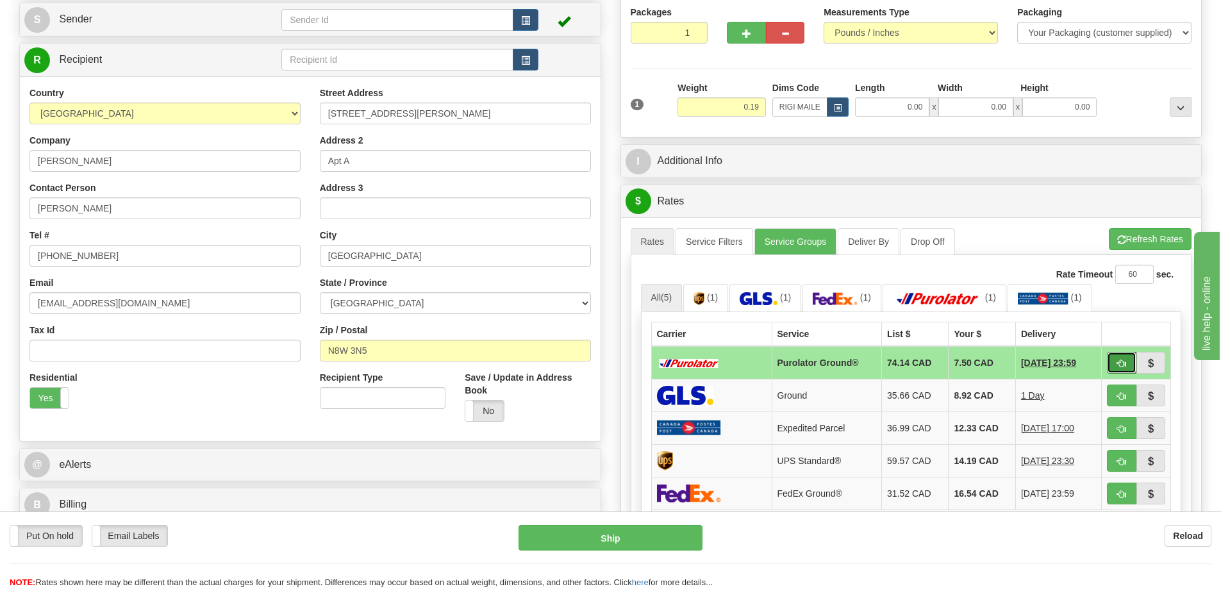
click at [1115, 357] on button "button" at bounding box center [1121, 363] width 29 height 22
type input "260"
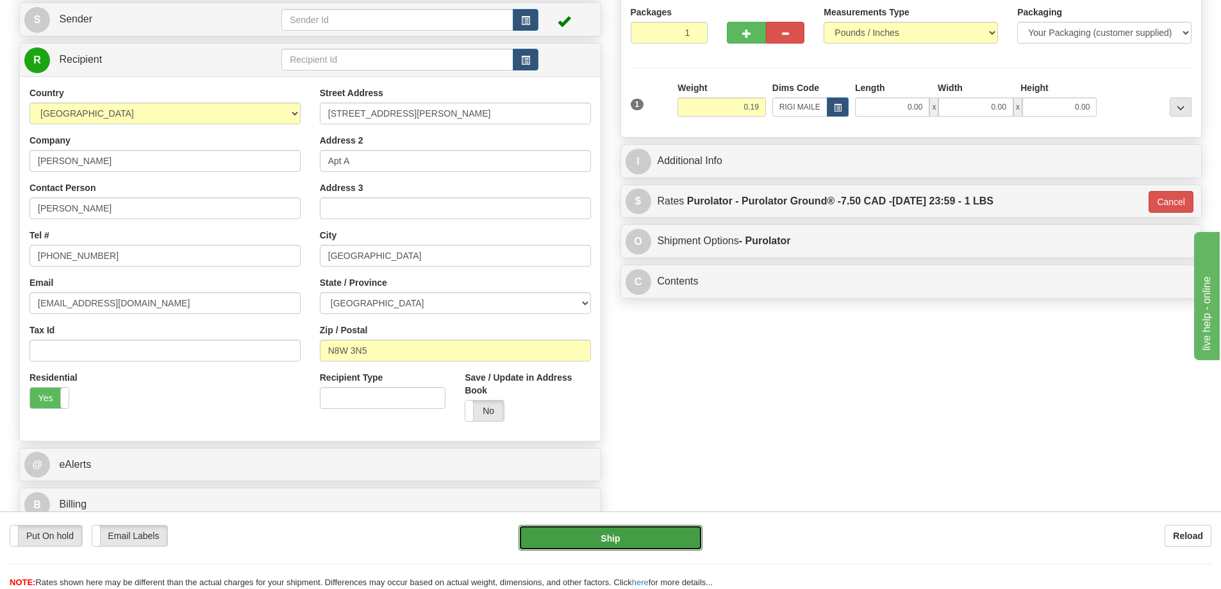
click at [654, 536] on button "Ship" at bounding box center [611, 538] width 184 height 26
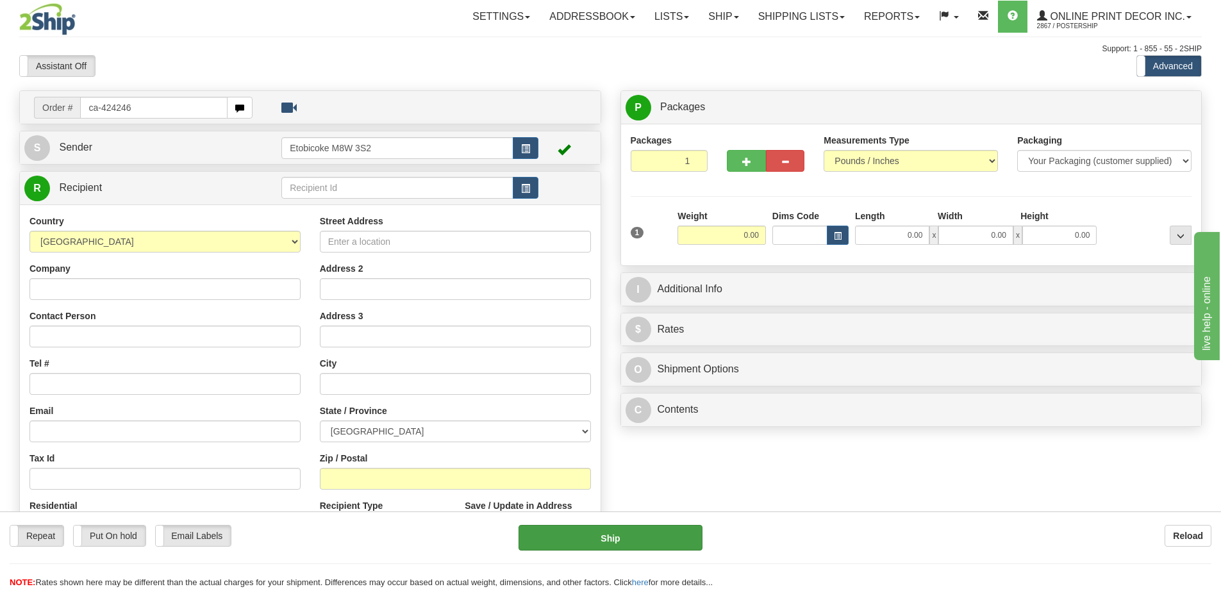
type input "ca-424246"
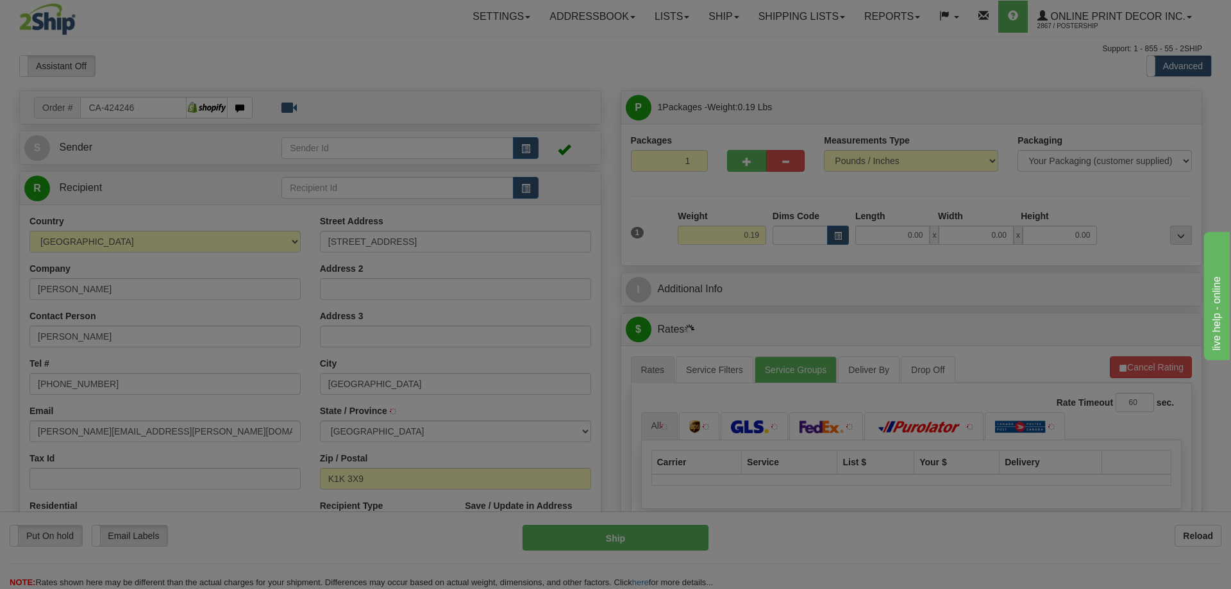
type input "[GEOGRAPHIC_DATA]"
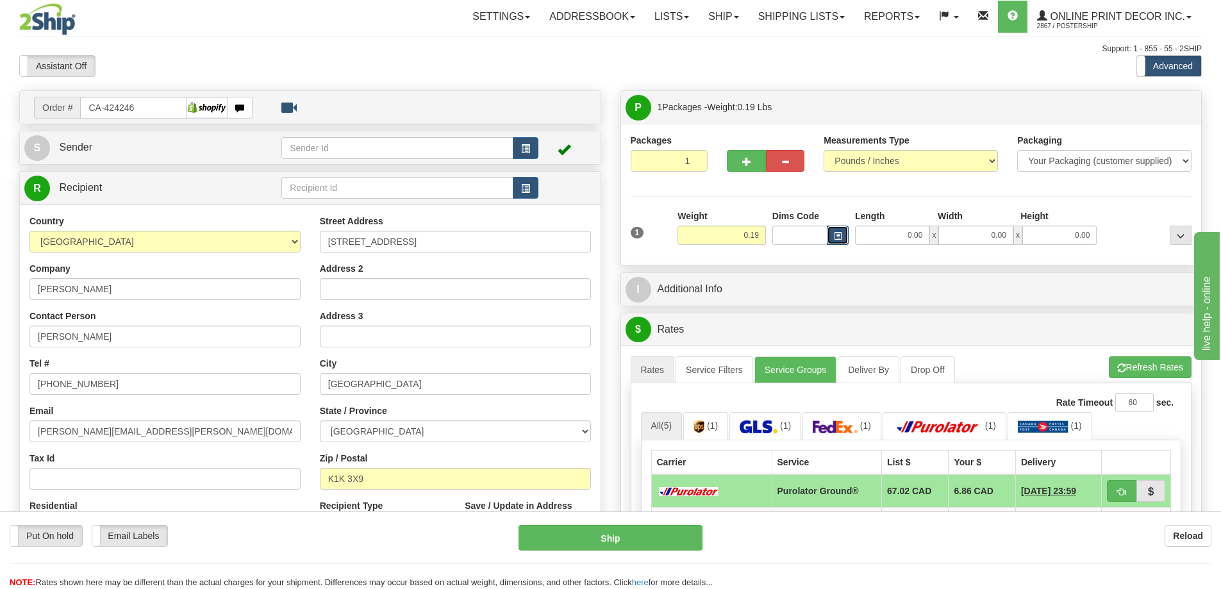
click at [840, 238] on span "button" at bounding box center [838, 236] width 8 height 7
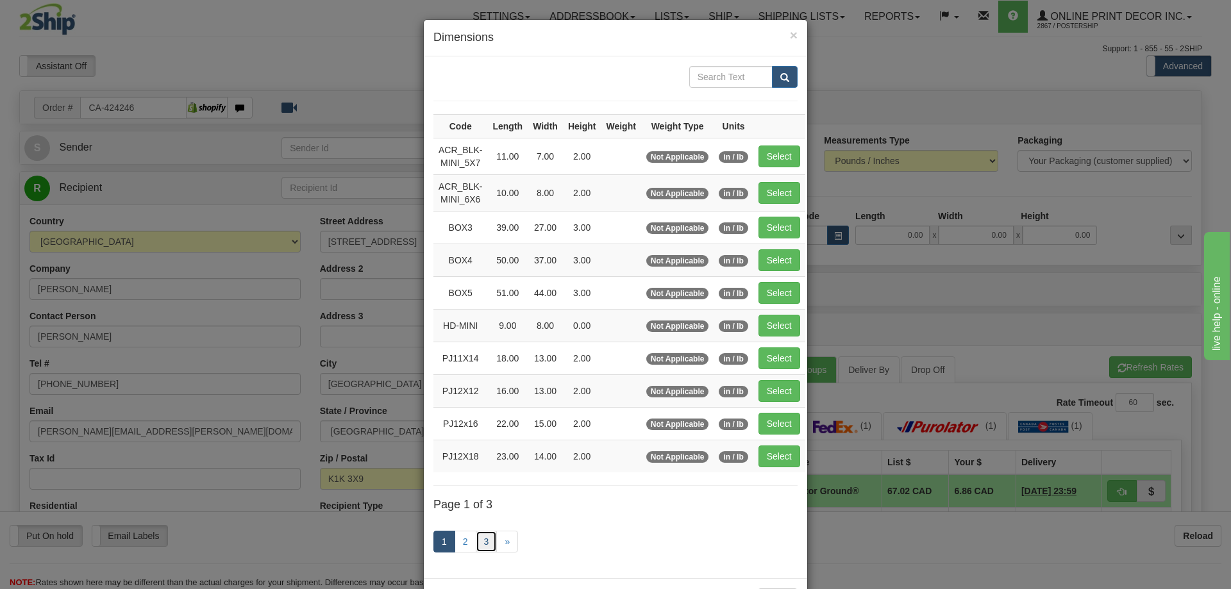
click at [476, 538] on link "3" at bounding box center [487, 542] width 22 height 22
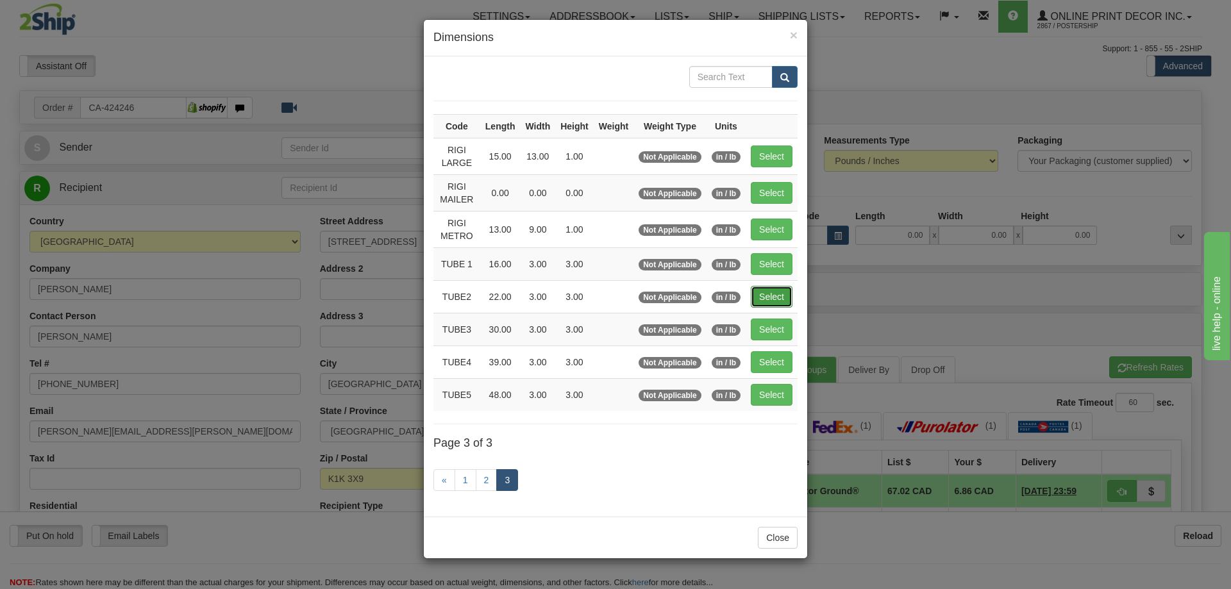
click at [781, 292] on button "Select" at bounding box center [772, 297] width 42 height 22
type input "TUBE2"
type input "22.00"
type input "3.00"
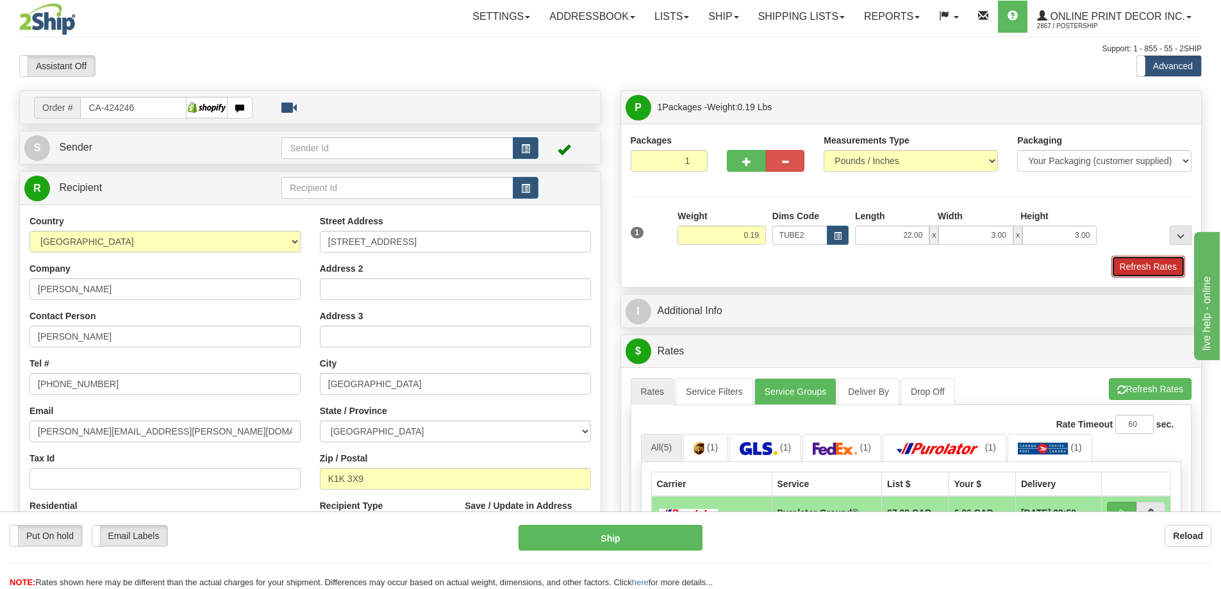
click at [1142, 267] on button "Refresh Rates" at bounding box center [1149, 267] width 74 height 22
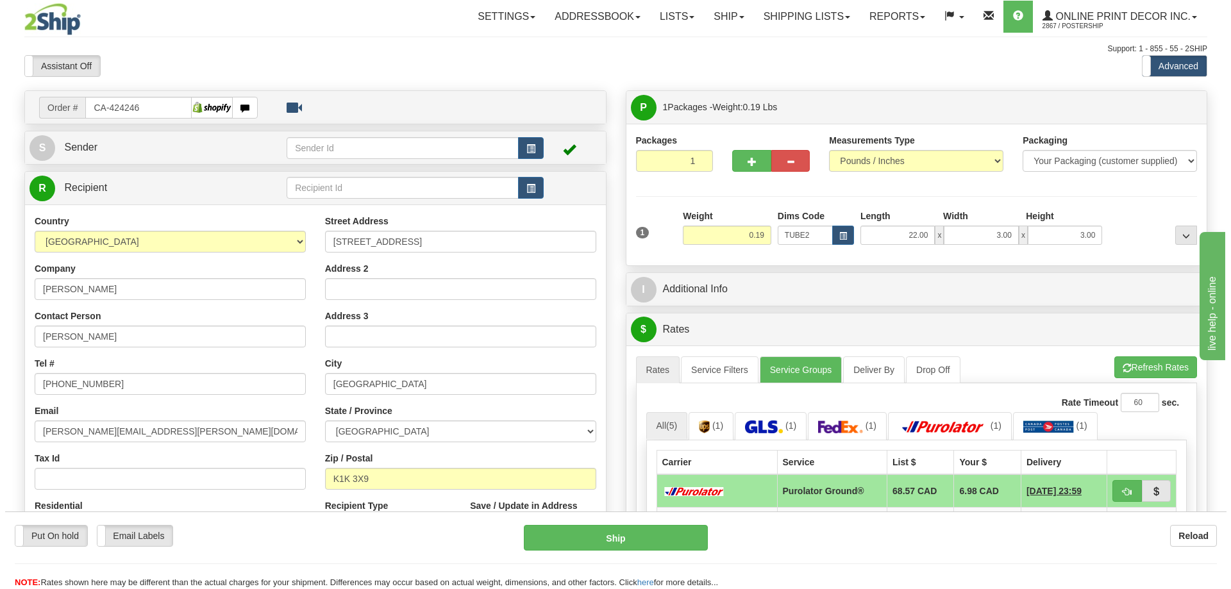
scroll to position [128, 0]
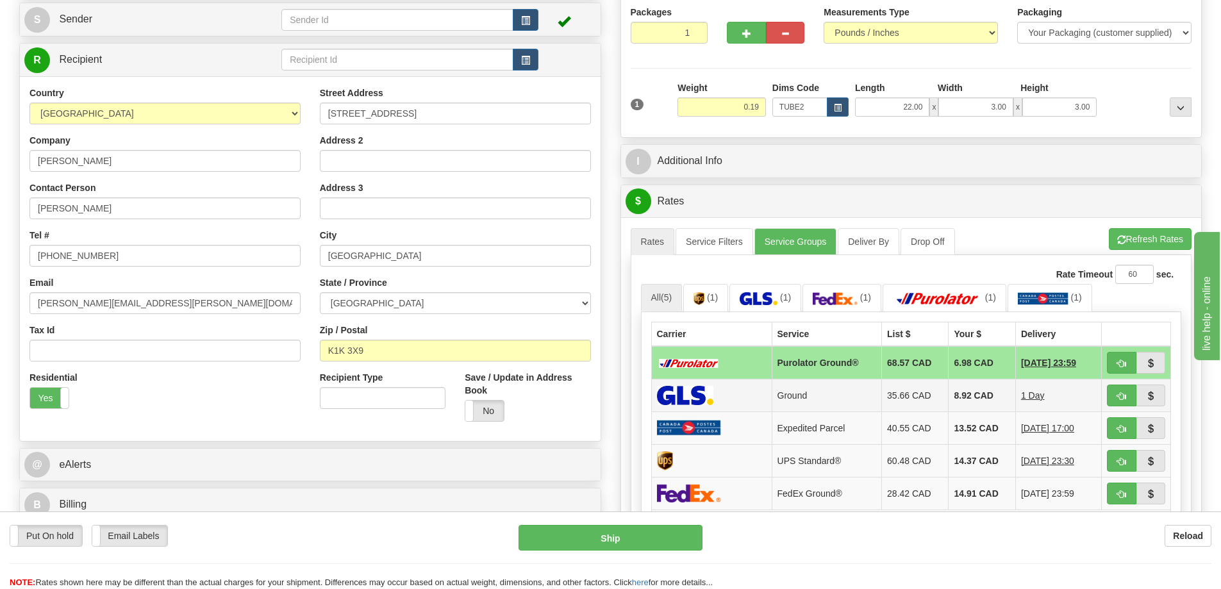
click at [1123, 383] on td at bounding box center [1136, 395] width 69 height 33
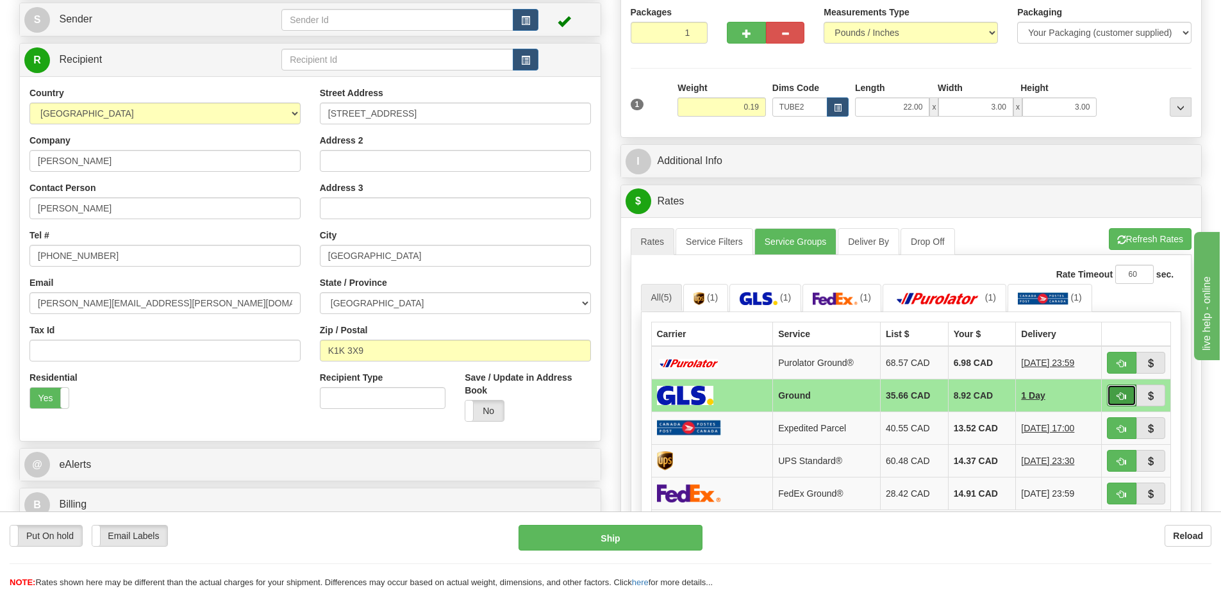
click at [1119, 397] on span "button" at bounding box center [1121, 396] width 9 height 8
type input "1"
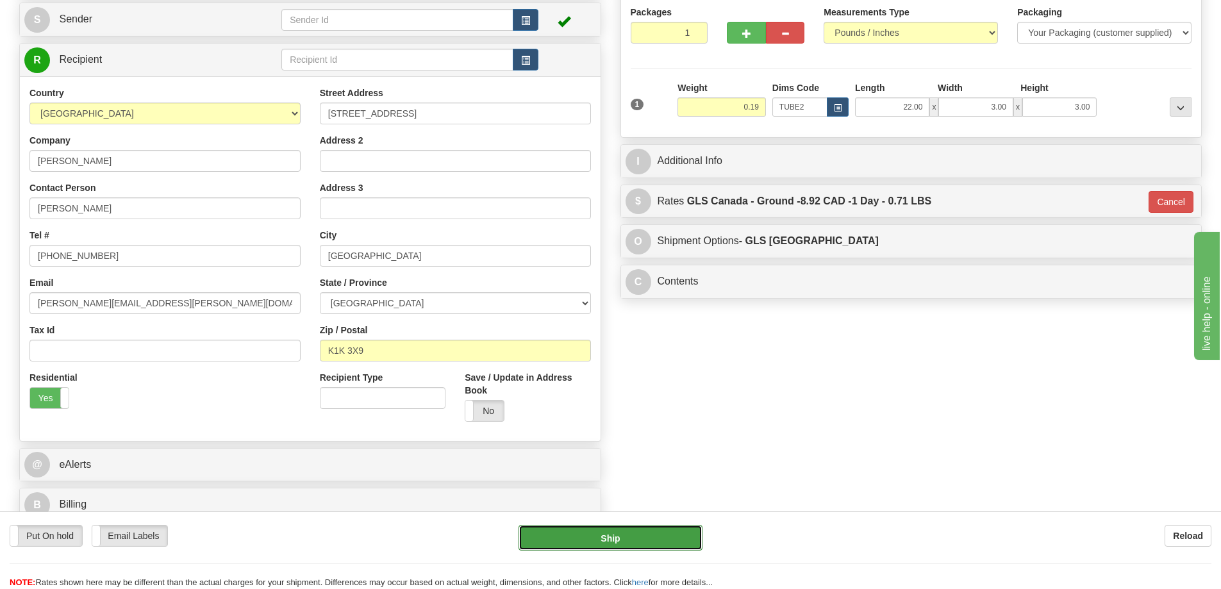
click at [672, 526] on button "Ship" at bounding box center [611, 538] width 184 height 26
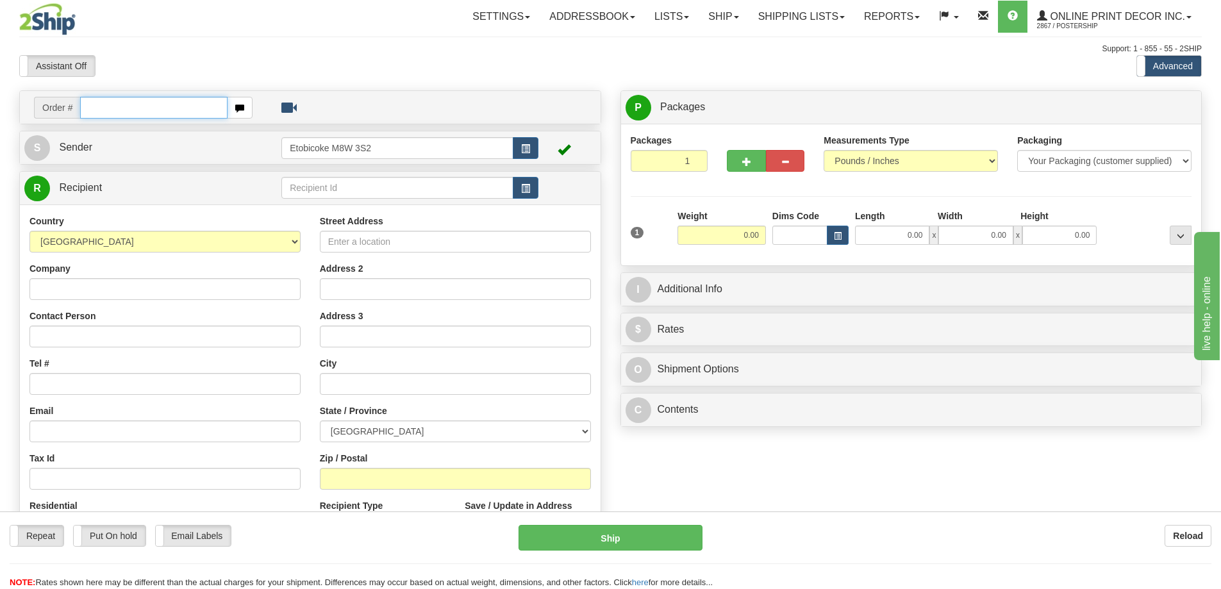
click at [103, 117] on input "text" at bounding box center [153, 108] width 147 height 22
type input "ca-424233"
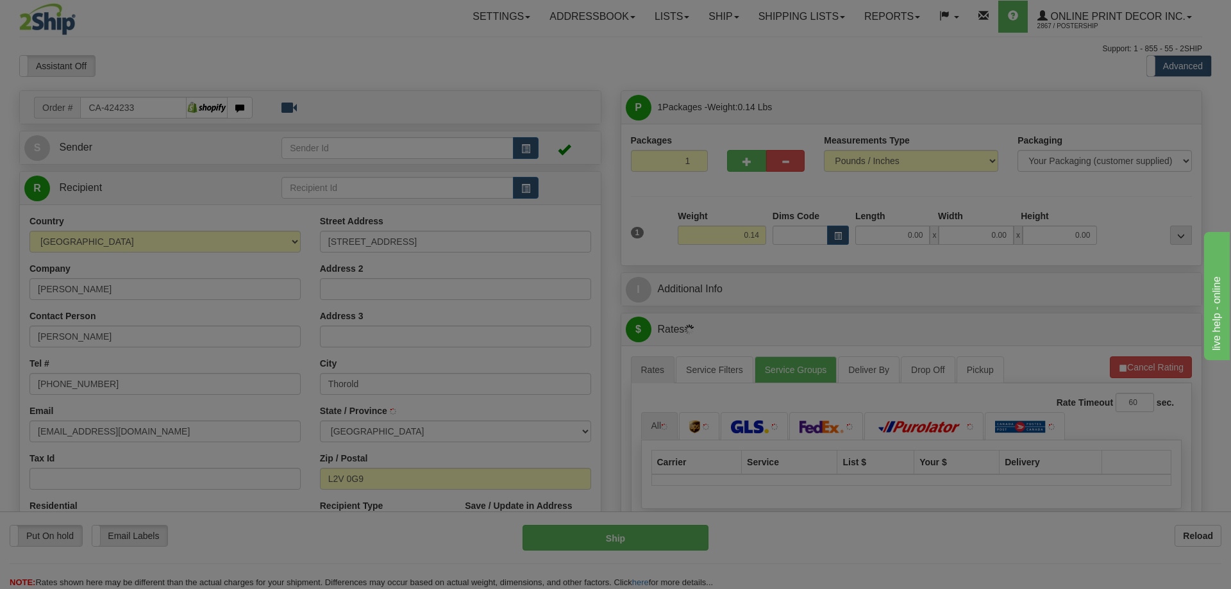
type input "[PERSON_NAME]"
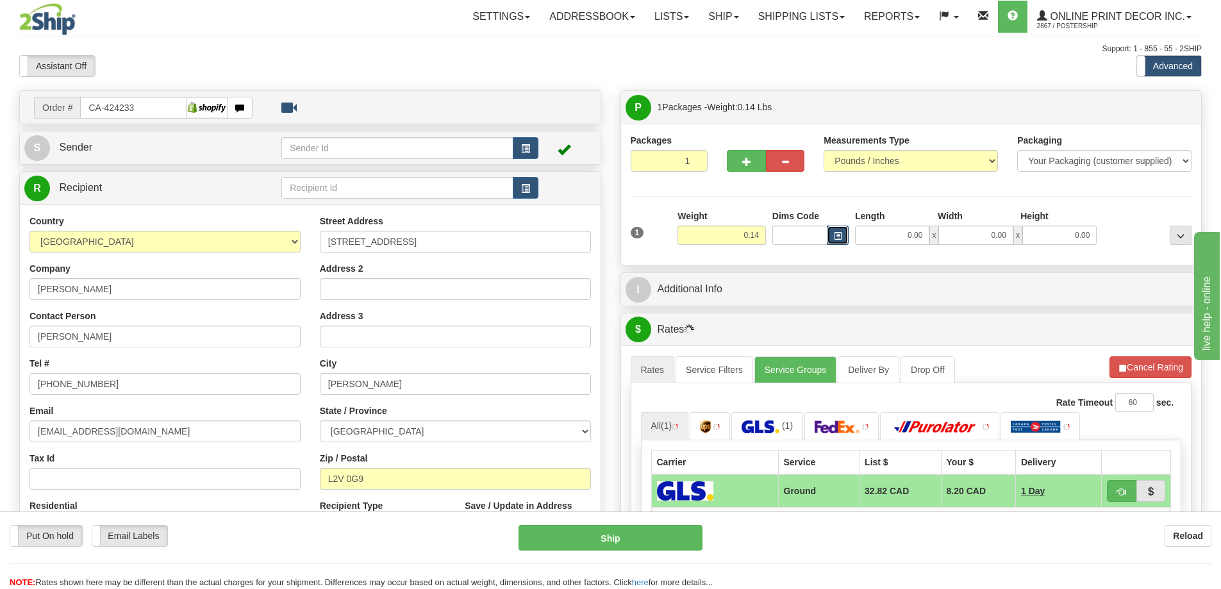
click at [839, 235] on span "button" at bounding box center [838, 236] width 8 height 7
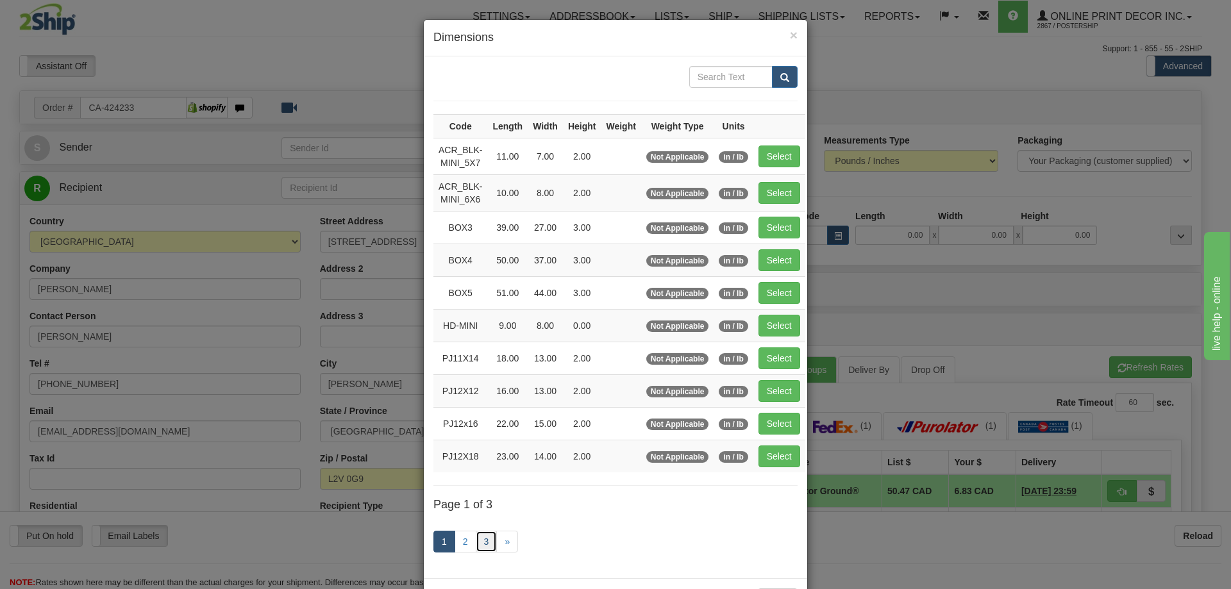
click at [485, 537] on link "3" at bounding box center [487, 542] width 22 height 22
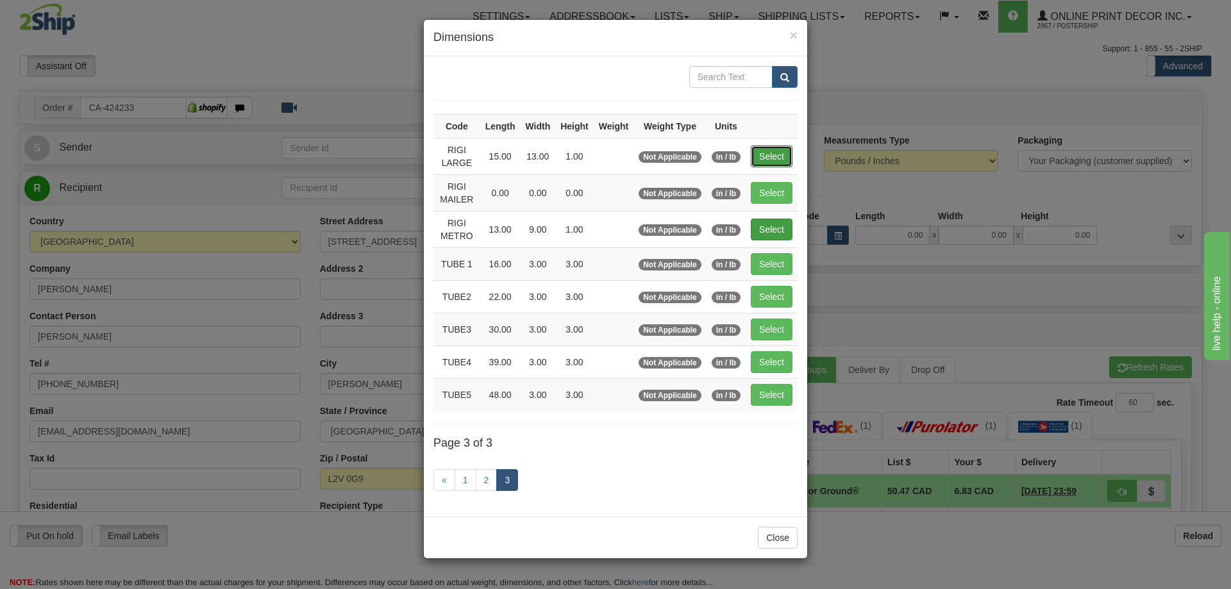
drag, startPoint x: 773, startPoint y: 158, endPoint x: 763, endPoint y: 163, distance: 11.8
click at [773, 157] on button "Select" at bounding box center [772, 157] width 42 height 22
type input "RIGI LARGE"
type input "15.00"
type input "13.00"
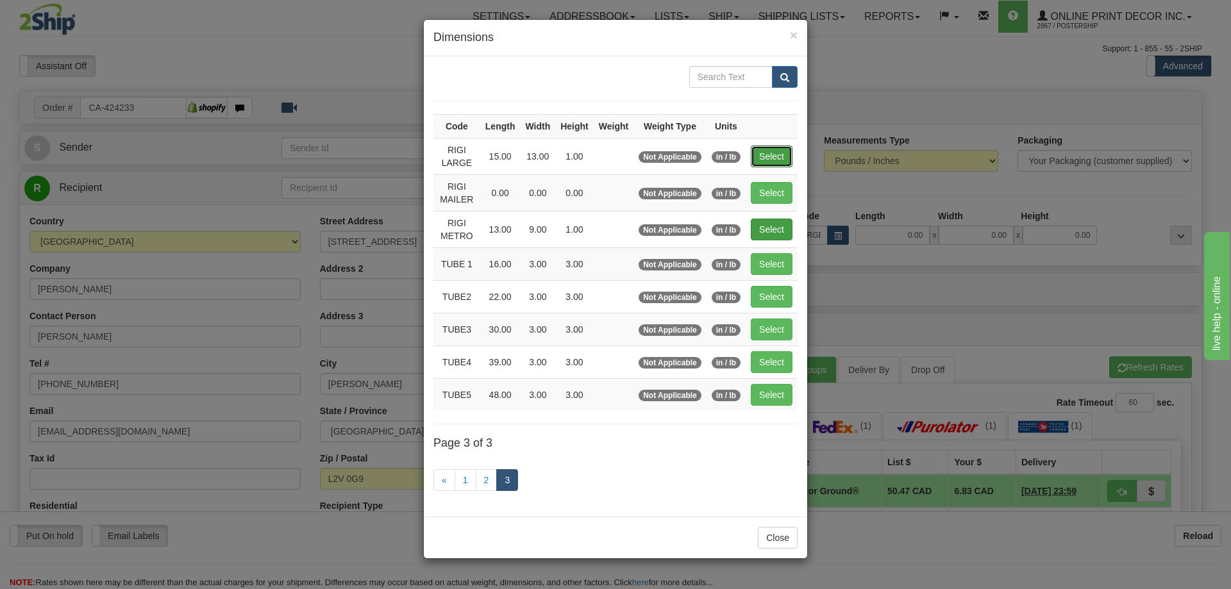
type input "1.00"
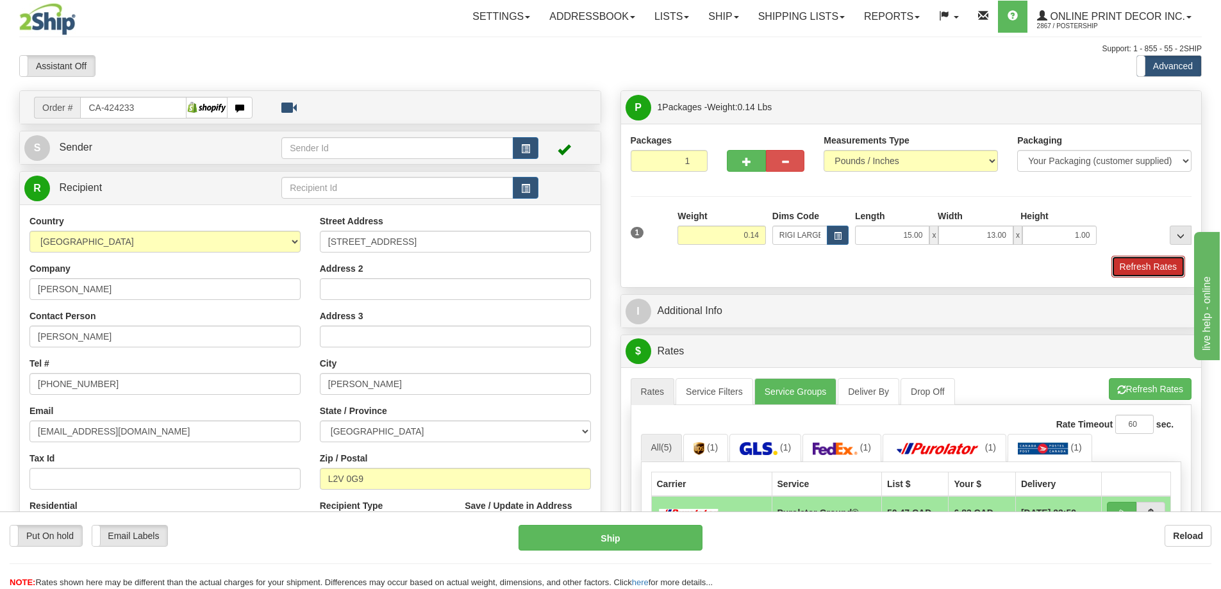
click at [1141, 264] on button "Refresh Rates" at bounding box center [1149, 267] width 74 height 22
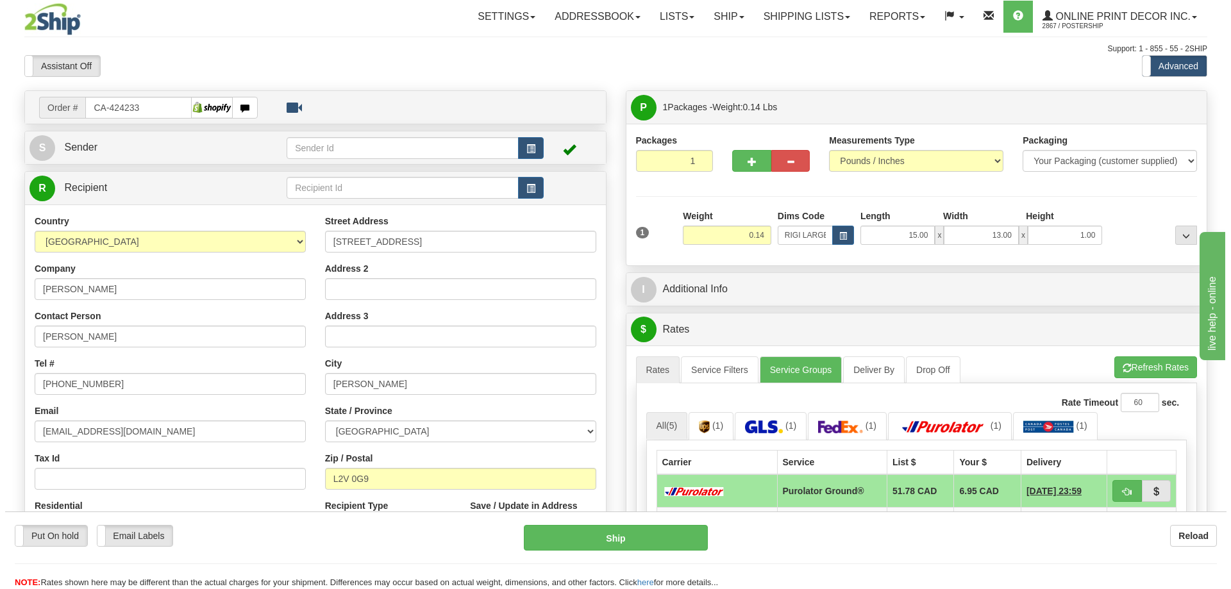
scroll to position [64, 0]
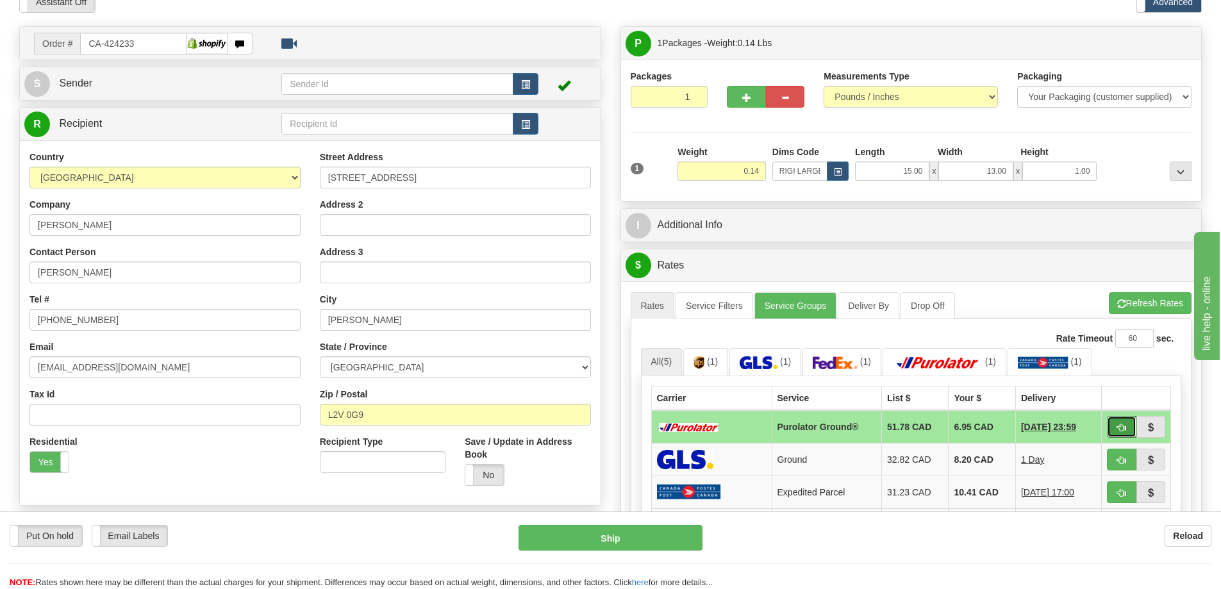
click at [1125, 424] on button "button" at bounding box center [1121, 427] width 29 height 22
type input "260"
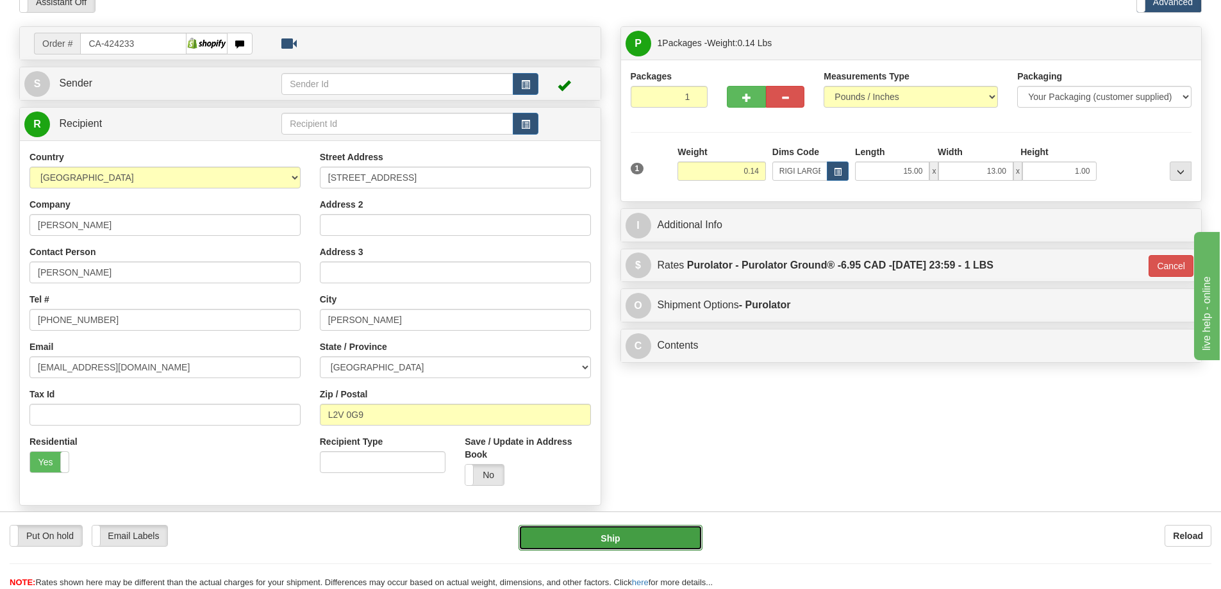
click at [656, 544] on button "Ship" at bounding box center [611, 538] width 184 height 26
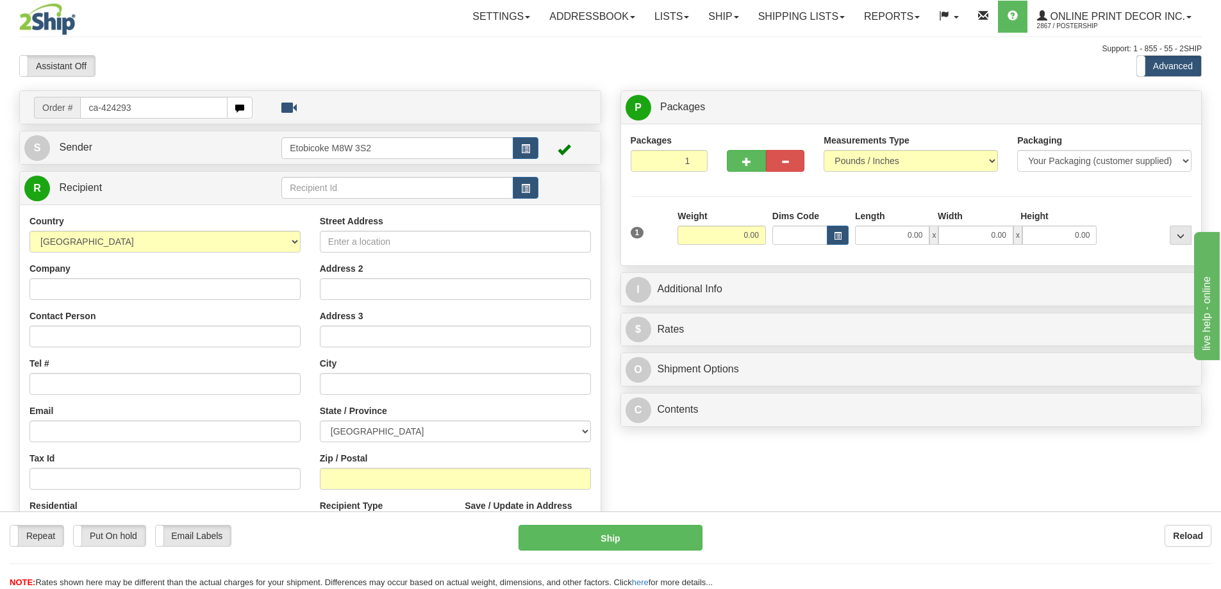
type input "ca-424293"
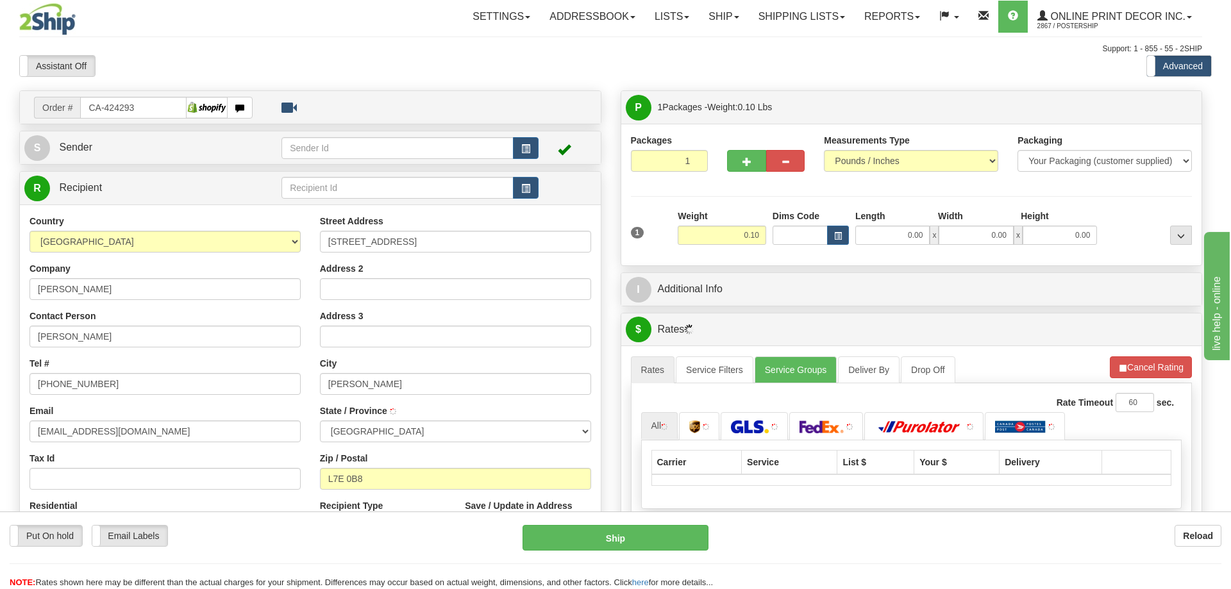
type input "[PERSON_NAME]"
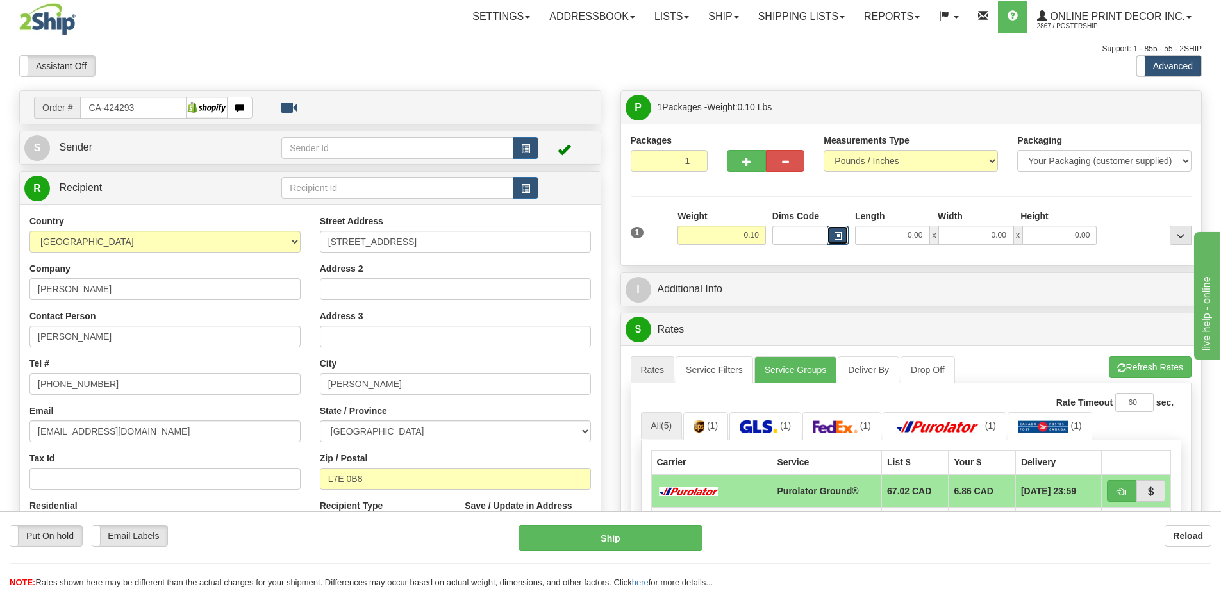
click at [844, 238] on button "button" at bounding box center [838, 235] width 22 height 19
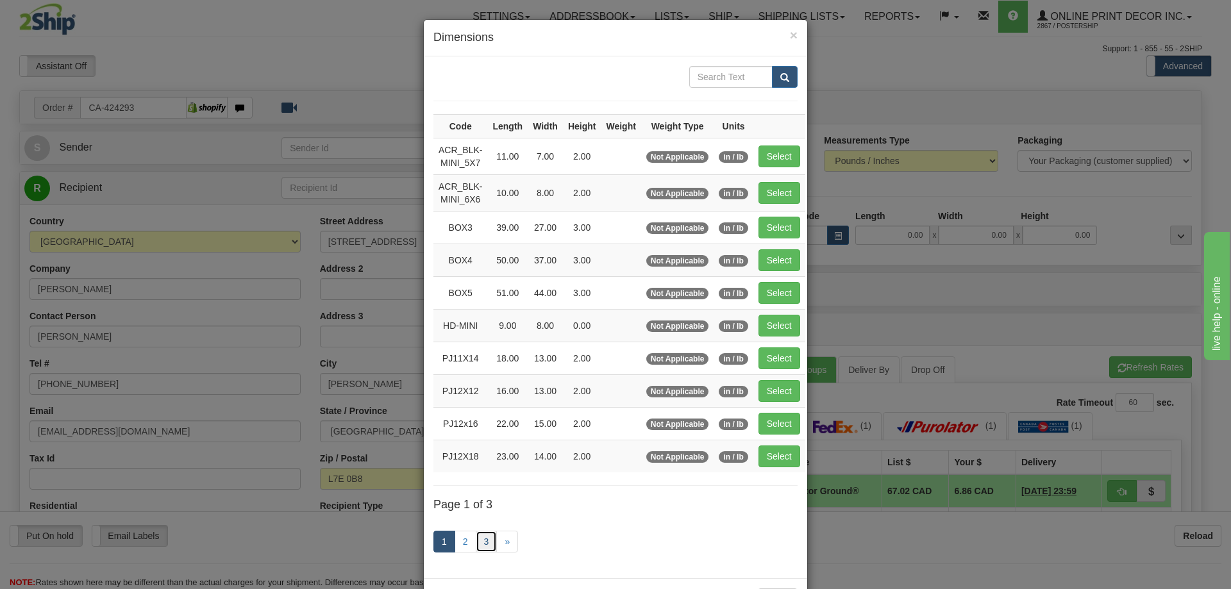
click at [482, 540] on link "3" at bounding box center [487, 542] width 22 height 22
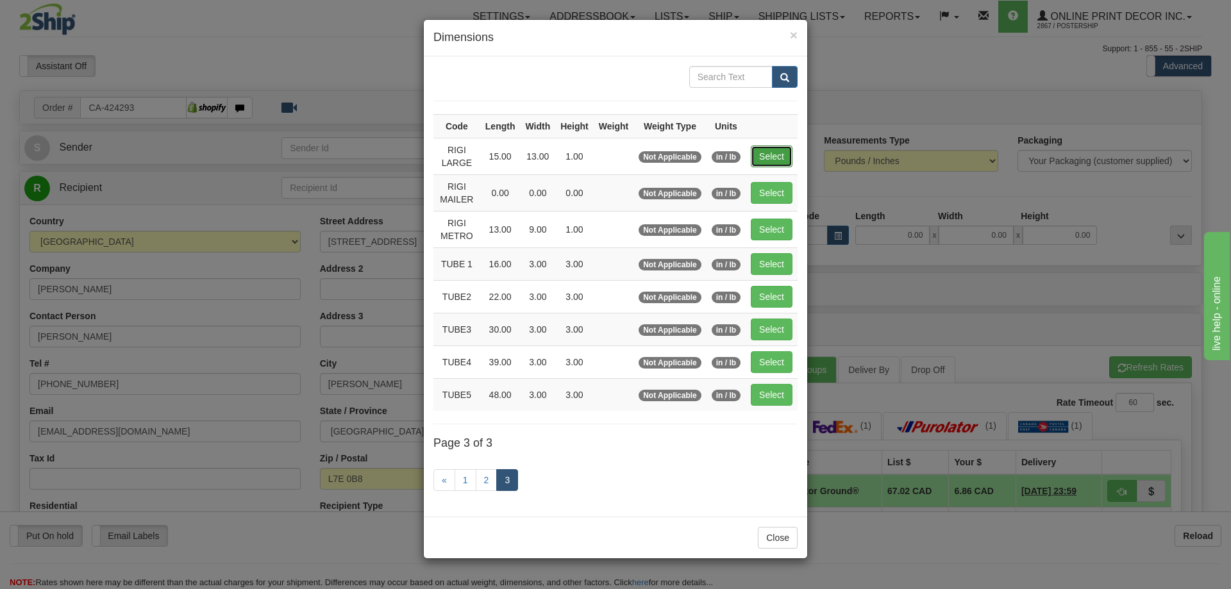
click at [766, 161] on button "Select" at bounding box center [772, 157] width 42 height 22
type input "RIGI LARGE"
type input "15.00"
type input "13.00"
type input "1.00"
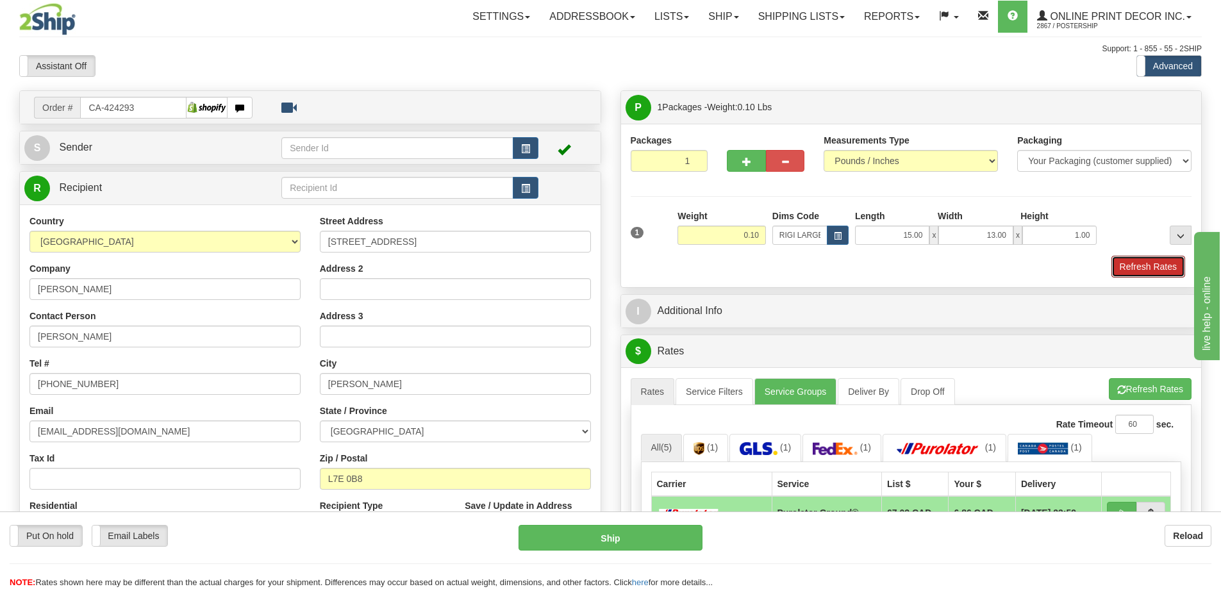
drag, startPoint x: 1126, startPoint y: 265, endPoint x: 955, endPoint y: 251, distance: 171.1
click at [1124, 264] on button "Refresh Rates" at bounding box center [1149, 267] width 74 height 22
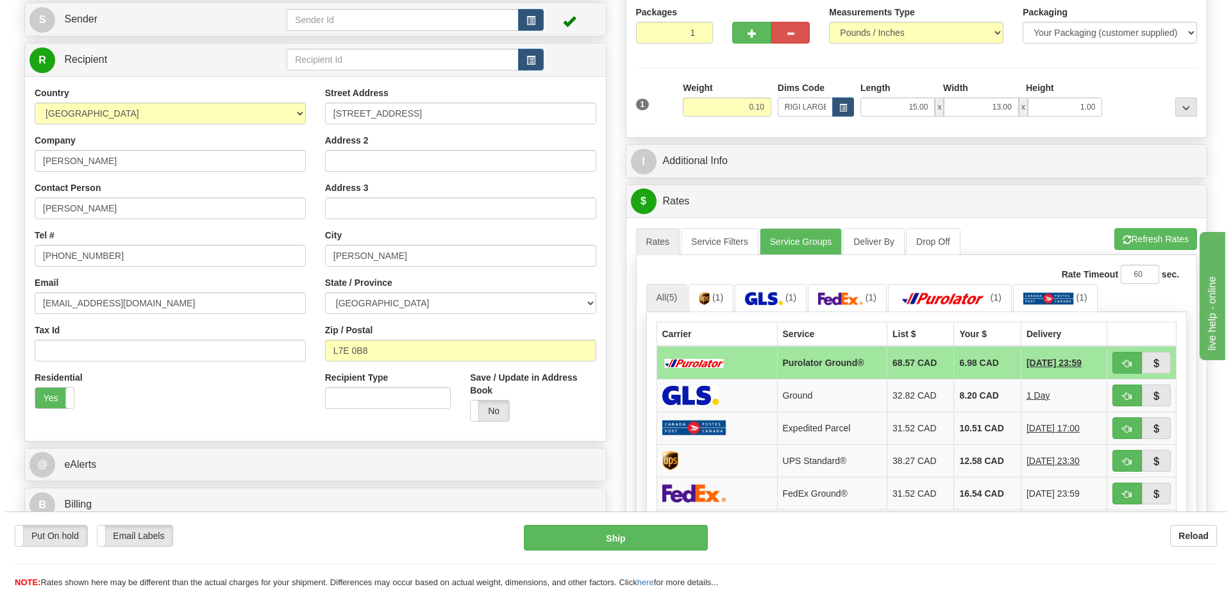
scroll to position [256, 0]
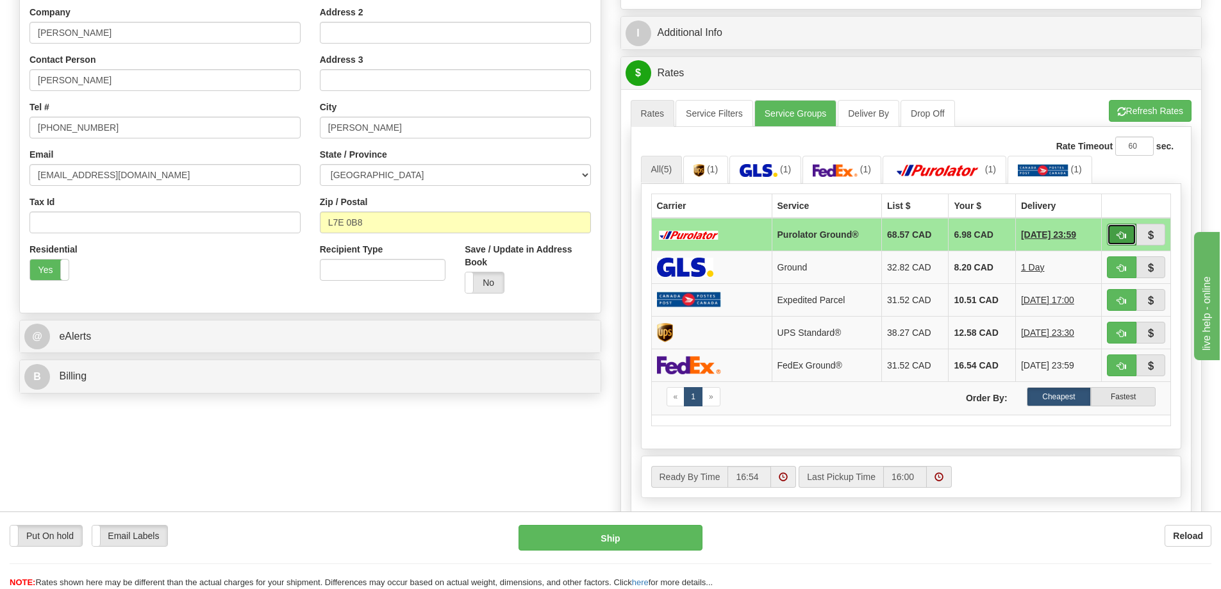
click at [1126, 236] on span "button" at bounding box center [1121, 235] width 9 height 8
type input "260"
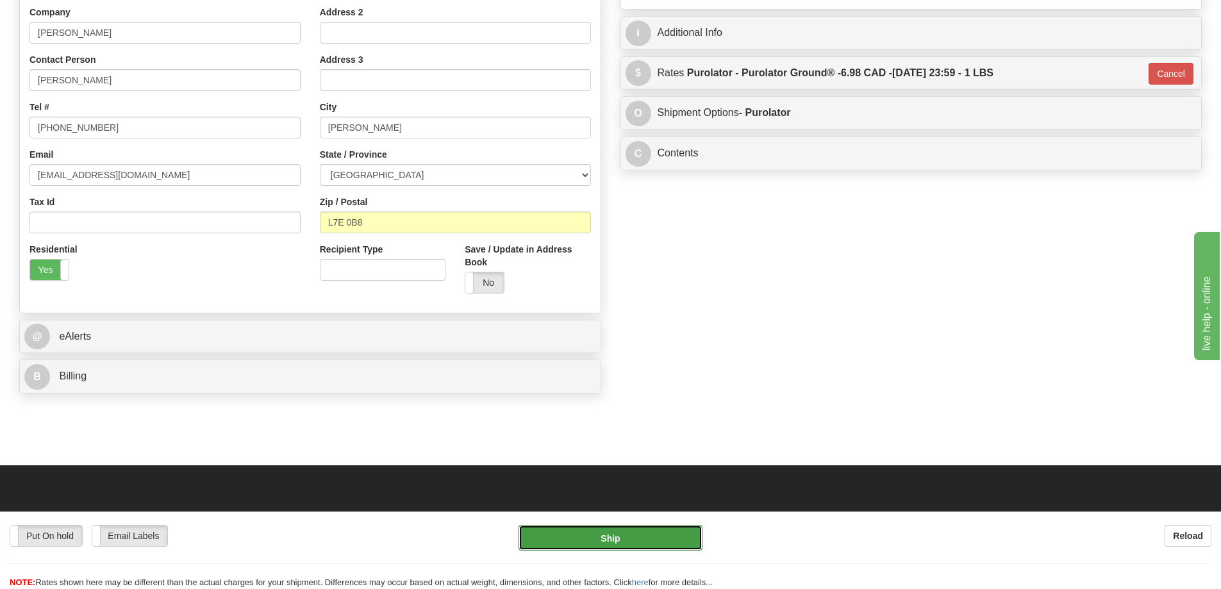
click at [671, 537] on button "Ship" at bounding box center [611, 538] width 184 height 26
